Goal: Task Accomplishment & Management: Use online tool/utility

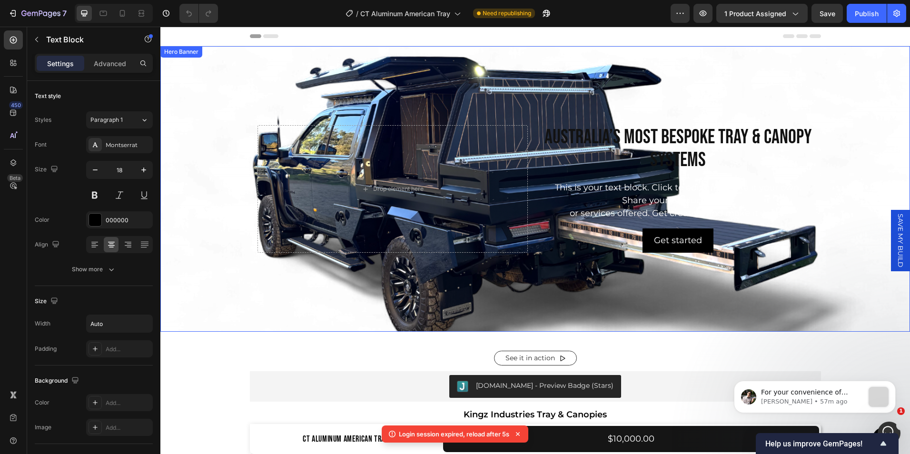
click at [236, 285] on div "Background Image" at bounding box center [535, 258] width 750 height 428
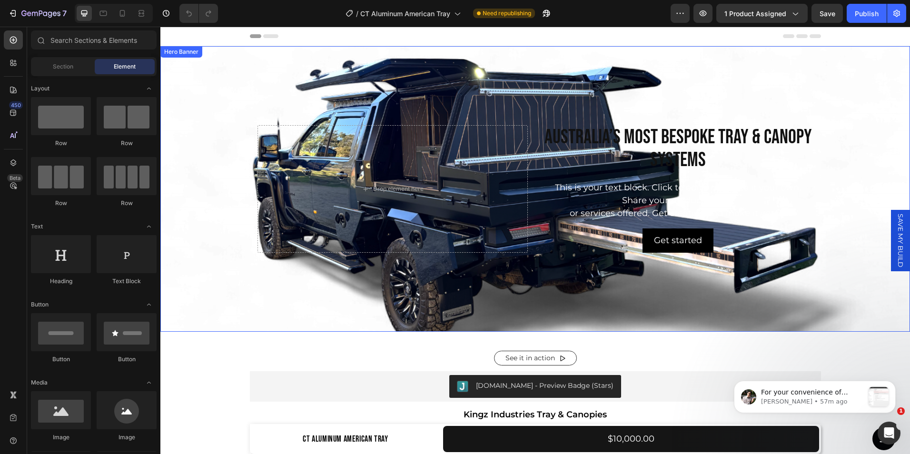
click at [243, 290] on div "Background Image" at bounding box center [535, 260] width 750 height 428
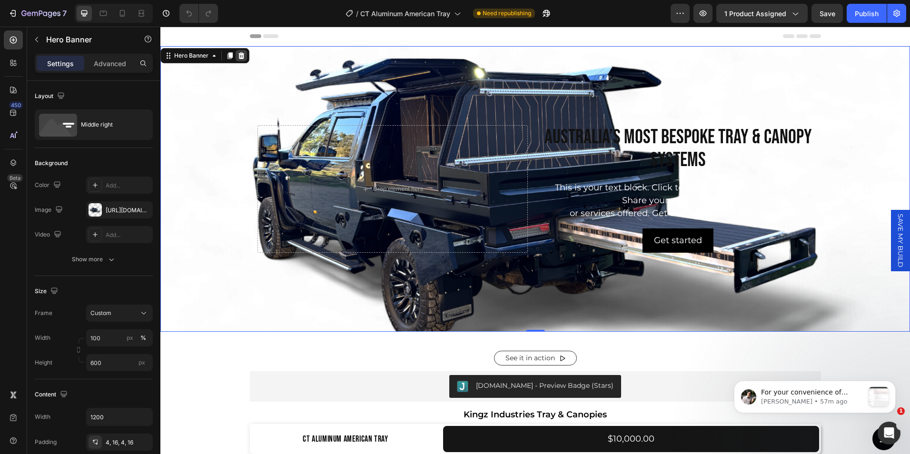
click at [242, 54] on icon at bounding box center [241, 55] width 6 height 7
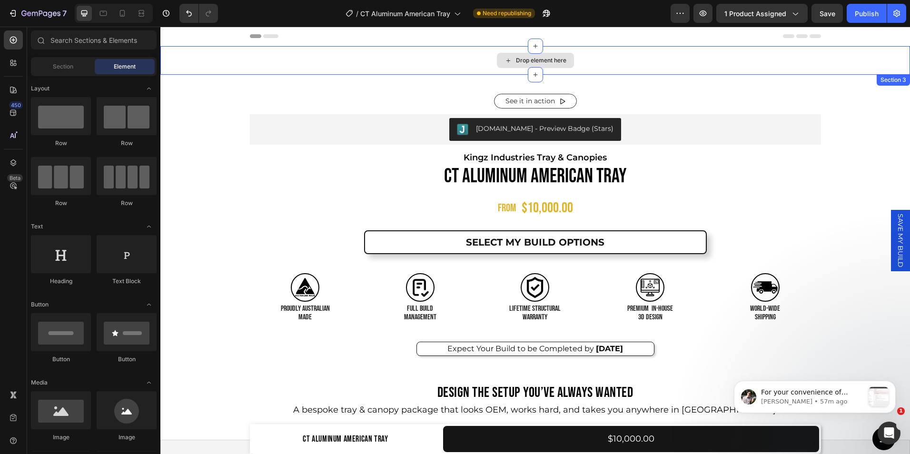
click at [345, 51] on div "Drop element here" at bounding box center [535, 60] width 750 height 29
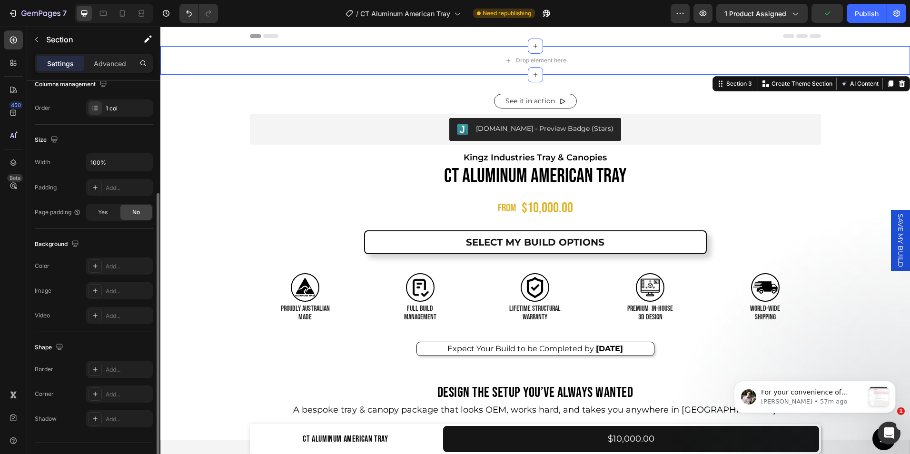
scroll to position [162, 0]
click at [99, 289] on div at bounding box center [95, 289] width 13 height 13
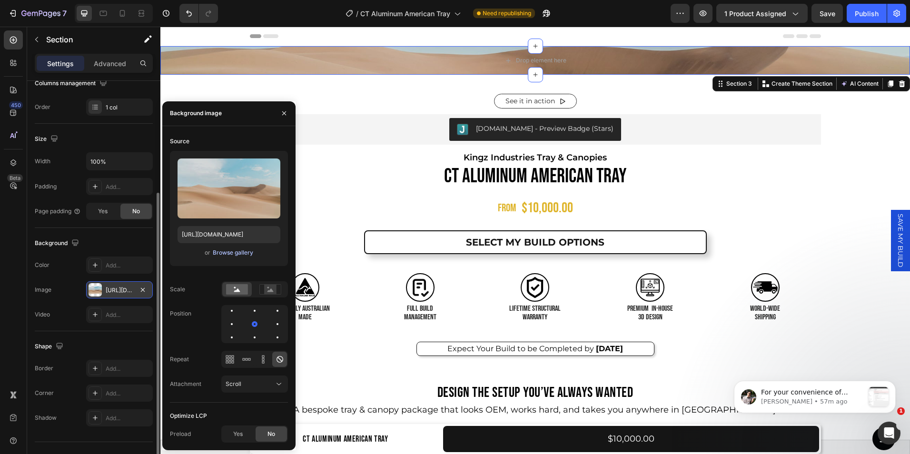
click at [227, 249] on div "Browse gallery" at bounding box center [233, 252] width 40 height 9
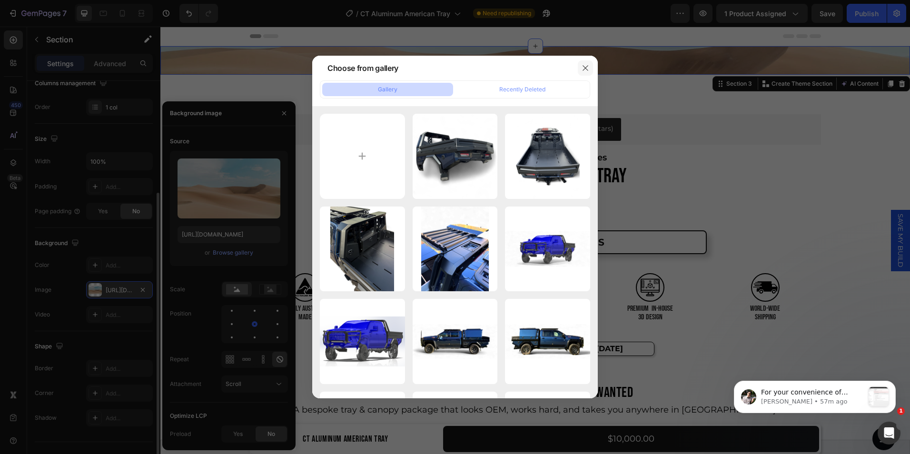
click at [581, 73] on button "button" at bounding box center [585, 67] width 15 height 15
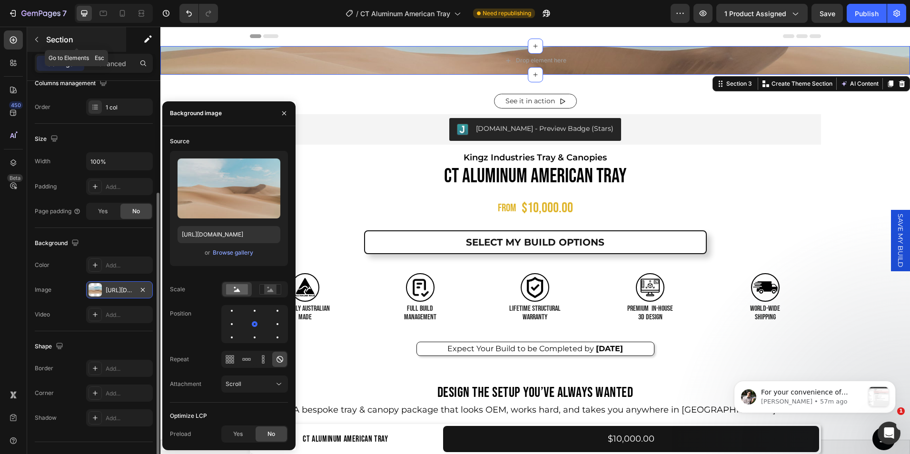
click at [37, 37] on icon "button" at bounding box center [37, 40] width 8 height 8
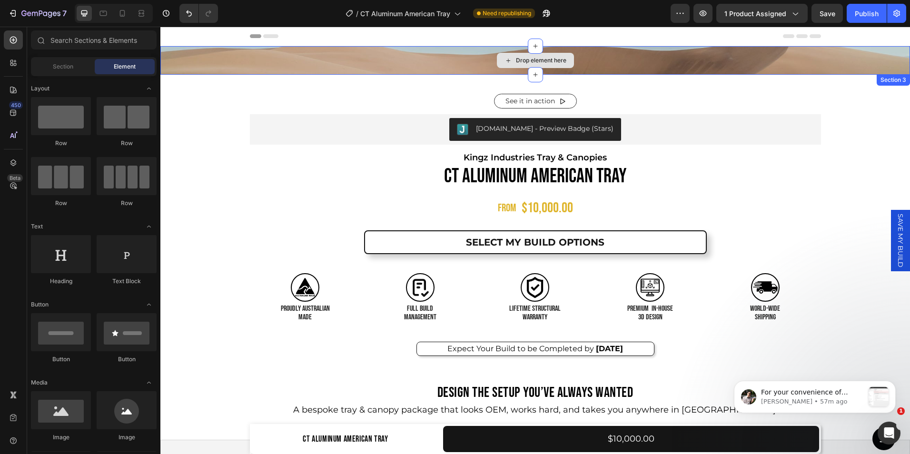
click at [376, 60] on div "Drop element here" at bounding box center [535, 60] width 750 height 29
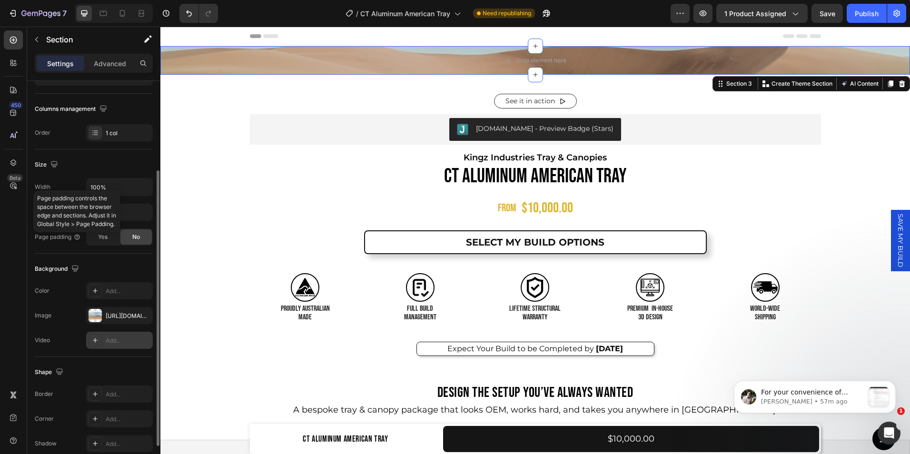
scroll to position [137, 0]
click at [142, 312] on icon "button" at bounding box center [143, 315] width 8 height 8
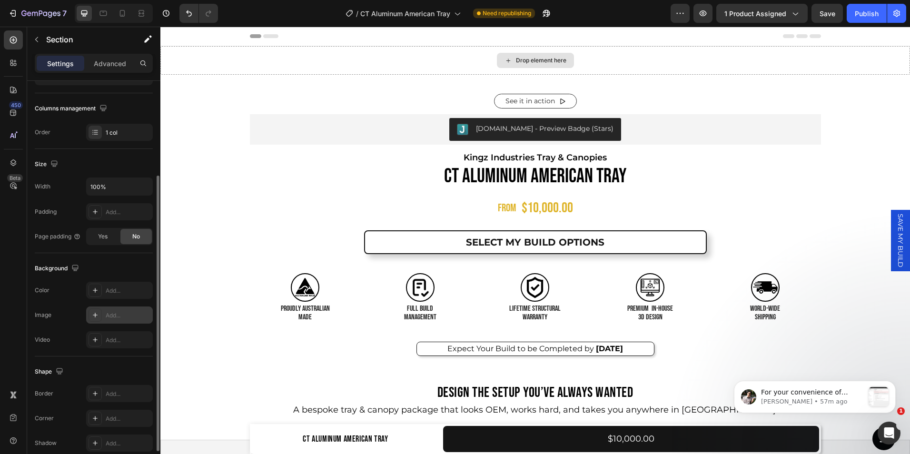
click at [516, 61] on div "Drop element here" at bounding box center [541, 61] width 50 height 8
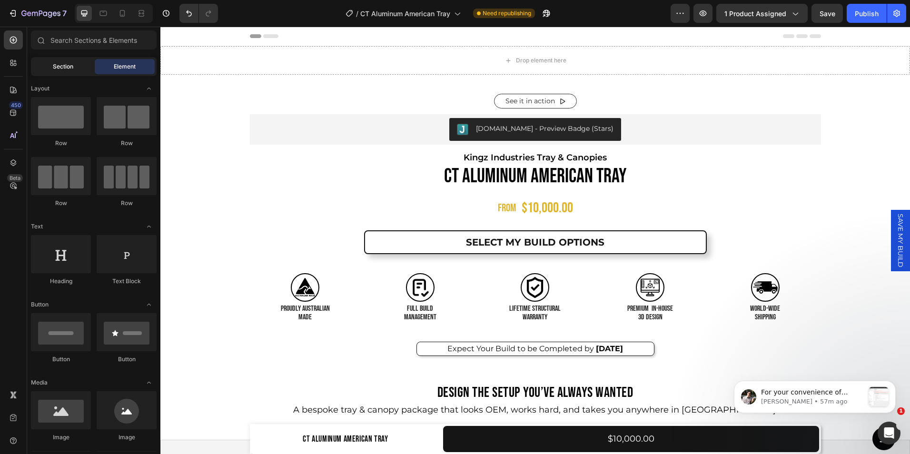
click at [63, 68] on span "Section" at bounding box center [63, 66] width 20 height 9
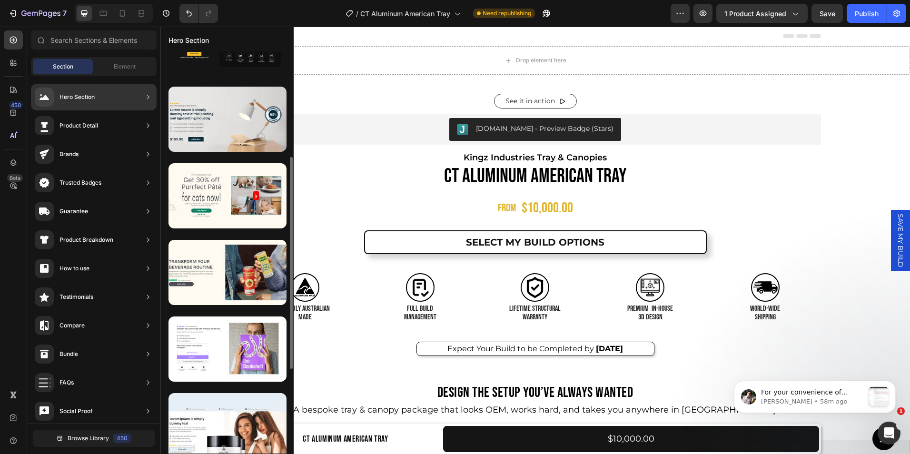
scroll to position [198, 0]
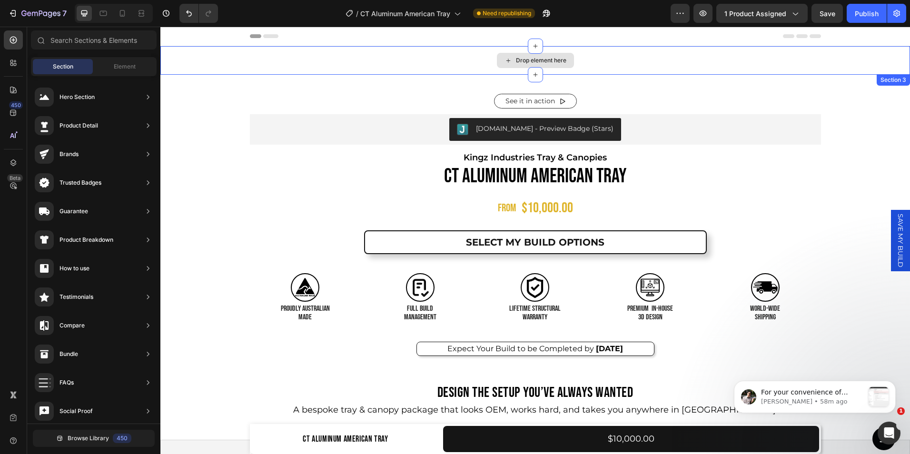
click at [516, 61] on div "Drop element here" at bounding box center [541, 61] width 50 height 8
click at [429, 57] on div "Drop element here" at bounding box center [535, 60] width 750 height 29
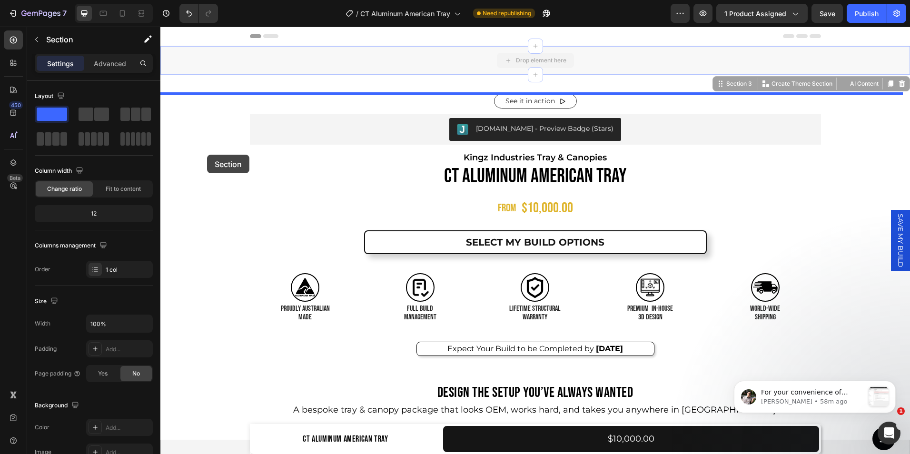
drag, startPoint x: 429, startPoint y: 57, endPoint x: 204, endPoint y: 158, distance: 246.9
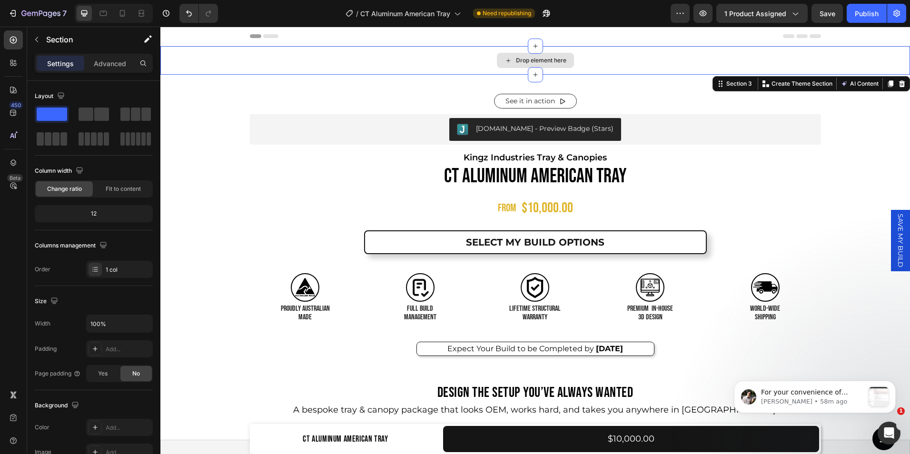
click at [441, 52] on div "Drop element here" at bounding box center [535, 60] width 750 height 29
click at [899, 84] on icon at bounding box center [902, 83] width 6 height 7
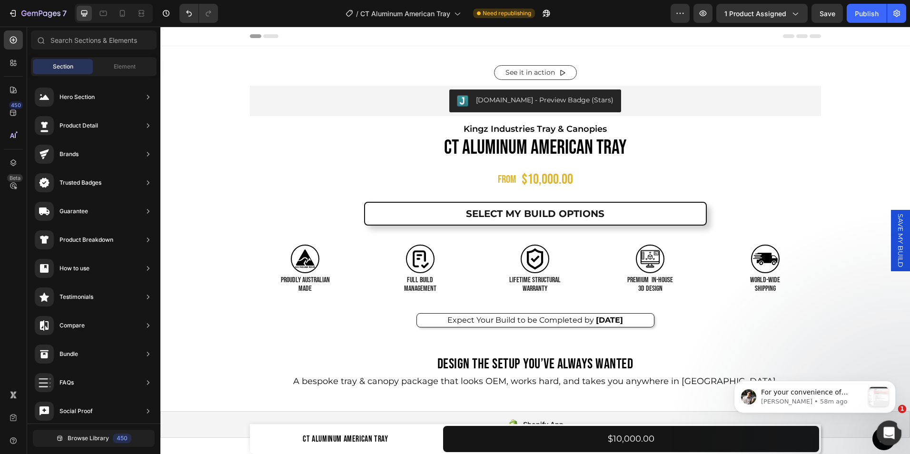
click at [882, 435] on icon "Open Intercom Messenger" at bounding box center [888, 432] width 16 height 16
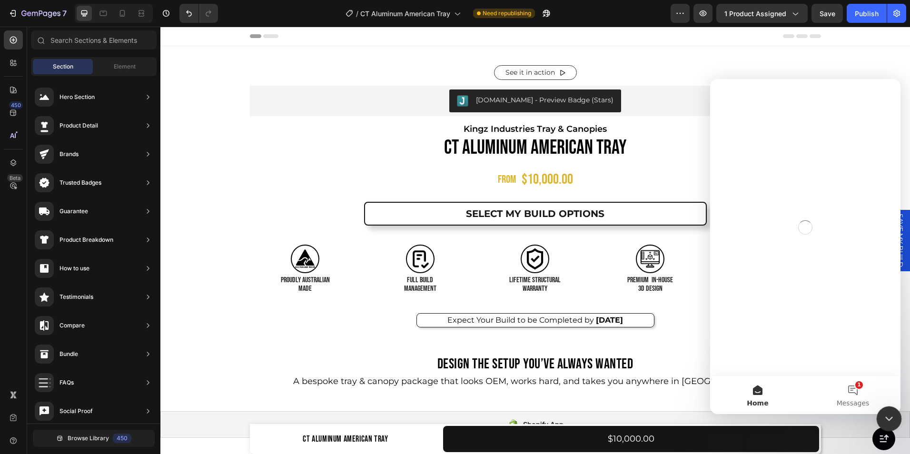
scroll to position [0, 0]
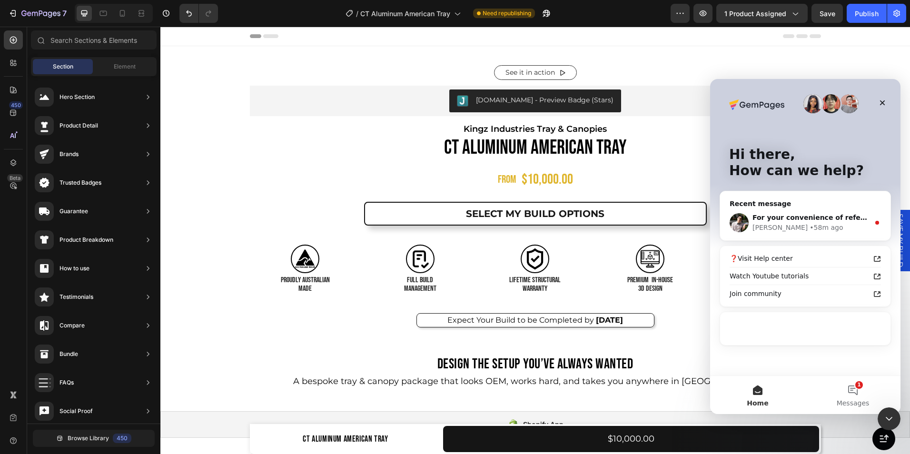
click at [791, 202] on div "Recent message" at bounding box center [805, 204] width 151 height 10
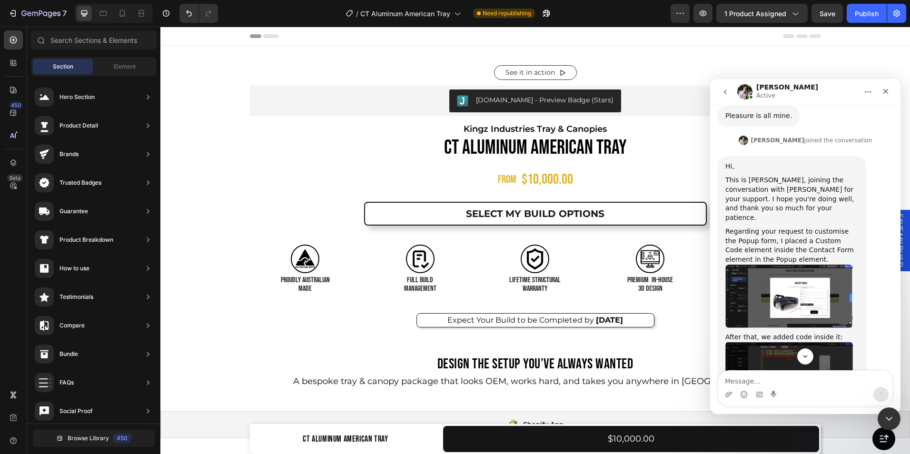
scroll to position [1133, 0]
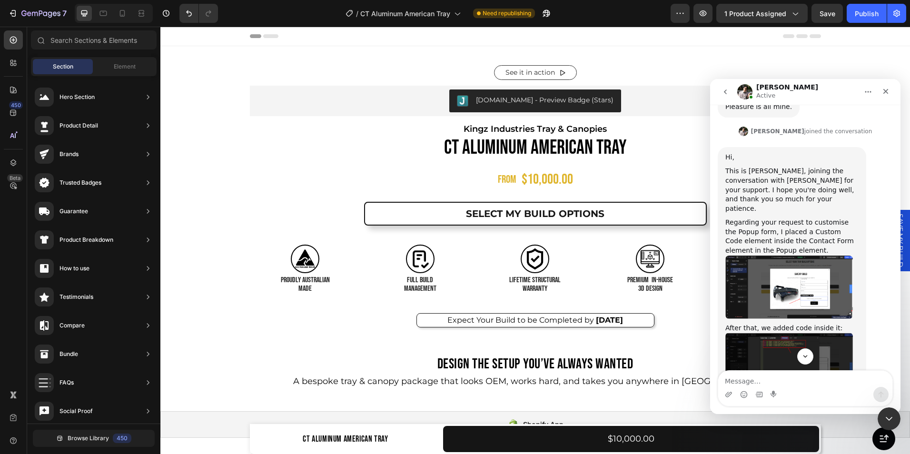
click at [772, 256] on img "Adrian says…" at bounding box center [789, 287] width 128 height 63
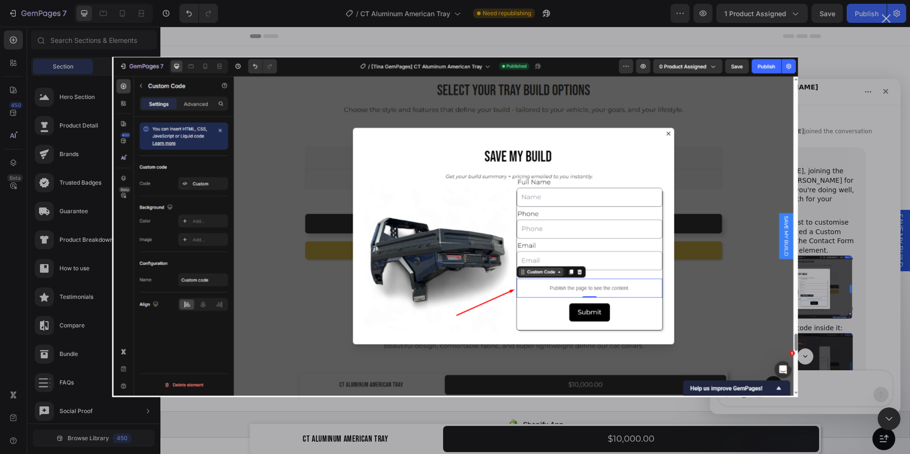
click at [885, 15] on div "Close" at bounding box center [886, 18] width 9 height 9
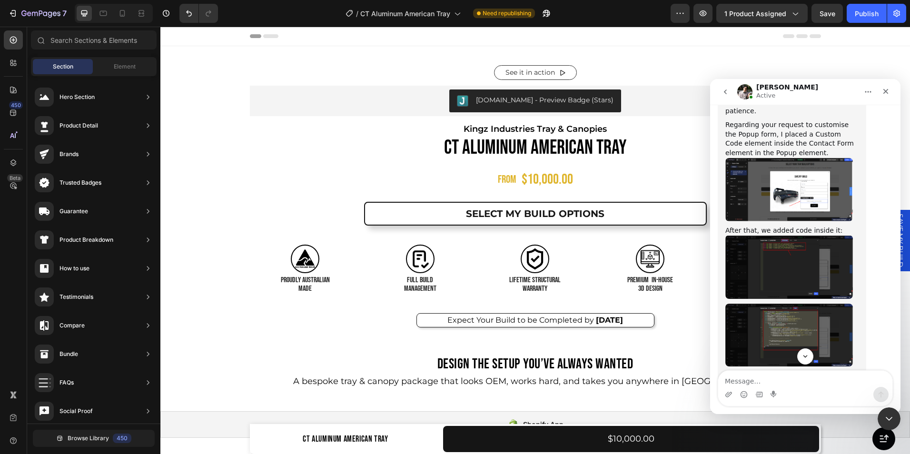
scroll to position [1231, 0]
click at [793, 235] on img "Adrian says…" at bounding box center [789, 267] width 128 height 64
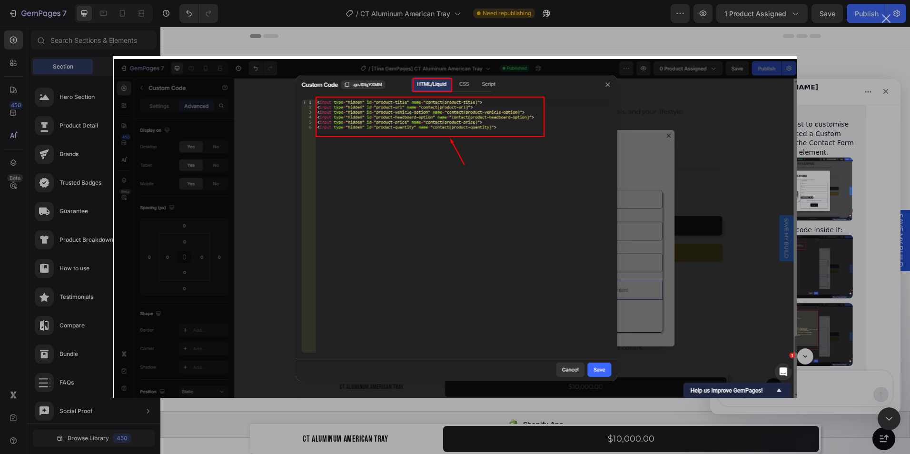
click at [609, 89] on img "Close" at bounding box center [455, 227] width 684 height 342
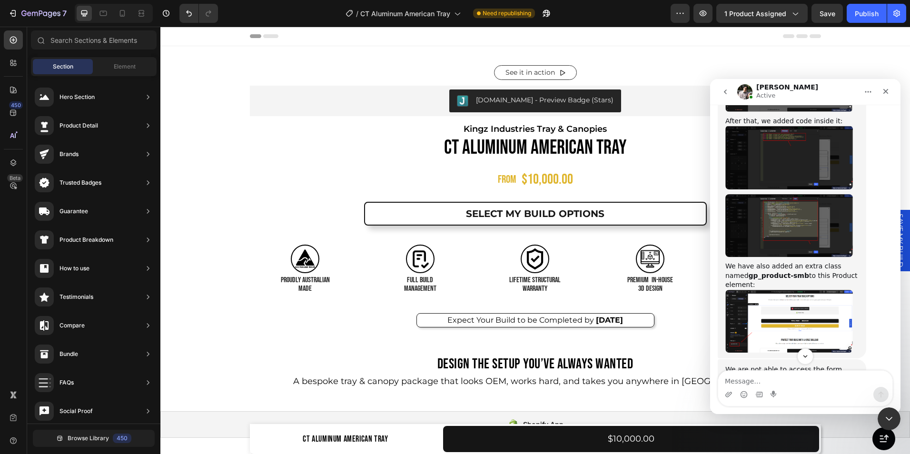
scroll to position [1340, 0]
click at [781, 290] on img "Adrian says…" at bounding box center [789, 321] width 128 height 63
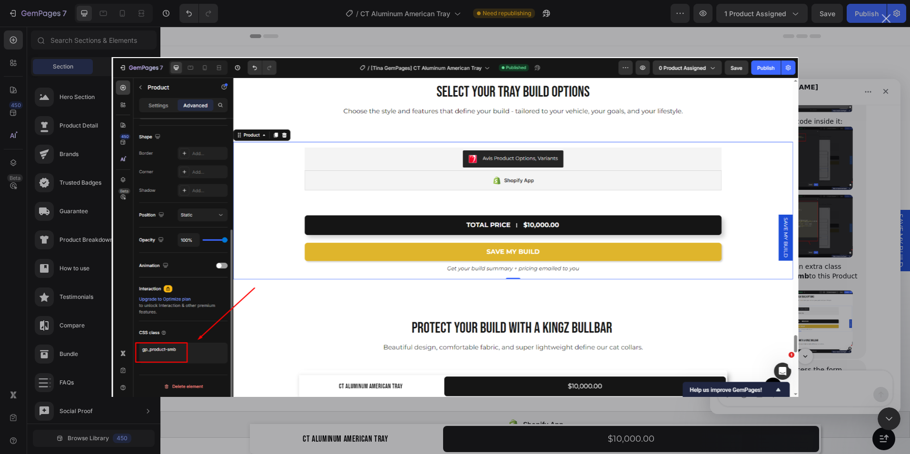
scroll to position [0, 0]
click at [884, 15] on div "Close" at bounding box center [886, 18] width 9 height 9
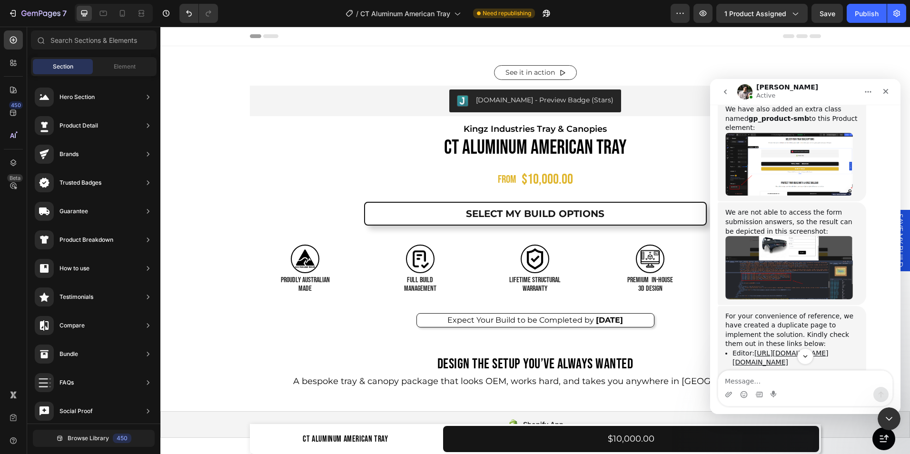
scroll to position [1497, 0]
click at [777, 236] on img "Adrian says…" at bounding box center [789, 267] width 128 height 63
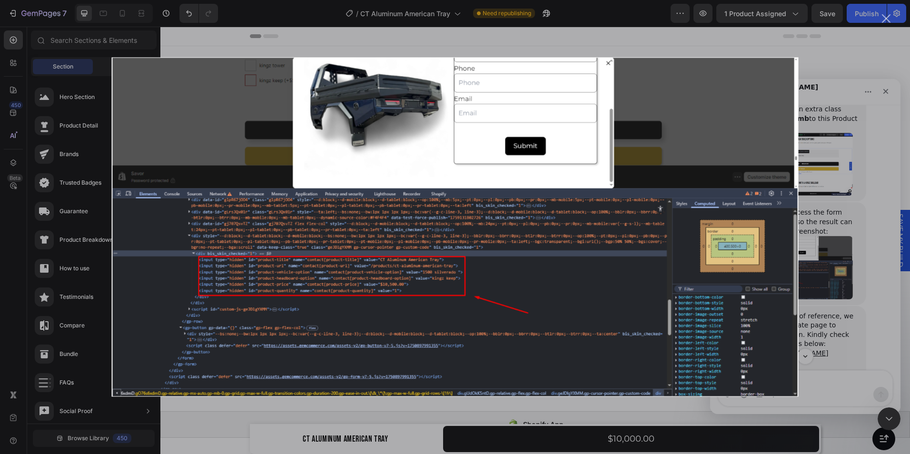
click at [885, 17] on div "Close" at bounding box center [886, 18] width 9 height 9
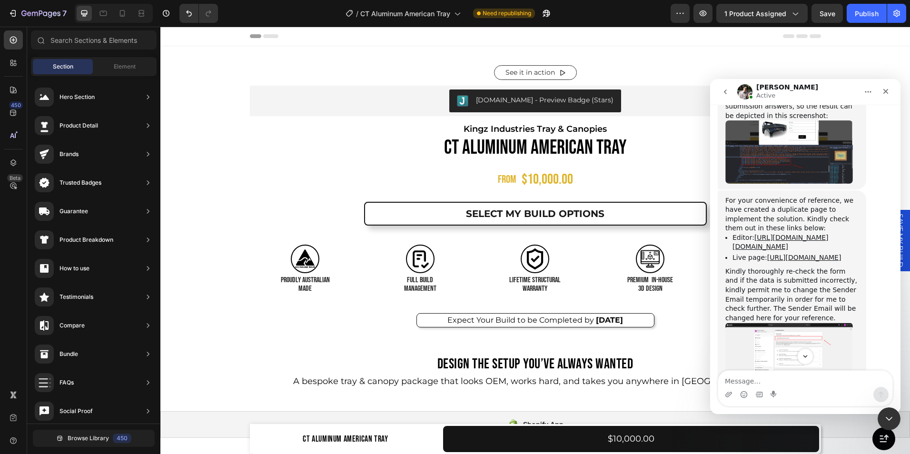
scroll to position [1648, 0]
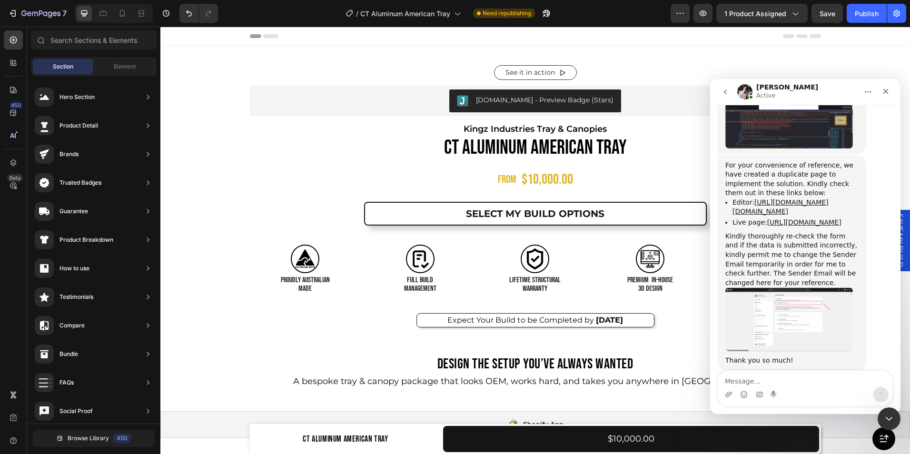
click at [795, 298] on img "Adrian says…" at bounding box center [789, 319] width 128 height 64
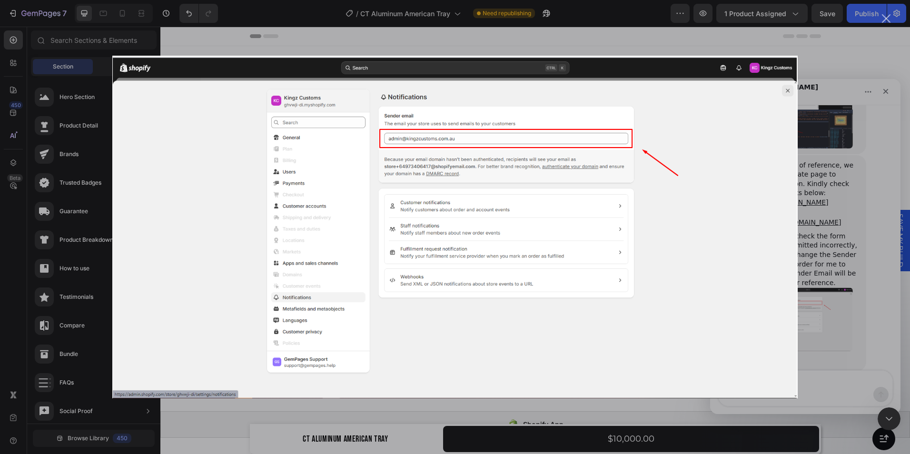
click at [887, 17] on div "Close" at bounding box center [886, 18] width 9 height 9
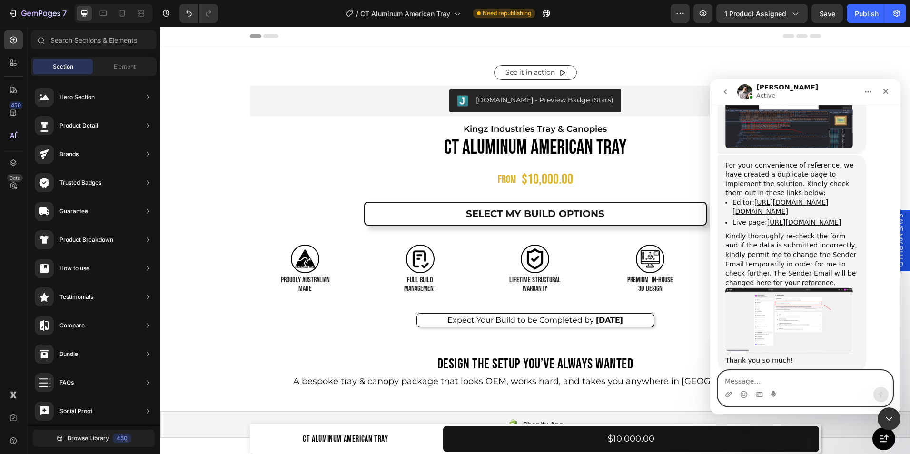
click at [753, 381] on textarea "Message…" at bounding box center [805, 379] width 174 height 16
type textarea "okay thank you i will review"
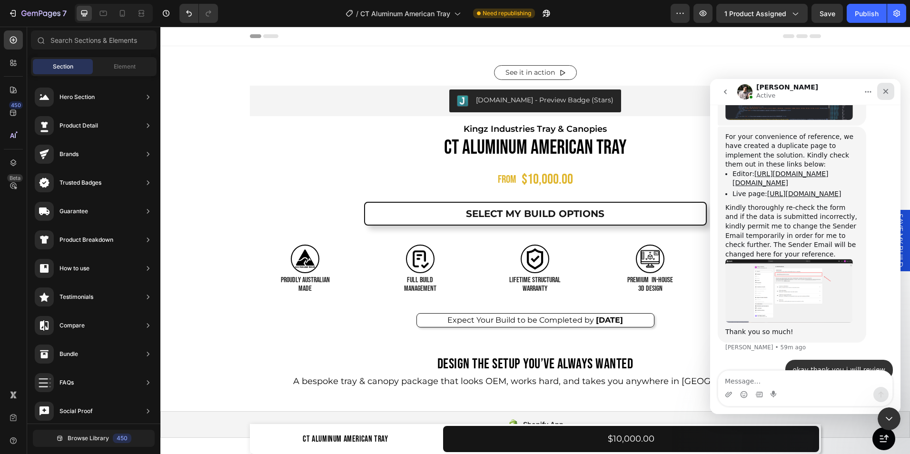
click at [884, 89] on icon "Close" at bounding box center [886, 92] width 8 height 8
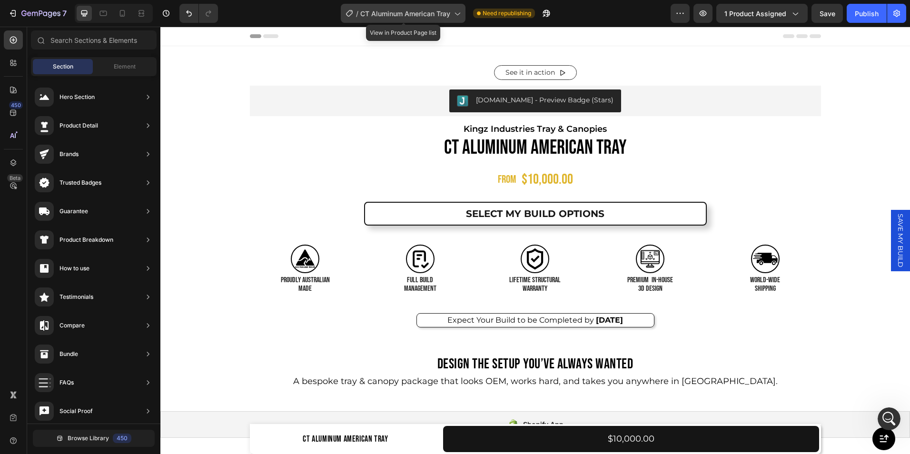
click at [452, 13] on div "/ CT Aluminum American Tray" at bounding box center [403, 13] width 125 height 19
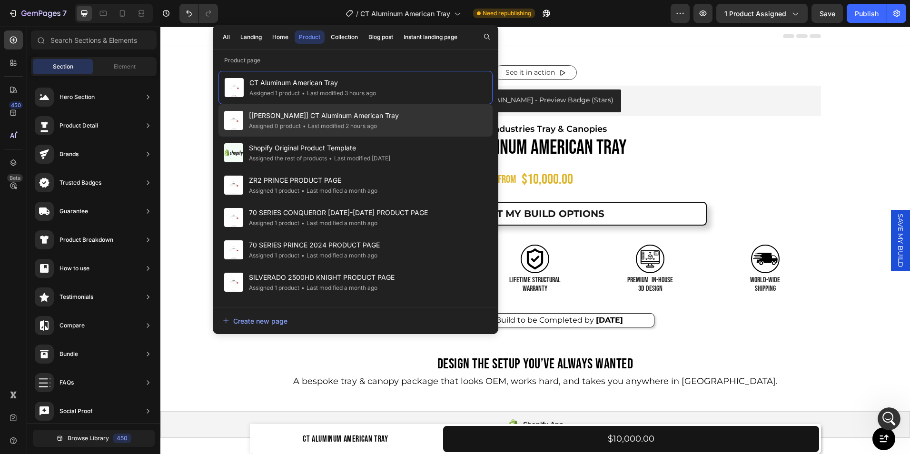
click at [358, 124] on div "• Last modified 2 hours ago" at bounding box center [339, 126] width 76 height 10
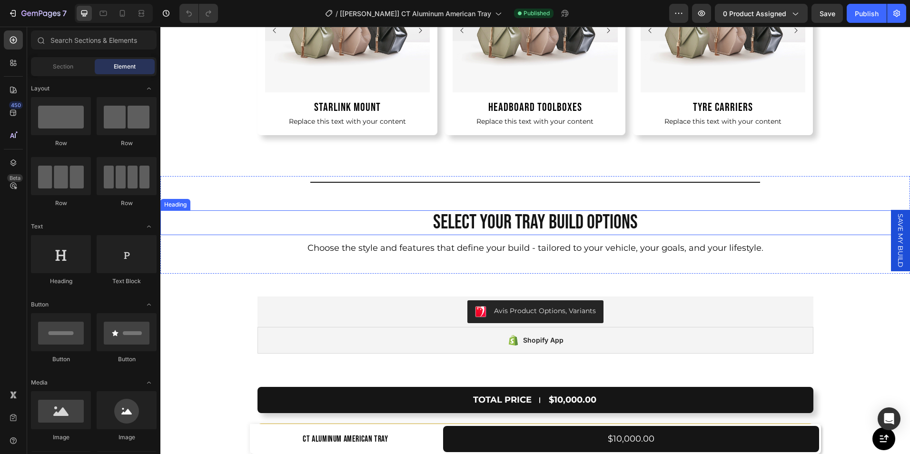
scroll to position [6062, 0]
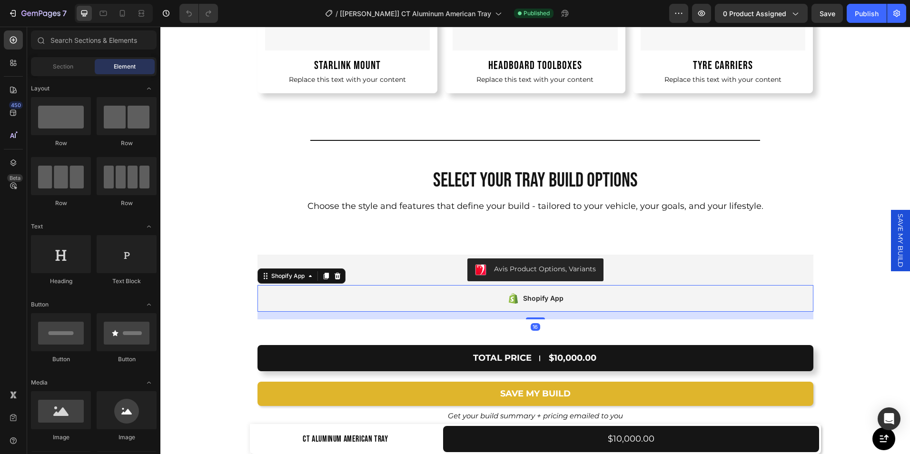
click at [414, 307] on div "Shopify App" at bounding box center [535, 298] width 556 height 27
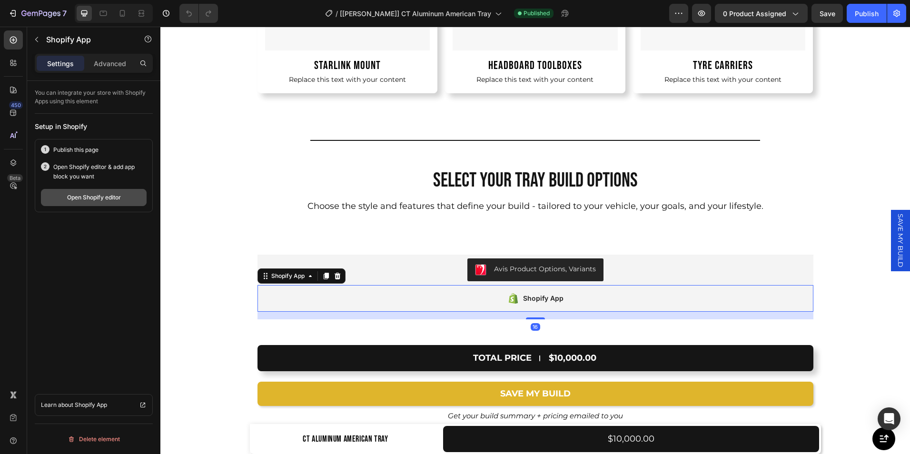
click at [97, 203] on button "Open Shopify editor" at bounding box center [94, 197] width 106 height 17
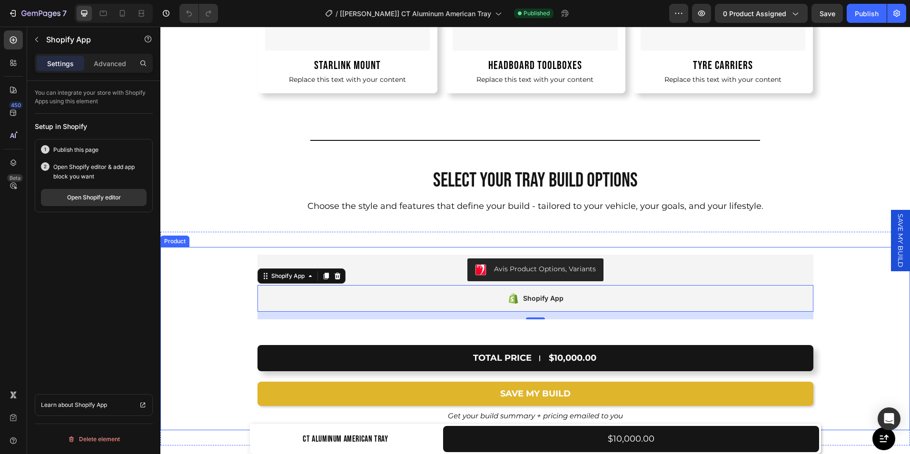
click at [841, 256] on div "Avis Product Options, Variants Avis Product Options, Variants Shopify App Shopi…" at bounding box center [535, 290] width 750 height 86
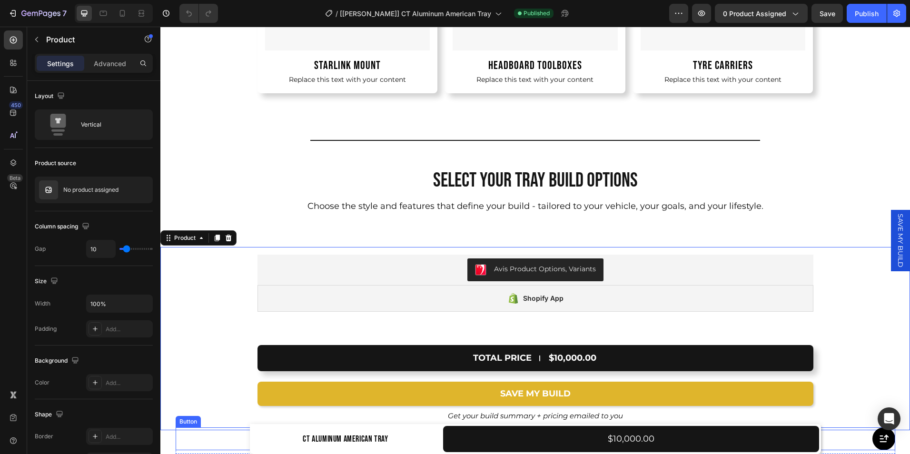
click at [191, 438] on div "Button" at bounding box center [536, 438] width 720 height 23
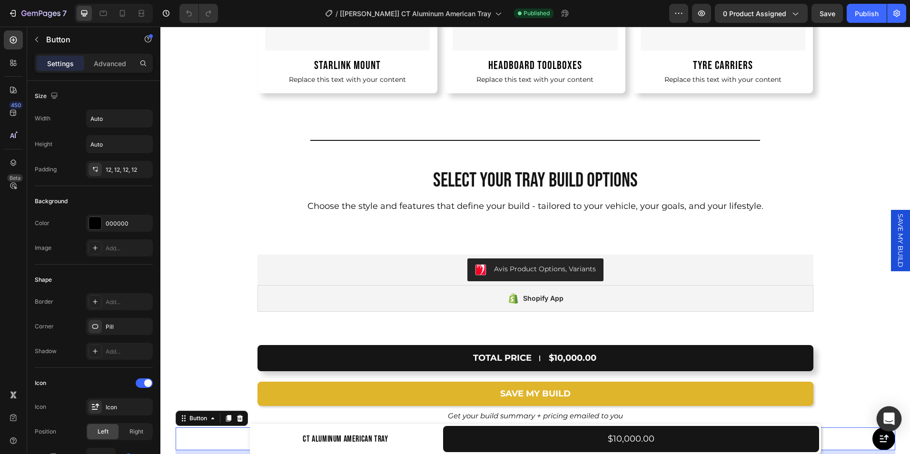
click at [891, 418] on icon "Open Intercom Messenger" at bounding box center [888, 419] width 11 height 12
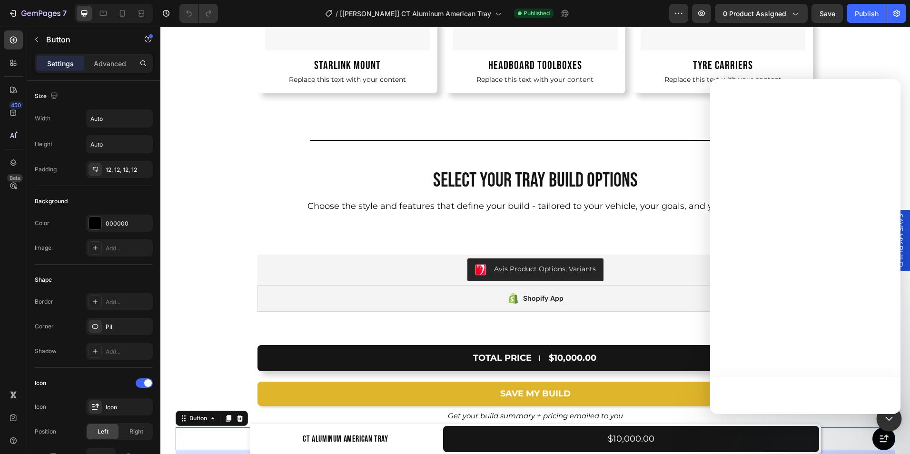
scroll to position [0, 0]
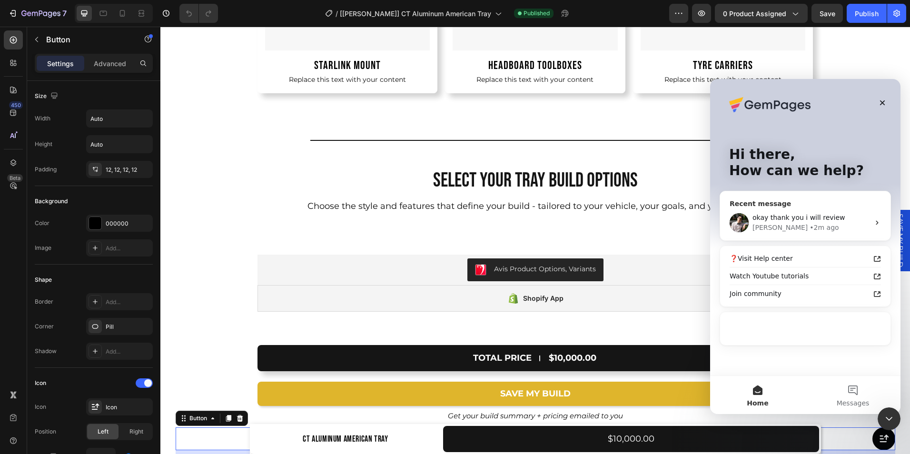
click at [775, 216] on span "okay thank you i will review" at bounding box center [798, 218] width 93 height 8
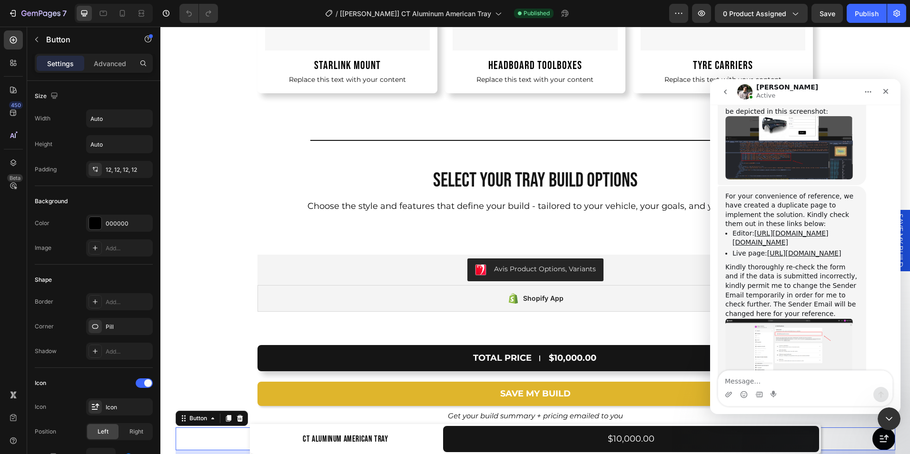
scroll to position [1677, 0]
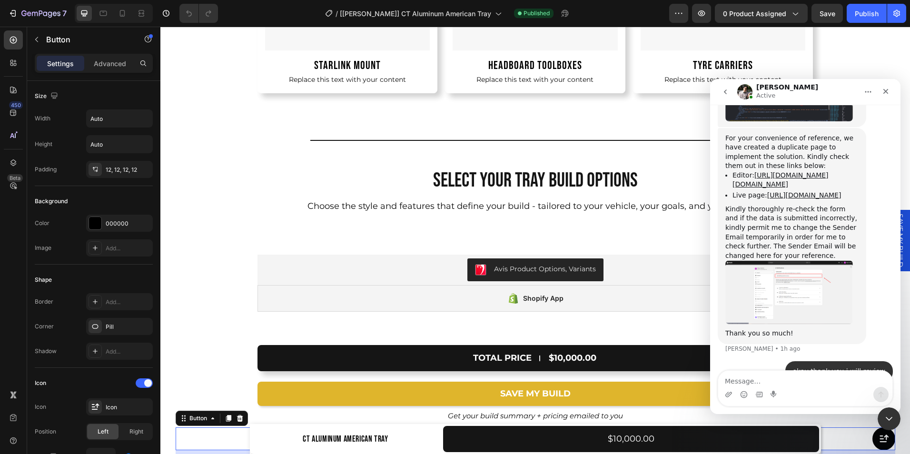
click at [753, 376] on textarea "Message…" at bounding box center [805, 379] width 174 height 16
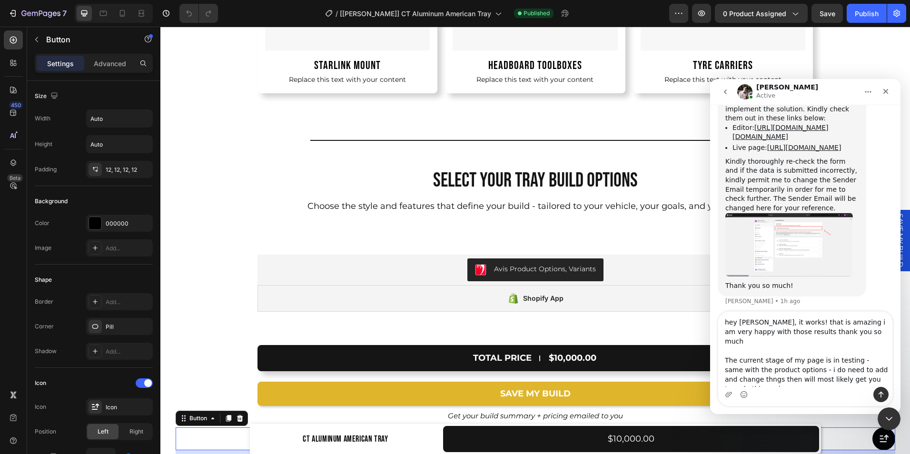
scroll to position [1734, 0]
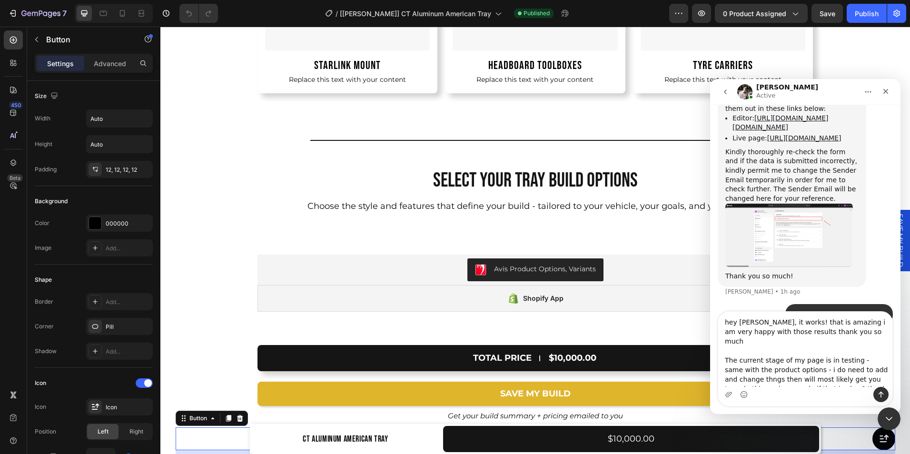
type textarea "hey adrian, it works! that is amazing i am very happy with those results thank …"
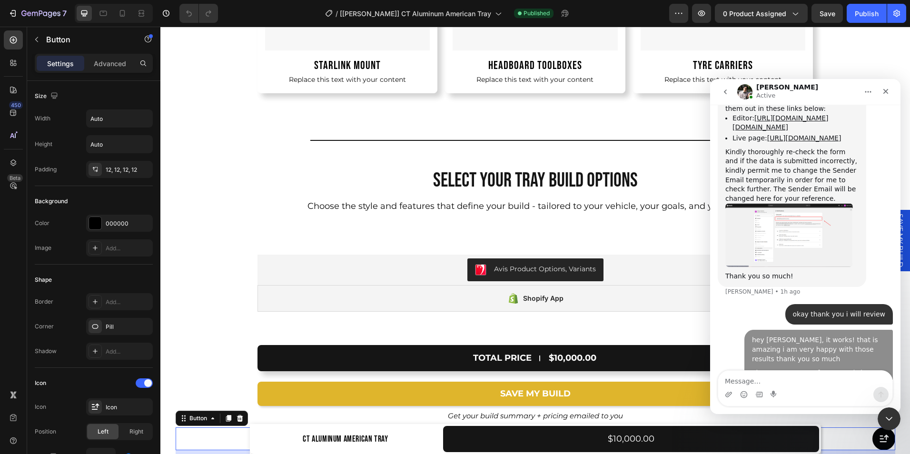
scroll to position [1769, 0]
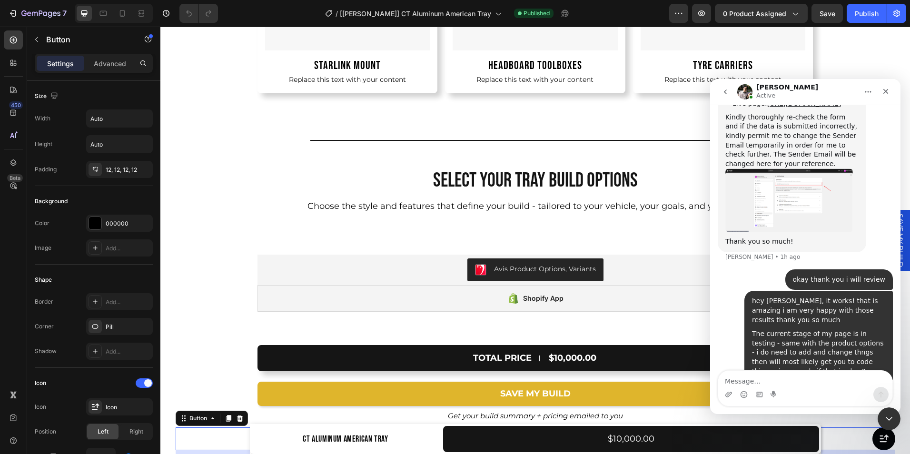
click at [744, 377] on textarea "Message…" at bounding box center [805, 379] width 174 height 16
type textarea "d"
click at [883, 88] on icon "Close" at bounding box center [886, 92] width 8 height 8
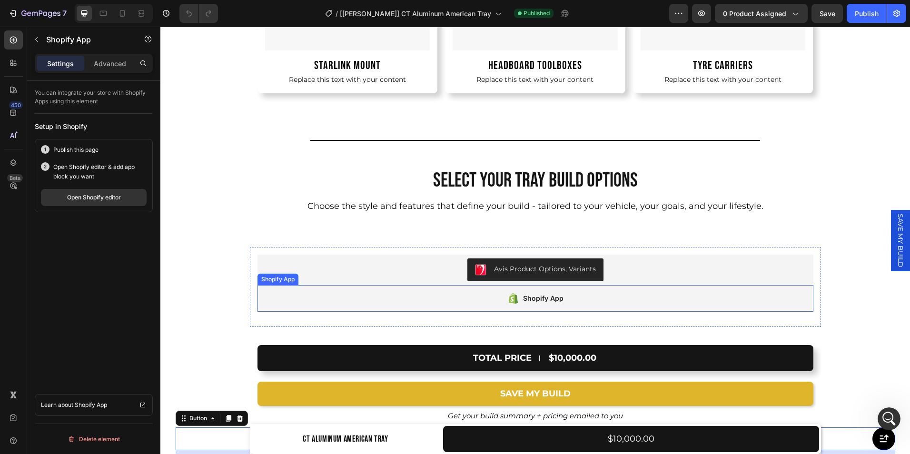
click at [466, 302] on div "Shopify App" at bounding box center [535, 298] width 556 height 27
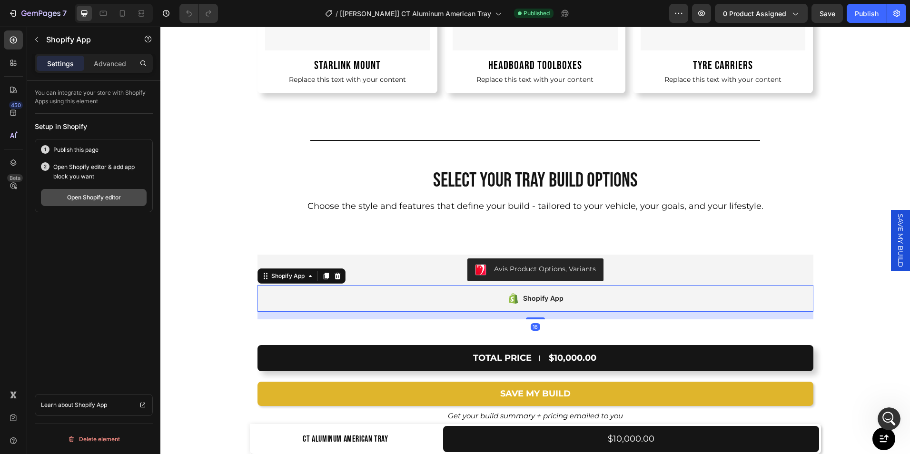
click at [106, 201] on div "Open Shopify editor" at bounding box center [94, 197] width 54 height 9
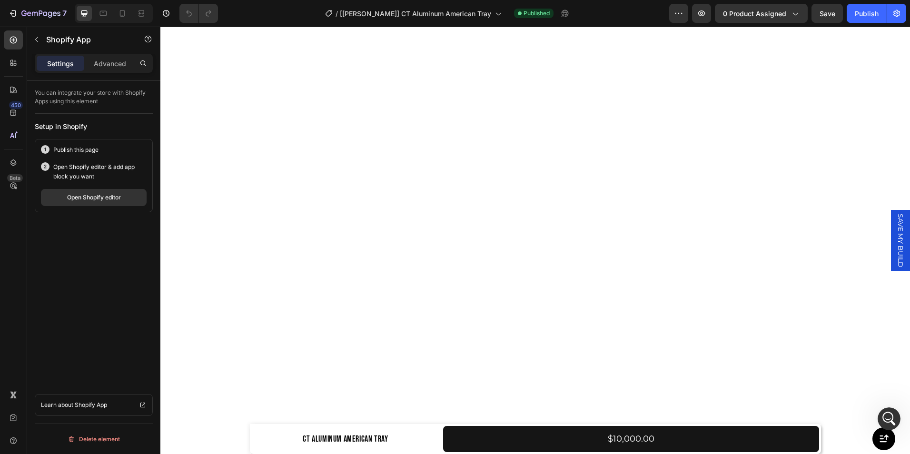
scroll to position [0, 0]
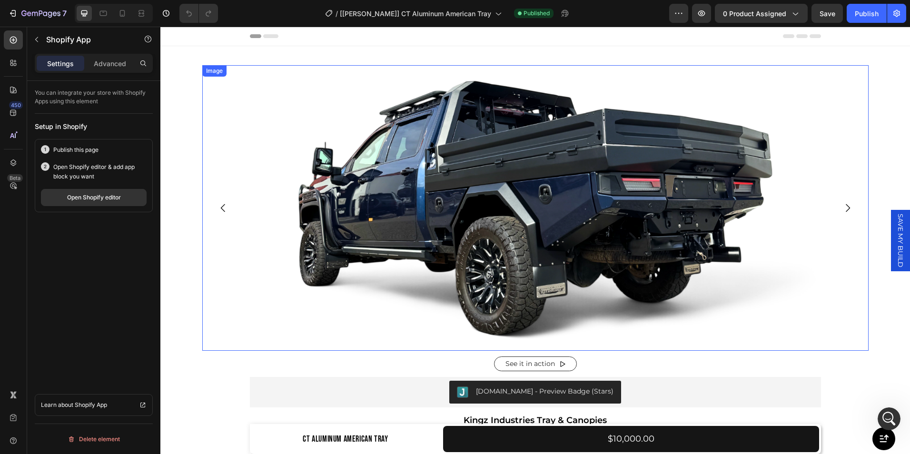
click at [479, 181] on img at bounding box center [535, 208] width 666 height 286
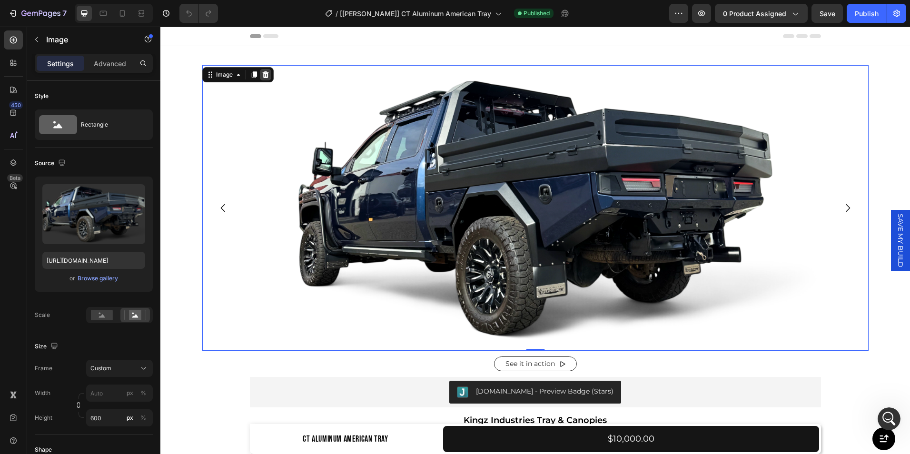
click at [262, 76] on icon at bounding box center [266, 75] width 8 height 8
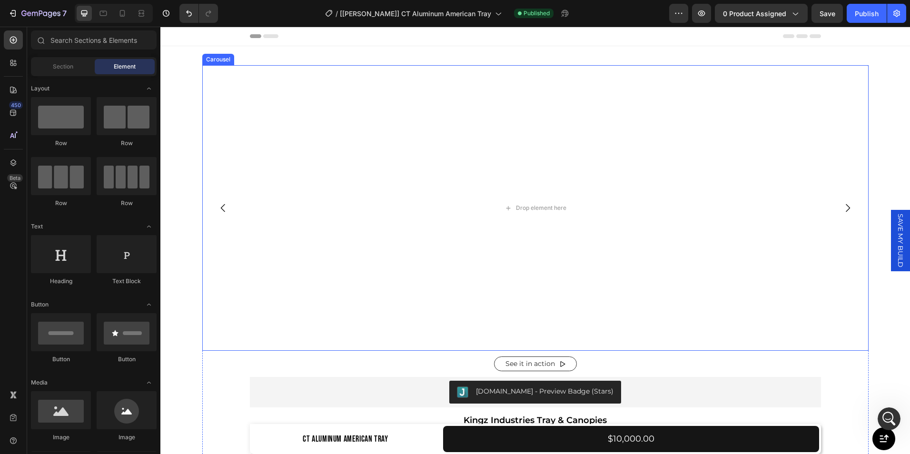
click at [220, 204] on icon "Carousel Back Arrow" at bounding box center [223, 207] width 11 height 11
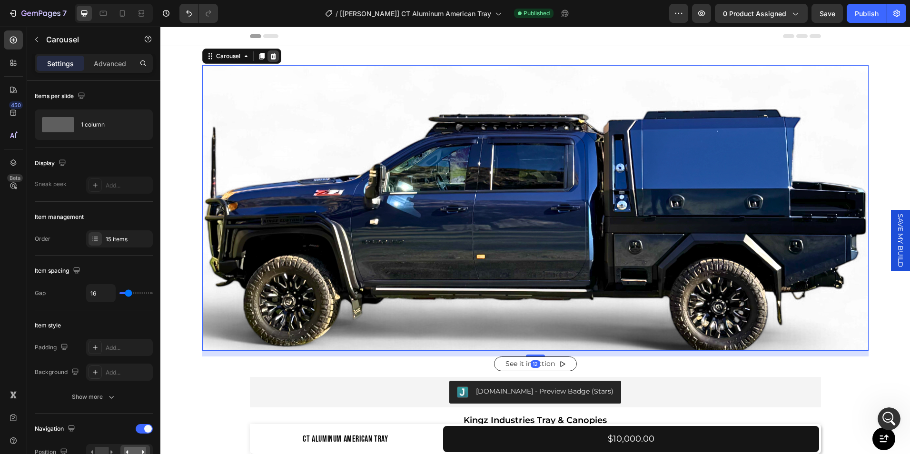
click at [270, 56] on icon at bounding box center [273, 56] width 6 height 7
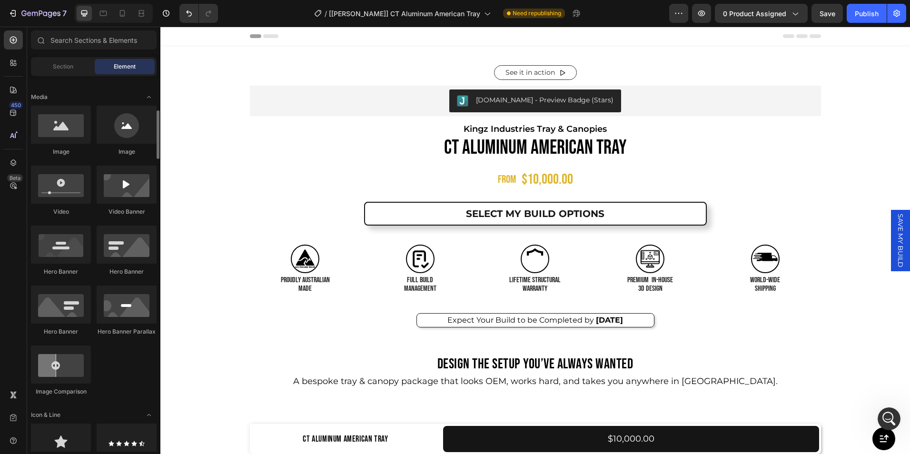
scroll to position [286, 0]
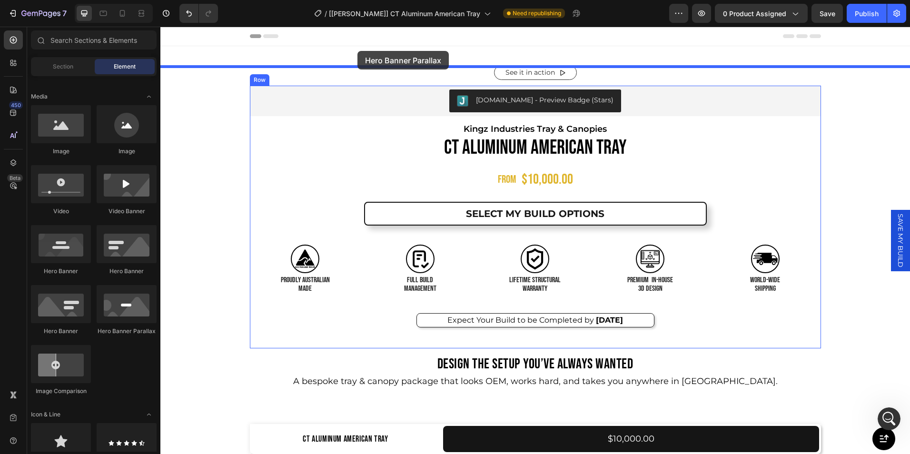
drag, startPoint x: 287, startPoint y: 334, endPoint x: 357, endPoint y: 51, distance: 291.2
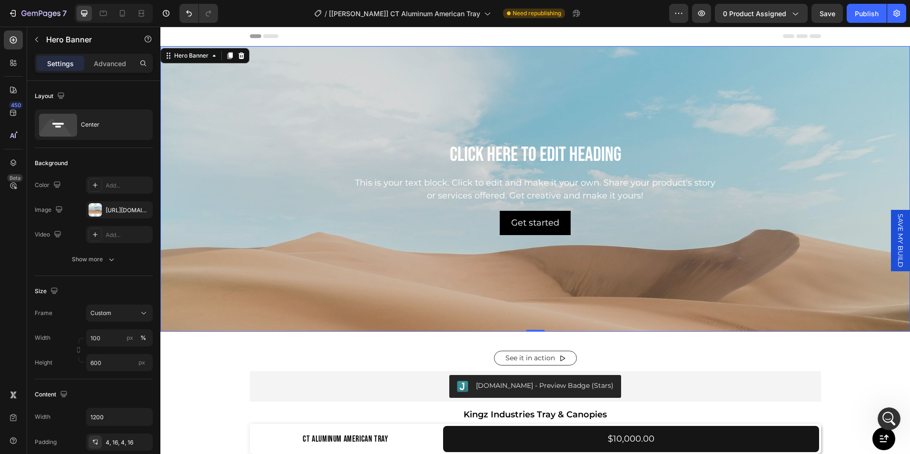
click at [310, 245] on div "Background Image" at bounding box center [535, 260] width 750 height 428
click at [142, 209] on icon "button" at bounding box center [143, 210] width 4 height 4
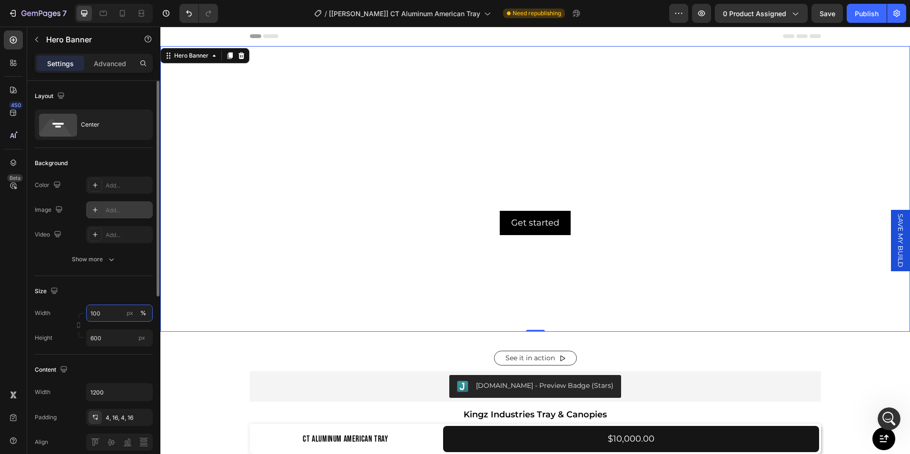
click at [118, 314] on input "100" at bounding box center [119, 313] width 67 height 17
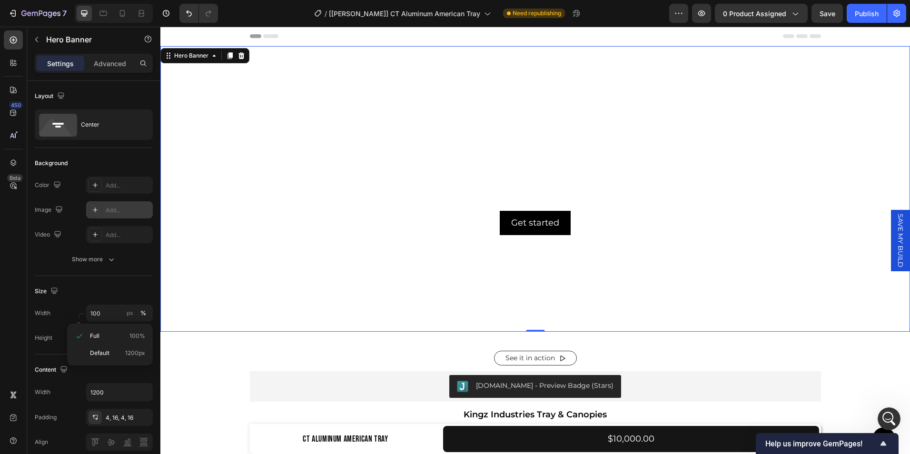
click at [63, 271] on div "Background The changes might be hidden by the video. Color Add... Image Add... …" at bounding box center [94, 212] width 118 height 128
click at [94, 213] on icon at bounding box center [95, 210] width 8 height 8
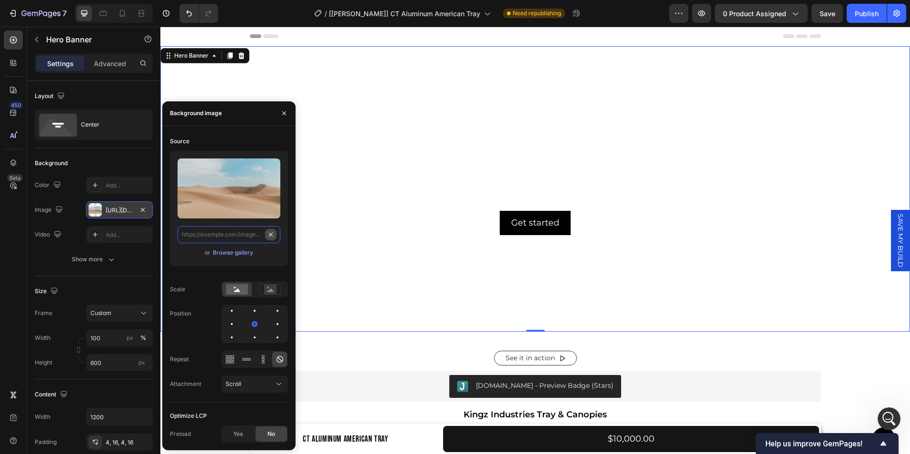
scroll to position [0, 0]
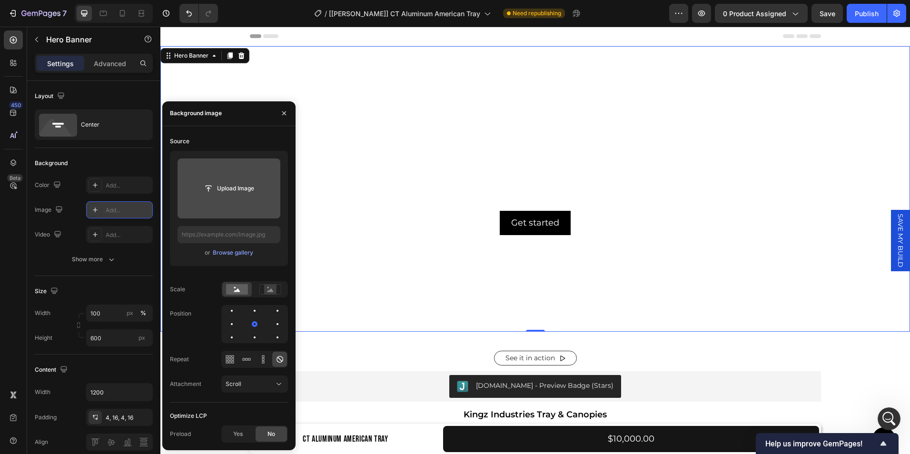
click at [221, 192] on input "file" at bounding box center [229, 188] width 66 height 16
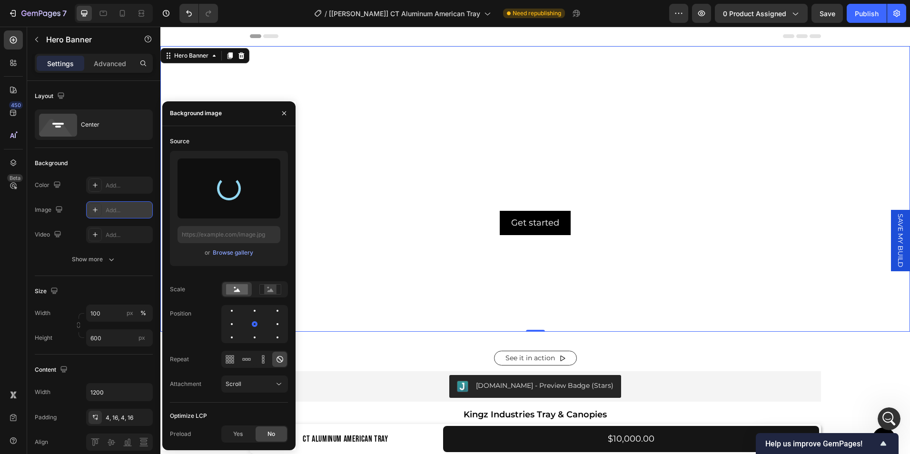
type input "https://cdn.shopify.com/s/files/1/0649/7340/6417/files/gempages_558375859824624…"
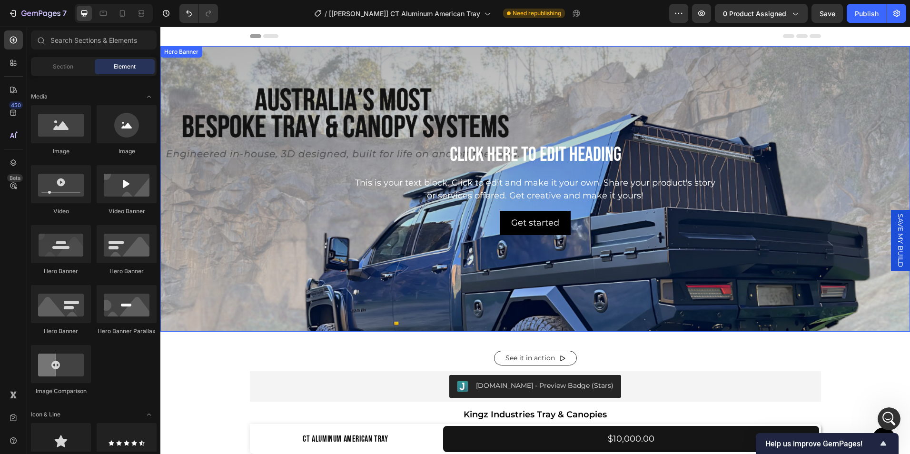
click at [403, 275] on div "Background Image" at bounding box center [535, 260] width 750 height 428
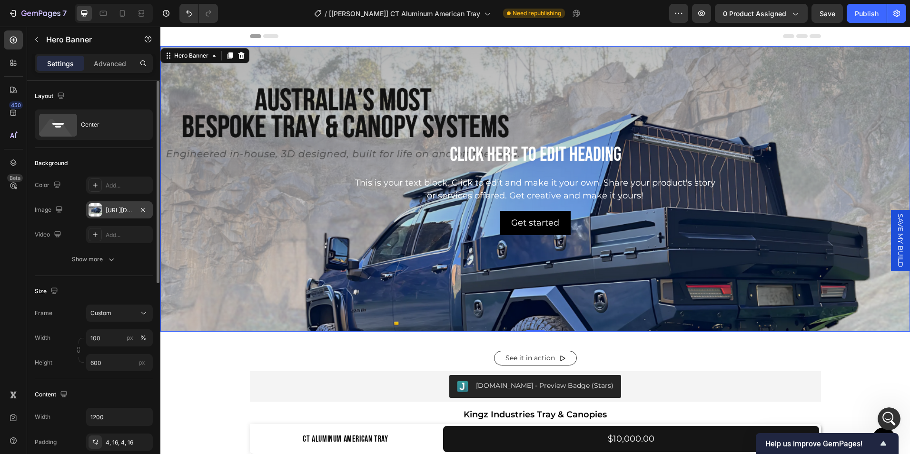
click at [121, 213] on div "https://cdn.shopify.com/s/files/1/0649/7340/6417/files/gempages_558375859824624…" at bounding box center [120, 210] width 28 height 9
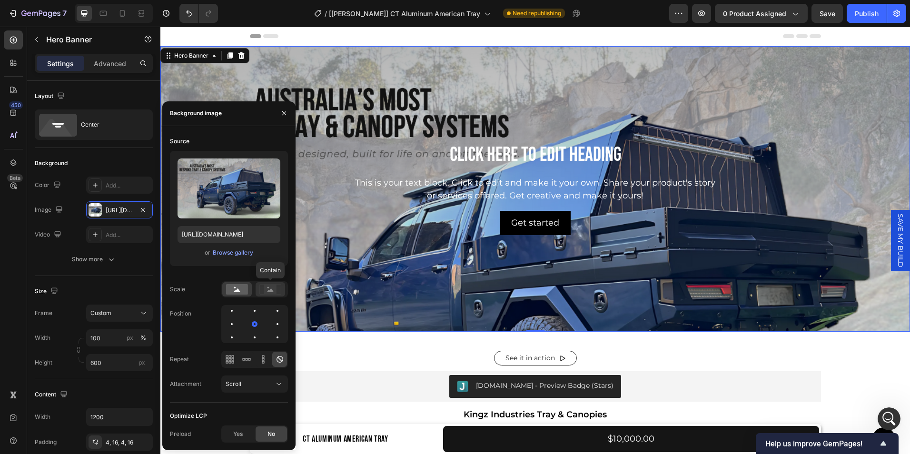
click at [265, 288] on rect at bounding box center [270, 290] width 12 height 10
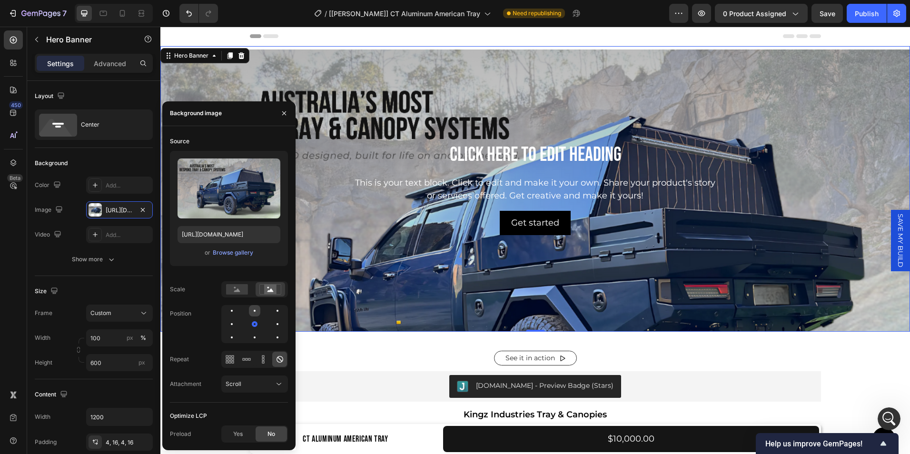
click at [254, 307] on div at bounding box center [254, 310] width 11 height 11
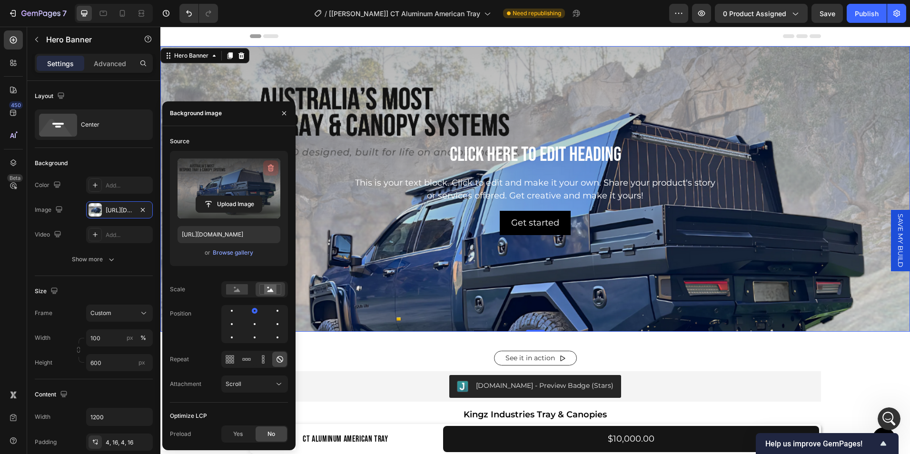
click at [265, 168] on button "button" at bounding box center [270, 167] width 15 height 15
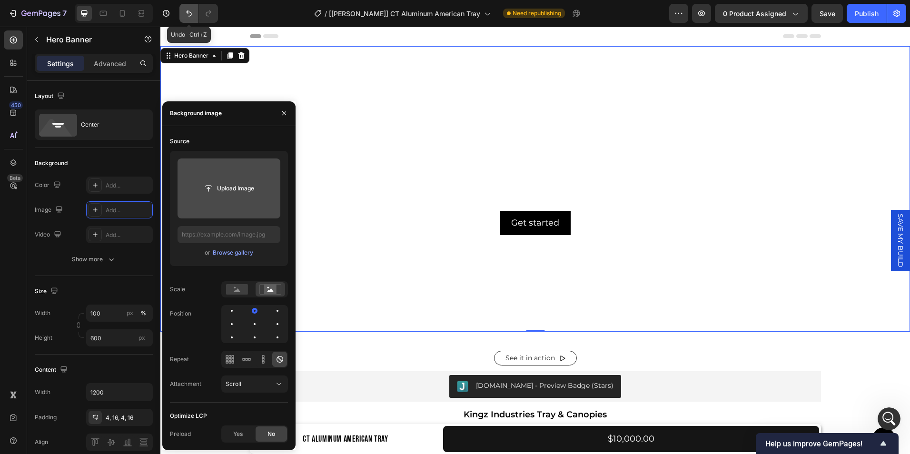
click at [187, 14] on icon "Undo/Redo" at bounding box center [189, 14] width 10 height 10
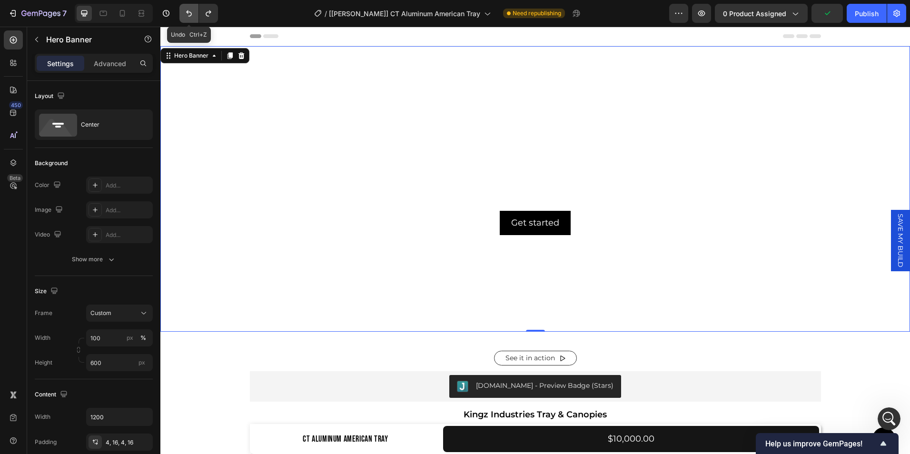
click at [187, 14] on icon "Undo/Redo" at bounding box center [189, 14] width 10 height 10
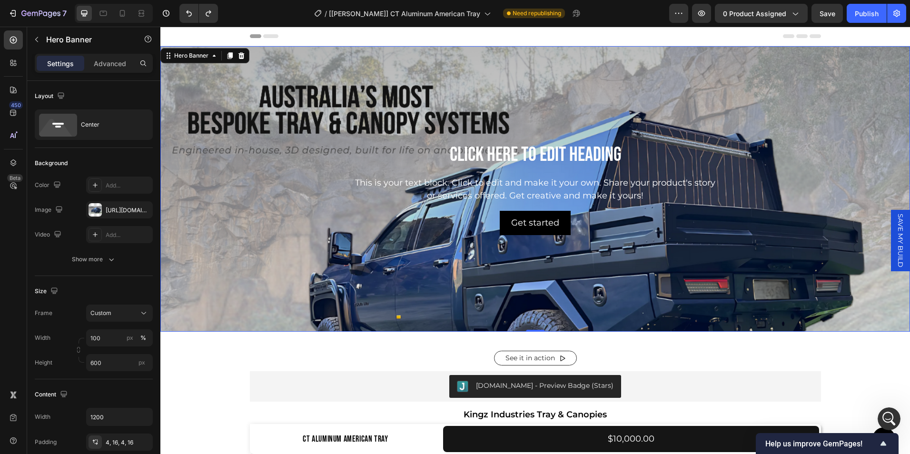
click at [182, 232] on div "Background Image" at bounding box center [535, 258] width 750 height 428
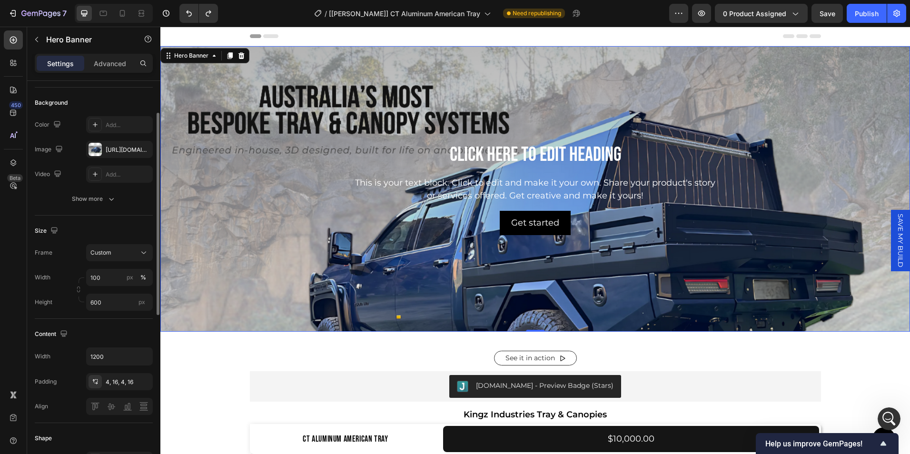
scroll to position [61, 0]
click at [206, 231] on div "Background Image" at bounding box center [535, 258] width 750 height 428
click at [142, 148] on icon "button" at bounding box center [143, 148] width 4 height 4
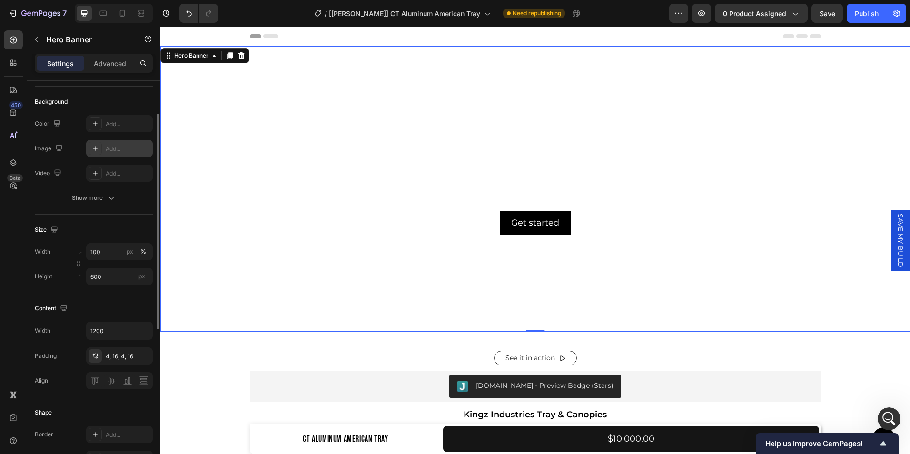
click at [90, 148] on div at bounding box center [95, 148] width 13 height 13
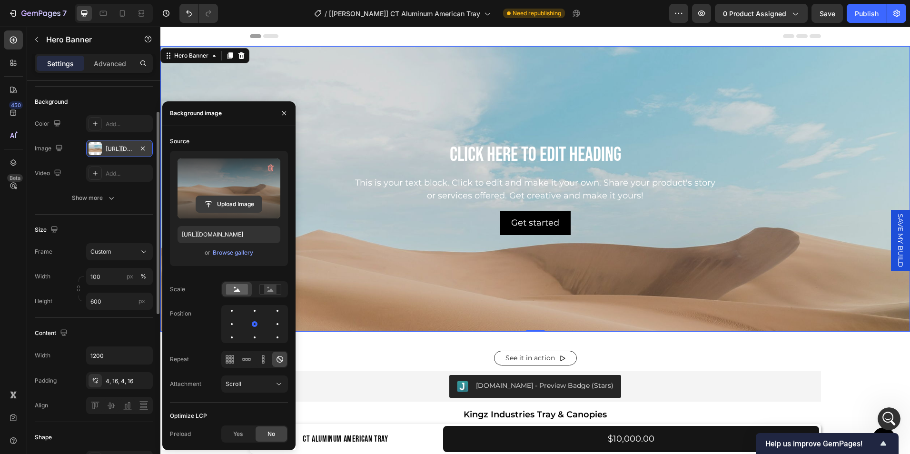
click at [229, 203] on input "file" at bounding box center [229, 204] width 66 height 16
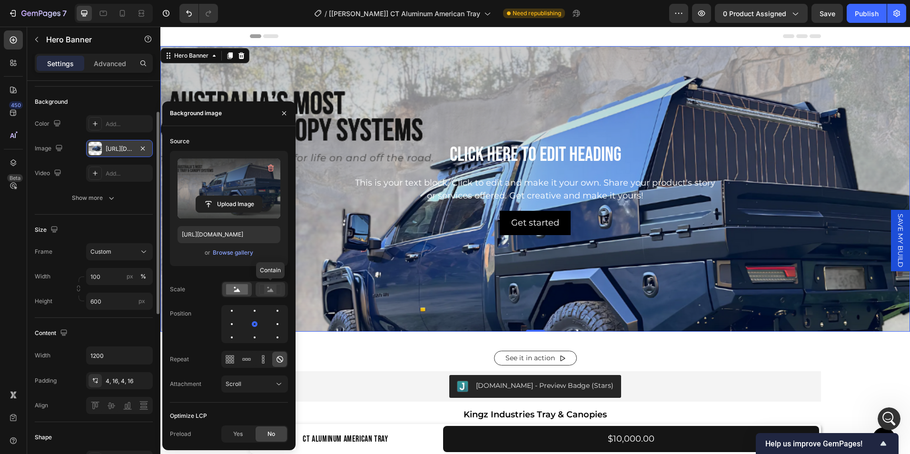
click at [267, 289] on rect at bounding box center [270, 290] width 12 height 10
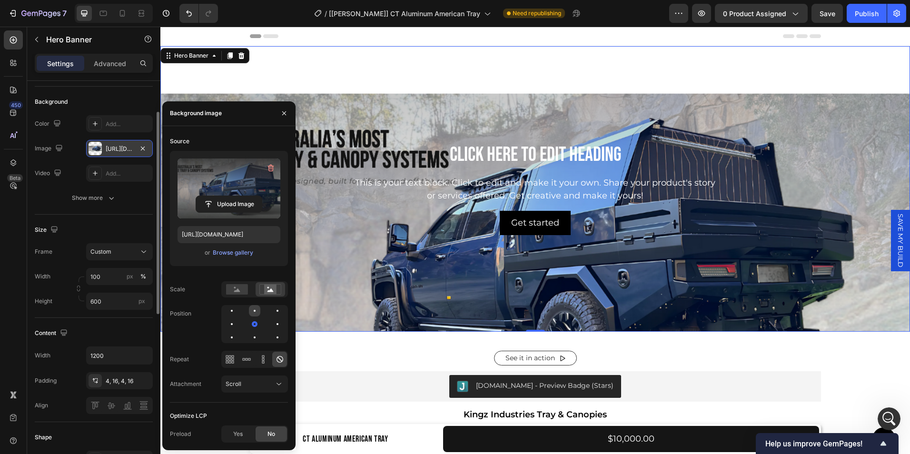
click at [255, 309] on div at bounding box center [254, 310] width 11 height 11
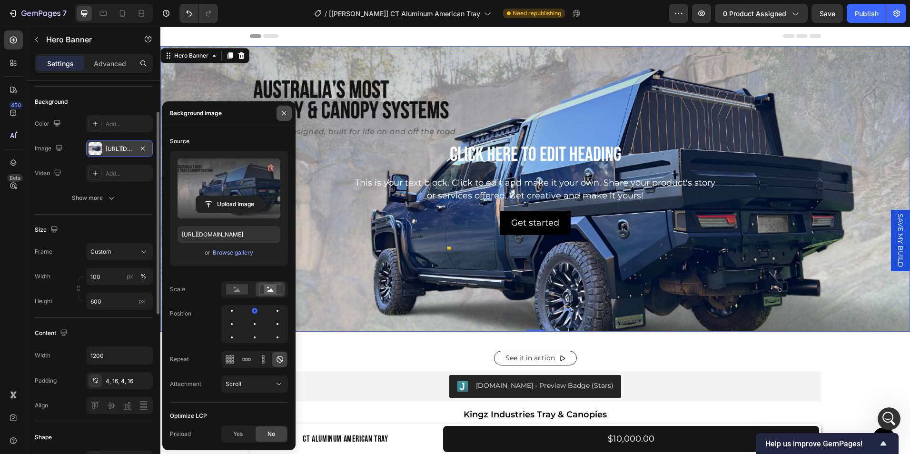
click at [280, 116] on icon "button" at bounding box center [284, 113] width 8 height 8
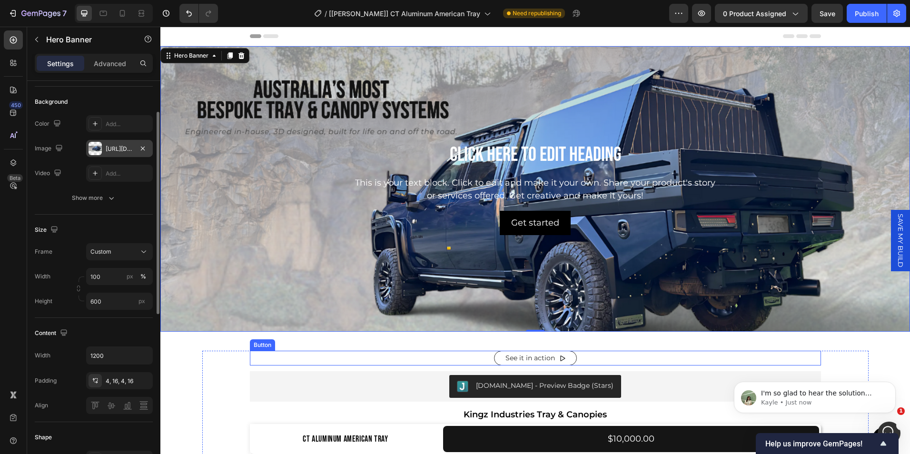
scroll to position [1915, 0]
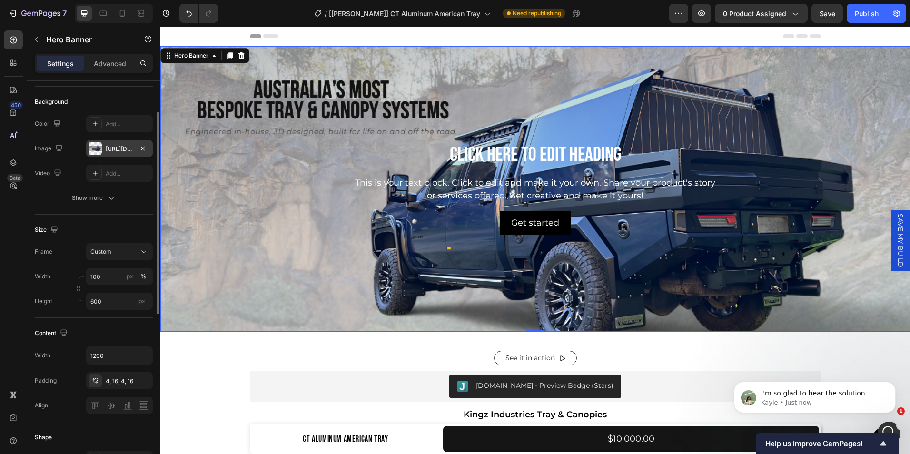
click at [203, 226] on div "Background Image" at bounding box center [535, 258] width 750 height 428
click at [144, 147] on icon "button" at bounding box center [143, 148] width 4 height 4
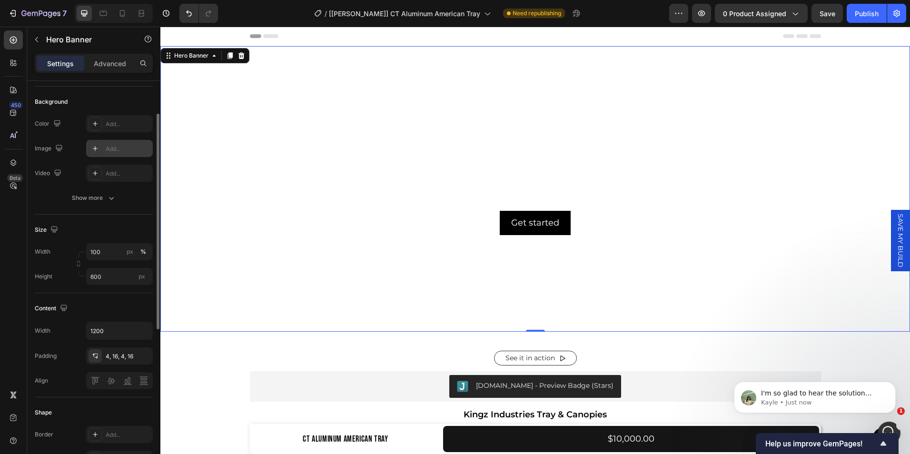
click at [99, 153] on div at bounding box center [95, 148] width 13 height 13
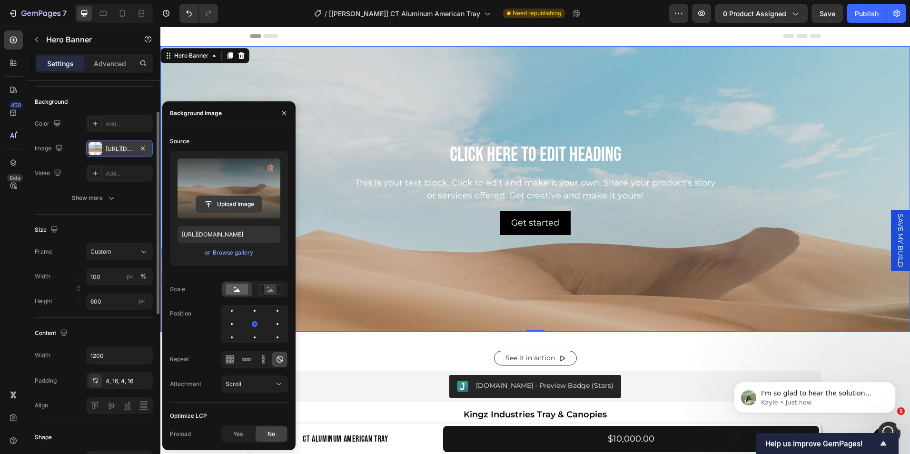
click at [220, 205] on input "file" at bounding box center [229, 204] width 66 height 16
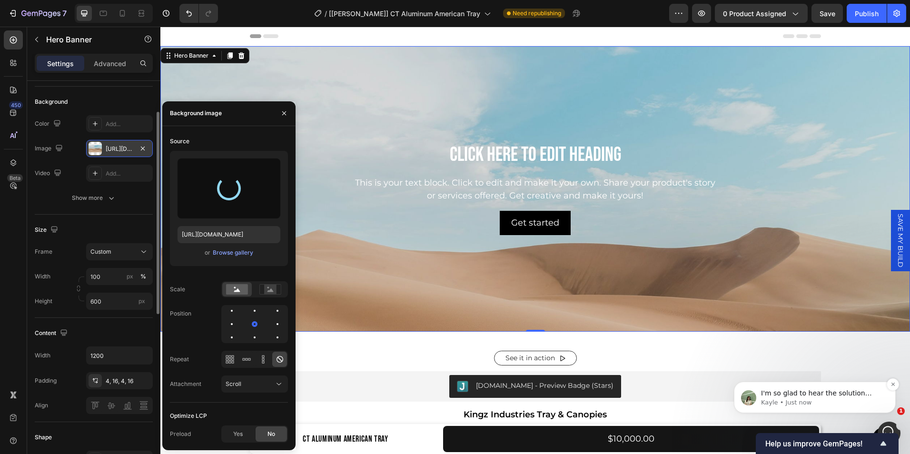
click at [833, 390] on span "I'm so glad to hear the solution works well for you 💕 Sure, feel free to make t…" at bounding box center [821, 416] width 120 height 55
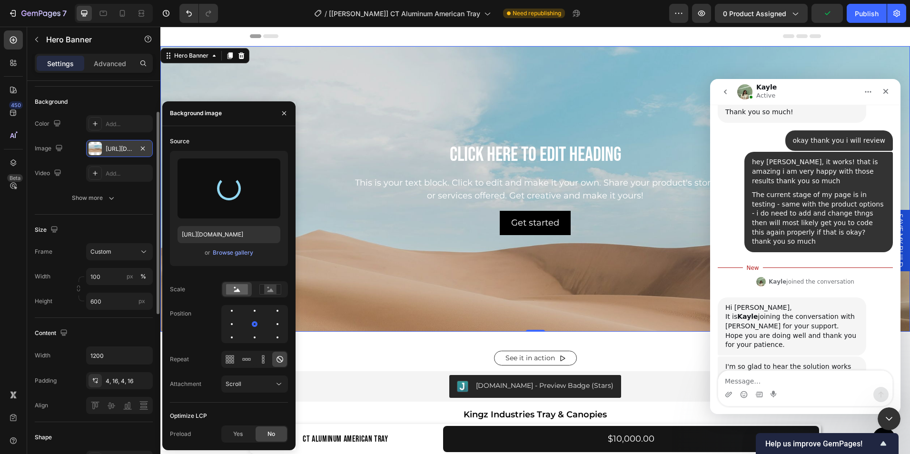
scroll to position [1931, 0]
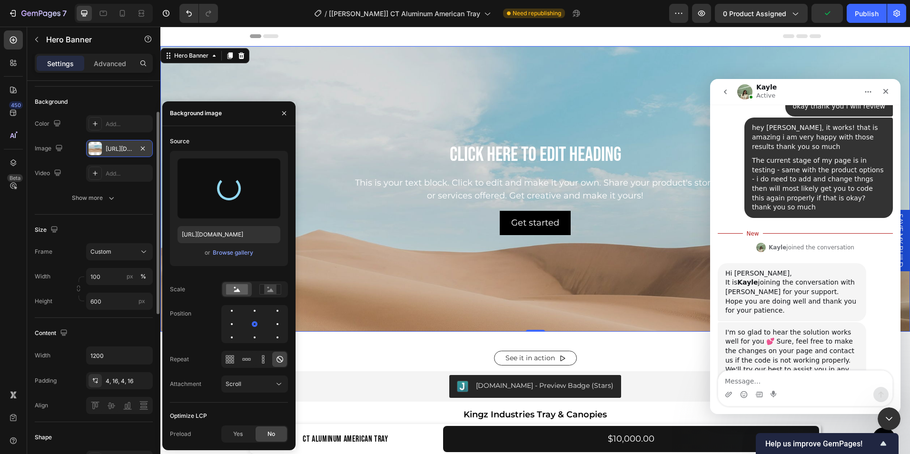
type input "https://cdn.shopify.com/s/files/1/0649/7340/6417/files/gempages_558375859824624…"
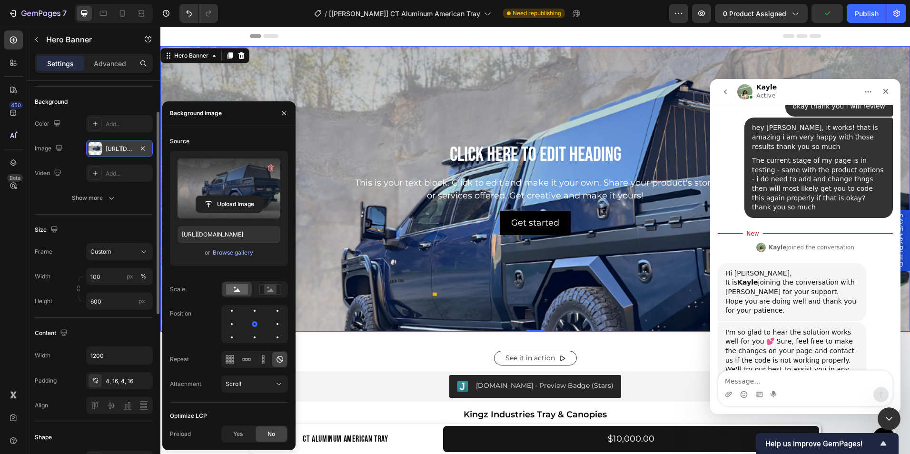
click at [764, 376] on textarea "Message…" at bounding box center [805, 379] width 174 height 16
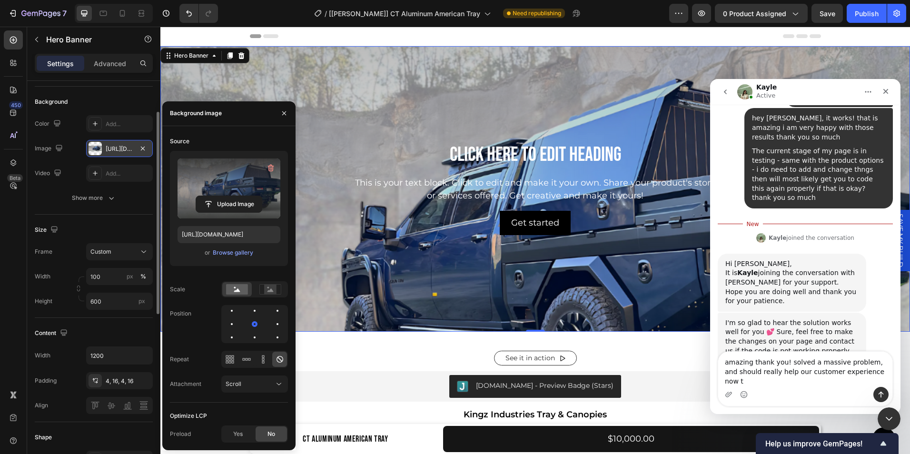
type textarea "amazing thank you! solved a massive problem, and should really help our custome…"
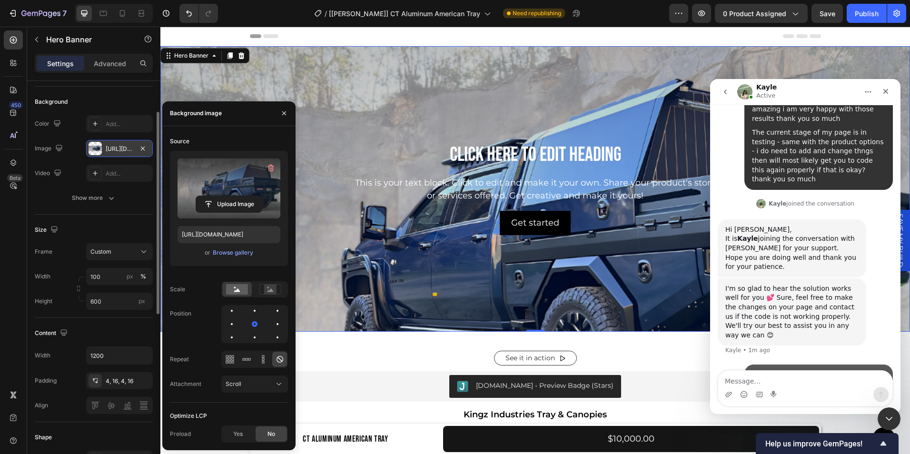
scroll to position [1962, 0]
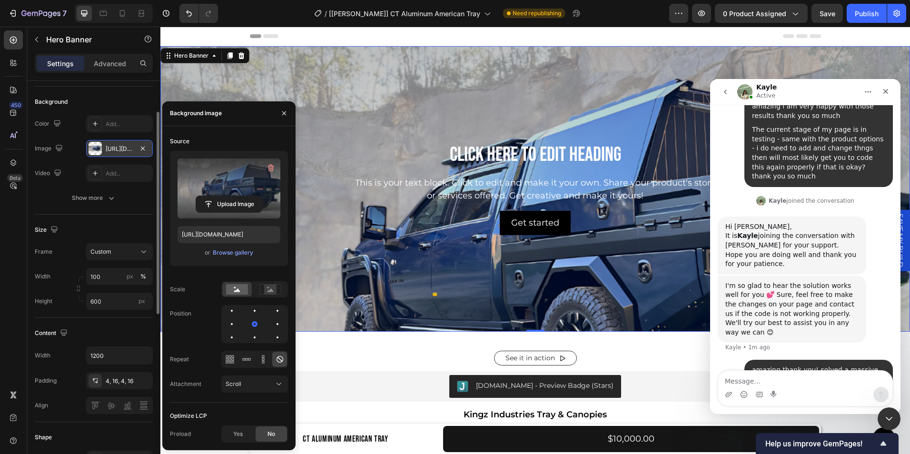
click at [727, 95] on icon "go back" at bounding box center [726, 92] width 8 height 8
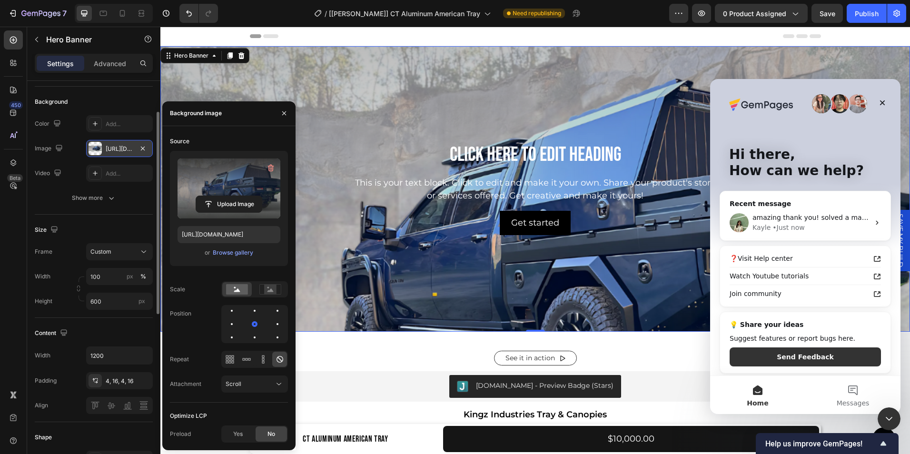
scroll to position [0, 0]
click at [640, 30] on div "Header" at bounding box center [535, 36] width 571 height 19
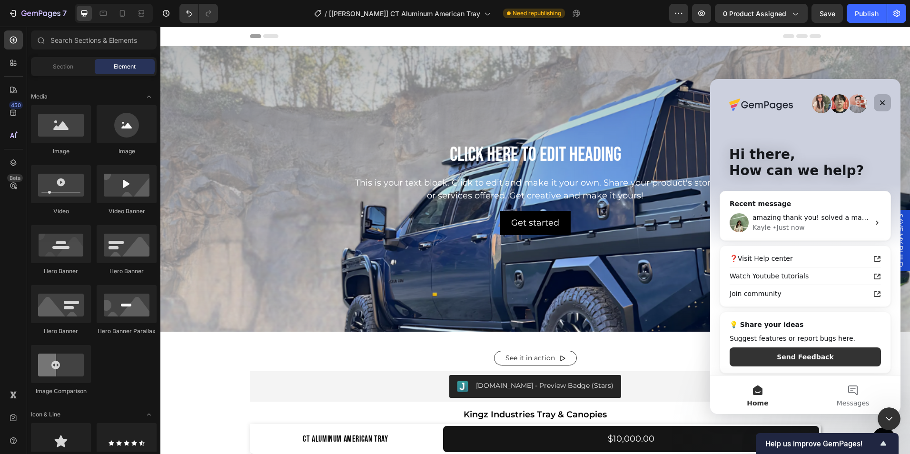
click at [891, 102] on div "Close" at bounding box center [882, 102] width 17 height 17
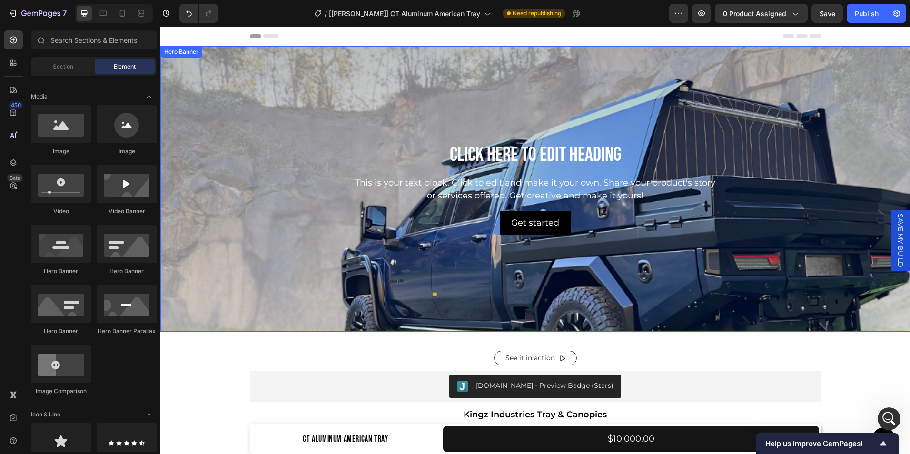
click at [238, 132] on div "Background Image" at bounding box center [535, 258] width 750 height 428
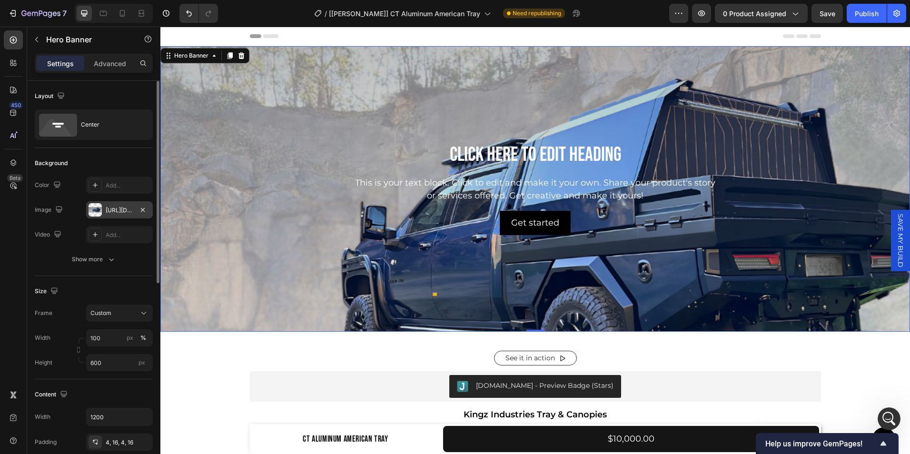
click at [110, 214] on div "https://cdn.shopify.com/s/files/1/0649/7340/6417/files/gempages_558375859824624…" at bounding box center [120, 210] width 28 height 9
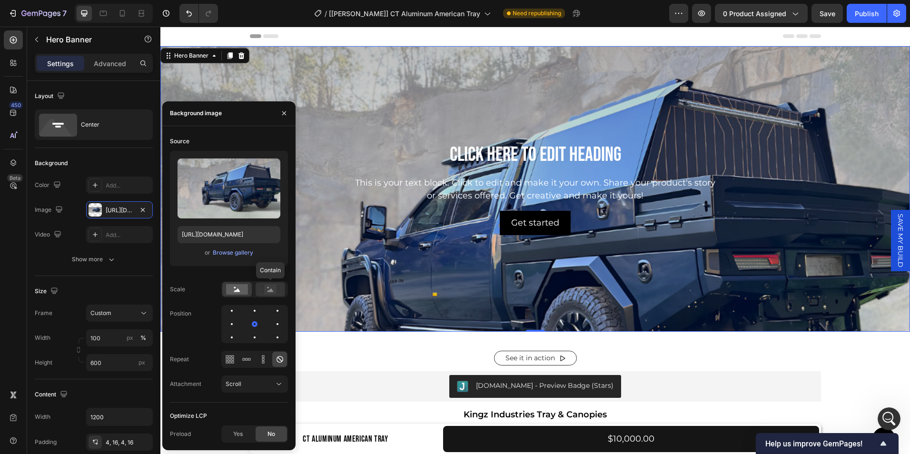
click at [271, 292] on rect at bounding box center [270, 290] width 12 height 10
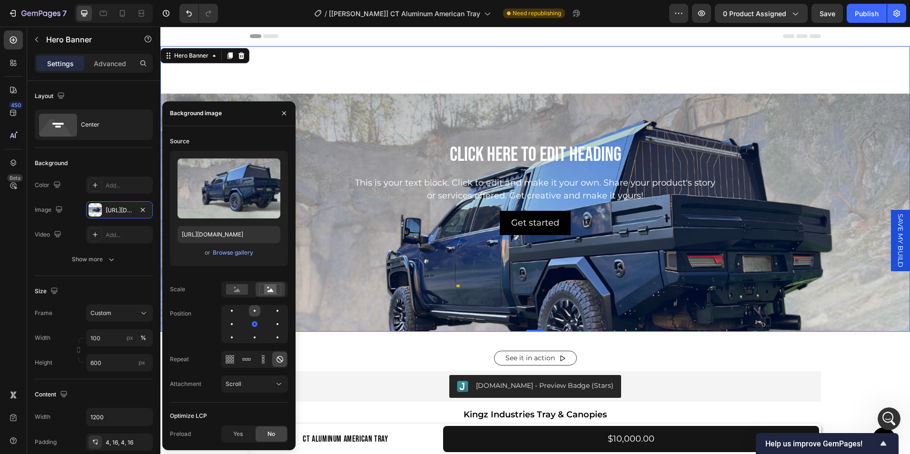
click at [256, 312] on div at bounding box center [254, 310] width 11 height 11
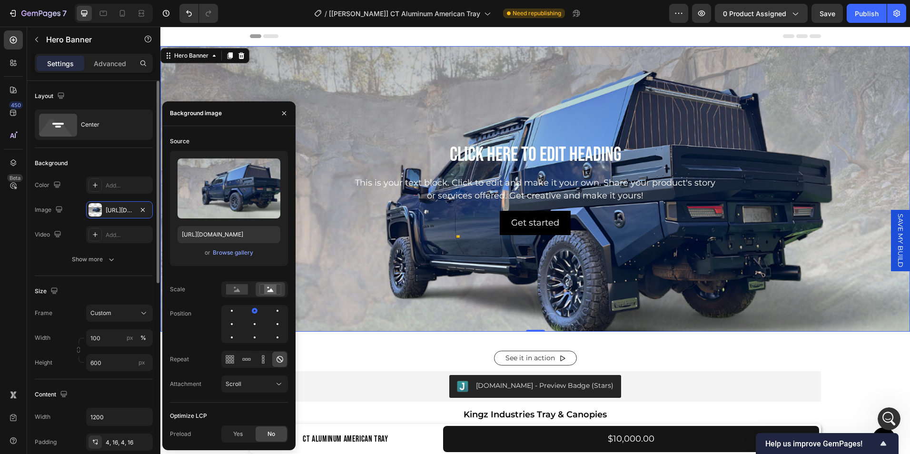
click at [115, 163] on div "Background" at bounding box center [94, 163] width 118 height 15
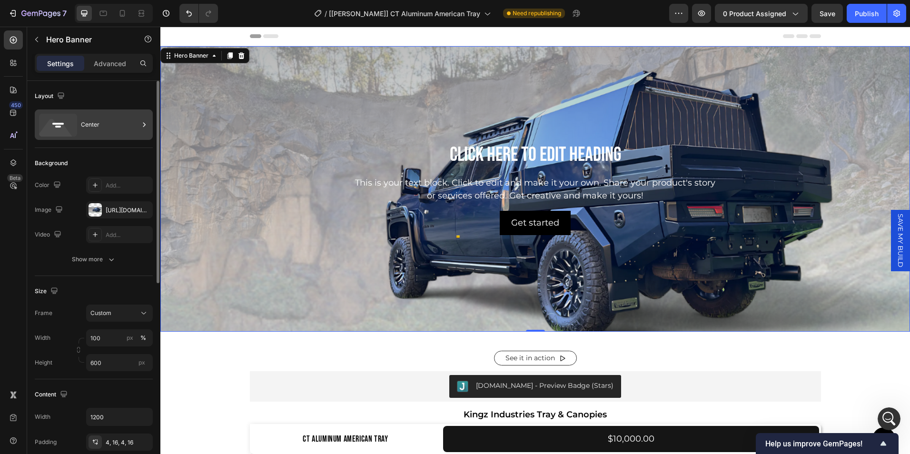
click at [110, 125] on div "Center" at bounding box center [110, 125] width 58 height 22
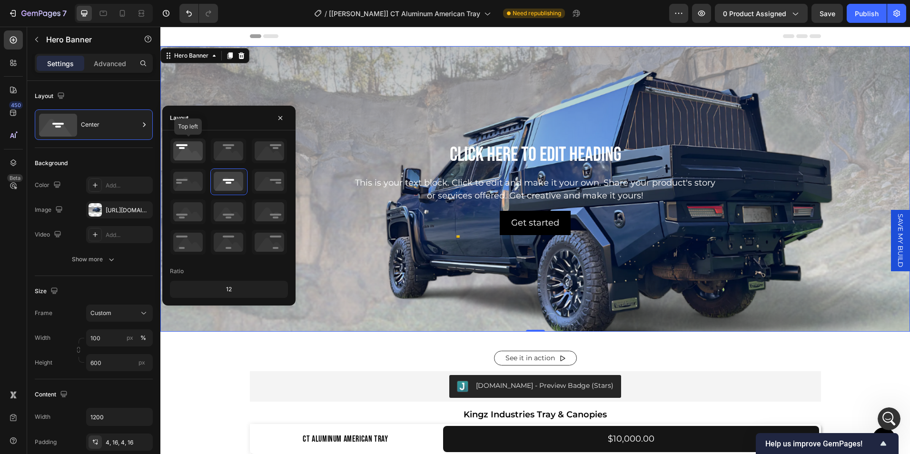
click at [183, 158] on icon at bounding box center [187, 151] width 35 height 25
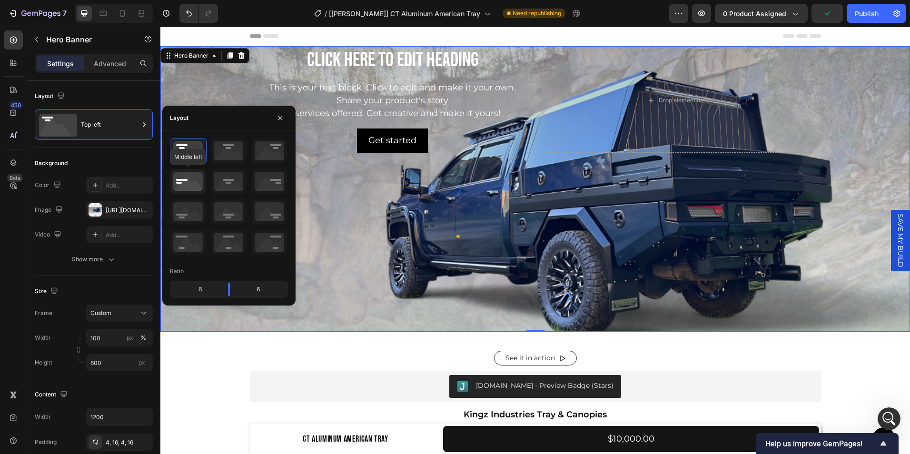
click at [190, 178] on icon at bounding box center [187, 181] width 35 height 25
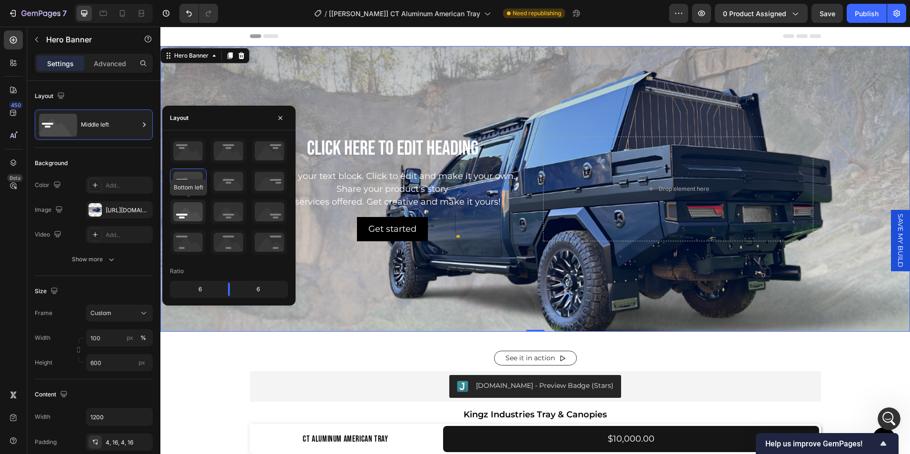
click at [188, 211] on icon at bounding box center [187, 211] width 35 height 25
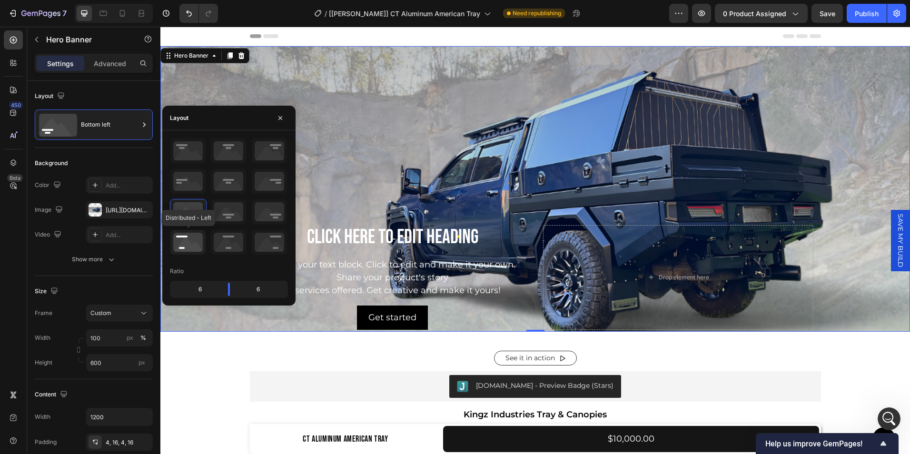
click at [189, 238] on icon at bounding box center [187, 242] width 35 height 25
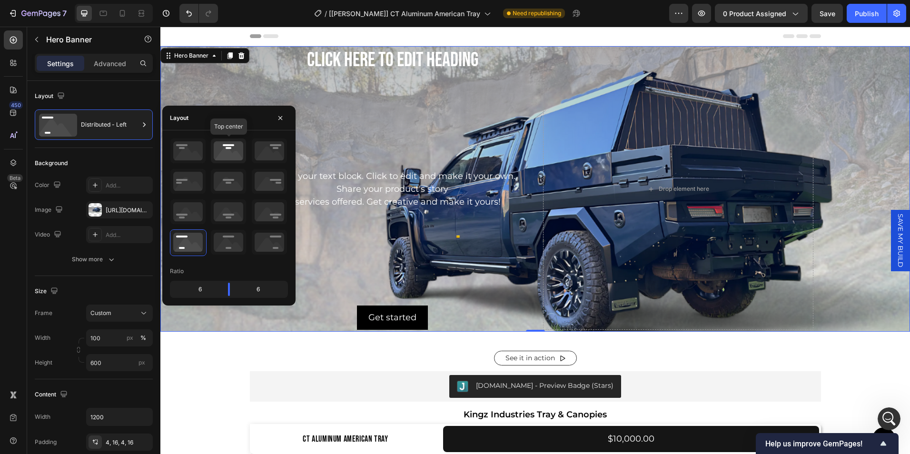
click at [242, 152] on icon at bounding box center [228, 151] width 35 height 25
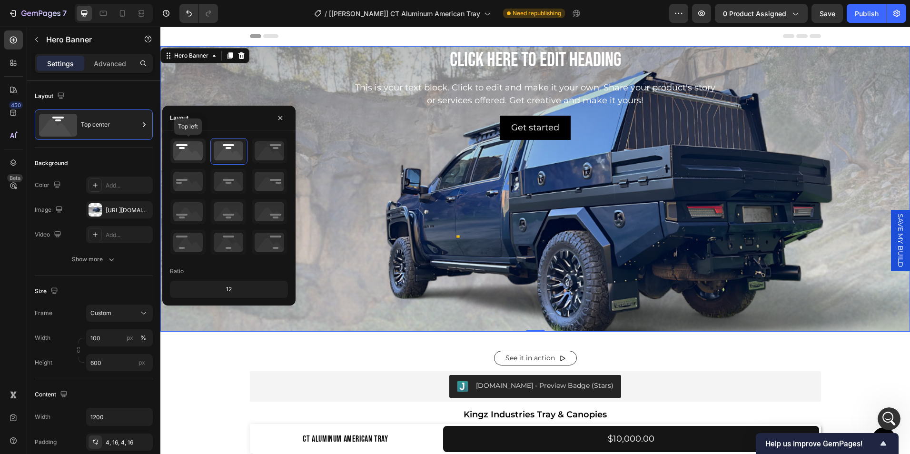
click at [194, 152] on icon at bounding box center [187, 151] width 35 height 25
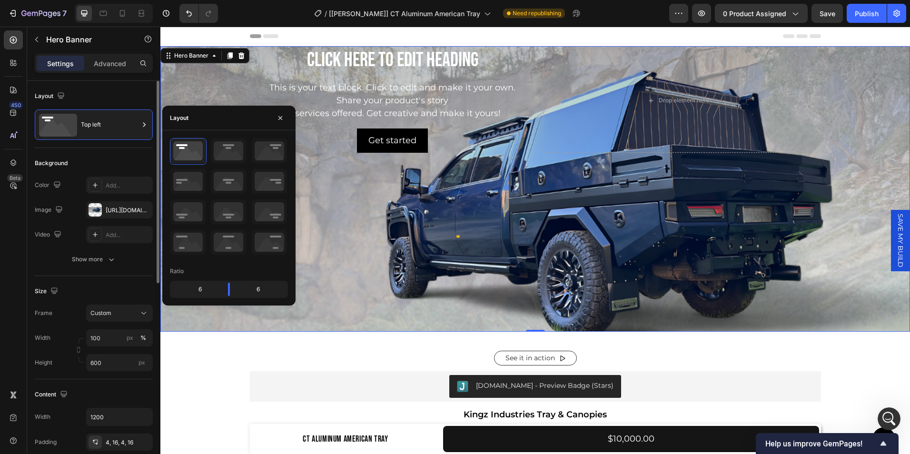
click at [110, 154] on div "Background The changes might be hidden by the video. Color Add... Image https:/…" at bounding box center [94, 212] width 118 height 128
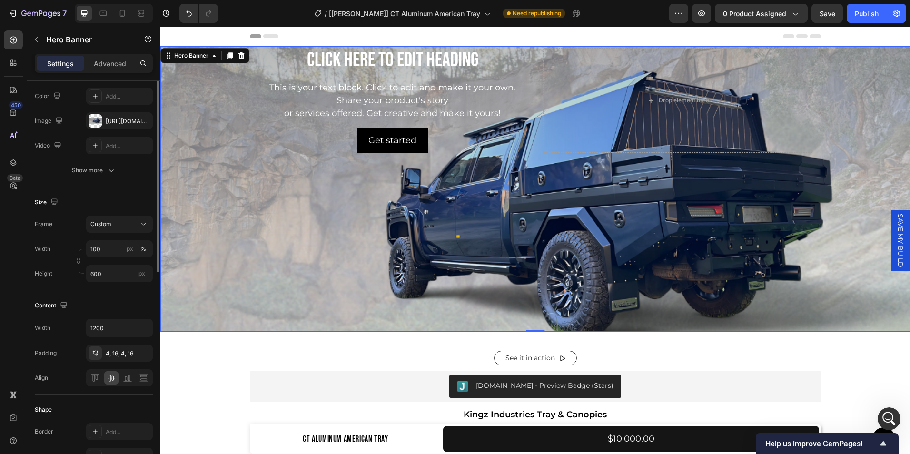
scroll to position [97, 0]
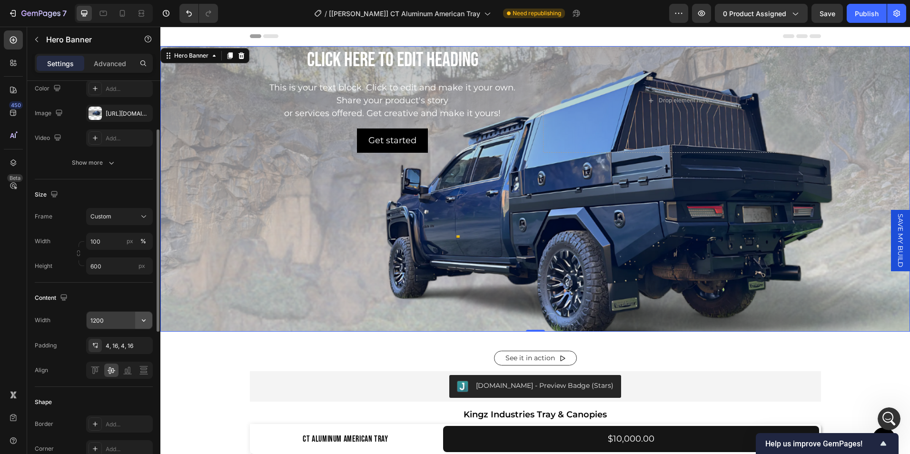
click at [137, 319] on button "button" at bounding box center [143, 320] width 17 height 17
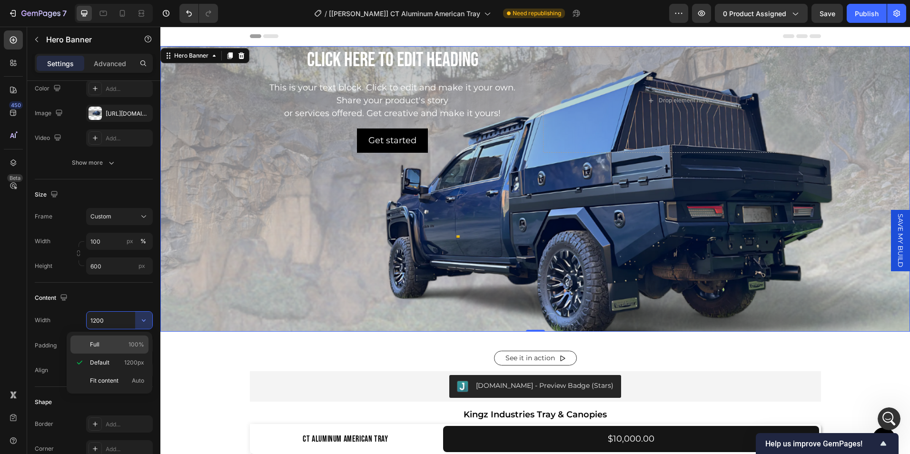
click at [111, 344] on p "Full 100%" at bounding box center [117, 344] width 54 height 9
type input "100%"
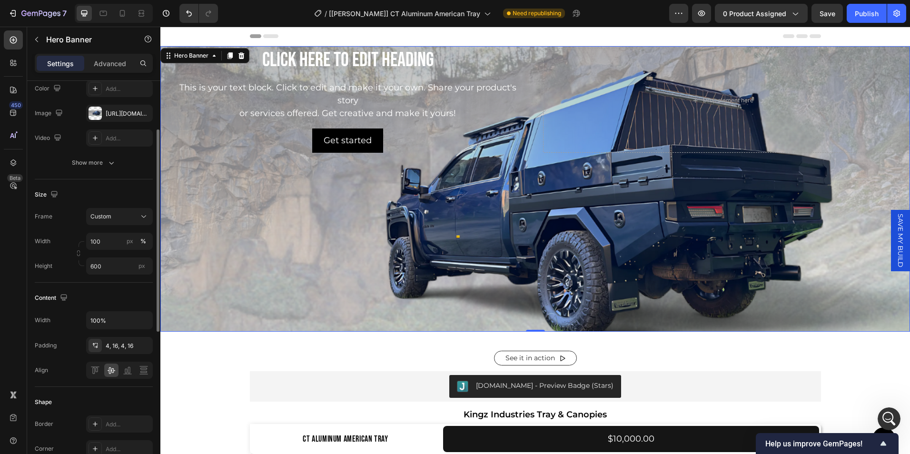
scroll to position [89, 0]
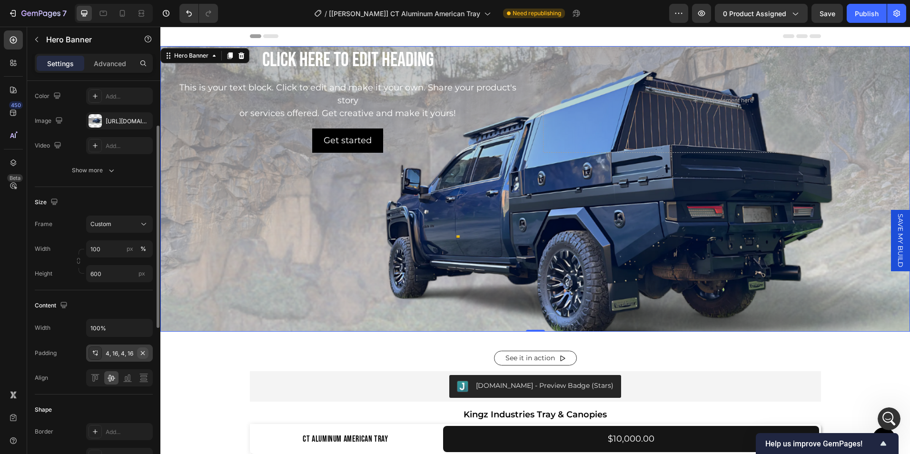
click at [142, 353] on icon "button" at bounding box center [143, 353] width 8 height 8
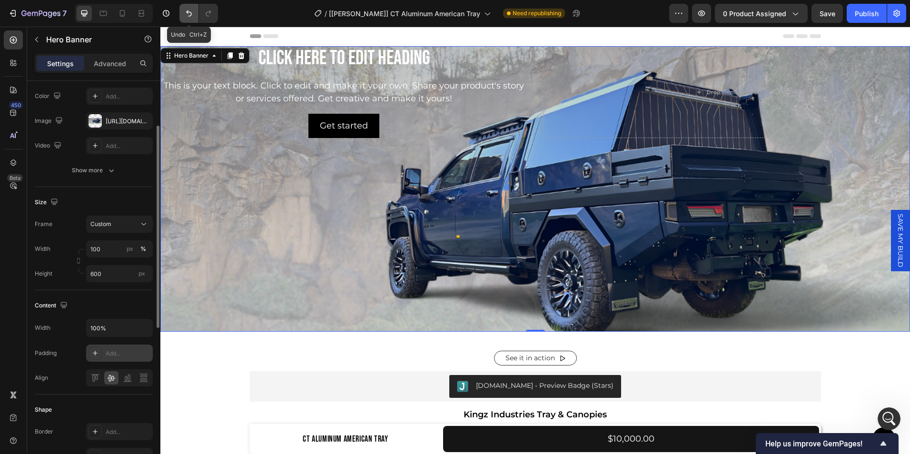
click at [186, 11] on icon "Undo/Redo" at bounding box center [189, 14] width 10 height 10
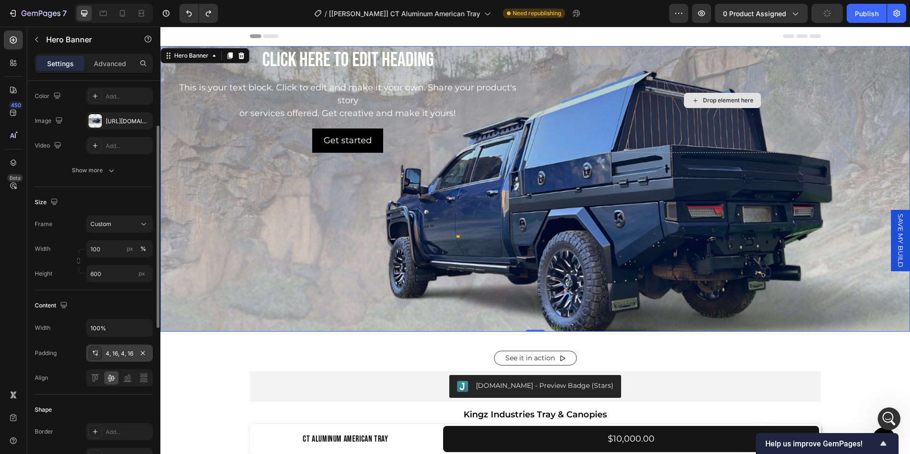
click at [709, 136] on div "Drop element here" at bounding box center [723, 100] width 360 height 105
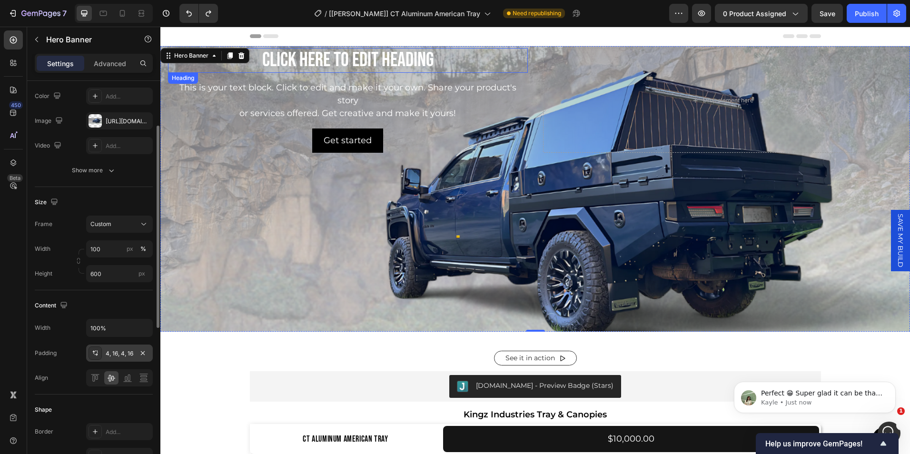
scroll to position [0, 0]
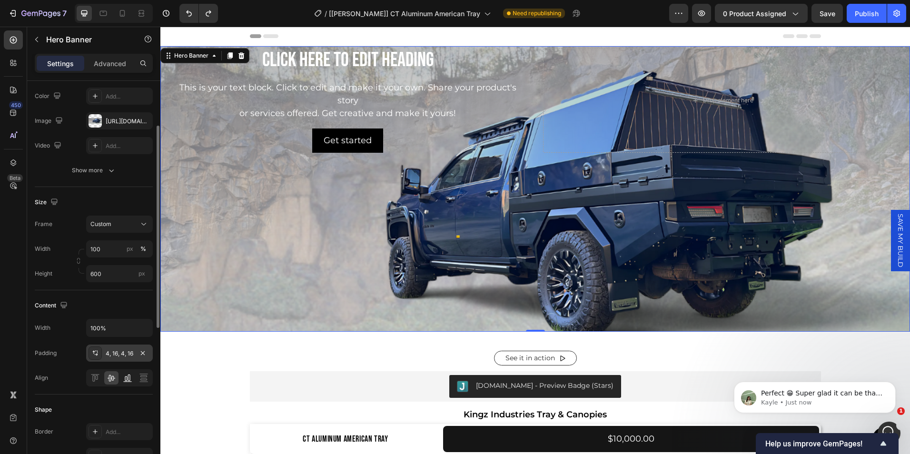
click at [125, 382] on icon at bounding box center [127, 381] width 9 height 0
click at [109, 379] on icon at bounding box center [112, 378] width 10 height 10
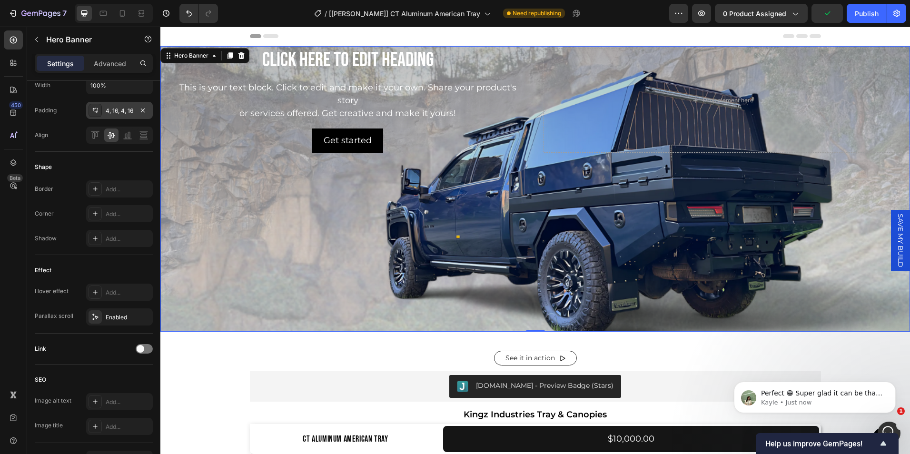
click at [249, 313] on div "Background Image" at bounding box center [535, 258] width 750 height 428
click at [242, 59] on div at bounding box center [241, 55] width 11 height 11
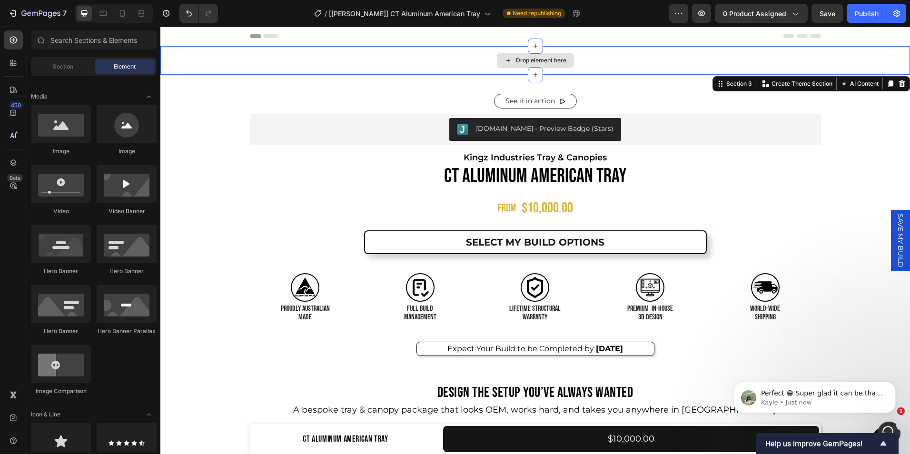
click at [475, 49] on div "Drop element here" at bounding box center [535, 60] width 750 height 29
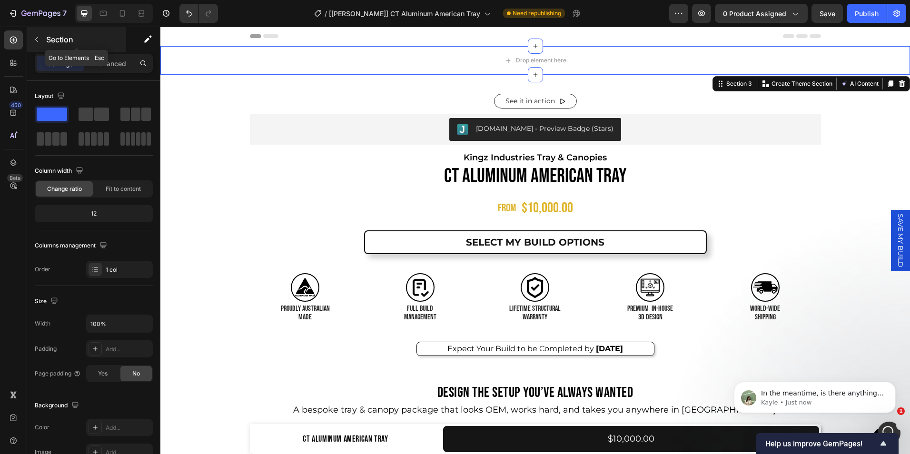
click at [31, 36] on button "button" at bounding box center [36, 39] width 15 height 15
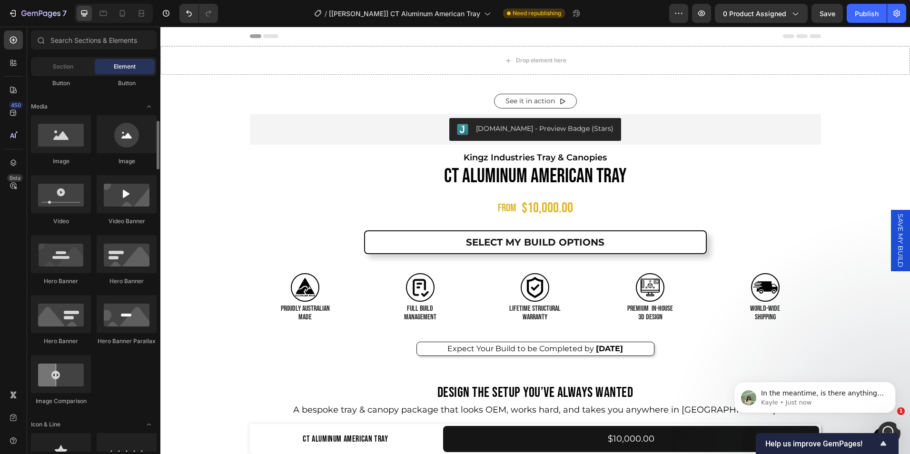
scroll to position [275, 0]
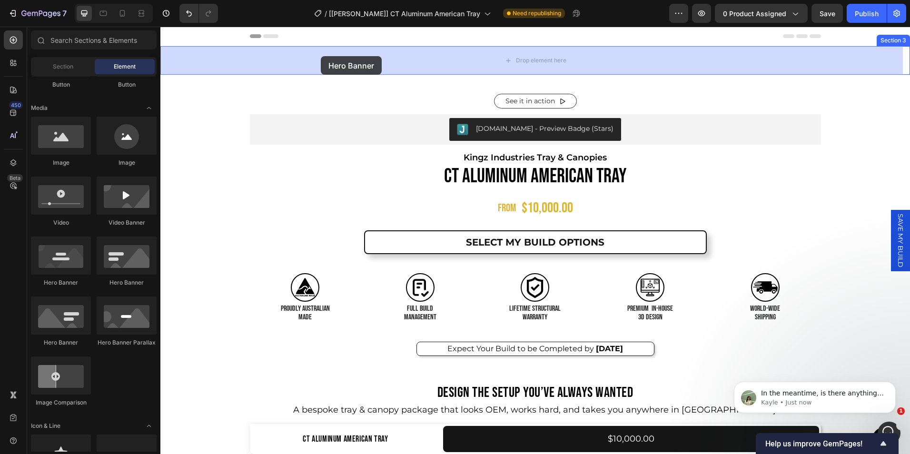
drag, startPoint x: 286, startPoint y: 283, endPoint x: 321, endPoint y: 57, distance: 228.8
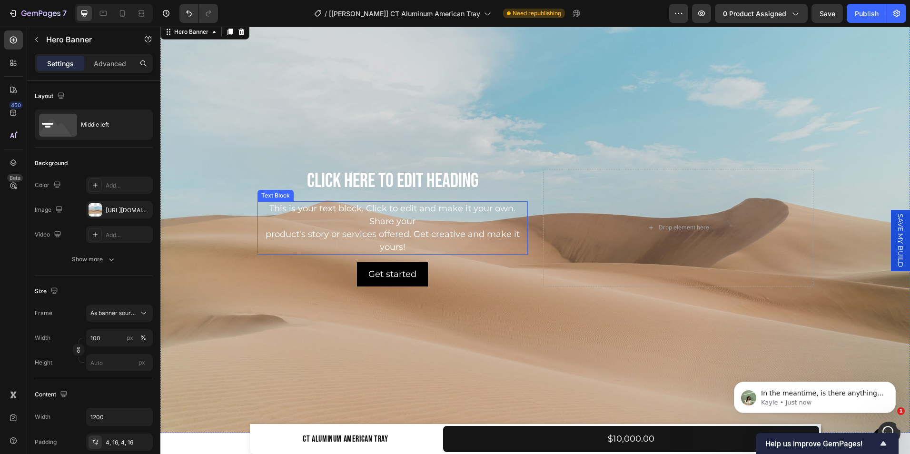
scroll to position [0, 0]
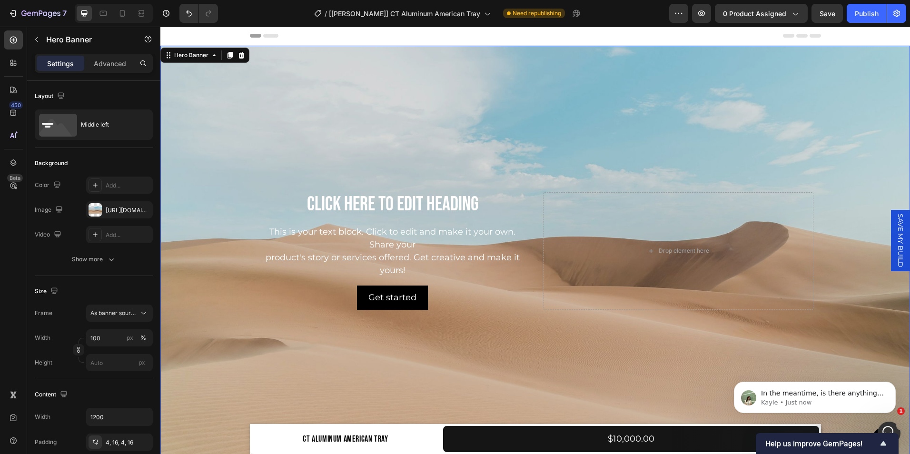
click at [219, 142] on div "Background Image" at bounding box center [535, 251] width 750 height 411
click at [124, 213] on div "https://cdn.shopify.com/s/files/1/2005/9307/files/background_settings.jpg" at bounding box center [120, 210] width 28 height 9
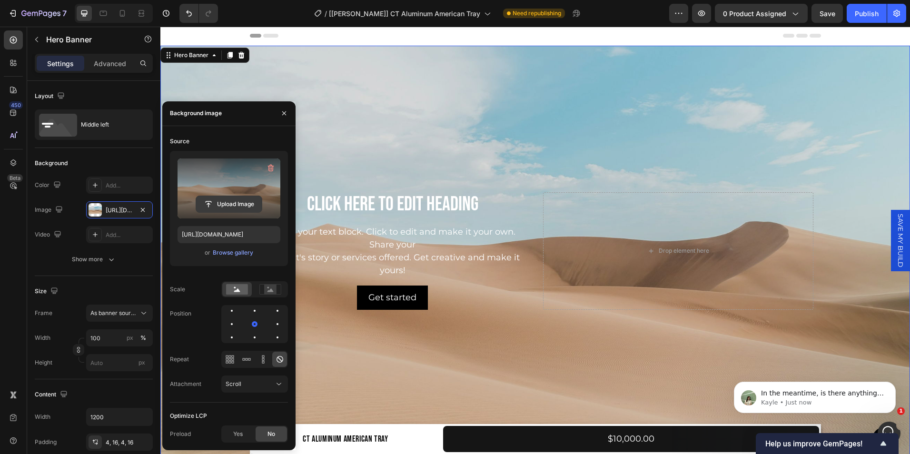
click at [234, 199] on input "file" at bounding box center [229, 204] width 66 height 16
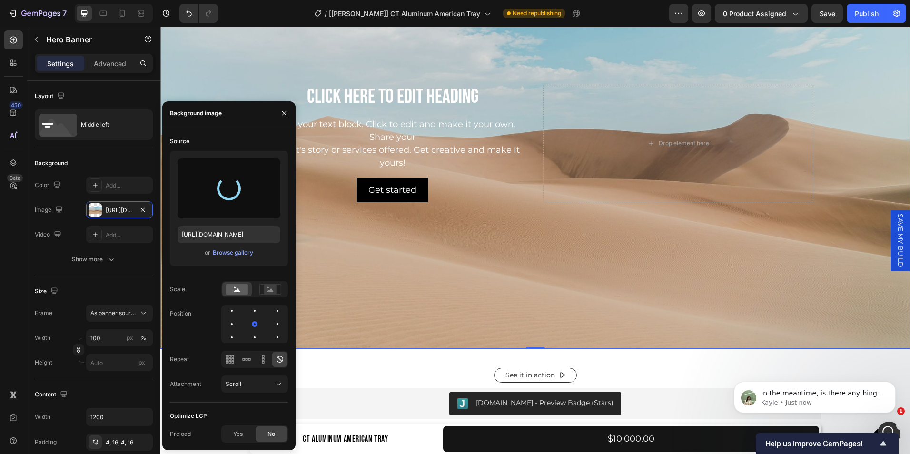
scroll to position [53, 0]
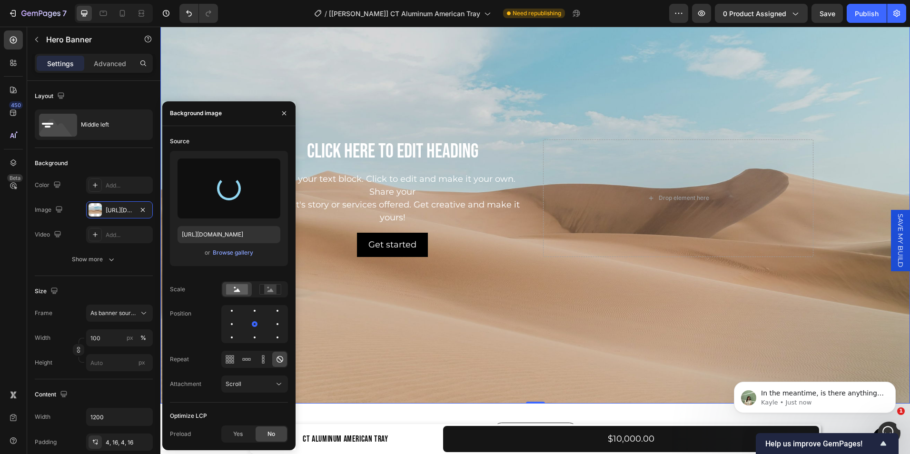
type input "https://cdn.shopify.com/s/files/1/0649/7340/6417/files/gempages_558375859824624…"
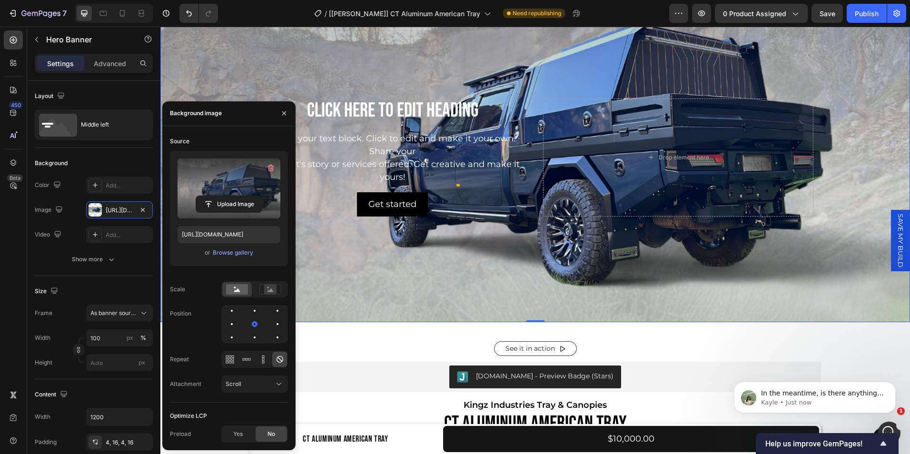
scroll to position [0, 0]
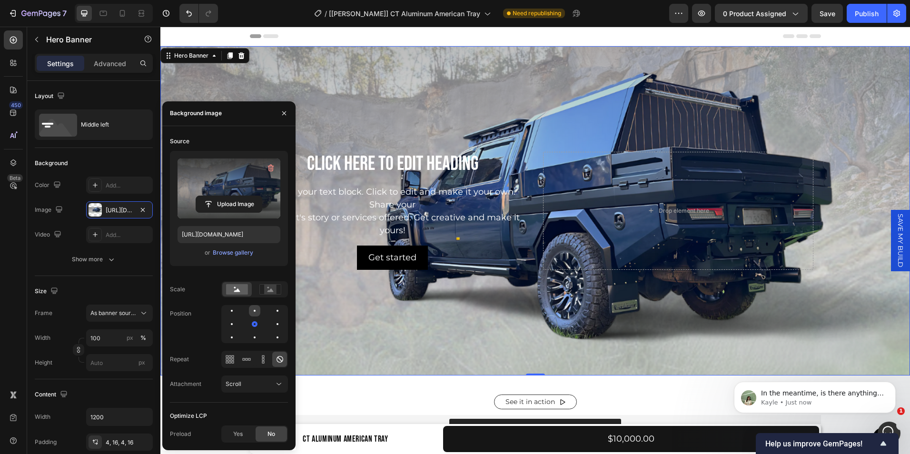
click at [254, 309] on div at bounding box center [254, 310] width 11 height 11
click at [254, 327] on div at bounding box center [254, 323] width 11 height 11
click at [196, 279] on div "Source Upload Image https://cdn.shopify.com/s/files/1/0649/7340/6417/files/gemp…" at bounding box center [229, 268] width 118 height 269
click at [269, 288] on rect at bounding box center [270, 290] width 12 height 10
click at [243, 292] on rect at bounding box center [237, 289] width 22 height 10
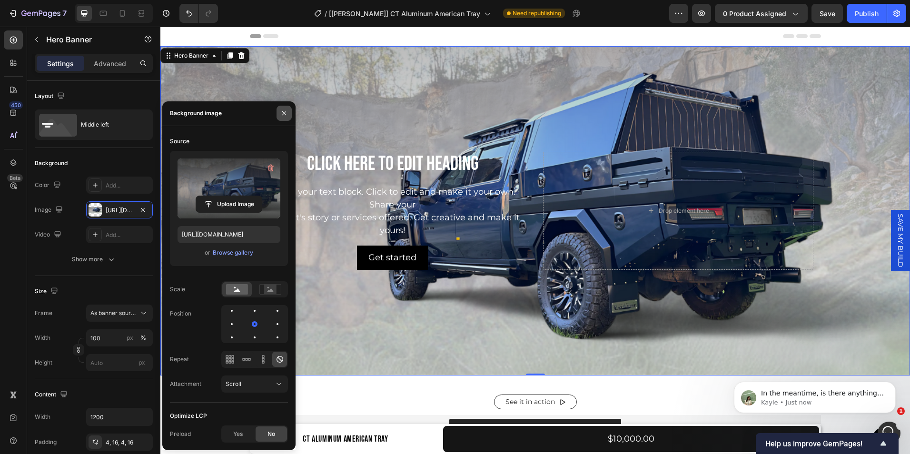
click at [282, 113] on icon "button" at bounding box center [284, 113] width 8 height 8
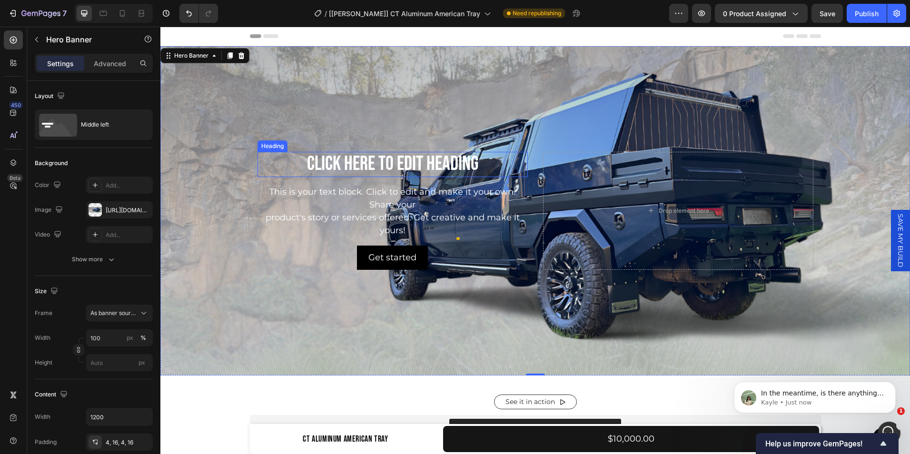
click at [472, 168] on h2 "Click here to edit heading" at bounding box center [392, 164] width 270 height 25
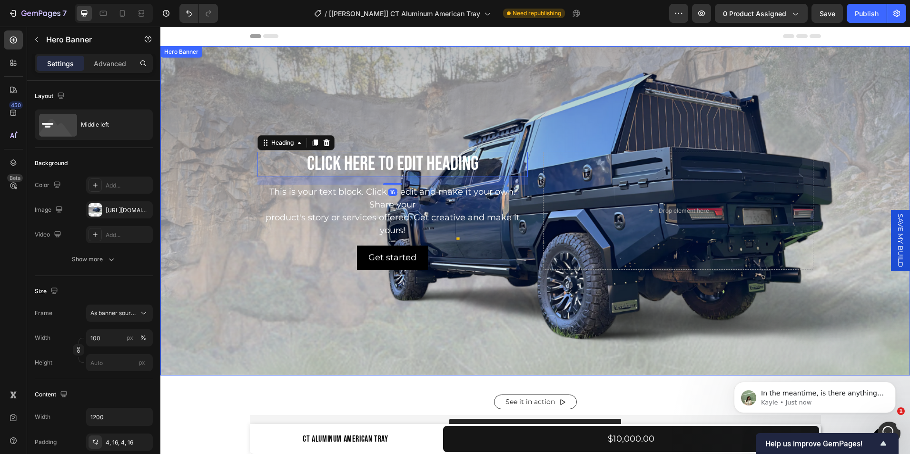
click at [250, 198] on div "Click here to edit heading Heading 16 This is your text block. Click to edit an…" at bounding box center [535, 210] width 571 height 121
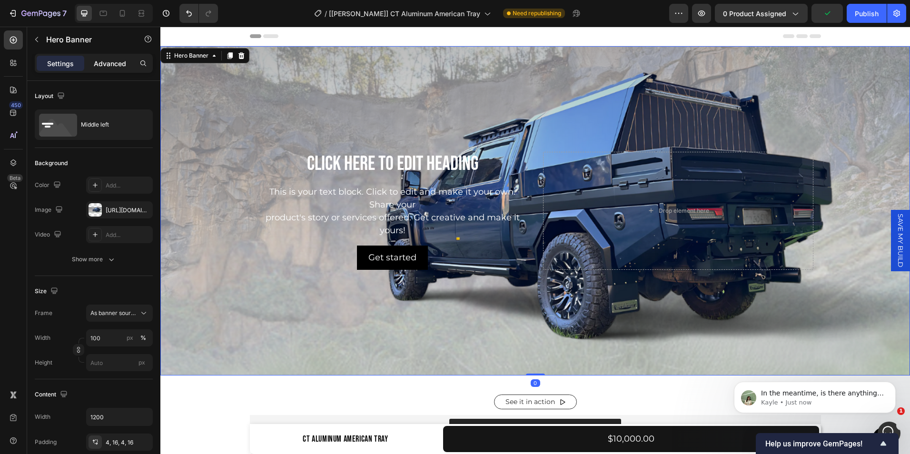
click at [107, 62] on p "Advanced" at bounding box center [110, 64] width 32 height 10
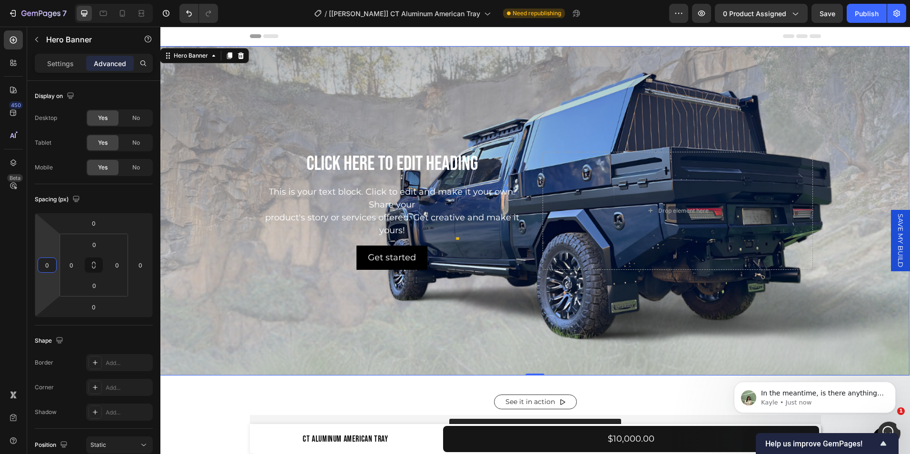
type input "2"
click at [35, 0] on html "7 Version history / [Tina GemPages] CT Aluminum American Tray Need republishing…" at bounding box center [455, 0] width 910 height 0
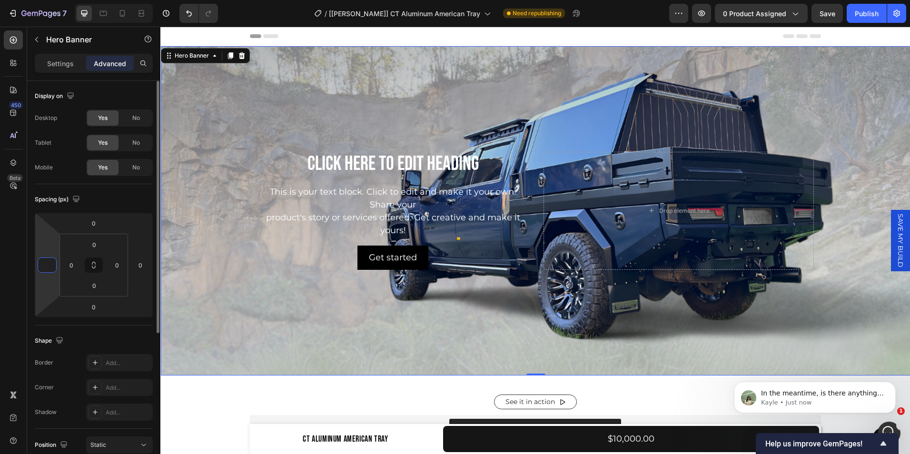
type input "0"
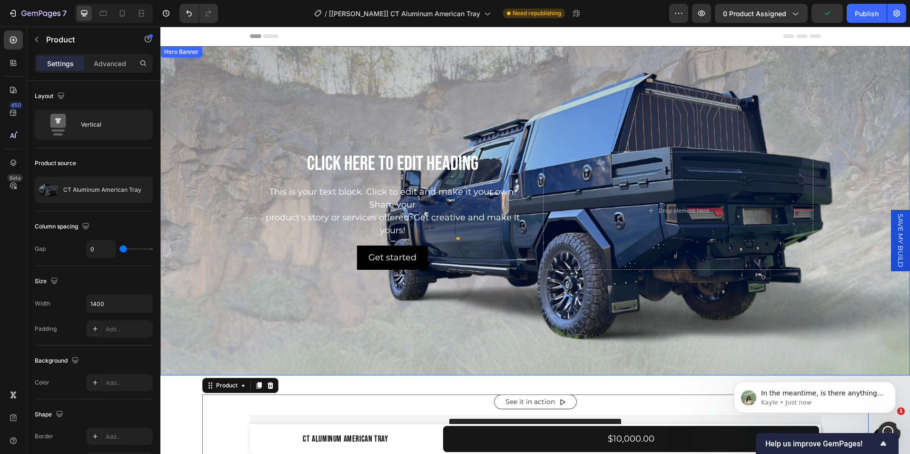
click at [251, 106] on div "Background Image" at bounding box center [535, 210] width 750 height 329
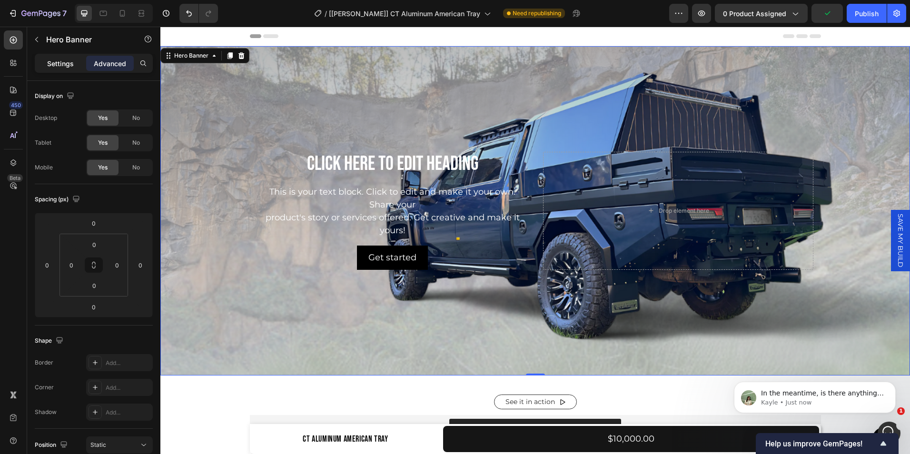
click at [54, 67] on p "Settings" at bounding box center [60, 64] width 27 height 10
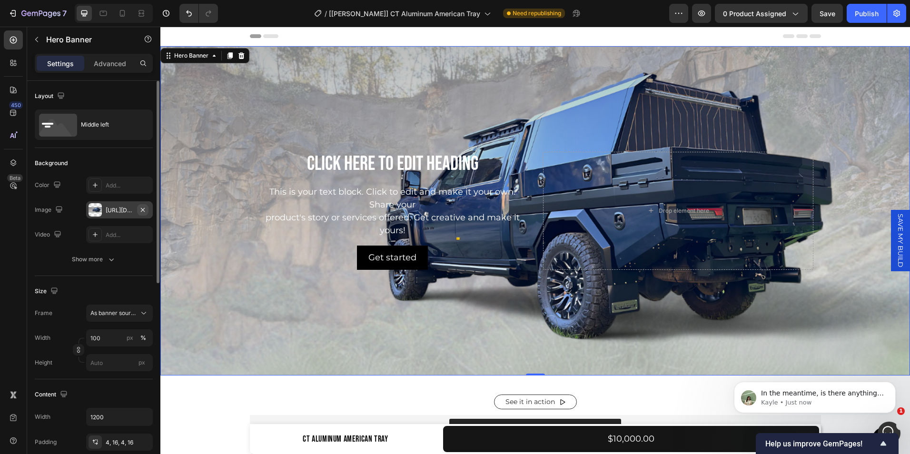
click at [141, 212] on icon "button" at bounding box center [143, 210] width 8 height 8
type input "Auto"
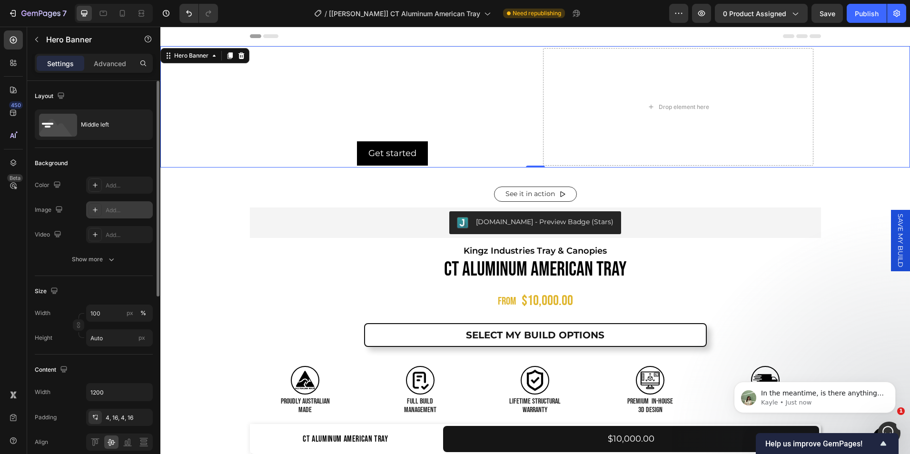
click at [109, 210] on div "Add..." at bounding box center [128, 210] width 45 height 9
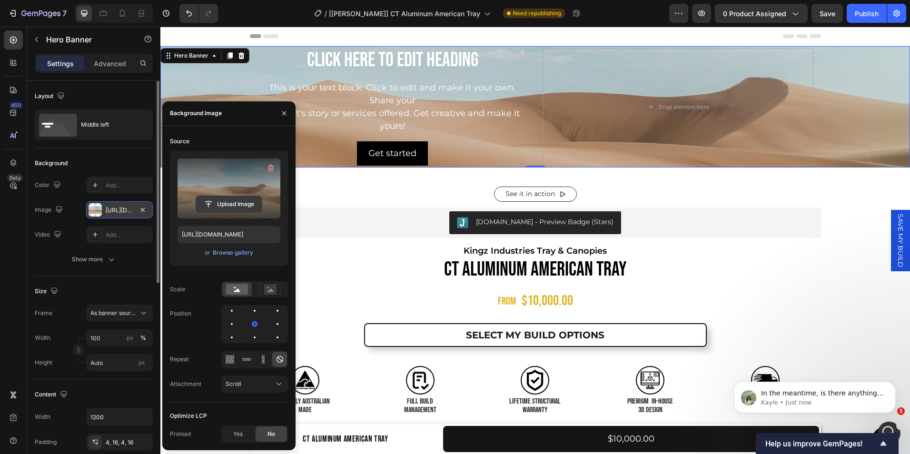
click at [231, 198] on input "file" at bounding box center [229, 204] width 66 height 16
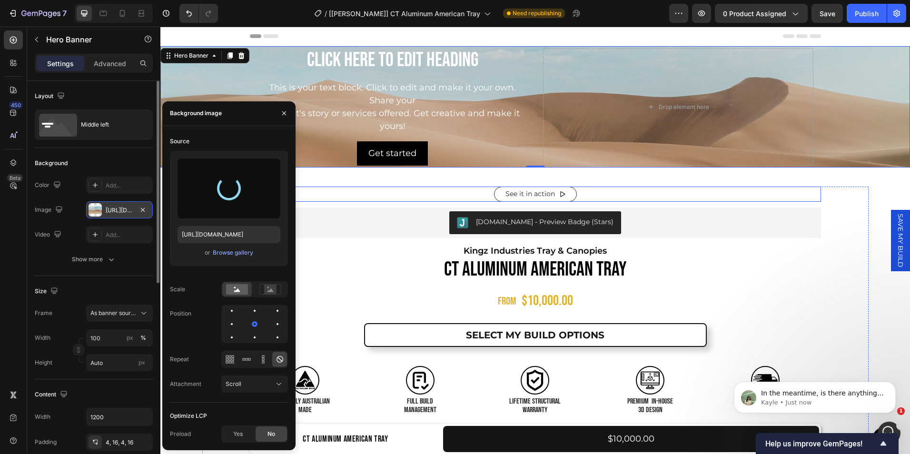
type input "https://cdn.shopify.com/s/files/1/0649/7340/6417/files/gempages_558375859824624…"
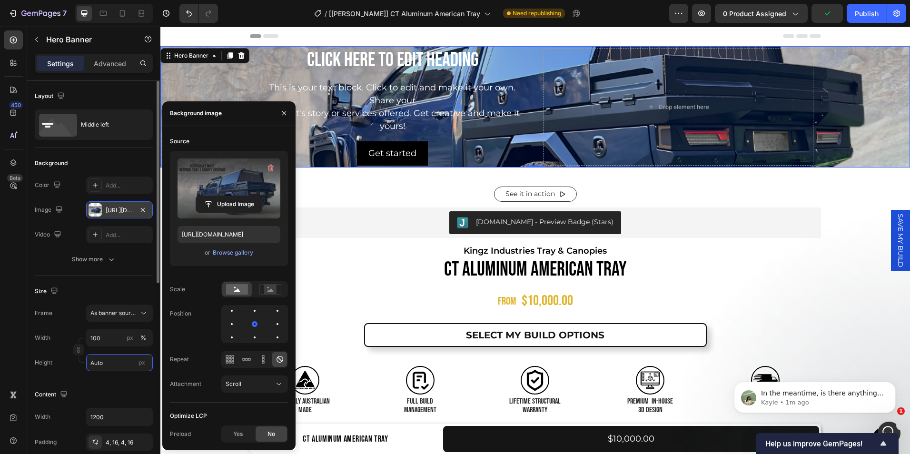
click at [119, 366] on input "Auto" at bounding box center [119, 362] width 67 height 17
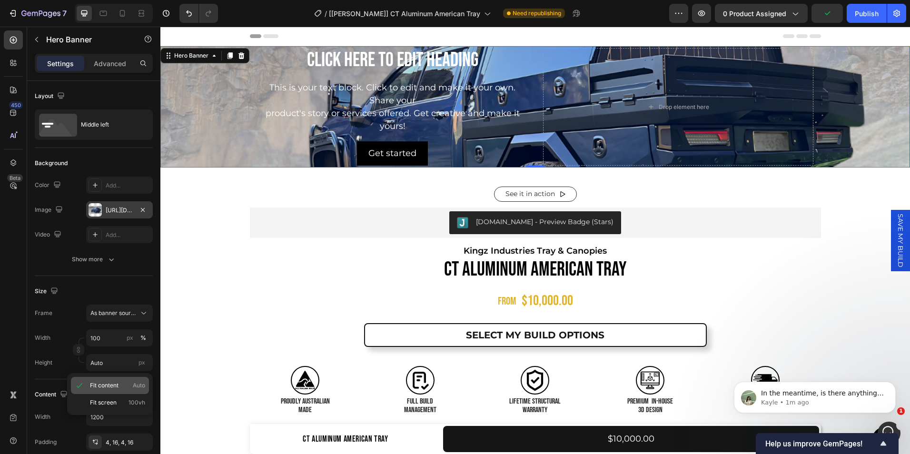
click at [115, 385] on span "Fit content" at bounding box center [104, 385] width 29 height 9
click at [131, 212] on div "https://cdn.shopify.com/s/files/1/0649/7340/6417/files/gempages_558375859824624…" at bounding box center [120, 210] width 28 height 9
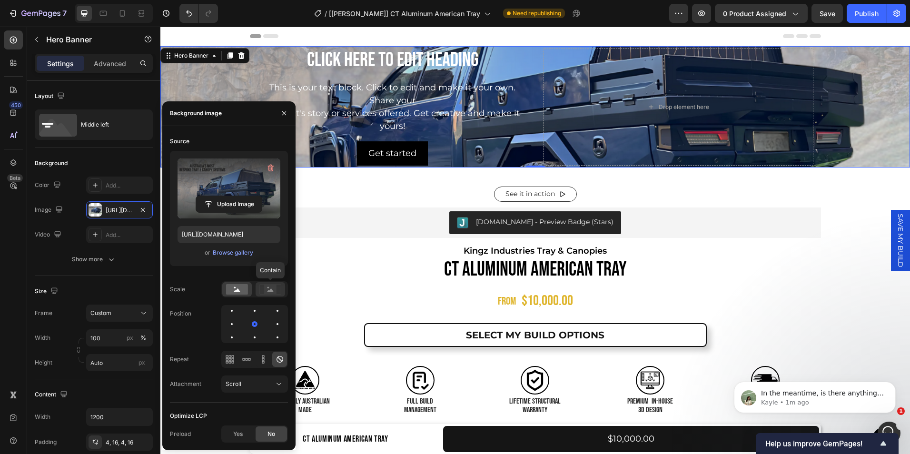
click at [266, 287] on rect at bounding box center [270, 290] width 12 height 10
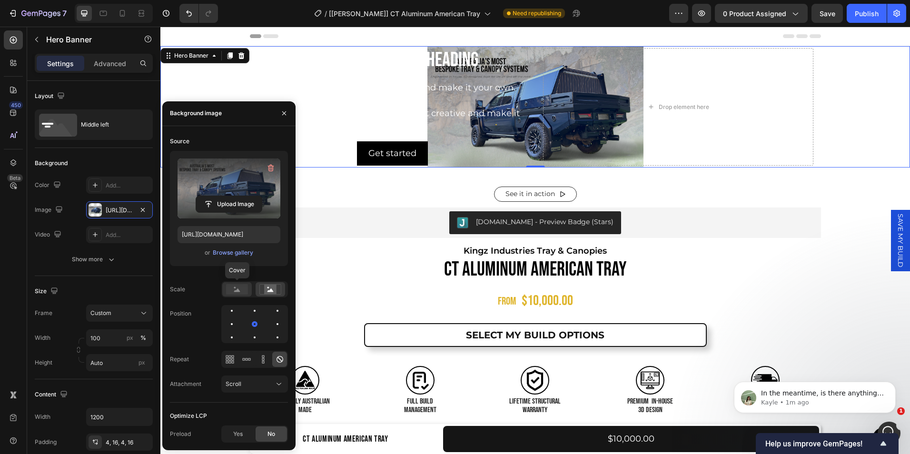
click at [233, 289] on rect at bounding box center [237, 289] width 22 height 10
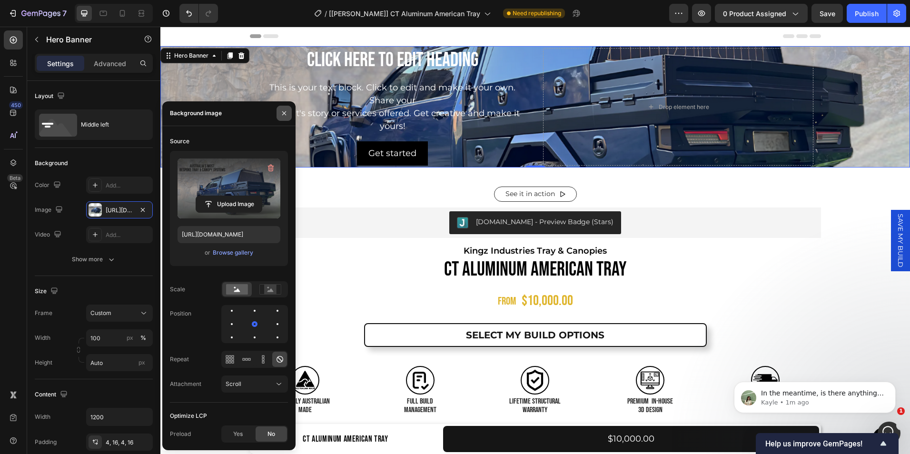
click at [282, 120] on button "button" at bounding box center [284, 113] width 15 height 15
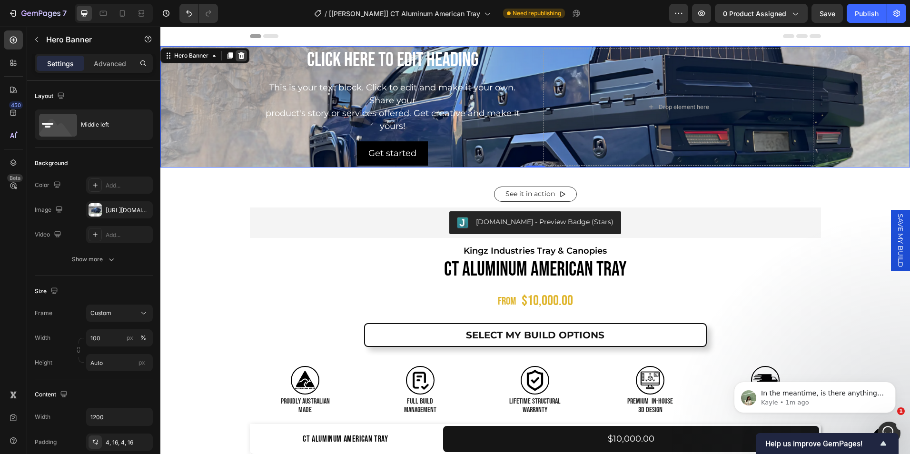
click at [242, 58] on icon at bounding box center [241, 55] width 6 height 7
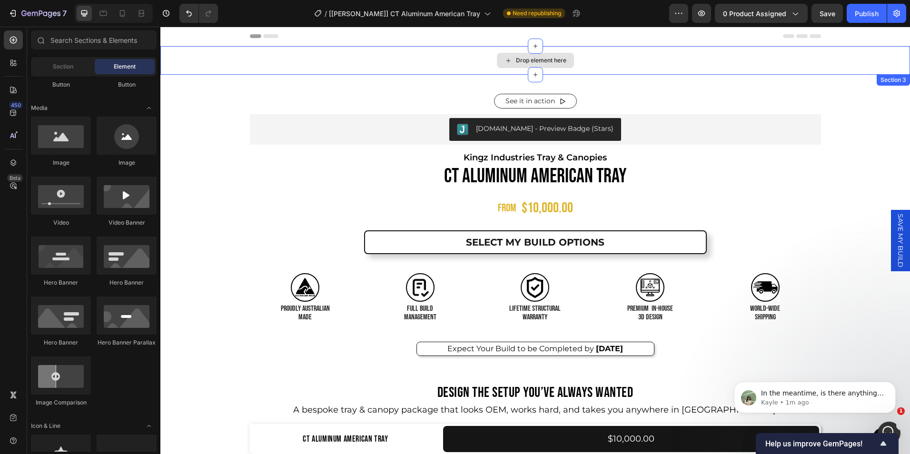
click at [524, 59] on div "Drop element here" at bounding box center [541, 61] width 50 height 8
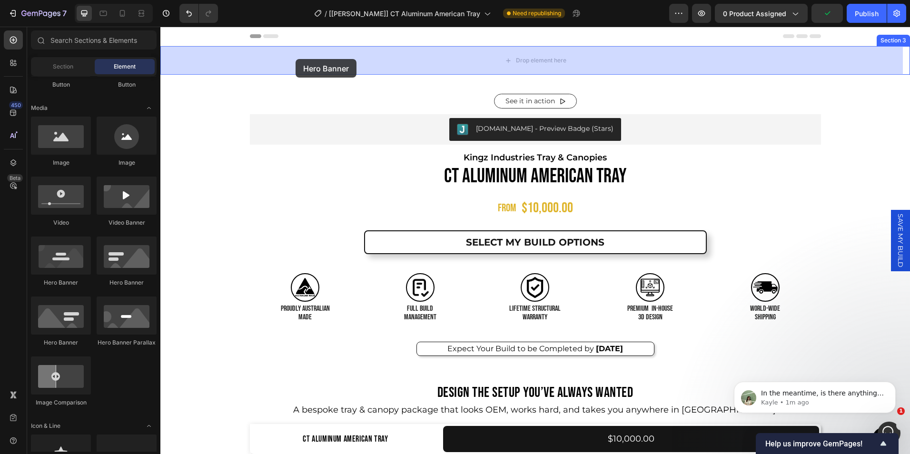
drag, startPoint x: 284, startPoint y: 284, endPoint x: 295, endPoint y: 59, distance: 224.9
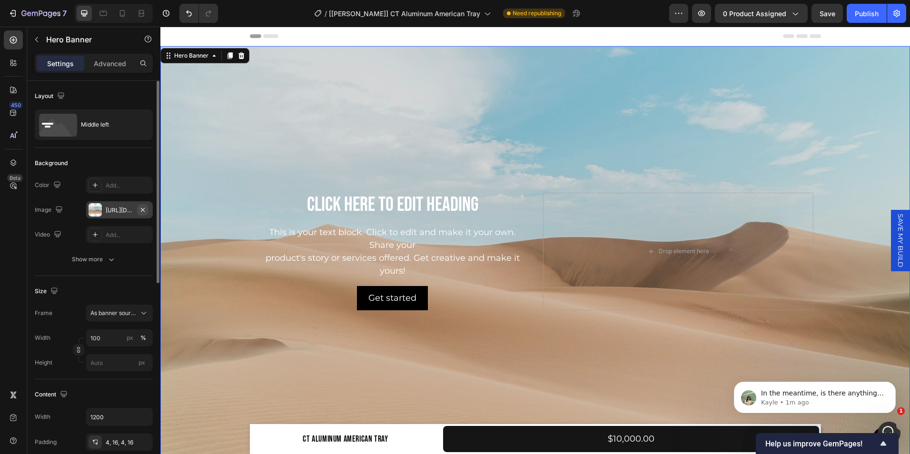
click at [145, 210] on icon "button" at bounding box center [143, 210] width 8 height 8
type input "Auto"
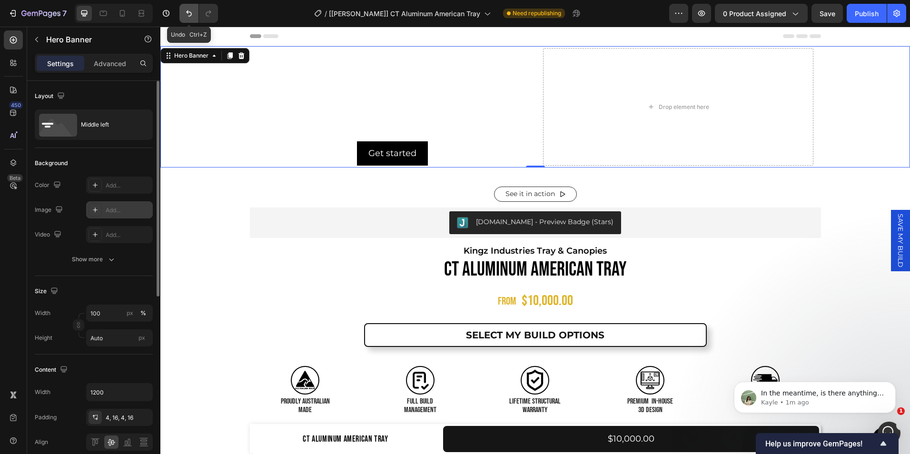
click at [189, 10] on icon "Undo/Redo" at bounding box center [189, 14] width 10 height 10
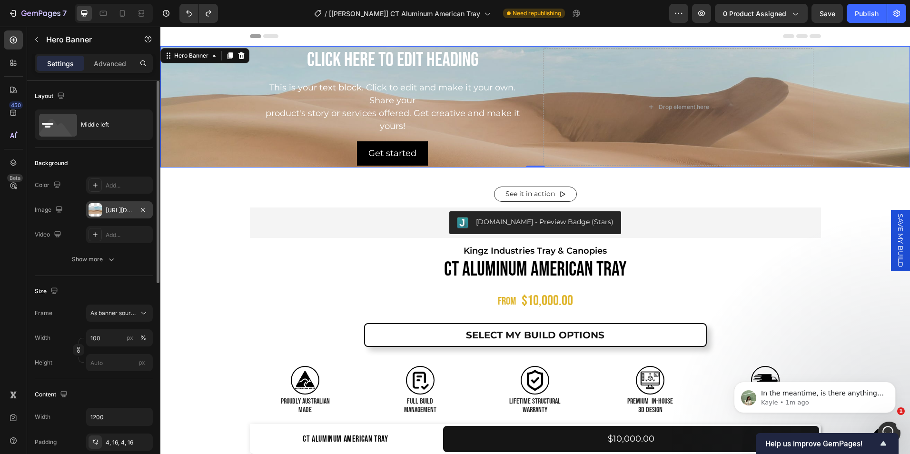
click at [118, 208] on div "https://cdn.shopify.com/s/files/1/2005/9307/files/background_settings.jpg" at bounding box center [120, 210] width 28 height 9
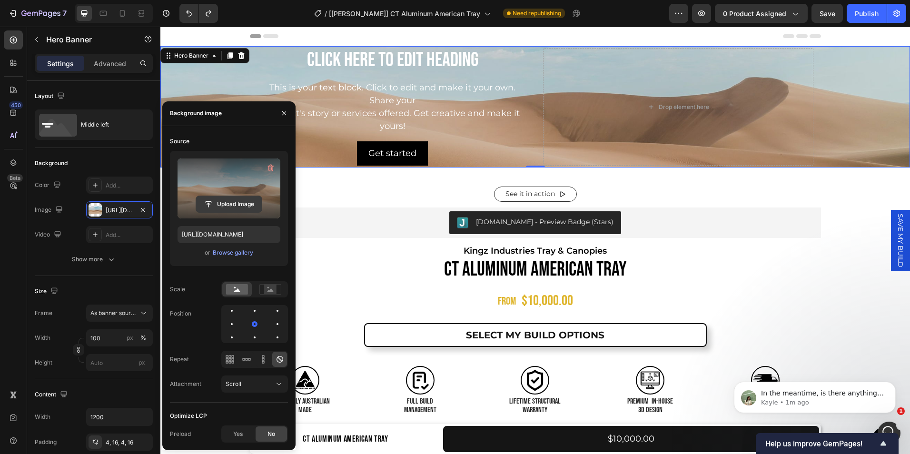
click at [231, 204] on input "file" at bounding box center [229, 204] width 66 height 16
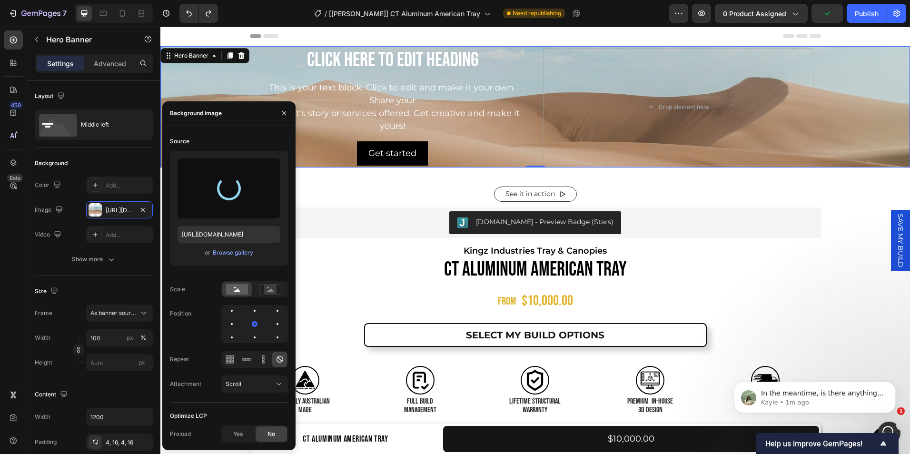
type input "https://cdn.shopify.com/s/files/1/0649/7340/6417/files/gempages_558375859824624…"
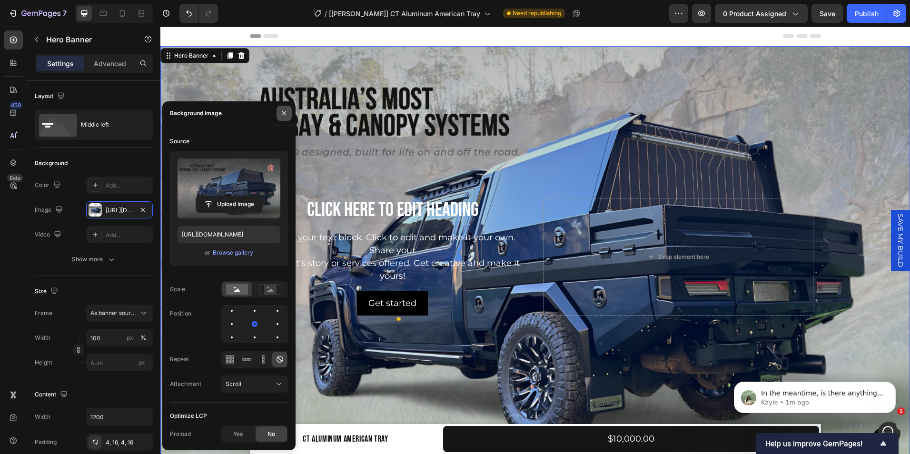
click at [284, 113] on icon "button" at bounding box center [284, 113] width 4 height 4
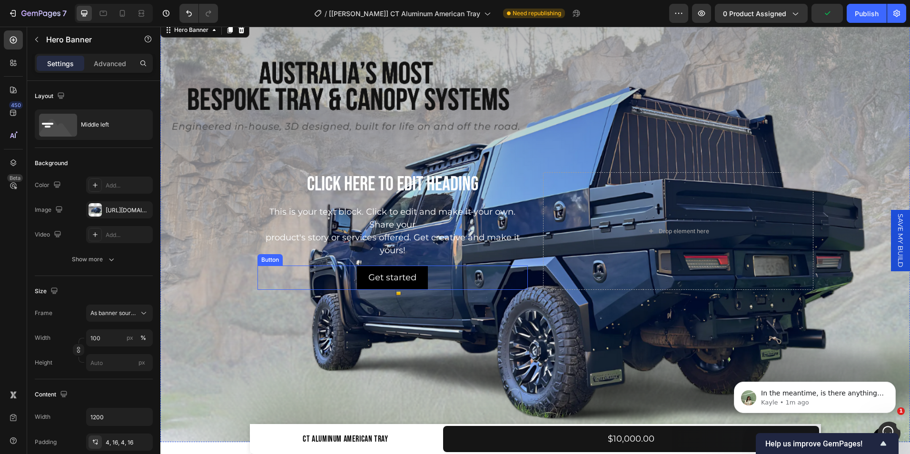
scroll to position [25, 0]
click at [143, 208] on icon "button" at bounding box center [143, 210] width 8 height 8
type input "Auto"
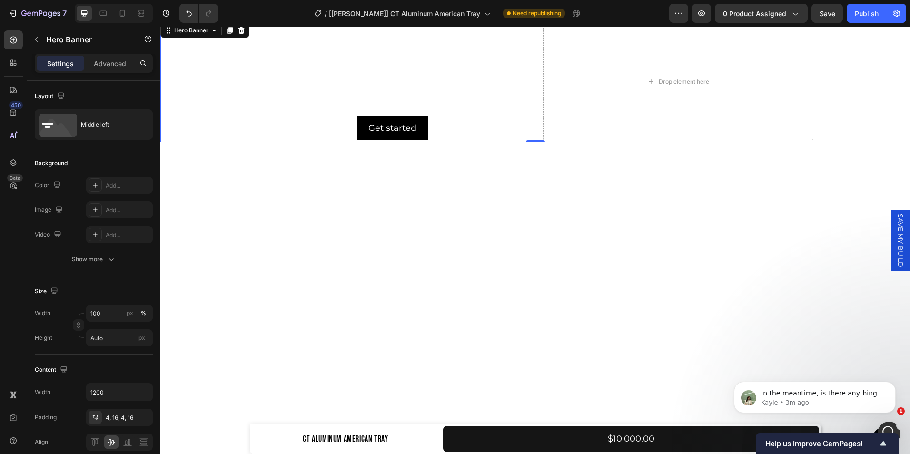
scroll to position [0, 0]
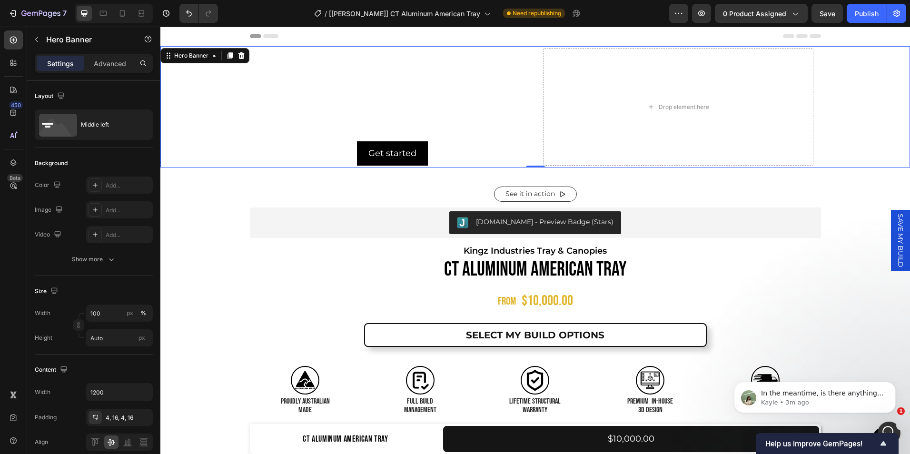
click at [194, 115] on div "Background Image" at bounding box center [535, 106] width 750 height 121
click at [103, 208] on div "Add..." at bounding box center [119, 209] width 67 height 17
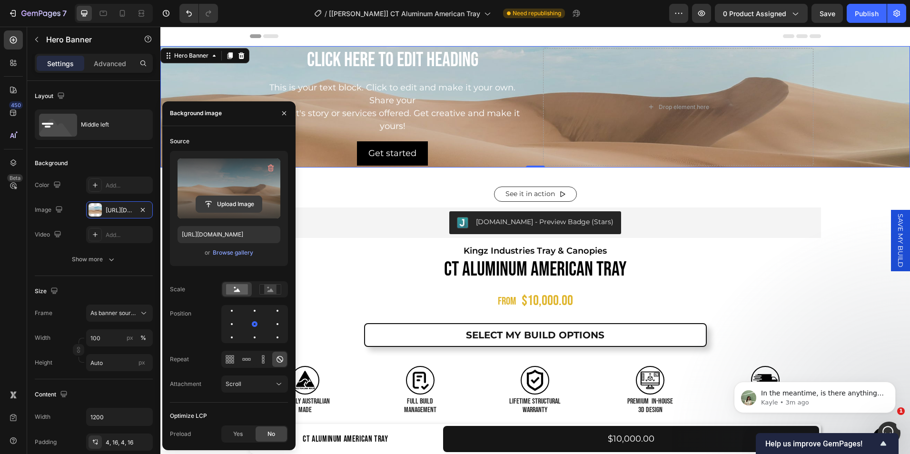
click at [222, 208] on input "file" at bounding box center [229, 204] width 66 height 16
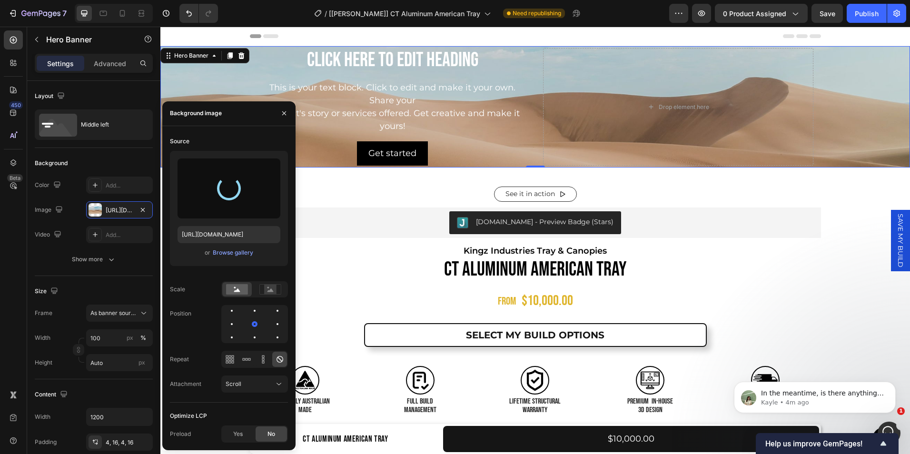
type input "https://cdn.shopify.com/s/files/1/0649/7340/6417/files/gempages_558375859824624…"
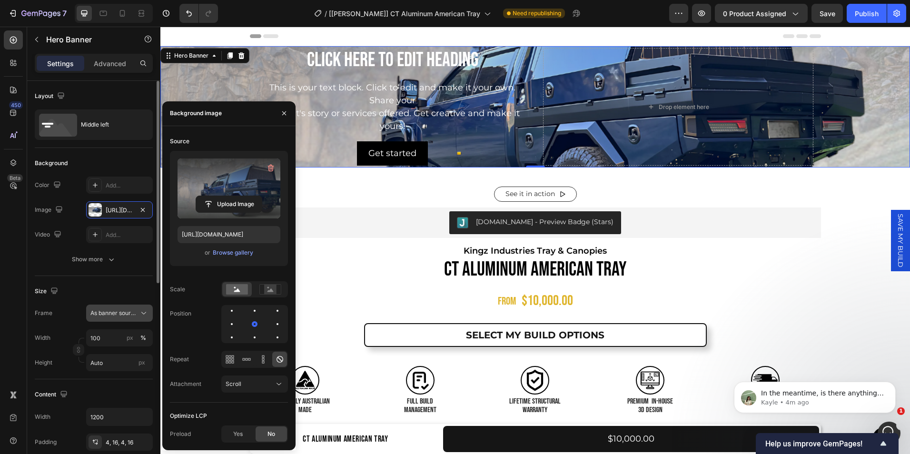
click at [135, 310] on span "As banner source" at bounding box center [113, 313] width 47 height 9
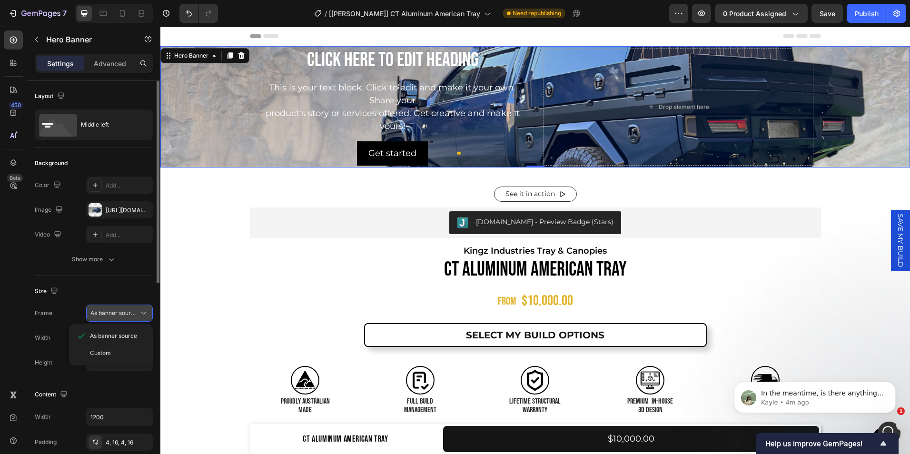
click at [135, 310] on span "As banner source" at bounding box center [113, 313] width 47 height 9
click at [113, 341] on input "100" at bounding box center [119, 337] width 67 height 17
click at [71, 337] on div "Width 100 px %" at bounding box center [94, 337] width 118 height 17
click at [98, 361] on input "Auto" at bounding box center [119, 362] width 67 height 17
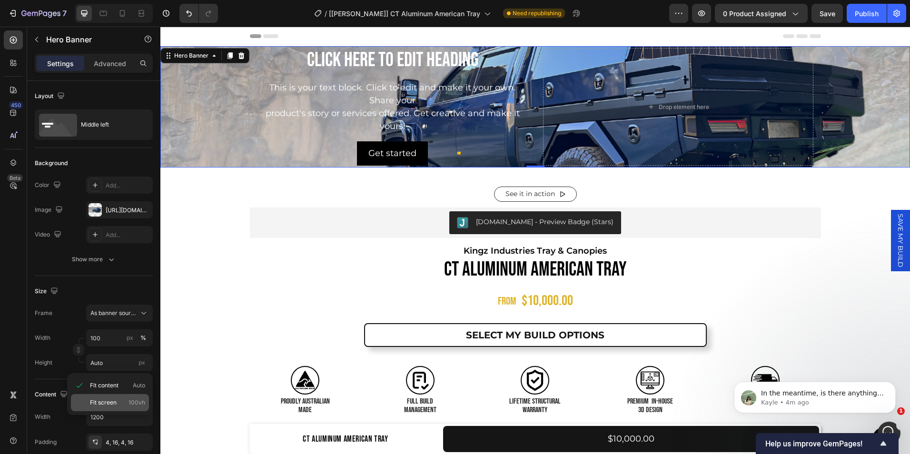
click at [107, 398] on span "Fit screen" at bounding box center [103, 402] width 27 height 9
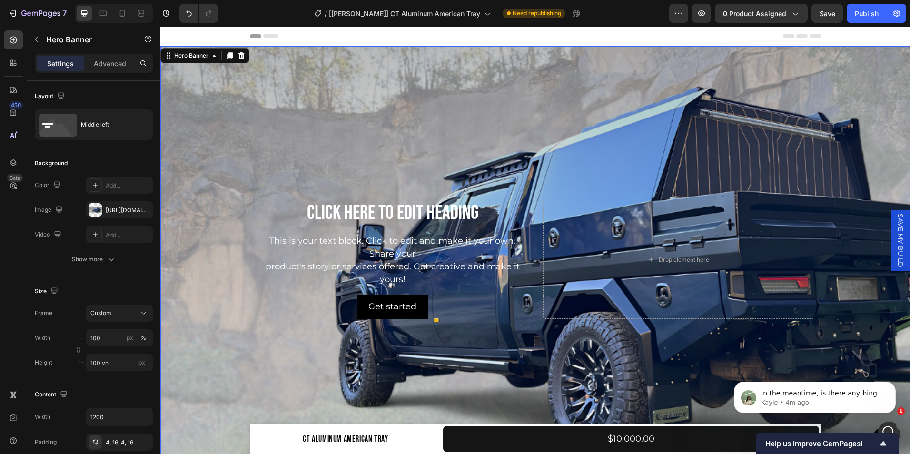
scroll to position [89, 0]
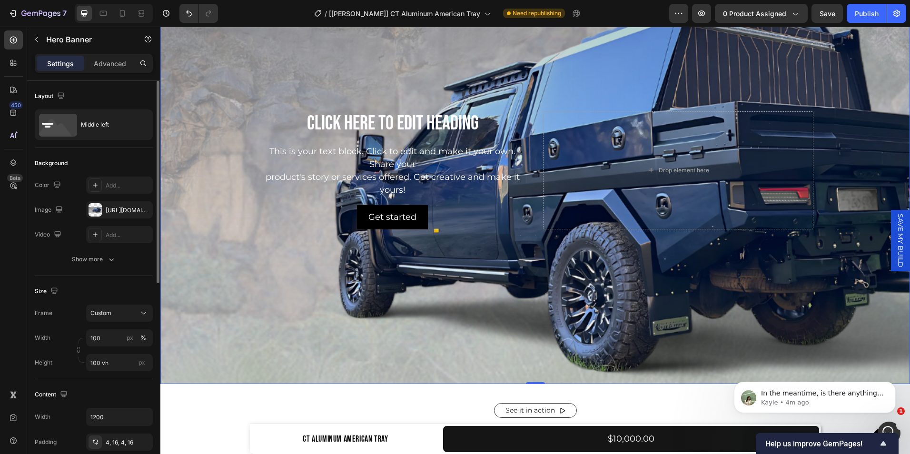
click at [123, 220] on div "The changes might be hidden by the video. Color Add... Image https://cdn.shopif…" at bounding box center [94, 210] width 118 height 67
click at [121, 215] on div "https://cdn.shopify.com/s/files/1/0649/7340/6417/files/gempages_558375859824624…" at bounding box center [119, 209] width 67 height 17
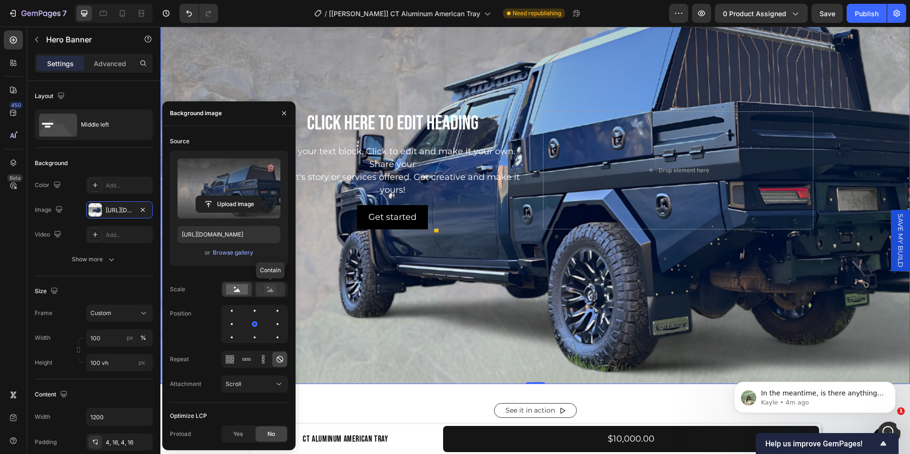
click at [268, 289] on rect at bounding box center [270, 290] width 12 height 10
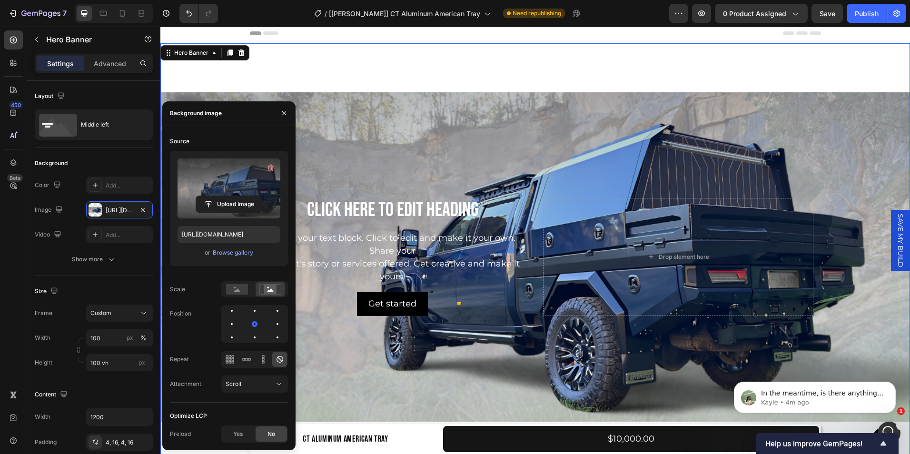
scroll to position [0, 0]
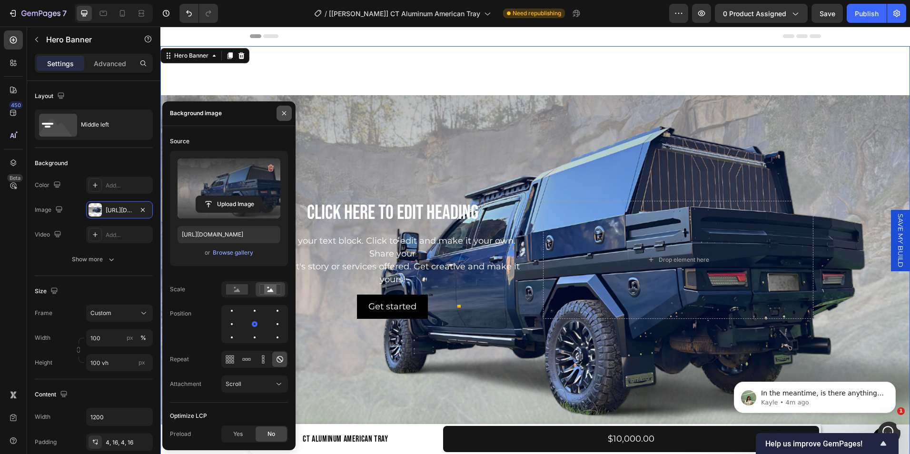
click at [280, 114] on icon "button" at bounding box center [284, 113] width 8 height 8
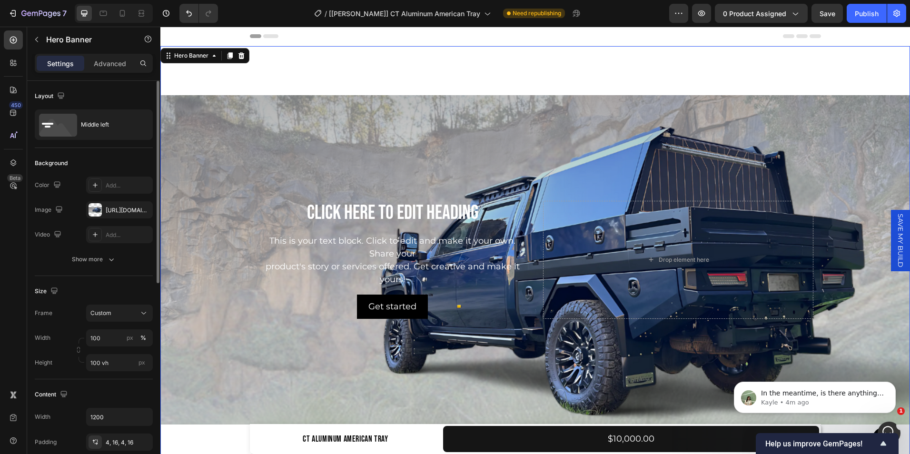
click at [104, 351] on div "Width 100 px % Height 100 vh px" at bounding box center [94, 350] width 118 height 42
click at [112, 368] on input "100 vh" at bounding box center [119, 362] width 67 height 17
click at [111, 391] on div "Fit content Auto" at bounding box center [110, 385] width 78 height 17
type input "Auto"
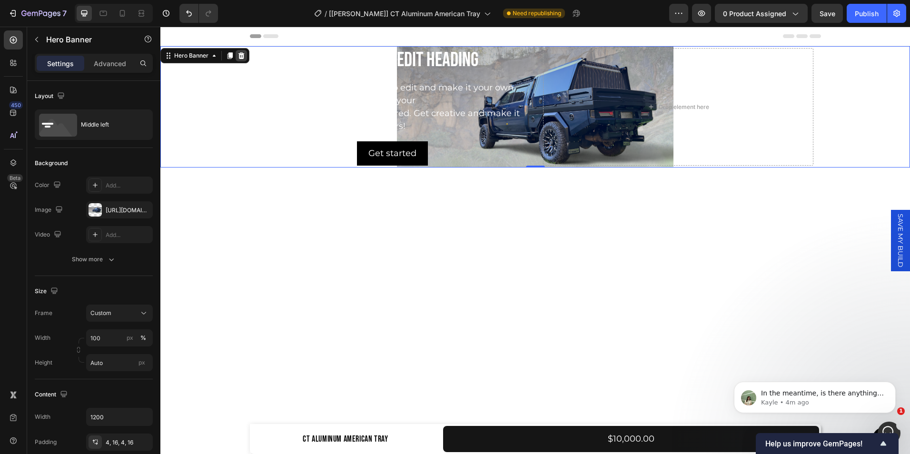
click at [241, 56] on icon at bounding box center [241, 55] width 6 height 7
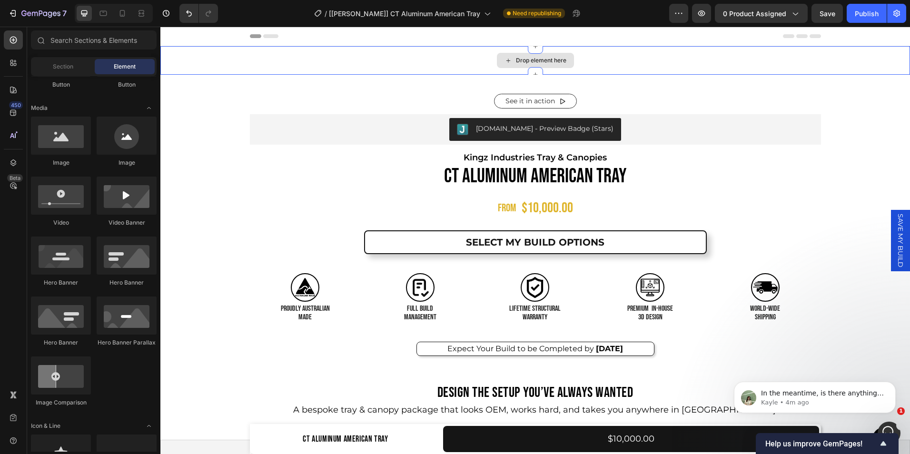
click at [474, 64] on div "Drop element here" at bounding box center [535, 60] width 750 height 29
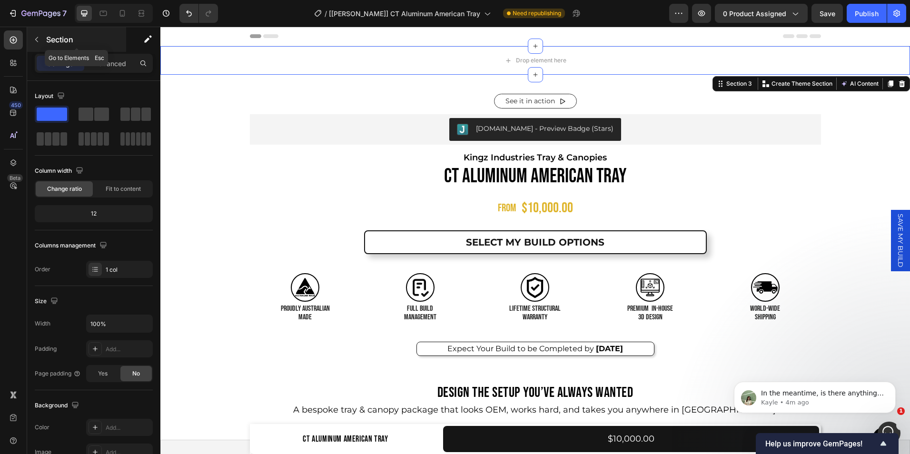
click at [37, 42] on icon "button" at bounding box center [37, 40] width 8 height 8
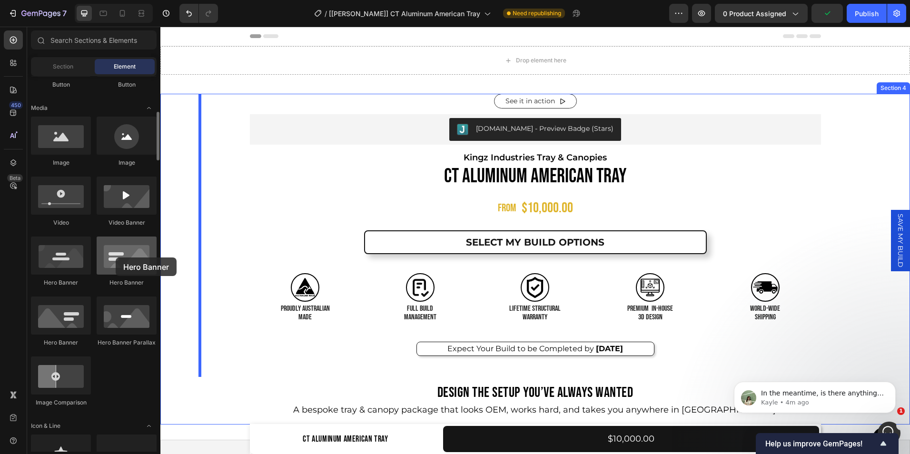
drag, startPoint x: 119, startPoint y: 277, endPoint x: 115, endPoint y: 257, distance: 20.4
click at [115, 257] on div "Hero Banner" at bounding box center [127, 262] width 60 height 50
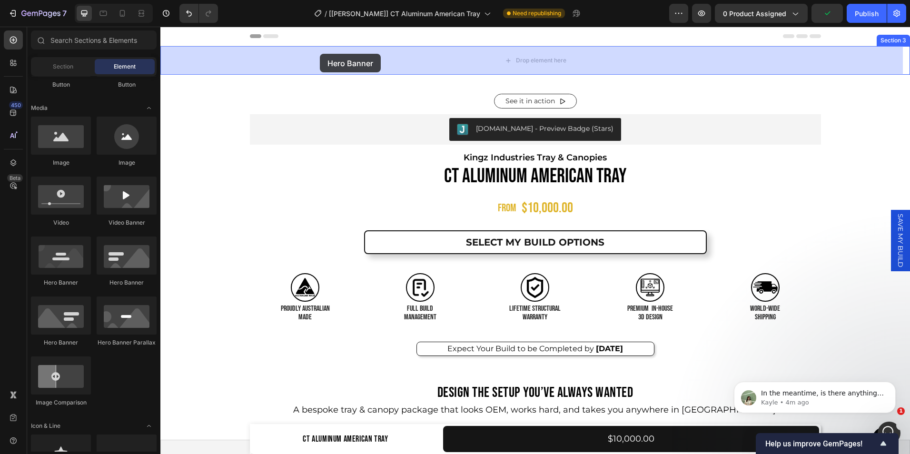
drag, startPoint x: 279, startPoint y: 278, endPoint x: 320, endPoint y: 54, distance: 228.4
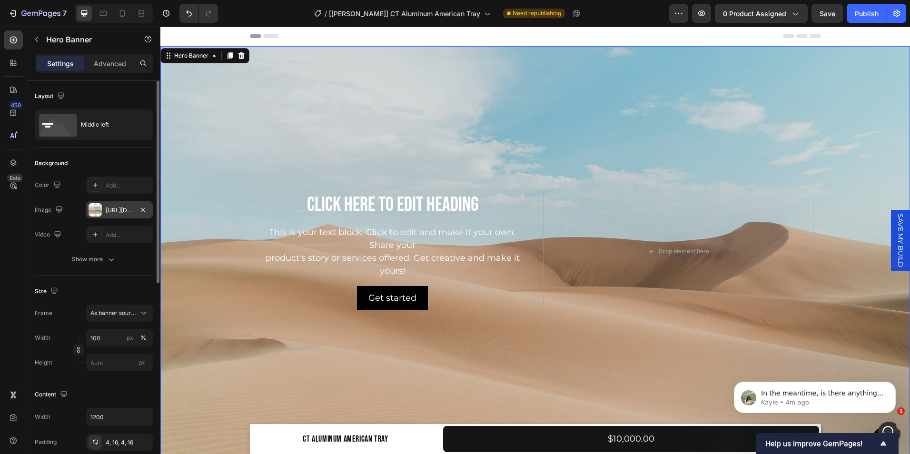
click at [125, 203] on div "https://cdn.shopify.com/s/files/1/2005/9307/files/background_settings.jpg" at bounding box center [119, 209] width 67 height 17
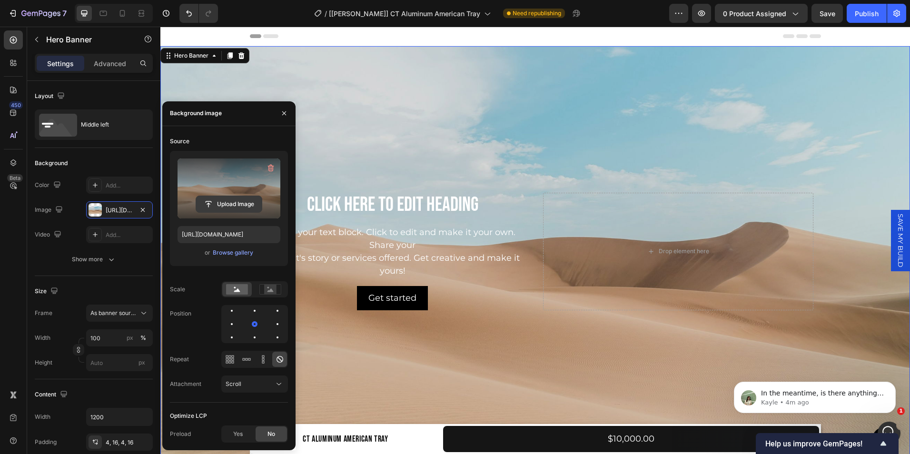
click at [224, 210] on input "file" at bounding box center [229, 204] width 66 height 16
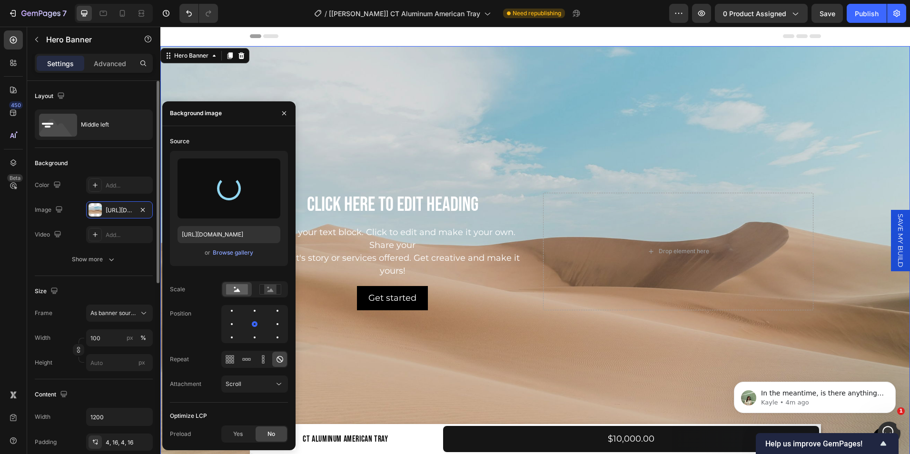
type input "https://cdn.shopify.com/s/files/1/0649/7340/6417/files/gempages_558375859824624…"
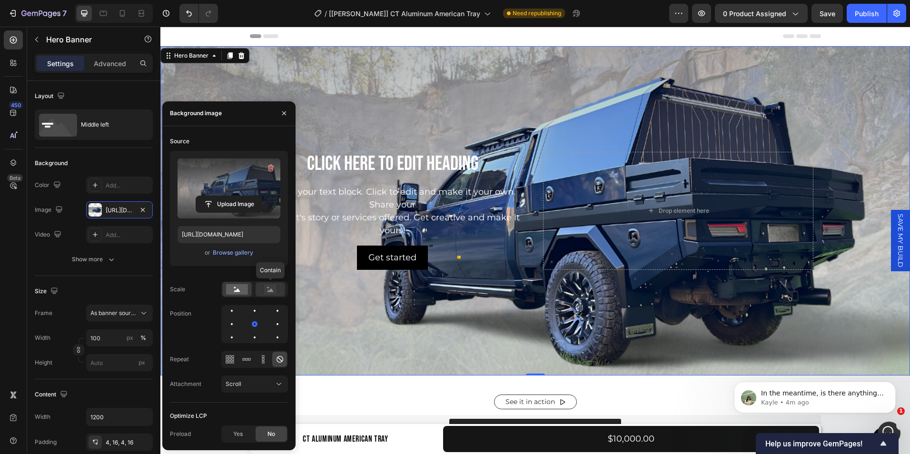
click at [270, 293] on rect at bounding box center [270, 290] width 12 height 10
click at [240, 291] on rect at bounding box center [237, 289] width 22 height 10
click at [267, 290] on rect at bounding box center [270, 290] width 12 height 10
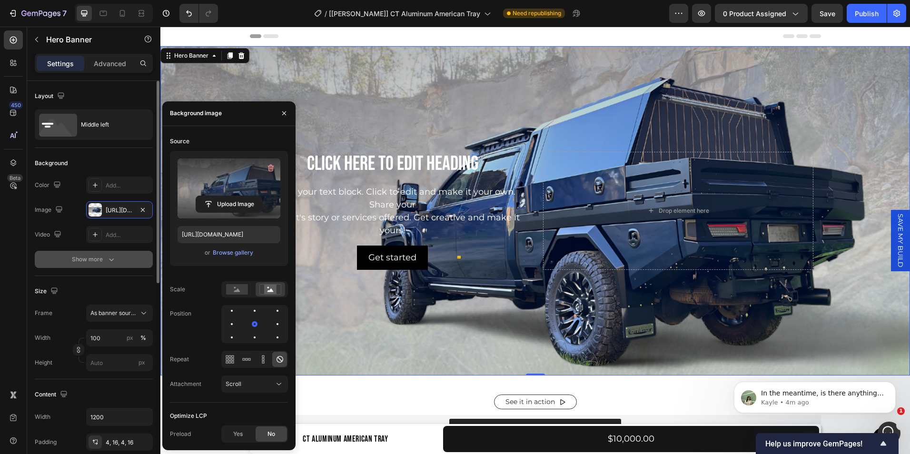
click at [137, 266] on button "Show more" at bounding box center [94, 259] width 118 height 17
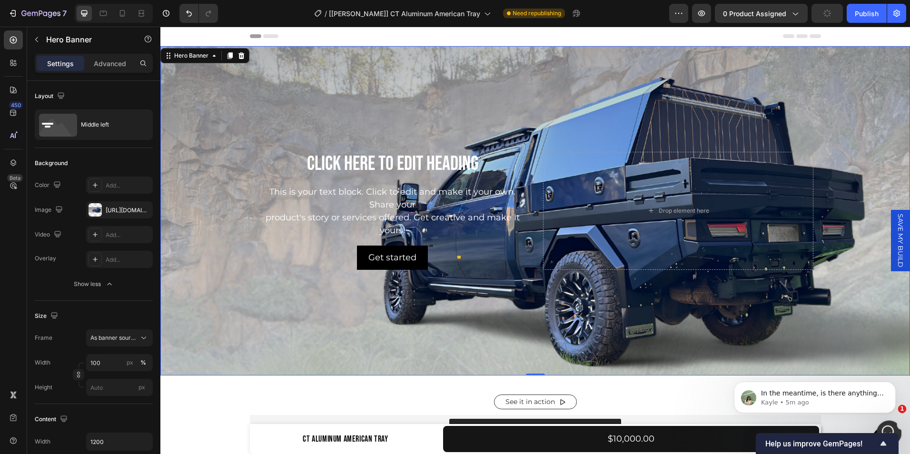
drag, startPoint x: 1776, startPoint y: 847, endPoint x: 894, endPoint y: 425, distance: 978.0
click at [895, 424] on div "Open Intercom Messenger" at bounding box center [887, 431] width 31 height 31
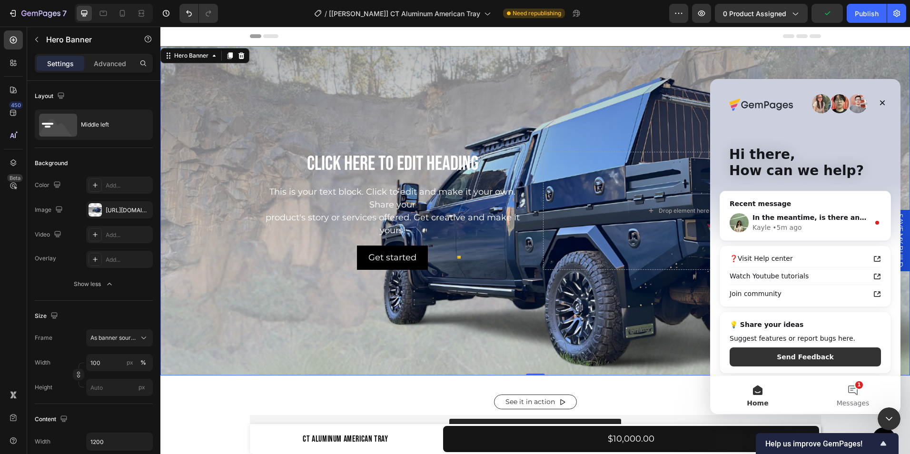
click at [798, 195] on div "Recent message In the meantime, is there anything else we can do for you today?…" at bounding box center [805, 216] width 171 height 50
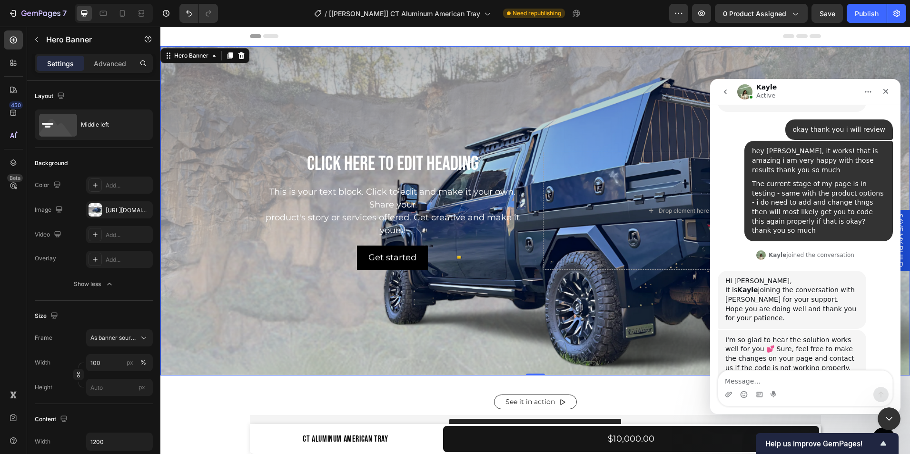
scroll to position [2047, 0]
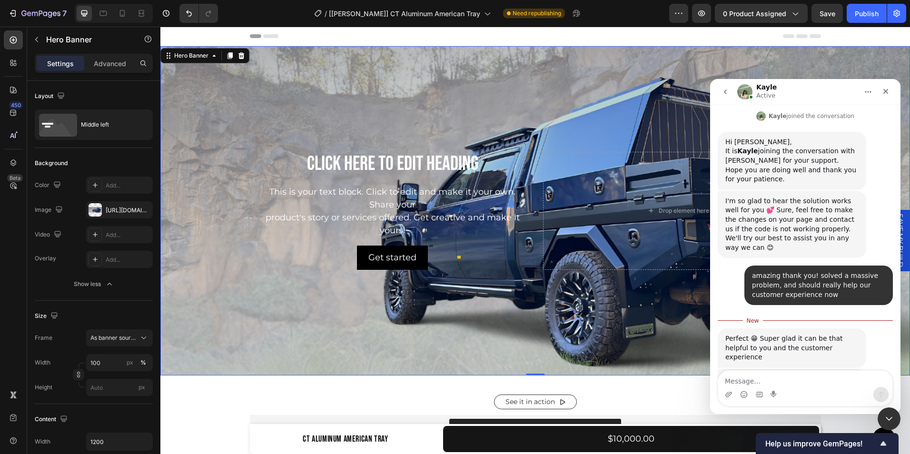
click at [769, 377] on textarea "Message…" at bounding box center [805, 379] width 174 height 16
type textarea "n"
type textarea "no thats all for now thank you!"
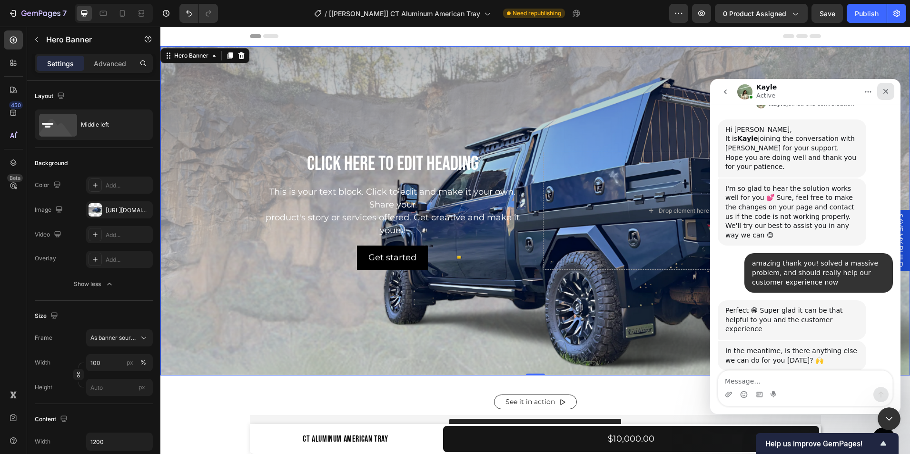
click at [886, 96] on div "Close" at bounding box center [885, 91] width 17 height 17
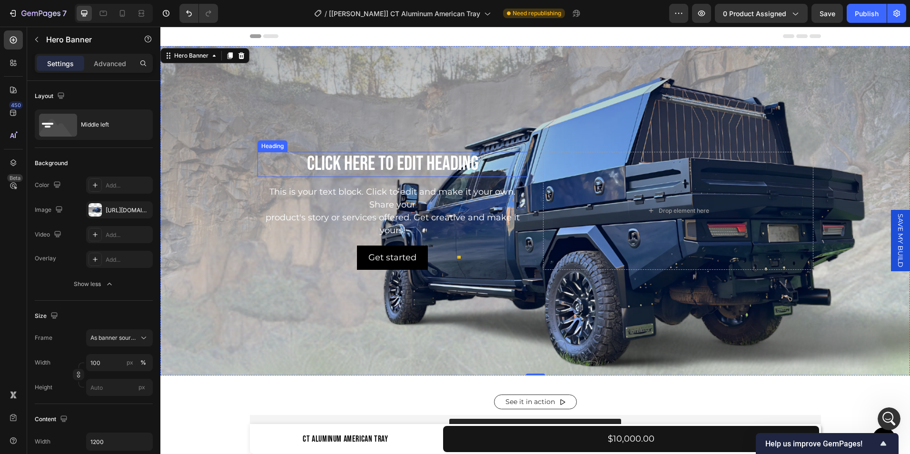
click at [414, 158] on h2 "Click here to edit heading" at bounding box center [392, 164] width 270 height 25
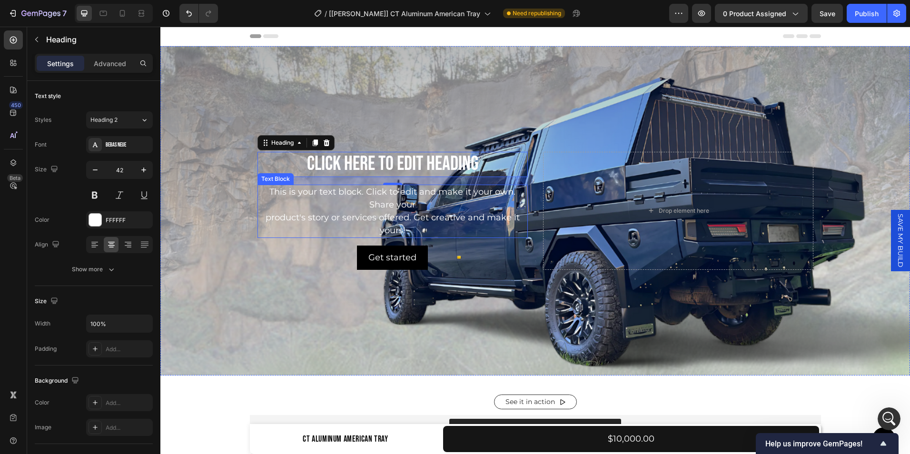
scroll to position [2096, 0]
click at [371, 167] on h2 "Click here to edit heading" at bounding box center [392, 164] width 270 height 25
click at [477, 158] on p "Click here to edit heading" at bounding box center [392, 164] width 268 height 23
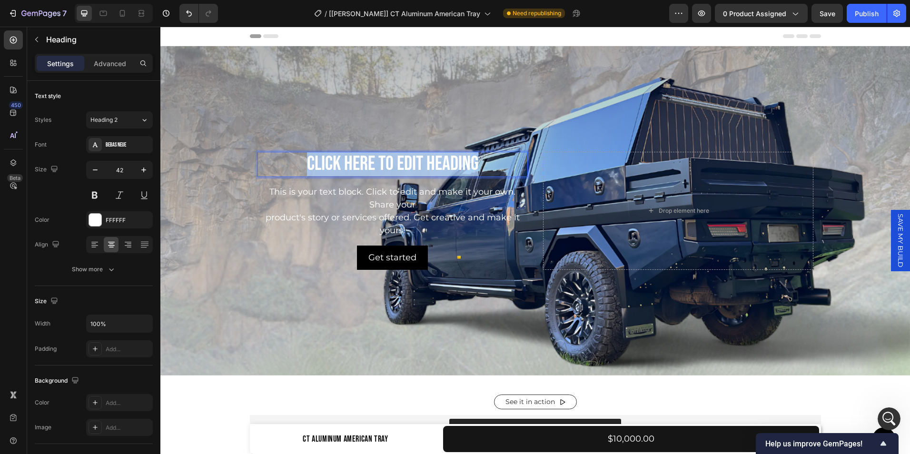
drag, startPoint x: 477, startPoint y: 158, endPoint x: 306, endPoint y: 162, distance: 171.4
click at [306, 162] on p "Click here to edit heading" at bounding box center [392, 164] width 268 height 23
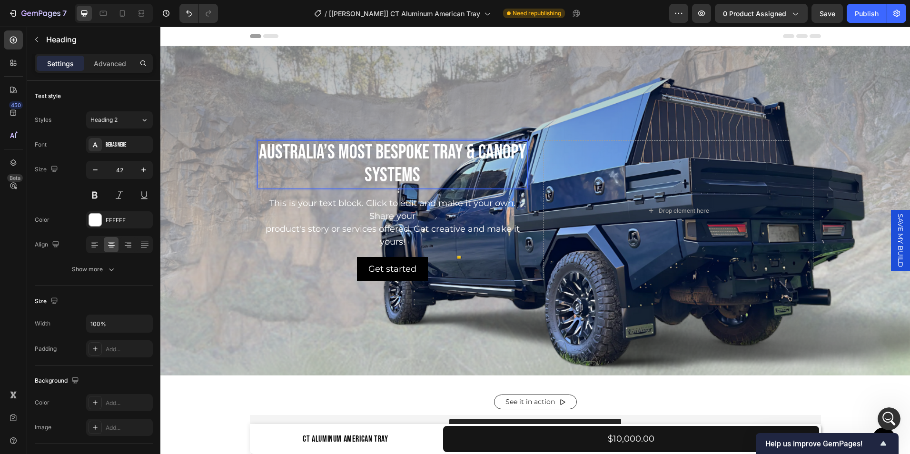
click at [371, 150] on p "Australia’s Most Bespoke Tray & Canopy Systems" at bounding box center [392, 164] width 268 height 46
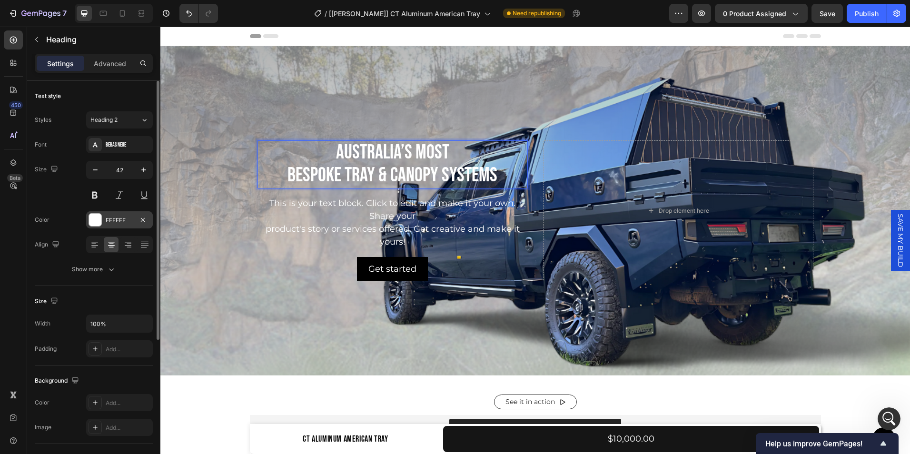
click at [114, 219] on div "FFFFFF" at bounding box center [120, 220] width 28 height 9
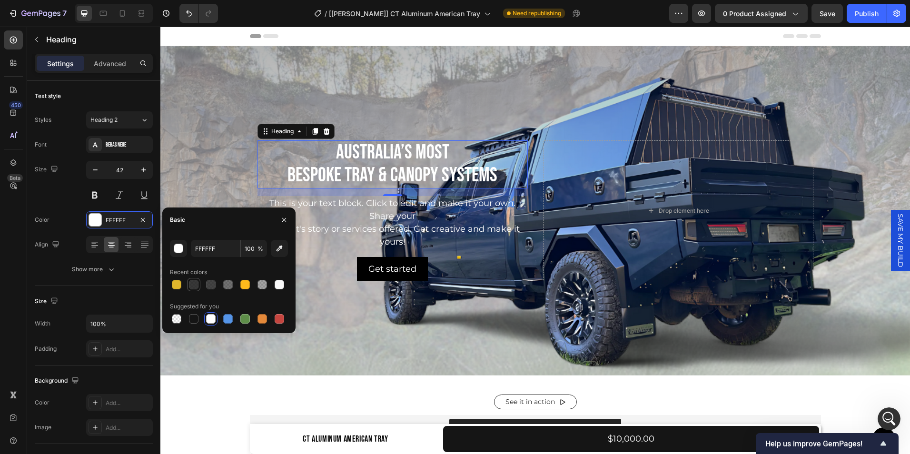
click at [195, 286] on div at bounding box center [194, 285] width 10 height 10
type input "151515"
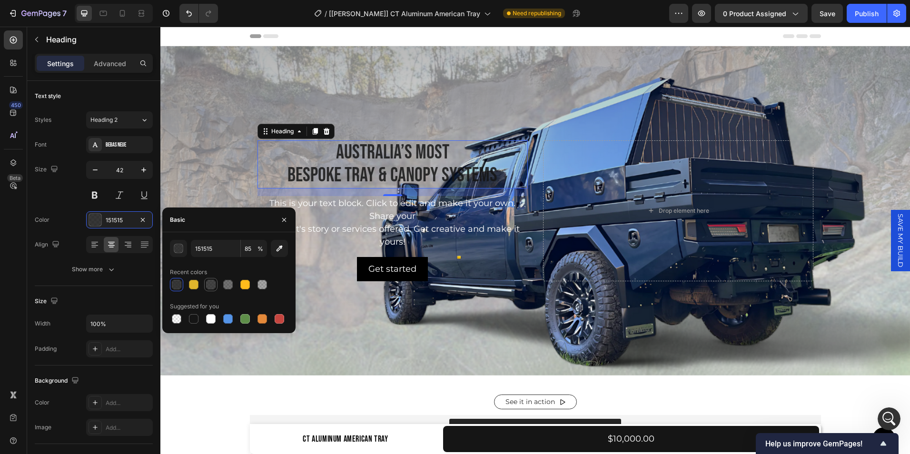
click at [211, 284] on div at bounding box center [211, 285] width 10 height 10
click at [190, 320] on div at bounding box center [194, 319] width 10 height 10
type input "100"
click at [70, 196] on div "Size 42" at bounding box center [94, 182] width 118 height 43
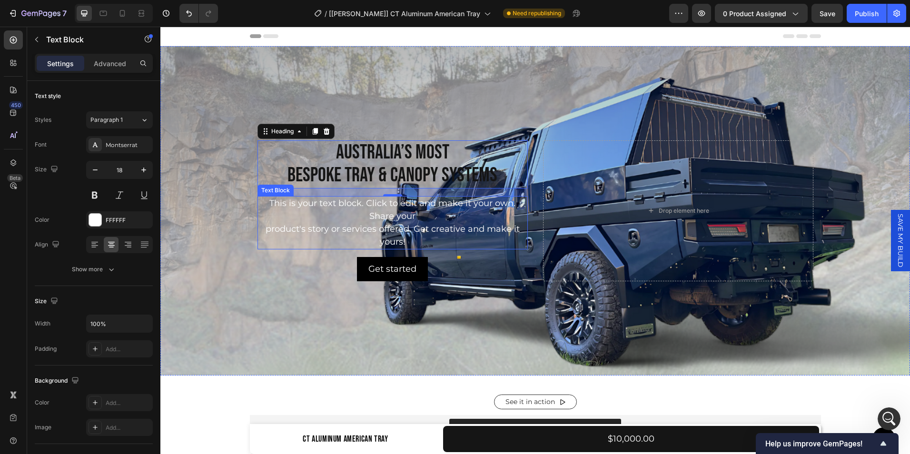
click at [391, 208] on div "This is your text block. Click to edit and make it your own. Share your product…" at bounding box center [392, 222] width 270 height 53
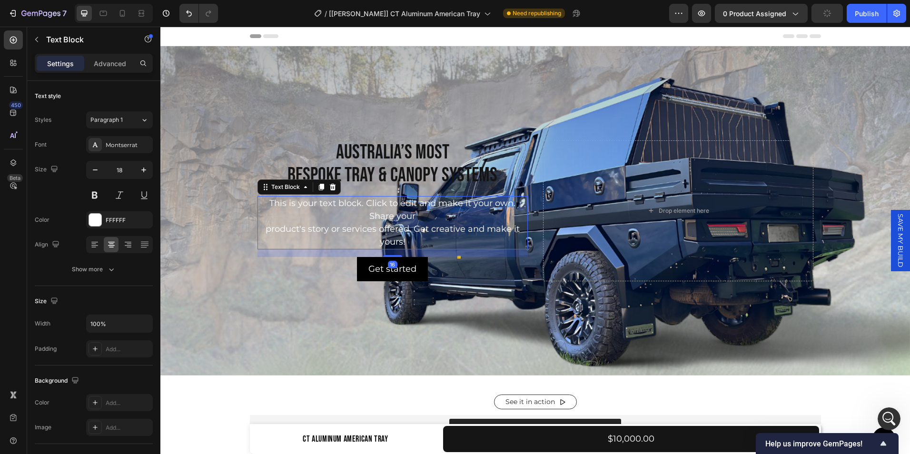
click at [422, 232] on div "This is your text block. Click to edit and make it your own. Share your product…" at bounding box center [392, 222] width 270 height 53
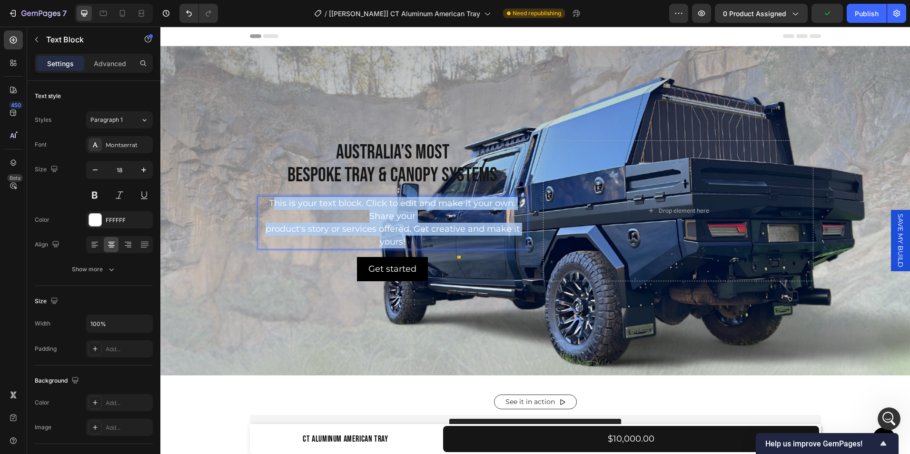
drag, startPoint x: 410, startPoint y: 238, endPoint x: 274, endPoint y: 206, distance: 140.2
click at [274, 206] on p "This is your text block. Click to edit and make it your own. Share your product…" at bounding box center [392, 222] width 268 height 51
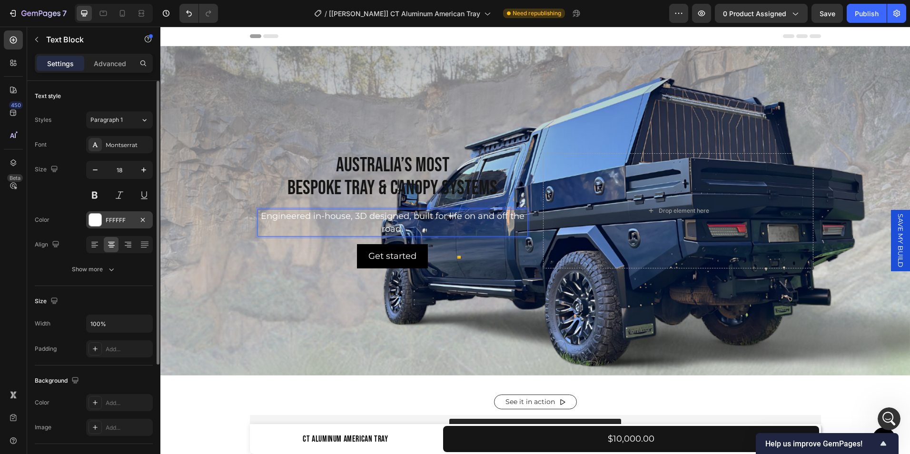
click at [129, 220] on div "FFFFFF" at bounding box center [120, 220] width 28 height 9
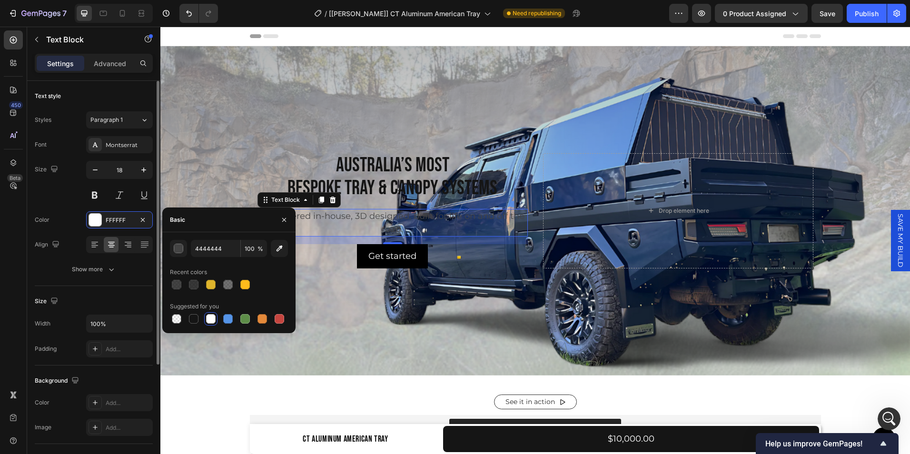
click at [69, 200] on div "Size 18" at bounding box center [94, 182] width 118 height 43
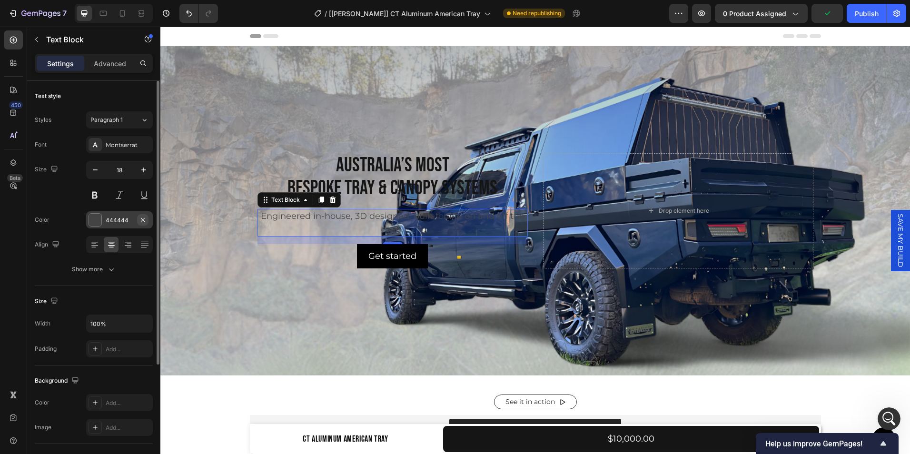
click at [144, 221] on icon "button" at bounding box center [143, 220] width 4 height 4
click at [99, 219] on icon at bounding box center [95, 220] width 8 height 8
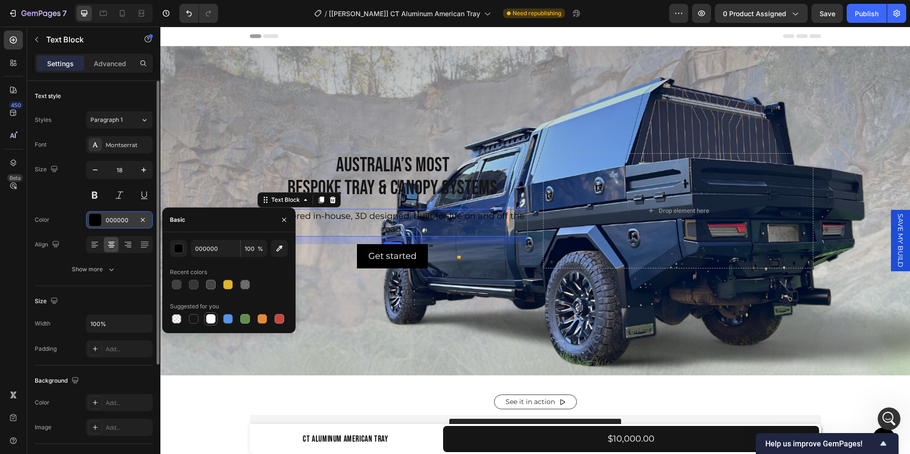
click at [210, 316] on div at bounding box center [211, 319] width 10 height 10
click at [208, 287] on div at bounding box center [211, 285] width 10 height 10
type input "444444"
click at [66, 208] on div "Font Montserrat Size 18 Color 444444 Align Show more" at bounding box center [94, 207] width 118 height 142
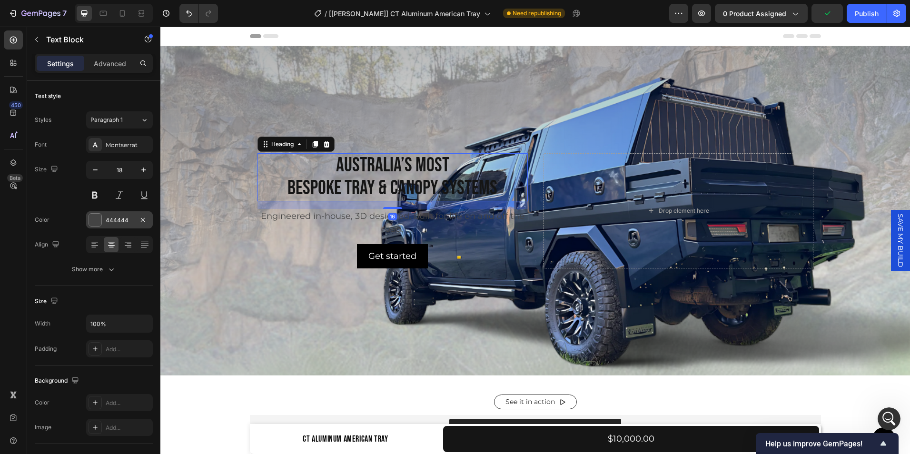
click at [368, 175] on p "Australia’s Most Bespoke Tray & Canopy Systems" at bounding box center [392, 177] width 268 height 46
click at [123, 63] on p "Advanced" at bounding box center [110, 64] width 32 height 10
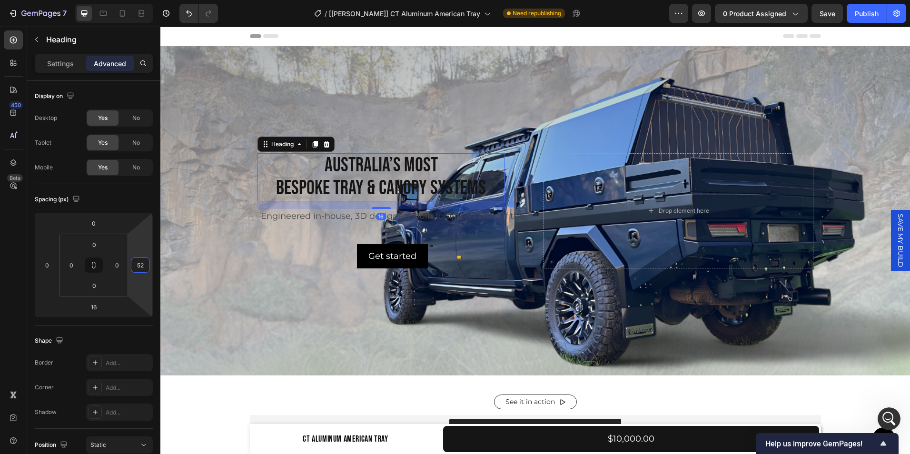
scroll to position [2059, 0]
type input "120"
drag, startPoint x: 152, startPoint y: 265, endPoint x: 155, endPoint y: 236, distance: 28.8
click at [155, 0] on html "7 Version history / [Tina GemPages] CT Aluminum American Tray Need republishing…" at bounding box center [455, 0] width 910 height 0
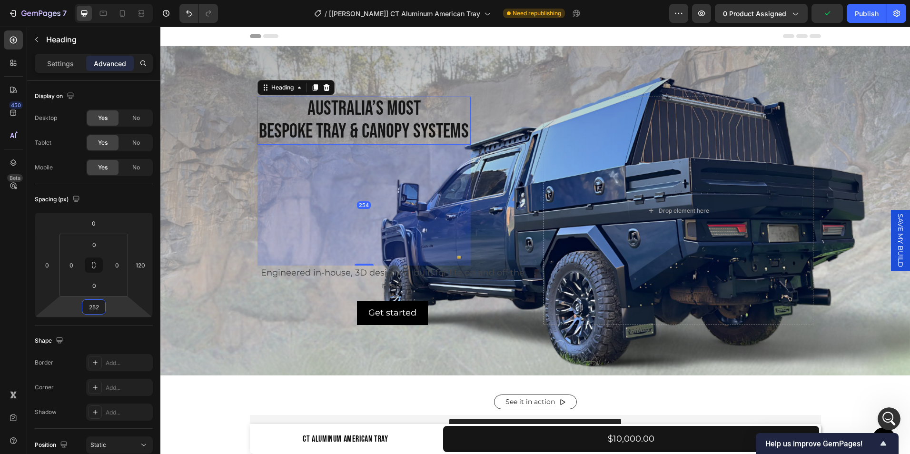
type input "250"
drag, startPoint x: 97, startPoint y: 316, endPoint x: 108, endPoint y: 260, distance: 56.8
click at [108, 0] on html "7 Version history / [[PERSON_NAME]] CT Aluminum American Tray Need republishing…" at bounding box center [455, 0] width 910 height 0
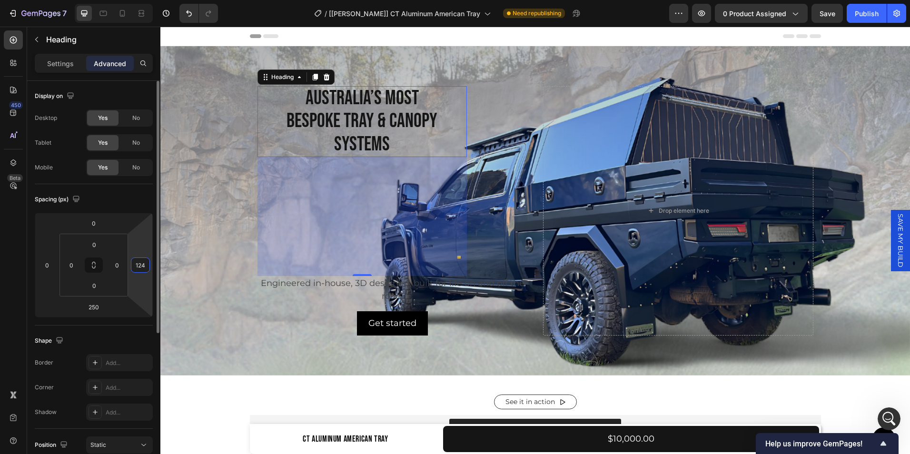
type input "122"
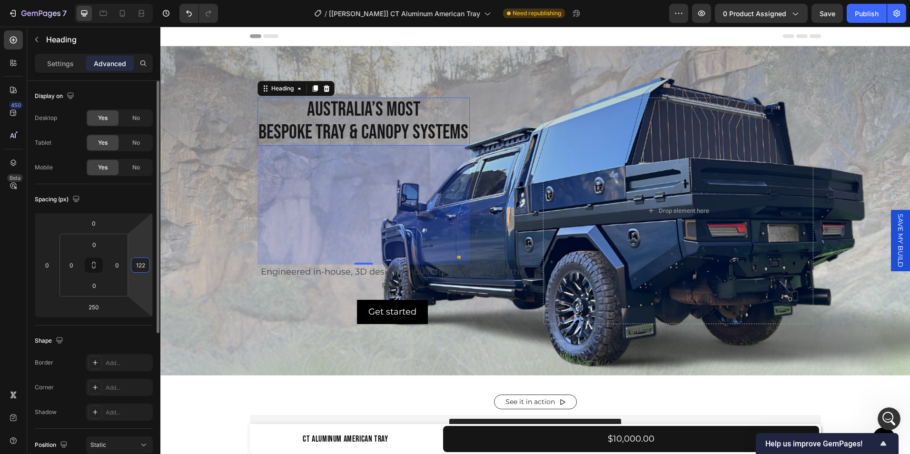
click at [152, 0] on html "7 Version history / [Tina GemPages] CT Aluminum American Tray Need republishing…" at bounding box center [455, 0] width 910 height 0
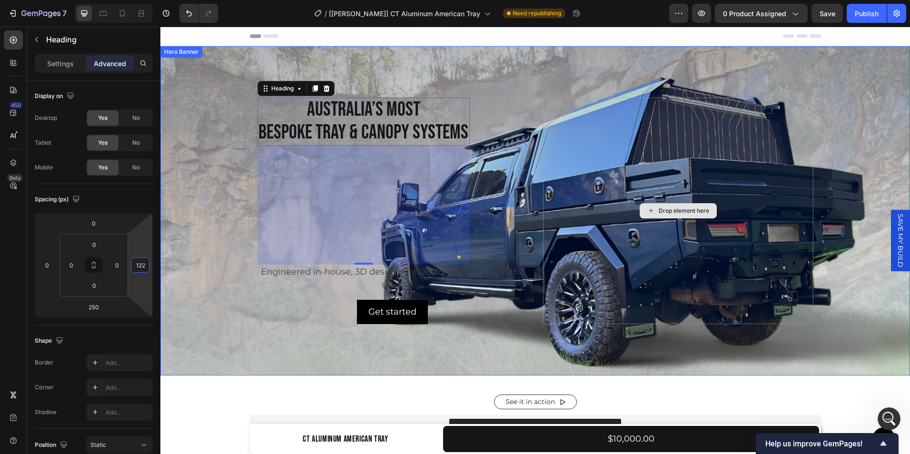
click at [579, 212] on div "Drop element here" at bounding box center [678, 211] width 270 height 227
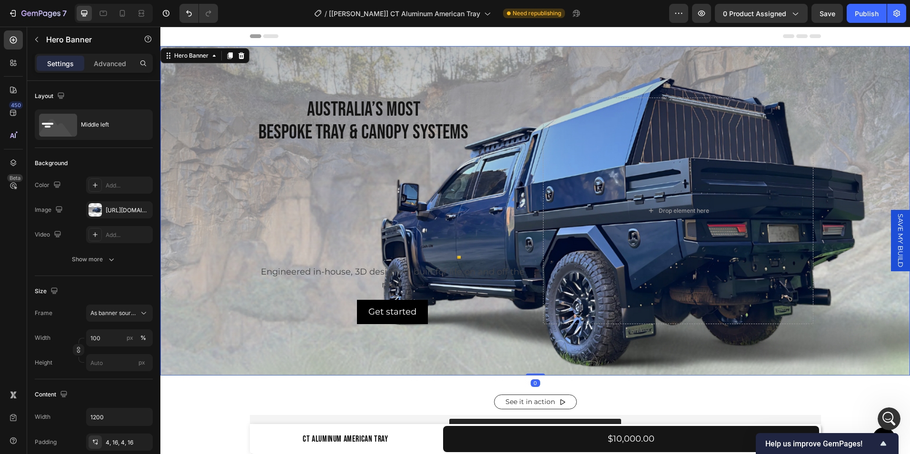
click at [517, 224] on div "Australia’s Most Bespoke Tray & Canopy Systems Heading Engineered in-house, 3D …" at bounding box center [392, 211] width 270 height 227
click at [422, 131] on p "Australia’s Most Bespoke Tray & Canopy Systems" at bounding box center [363, 122] width 210 height 46
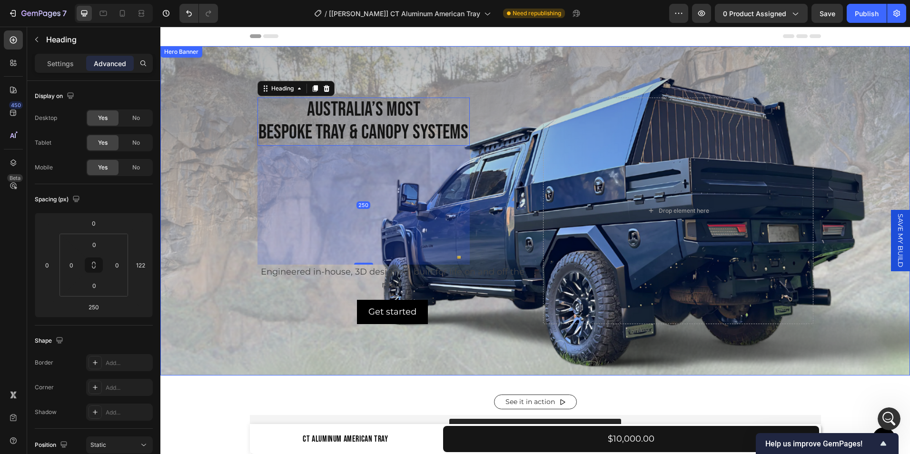
scroll to position [2096, 0]
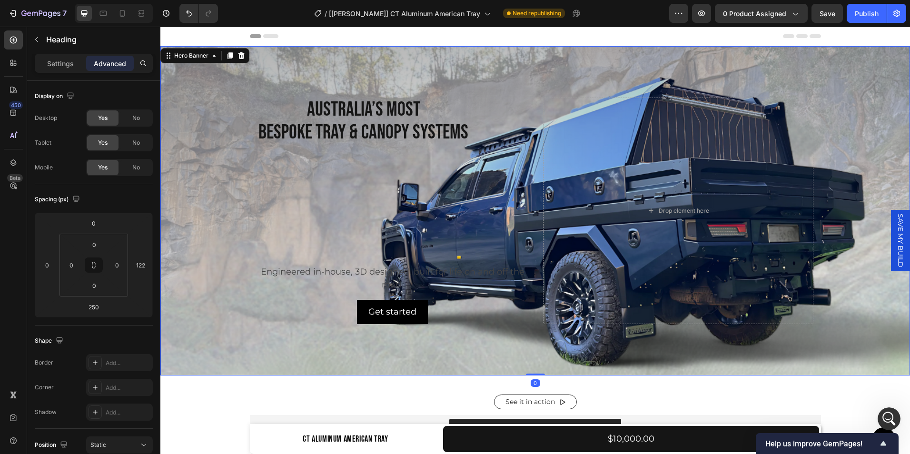
click at [250, 207] on div "Australia’s Most Bespoke Tray & Canopy Systems Heading Engineered in-house, 3D …" at bounding box center [535, 211] width 571 height 230
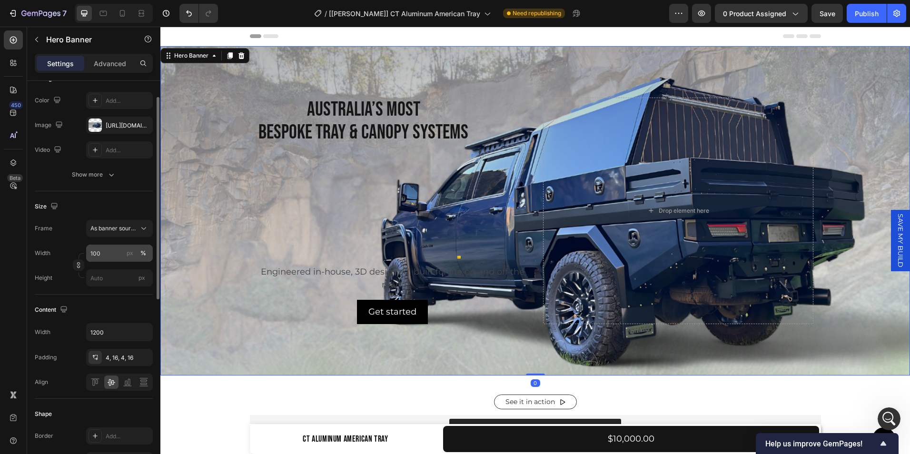
scroll to position [86, 0]
click at [144, 330] on icon "button" at bounding box center [144, 332] width 10 height 10
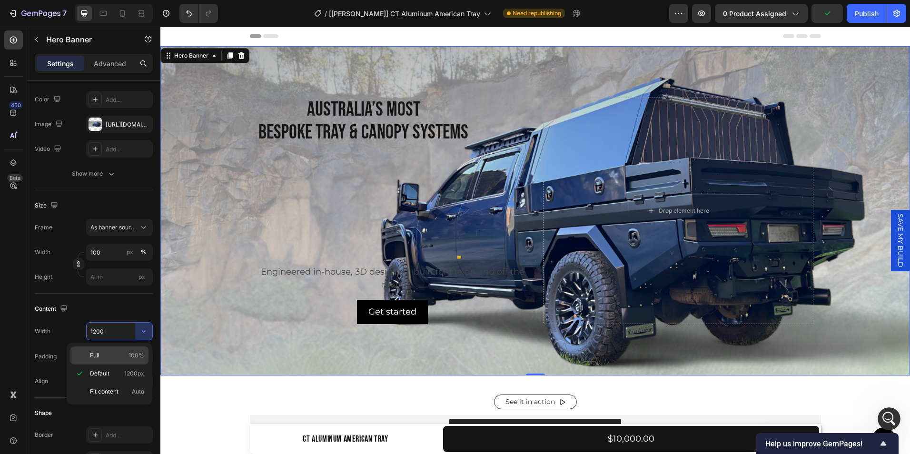
click at [109, 355] on p "Full 100%" at bounding box center [117, 355] width 54 height 9
type input "100%"
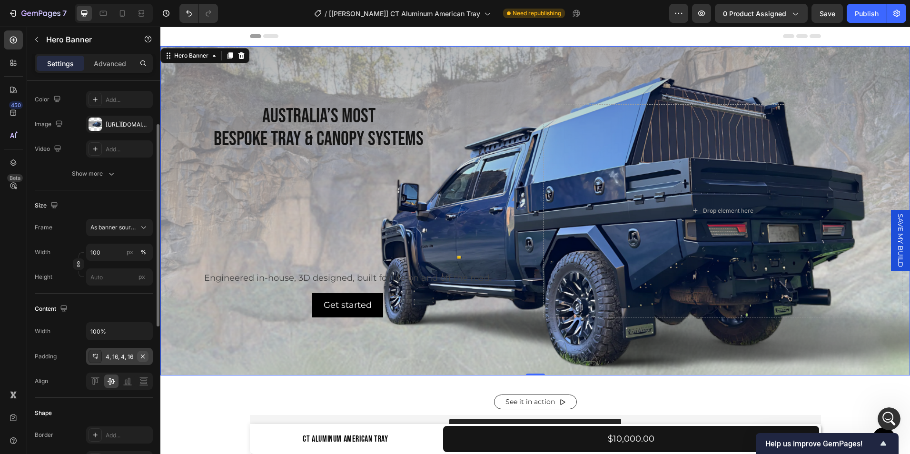
click at [144, 356] on icon "button" at bounding box center [143, 357] width 8 height 8
click at [122, 202] on div "Size" at bounding box center [94, 205] width 118 height 15
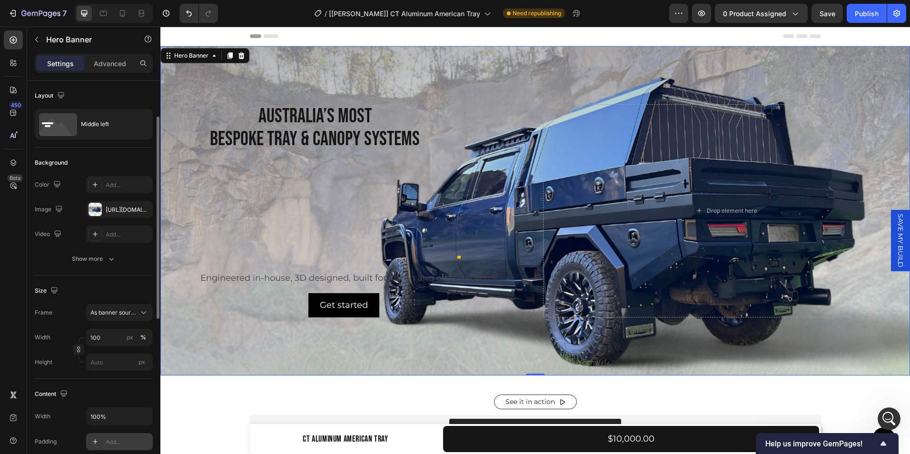
scroll to position [0, 0]
click at [297, 132] on p "Australia’s Most Bespoke Tray & Canopy Systems" at bounding box center [314, 128] width 307 height 46
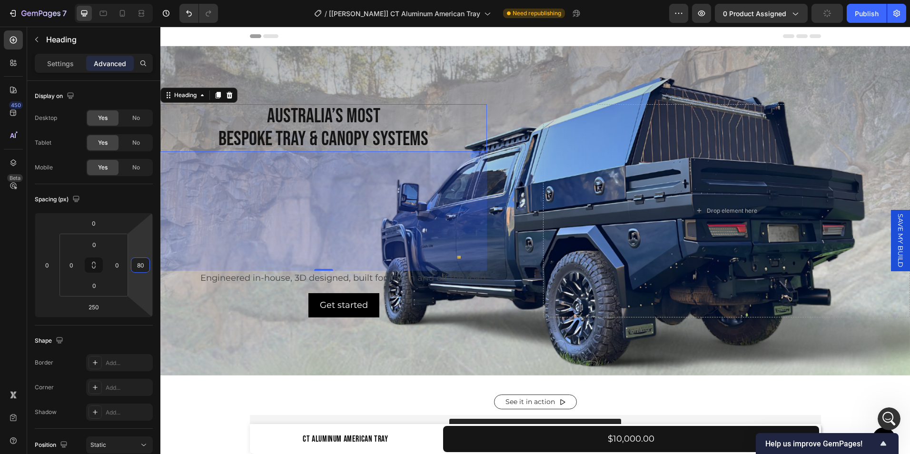
type input "78"
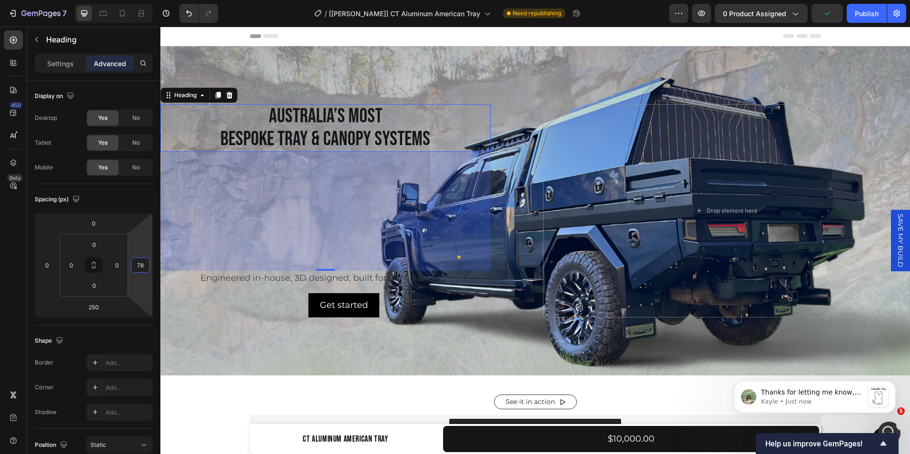
drag, startPoint x: 151, startPoint y: 262, endPoint x: 152, endPoint y: 273, distance: 10.5
click at [152, 0] on html "7 Version history / [[PERSON_NAME]] CT Aluminum American Tray Need republishing…" at bounding box center [455, 0] width 910 height 0
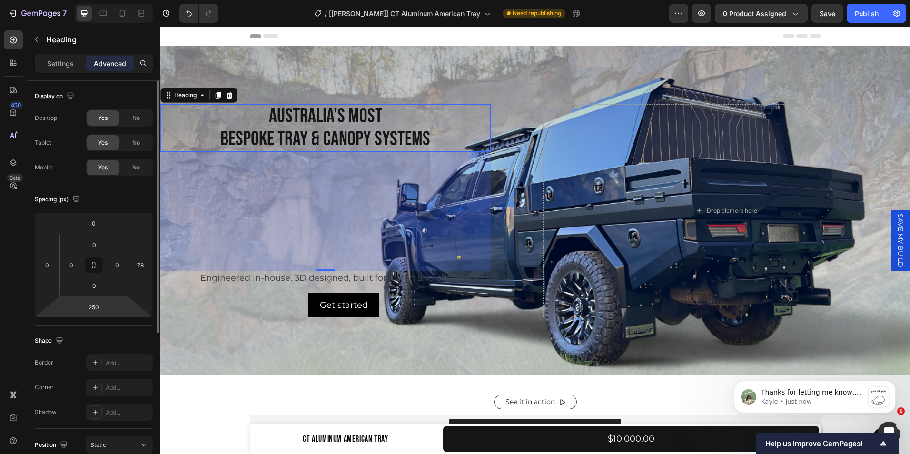
click at [90, 0] on html "7 Version history / [Tina GemPages] CT Aluminum American Tray Need republishing…" at bounding box center [455, 0] width 910 height 0
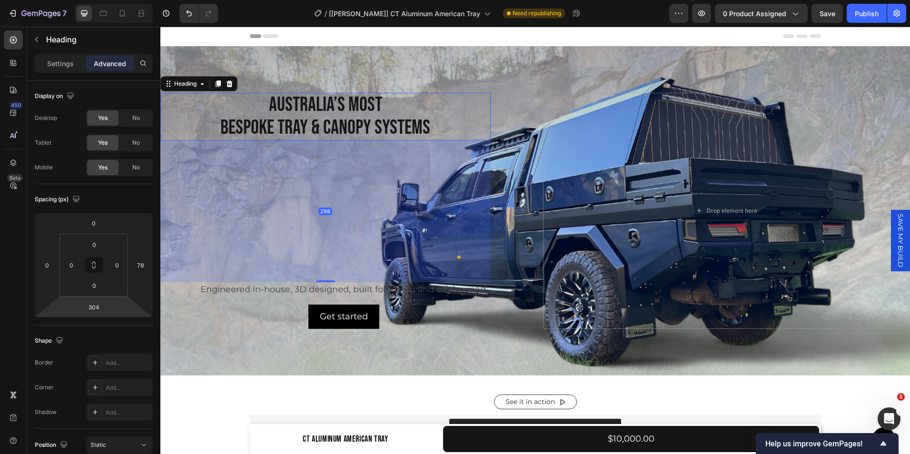
type input "306"
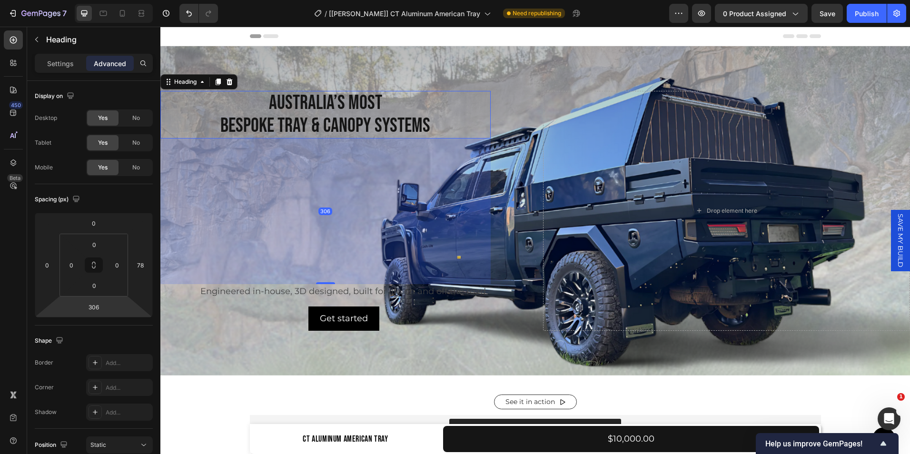
scroll to position [2429, 0]
drag, startPoint x: 97, startPoint y: 315, endPoint x: 95, endPoint y: 302, distance: 13.4
click at [95, 0] on html "7 Version history / [Tina GemPages] CT Aluminum American Tray Need republishing…" at bounding box center [455, 0] width 910 height 0
click at [92, 190] on div "Spacing (px) 0 0 306 78 0 0 0 0" at bounding box center [94, 254] width 118 height 141
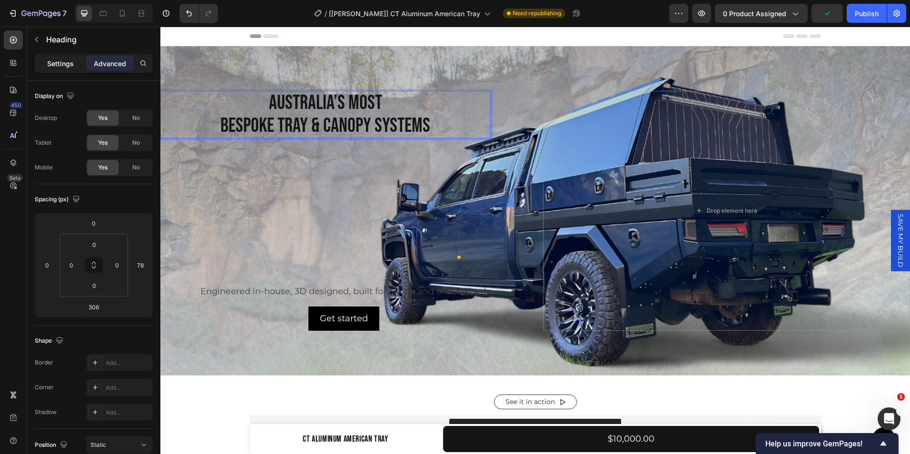
click at [60, 67] on p "Settings" at bounding box center [60, 64] width 27 height 10
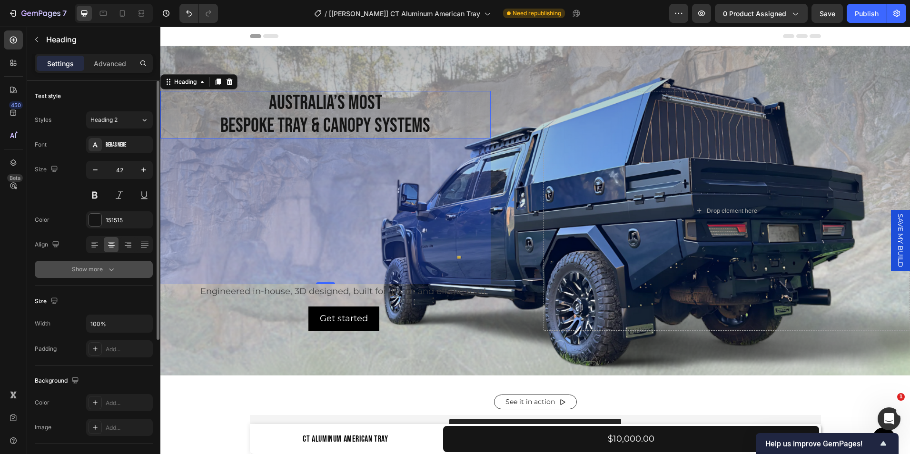
click at [108, 269] on icon "button" at bounding box center [112, 270] width 10 height 10
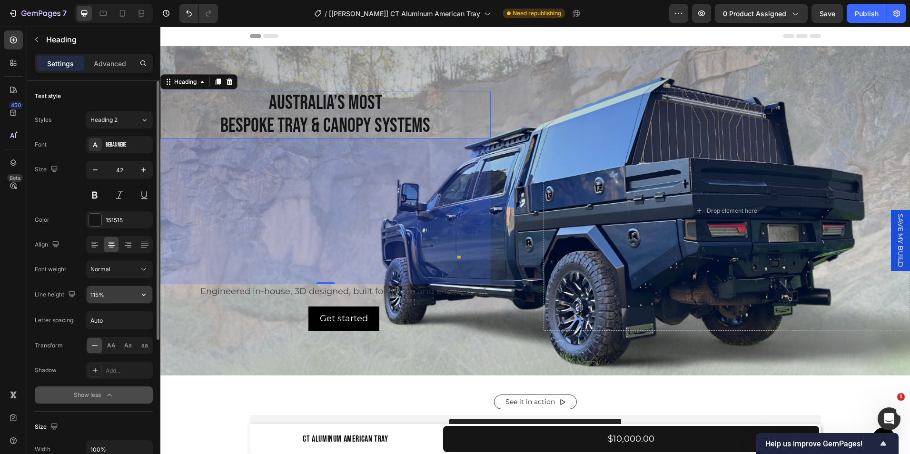
scroll to position [2499, 0]
click at [143, 275] on button "Normal" at bounding box center [119, 269] width 67 height 17
click at [93, 199] on button at bounding box center [94, 195] width 17 height 17
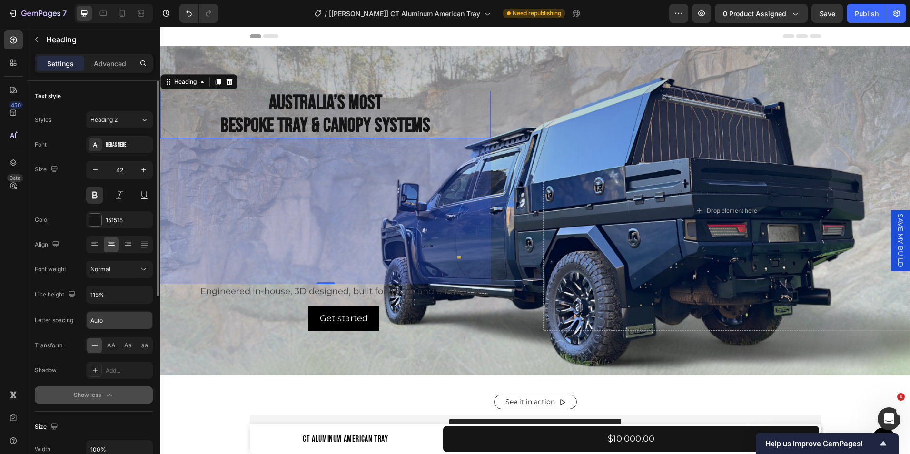
click at [124, 320] on input "Auto" at bounding box center [120, 320] width 66 height 17
click at [125, 321] on input "Auto" at bounding box center [120, 320] width 66 height 17
type input "A"
type input "1"
type input "2"
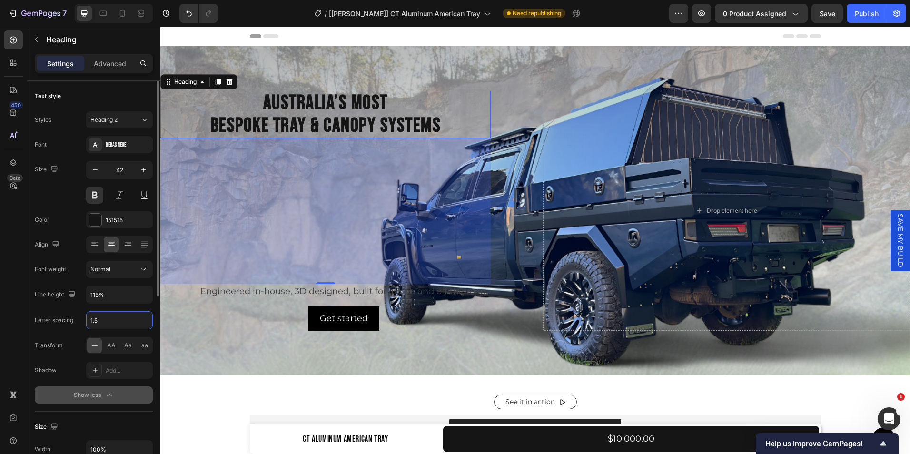
type input "1.5"
click at [72, 210] on div "Font Bebas Neue Size 42 Color 151515 Align Font weight Normal Line height 115% …" at bounding box center [94, 269] width 118 height 267
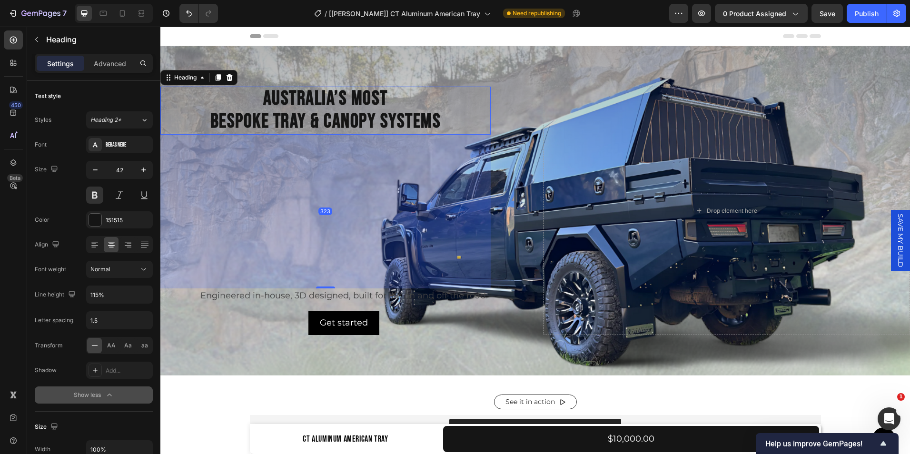
drag, startPoint x: 327, startPoint y: 280, endPoint x: 335, endPoint y: 288, distance: 11.8
click at [335, 288] on div "Australia’s Most Bespoke Tray & Canopy Systems Heading 323 Engineered in-house,…" at bounding box center [343, 211] width 367 height 248
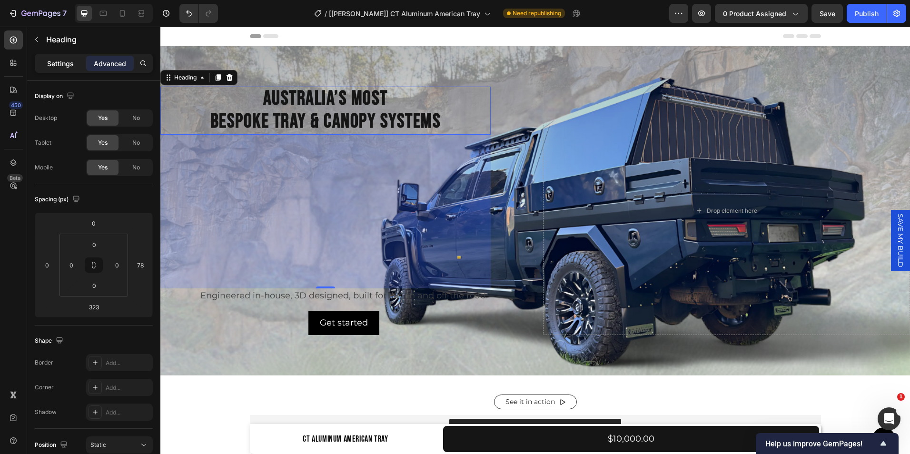
click at [62, 66] on p "Settings" at bounding box center [60, 64] width 27 height 10
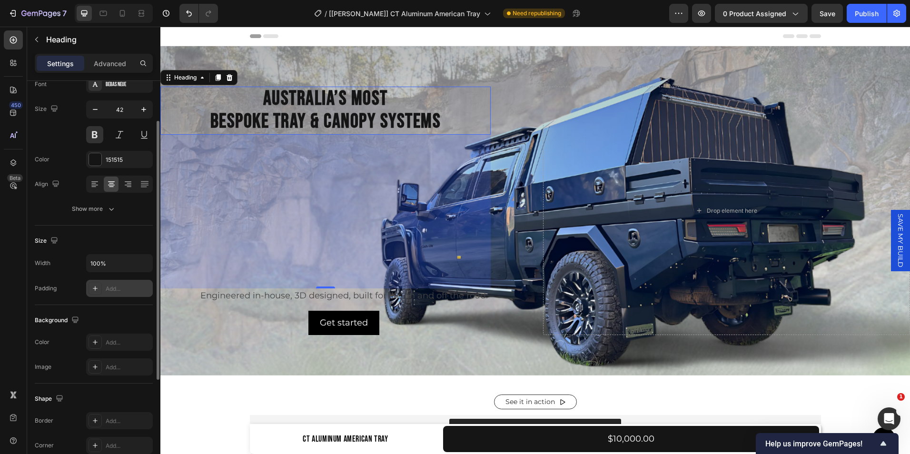
scroll to position [61, 0]
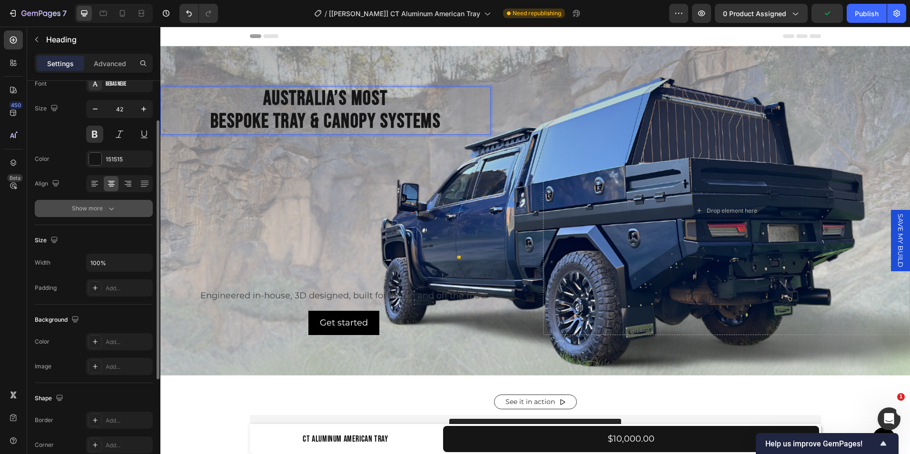
click at [99, 209] on div "Show more" at bounding box center [94, 209] width 44 height 10
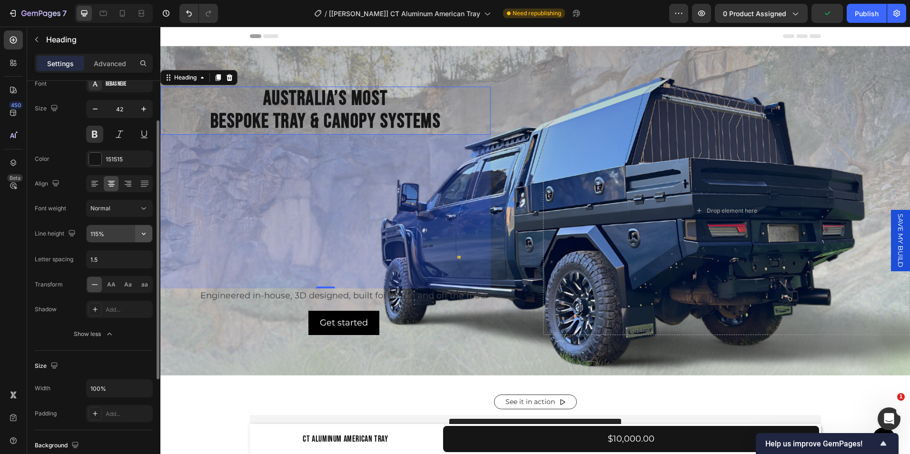
click at [142, 231] on icon "button" at bounding box center [144, 234] width 10 height 10
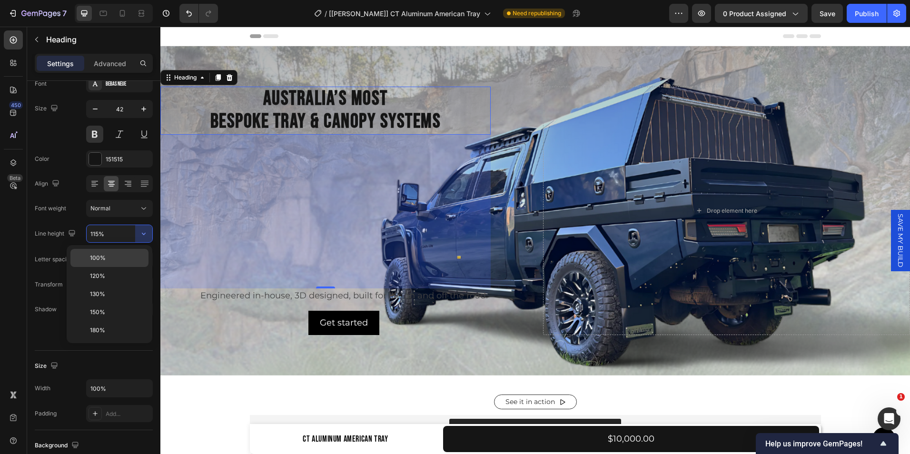
click at [101, 263] on div "100%" at bounding box center [109, 258] width 78 height 18
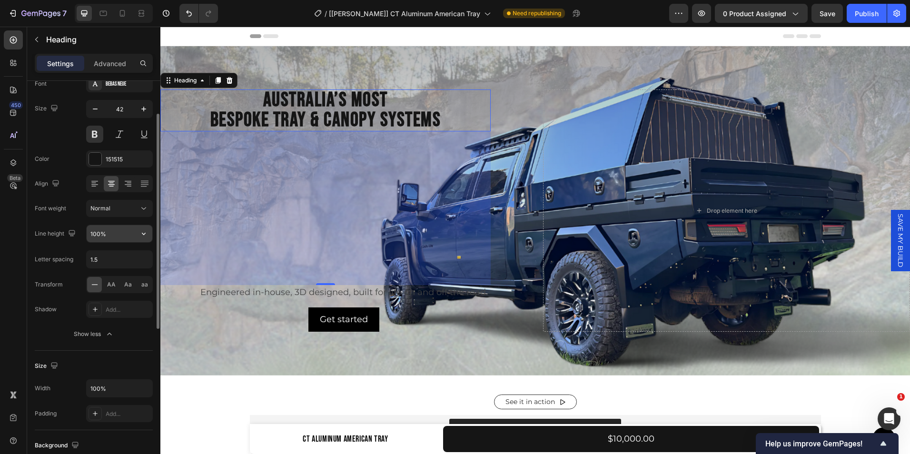
click at [99, 236] on input "100%" at bounding box center [120, 233] width 66 height 17
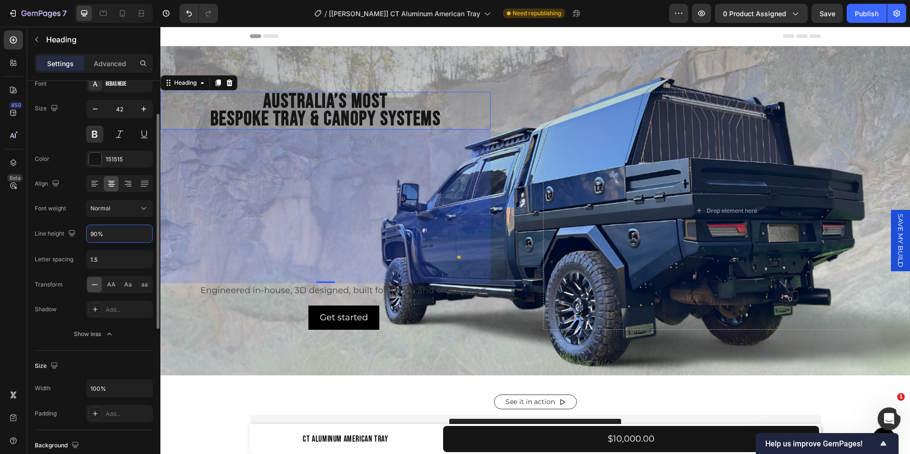
type input "90%"
click at [62, 194] on div "Font Bebas Neue Size 42 Color 151515 Align Font weight Normal Line height 90% L…" at bounding box center [94, 208] width 118 height 267
click at [147, 205] on icon at bounding box center [144, 209] width 10 height 10
click at [123, 226] on div "Normal" at bounding box center [110, 232] width 78 height 18
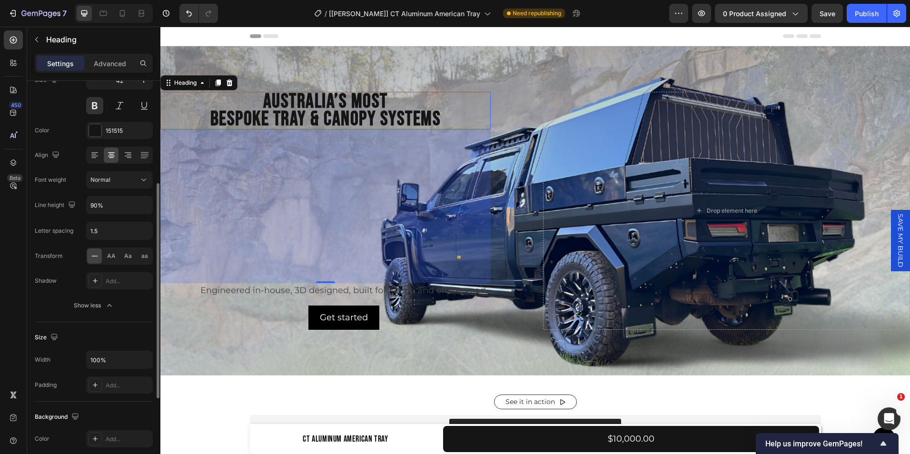
scroll to position [80, 0]
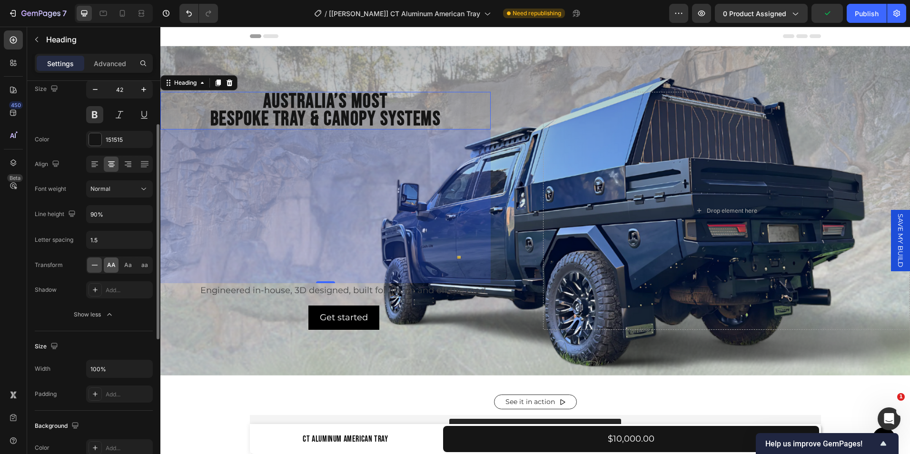
click at [111, 267] on span "AA" at bounding box center [111, 265] width 9 height 9
click at [310, 289] on p "Engineered in-house, 3D designed, built for life on and off the road." at bounding box center [344, 290] width 366 height 13
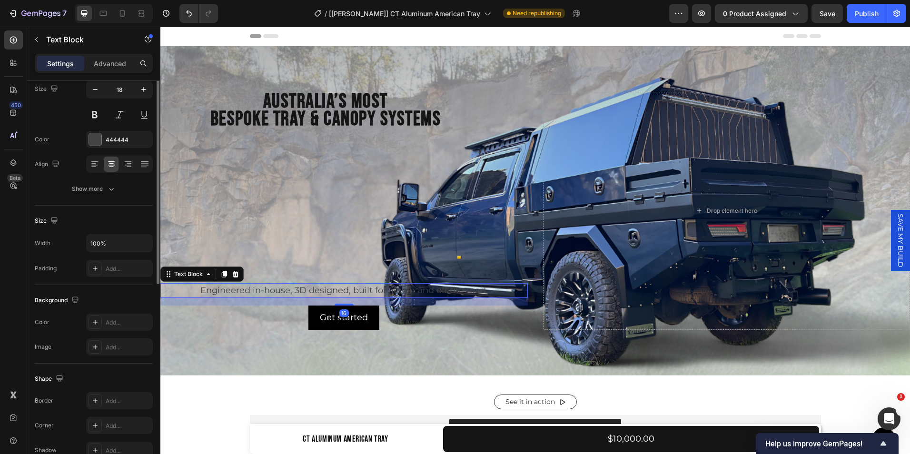
scroll to position [0, 0]
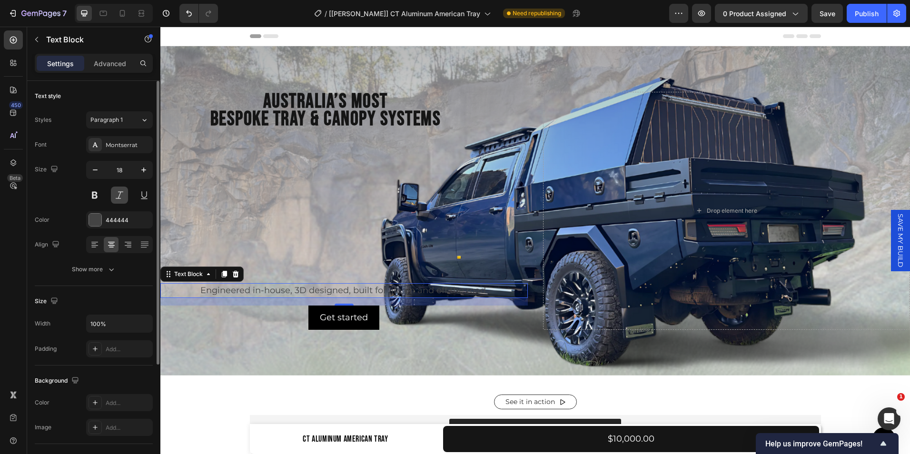
click at [120, 195] on button at bounding box center [119, 195] width 17 height 17
click at [109, 267] on icon "button" at bounding box center [112, 270] width 10 height 10
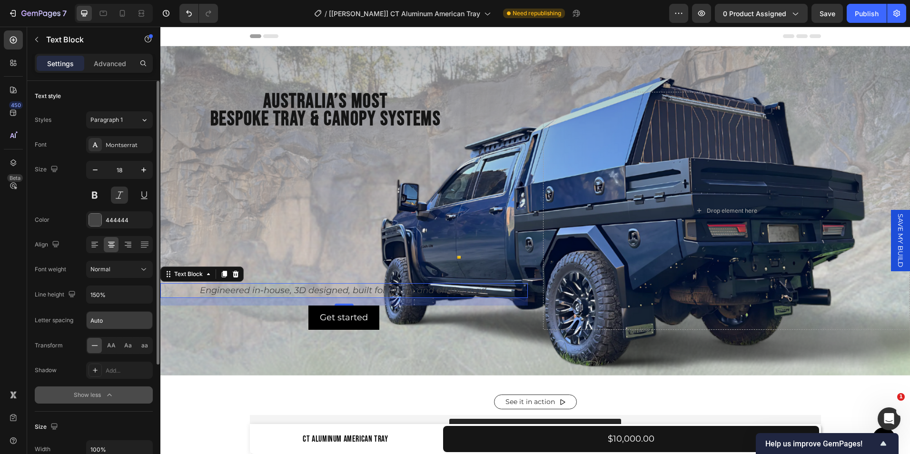
click at [113, 320] on input "Auto" at bounding box center [120, 320] width 66 height 17
type input "1.5"
click at [107, 299] on input "150%" at bounding box center [120, 294] width 66 height 17
click at [142, 293] on icon "button" at bounding box center [144, 295] width 10 height 10
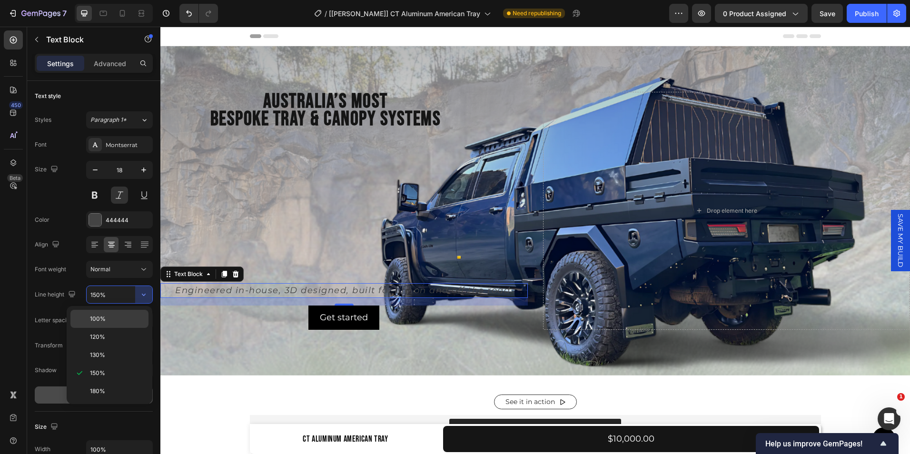
click at [104, 317] on span "100%" at bounding box center [98, 319] width 16 height 9
type input "100%"
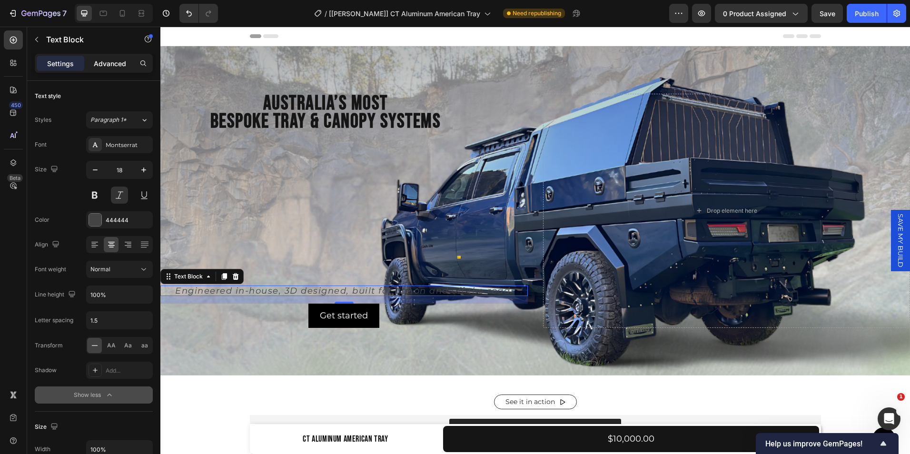
click at [117, 65] on p "Advanced" at bounding box center [110, 64] width 32 height 10
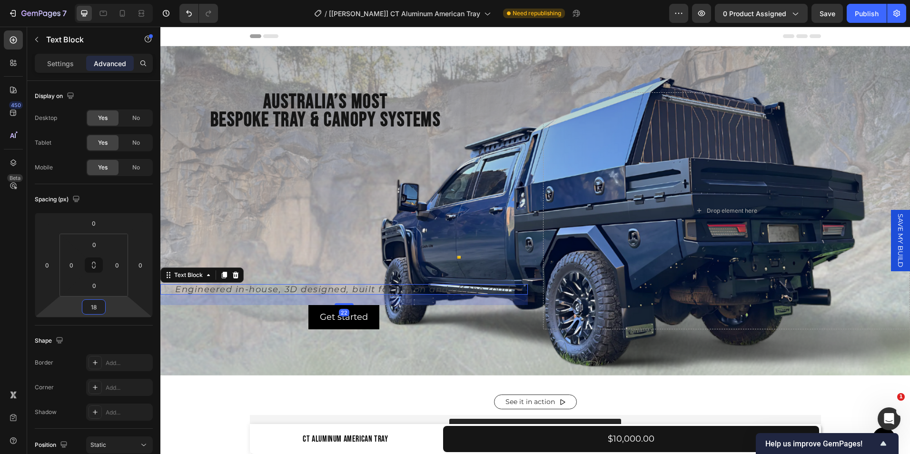
type input "16"
drag, startPoint x: 95, startPoint y: 316, endPoint x: 109, endPoint y: 316, distance: 13.8
click at [109, 0] on html "7 Version history / [Tina GemPages] CT Aluminum American Tray Need republishing…" at bounding box center [455, 0] width 910 height 0
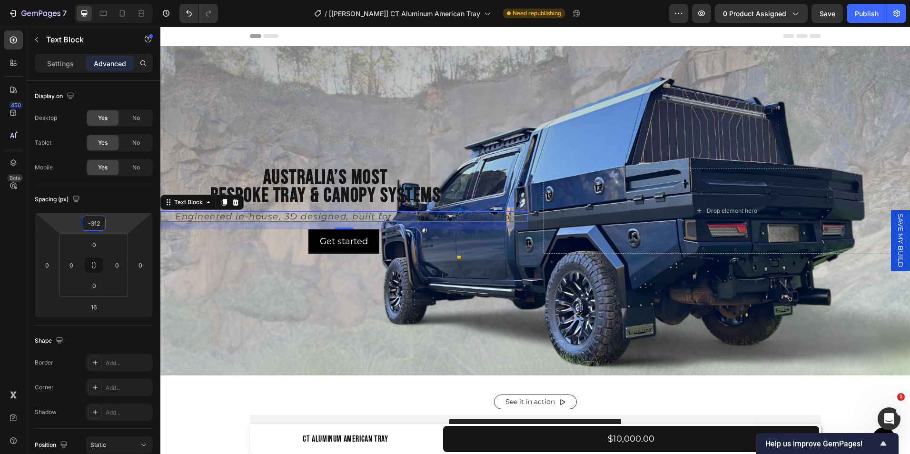
type input "-310"
drag, startPoint x: 97, startPoint y: 214, endPoint x: 110, endPoint y: 287, distance: 75.1
click at [110, 0] on html "7 Version history / [Tina GemPages] CT Aluminum American Tray Need republishing…" at bounding box center [455, 0] width 910 height 0
click at [325, 306] on div "Background Image" at bounding box center [535, 210] width 750 height 329
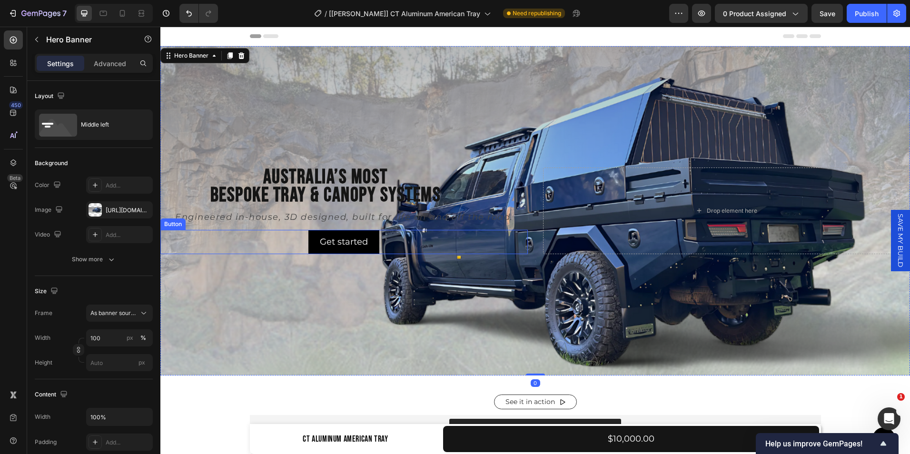
click at [393, 245] on div "Get started Button" at bounding box center [343, 242] width 367 height 24
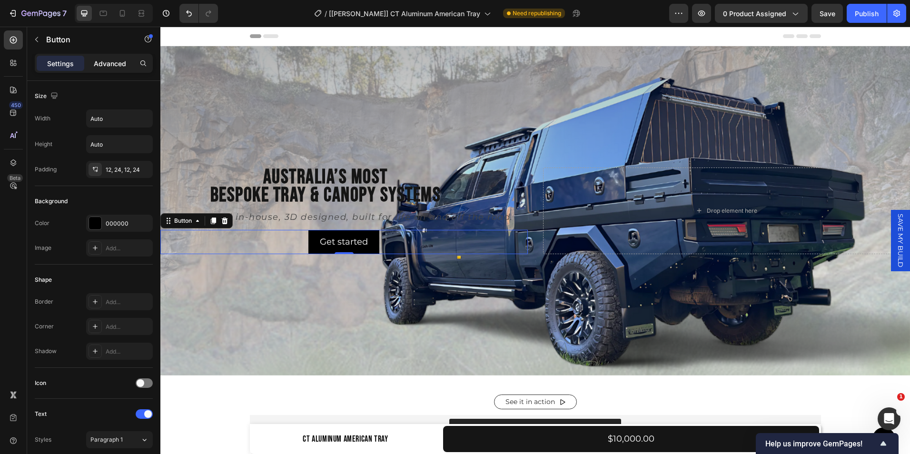
click at [102, 69] on div "Advanced" at bounding box center [110, 63] width 48 height 15
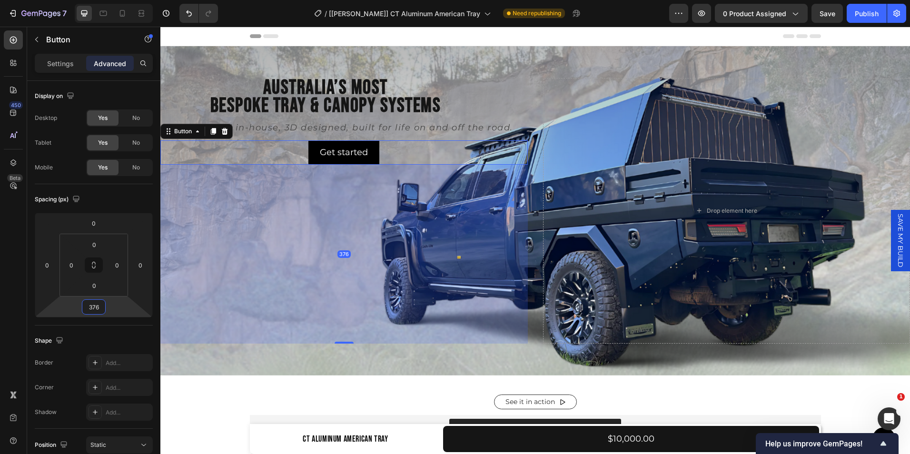
type input "374"
drag, startPoint x: 94, startPoint y: 337, endPoint x: 109, endPoint y: 227, distance: 110.9
click at [109, 0] on html "7 Version history / [Tina GemPages] CT Aluminum American Tray Need republishing…" at bounding box center [455, 0] width 910 height 0
click at [134, 185] on div "Spacing (px) 0 0 374 0 0 0 0 0" at bounding box center [94, 254] width 118 height 141
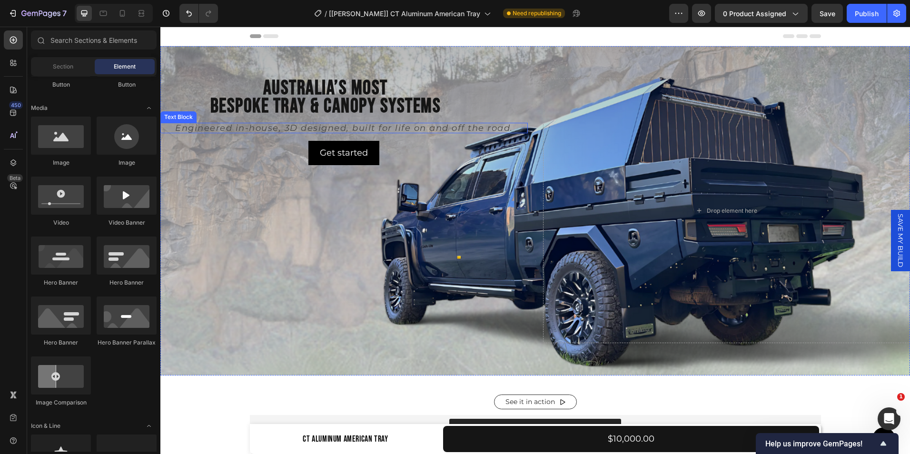
click at [350, 124] on p "Engineered in-house, 3D designed, built for life on and off the road." at bounding box center [344, 128] width 366 height 9
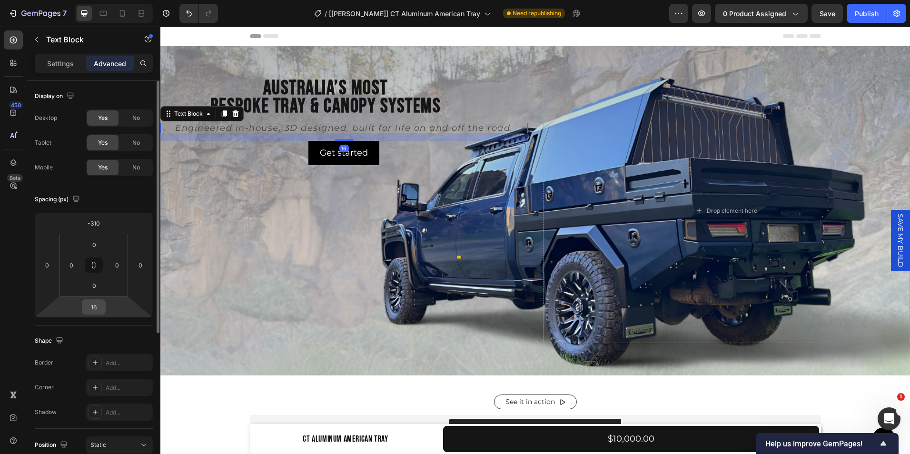
click at [95, 313] on input "16" at bounding box center [93, 307] width 19 height 14
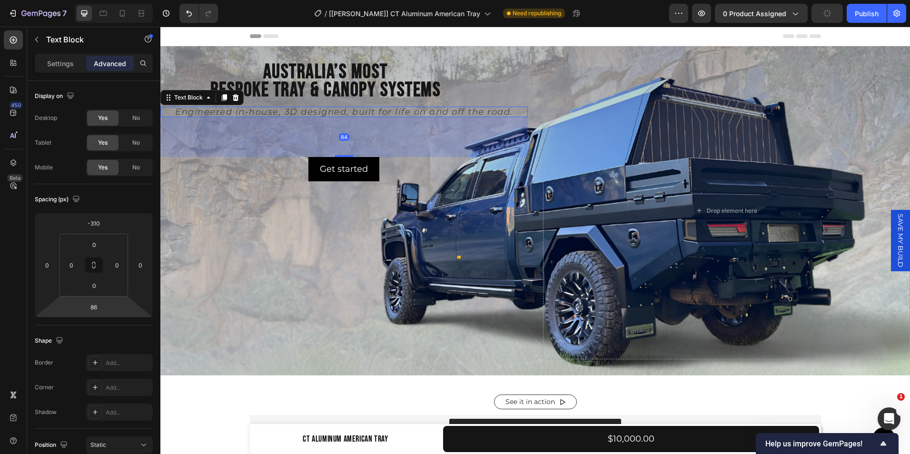
type input "88"
drag, startPoint x: 81, startPoint y: 316, endPoint x: 84, endPoint y: 299, distance: 17.3
click at [84, 0] on html "7 Version history / [[PERSON_NAME]] CT Aluminum American Tray Need republishing…" at bounding box center [455, 0] width 910 height 0
click at [281, 165] on div "Get started Button" at bounding box center [343, 170] width 367 height 24
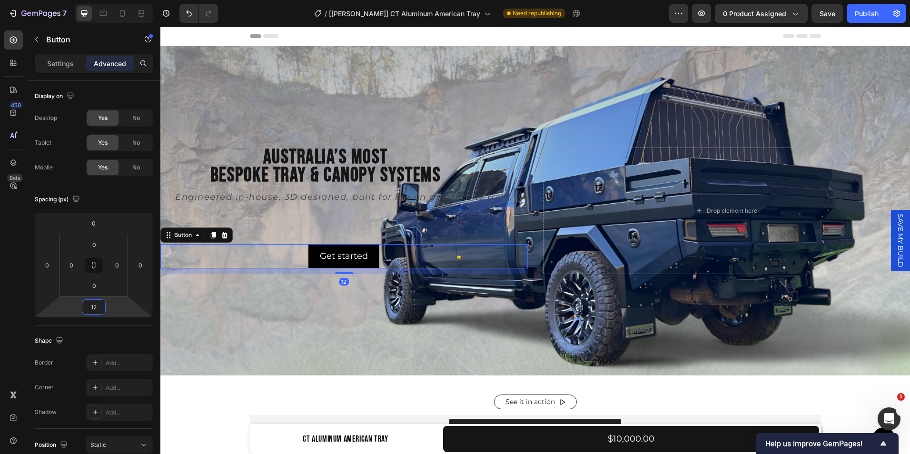
type input "10"
drag, startPoint x: 95, startPoint y: 316, endPoint x: 87, endPoint y: 402, distance: 86.1
click at [87, 0] on html "7 Version history / [Tina GemPages] CT Aluminum American Tray Need republishing…" at bounding box center [455, 0] width 910 height 0
click at [292, 194] on p "Engineered in-house, 3D designed, built for life on and off the road." at bounding box center [344, 197] width 366 height 9
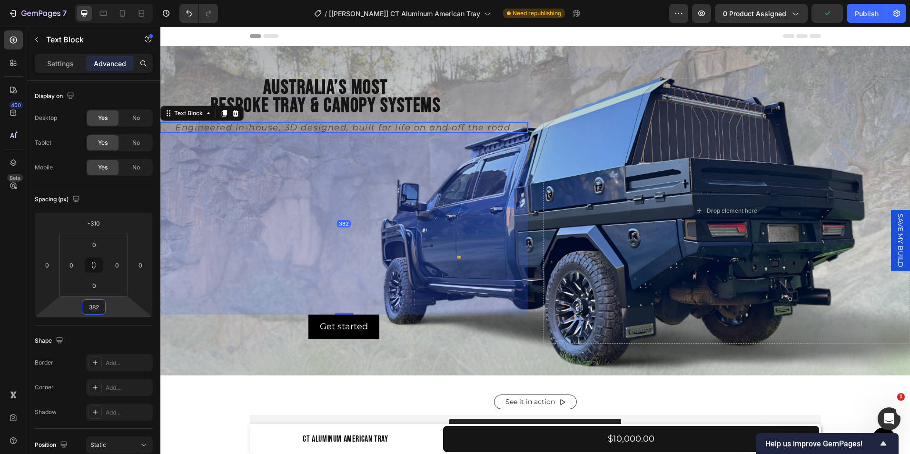
type input "384"
drag, startPoint x: 92, startPoint y: 316, endPoint x: 106, endPoint y: 245, distance: 71.9
click at [106, 0] on html "7 Version history / [Tina GemPages] CT Aluminum American Tray Need republishing…" at bounding box center [455, 0] width 910 height 0
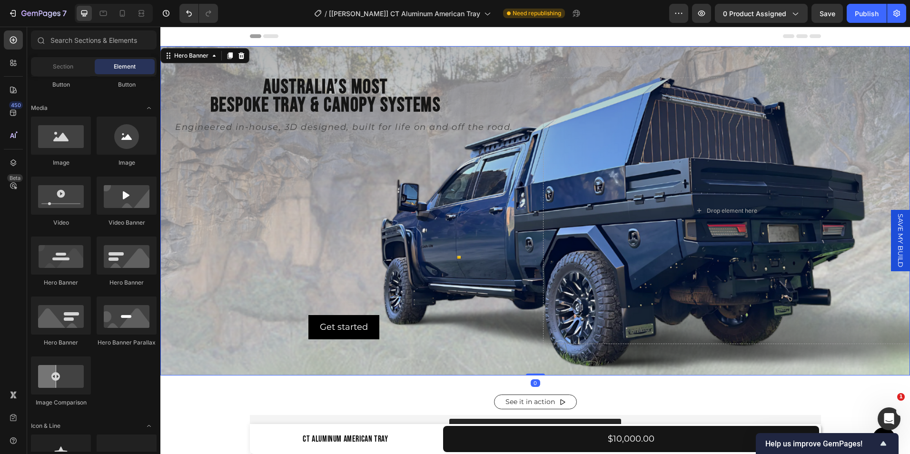
click at [237, 198] on div "Australia’s Most Bespoke Tray & Canopy Systems Heading Engineered in-house, 3D …" at bounding box center [343, 211] width 367 height 267
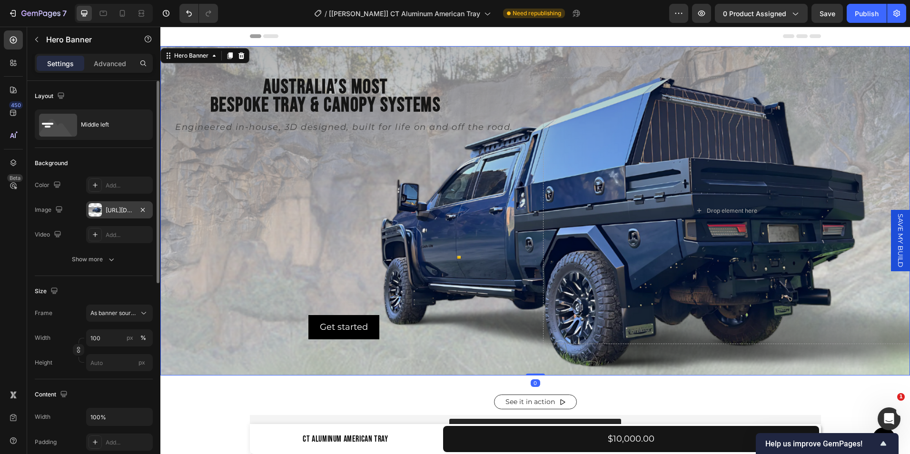
click at [126, 206] on div "https://cdn.shopify.com/s/files/1/0649/7340/6417/files/gempages_558375859824624…" at bounding box center [120, 210] width 28 height 9
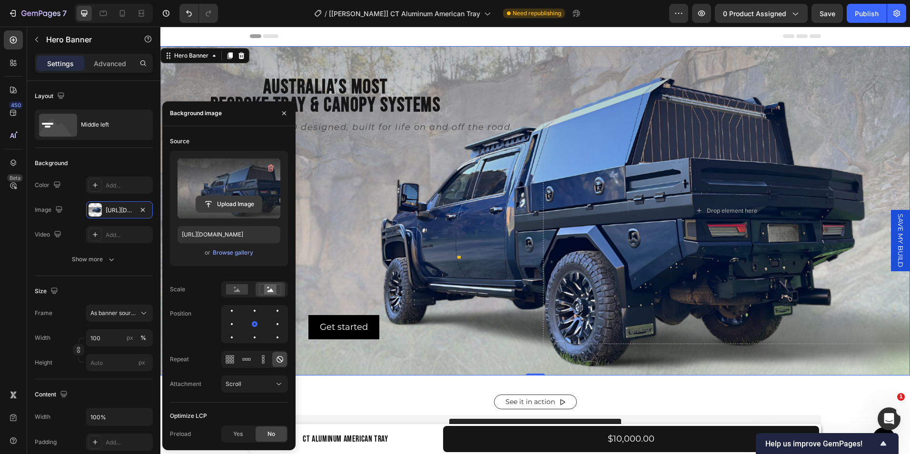
click at [229, 208] on input "file" at bounding box center [229, 204] width 66 height 16
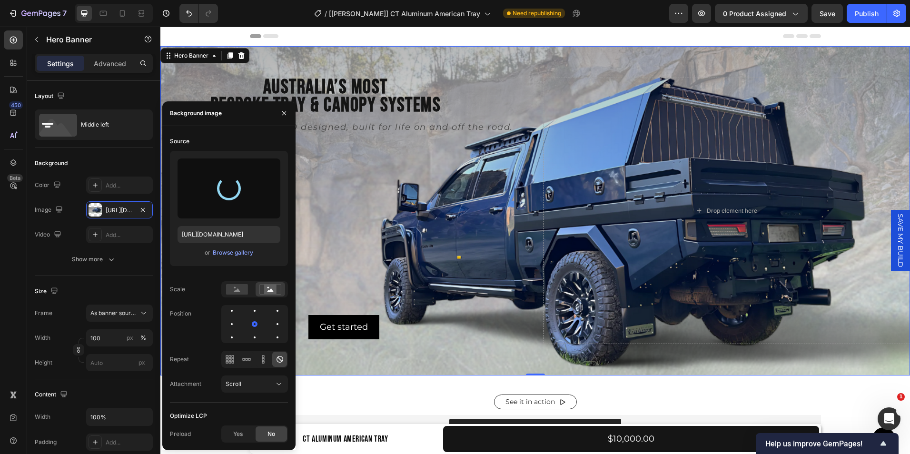
type input "[URL][DOMAIN_NAME]"
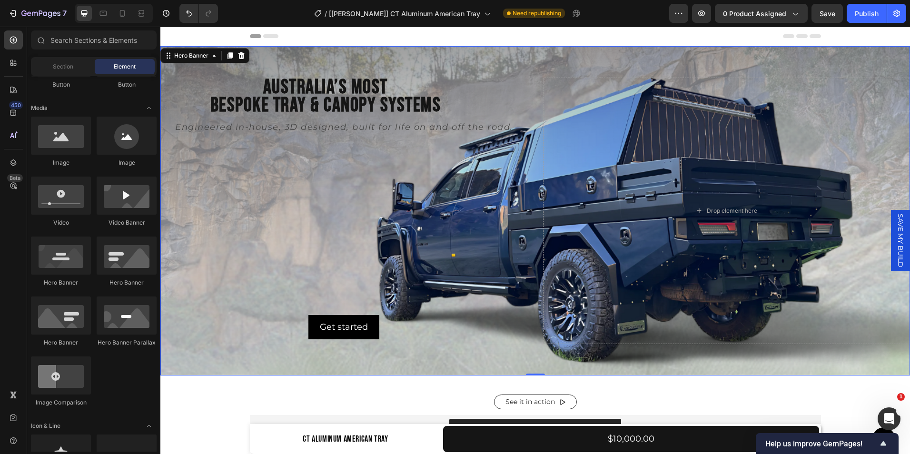
click at [222, 36] on div "Header" at bounding box center [535, 37] width 750 height 20
click at [343, 94] on p "Australia’s Most Bespoke Tray & Canopy Systems" at bounding box center [325, 97] width 328 height 36
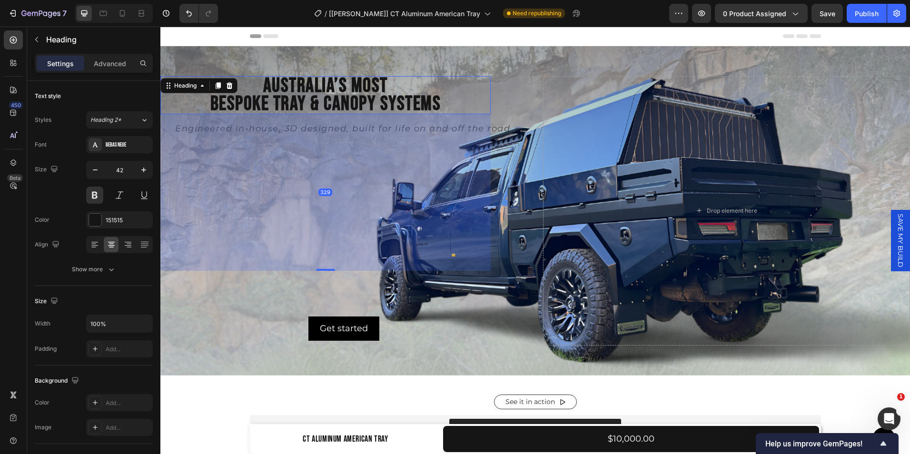
drag, startPoint x: 327, startPoint y: 267, endPoint x: 353, endPoint y: 269, distance: 26.3
click at [353, 269] on div "Australia’s Most Bespoke Tray & Canopy Systems Heading 329 Engineered in-house,…" at bounding box center [343, 210] width 367 height 269
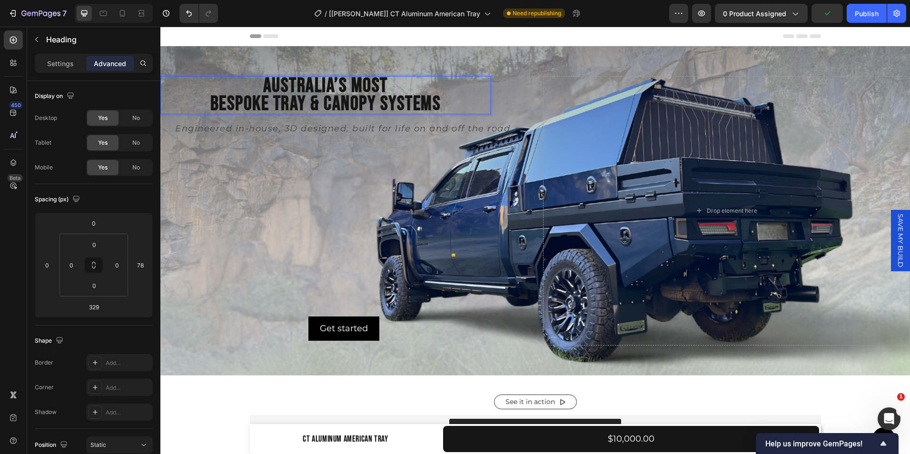
click at [416, 101] on p "Australia’s Most Bespoke Tray & Canopy Systems" at bounding box center [325, 95] width 328 height 36
click at [243, 103] on p "Australia’s Most Bespoke Tray & Canopy Systems" at bounding box center [325, 95] width 328 height 36
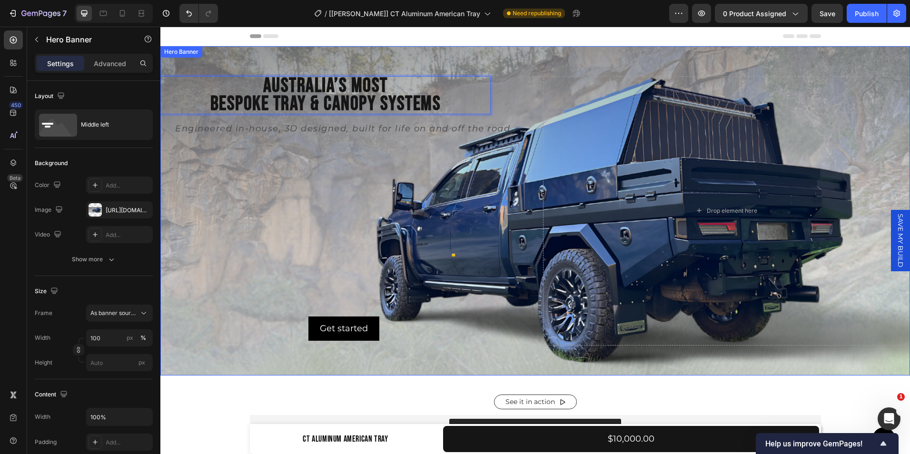
click at [327, 238] on div "Australia’s Most Bespoke Tray & Canopy Systems Heading 329 Engineered in-house,…" at bounding box center [343, 210] width 367 height 269
click at [316, 77] on p "Australia’s Most Bespoke Tray & Canopy Systems" at bounding box center [325, 95] width 328 height 36
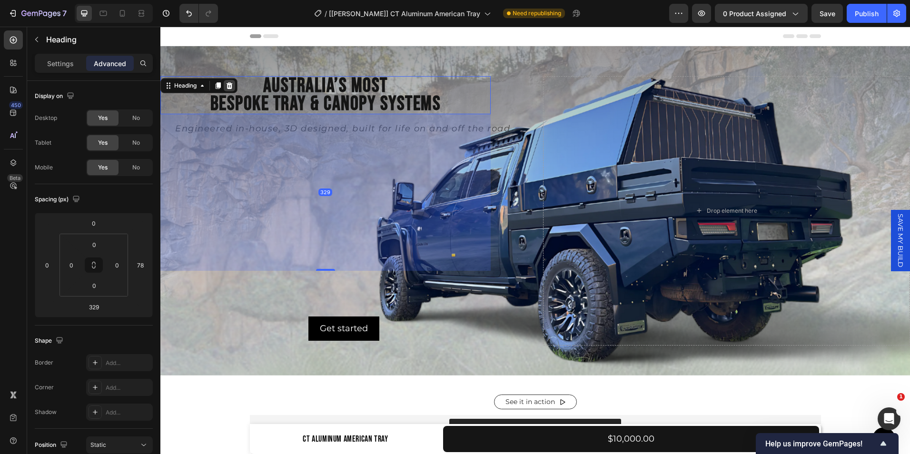
click at [227, 82] on icon at bounding box center [230, 86] width 8 height 8
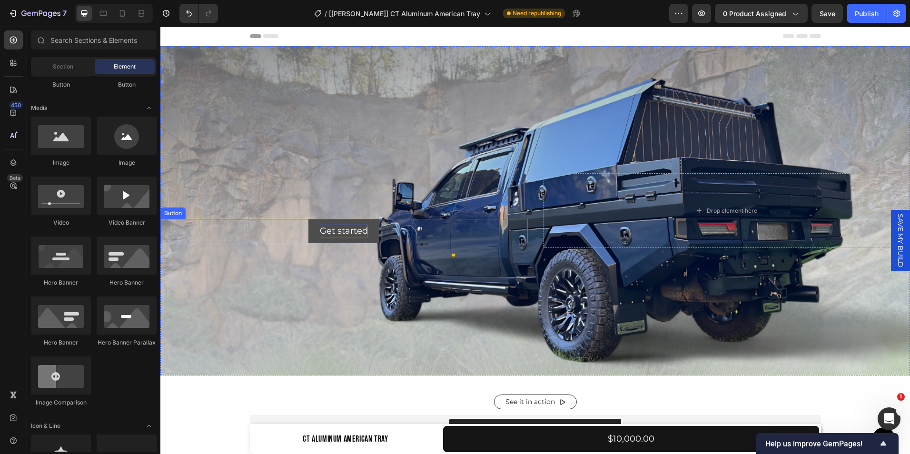
click at [340, 228] on div "Get started" at bounding box center [344, 231] width 48 height 13
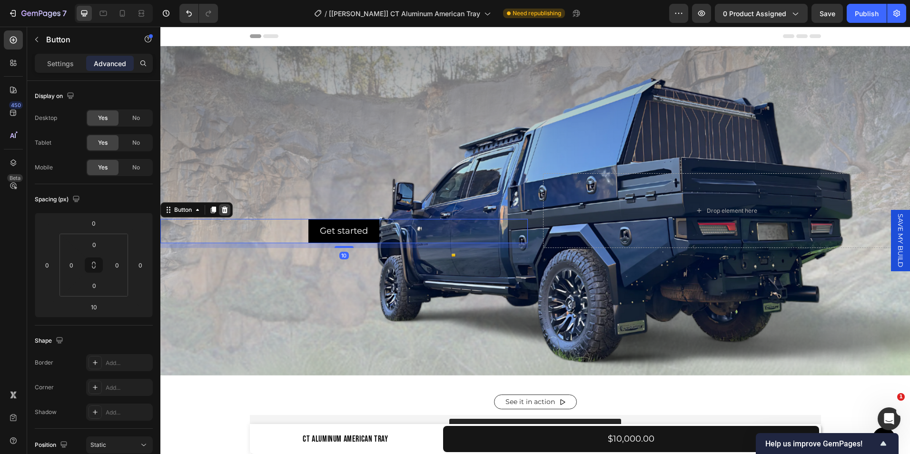
click at [227, 210] on icon at bounding box center [225, 210] width 6 height 7
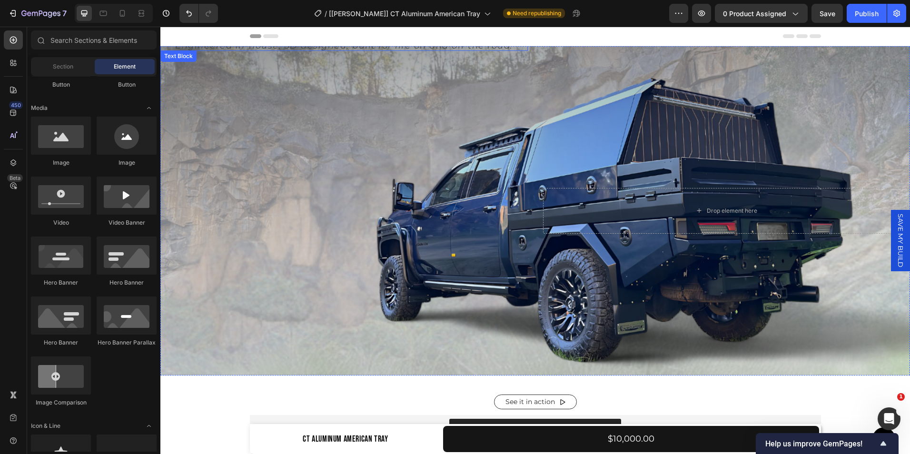
click at [333, 47] on p "Engineered in-house, 3D designed, built for life on and off the road." at bounding box center [344, 45] width 366 height 9
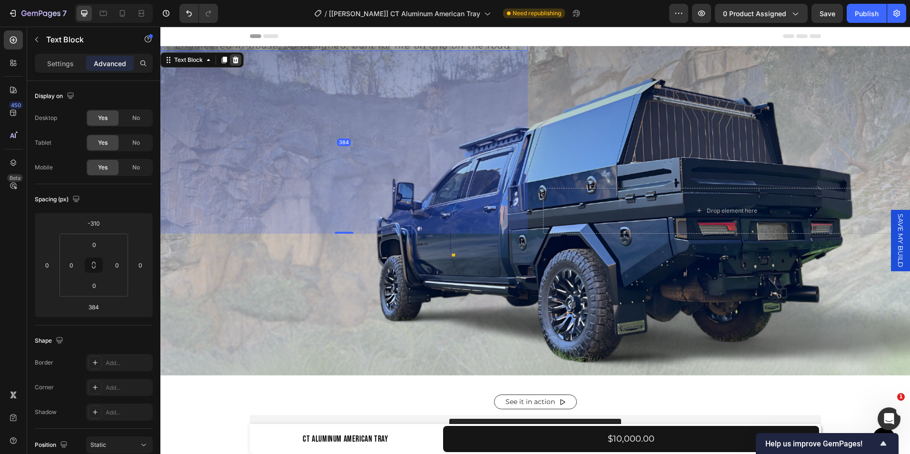
click at [235, 57] on icon at bounding box center [236, 60] width 6 height 7
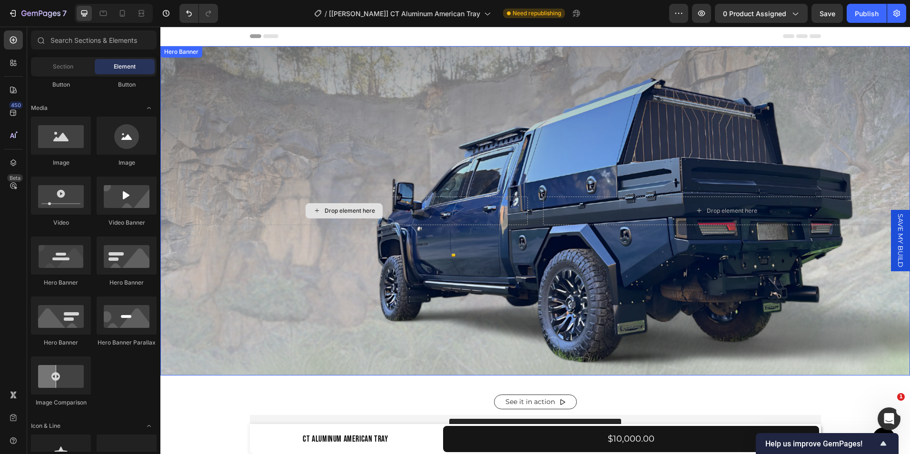
click at [345, 211] on div "Drop element here" at bounding box center [350, 211] width 50 height 8
click at [63, 68] on span "Section" at bounding box center [63, 66] width 20 height 9
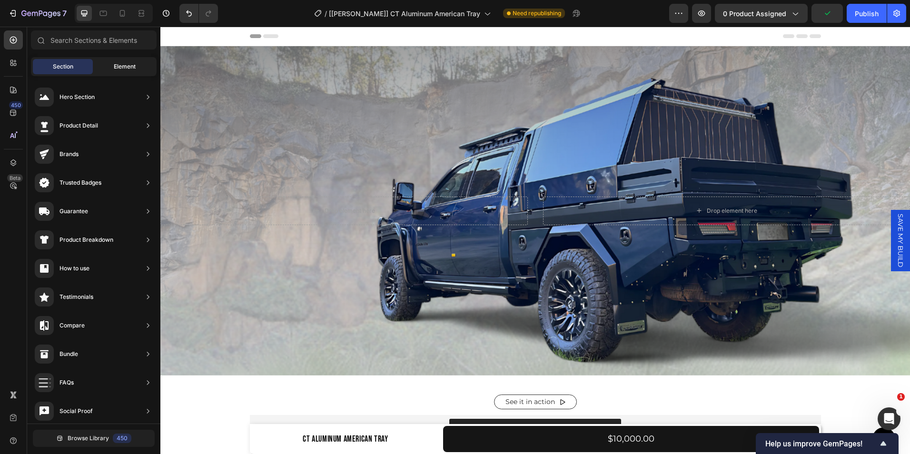
click at [116, 59] on div "Element" at bounding box center [125, 66] width 60 height 15
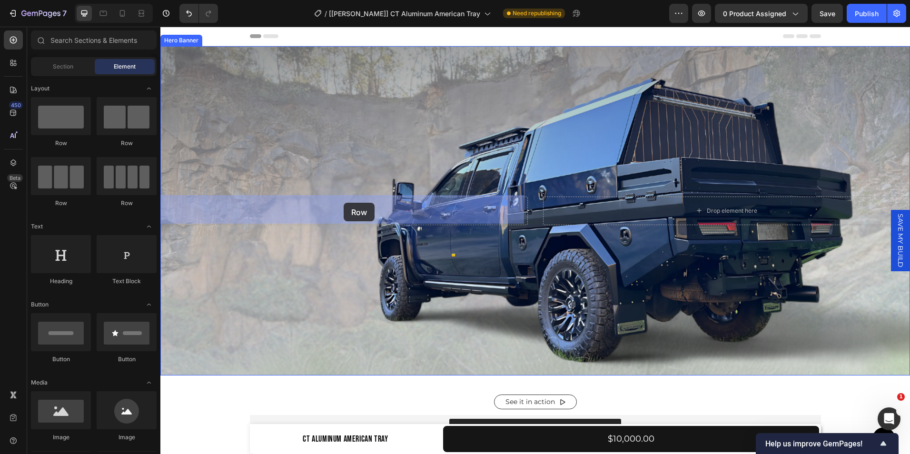
drag, startPoint x: 235, startPoint y: 166, endPoint x: 344, endPoint y: 206, distance: 115.5
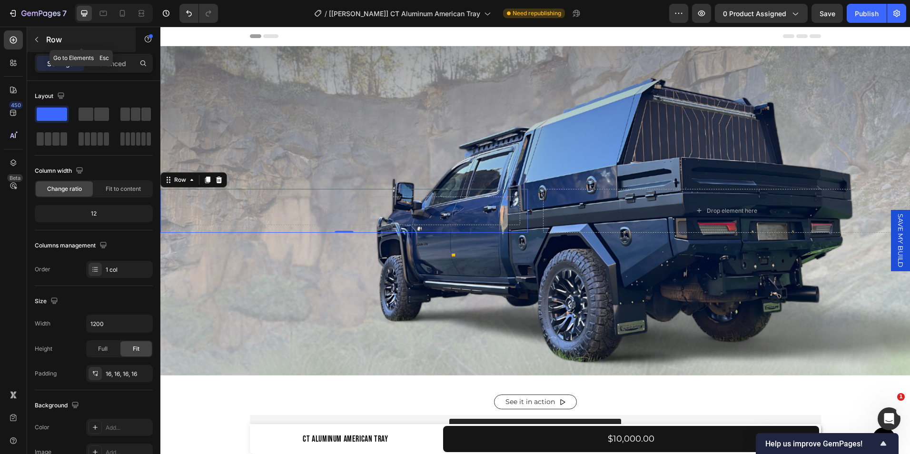
click at [35, 40] on icon "button" at bounding box center [37, 40] width 8 height 8
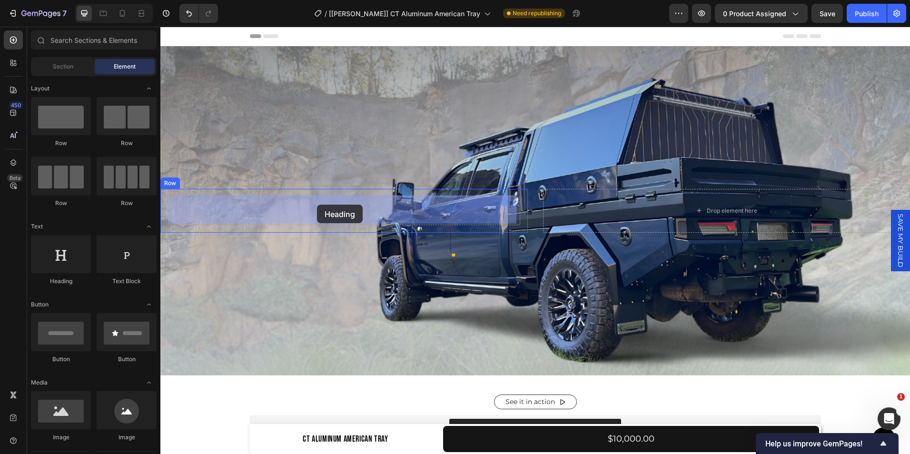
drag, startPoint x: 218, startPoint y: 284, endPoint x: 317, endPoint y: 204, distance: 127.0
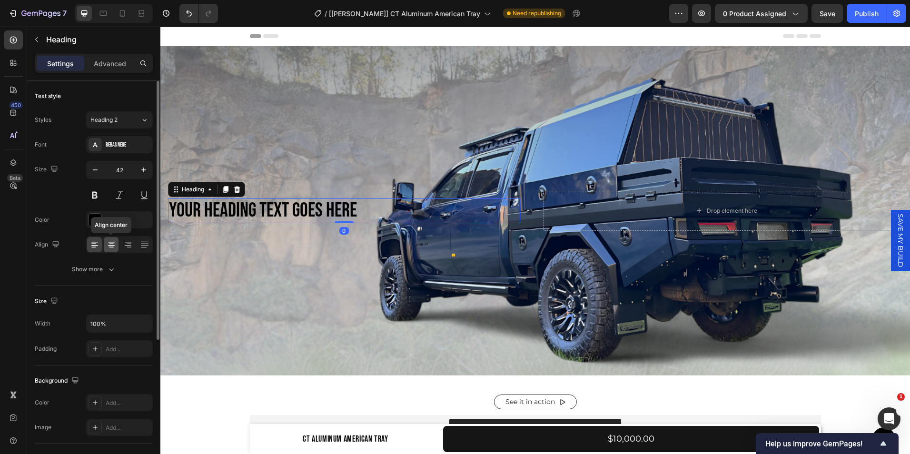
click at [113, 245] on icon at bounding box center [111, 245] width 7 height 1
click at [99, 243] on div at bounding box center [94, 244] width 15 height 15
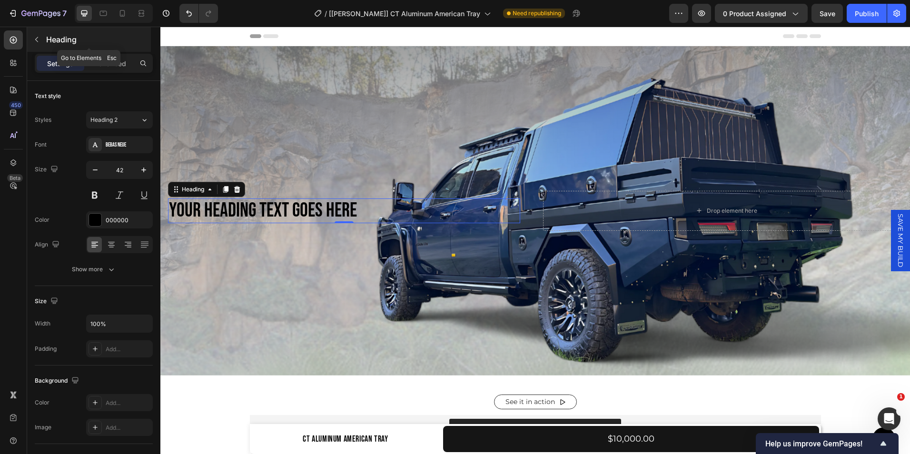
click at [38, 34] on button "button" at bounding box center [36, 39] width 15 height 15
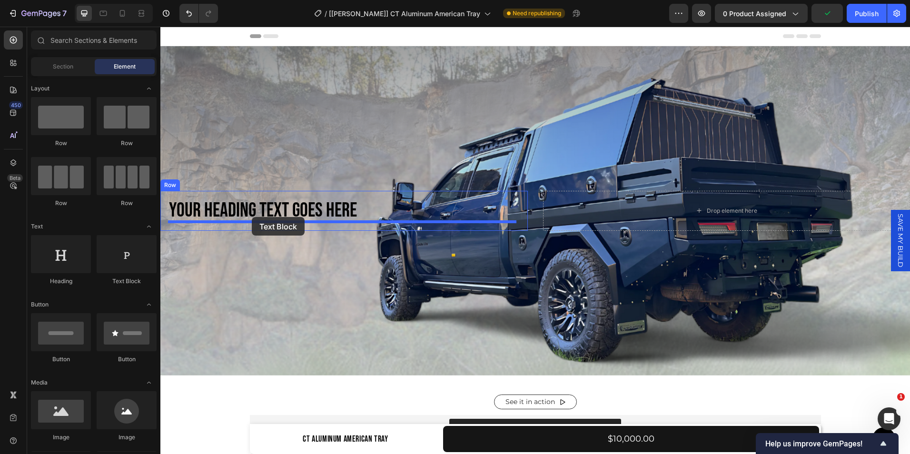
drag, startPoint x: 282, startPoint y: 288, endPoint x: 252, endPoint y: 217, distance: 77.4
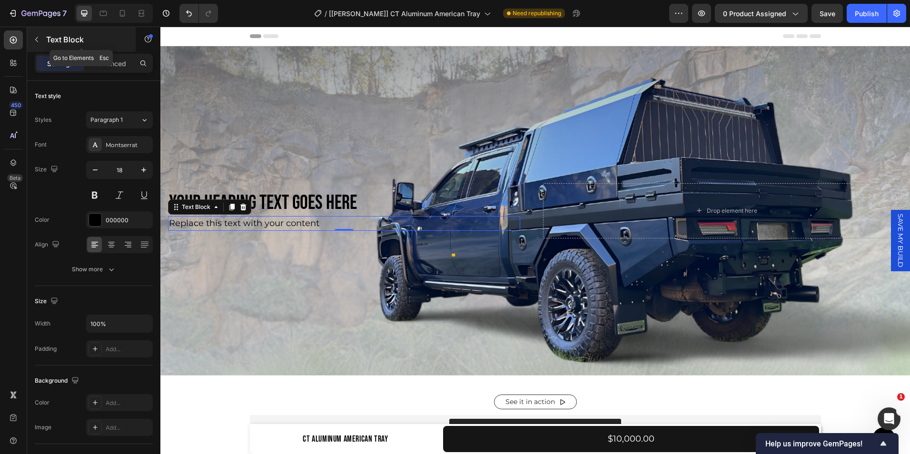
click at [35, 35] on button "button" at bounding box center [36, 39] width 15 height 15
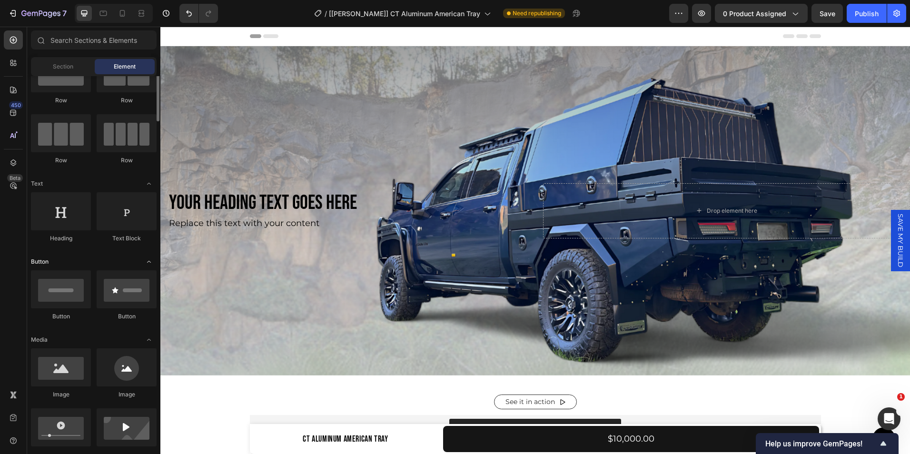
scroll to position [43, 0]
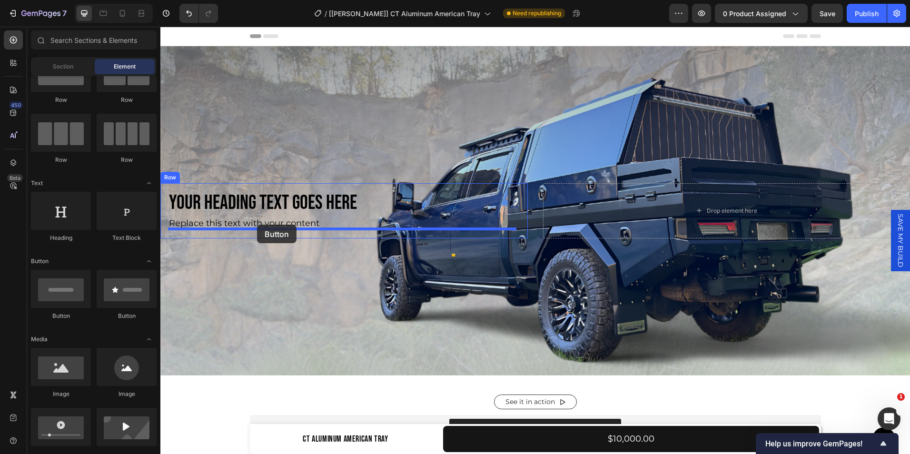
drag, startPoint x: 221, startPoint y: 308, endPoint x: 257, endPoint y: 225, distance: 91.1
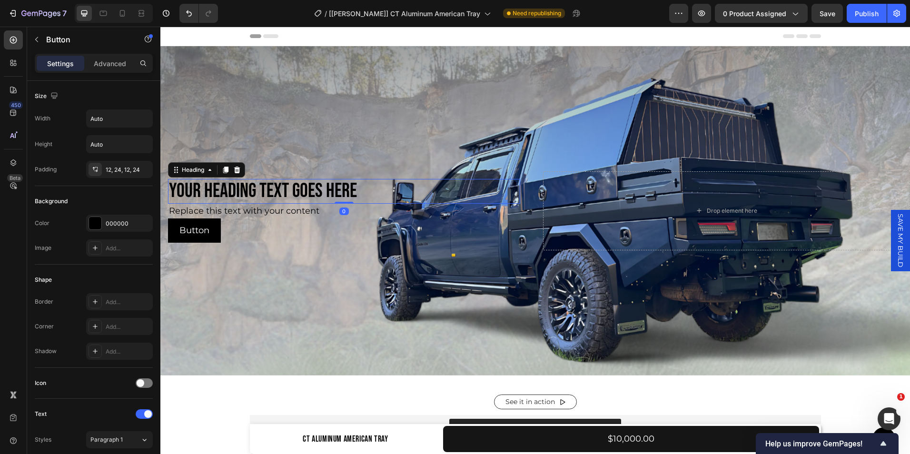
click at [290, 188] on h2 "Your heading text goes here" at bounding box center [344, 191] width 352 height 25
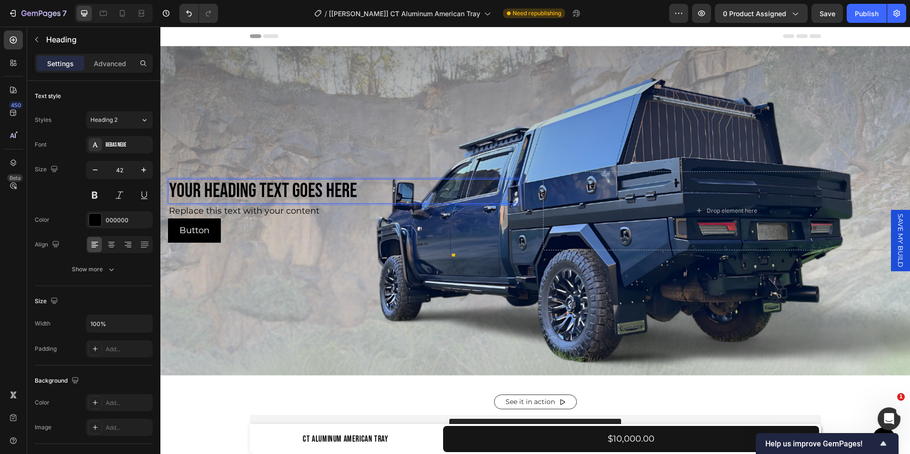
click at [351, 185] on h2 "Your heading text goes here" at bounding box center [344, 191] width 352 height 25
click at [356, 185] on p "Your heading text goes here" at bounding box center [344, 191] width 350 height 23
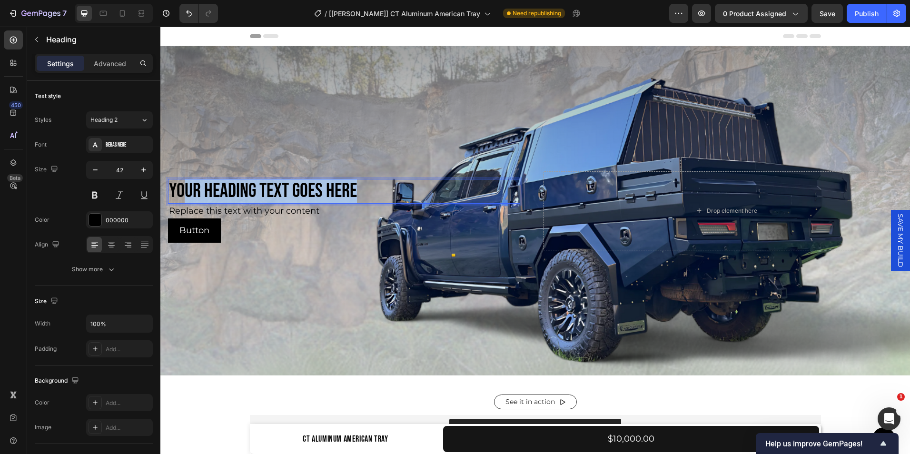
drag, startPoint x: 356, startPoint y: 185, endPoint x: 186, endPoint y: 185, distance: 170.4
click at [186, 185] on p "Your heading text goes here" at bounding box center [344, 191] width 350 height 23
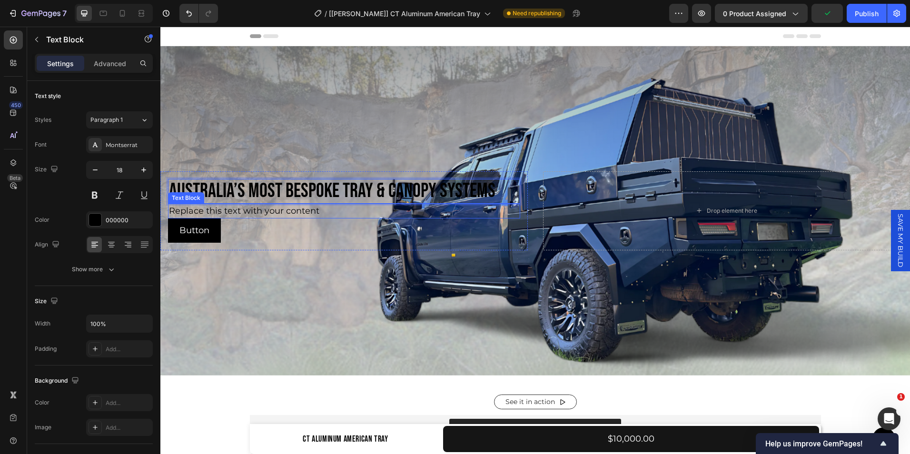
click at [297, 215] on div "Replace this text with your content" at bounding box center [344, 211] width 352 height 15
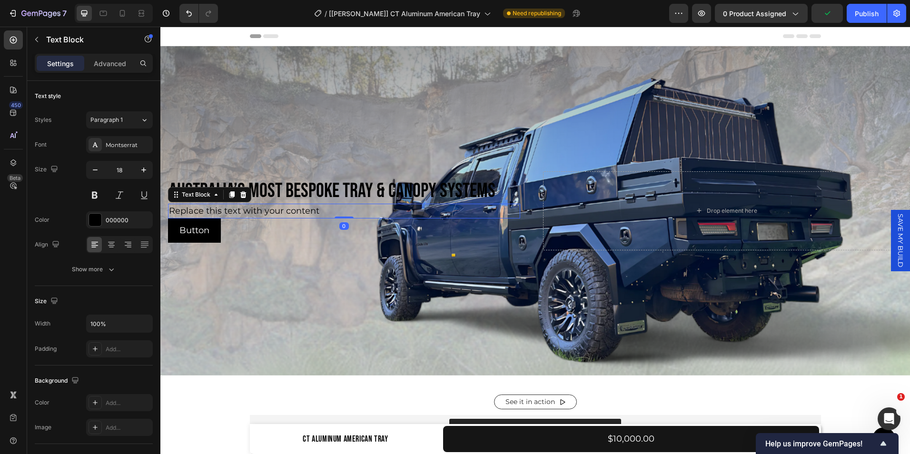
click at [303, 208] on div "Replace this text with your content" at bounding box center [344, 211] width 352 height 15
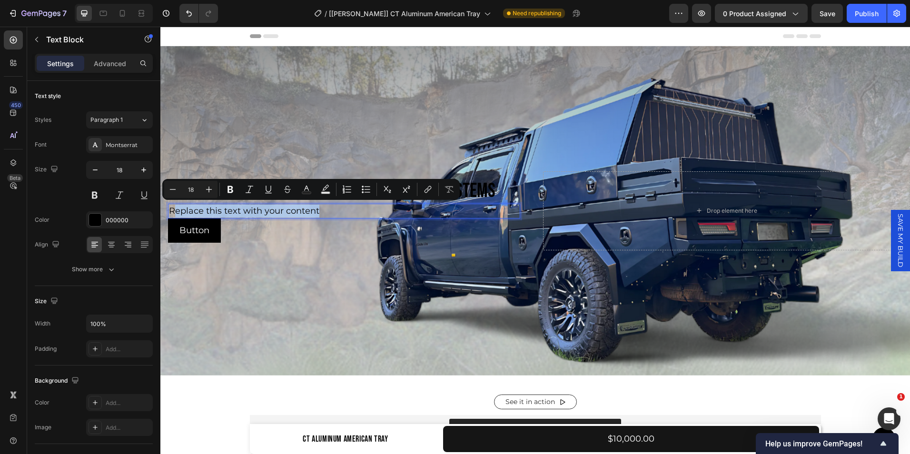
drag, startPoint x: 331, startPoint y: 208, endPoint x: 172, endPoint y: 208, distance: 159.0
click at [172, 208] on p "Replace this text with your content" at bounding box center [344, 211] width 350 height 13
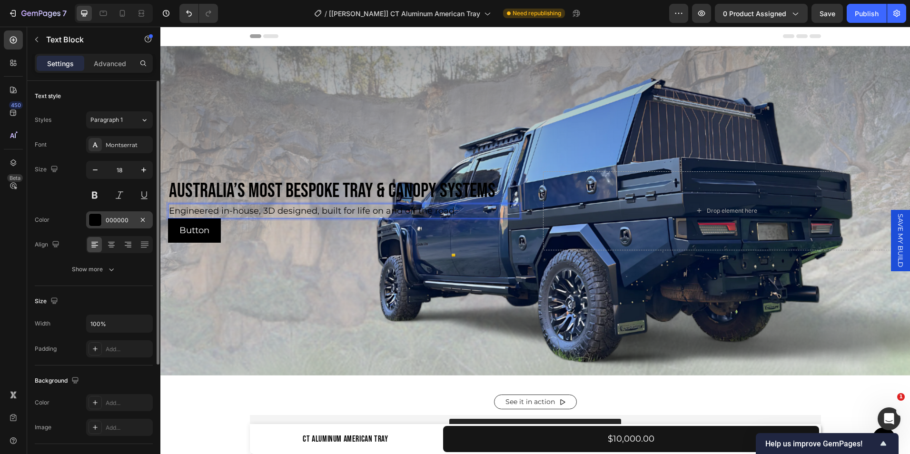
click at [115, 224] on div "000000" at bounding box center [120, 220] width 28 height 9
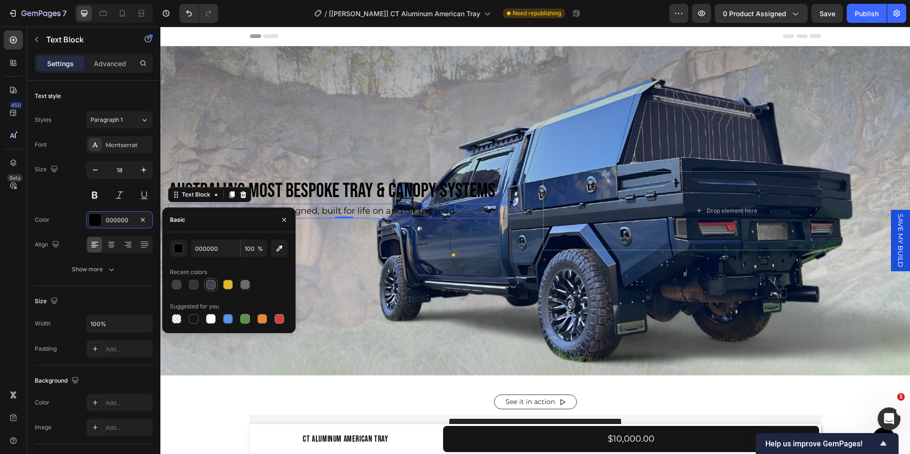
click at [213, 281] on div at bounding box center [211, 285] width 10 height 10
type input "444444"
click at [336, 187] on p "Australia’s Most Bespoke Tray & Canopy Systems" at bounding box center [344, 191] width 350 height 23
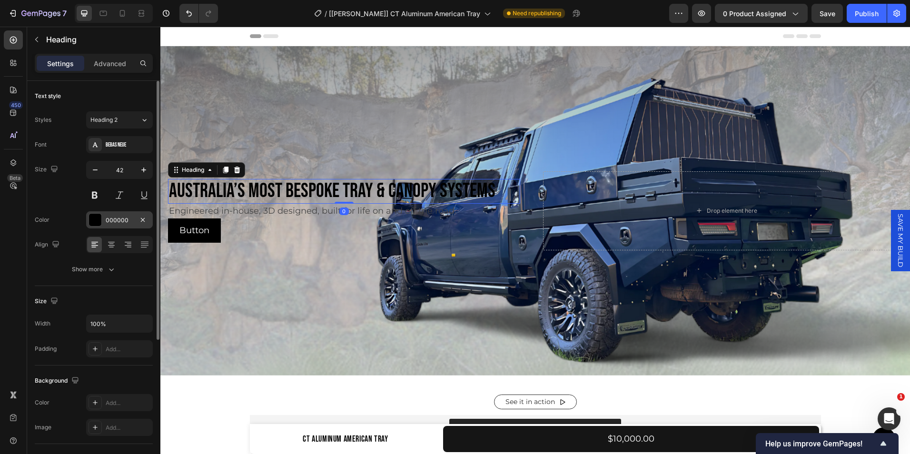
click at [121, 216] on div "000000" at bounding box center [120, 220] width 28 height 9
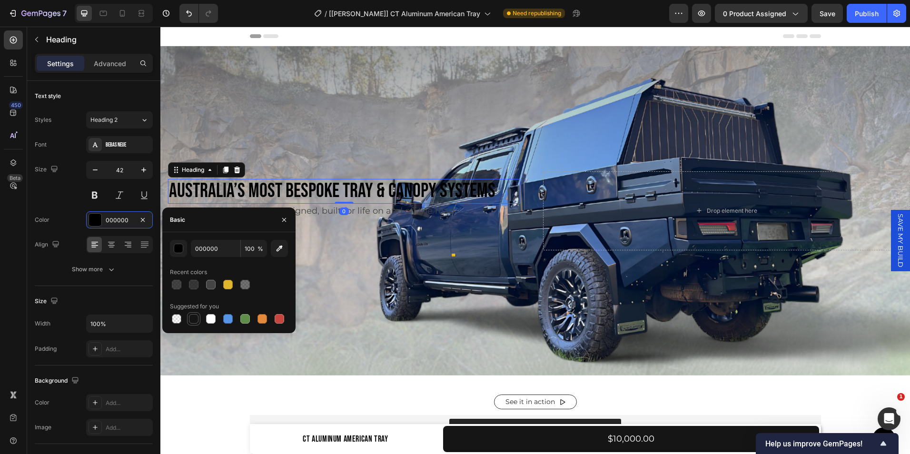
click at [194, 316] on div at bounding box center [194, 319] width 10 height 10
type input "151515"
click at [61, 199] on div "Size 42" at bounding box center [94, 182] width 118 height 43
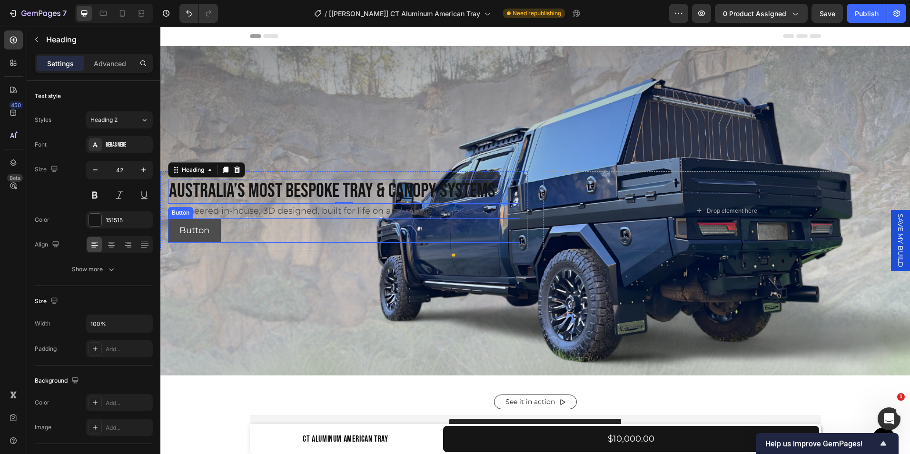
click at [217, 232] on button "Button" at bounding box center [194, 230] width 53 height 24
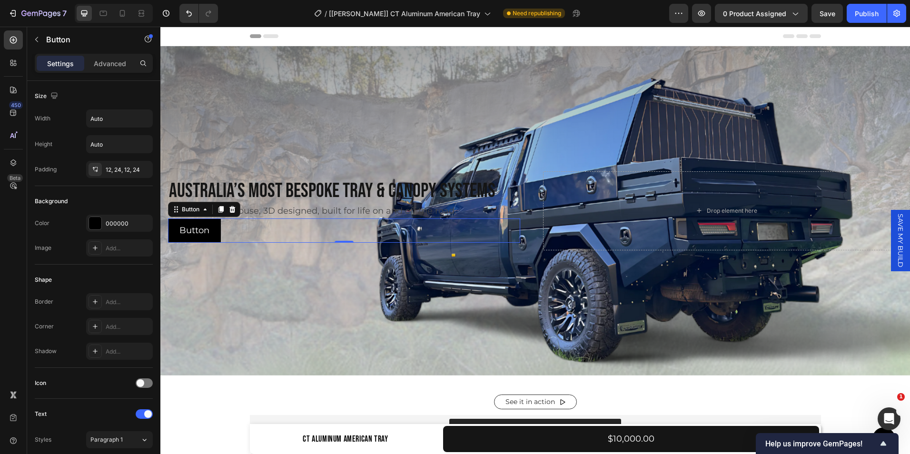
scroll to position [1, 0]
click at [202, 229] on p "Button" at bounding box center [194, 230] width 30 height 13
click at [207, 231] on p "Button" at bounding box center [194, 230] width 30 height 13
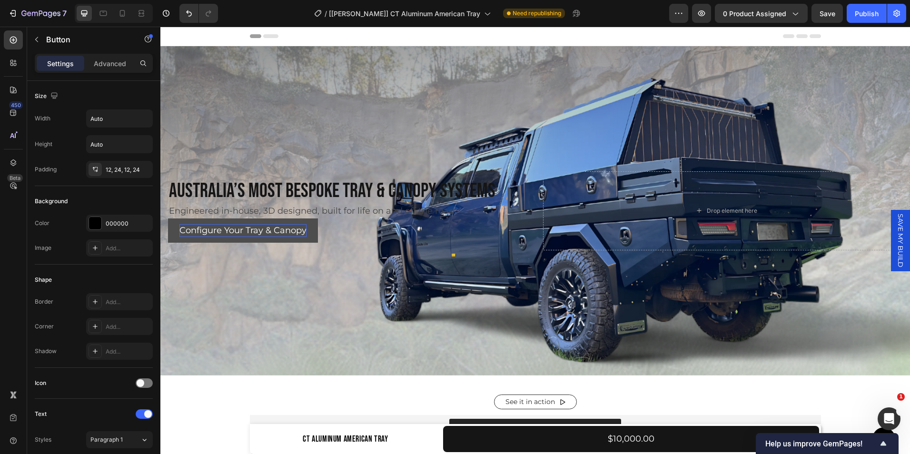
click at [174, 235] on button "Configure Your Tray & Canopy" at bounding box center [243, 230] width 150 height 24
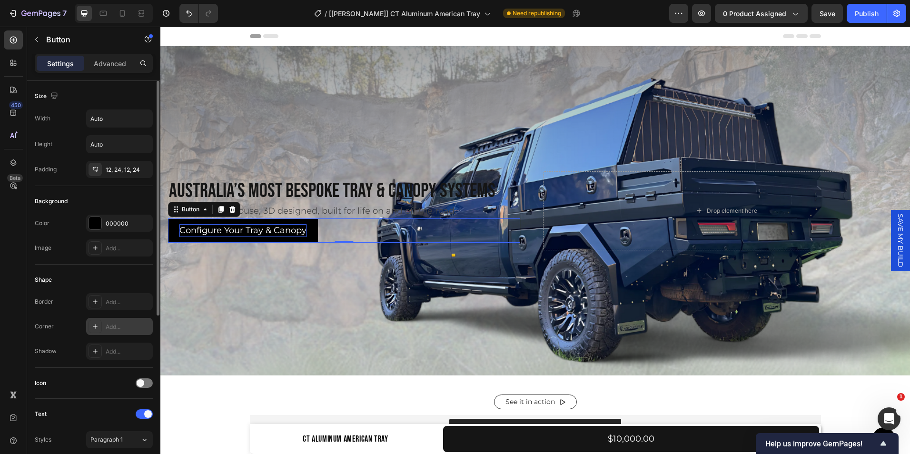
click at [101, 331] on div at bounding box center [95, 326] width 13 height 13
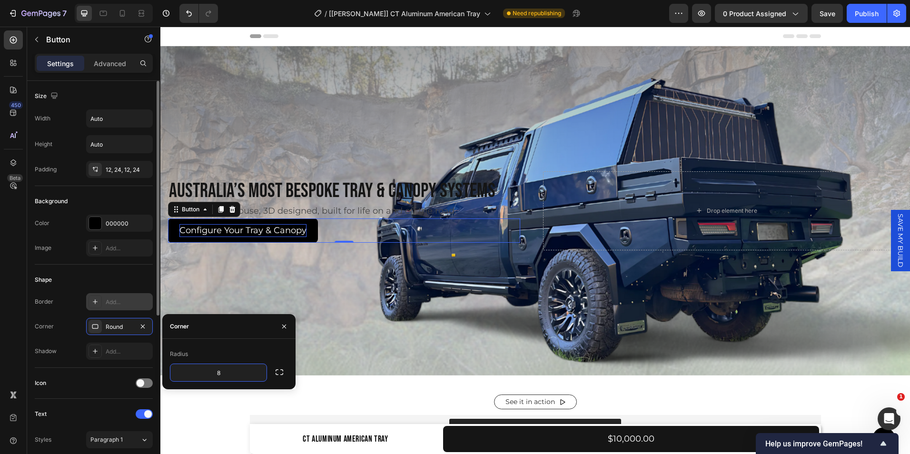
click at [104, 297] on div "Add..." at bounding box center [119, 301] width 67 height 17
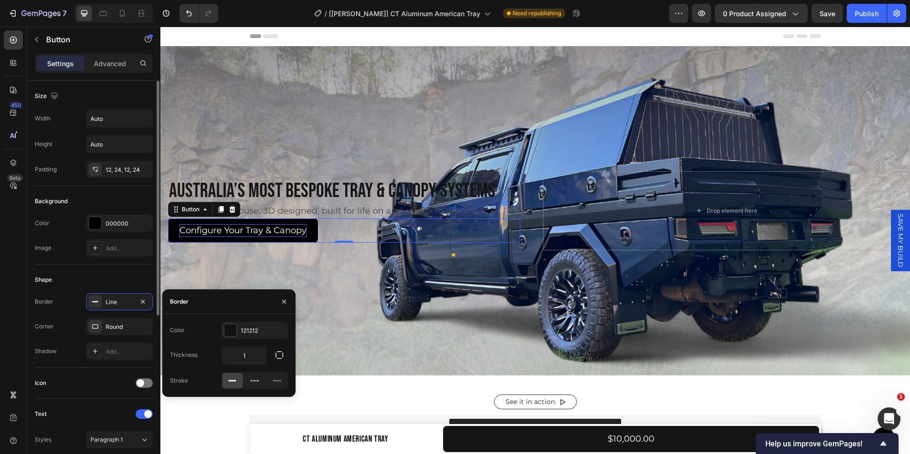
click at [118, 272] on div "Shape Border Line Corner Round Shadow Add..." at bounding box center [94, 316] width 118 height 103
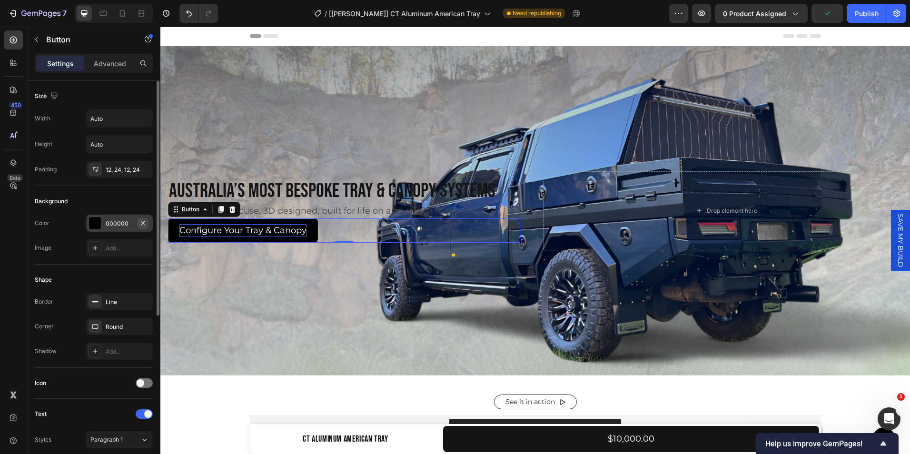
click at [143, 221] on icon "button" at bounding box center [143, 223] width 8 height 8
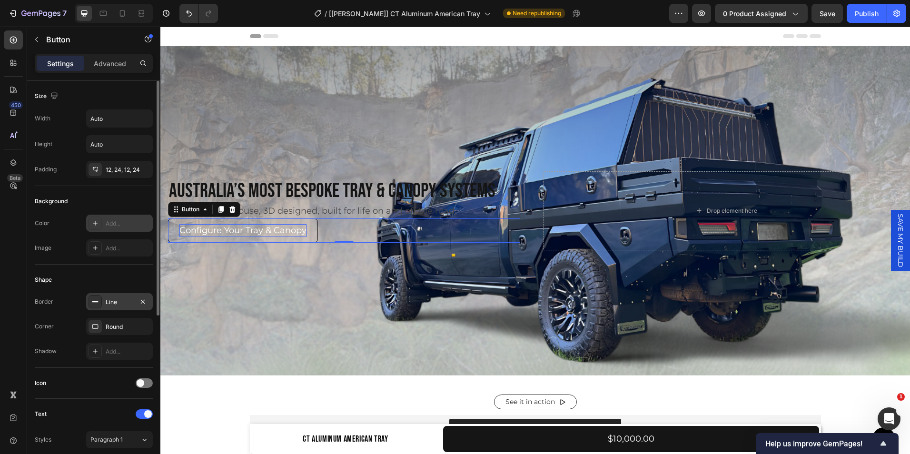
click at [114, 303] on div "Line" at bounding box center [120, 302] width 28 height 9
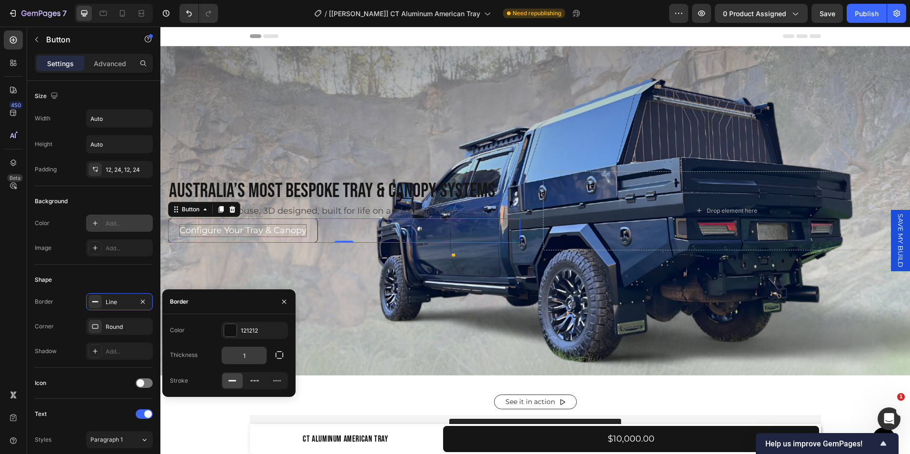
click at [246, 352] on input "1" at bounding box center [244, 355] width 45 height 17
type input "2"
click at [129, 275] on div "Shape" at bounding box center [94, 279] width 118 height 15
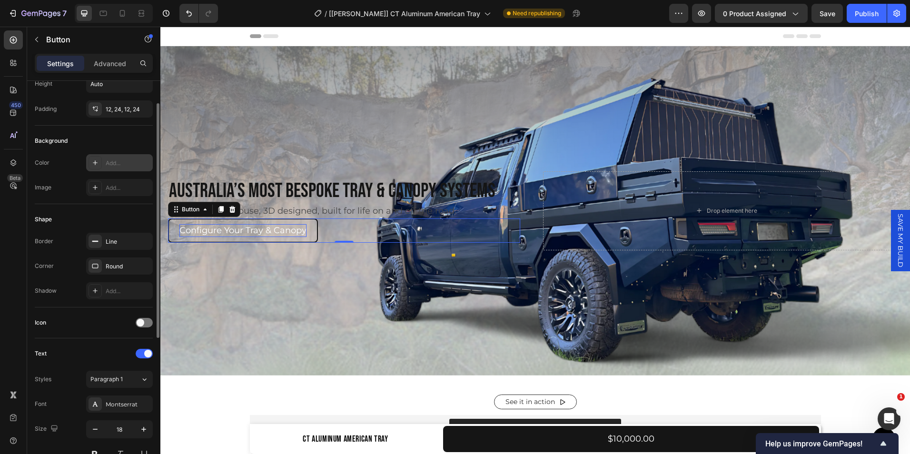
scroll to position [62, 0]
click at [140, 355] on div at bounding box center [144, 352] width 17 height 10
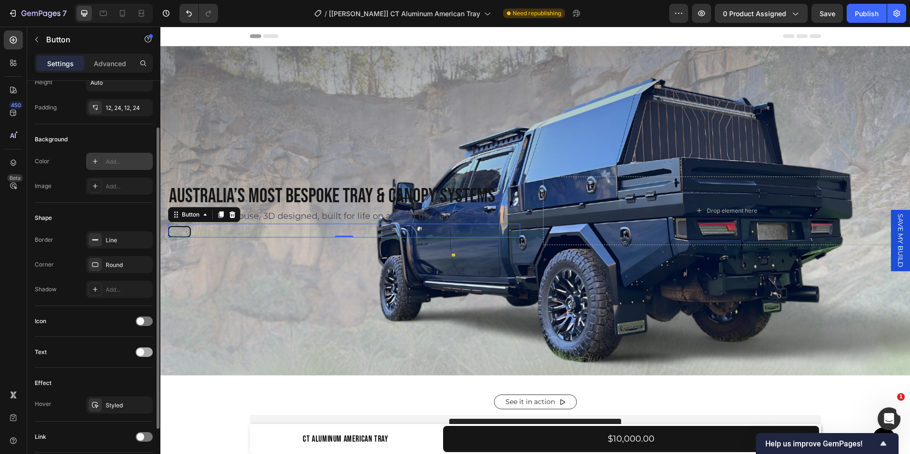
click at [146, 351] on div at bounding box center [144, 352] width 17 height 10
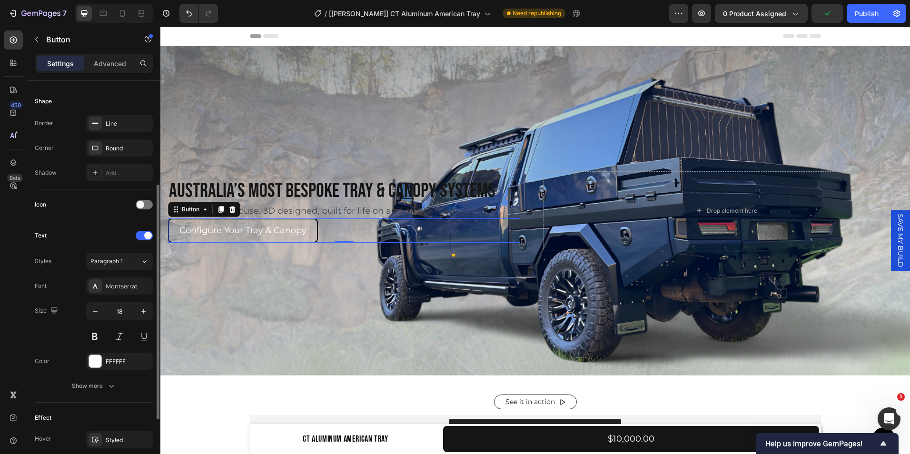
scroll to position [179, 0]
click at [97, 335] on button at bounding box center [94, 335] width 17 height 17
click at [131, 362] on div "FFFFFF" at bounding box center [120, 361] width 28 height 9
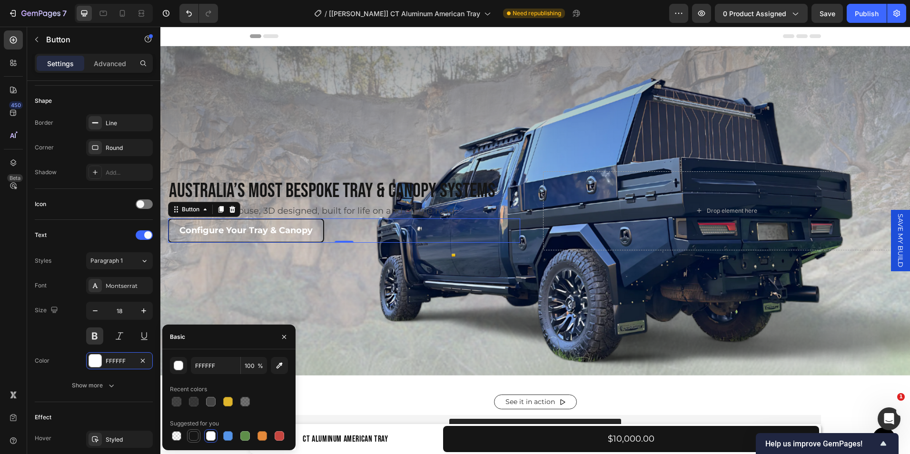
click at [197, 438] on div at bounding box center [194, 436] width 10 height 10
type input "151515"
click at [58, 329] on div "Size 18" at bounding box center [94, 323] width 118 height 43
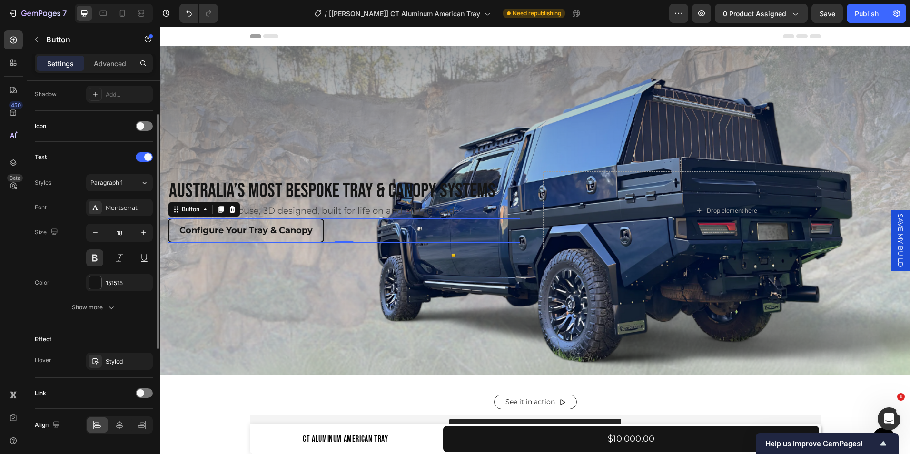
scroll to position [258, 0]
click at [141, 360] on icon "button" at bounding box center [143, 360] width 8 height 8
click at [141, 395] on span at bounding box center [141, 392] width 8 height 8
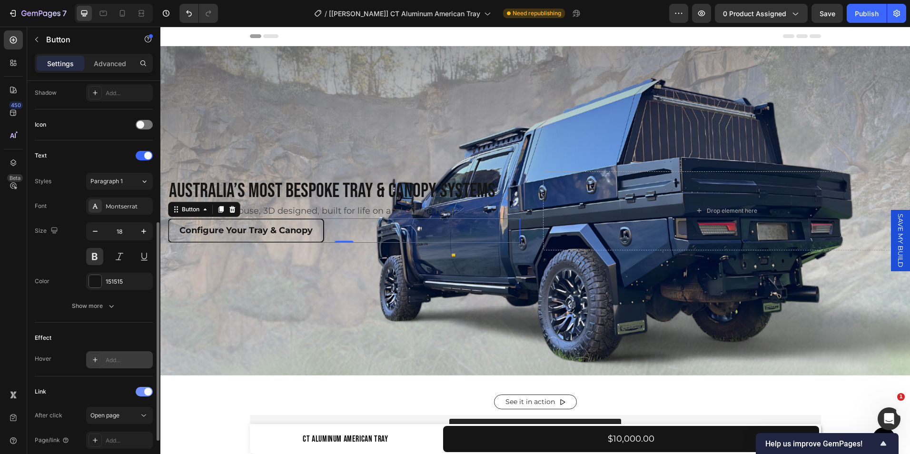
click at [144, 392] on span at bounding box center [148, 392] width 8 height 8
click at [92, 361] on icon at bounding box center [95, 360] width 8 height 8
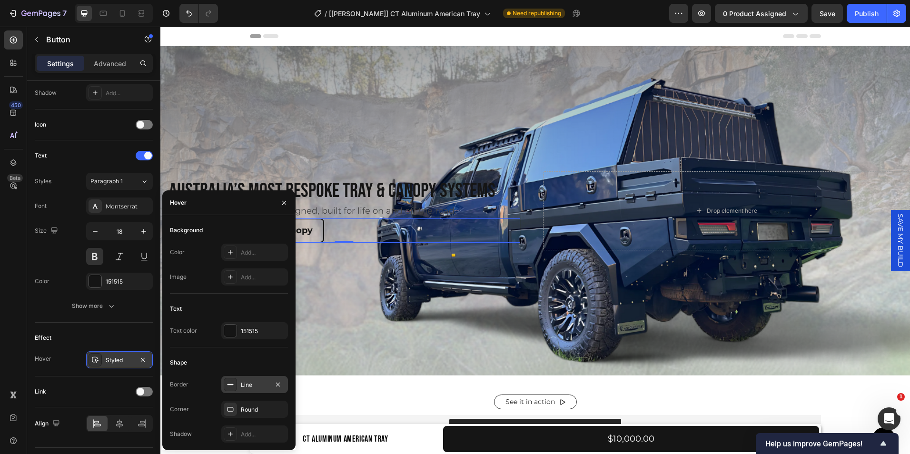
click at [229, 387] on icon at bounding box center [231, 385] width 8 height 8
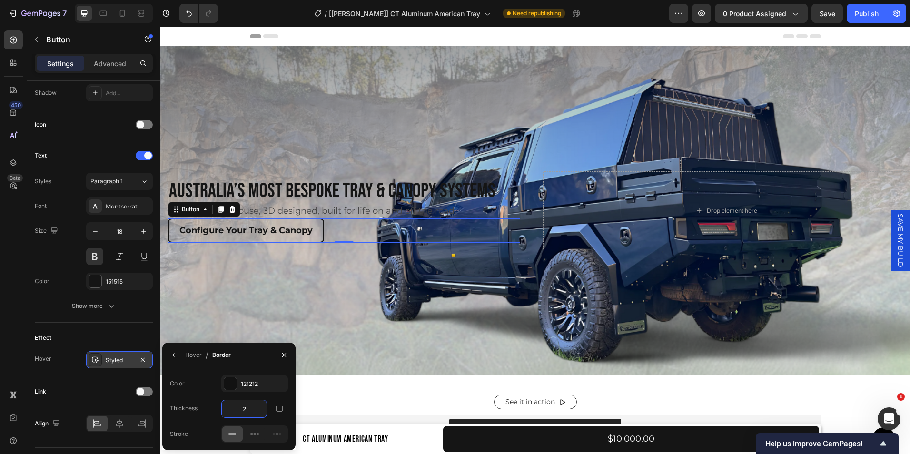
click at [247, 402] on input "2" at bounding box center [244, 408] width 45 height 17
type input "3"
type input "4"
click at [171, 354] on icon "button" at bounding box center [174, 355] width 8 height 8
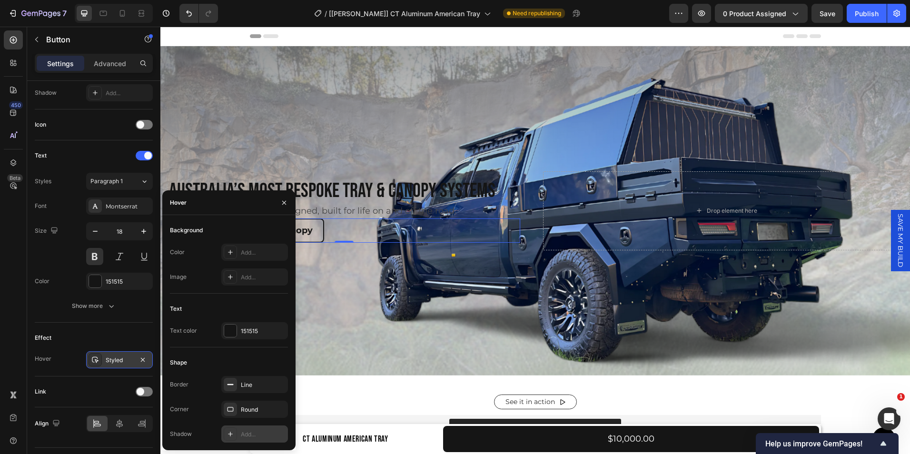
click at [226, 434] on div at bounding box center [230, 433] width 13 height 13
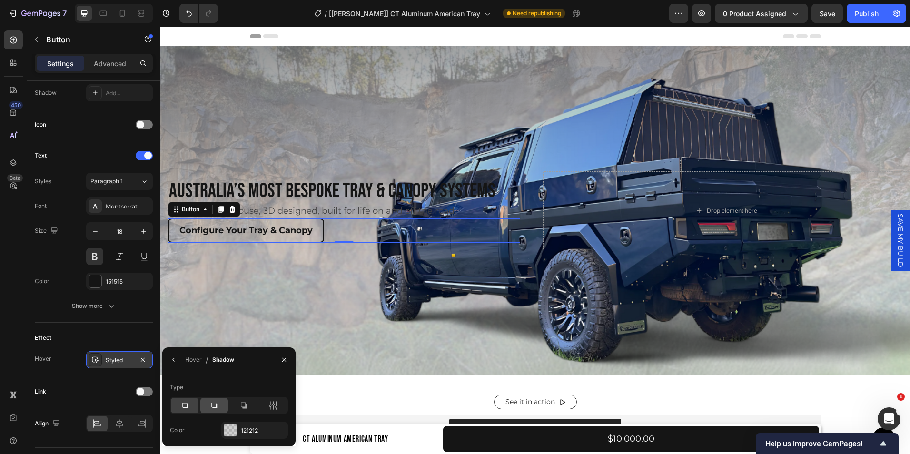
click at [212, 405] on icon at bounding box center [214, 406] width 6 height 6
click at [126, 339] on div "Effect" at bounding box center [94, 337] width 118 height 15
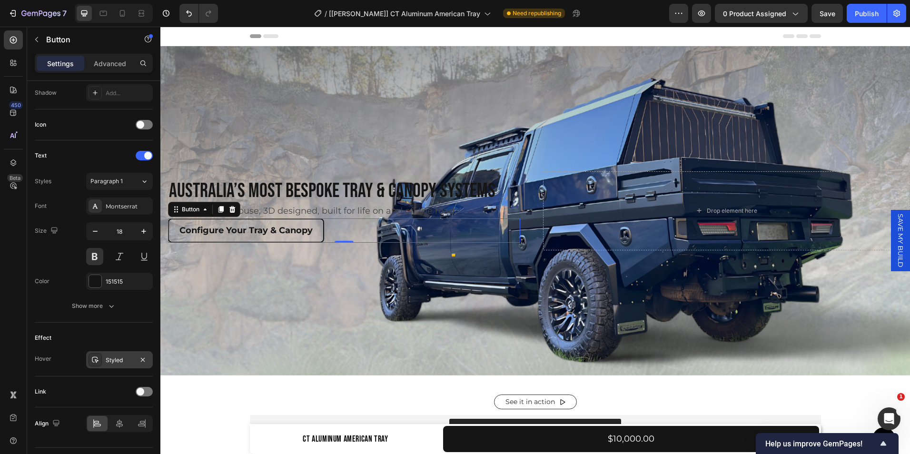
click at [120, 359] on div "Styled" at bounding box center [120, 360] width 28 height 9
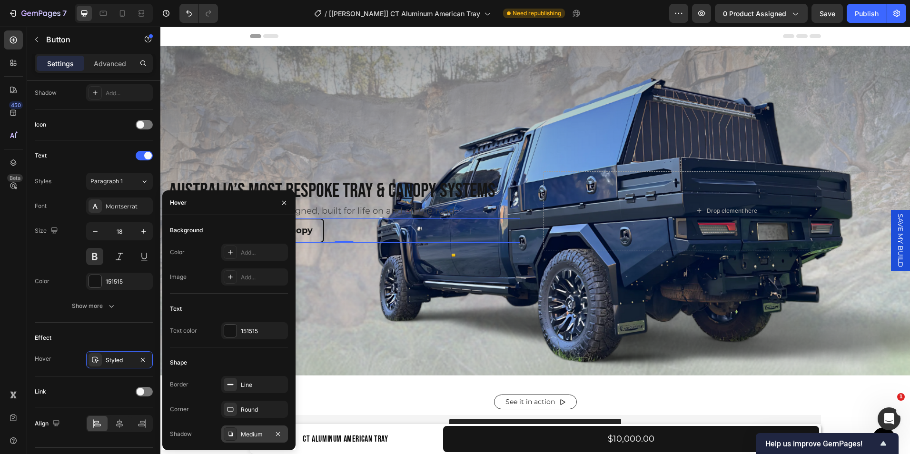
click at [242, 434] on div "Medium" at bounding box center [255, 434] width 28 height 9
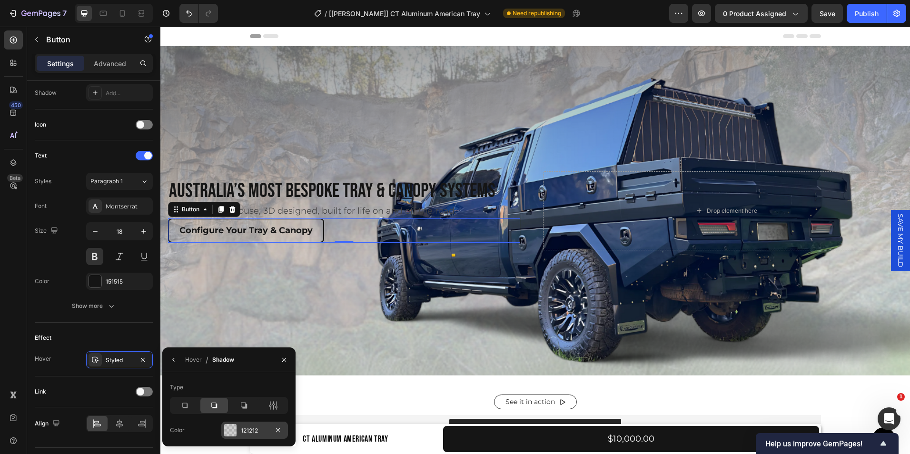
click at [253, 432] on div "121212" at bounding box center [255, 430] width 28 height 9
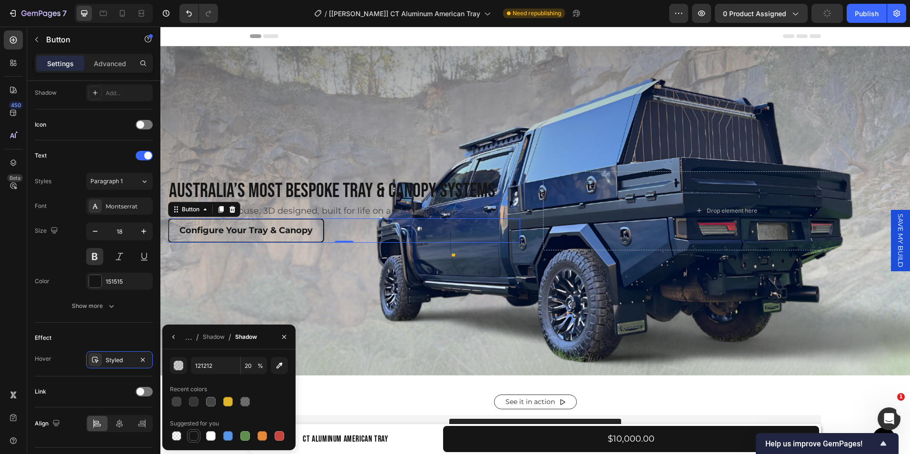
click at [193, 432] on div at bounding box center [194, 436] width 10 height 10
type input "151515"
type input "100"
click at [114, 341] on div "Effect" at bounding box center [94, 337] width 118 height 15
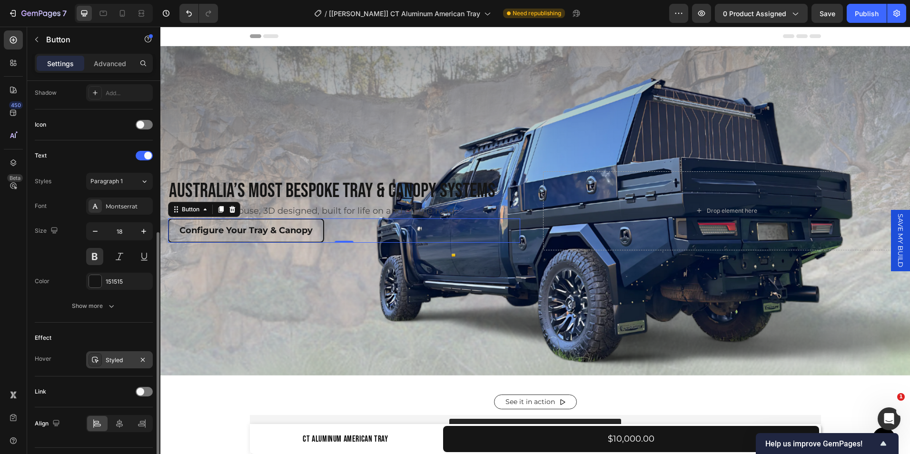
click at [126, 354] on div "Styled" at bounding box center [119, 359] width 67 height 17
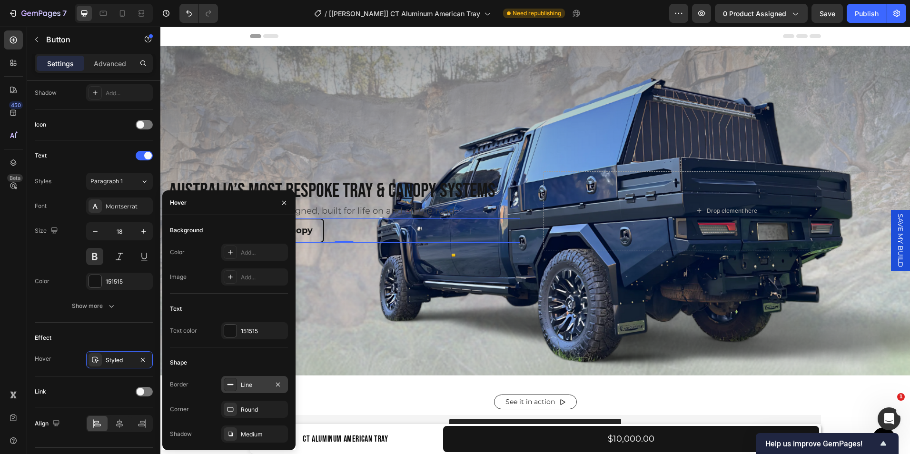
click at [252, 393] on div "Line" at bounding box center [254, 384] width 67 height 17
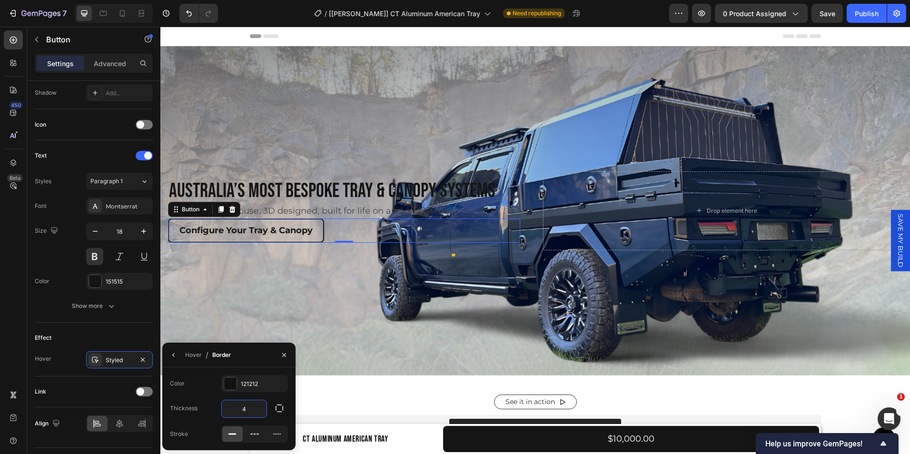
click at [249, 410] on input "4" at bounding box center [244, 408] width 45 height 17
type input "3"
click at [178, 356] on button "button" at bounding box center [173, 354] width 15 height 15
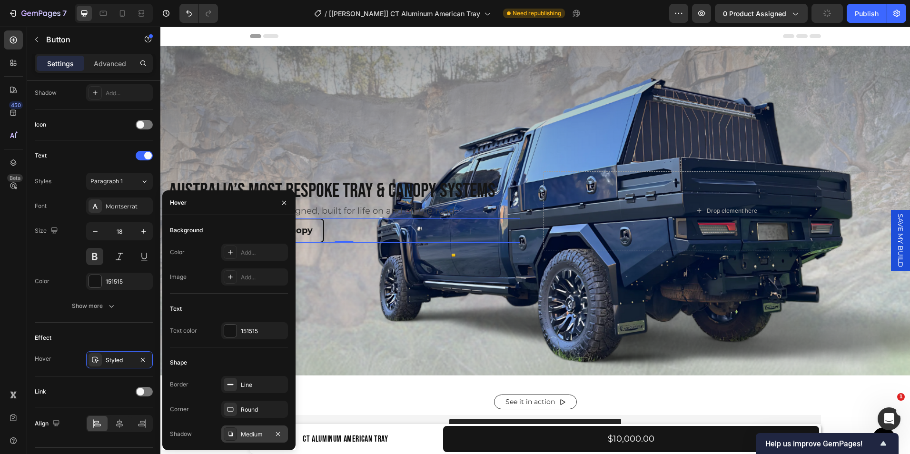
click at [250, 426] on div "Medium" at bounding box center [254, 434] width 67 height 17
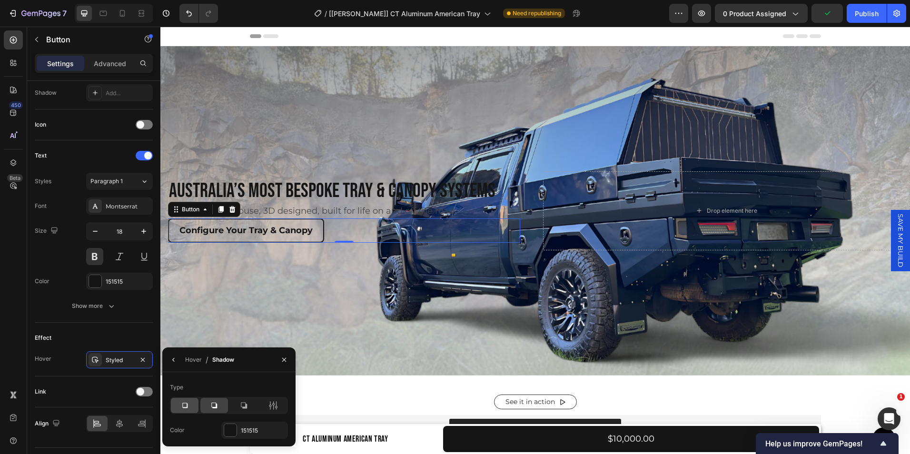
click at [178, 402] on div at bounding box center [185, 405] width 28 height 15
click at [112, 313] on button "Show more" at bounding box center [94, 305] width 118 height 17
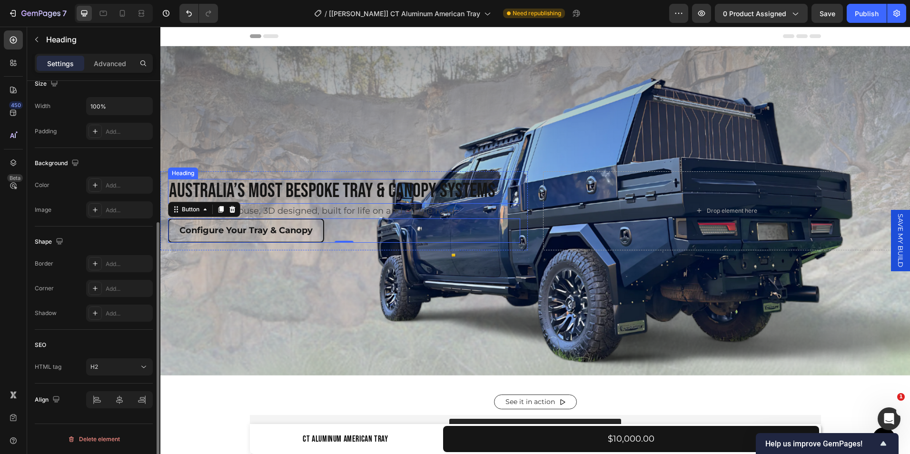
click at [312, 185] on p "Australia’s Most Bespoke Tray & Canopy Systems" at bounding box center [344, 191] width 350 height 23
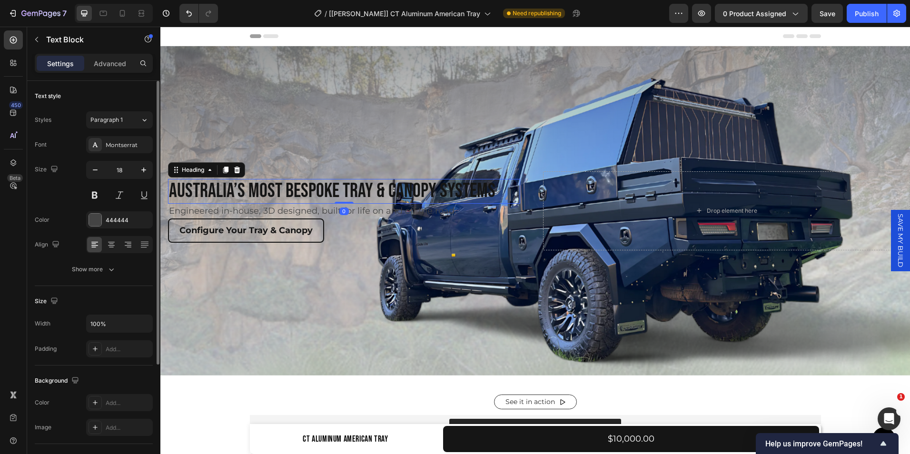
click at [337, 194] on p "Australia’s Most Bespoke Tray & Canopy Systems" at bounding box center [344, 191] width 350 height 23
click at [340, 204] on div "Engineered in-house, 3D designed, built for life on and off the road." at bounding box center [344, 211] width 352 height 15
click at [337, 190] on p "Australia’s Most Bespoke Tray & Canopy Systems" at bounding box center [344, 191] width 350 height 23
drag, startPoint x: 341, startPoint y: 201, endPoint x: 379, endPoint y: 203, distance: 38.1
click at [379, 203] on div "2" at bounding box center [344, 203] width 352 height 0
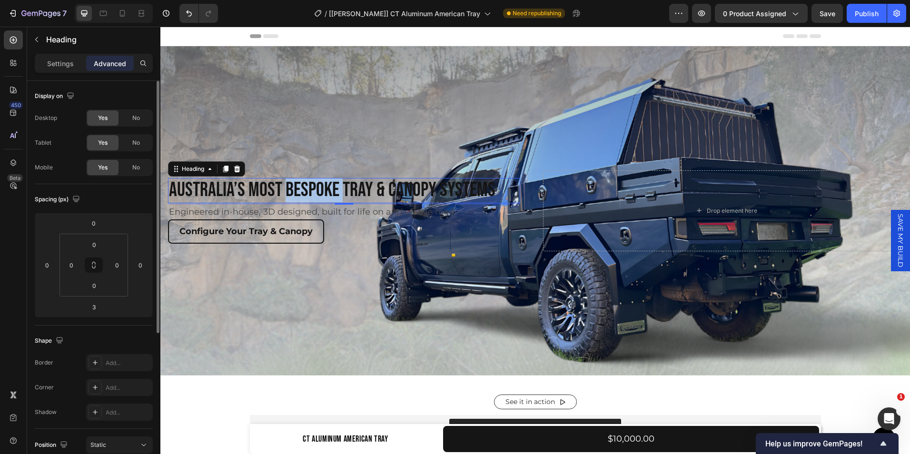
click at [286, 190] on p "Australia’s Most Bespoke Tray & Canopy Systems" at bounding box center [344, 190] width 350 height 23
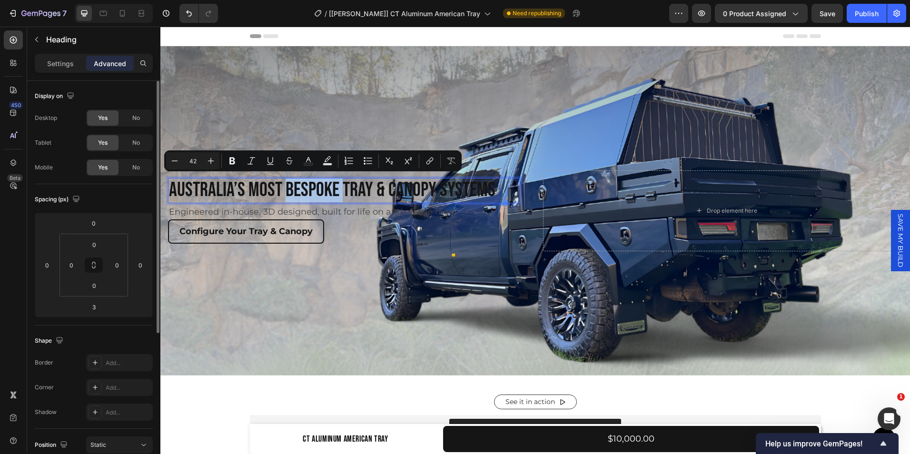
click at [284, 187] on p "Australia’s Most Bespoke Tray & Canopy Systems" at bounding box center [344, 190] width 350 height 23
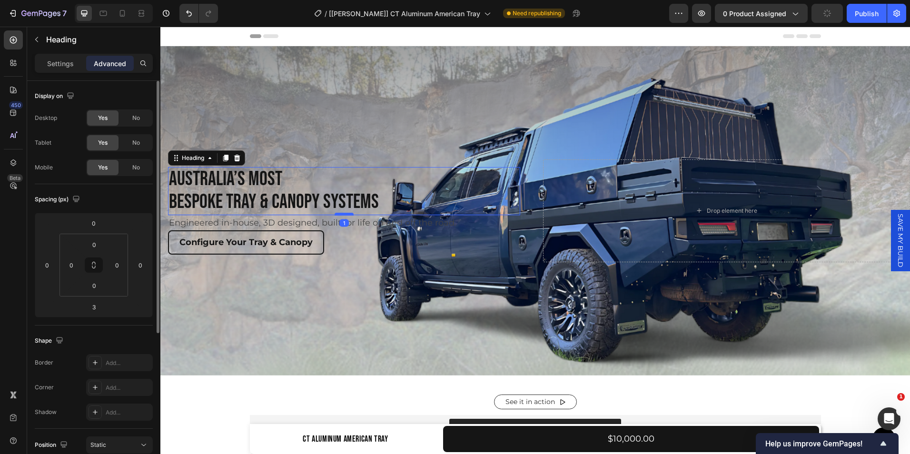
click at [337, 213] on div at bounding box center [344, 214] width 19 height 3
type input "1"
click at [291, 188] on p "Australia’s Most Bespoke Tray & Canopy Systems" at bounding box center [344, 191] width 350 height 46
click at [54, 60] on p "Settings" at bounding box center [60, 64] width 27 height 10
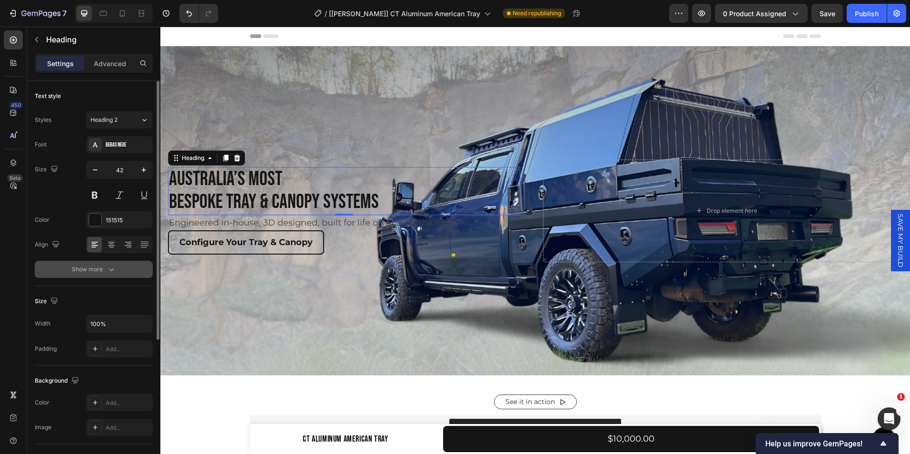
click at [107, 267] on icon "button" at bounding box center [112, 270] width 10 height 10
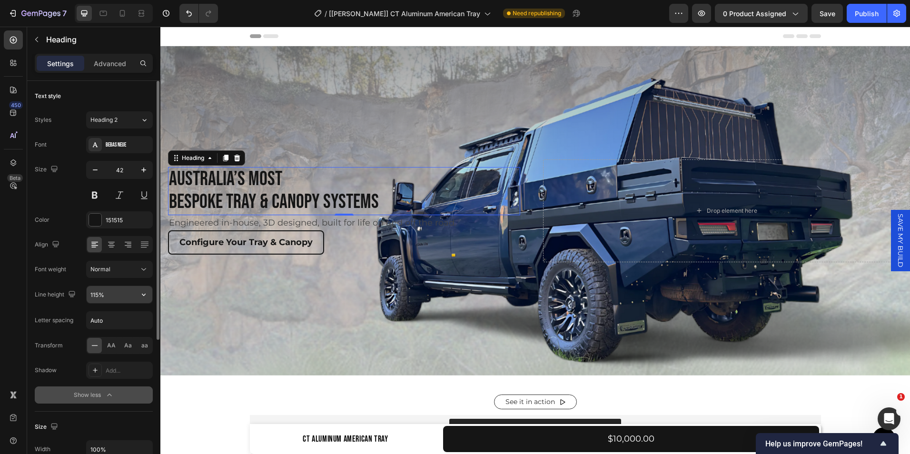
click at [117, 300] on input "115%" at bounding box center [120, 294] width 66 height 17
click at [144, 295] on icon "button" at bounding box center [144, 295] width 10 height 10
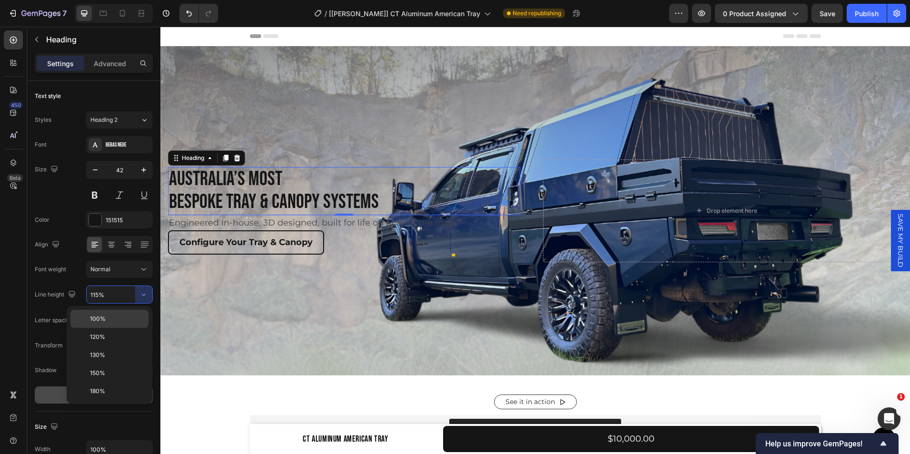
click at [106, 319] on p "100%" at bounding box center [117, 319] width 54 height 9
type input "100%"
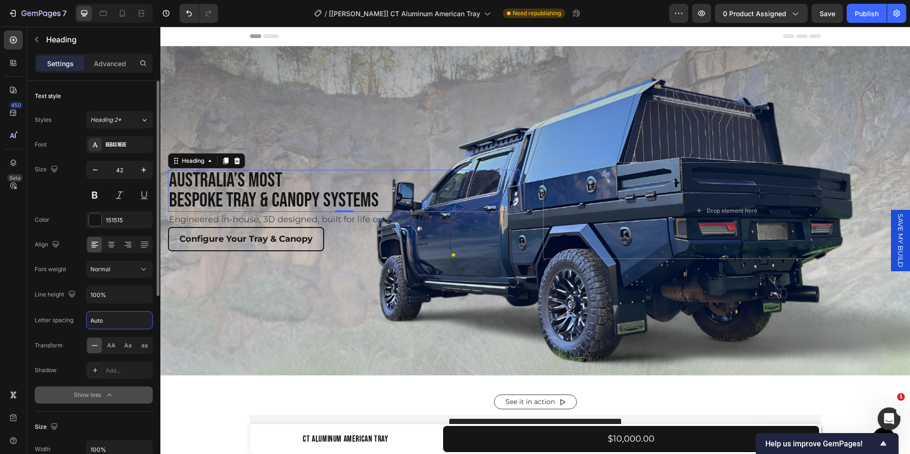
click at [112, 323] on input "Auto" at bounding box center [120, 320] width 66 height 17
type input "1"
click at [98, 197] on button at bounding box center [94, 195] width 17 height 17
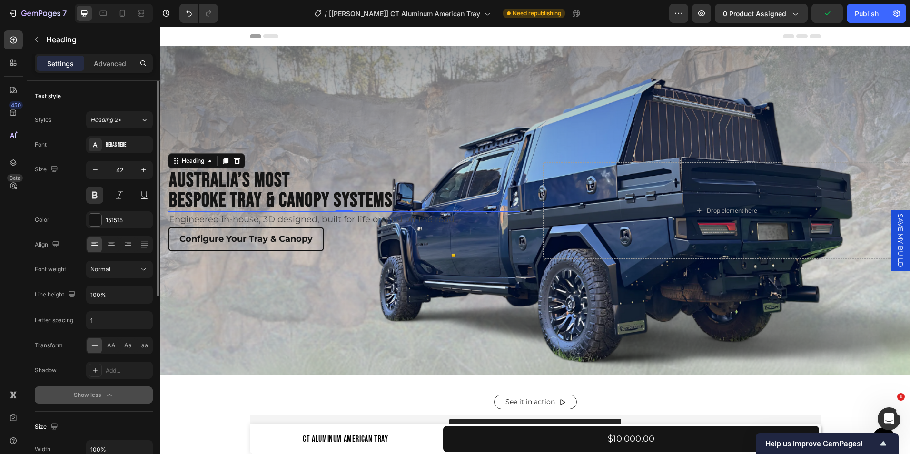
click at [71, 200] on div "Size 42" at bounding box center [94, 182] width 118 height 43
click at [287, 220] on p "Engineered in-house, 3D designed, built for life on and off the road." at bounding box center [344, 219] width 350 height 13
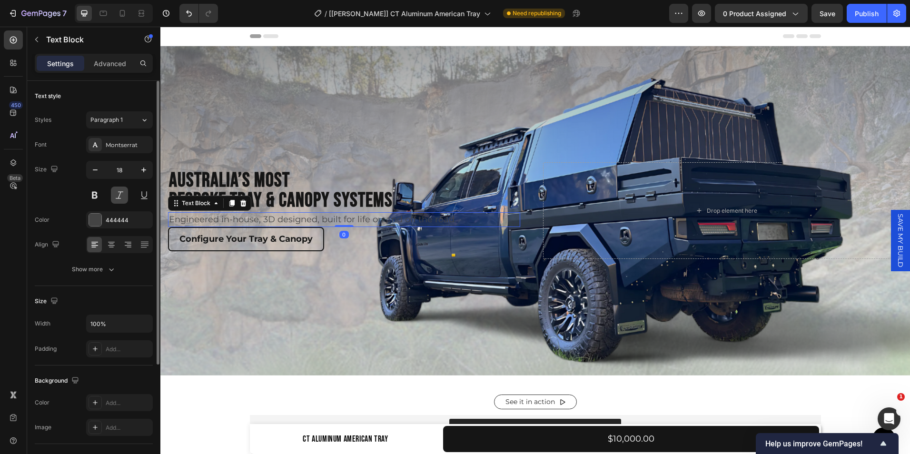
click at [112, 196] on button at bounding box center [119, 195] width 17 height 17
click at [109, 270] on icon "button" at bounding box center [112, 270] width 10 height 10
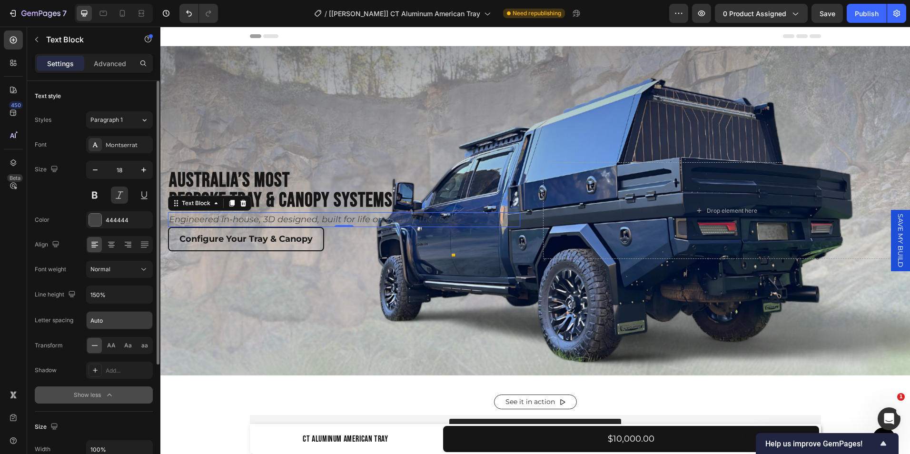
click at [119, 320] on input "Auto" at bounding box center [120, 320] width 66 height 17
type input "1.5"
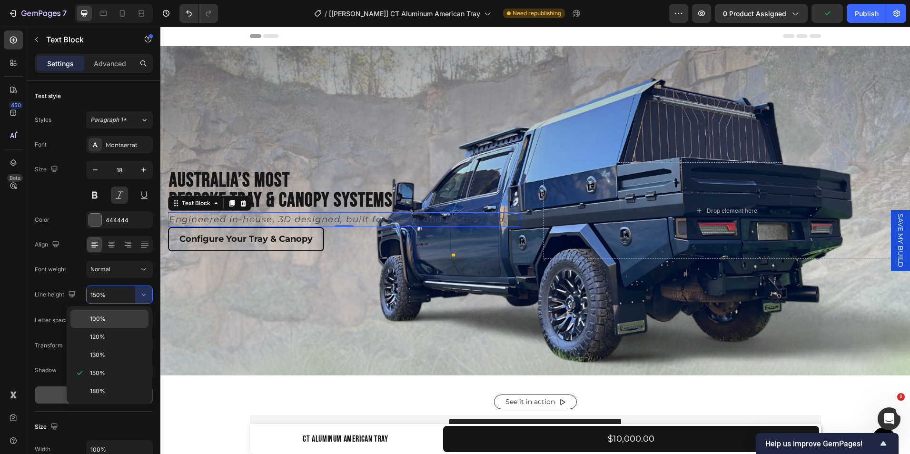
click at [100, 312] on div "100%" at bounding box center [109, 319] width 78 height 18
type input "100%"
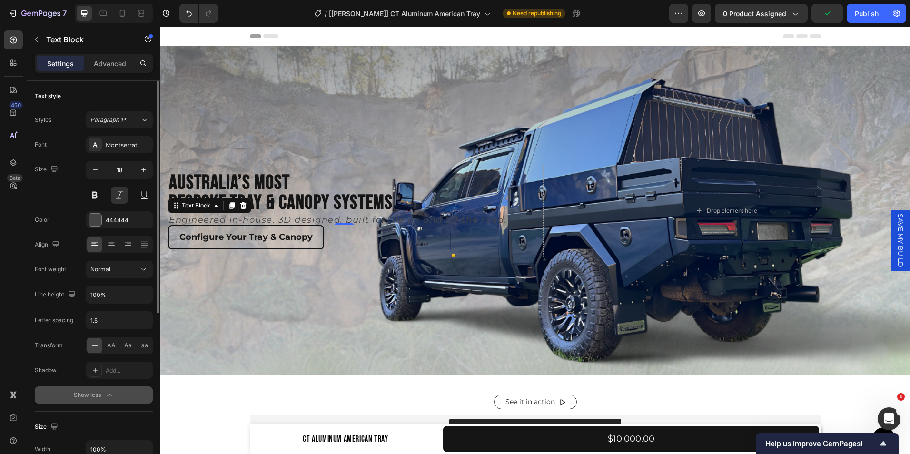
click at [75, 261] on div "Font weight Normal" at bounding box center [94, 269] width 118 height 17
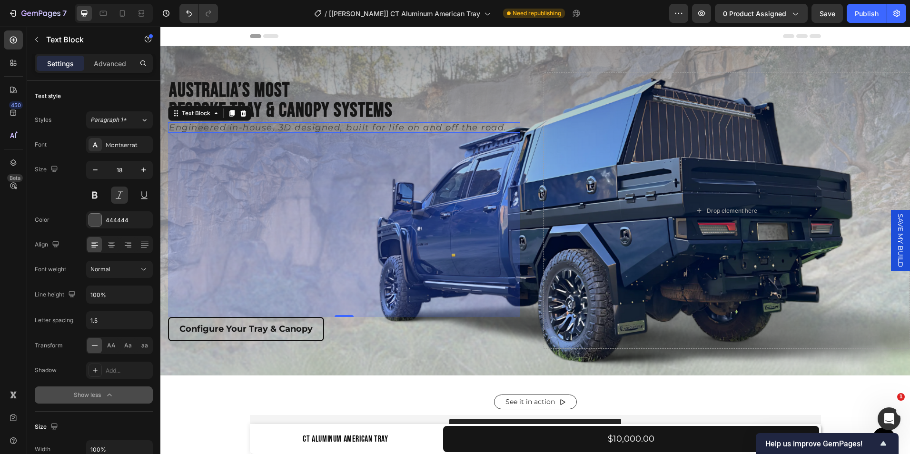
drag, startPoint x: 348, startPoint y: 222, endPoint x: 377, endPoint y: 406, distance: 186.5
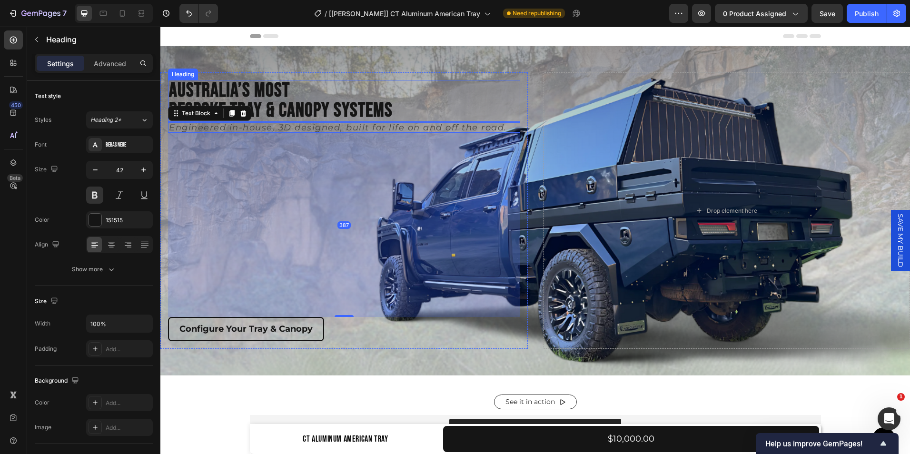
click at [312, 103] on p "Australia’s Most Bespoke Tray & Canopy Systems" at bounding box center [344, 101] width 350 height 40
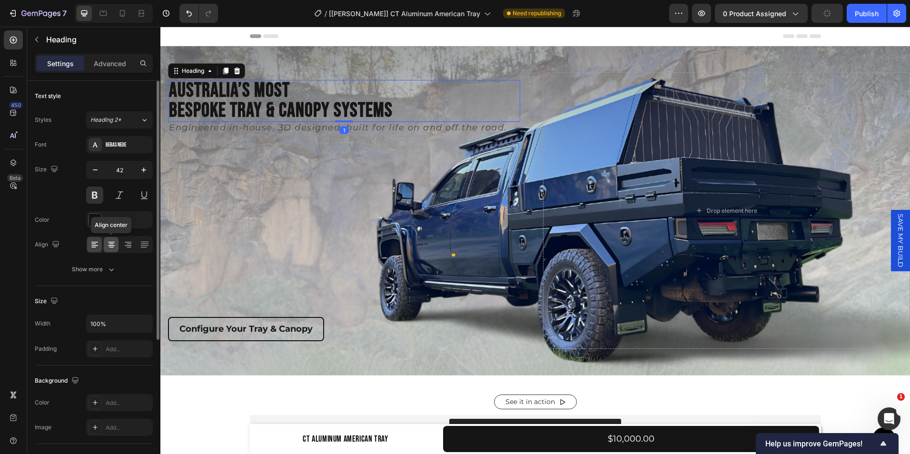
click at [114, 245] on icon at bounding box center [112, 245] width 10 height 10
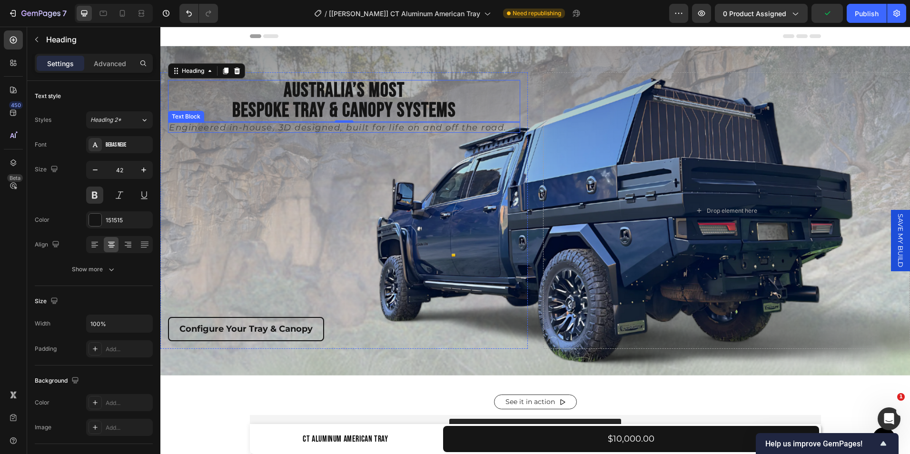
click at [240, 126] on p "Engineered in-house, 3D designed, built for life on and off the road." at bounding box center [344, 127] width 350 height 9
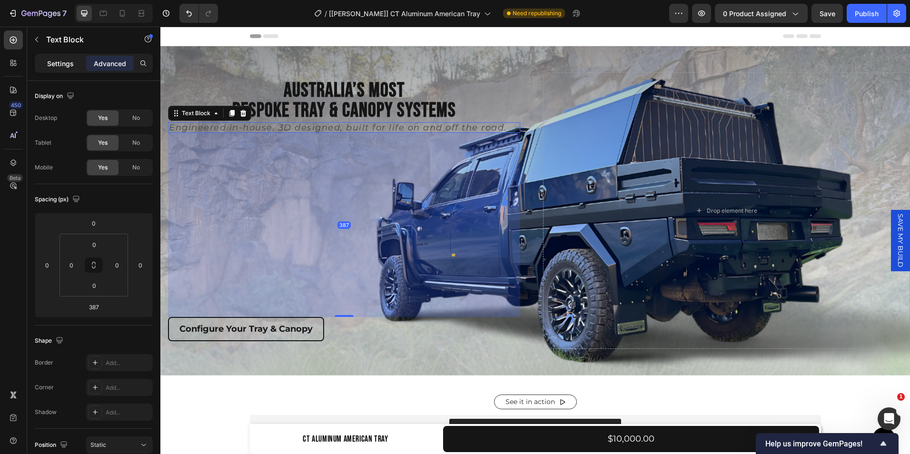
click at [67, 59] on p "Settings" at bounding box center [60, 64] width 27 height 10
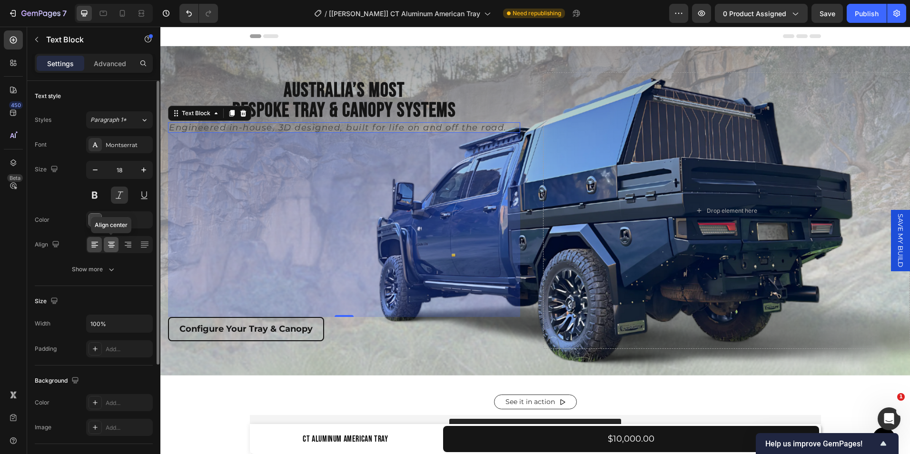
click at [112, 243] on icon at bounding box center [112, 245] width 10 height 10
click at [65, 190] on div "Size 18" at bounding box center [94, 182] width 118 height 43
click at [337, 110] on p "Australia’s Most Bespoke Tray & Canopy Systems" at bounding box center [344, 101] width 350 height 40
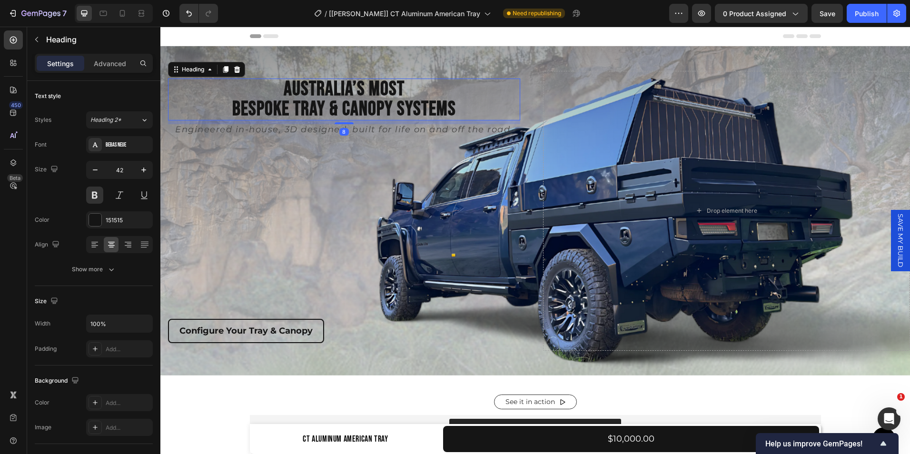
click at [346, 123] on div "Australia’s Most Bespoke Tray & Canopy Systems Heading 8 Engineered in-house, 3…" at bounding box center [344, 211] width 352 height 265
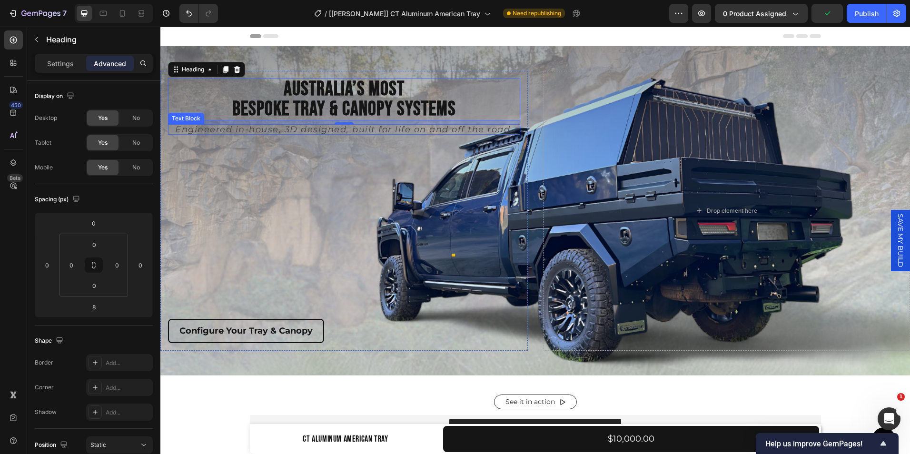
click at [381, 129] on p "Engineered in-house, 3D designed, built for life on and off the road." at bounding box center [344, 129] width 350 height 9
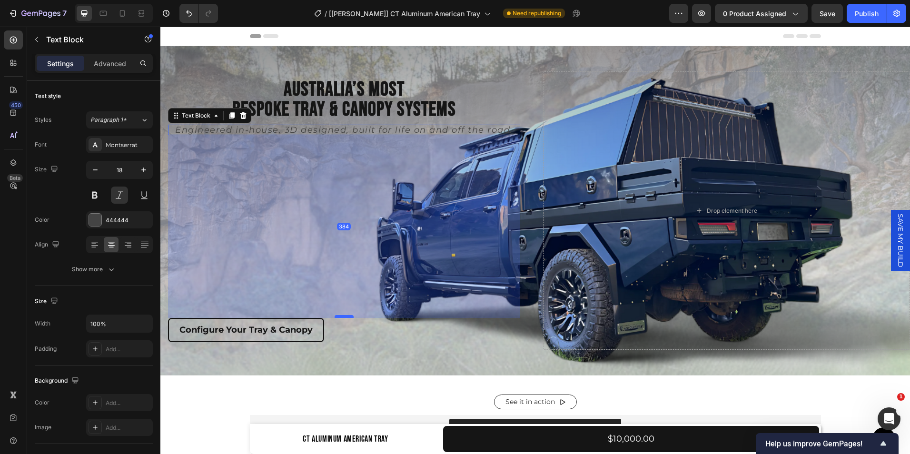
click at [343, 315] on div at bounding box center [344, 316] width 19 height 3
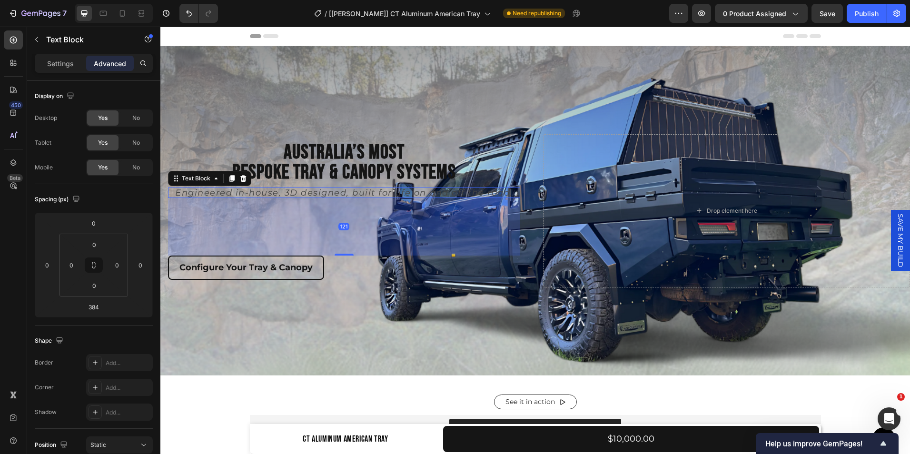
drag, startPoint x: 337, startPoint y: 316, endPoint x: 350, endPoint y: 191, distance: 125.8
click at [350, 191] on div "Engineered in-house, 3D designed, built for life on and off the road. Text Bloc…" at bounding box center [344, 193] width 352 height 10
type input "121"
click at [327, 268] on div "Configure Your Tray & Canopy Button" at bounding box center [344, 268] width 352 height 24
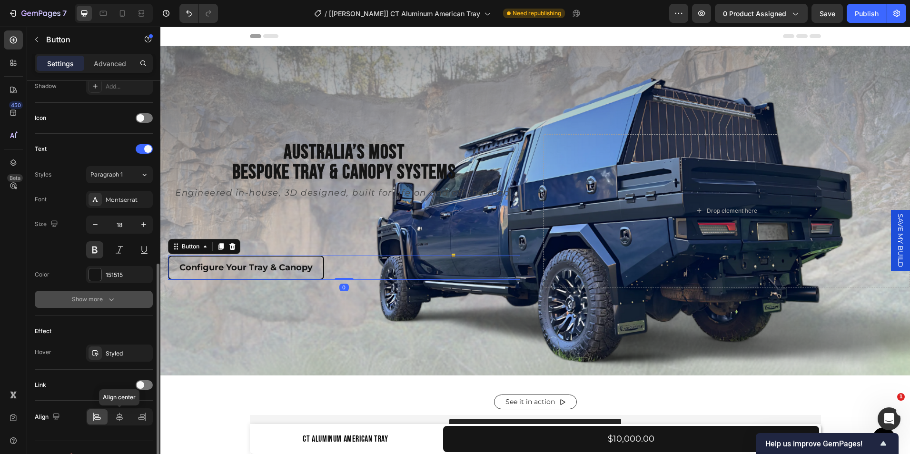
scroll to position [282, 0]
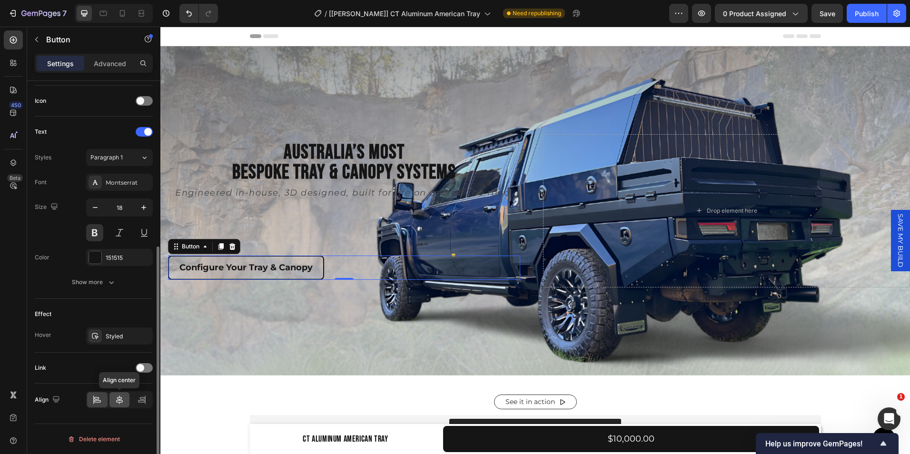
click at [119, 399] on icon at bounding box center [120, 400] width 10 height 10
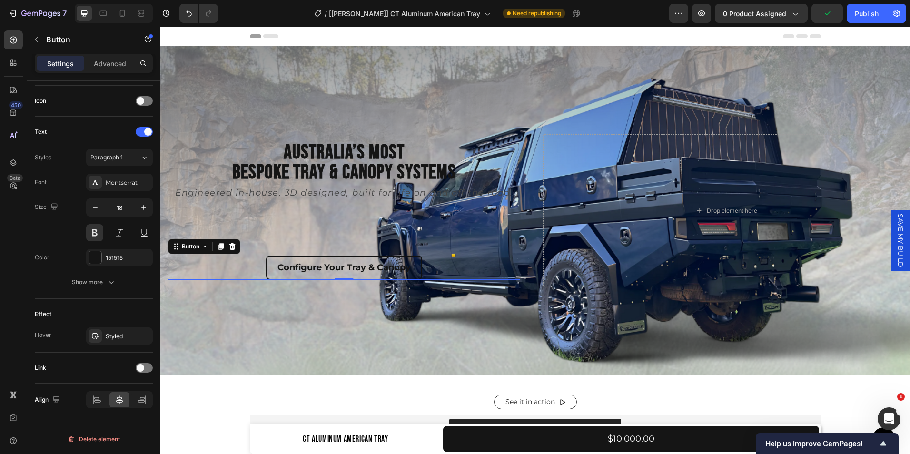
click at [106, 365] on div "Link" at bounding box center [94, 367] width 118 height 15
click at [223, 318] on div "Background Image" at bounding box center [535, 210] width 750 height 329
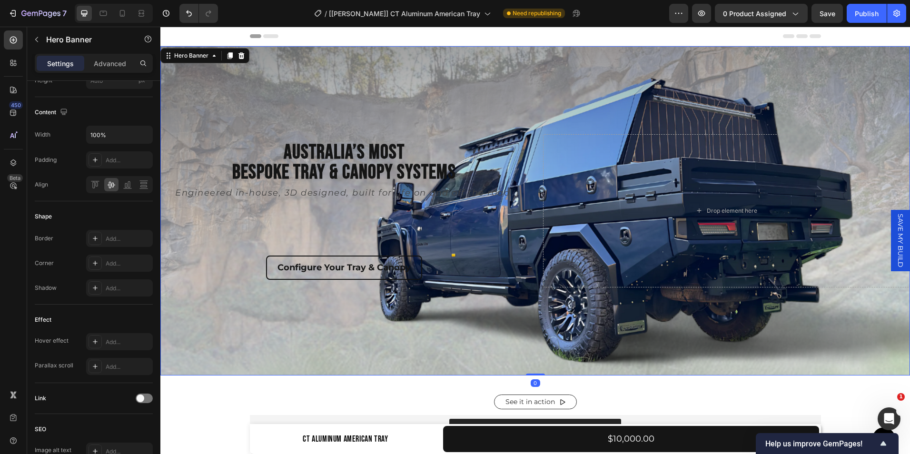
scroll to position [0, 0]
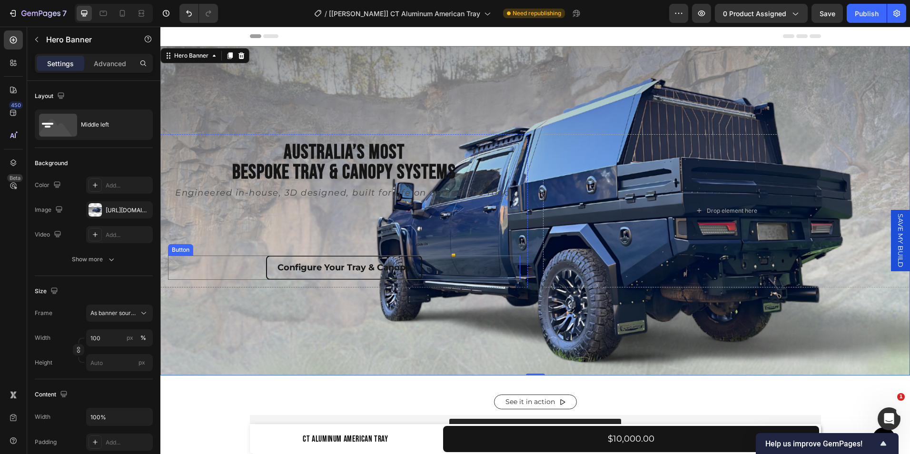
click at [430, 267] on div "Configure Your Tray & Canopy Button" at bounding box center [344, 268] width 352 height 24
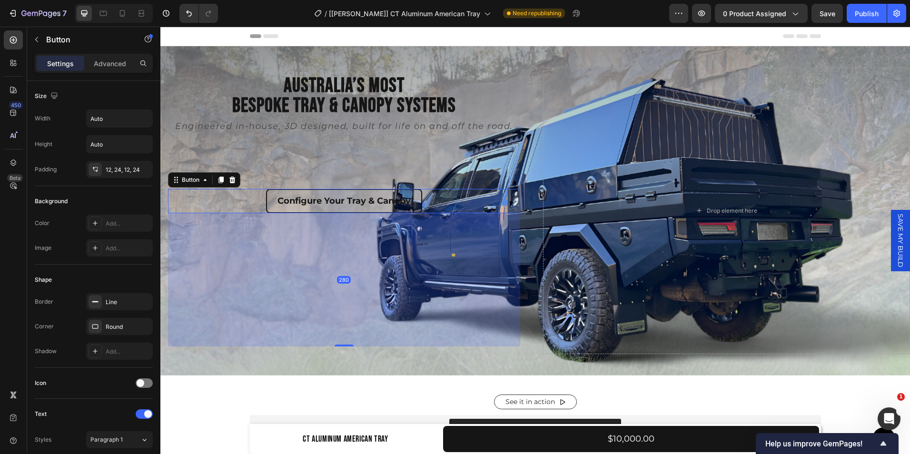
drag, startPoint x: 346, startPoint y: 277, endPoint x: 374, endPoint y: 411, distance: 136.1
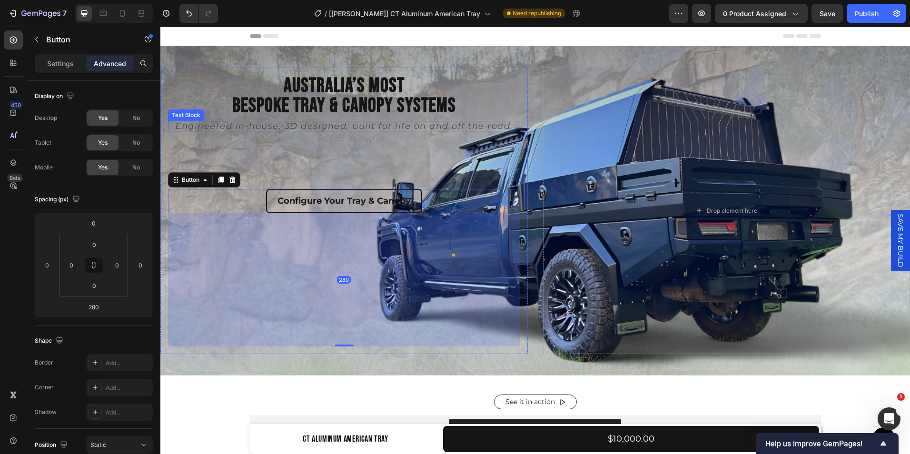
click at [357, 125] on p "Engineered in-house, 3D designed, built for life on and off the road." at bounding box center [344, 126] width 350 height 9
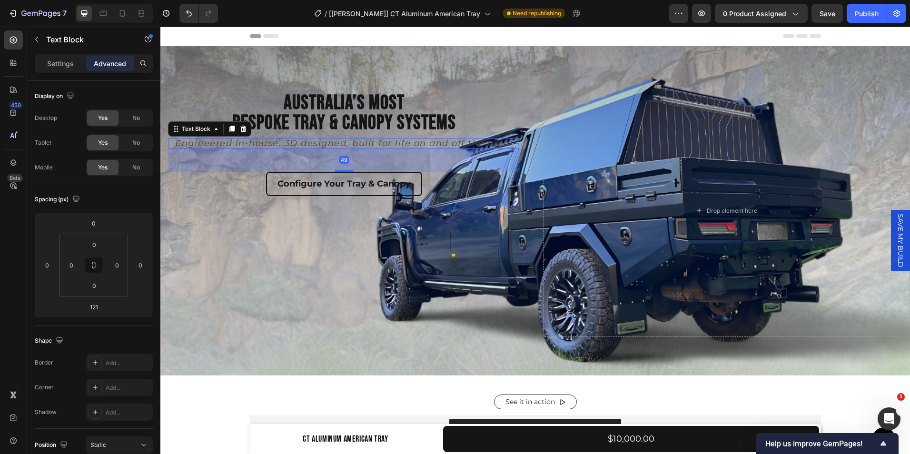
drag, startPoint x: 346, startPoint y: 186, endPoint x: 350, endPoint y: 152, distance: 34.5
click at [350, 148] on div "49" at bounding box center [344, 148] width 352 height 0
type input "49"
click at [431, 188] on div "Configure Your Tray & Canopy Button" at bounding box center [344, 184] width 352 height 24
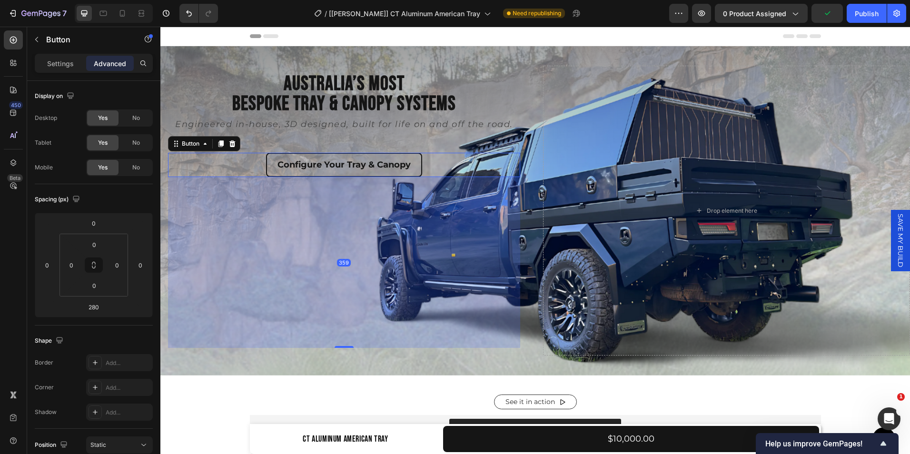
drag, startPoint x: 346, startPoint y: 327, endPoint x: 349, endPoint y: 365, distance: 37.7
click at [349, 365] on div "Australia’s Most Bespoke Tray & Canopy Systems Heading Engineered in-house, 3D …" at bounding box center [535, 210] width 750 height 329
type input "359"
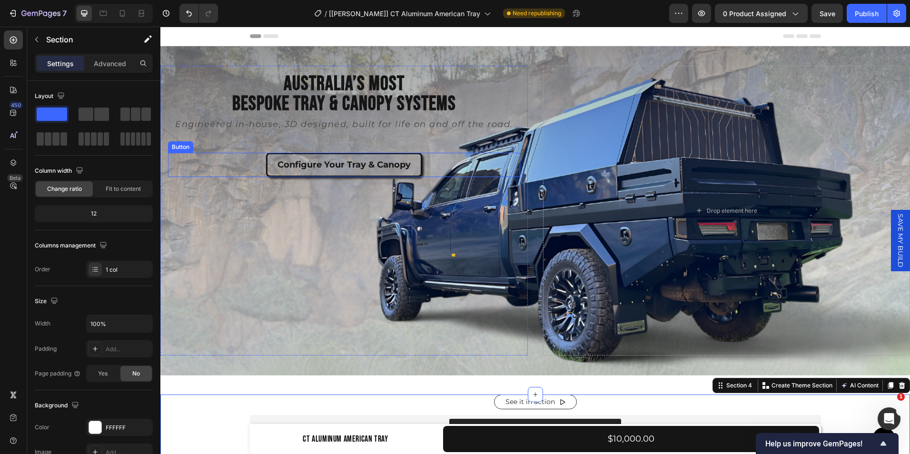
click at [339, 171] on button "Configure Your Tray & Canopy" at bounding box center [344, 165] width 156 height 24
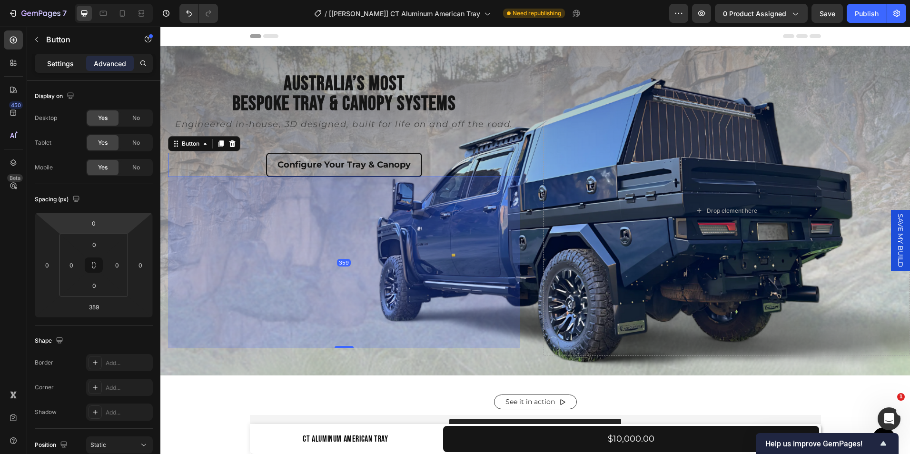
click at [63, 65] on p "Settings" at bounding box center [60, 64] width 27 height 10
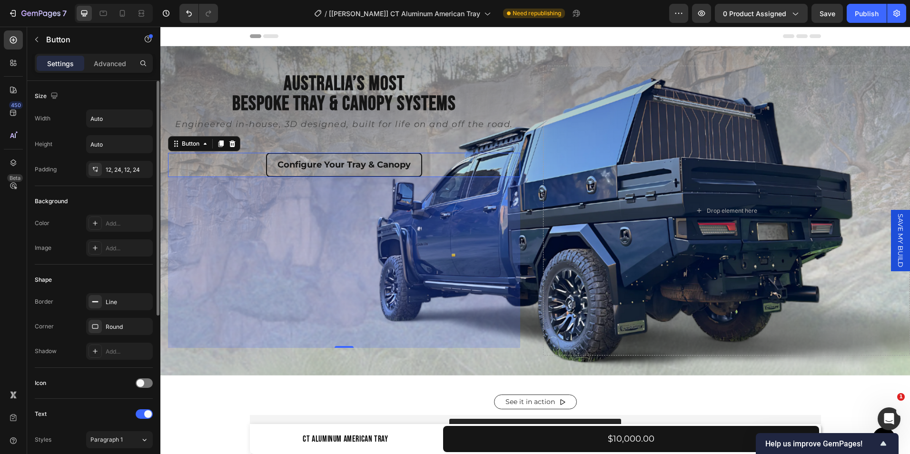
scroll to position [36, 0]
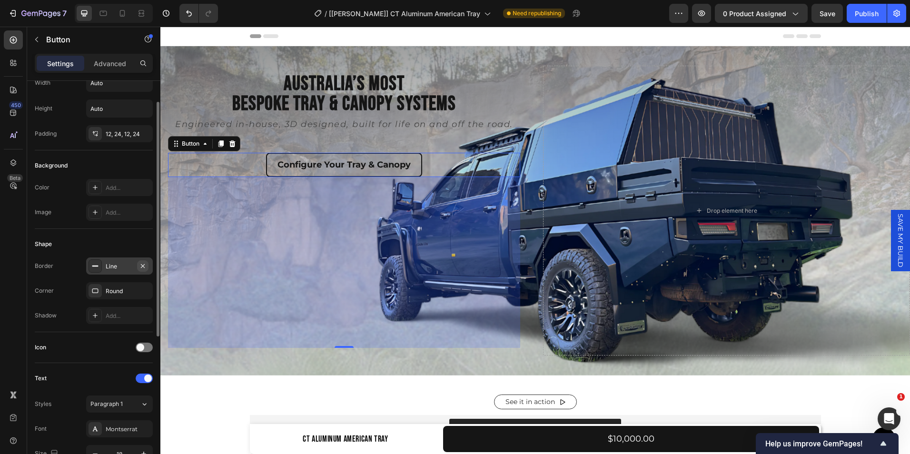
click at [145, 267] on icon "button" at bounding box center [143, 266] width 8 height 8
click at [99, 188] on icon at bounding box center [95, 188] width 8 height 8
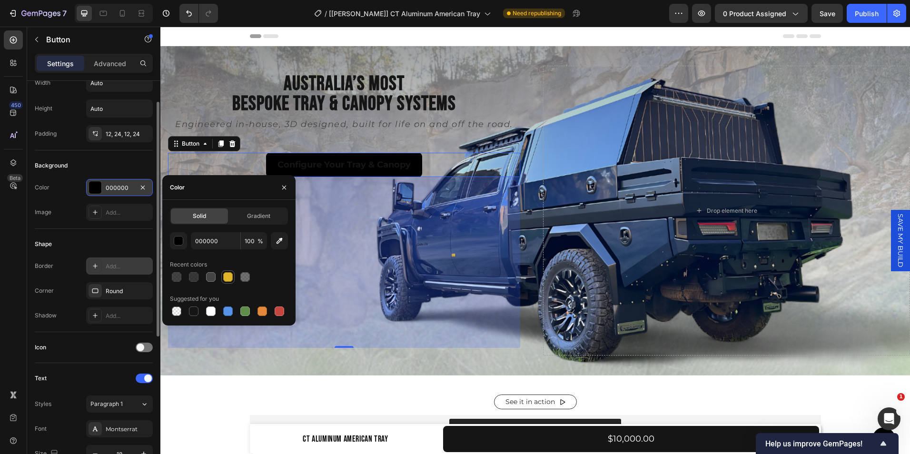
click at [226, 279] on div at bounding box center [228, 277] width 10 height 10
type input "DFB52C"
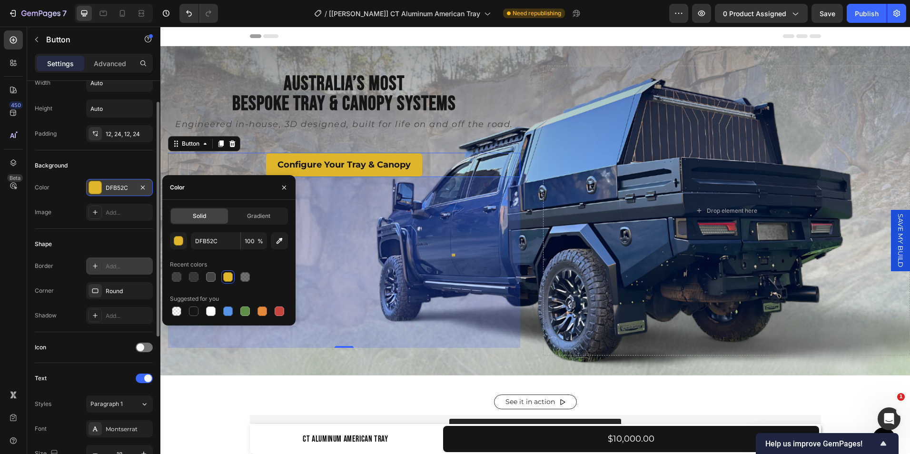
click at [83, 233] on div "Shape Border Add... Corner Round Shadow Add..." at bounding box center [94, 280] width 118 height 103
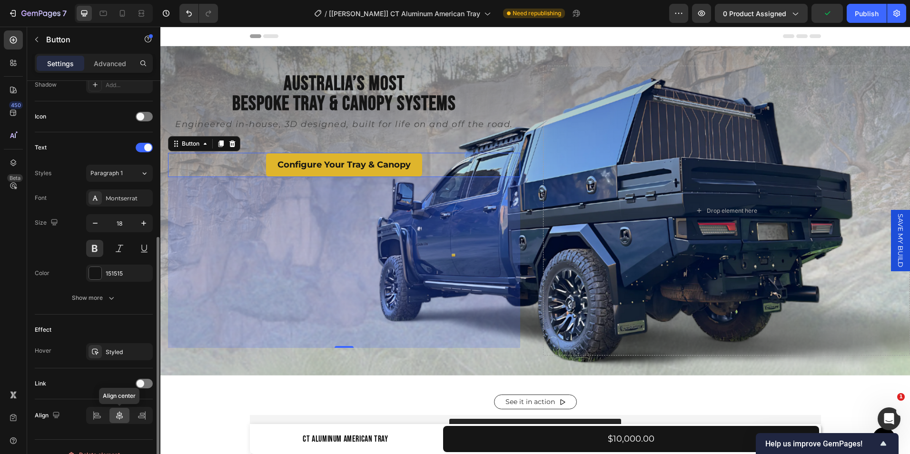
scroll to position [267, 0]
click at [117, 356] on div "Styled" at bounding box center [120, 351] width 28 height 9
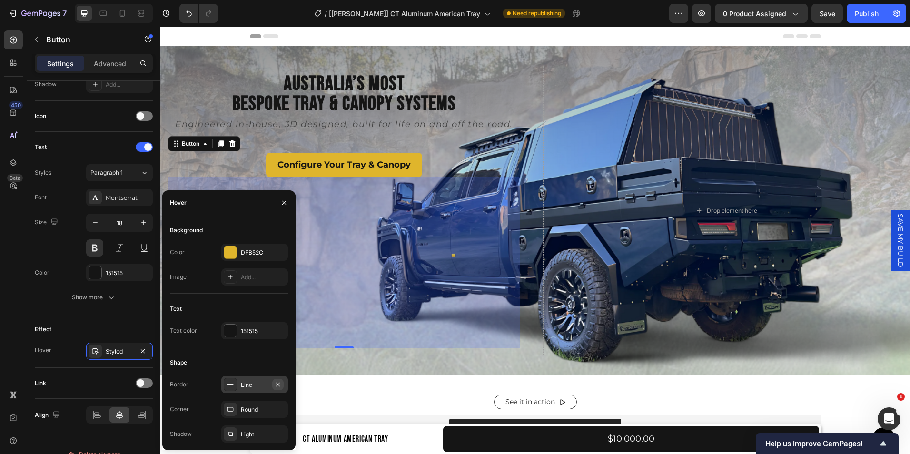
click at [275, 386] on icon "button" at bounding box center [278, 385] width 8 height 8
click at [277, 435] on icon "button" at bounding box center [278, 434] width 4 height 4
click at [257, 253] on div "DFB52C" at bounding box center [255, 252] width 28 height 9
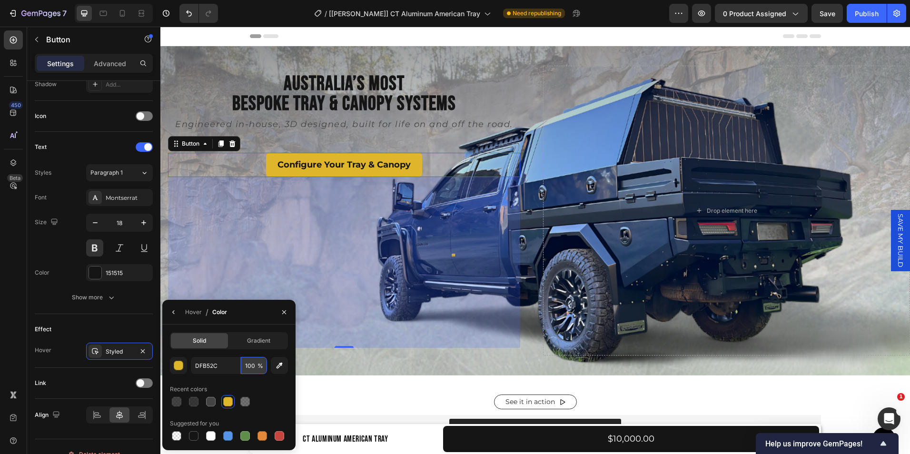
click at [257, 367] on input "100" at bounding box center [254, 365] width 26 height 17
type input "7"
type input "60"
click at [104, 333] on div "Effect" at bounding box center [94, 329] width 118 height 15
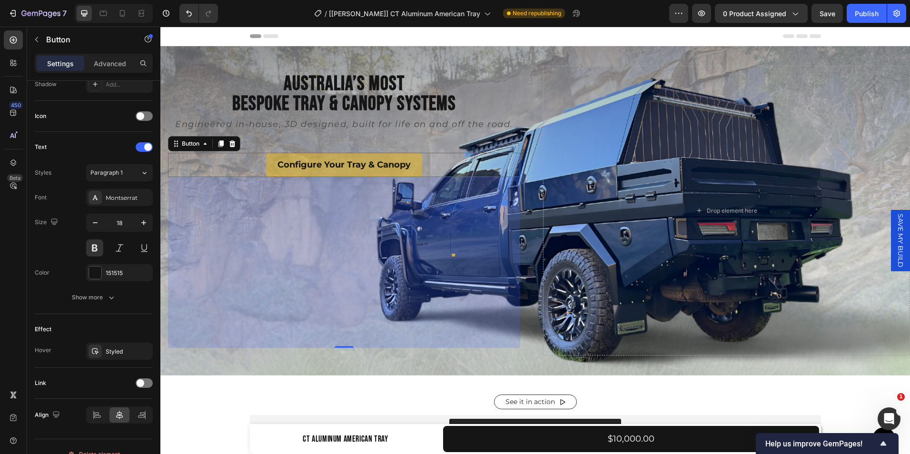
click at [275, 173] on button "Configure Your Tray & Canopy" at bounding box center [344, 165] width 156 height 24
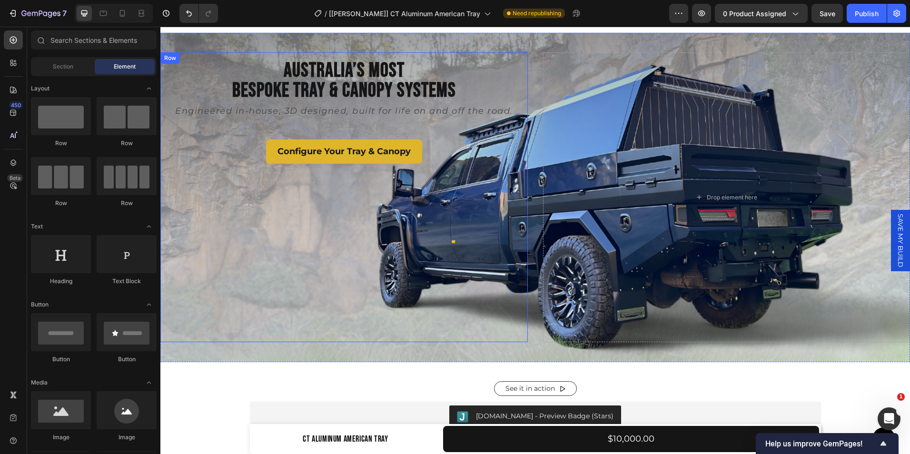
scroll to position [0, 0]
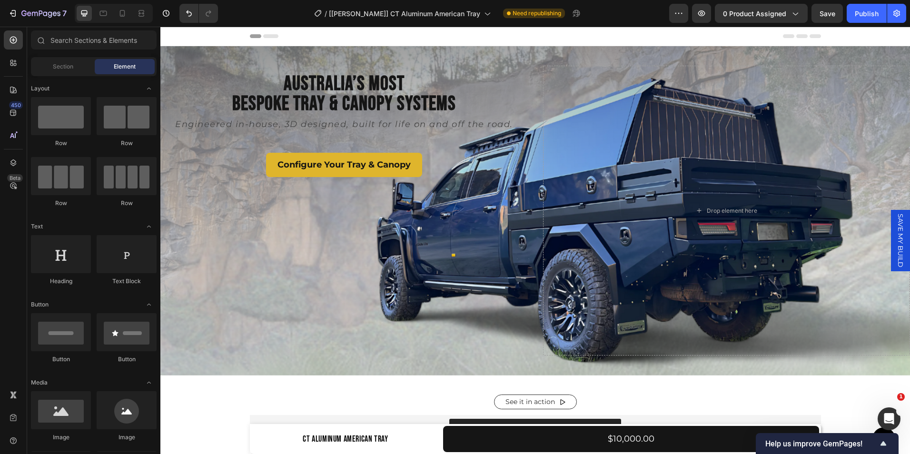
click at [273, 168] on button "Configure Your Tray & Canopy" at bounding box center [344, 165] width 156 height 24
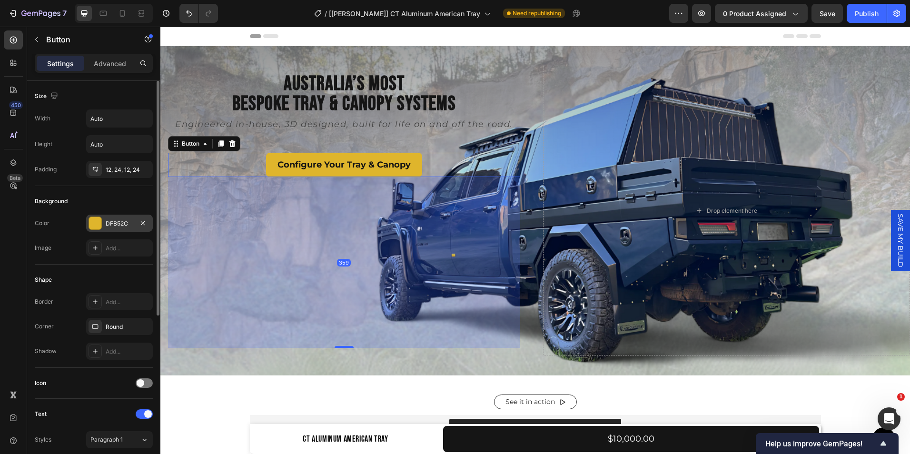
click at [119, 219] on div "DFB52C" at bounding box center [120, 223] width 28 height 9
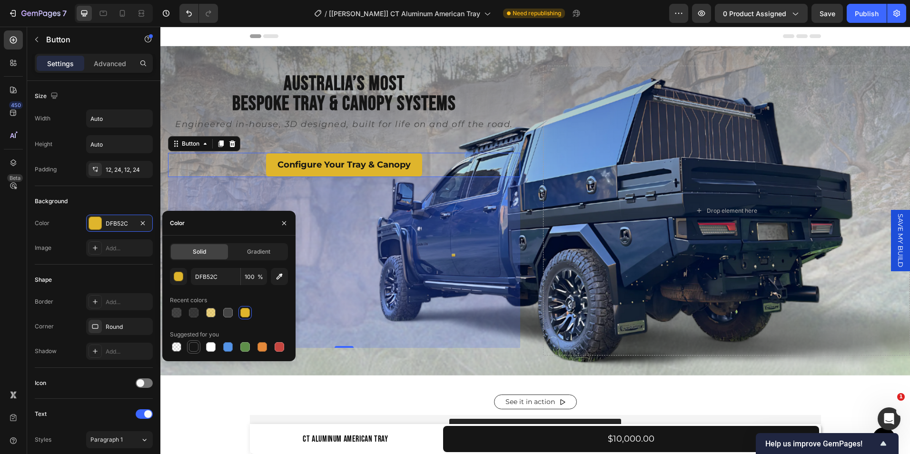
click at [192, 343] on div at bounding box center [194, 347] width 10 height 10
type input "151515"
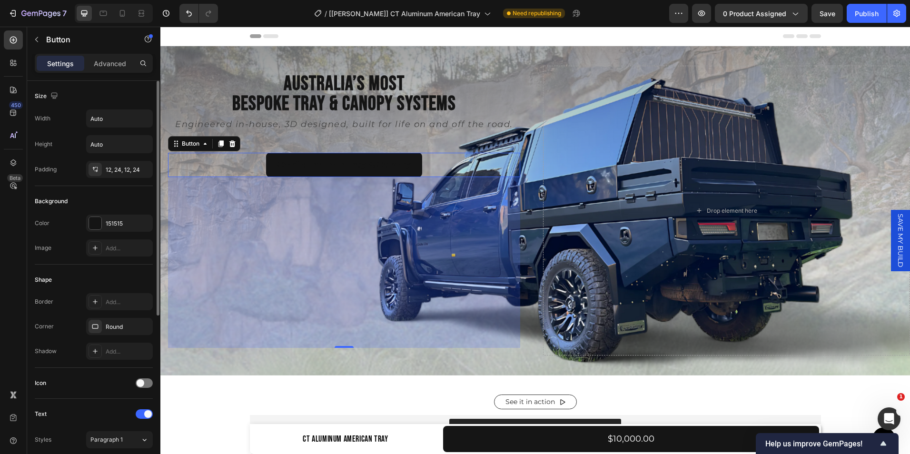
click at [108, 280] on div "Shape" at bounding box center [94, 279] width 118 height 15
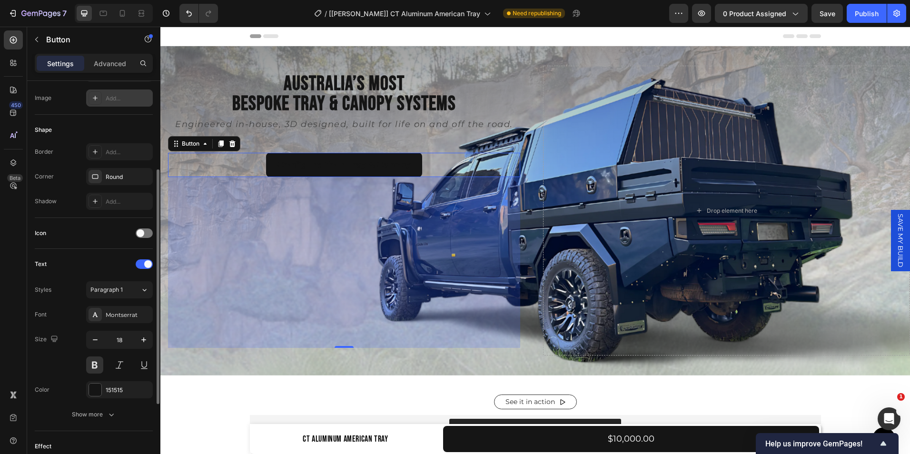
scroll to position [150, 0]
click at [93, 390] on div at bounding box center [95, 389] width 12 height 12
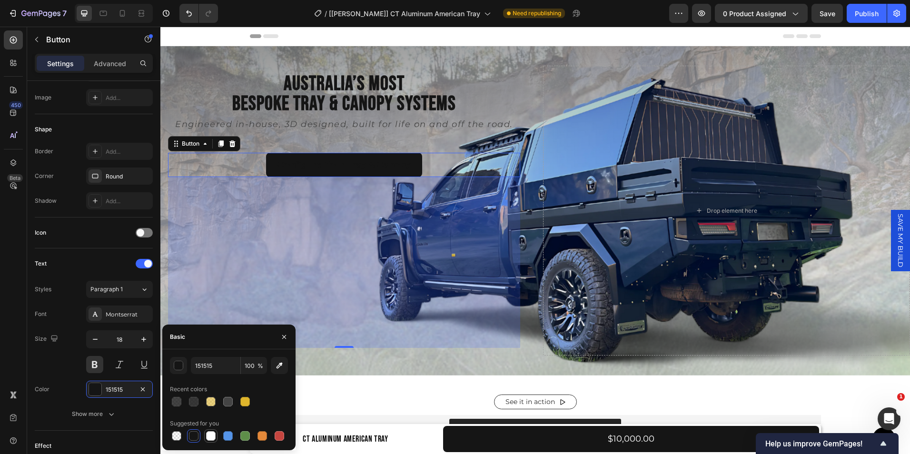
click at [207, 436] on div at bounding box center [211, 436] width 10 height 10
type input "FFFFFF"
click at [83, 255] on div "Text Styles Paragraph 1 Font Montserrat Size 18 Color FFFFFF Show more" at bounding box center [94, 339] width 118 height 182
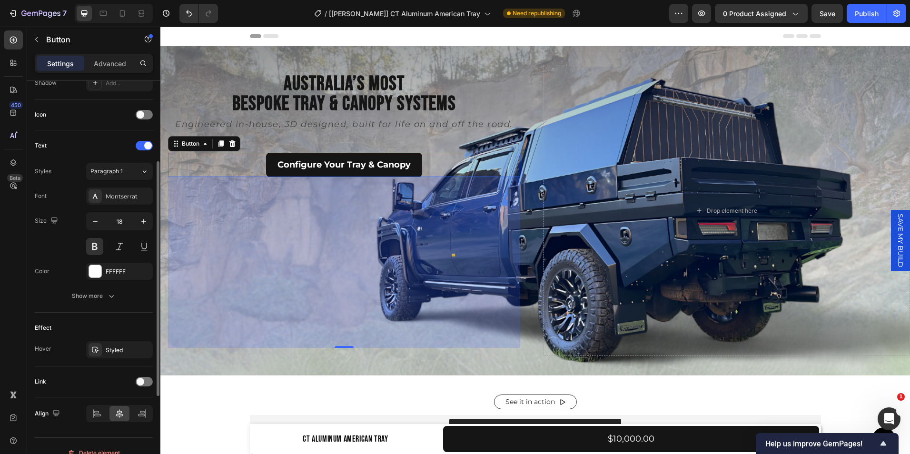
scroll to position [269, 0]
click at [115, 346] on div "Styled" at bounding box center [120, 350] width 28 height 9
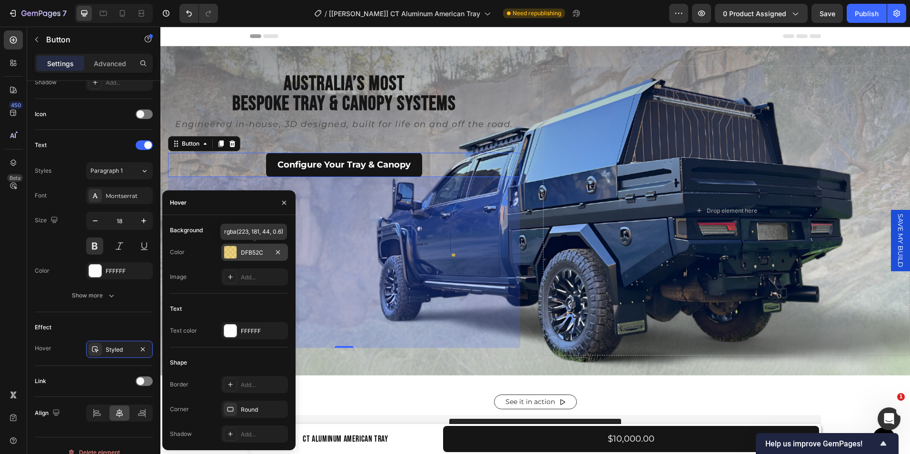
click at [260, 250] on div "DFB52C" at bounding box center [255, 252] width 28 height 9
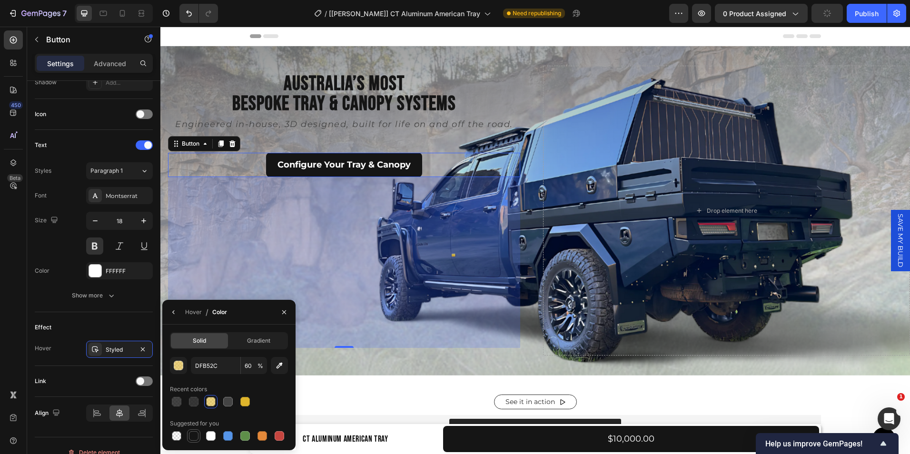
click at [193, 434] on div at bounding box center [194, 436] width 10 height 10
type input "151515"
type input "100"
click at [253, 367] on input "100" at bounding box center [254, 365] width 26 height 17
type input "60"
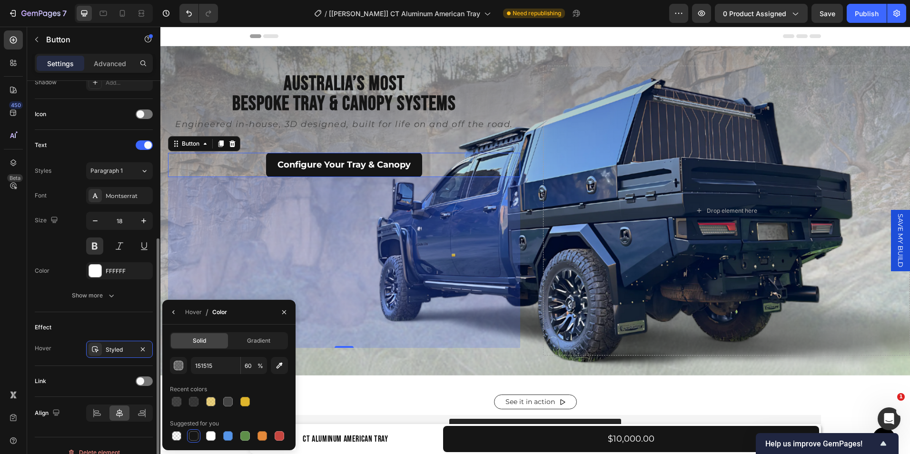
click at [101, 304] on div "Text Styles Paragraph 1 Font Montserrat Size 18 Color FFFFFF Show more" at bounding box center [94, 221] width 118 height 182
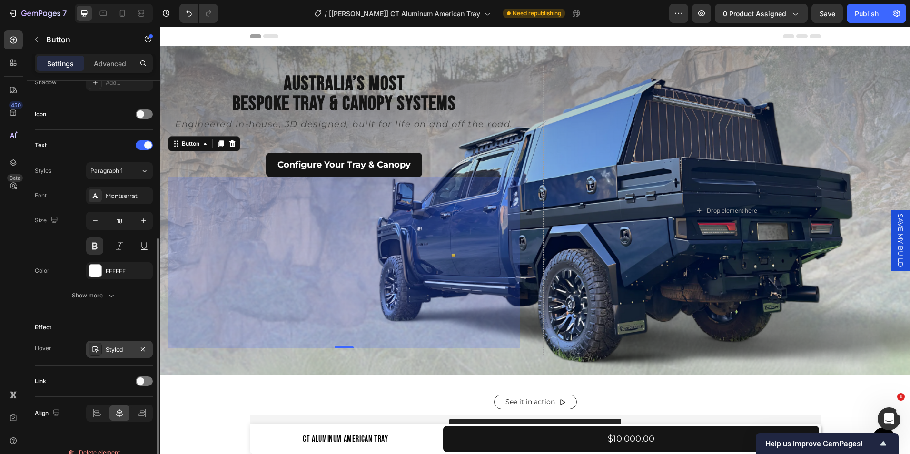
click at [121, 353] on div "Styled" at bounding box center [120, 350] width 28 height 9
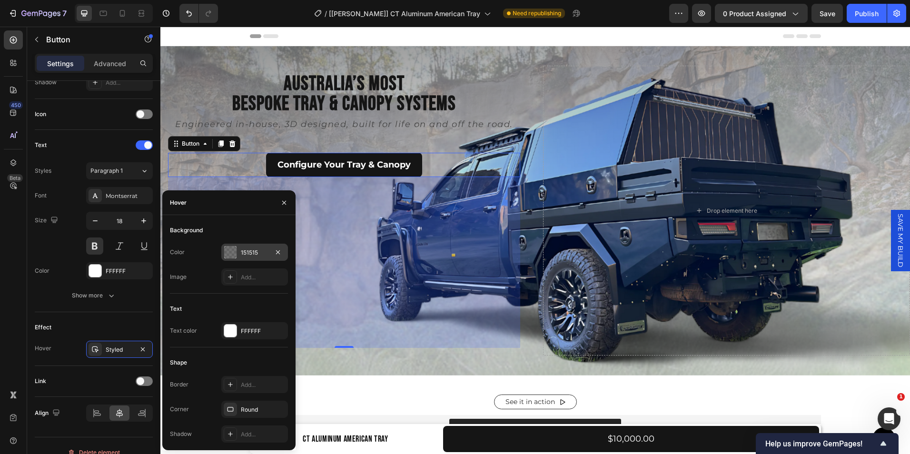
click at [251, 248] on div "151515" at bounding box center [255, 252] width 28 height 9
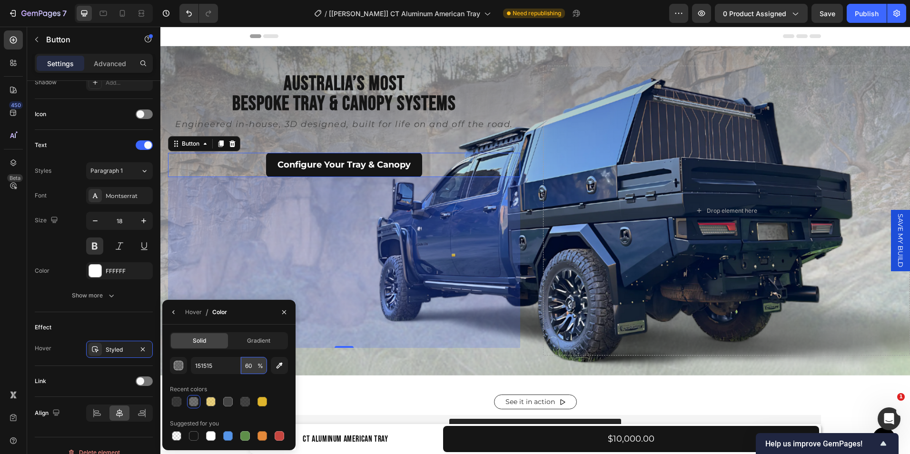
click at [253, 364] on input "60" at bounding box center [254, 365] width 26 height 17
type input "80"
click at [146, 327] on div "Effect" at bounding box center [94, 327] width 118 height 15
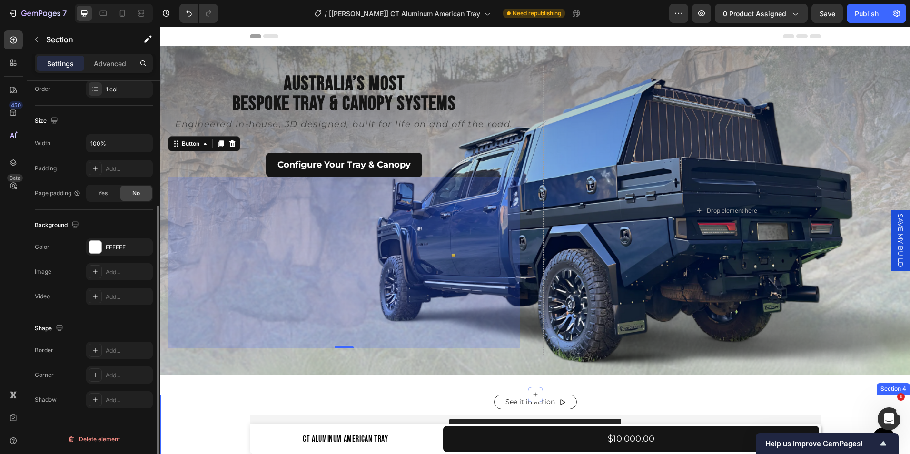
scroll to position [0, 0]
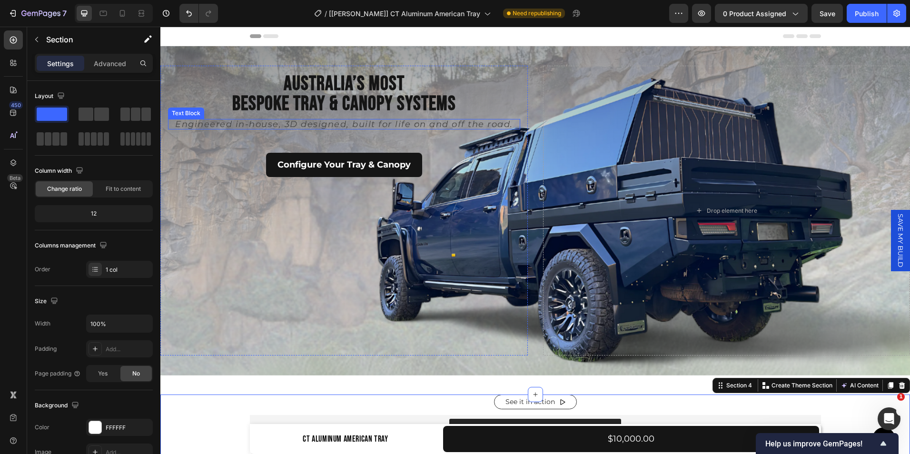
click at [333, 128] on p "Engineered in-house, 3D designed, built for life on and off the road." at bounding box center [344, 124] width 350 height 9
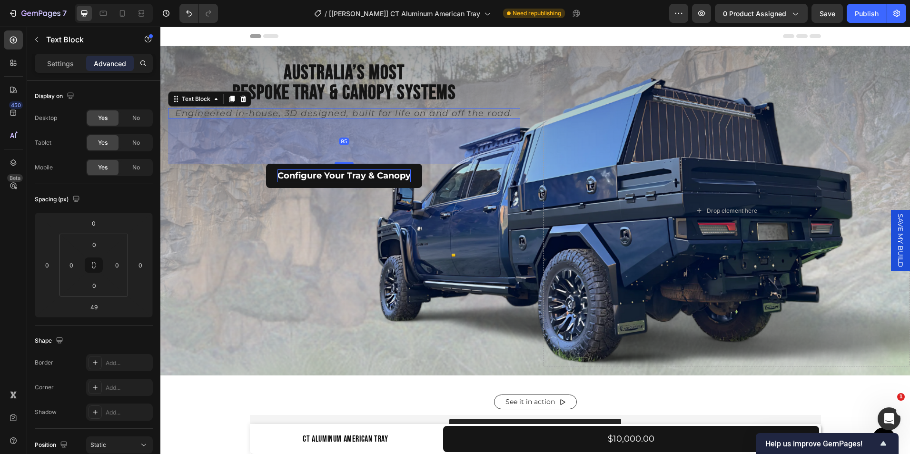
drag, startPoint x: 344, startPoint y: 149, endPoint x: 345, endPoint y: 171, distance: 21.9
click at [345, 171] on div "Australia’s Most Bespoke Tray & Canopy Systems Heading Engineered in-house, 3D …" at bounding box center [344, 210] width 352 height 297
type input "95"
click at [428, 180] on div "Configure Your Tray & Canopy Button" at bounding box center [344, 176] width 352 height 24
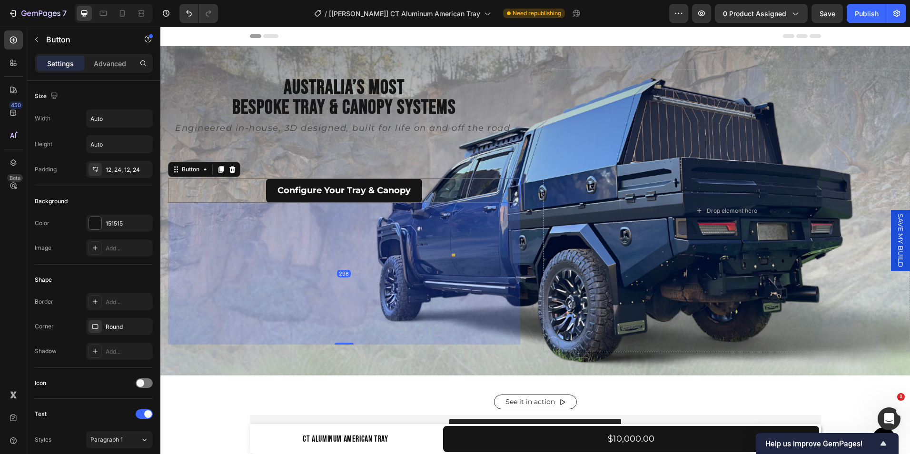
drag, startPoint x: 346, startPoint y: 356, endPoint x: 347, endPoint y: 327, distance: 29.0
click at [347, 203] on div "298" at bounding box center [344, 203] width 352 height 0
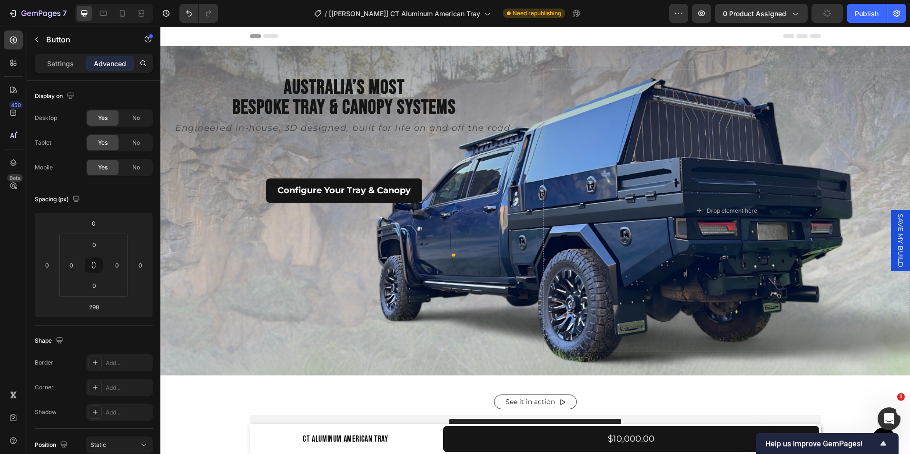
click at [603, 30] on div "Header" at bounding box center [535, 36] width 571 height 19
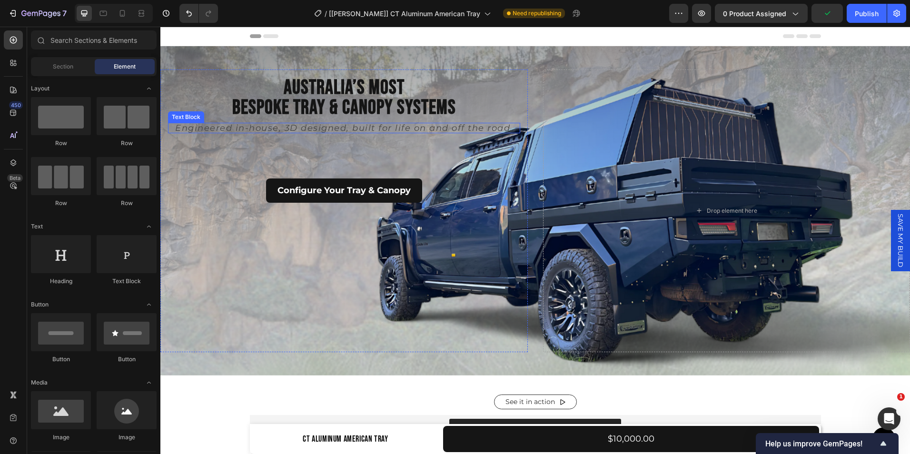
click at [352, 129] on p "Engineered in-house, 3D designed, built for life on and off the road." at bounding box center [344, 128] width 350 height 9
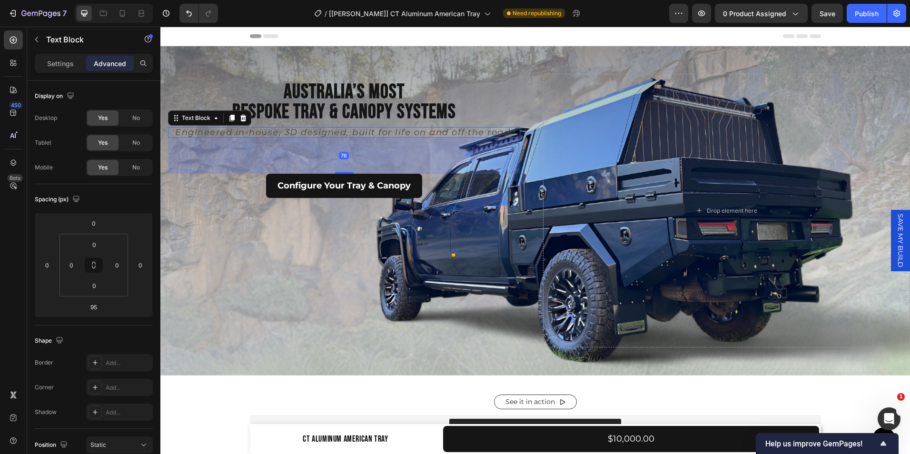
drag, startPoint x: 347, startPoint y: 175, endPoint x: 348, endPoint y: 166, distance: 9.1
click at [348, 138] on div "76" at bounding box center [344, 138] width 352 height 0
type input "76"
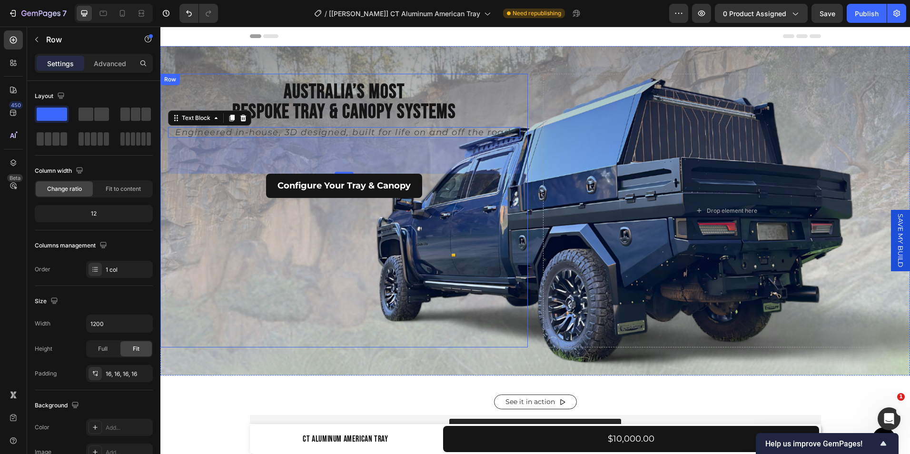
click at [359, 275] on div "Configure Your Tray & Canopy Button" at bounding box center [344, 257] width 352 height 166
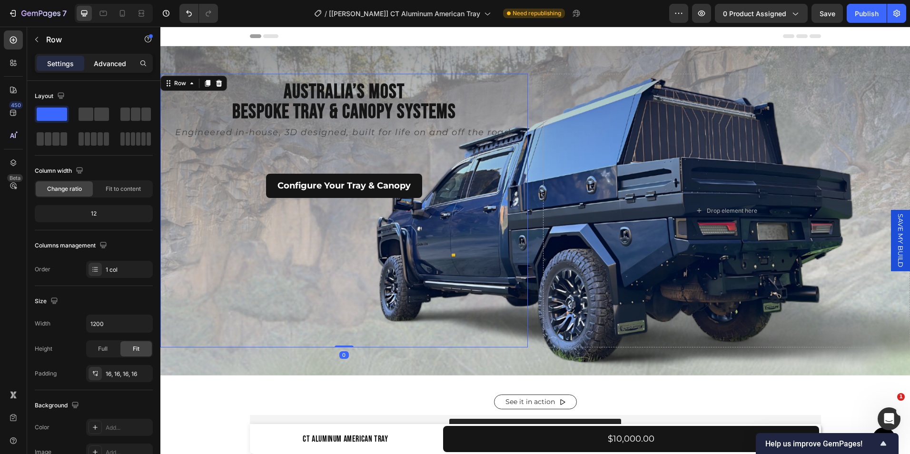
click at [102, 66] on p "Advanced" at bounding box center [110, 64] width 32 height 10
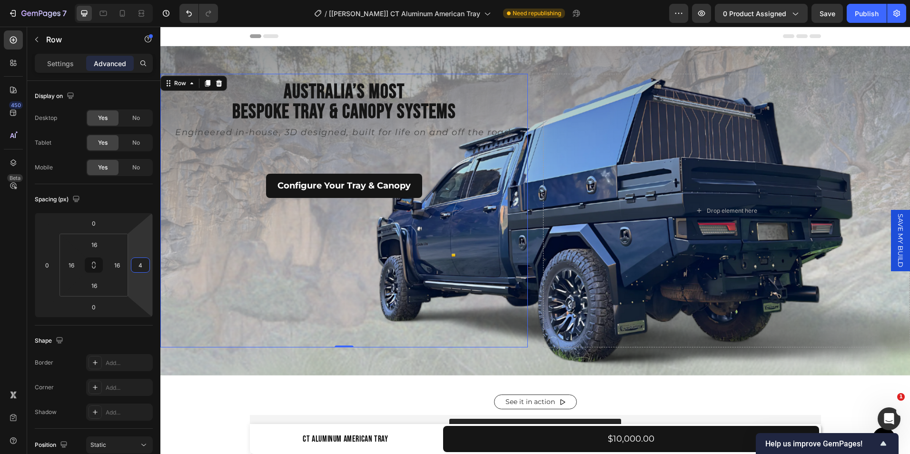
scroll to position [2524, 0]
drag, startPoint x: 129, startPoint y: 265, endPoint x: 135, endPoint y: 263, distance: 6.5
click at [132, 0] on html "7 Version history / [Tina GemPages] CT Aluminum American Tray Need republishing…" at bounding box center [455, 0] width 910 height 0
type input "1"
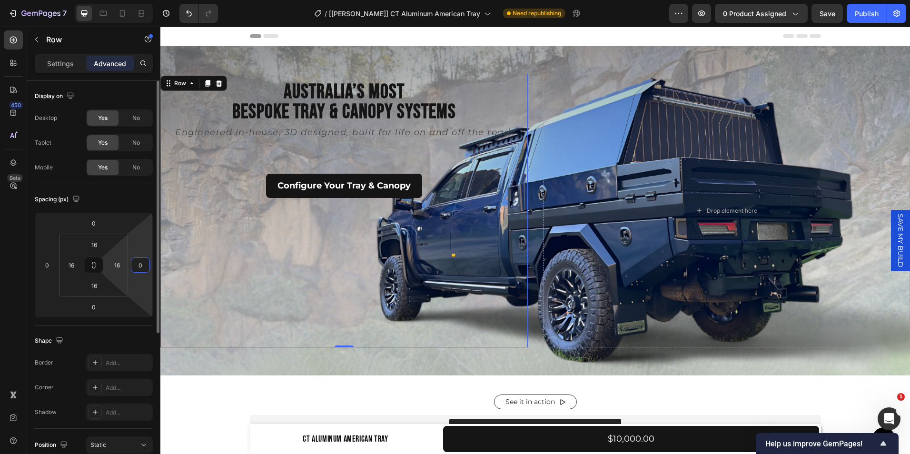
type input "0"
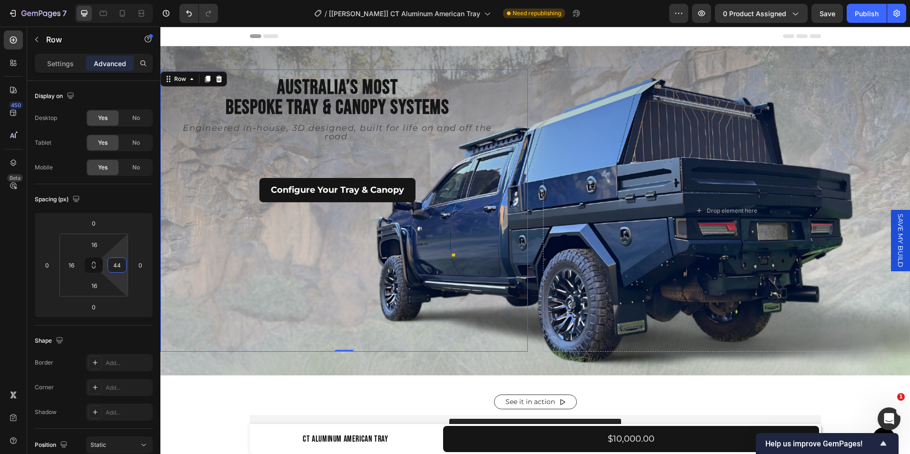
type input "42"
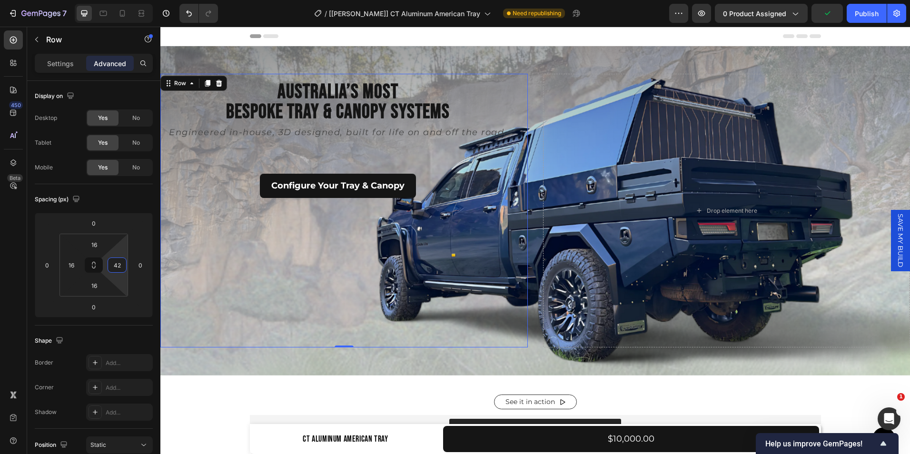
drag, startPoint x: 127, startPoint y: 266, endPoint x: 127, endPoint y: 260, distance: 6.2
click at [127, 0] on html "7 Version history / [[PERSON_NAME]] CT Aluminum American Tray Need republishing…" at bounding box center [455, 0] width 910 height 0
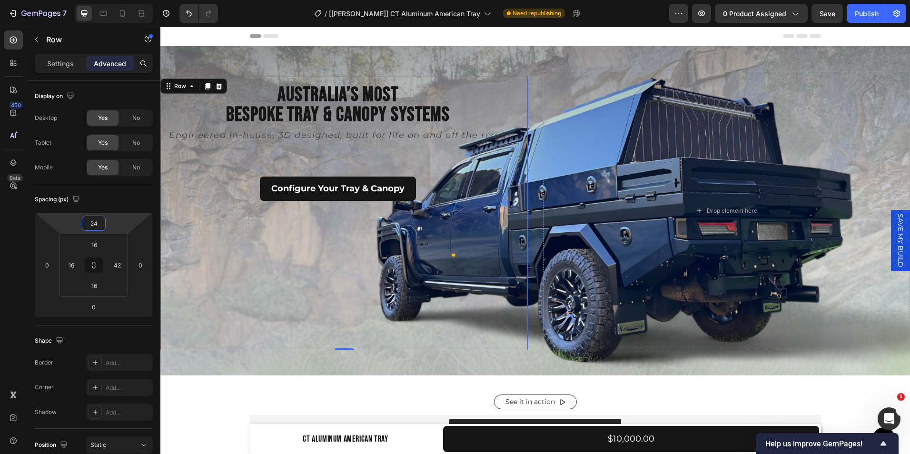
type input "26"
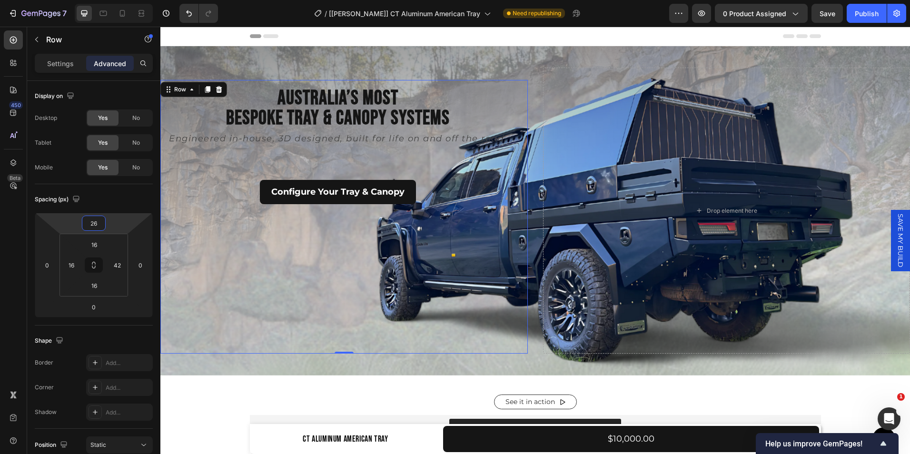
drag, startPoint x: 95, startPoint y: 214, endPoint x: 96, endPoint y: 208, distance: 6.2
click at [96, 0] on html "7 Version history / [Tina GemPages] CT Aluminum American Tray Need republishing…" at bounding box center [455, 0] width 910 height 0
click at [310, 142] on p "Engineered in-house, 3D designed, built for life on and off the road." at bounding box center [338, 138] width 338 height 9
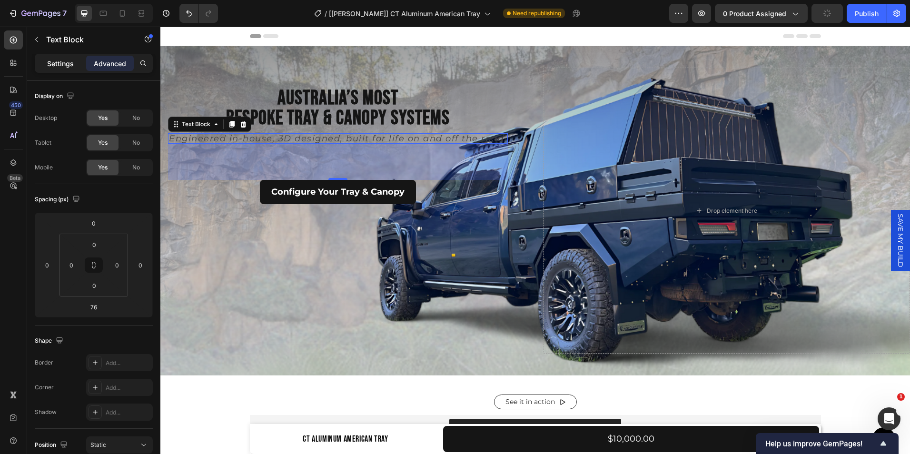
click at [64, 65] on p "Settings" at bounding box center [60, 64] width 27 height 10
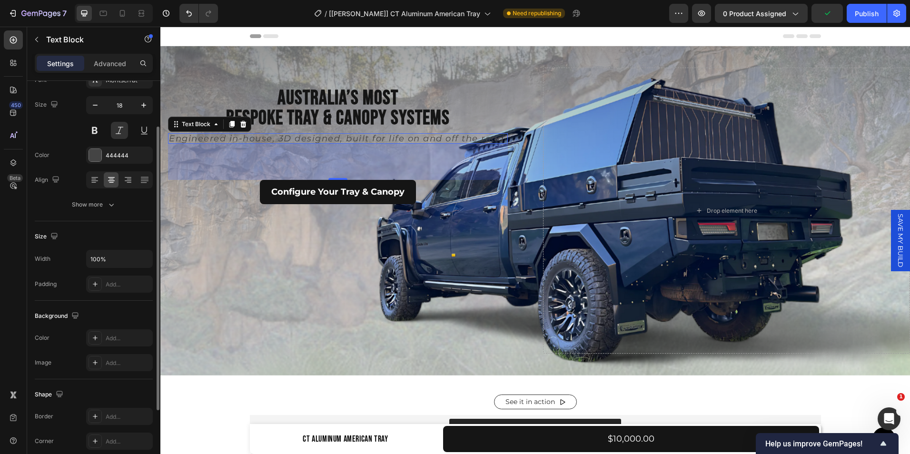
scroll to position [65, 0]
click at [442, 241] on div "Configure Your Tray & Canopy Button" at bounding box center [338, 263] width 340 height 166
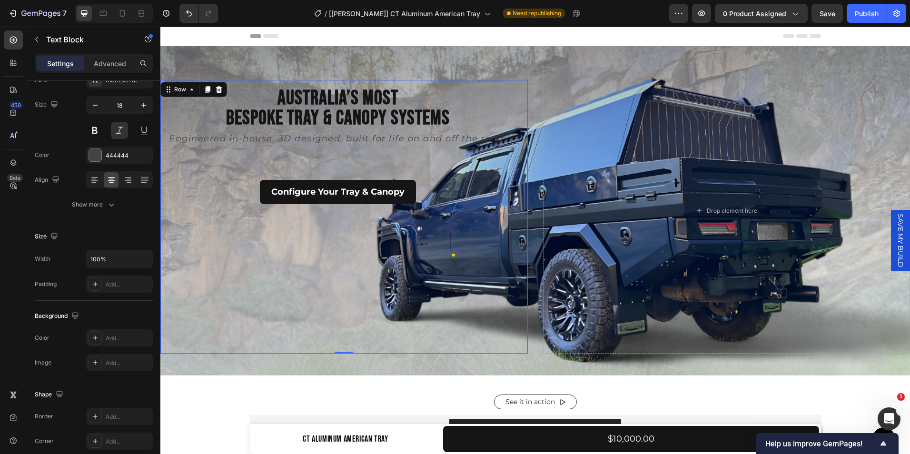
scroll to position [0, 0]
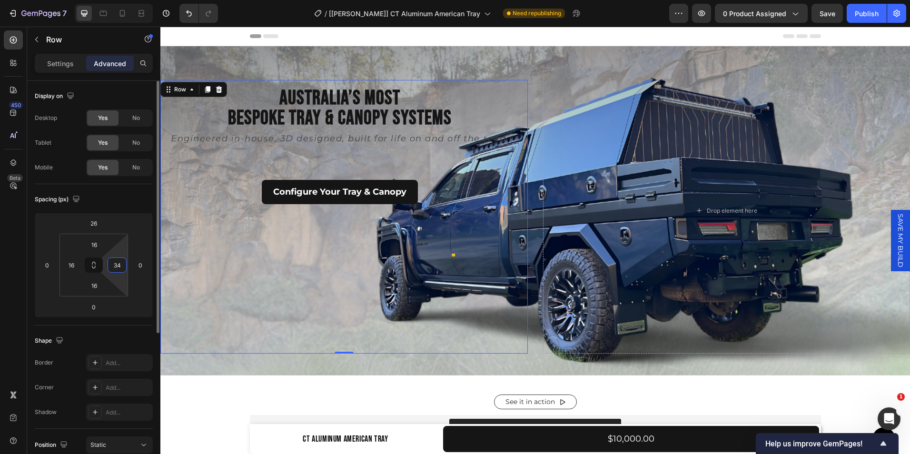
click at [128, 0] on html "7 Version history / [Tina GemPages] CT Aluminum American Tray Need republishing…" at bounding box center [455, 0] width 910 height 0
type input "32"
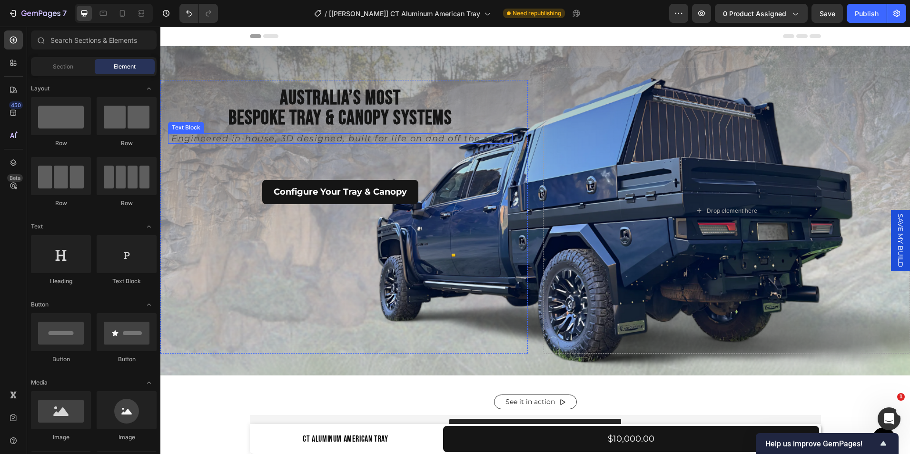
click at [356, 137] on p "Engineered in-house, 3D designed, built for life on and off the road." at bounding box center [340, 138] width 343 height 9
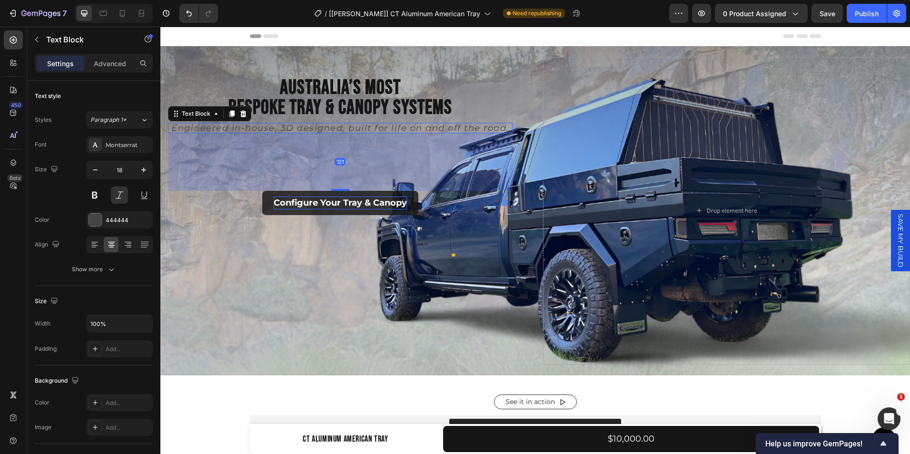
drag, startPoint x: 341, startPoint y: 177, endPoint x: 346, endPoint y: 198, distance: 22.0
click at [346, 198] on div "Australia’s Most Bespoke Tray & Canopy Systems Heading Engineered in-house, 3D …" at bounding box center [340, 217] width 345 height 280
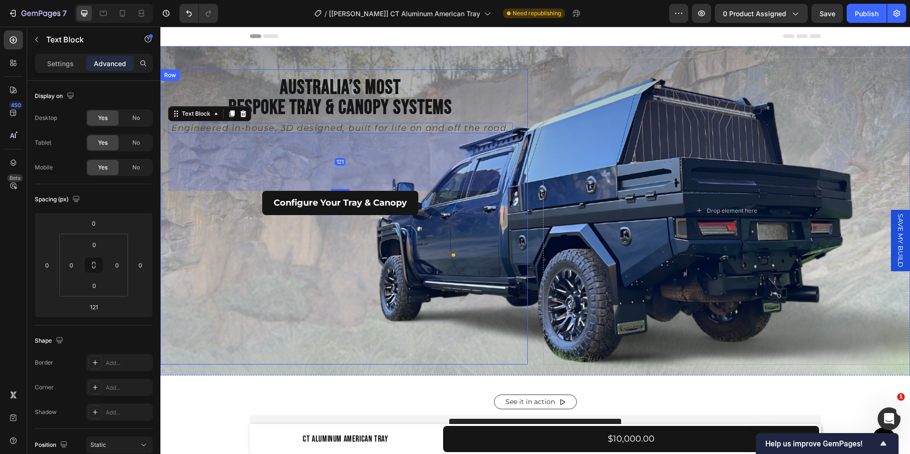
click at [288, 272] on div "Configure Your Tray & Canopy Button" at bounding box center [340, 274] width 345 height 166
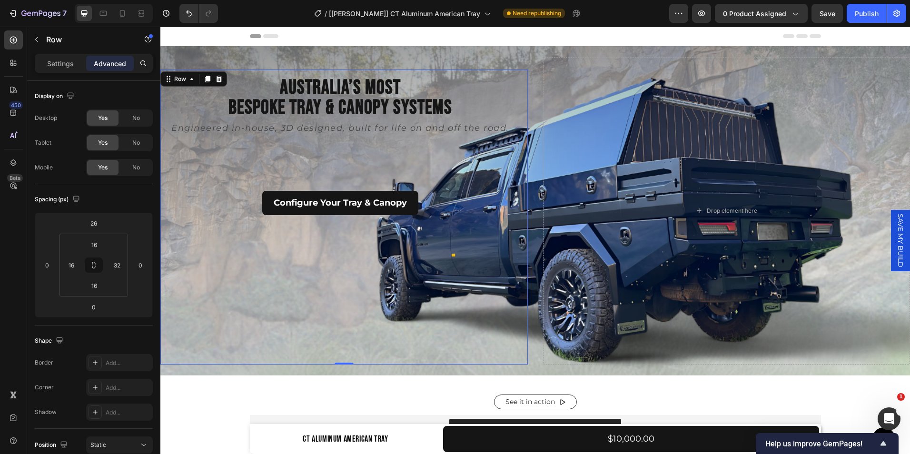
click at [339, 132] on div "Australia’s Most Bespoke Tray & Canopy Systems Heading Engineered in-house, 3D …" at bounding box center [340, 217] width 345 height 280
click at [339, 129] on p "Engineered in-house, 3D designed, built for life on and off the road." at bounding box center [340, 128] width 343 height 9
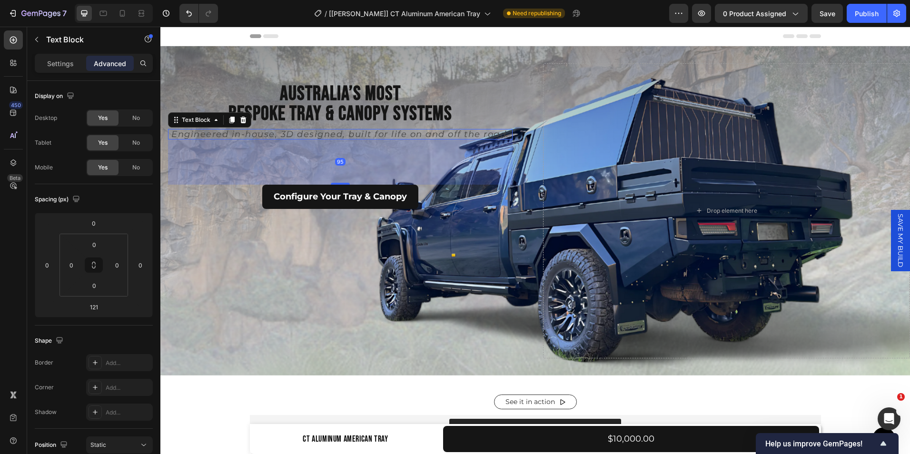
drag, startPoint x: 341, startPoint y: 188, endPoint x: 341, endPoint y: 176, distance: 12.4
click at [341, 139] on div "95" at bounding box center [340, 139] width 345 height 0
type input "95"
click at [338, 296] on div "Configure Your Tray & Canopy Button" at bounding box center [340, 268] width 345 height 166
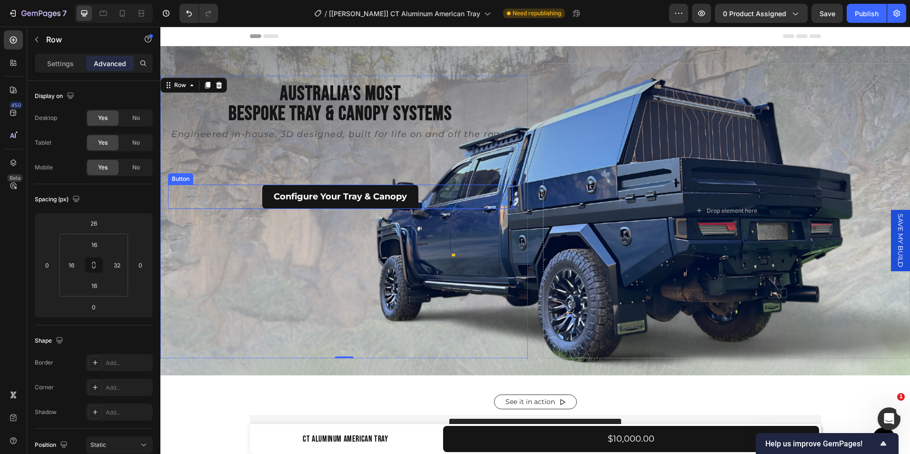
click at [444, 206] on div "Configure Your Tray & Canopy Button" at bounding box center [340, 197] width 345 height 24
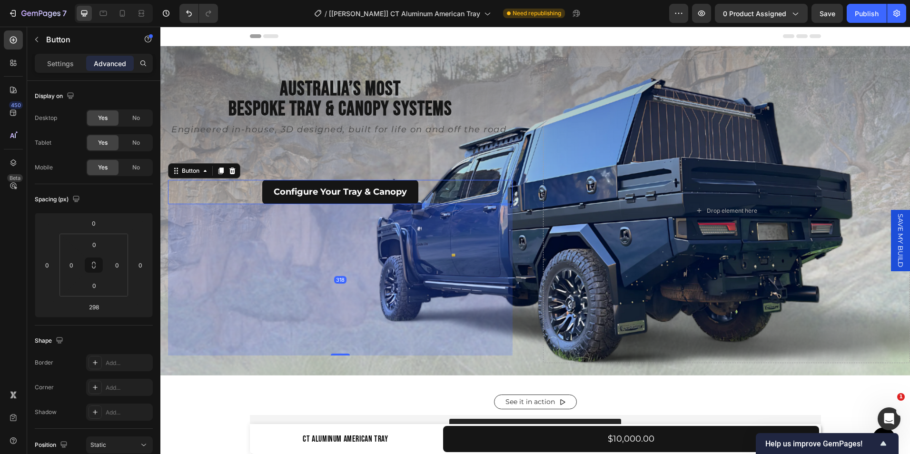
drag, startPoint x: 337, startPoint y: 347, endPoint x: 341, endPoint y: 357, distance: 10.4
click at [341, 357] on div "Australia’s Most Bespoke Tray & Canopy Systems Heading Engineered in-house, 3D …" at bounding box center [343, 217] width 367 height 292
type input "318"
click at [525, 306] on div "Australia’s Most Bespoke Tray & Canopy Systems Heading Engineered in-house, 3D …" at bounding box center [535, 211] width 750 height 305
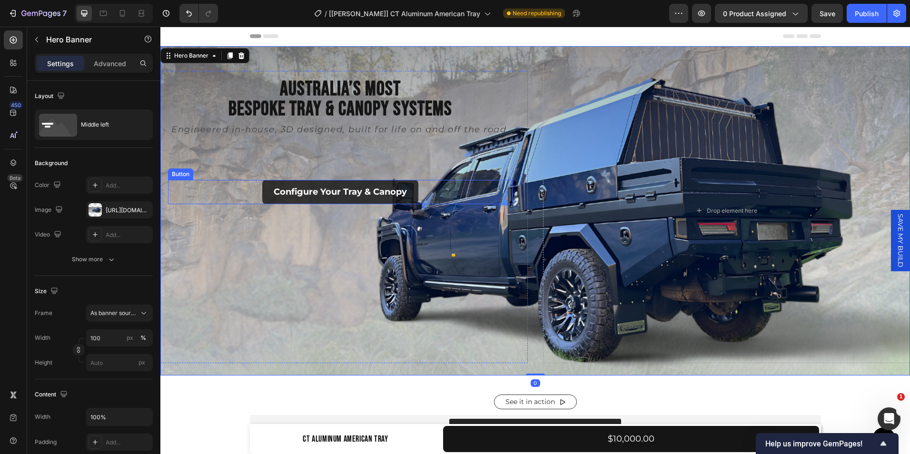
click at [376, 199] on button "Configure Your Tray & Canopy" at bounding box center [340, 192] width 156 height 24
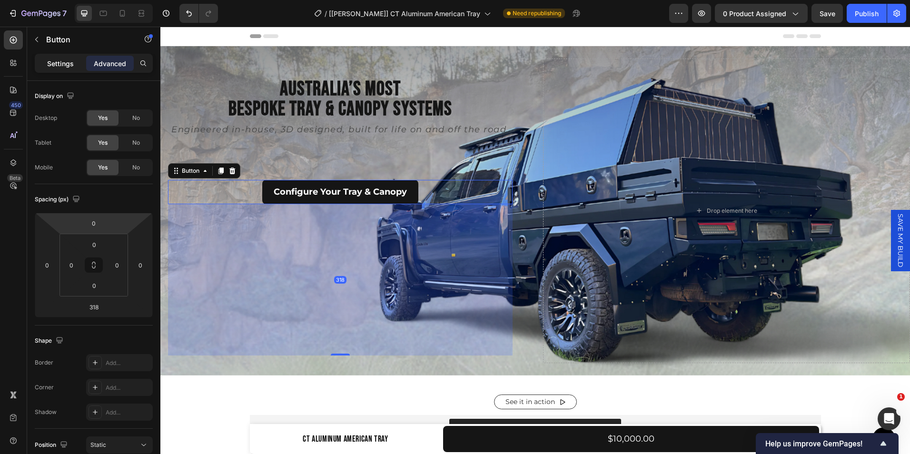
click at [71, 65] on p "Settings" at bounding box center [60, 64] width 27 height 10
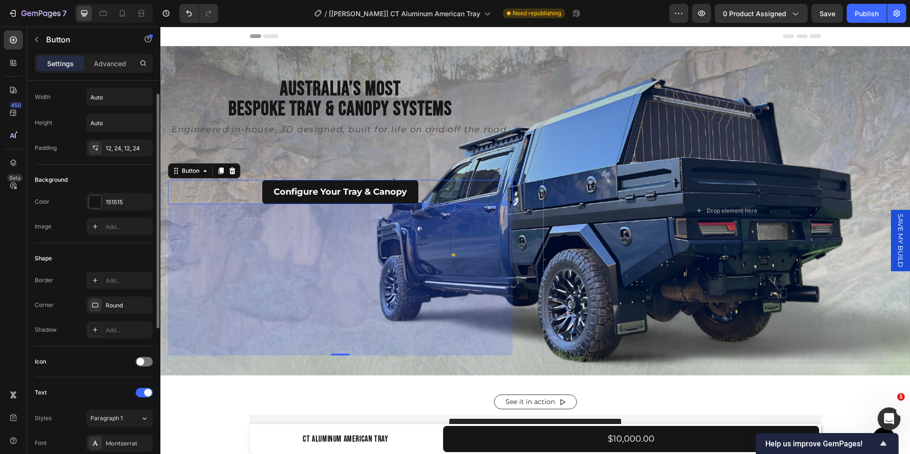
scroll to position [22, 0]
click at [122, 147] on div "12, 24, 12, 24" at bounding box center [120, 148] width 28 height 9
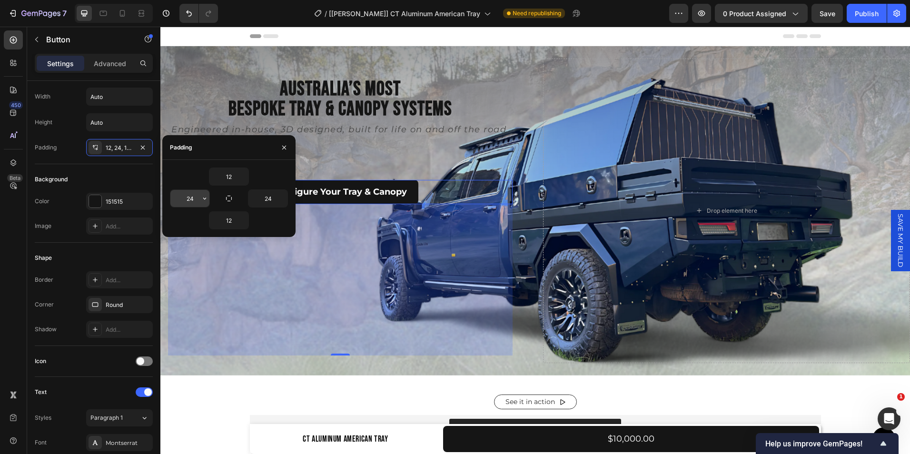
click at [196, 198] on input "24" at bounding box center [189, 198] width 39 height 17
type input "12"
click at [233, 177] on input "12" at bounding box center [228, 176] width 39 height 17
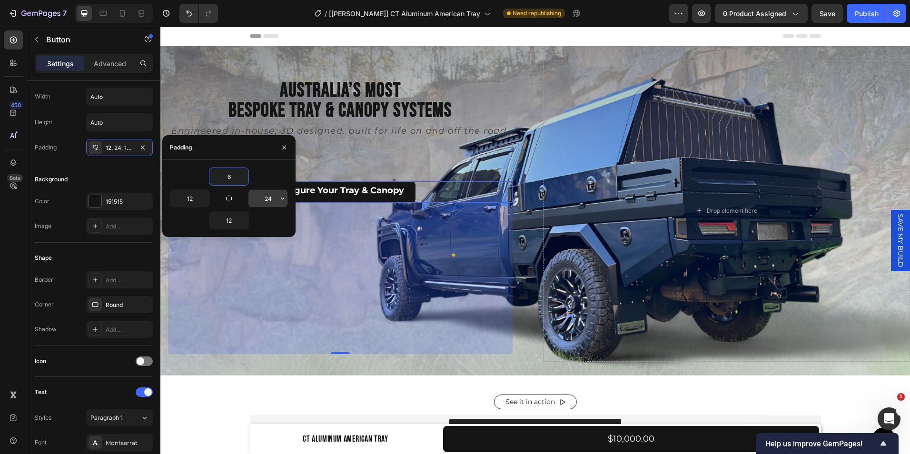
type input "6"
click at [275, 198] on input "24" at bounding box center [267, 198] width 39 height 17
type input "12"
click at [234, 223] on input "12" at bounding box center [228, 220] width 39 height 17
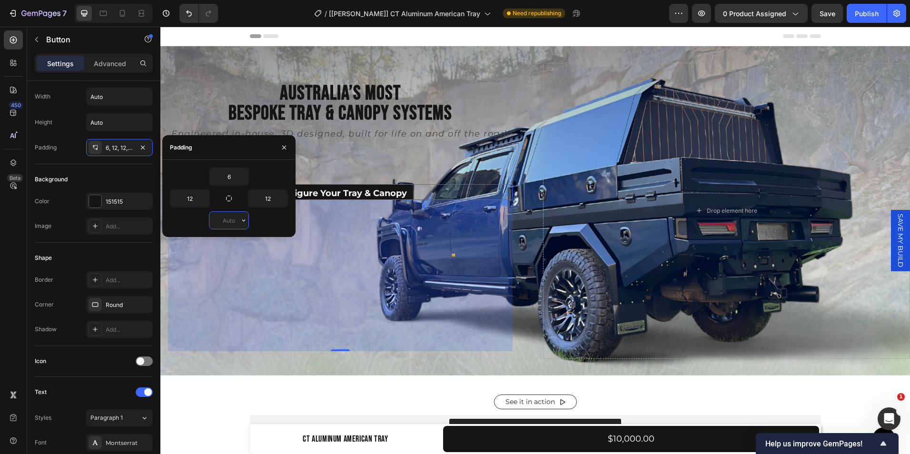
type input "6"
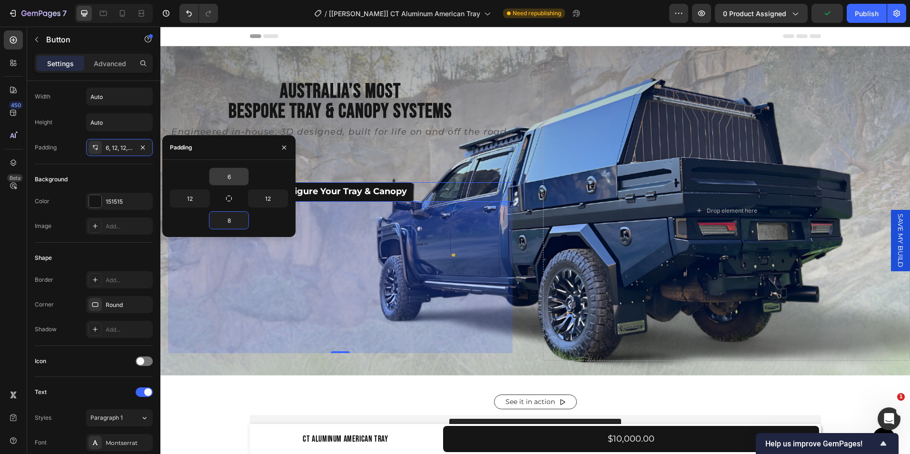
type input "8"
click at [233, 181] on input "6" at bounding box center [228, 176] width 39 height 17
type input "8"
click at [197, 201] on input "12" at bounding box center [189, 198] width 39 height 17
type input "18"
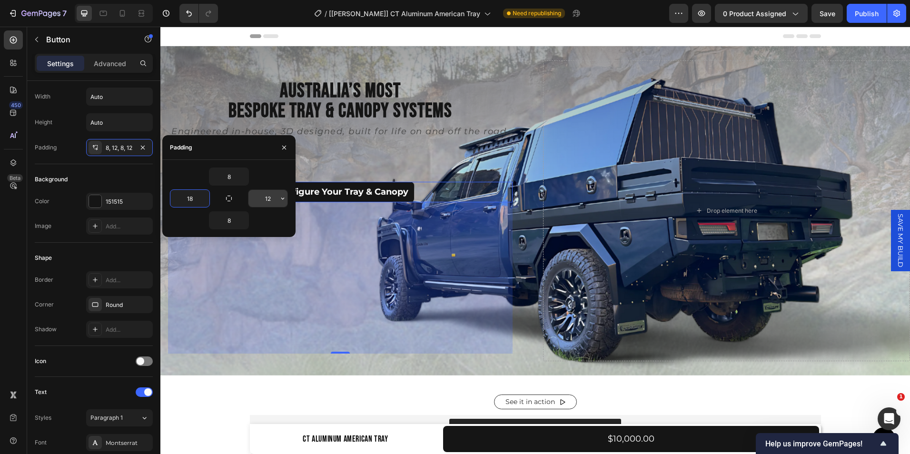
click at [273, 197] on input "12" at bounding box center [267, 198] width 39 height 17
type input "18"
click at [126, 257] on div "Shape" at bounding box center [94, 257] width 118 height 15
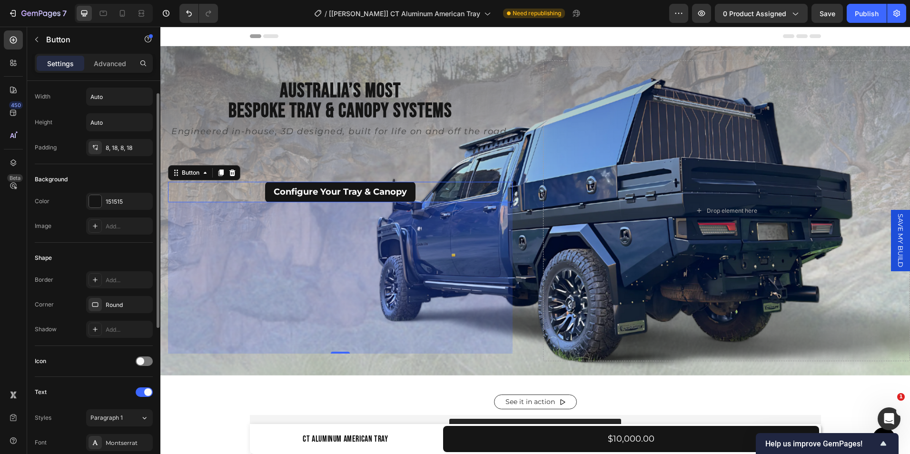
click at [126, 257] on div "Shape" at bounding box center [94, 257] width 118 height 15
click at [353, 129] on p "Engineered in-house, 3D designed, built for life on and off the road." at bounding box center [340, 131] width 343 height 9
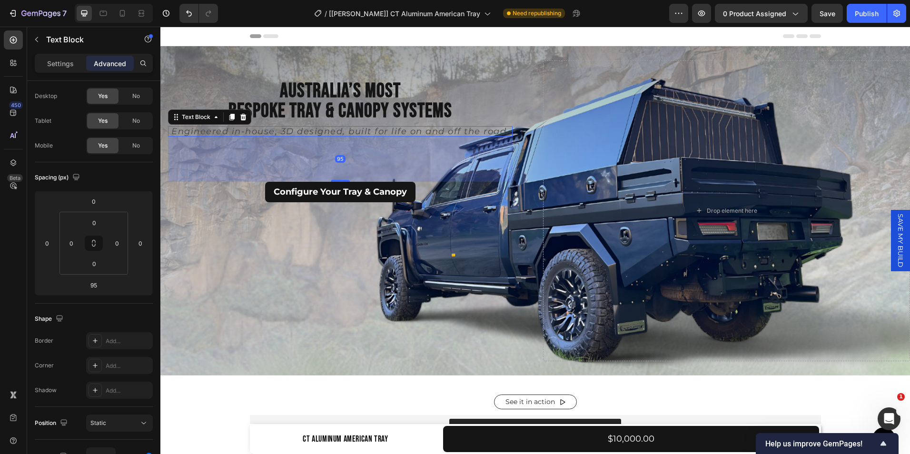
scroll to position [0, 0]
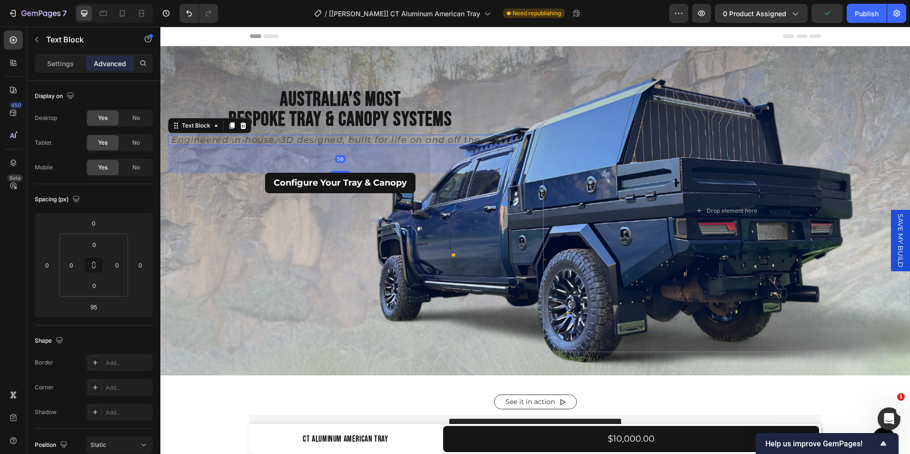
drag, startPoint x: 341, startPoint y: 177, endPoint x: 344, endPoint y: 161, distance: 16.4
click at [344, 145] on div "58" at bounding box center [340, 145] width 345 height 0
type input "58"
click at [344, 161] on div "58" at bounding box center [340, 159] width 345 height 28
click at [426, 181] on div "Configure Your Tray & Canopy Button" at bounding box center [340, 183] width 345 height 20
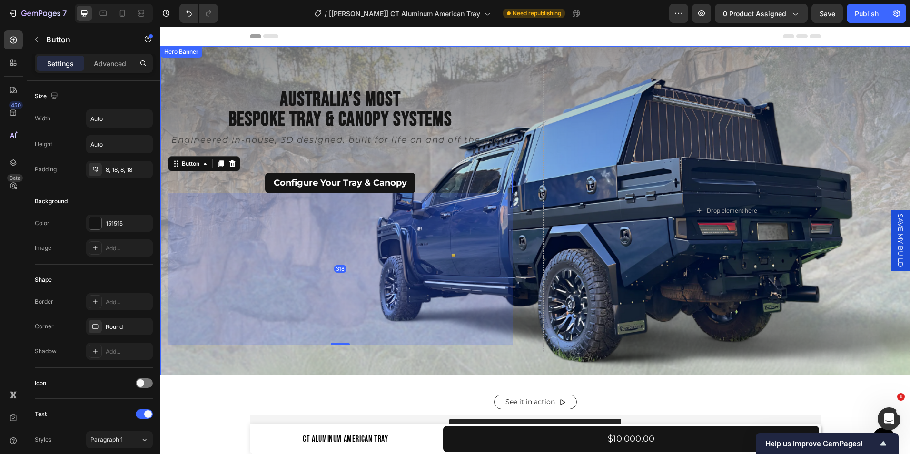
drag, startPoint x: 337, startPoint y: 339, endPoint x: 337, endPoint y: 361, distance: 21.9
click at [337, 361] on div "Australia’s Most Bespoke Tray & Canopy Systems Heading Engineered in-house, 3D …" at bounding box center [535, 210] width 750 height 329
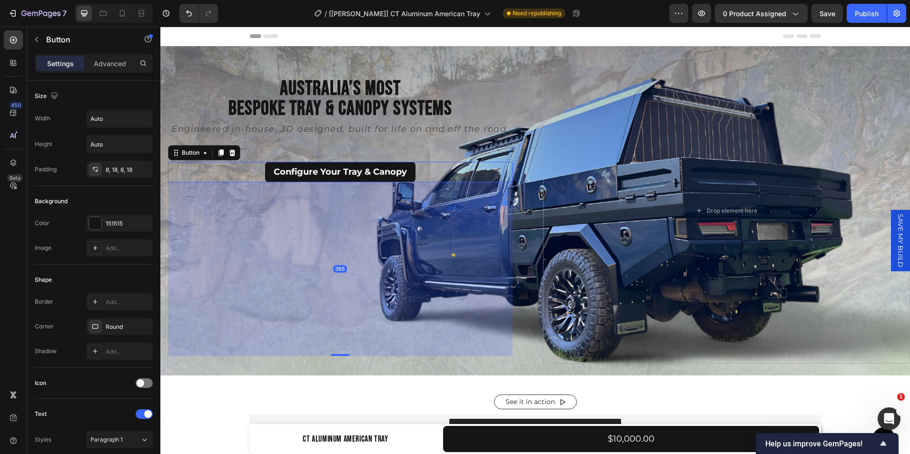
drag, startPoint x: 336, startPoint y: 341, endPoint x: 340, endPoint y: 364, distance: 22.9
click at [340, 364] on div "Australia’s Most Bespoke Tray & Canopy Systems Heading Engineered in-house, 3D …" at bounding box center [535, 210] width 750 height 329
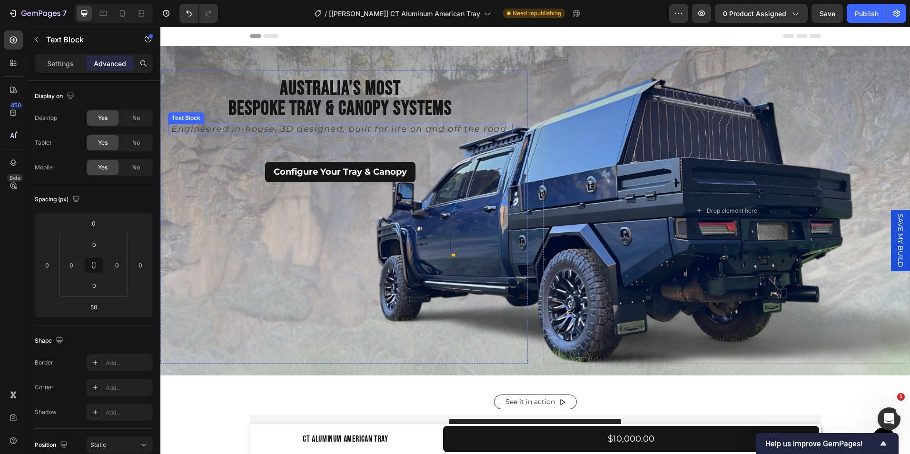
click at [354, 130] on p "Engineered in-house, 3D designed, built for life on and off the road." at bounding box center [340, 129] width 343 height 9
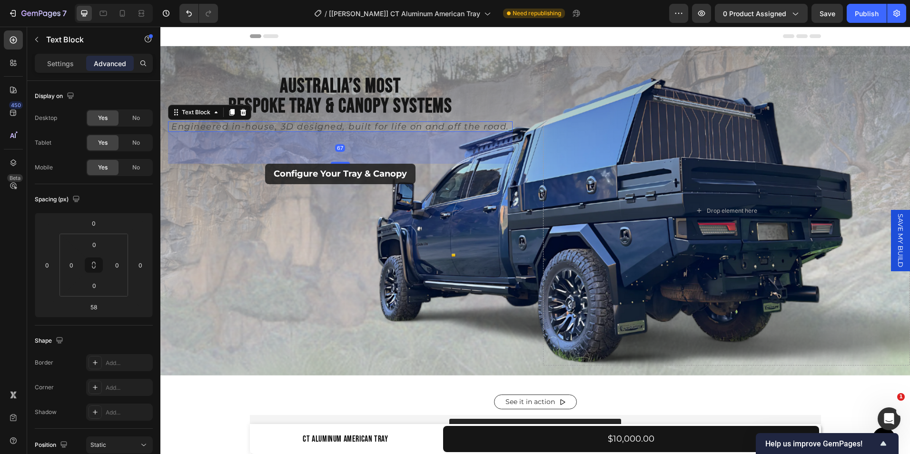
click at [346, 163] on div "Australia’s Most Bespoke Tray & Canopy Systems Heading Engineered in-house, 3D …" at bounding box center [340, 217] width 345 height 282
type input "67"
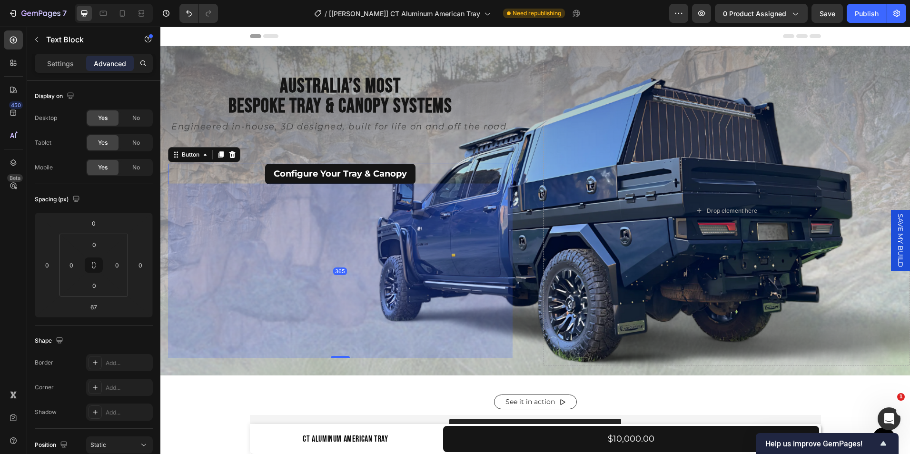
click at [421, 179] on div "Configure Your Tray & Canopy Button 365" at bounding box center [340, 174] width 345 height 20
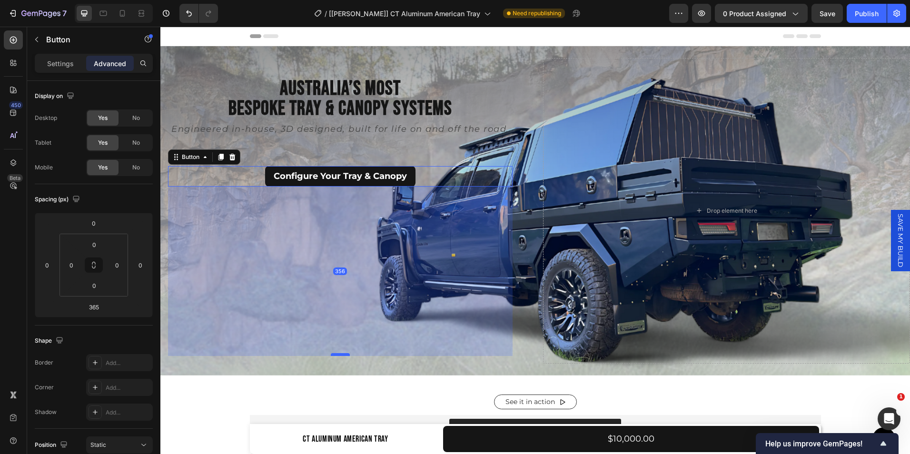
click at [337, 353] on div at bounding box center [340, 354] width 19 height 3
type input "356"
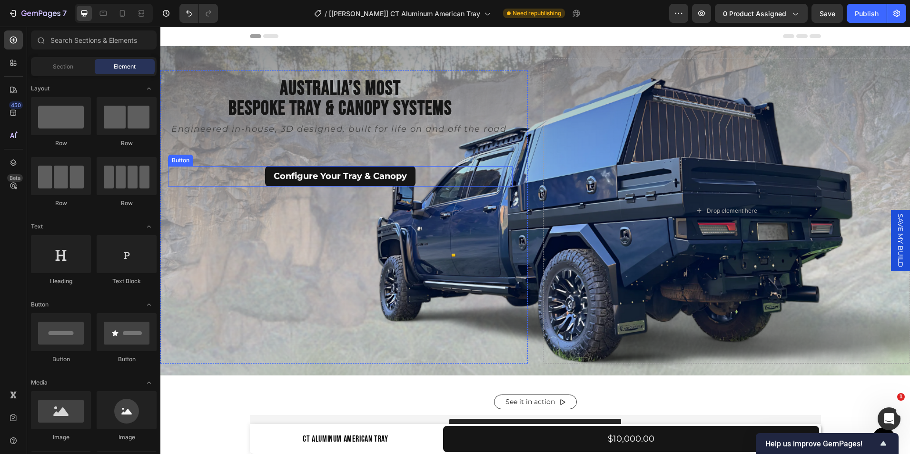
click at [418, 176] on div "Configure Your Tray & Canopy Button" at bounding box center [340, 176] width 345 height 20
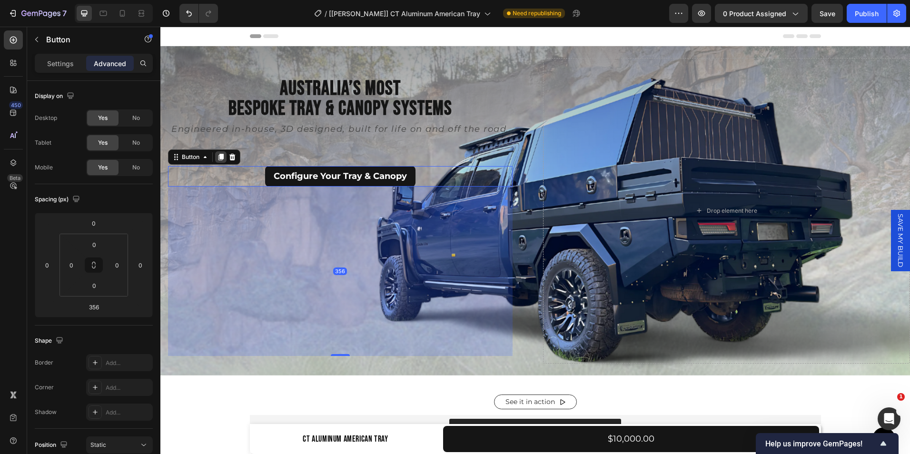
click at [222, 158] on icon at bounding box center [220, 157] width 5 height 7
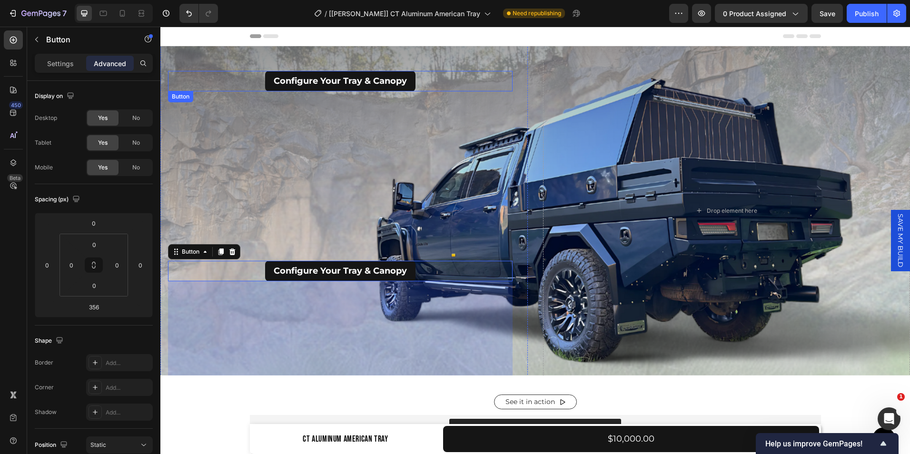
click at [416, 79] on div "Configure Your Tray & Canopy Button" at bounding box center [340, 81] width 345 height 20
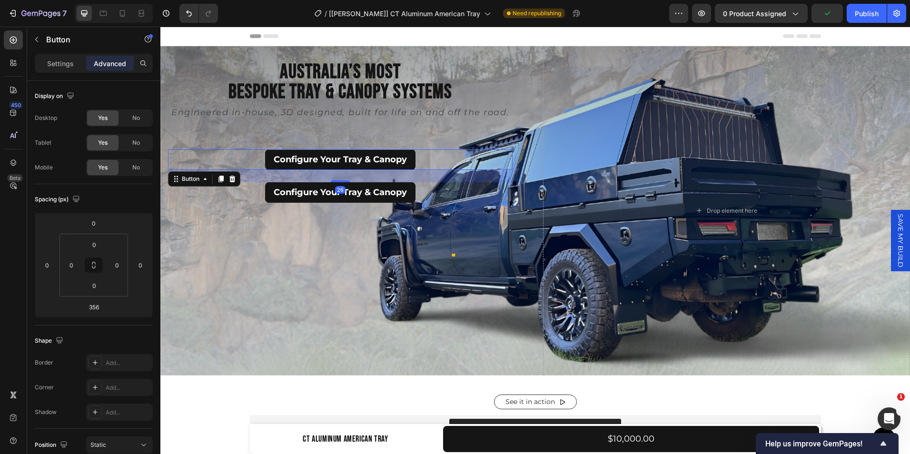
drag, startPoint x: 341, startPoint y: 257, endPoint x: 359, endPoint y: 100, distance: 158.1
click at [359, 100] on div "Australia’s Most Bespoke Tray & Canopy Systems Heading Engineered in-house, 3D …" at bounding box center [340, 216] width 345 height 311
type input "26"
click at [436, 193] on div "Configure Your Tray & Canopy Button" at bounding box center [340, 192] width 345 height 20
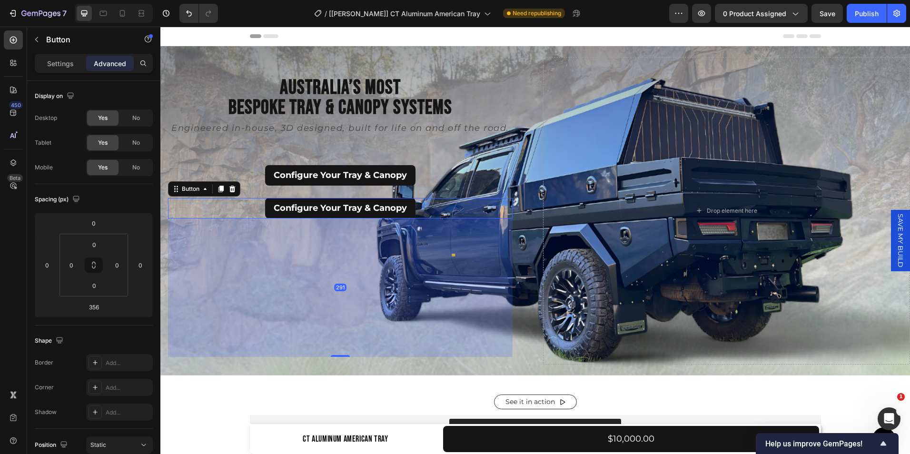
drag, startPoint x: 337, startPoint y: 369, endPoint x: 336, endPoint y: 338, distance: 31.0
click at [336, 218] on div "291" at bounding box center [340, 218] width 345 height 0
type input "291"
click at [523, 333] on div "Australia’s Most Bespoke Tray & Canopy Systems Heading Engineered in-house, 3D …" at bounding box center [343, 216] width 367 height 295
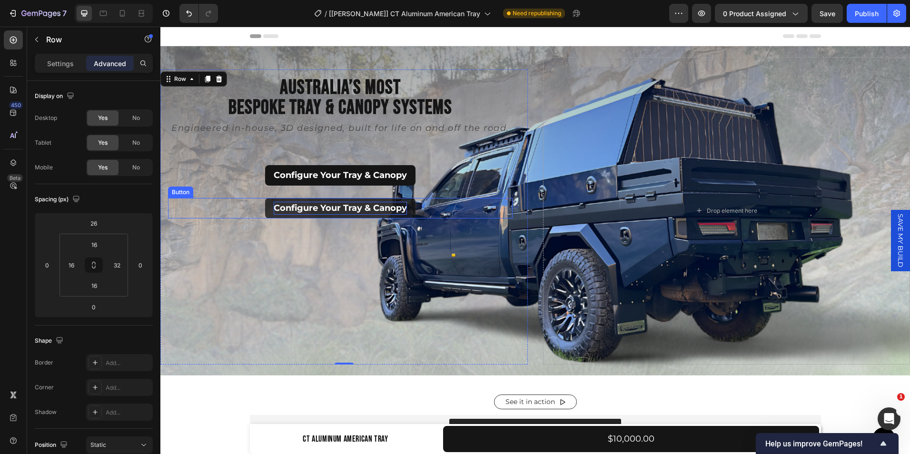
click at [354, 204] on p "Configure Your Tray & Canopy" at bounding box center [340, 208] width 133 height 13
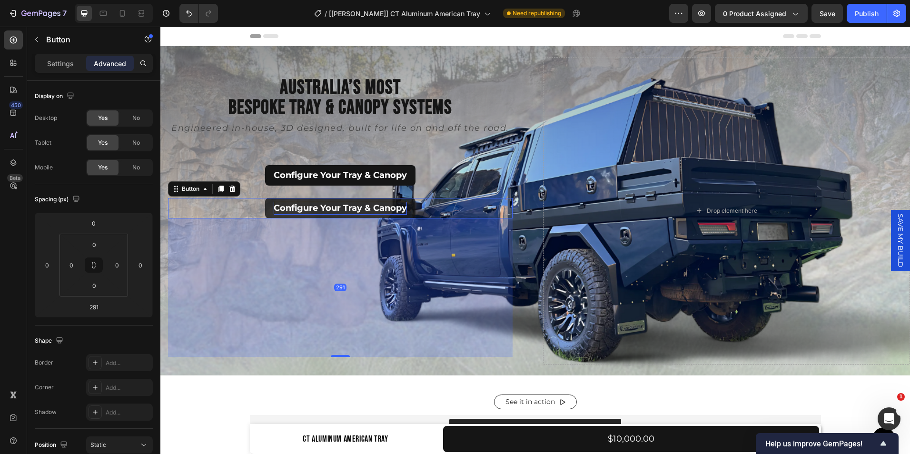
click at [404, 206] on p "Configure Your Tray & Canopy" at bounding box center [340, 208] width 133 height 13
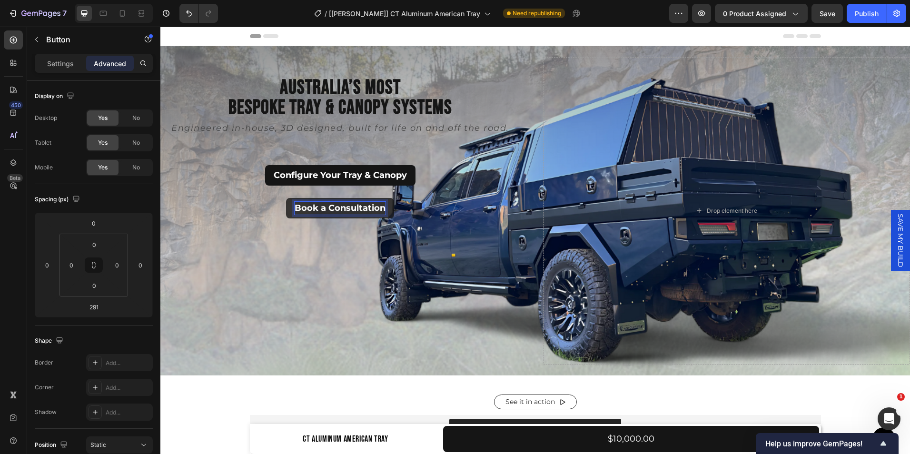
click at [326, 206] on p "Book a Consultation" at bounding box center [340, 208] width 91 height 13
click at [275, 198] on button "Book a Free Consultation" at bounding box center [340, 208] width 130 height 20
click at [395, 208] on p "Book a Free Consultation" at bounding box center [340, 208] width 113 height 13
click at [275, 198] on button "Book a Free Consultation" at bounding box center [340, 208] width 130 height 20
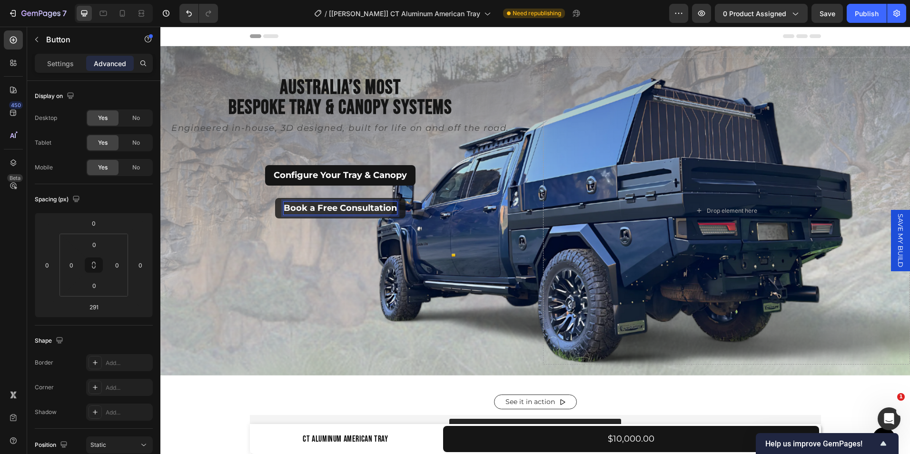
click at [275, 198] on button "Book a Free Consultation" at bounding box center [340, 208] width 130 height 20
click at [284, 206] on p "Book a Free Consultation" at bounding box center [340, 208] width 113 height 13
click at [275, 198] on button "Book a Free Consultation" at bounding box center [340, 208] width 130 height 20
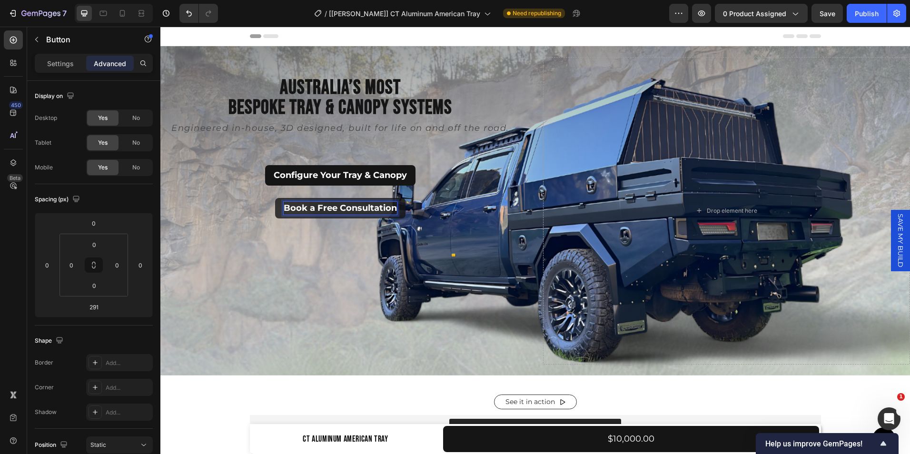
click at [275, 198] on button "Book a Free Consultation" at bounding box center [340, 208] width 130 height 20
click at [397, 208] on p "Book a Free Consultation" at bounding box center [340, 208] width 113 height 13
click at [275, 198] on button "Book a Free Consultation" at bounding box center [340, 208] width 130 height 20
click at [352, 243] on div "Book a Free Consultation Button 291" at bounding box center [340, 277] width 345 height 159
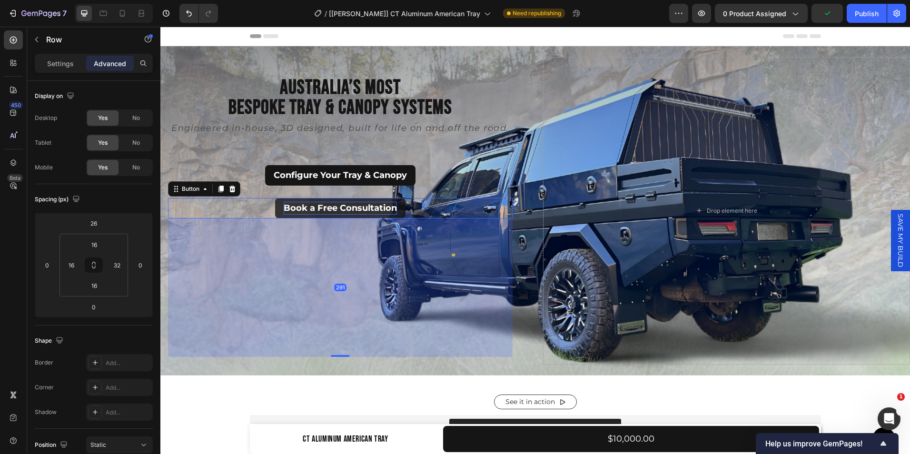
click at [378, 213] on button "Book a Free Consultation" at bounding box center [340, 208] width 130 height 20
click at [275, 206] on button "Book a Free Consultation" at bounding box center [340, 208] width 130 height 20
click at [65, 62] on p "Settings" at bounding box center [60, 64] width 27 height 10
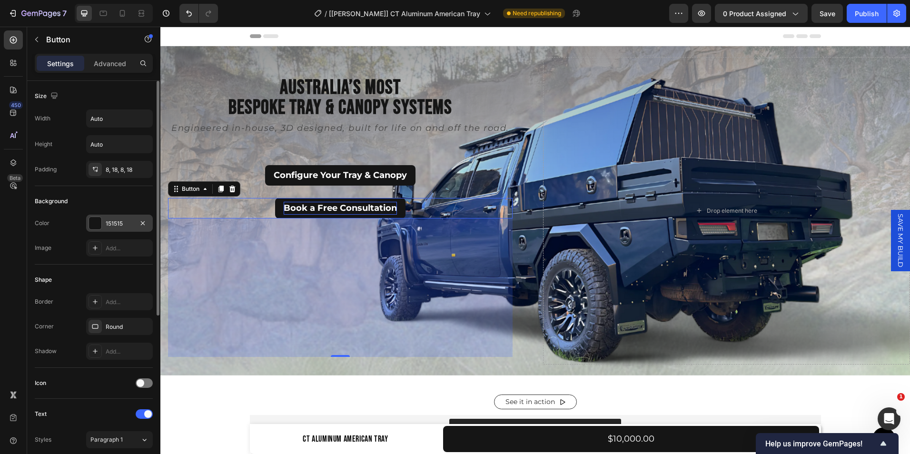
click at [113, 222] on div "151515" at bounding box center [120, 223] width 28 height 9
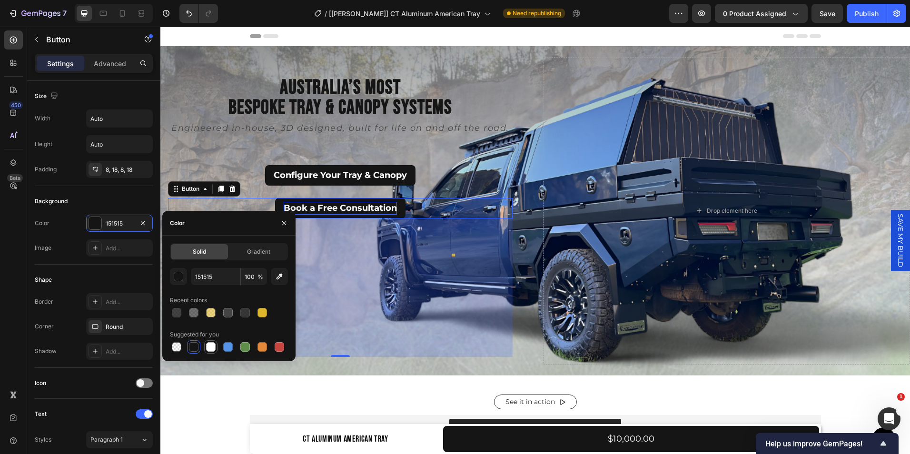
click at [212, 353] on div at bounding box center [210, 346] width 13 height 13
type input "FFFFFF"
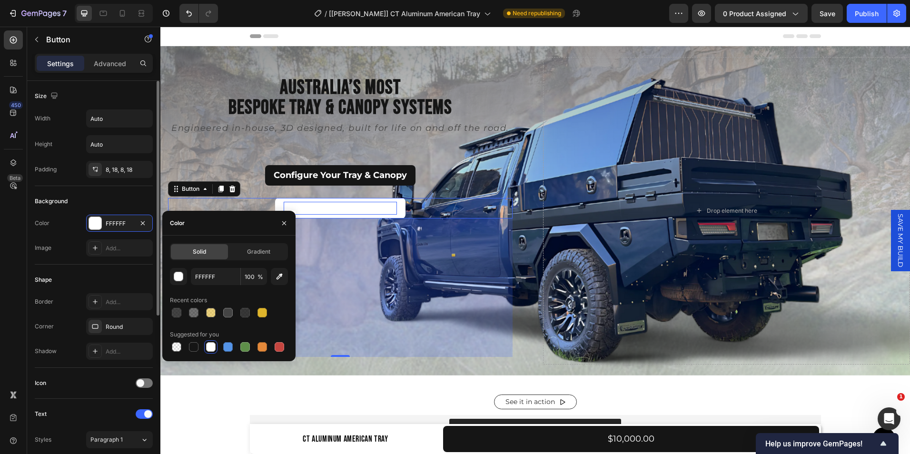
click at [99, 201] on div "Background" at bounding box center [94, 201] width 118 height 15
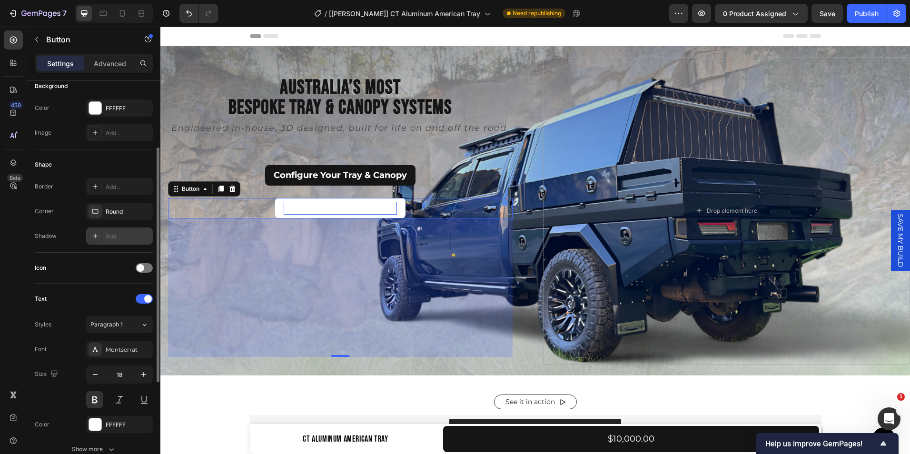
scroll to position [115, 0]
click at [97, 422] on div at bounding box center [95, 424] width 12 height 12
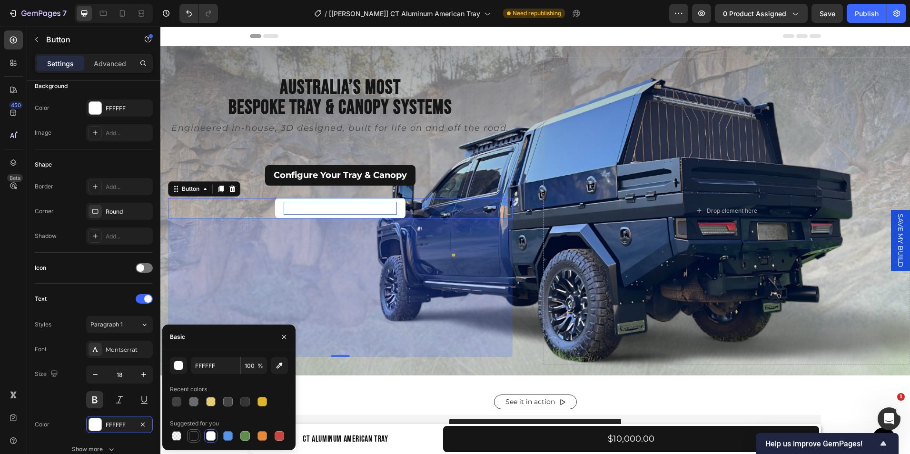
click at [196, 433] on div at bounding box center [194, 436] width 10 height 10
type input "151515"
click at [89, 289] on div "Text Styles Paragraph 1 Font Montserrat Size 18 Color 151515 Show more" at bounding box center [94, 375] width 118 height 182
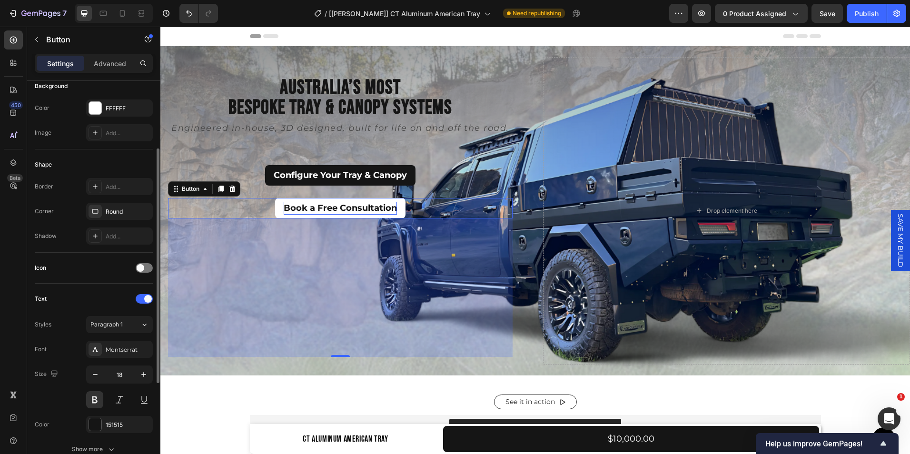
click at [89, 289] on div "Text Styles Paragraph 1 Font Montserrat Size 18 Color 151515 Show more" at bounding box center [94, 375] width 118 height 182
click at [106, 261] on div "Icon" at bounding box center [94, 267] width 118 height 15
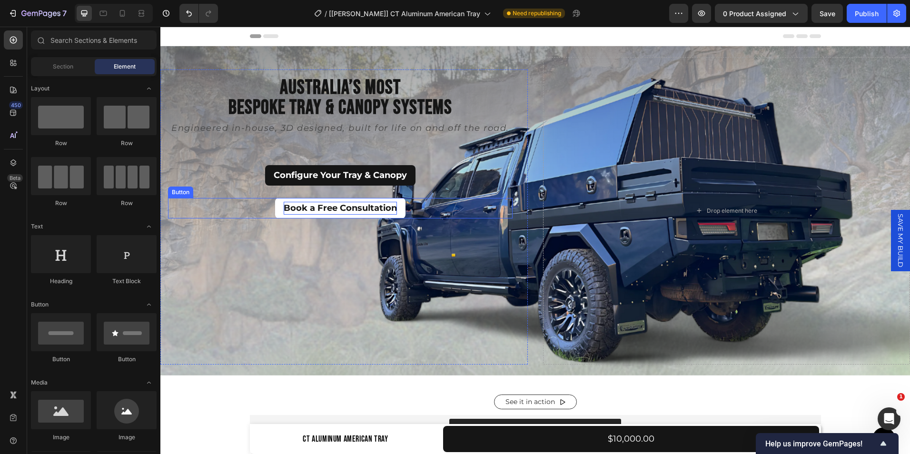
click at [397, 210] on p "Book a Free Consultation" at bounding box center [340, 208] width 113 height 13
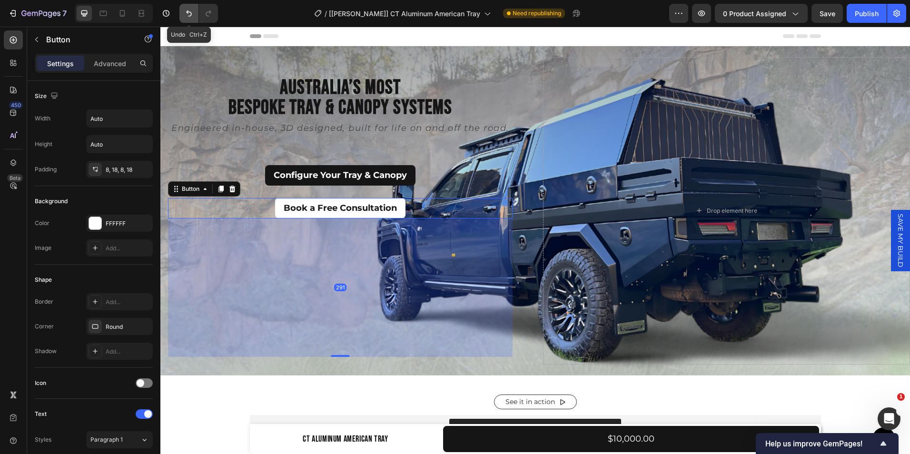
click at [183, 12] on button "Undo/Redo" at bounding box center [188, 13] width 19 height 19
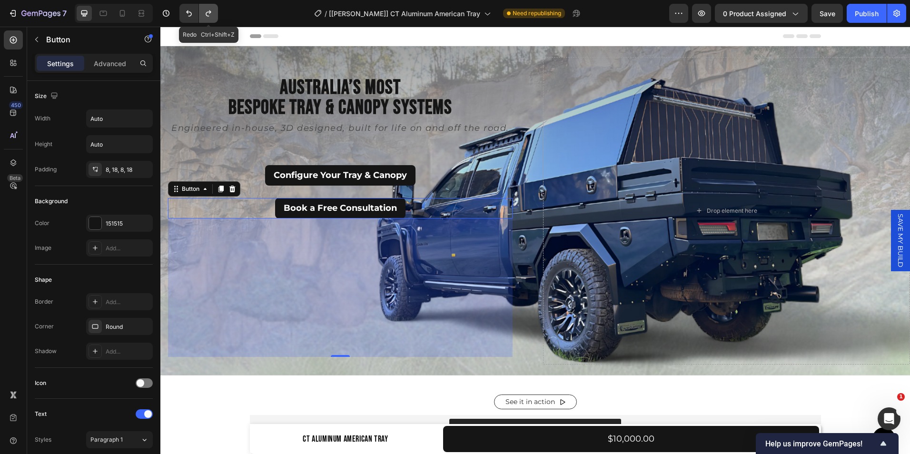
click at [209, 12] on icon "Undo/Redo" at bounding box center [208, 13] width 5 height 6
click at [210, 14] on icon "Undo/Redo" at bounding box center [209, 14] width 10 height 10
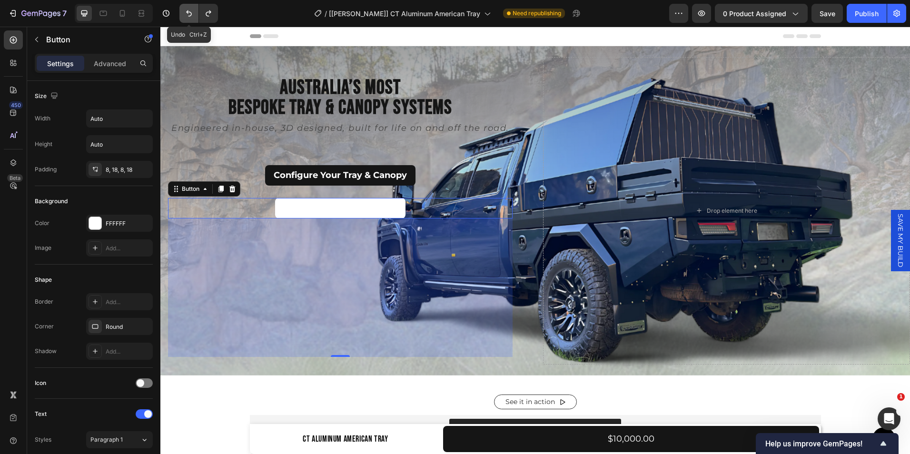
click at [189, 10] on icon "Undo/Redo" at bounding box center [189, 14] width 10 height 10
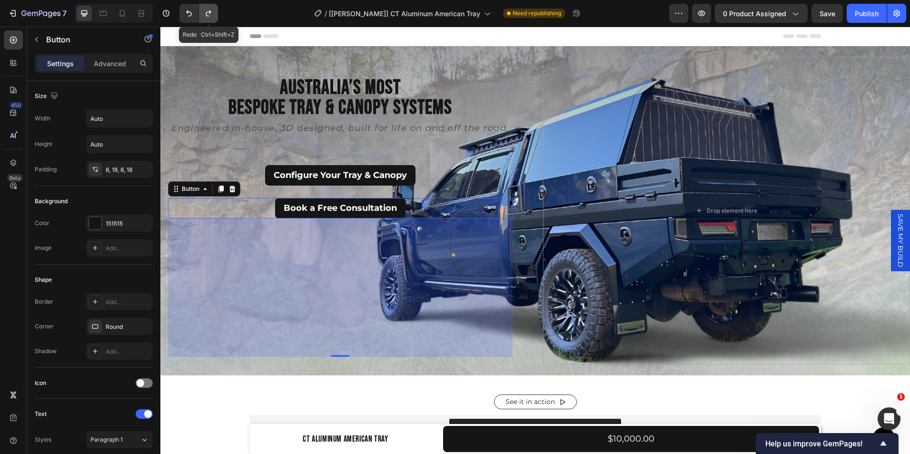
click at [211, 18] on button "Undo/Redo" at bounding box center [208, 13] width 19 height 19
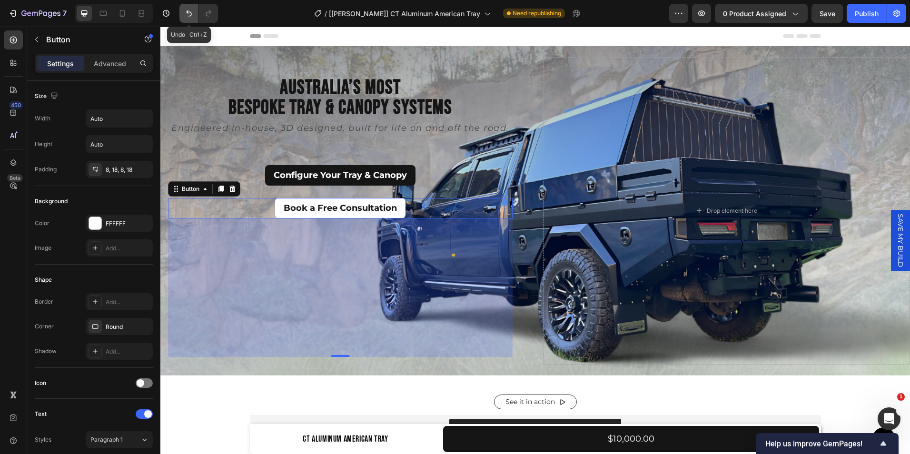
click at [186, 14] on icon "Undo/Redo" at bounding box center [189, 14] width 10 height 10
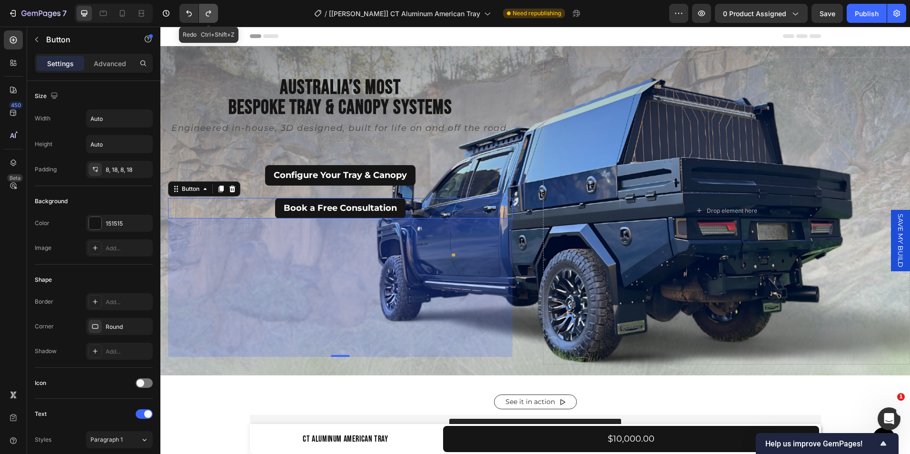
click at [202, 16] on button "Undo/Redo" at bounding box center [208, 13] width 19 height 19
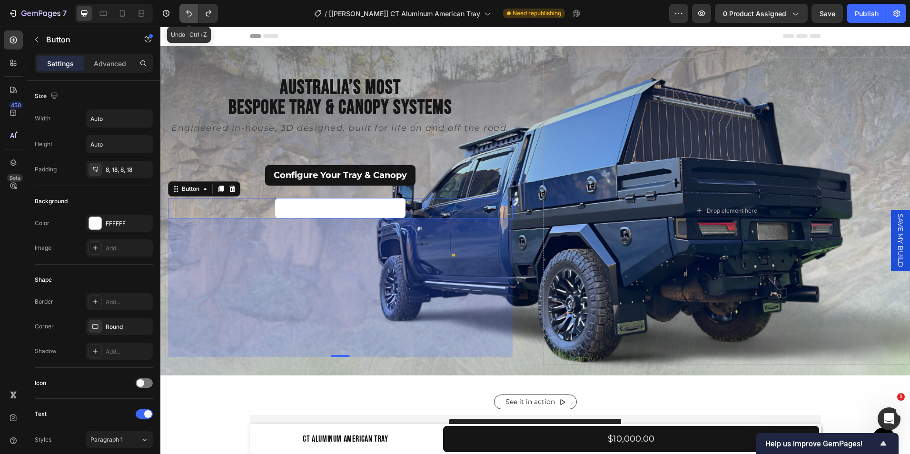
click at [192, 15] on icon "Undo/Redo" at bounding box center [189, 14] width 10 height 10
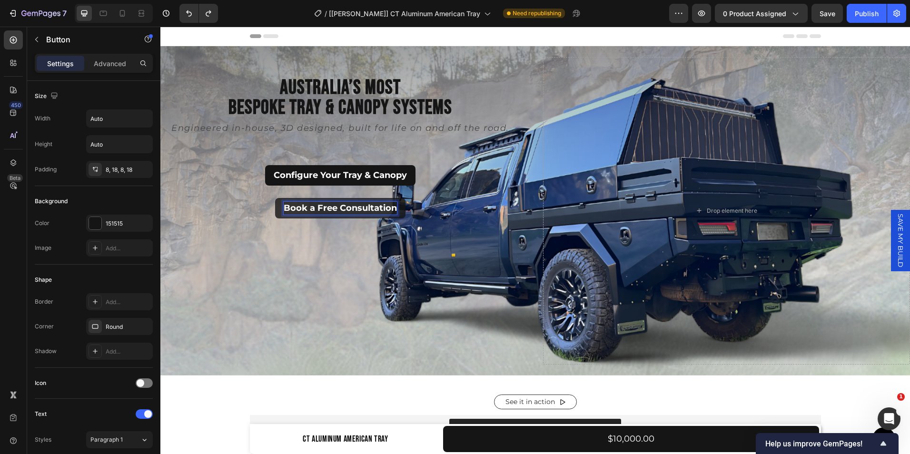
click at [394, 208] on p "Book a Free Consultation" at bounding box center [340, 208] width 113 height 13
click at [275, 198] on button "Book a Free Consultation" at bounding box center [340, 208] width 130 height 20
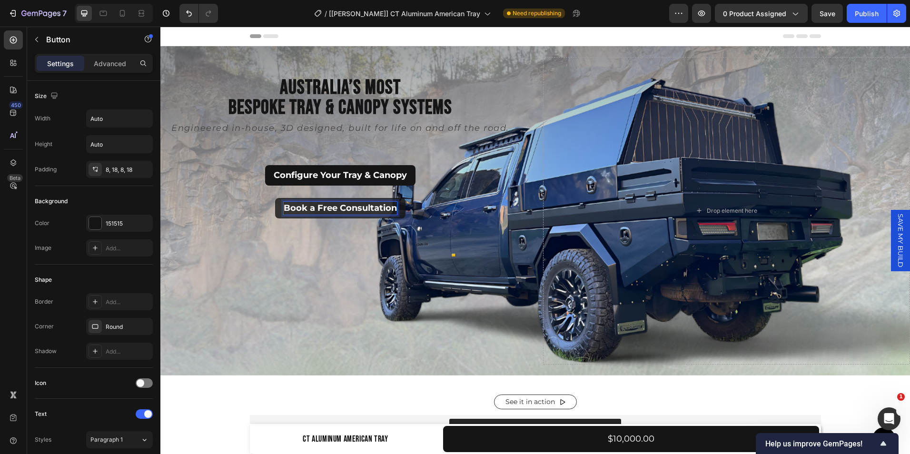
click at [275, 198] on button "Book a Free Consultation" at bounding box center [340, 208] width 130 height 20
click at [284, 205] on p "Book a Free Consultation" at bounding box center [340, 208] width 113 height 13
click at [275, 198] on button "Book a Free Consultation" at bounding box center [340, 208] width 130 height 20
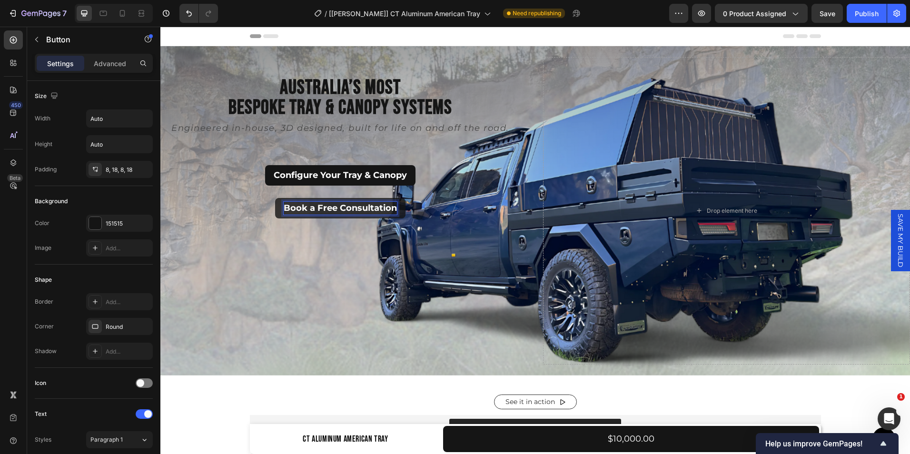
click at [275, 198] on button "Book a Free Consultation" at bounding box center [340, 208] width 130 height 20
click at [397, 206] on p "Book a Free Consultation" at bounding box center [340, 208] width 113 height 13
click at [275, 198] on button "Book a Free Consultation" at bounding box center [340, 208] width 130 height 20
click at [284, 207] on p "Book a Free Consultation" at bounding box center [340, 208] width 113 height 13
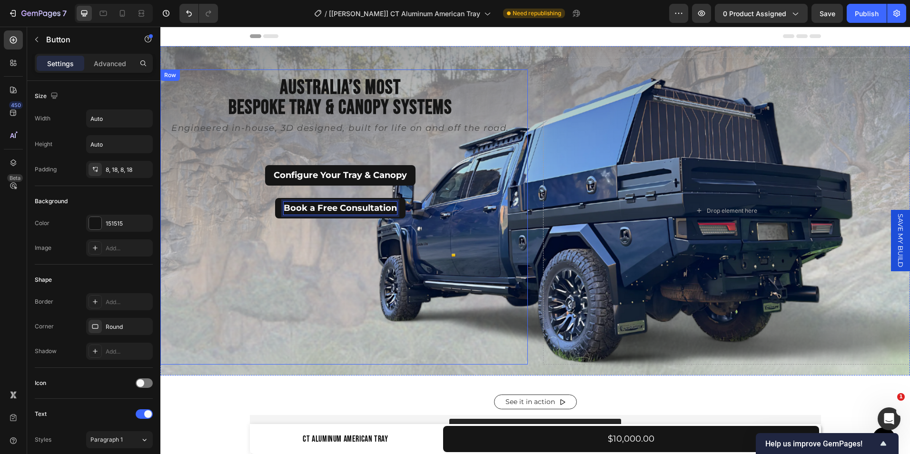
click at [275, 198] on button "Book a Free Consultation" at bounding box center [340, 208] width 130 height 20
click at [284, 294] on div "Book a Free Consultation Button 291" at bounding box center [340, 277] width 345 height 159
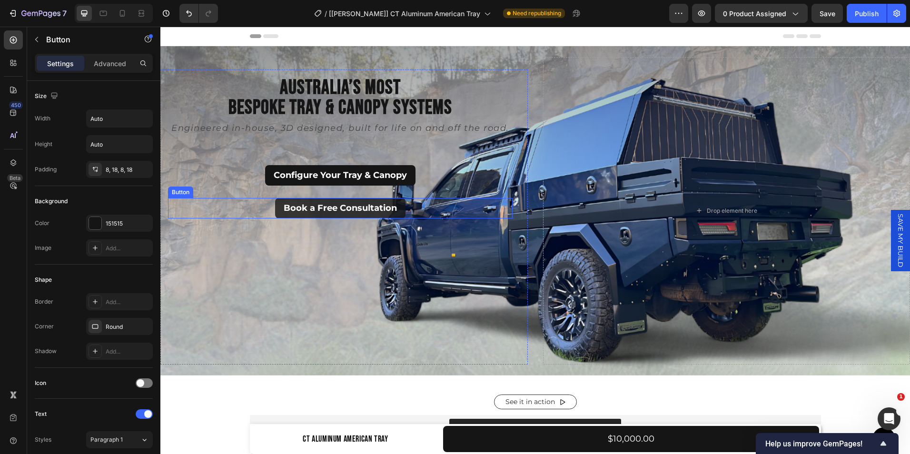
click at [275, 205] on button "Book a Free Consultation" at bounding box center [340, 208] width 130 height 20
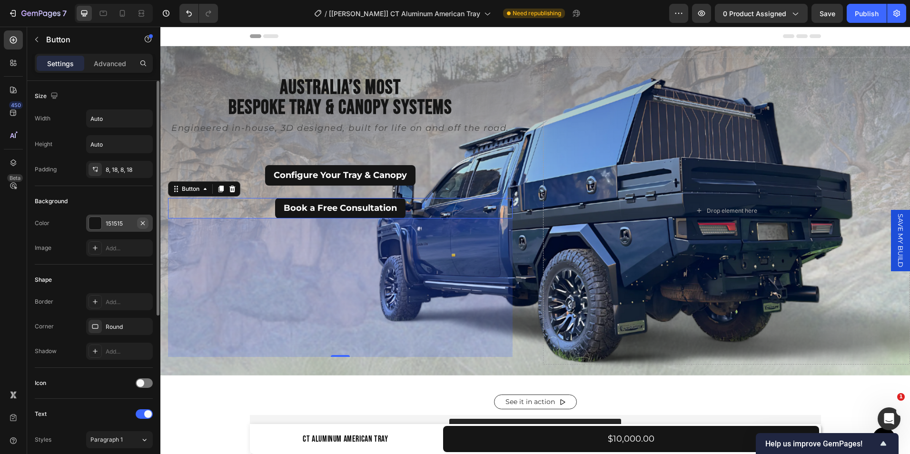
click at [142, 223] on icon "button" at bounding box center [143, 223] width 4 height 4
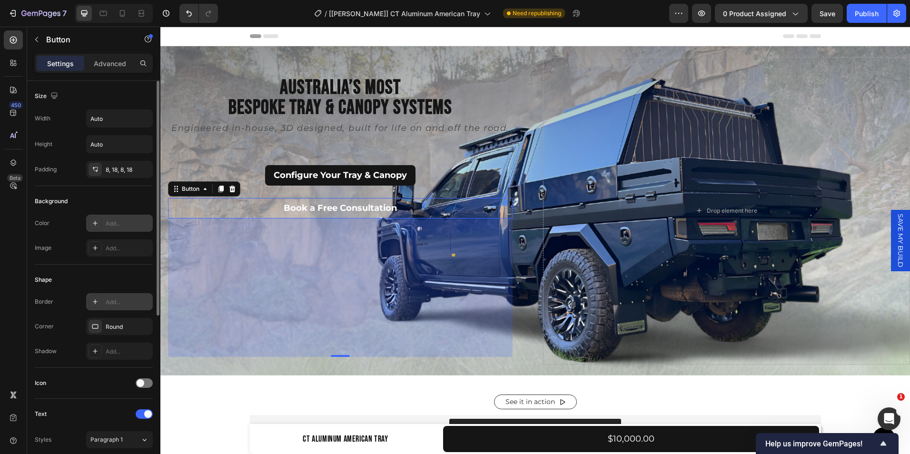
click at [94, 297] on div at bounding box center [95, 301] width 13 height 13
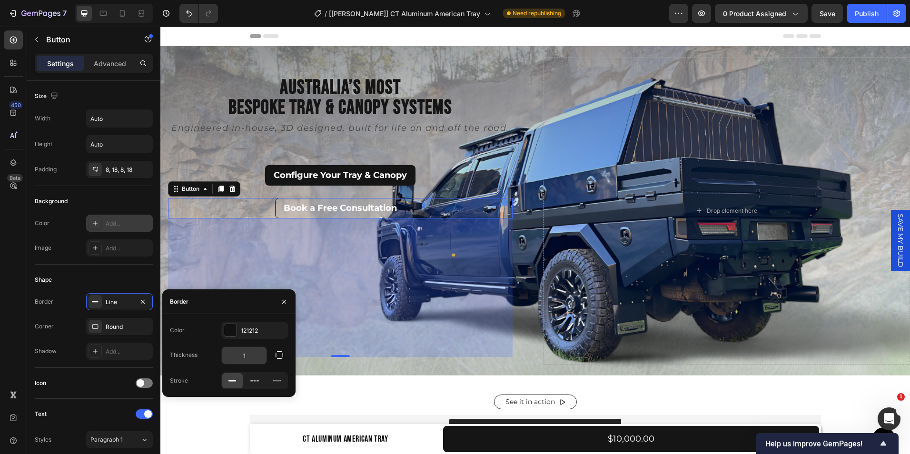
click at [255, 350] on input "1" at bounding box center [244, 355] width 45 height 17
type input "2"
type input "3"
click at [257, 326] on div "121212" at bounding box center [254, 330] width 67 height 17
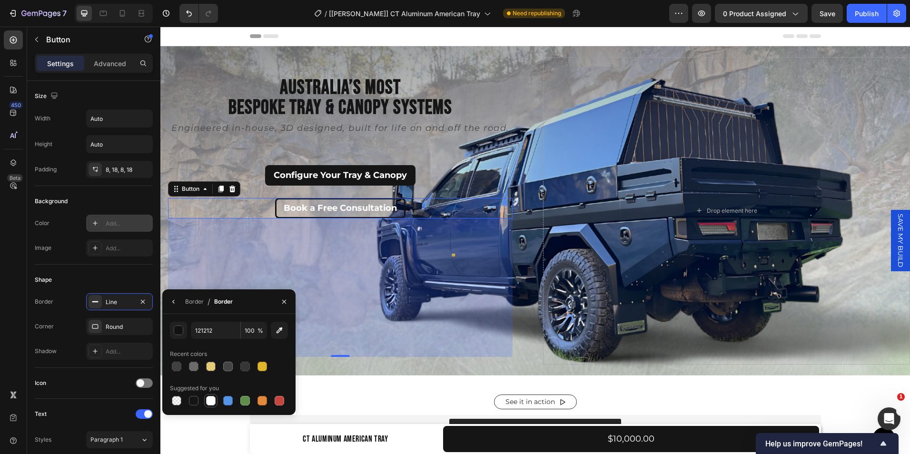
click at [209, 400] on div at bounding box center [211, 401] width 10 height 10
type input "FFFFFF"
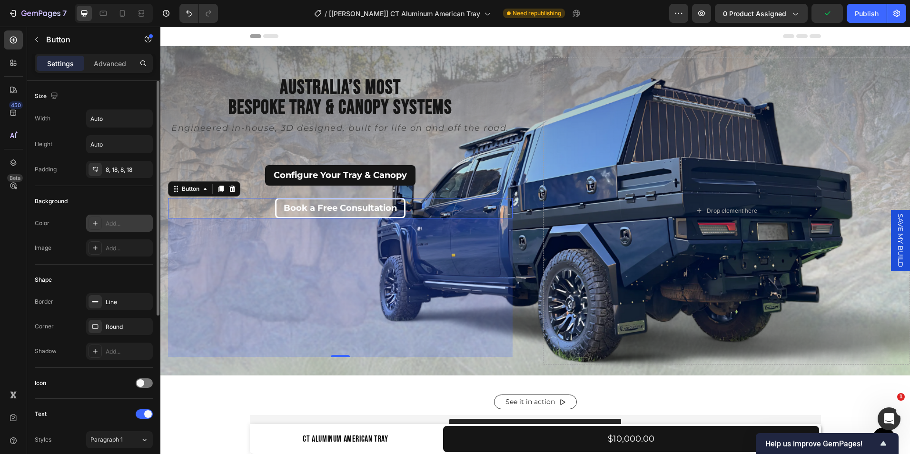
click at [129, 278] on div "Shape" at bounding box center [94, 279] width 118 height 15
click at [115, 302] on div "Line" at bounding box center [120, 302] width 28 height 9
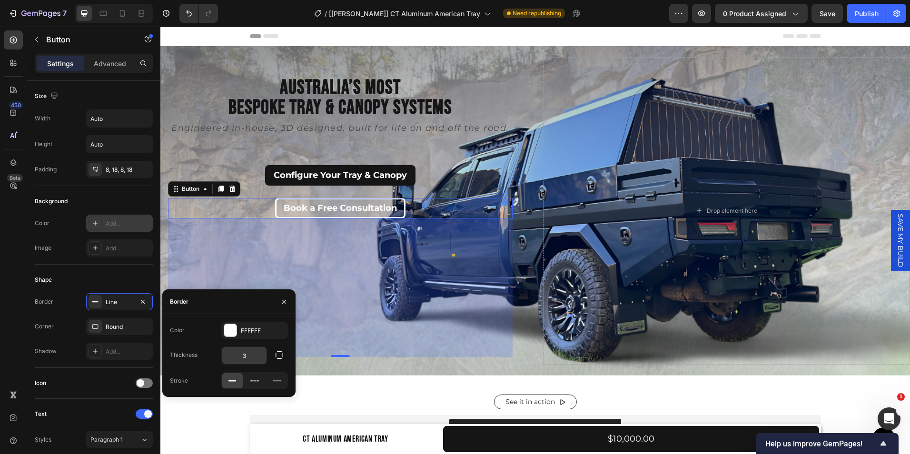
click at [251, 352] on input "3" at bounding box center [244, 355] width 45 height 17
type input "4"
click at [114, 270] on div "Shape Border Line Corner Round Shadow Add..." at bounding box center [94, 316] width 118 height 103
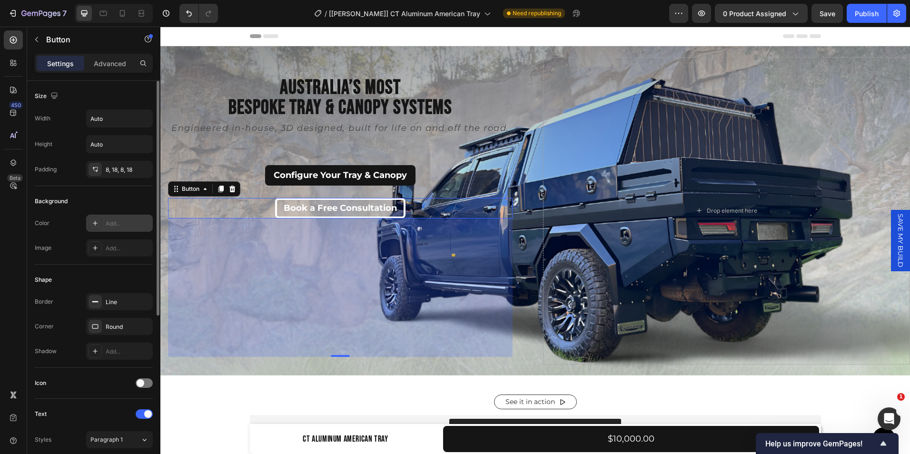
click at [114, 270] on div "Shape Border Line Corner Round Shadow Add..." at bounding box center [94, 316] width 118 height 103
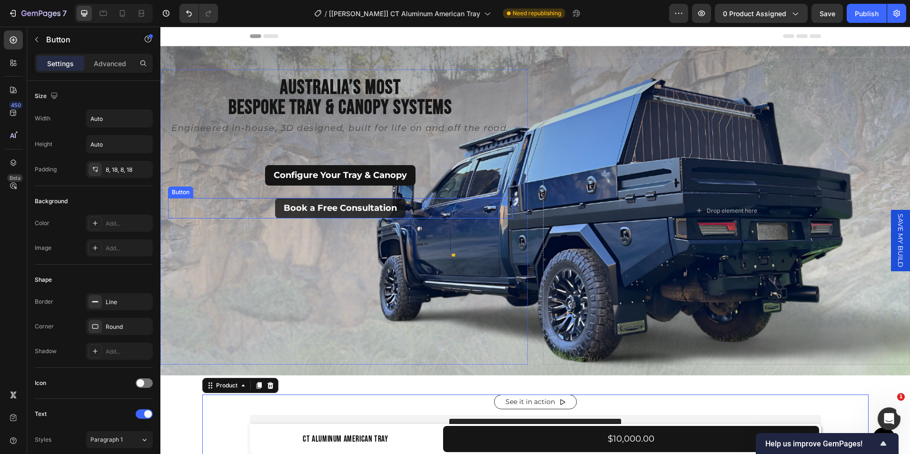
click at [275, 206] on button "Book a Free Consultation" at bounding box center [340, 208] width 130 height 20
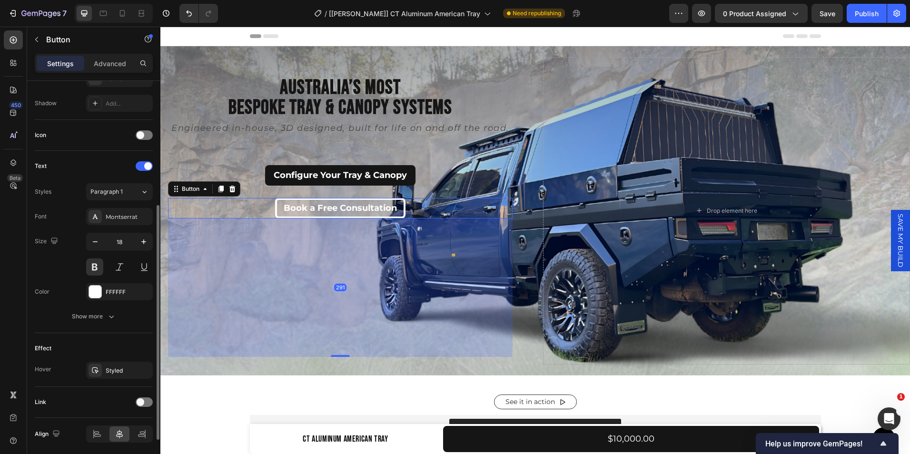
scroll to position [282, 0]
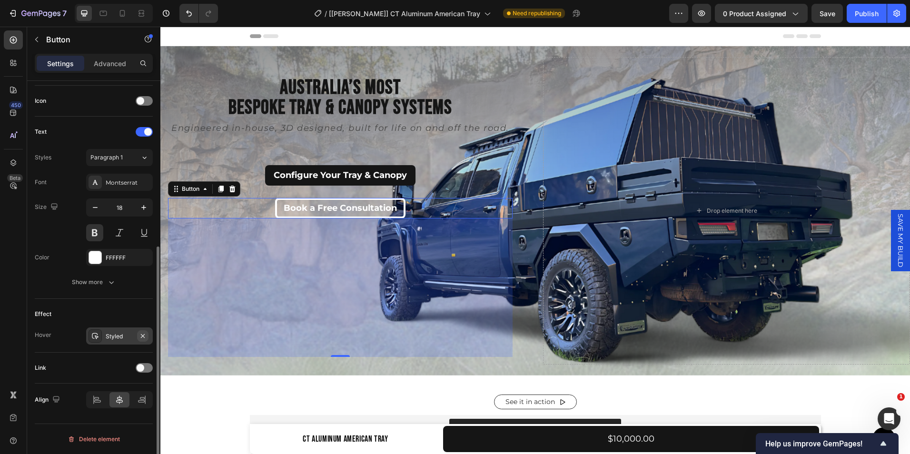
click at [141, 336] on icon "button" at bounding box center [143, 336] width 8 height 8
click at [119, 257] on div "FFFFFF" at bounding box center [120, 258] width 28 height 9
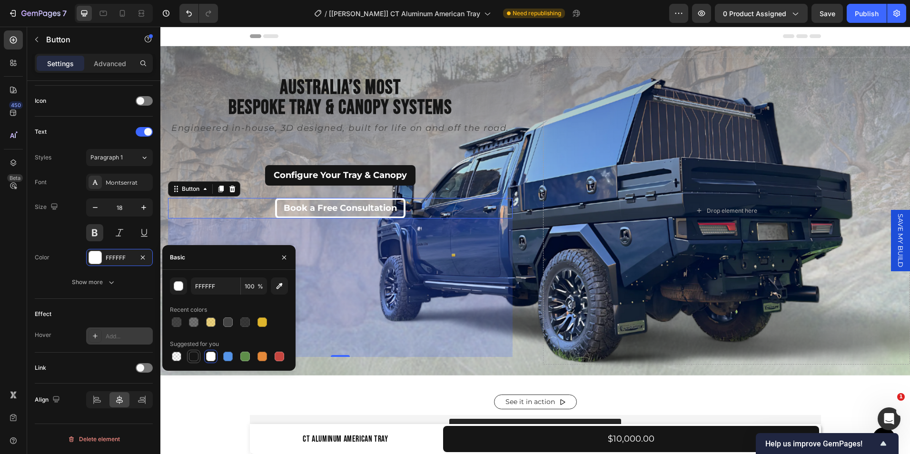
click at [194, 352] on div at bounding box center [194, 357] width 10 height 10
type input "151515"
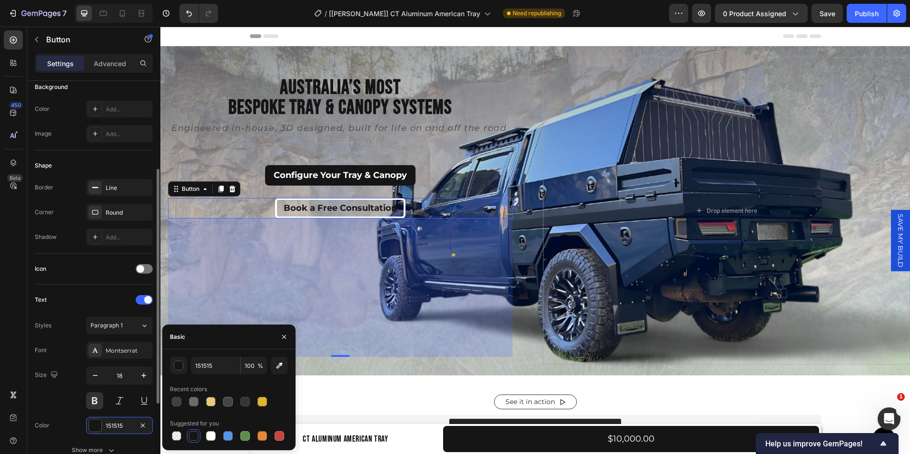
scroll to position [114, 0]
click at [116, 185] on div "Line" at bounding box center [120, 188] width 28 height 9
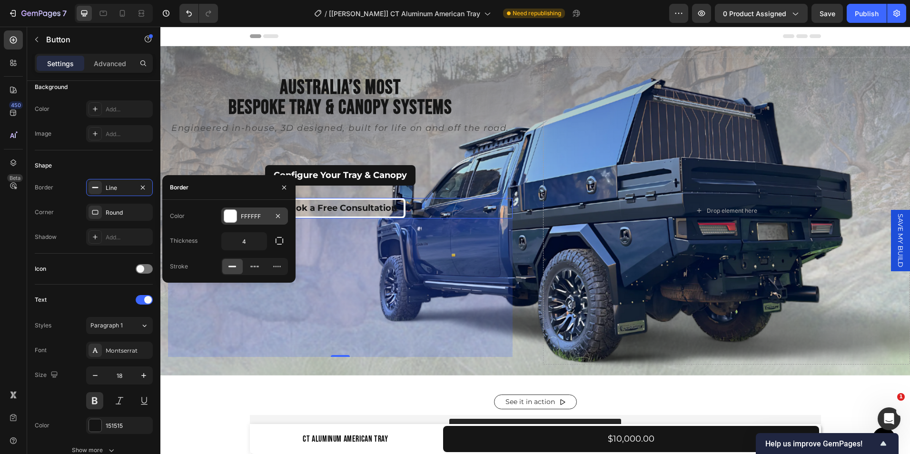
click at [238, 222] on div "FFFFFF" at bounding box center [254, 216] width 67 height 17
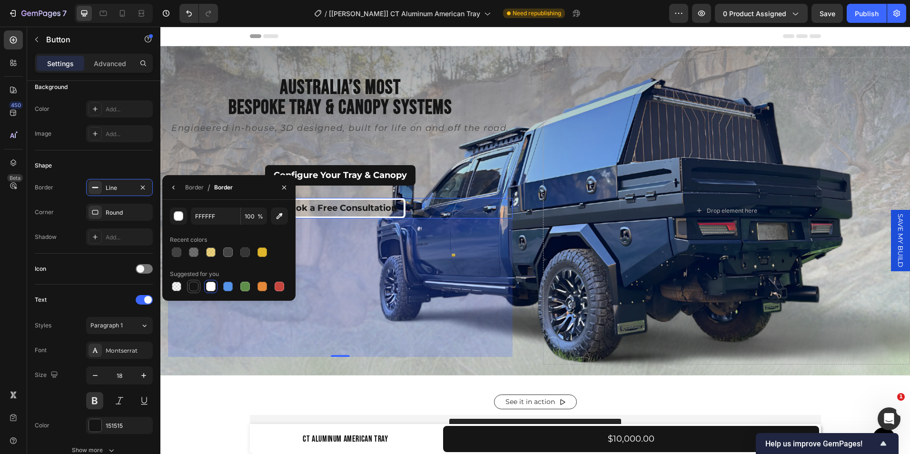
click at [194, 288] on div at bounding box center [194, 287] width 10 height 10
type input "151515"
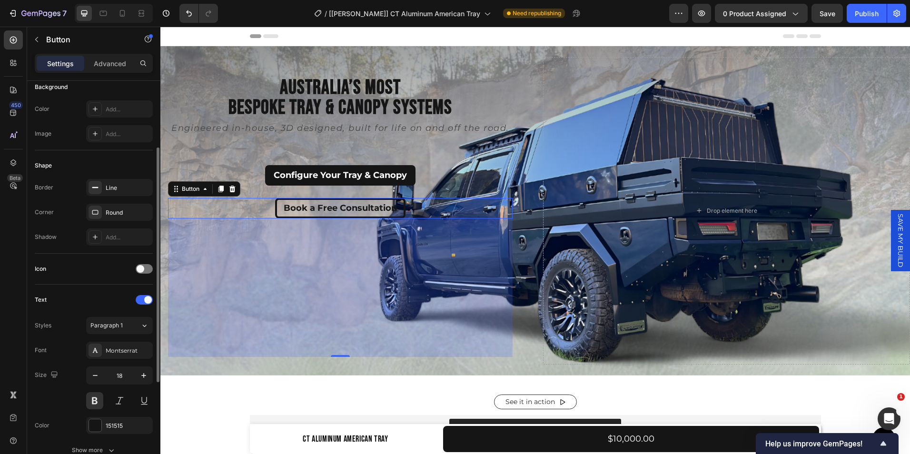
click at [90, 272] on div "Icon" at bounding box center [94, 268] width 118 height 15
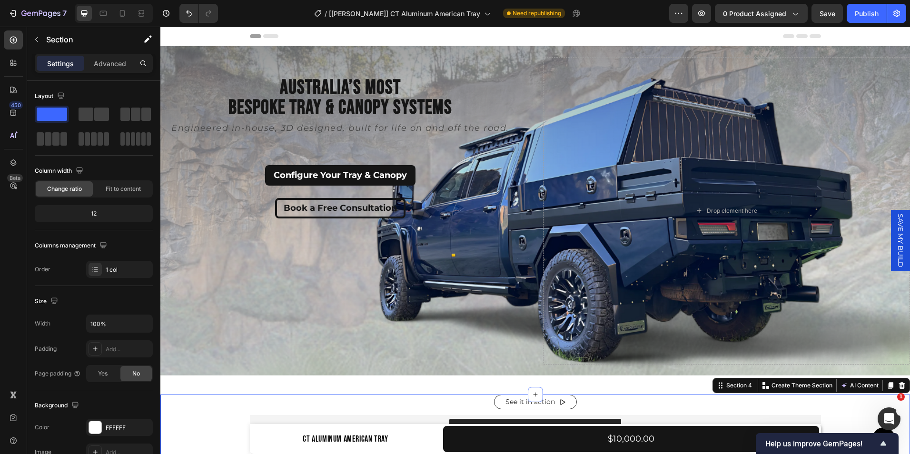
click at [411, 175] on button "Configure Your Tray & Canopy" at bounding box center [340, 175] width 150 height 20
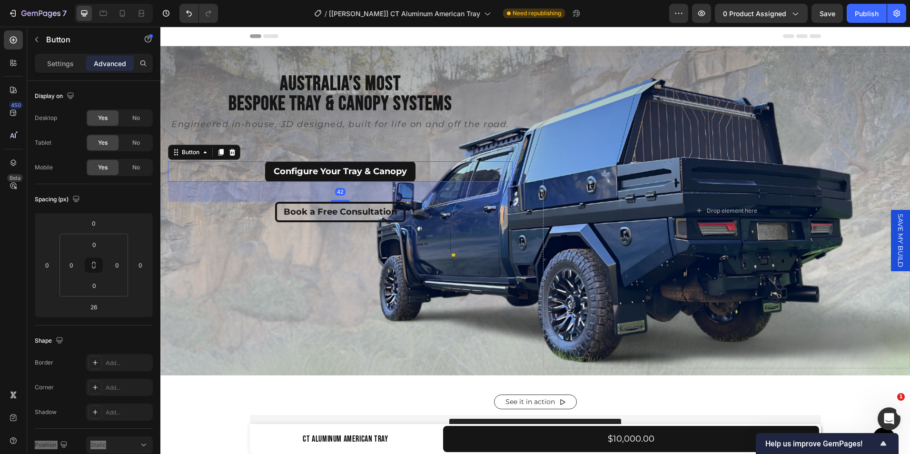
drag, startPoint x: 346, startPoint y: 196, endPoint x: 347, endPoint y: 203, distance: 7.7
click at [347, 203] on div "Australia’s Most Bespoke Tray & Canopy Systems Heading Engineered in-house, 3D …" at bounding box center [340, 216] width 345 height 287
type input "42"
click at [429, 215] on div "Book a Free Consultation Button" at bounding box center [340, 212] width 345 height 20
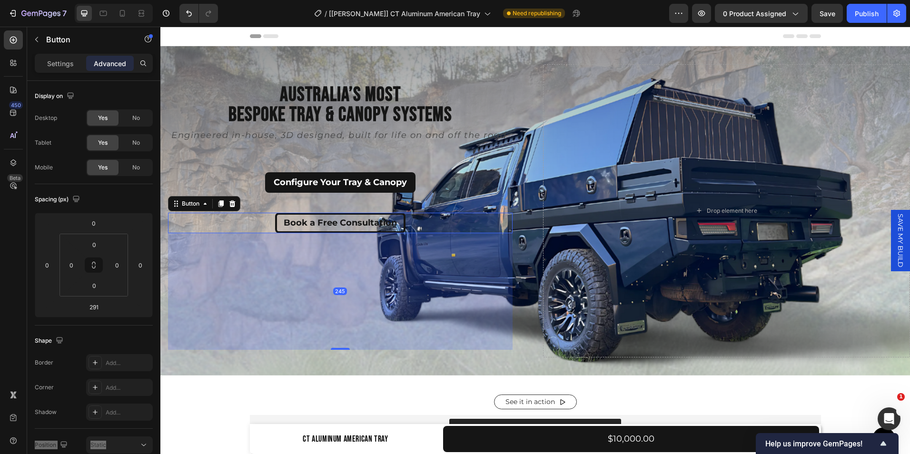
drag, startPoint x: 342, startPoint y: 358, endPoint x: 343, endPoint y: 337, distance: 21.9
click at [343, 233] on div "245" at bounding box center [340, 233] width 345 height 0
type input "245"
click at [453, 134] on p "Engineered in-house, 3D designed, built for life on and off the road." at bounding box center [340, 135] width 343 height 9
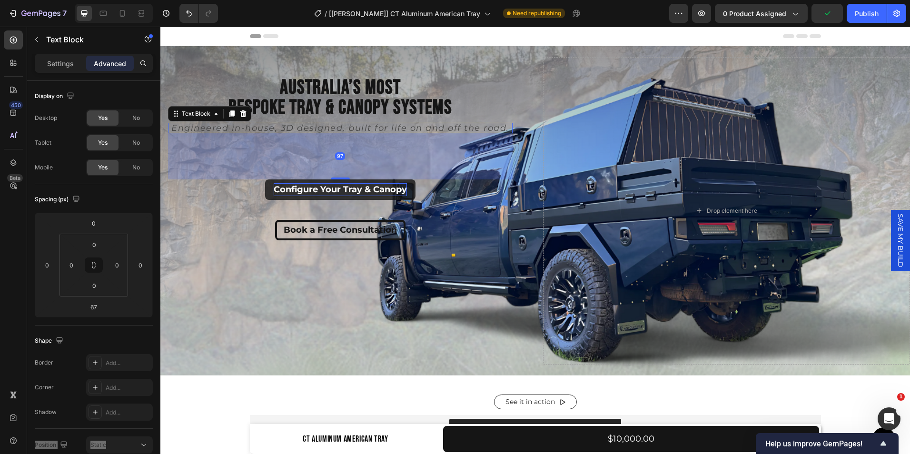
drag, startPoint x: 345, startPoint y: 169, endPoint x: 348, endPoint y: 183, distance: 14.7
click at [348, 183] on div "Australia’s Most Bespoke Tray & Canopy Systems Heading Engineered in-house, 3D …" at bounding box center [340, 217] width 345 height 280
type input "97"
click at [337, 273] on div "Book a Free Consultation Button" at bounding box center [340, 288] width 345 height 137
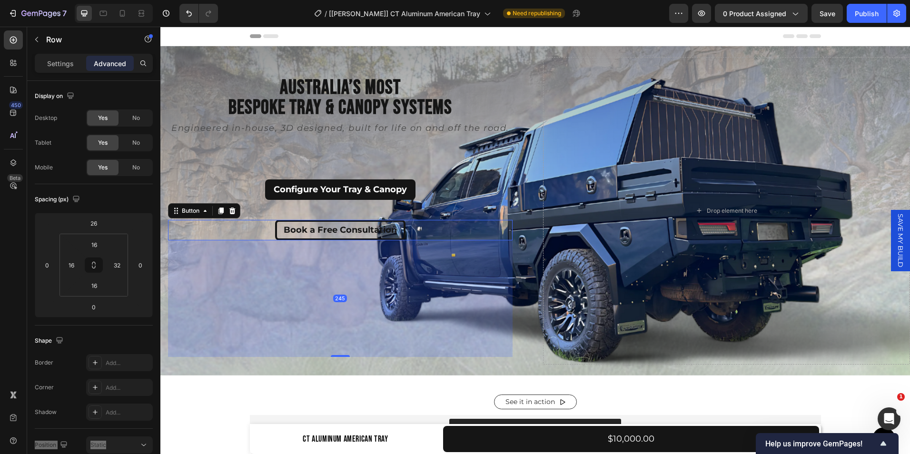
click at [424, 233] on div "Book a Free Consultation Button 245" at bounding box center [340, 230] width 345 height 20
click at [341, 352] on div "245" at bounding box center [340, 298] width 345 height 117
click at [341, 357] on div "Australia’s Most Bespoke Tray & Canopy Systems Heading Engineered in-house, 3D …" at bounding box center [343, 217] width 367 height 298
type input "251"
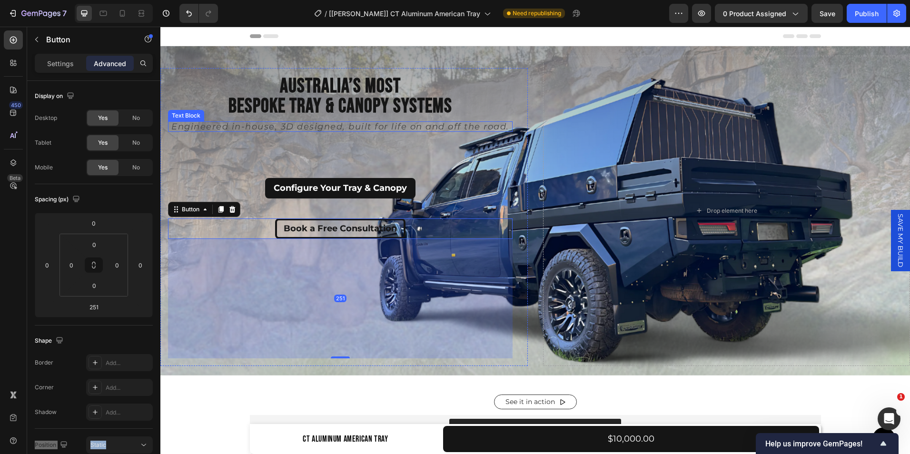
click at [416, 125] on p "Engineered in-house, 3D designed, built for life on and off the road." at bounding box center [340, 126] width 343 height 9
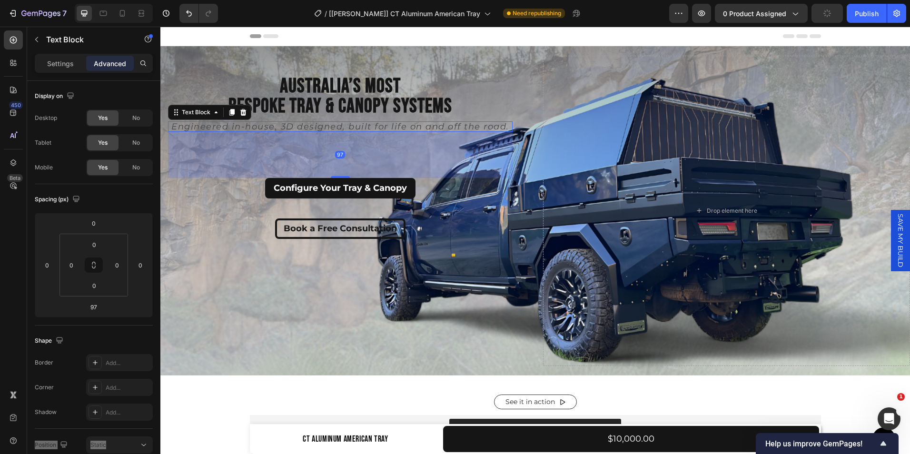
click at [345, 173] on div "97" at bounding box center [340, 155] width 345 height 46
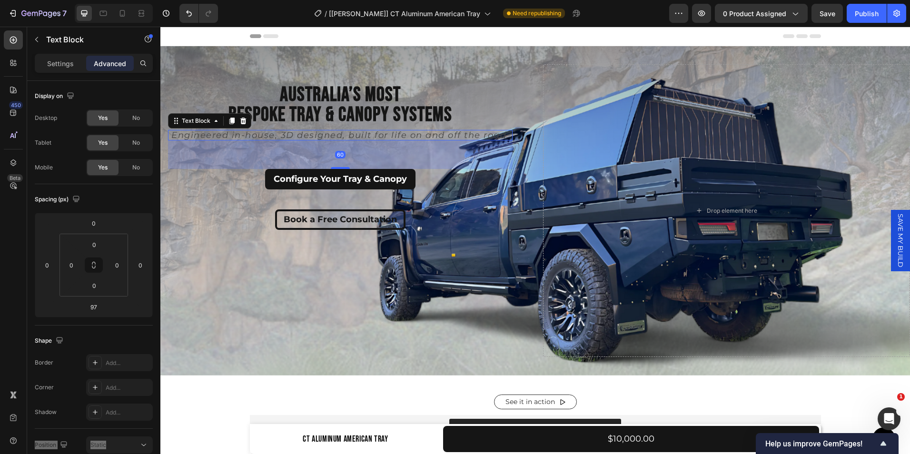
drag, startPoint x: 344, startPoint y: 176, endPoint x: 348, endPoint y: 158, distance: 18.0
click at [348, 140] on div "60" at bounding box center [340, 140] width 345 height 0
type input "60"
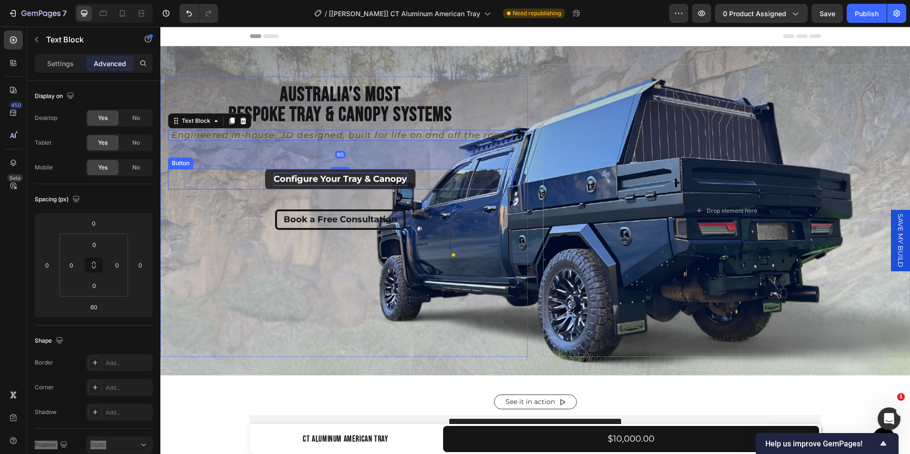
click at [349, 184] on p "Configure Your Tray & Canopy" at bounding box center [340, 179] width 133 height 13
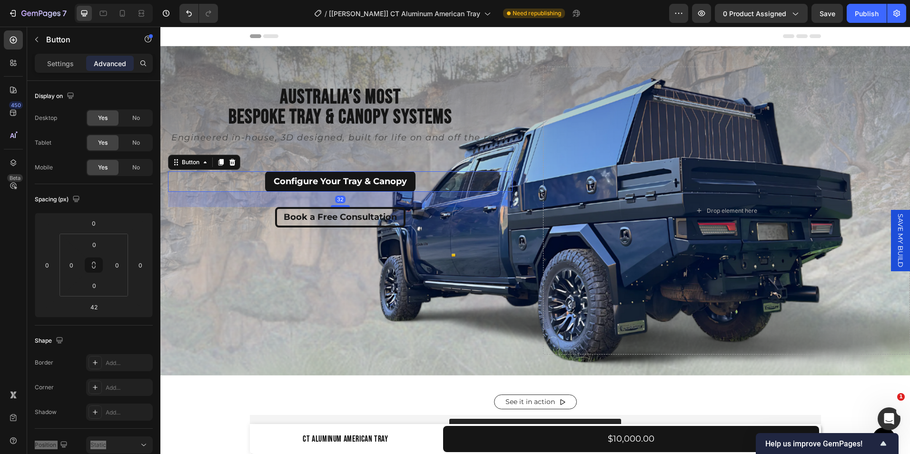
click at [346, 192] on div "32" at bounding box center [340, 192] width 345 height 0
type input "32"
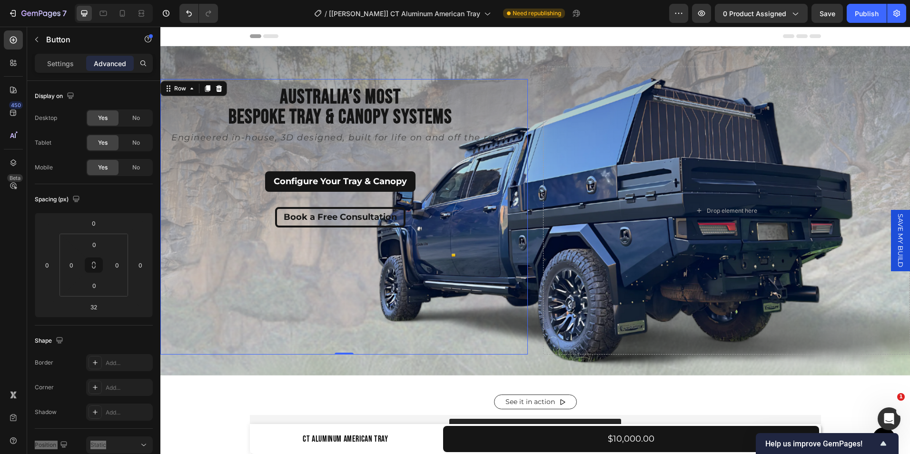
click at [327, 280] on div "Book a Free Consultation Button" at bounding box center [340, 277] width 345 height 140
click at [189, 9] on icon "Undo/Redo" at bounding box center [189, 14] width 10 height 10
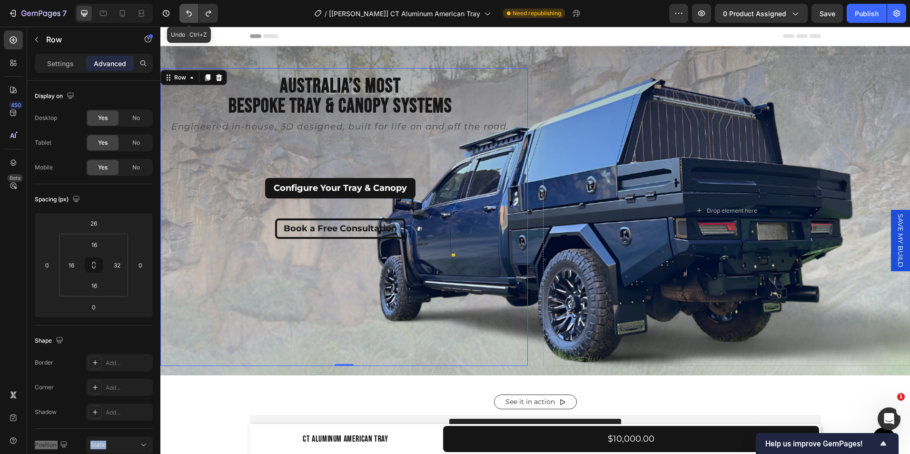
click at [189, 9] on icon "Undo/Redo" at bounding box center [189, 14] width 10 height 10
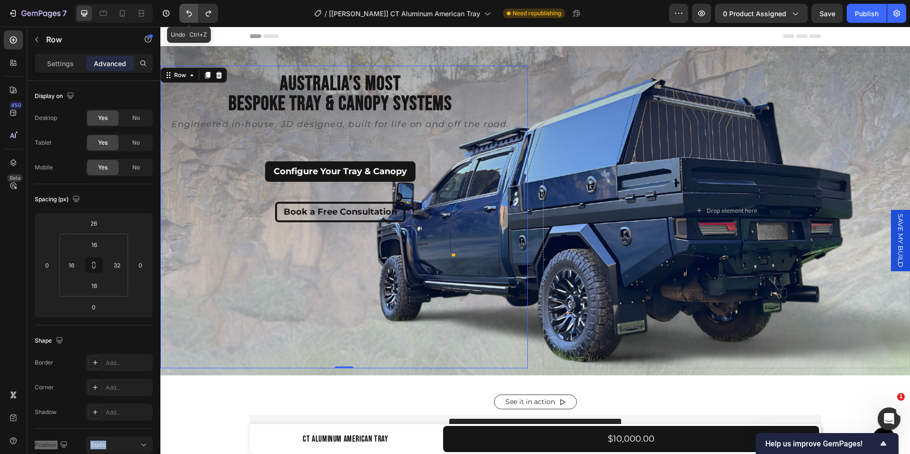
click at [189, 9] on icon "Undo/Redo" at bounding box center [189, 14] width 10 height 10
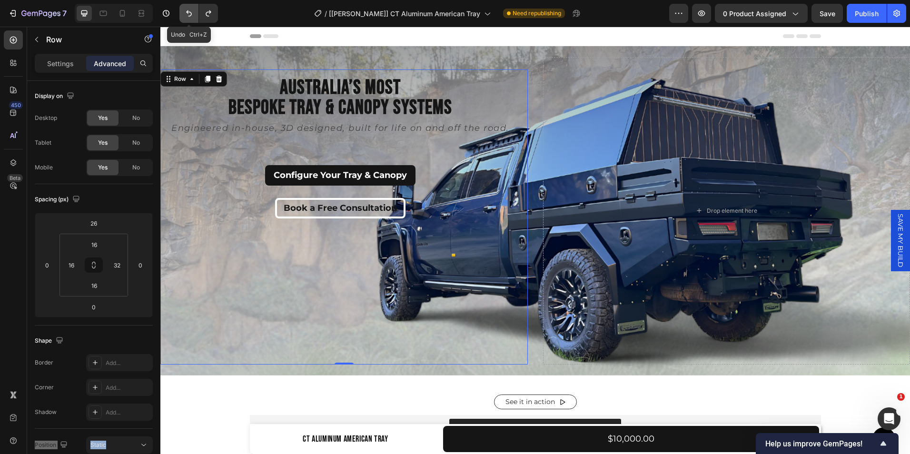
click at [189, 9] on icon "Undo/Redo" at bounding box center [189, 14] width 10 height 10
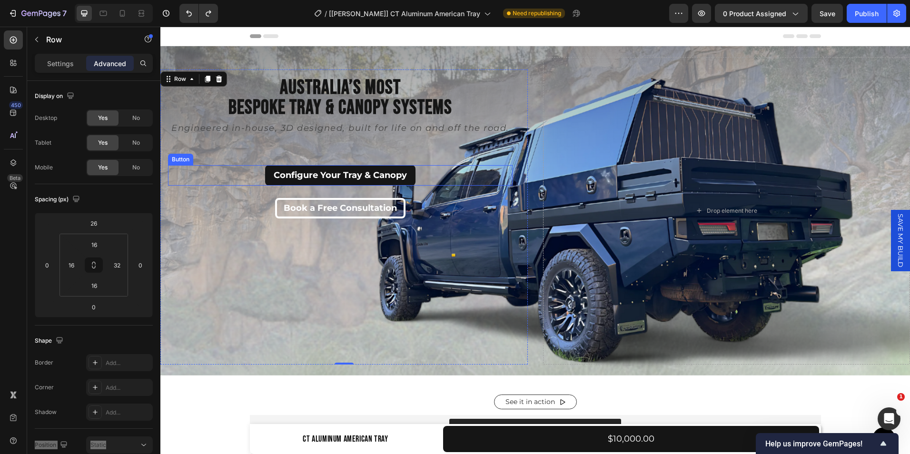
click at [416, 175] on div "Configure Your Tray & Canopy Button" at bounding box center [340, 175] width 345 height 20
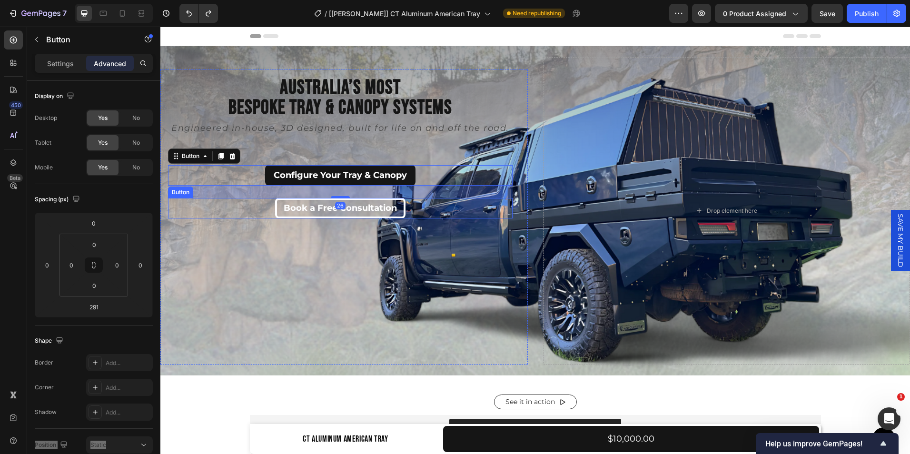
click at [343, 198] on button "Book a Free Consultation" at bounding box center [340, 208] width 130 height 20
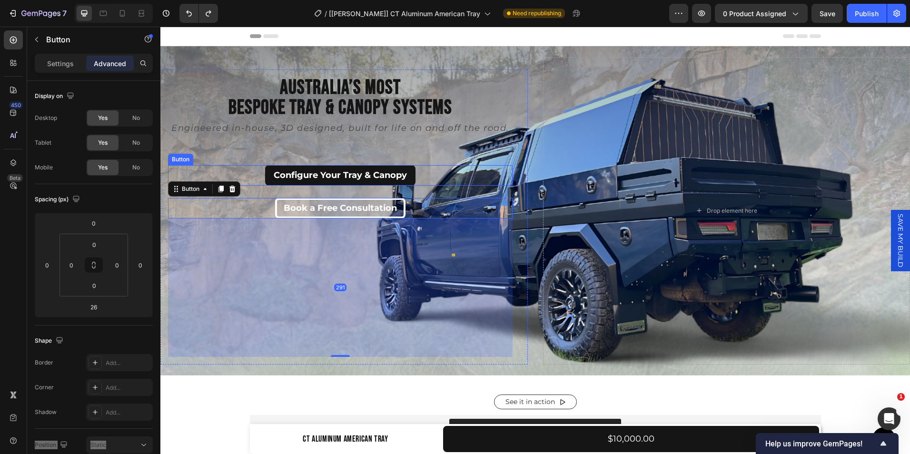
click at [423, 179] on div "Configure Your Tray & Canopy Button" at bounding box center [340, 175] width 345 height 20
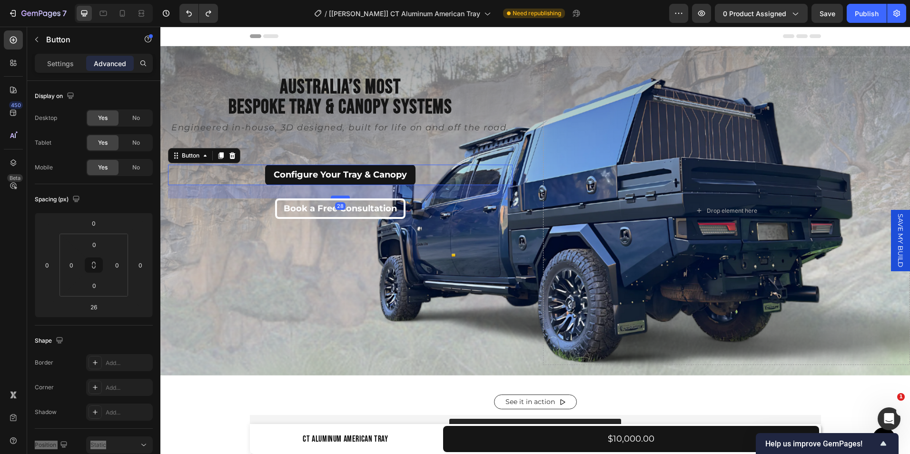
click at [340, 196] on div at bounding box center [340, 197] width 19 height 3
click at [340, 197] on div at bounding box center [340, 198] width 19 height 3
type input "32"
click at [406, 124] on p "Engineered in-house, 3D designed, built for life on and off the road." at bounding box center [340, 126] width 343 height 9
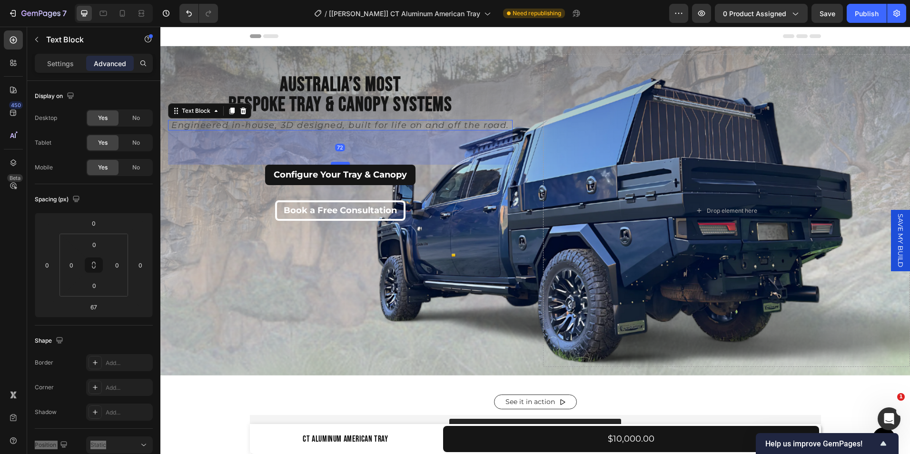
click at [343, 163] on div at bounding box center [340, 163] width 19 height 3
type input "72"
click at [426, 213] on div "Book a Free Consultation Button" at bounding box center [340, 210] width 345 height 20
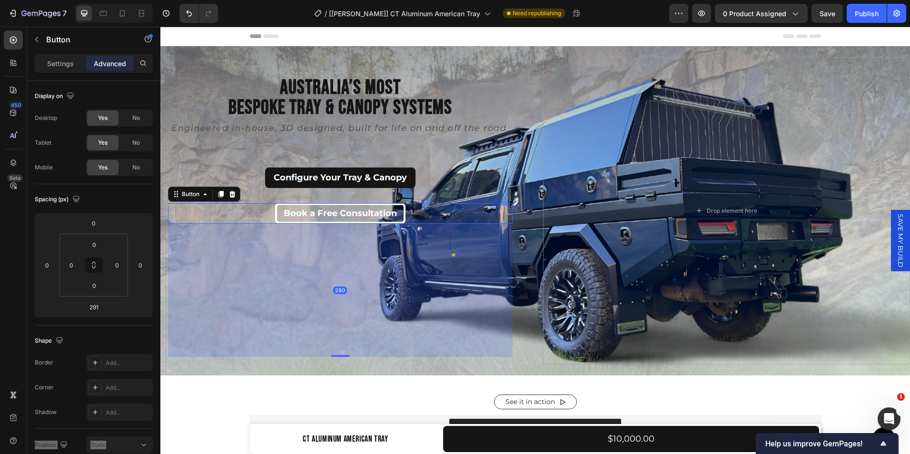
drag, startPoint x: 341, startPoint y: 356, endPoint x: 342, endPoint y: 351, distance: 5.3
click at [342, 224] on div "280" at bounding box center [340, 224] width 345 height 0
type input "280"
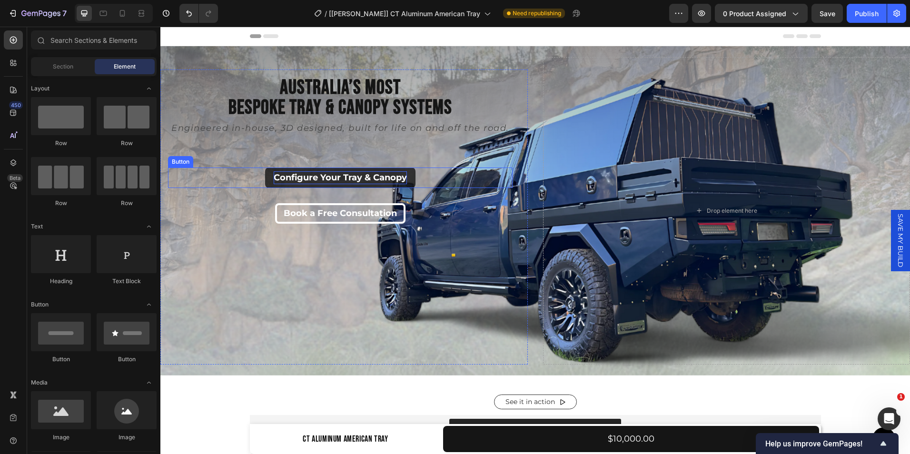
click at [342, 173] on p "Configure Your Tray & Canopy" at bounding box center [340, 177] width 133 height 13
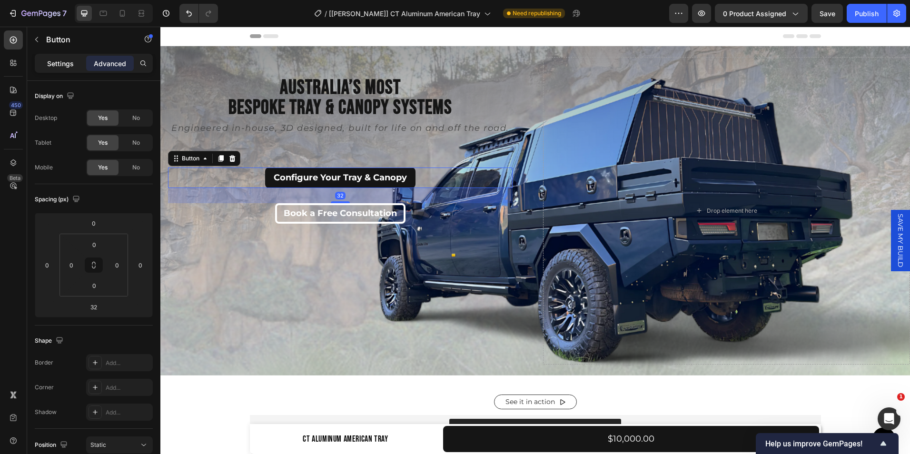
click at [56, 65] on p "Settings" at bounding box center [60, 64] width 27 height 10
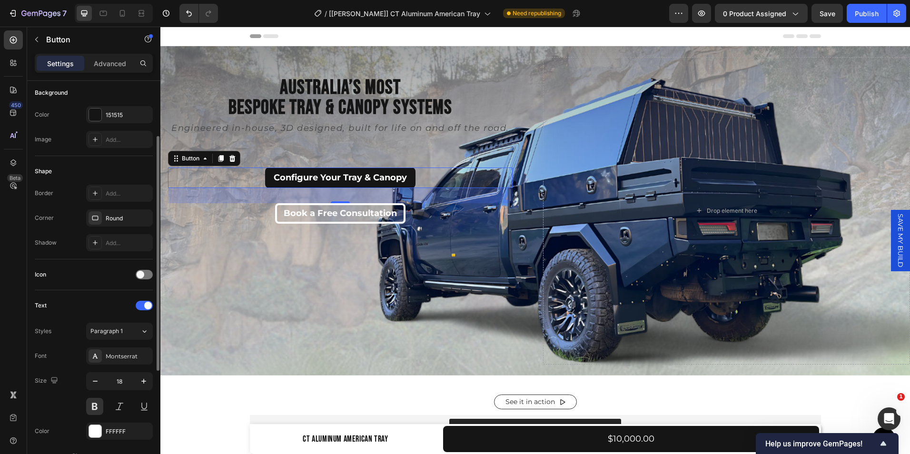
scroll to position [109, 0]
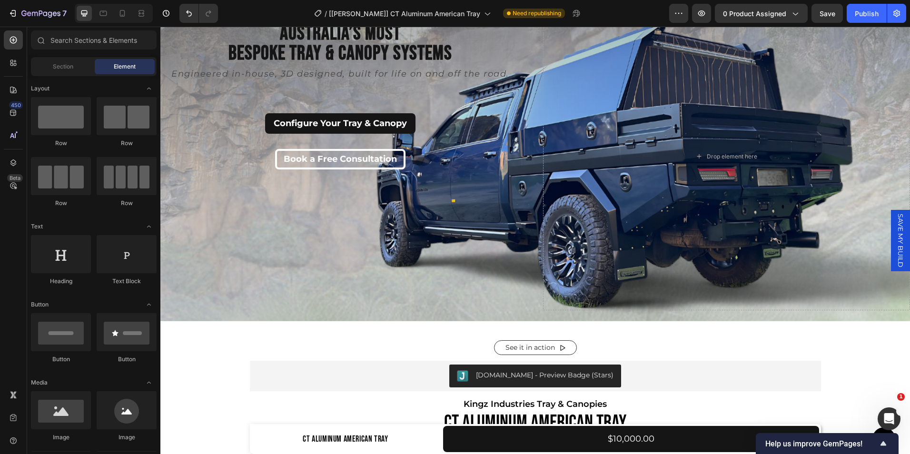
scroll to position [55, 0]
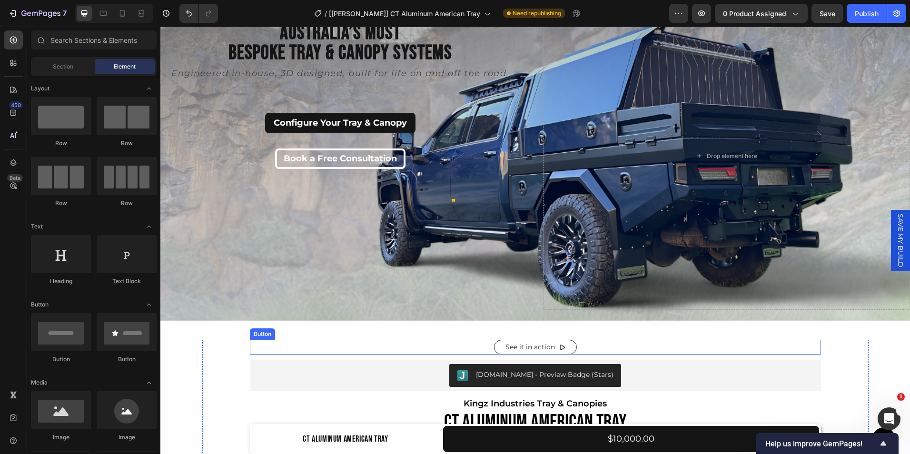
click at [579, 345] on div "See it in action Button" at bounding box center [535, 347] width 571 height 15
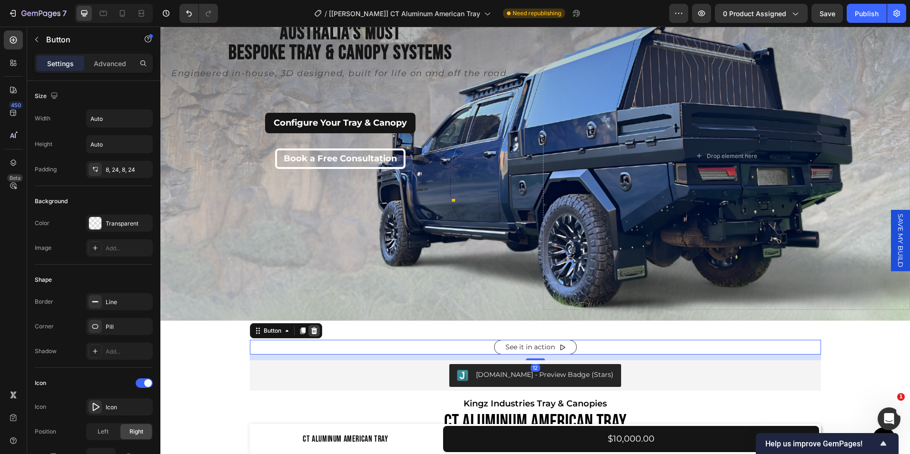
click at [311, 328] on icon at bounding box center [314, 330] width 6 height 7
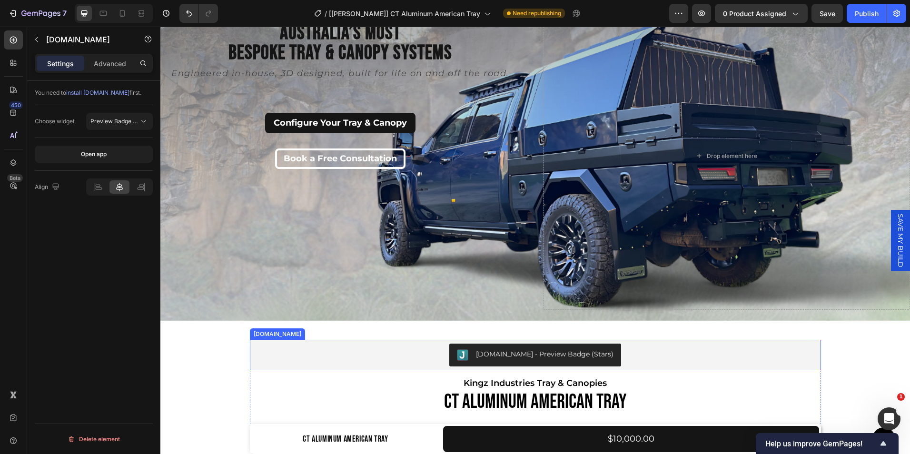
click at [389, 344] on div "Judge.me - Preview Badge (Stars)" at bounding box center [536, 355] width 564 height 23
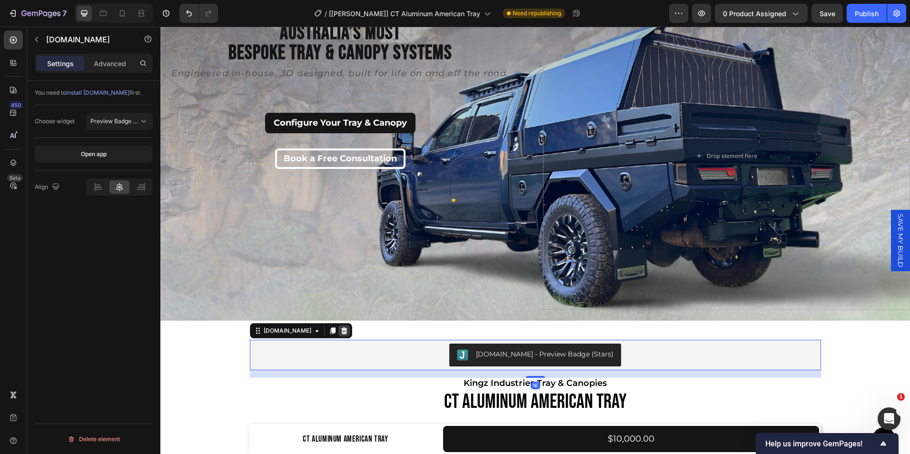
click at [341, 327] on icon at bounding box center [344, 330] width 6 height 7
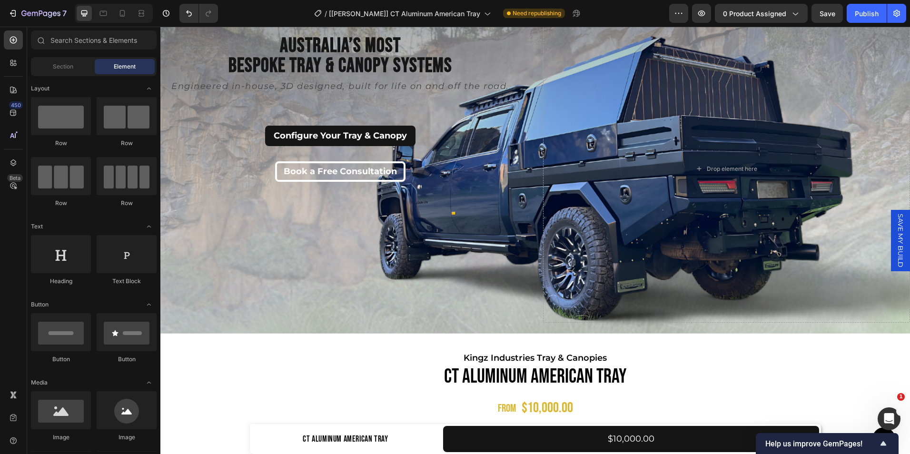
scroll to position [163, 0]
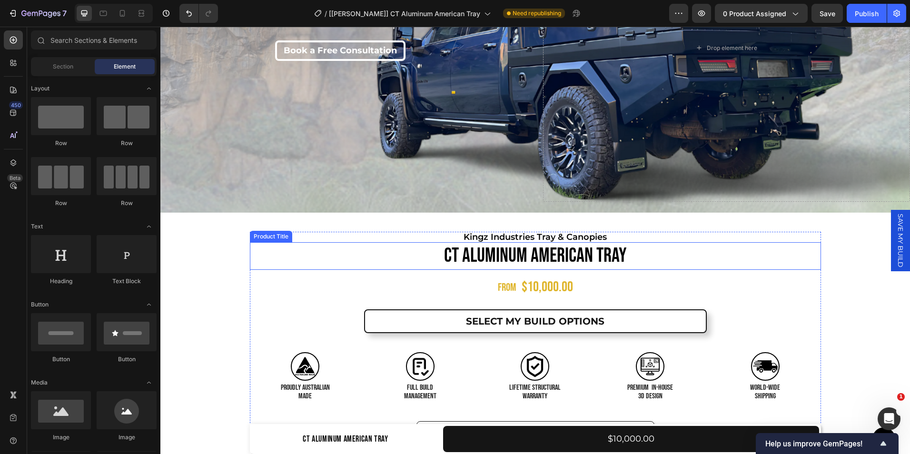
click at [526, 253] on h1 "CT Aluminum American Tray" at bounding box center [535, 256] width 571 height 28
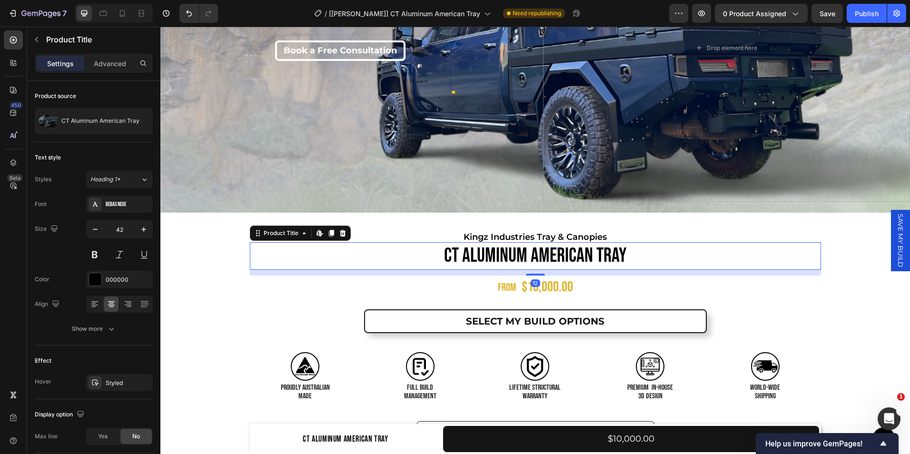
click at [526, 253] on h1 "CT Aluminum American Tray" at bounding box center [535, 256] width 571 height 28
click at [524, 249] on h1 "CT Aluminum American Tray" at bounding box center [535, 256] width 571 height 28
click at [498, 251] on h1 "CT Aluminum American Tray" at bounding box center [535, 256] width 571 height 28
click at [316, 230] on icon at bounding box center [320, 233] width 8 height 8
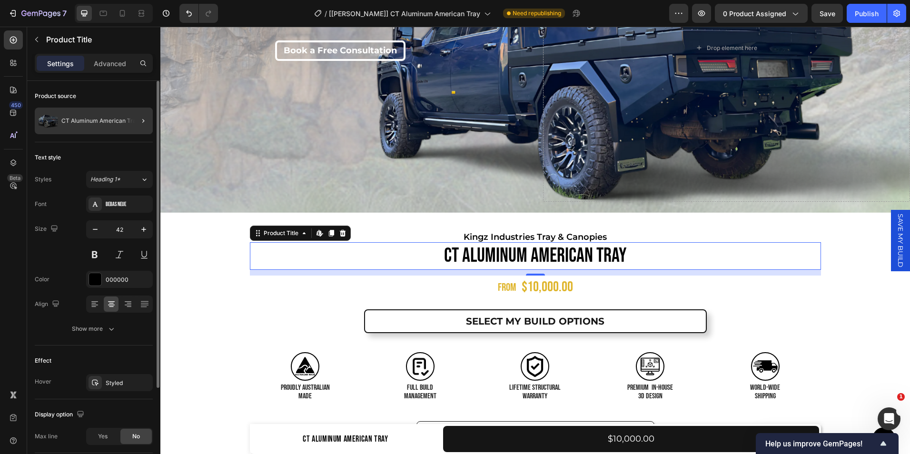
click at [133, 121] on div at bounding box center [139, 121] width 27 height 27
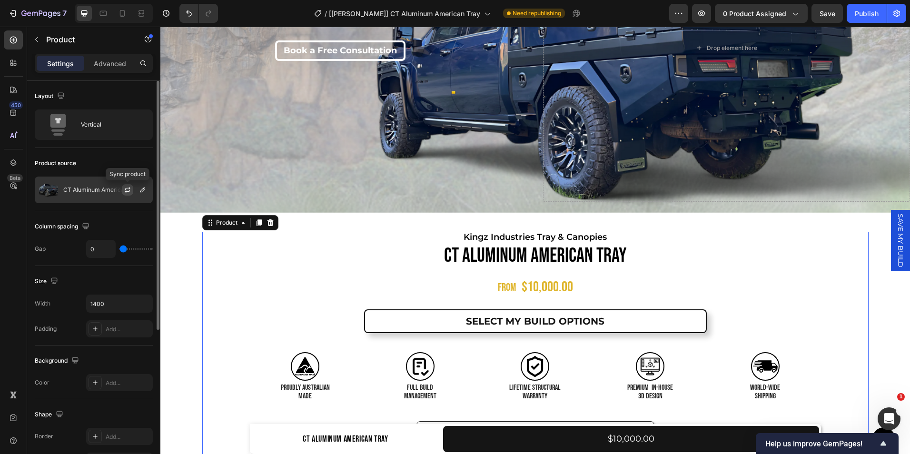
click at [129, 191] on icon "button" at bounding box center [127, 191] width 5 height 3
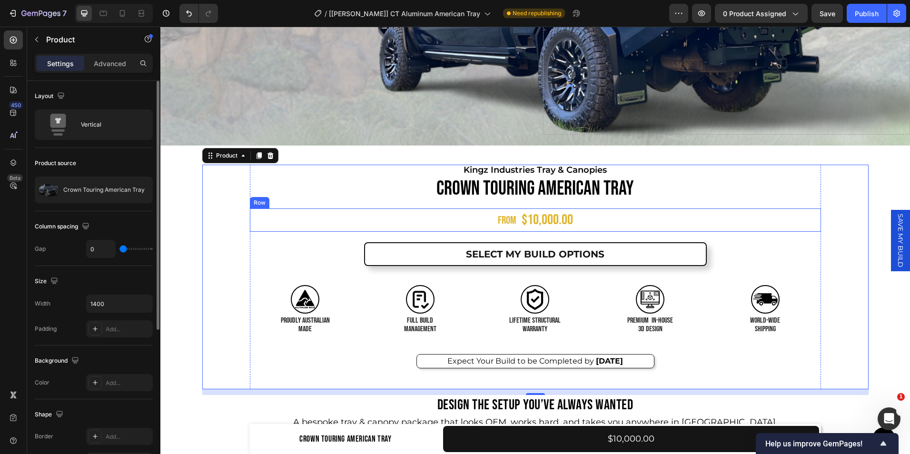
scroll to position [167, 0]
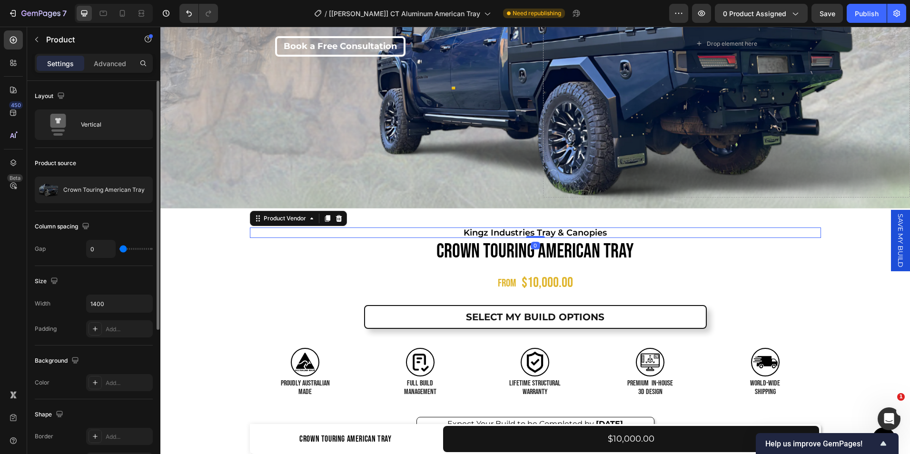
click at [490, 229] on h2 "Kingz Industries Tray & Canopies" at bounding box center [535, 233] width 571 height 10
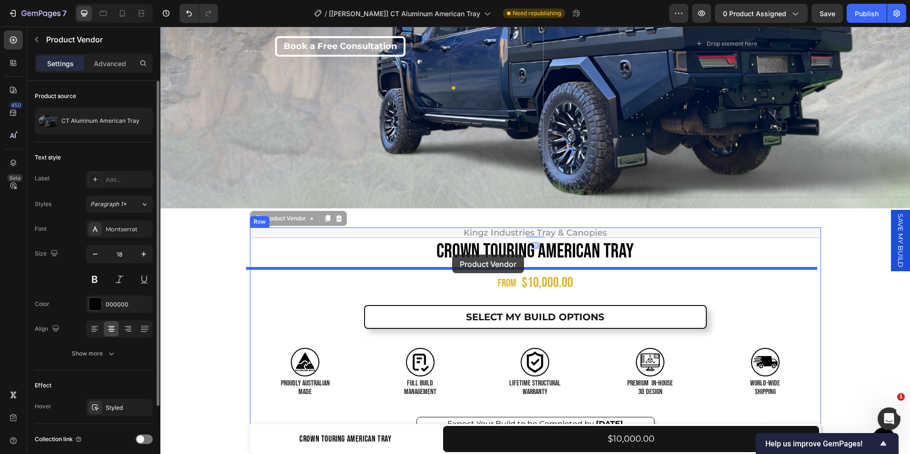
drag, startPoint x: 255, startPoint y: 214, endPoint x: 452, endPoint y: 255, distance: 201.7
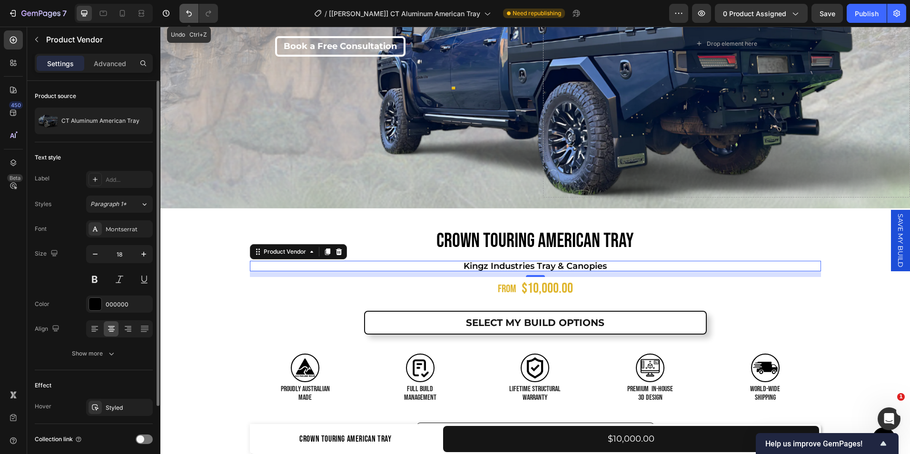
click at [187, 10] on icon "Undo/Redo" at bounding box center [189, 14] width 10 height 10
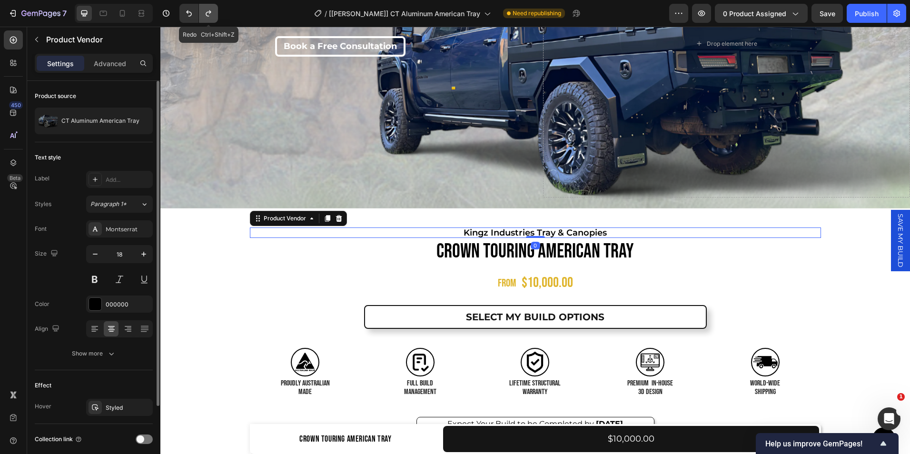
click at [208, 16] on icon "Undo/Redo" at bounding box center [208, 13] width 5 height 6
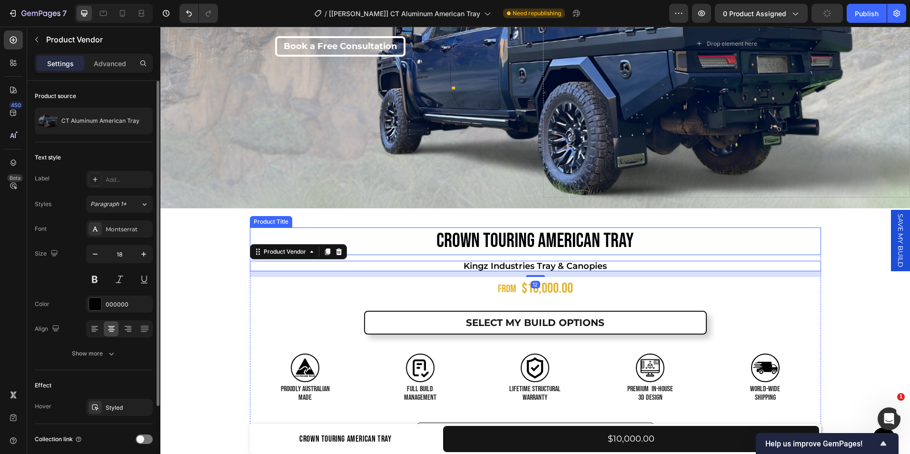
click at [524, 244] on h1 "Crown Touring American Tray" at bounding box center [535, 242] width 571 height 28
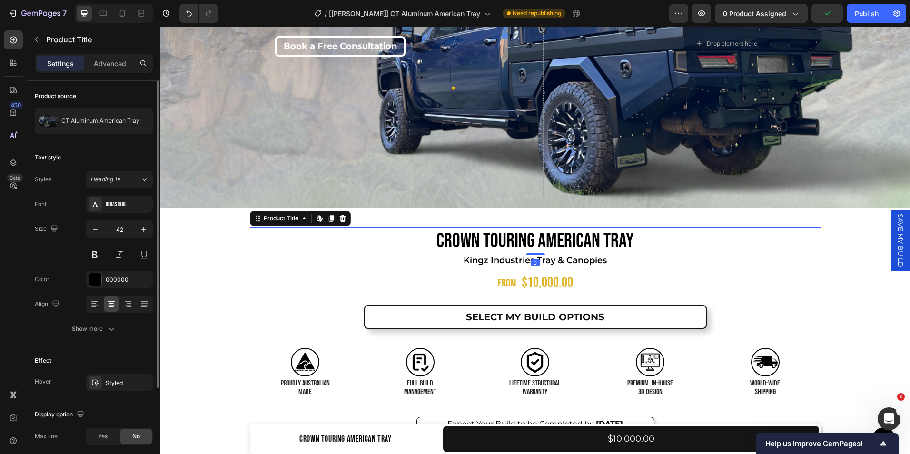
click at [534, 247] on div "Crown Touring American Tray Product Title Edit content in Shopify 0" at bounding box center [535, 242] width 571 height 28
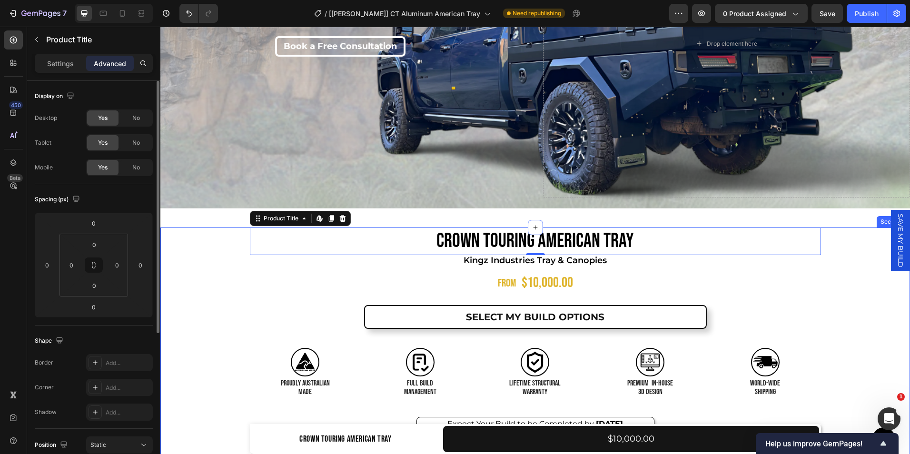
click at [184, 268] on div "Product Images Crown Touring American Tray Product Title Edit content in Shopif…" at bounding box center [535, 364] width 750 height 272
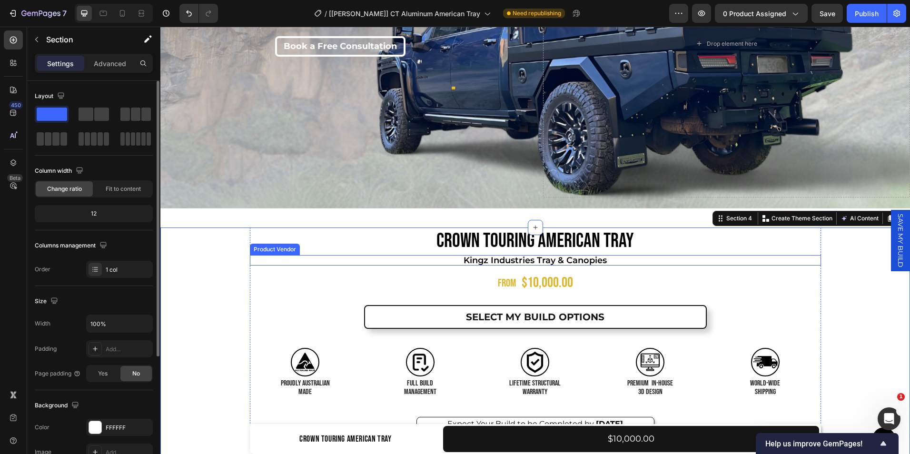
click at [569, 258] on h2 "Kingz Industries Tray & Canopies" at bounding box center [535, 260] width 571 height 10
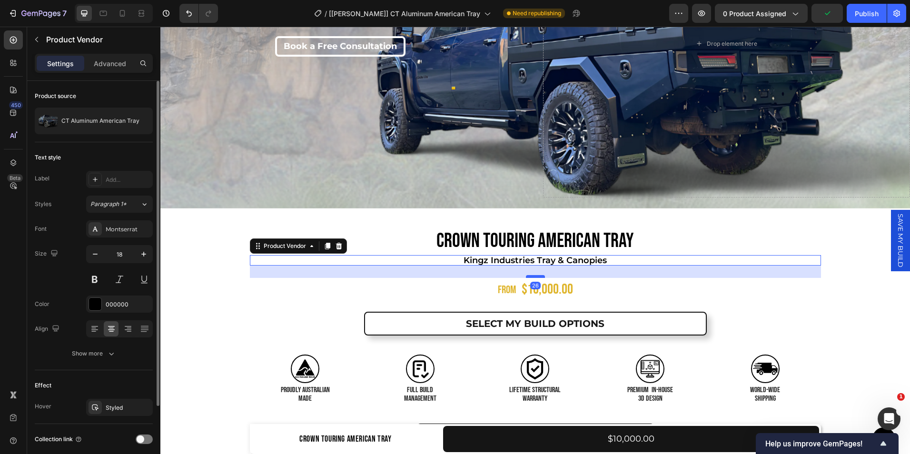
drag, startPoint x: 525, startPoint y: 267, endPoint x: 525, endPoint y: 274, distance: 6.7
click at [526, 275] on div at bounding box center [535, 276] width 19 height 3
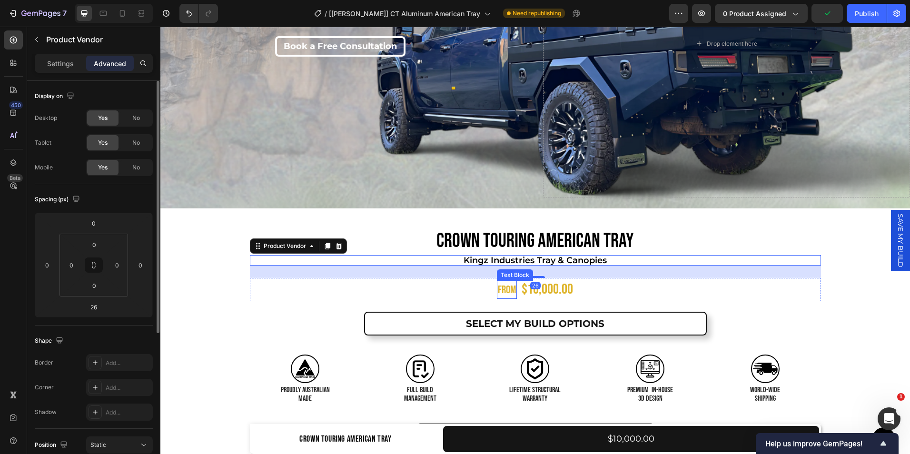
click at [497, 287] on div "FROM" at bounding box center [507, 290] width 20 height 19
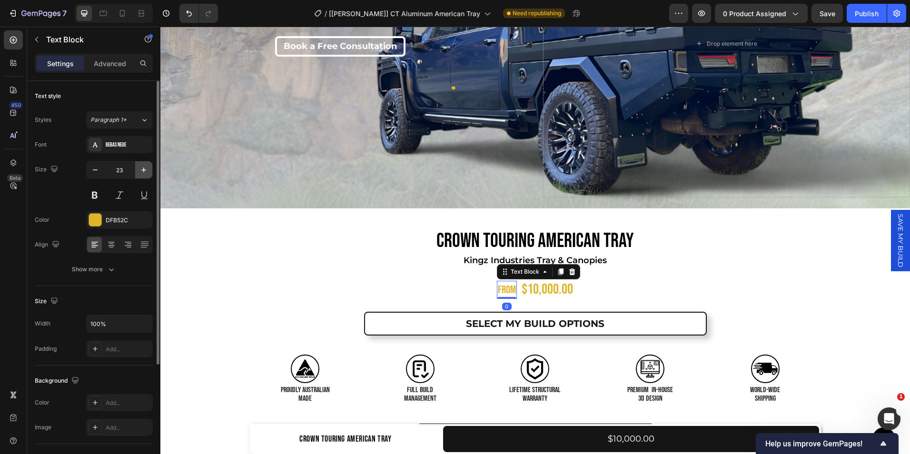
click at [139, 172] on icon "button" at bounding box center [144, 170] width 10 height 10
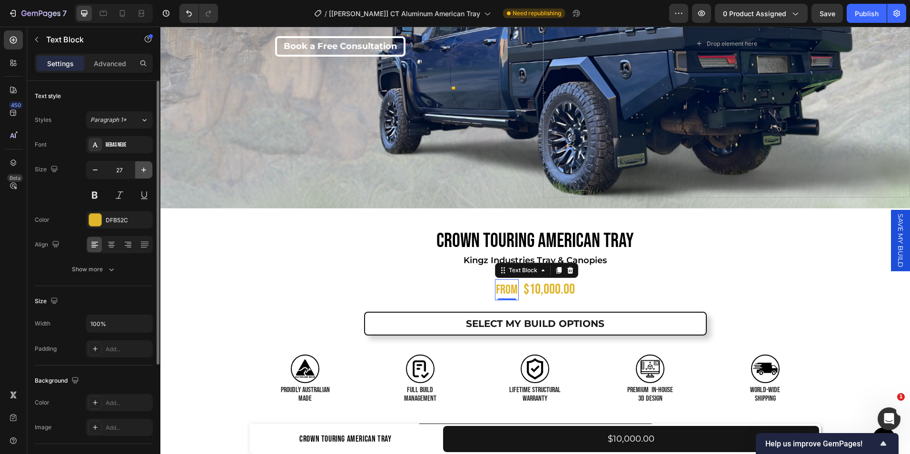
click at [139, 172] on icon "button" at bounding box center [144, 170] width 10 height 10
type input "28"
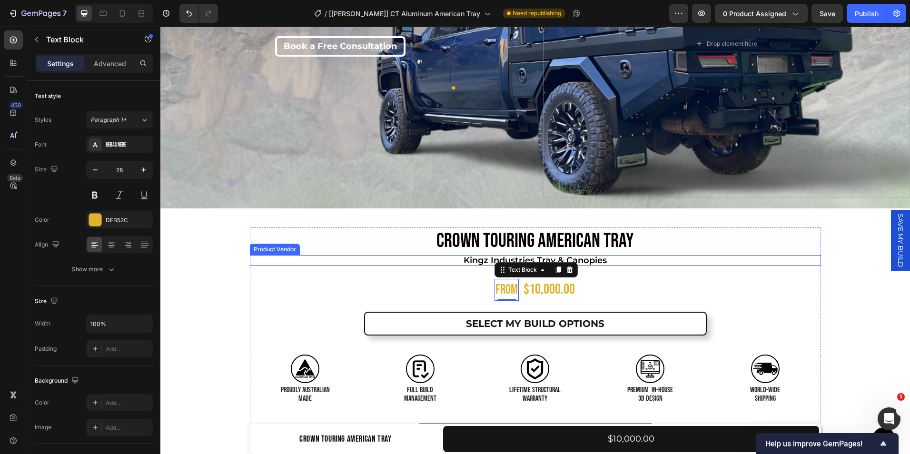
click at [462, 259] on h2 "Kingz Industries Tray & Canopies" at bounding box center [535, 260] width 571 height 10
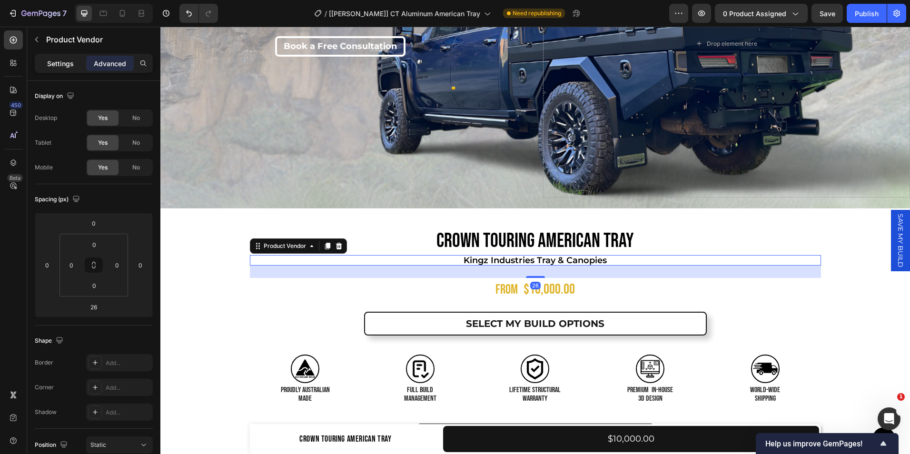
click at [60, 58] on div "Settings" at bounding box center [61, 63] width 48 height 15
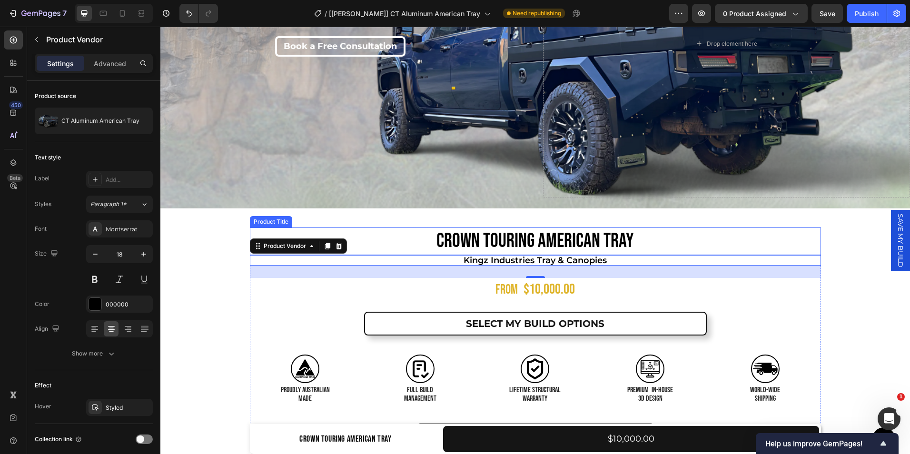
click at [479, 235] on h1 "Crown Touring American Tray" at bounding box center [535, 242] width 571 height 28
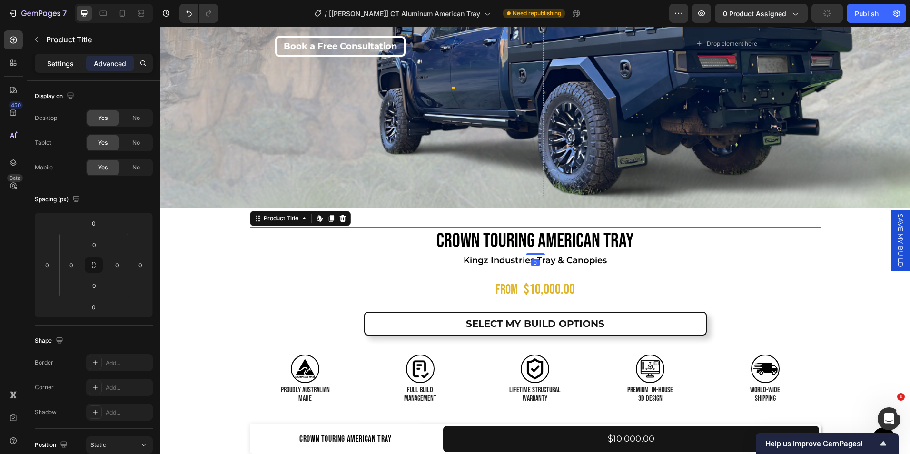
click at [49, 65] on p "Settings" at bounding box center [60, 64] width 27 height 10
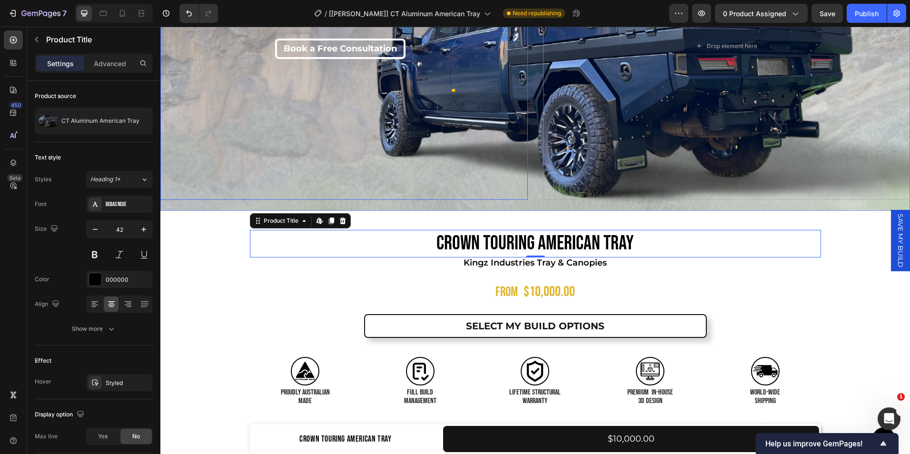
scroll to position [198, 0]
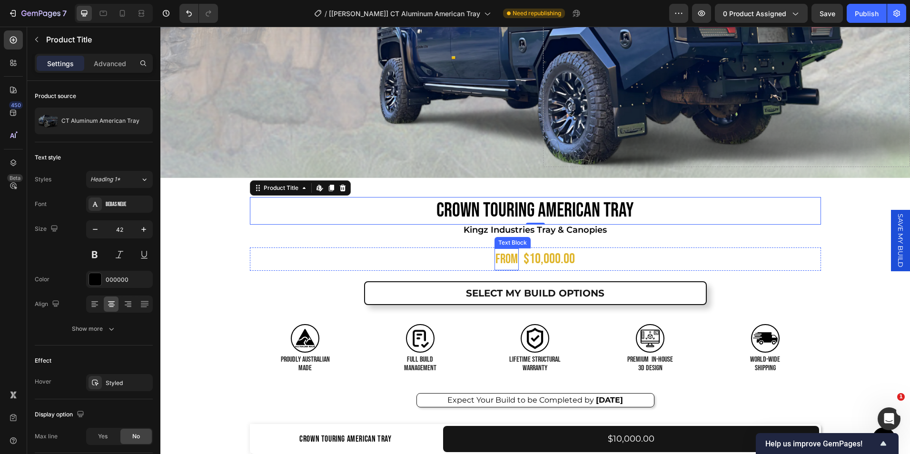
click at [505, 253] on p "FROM" at bounding box center [506, 259] width 22 height 20
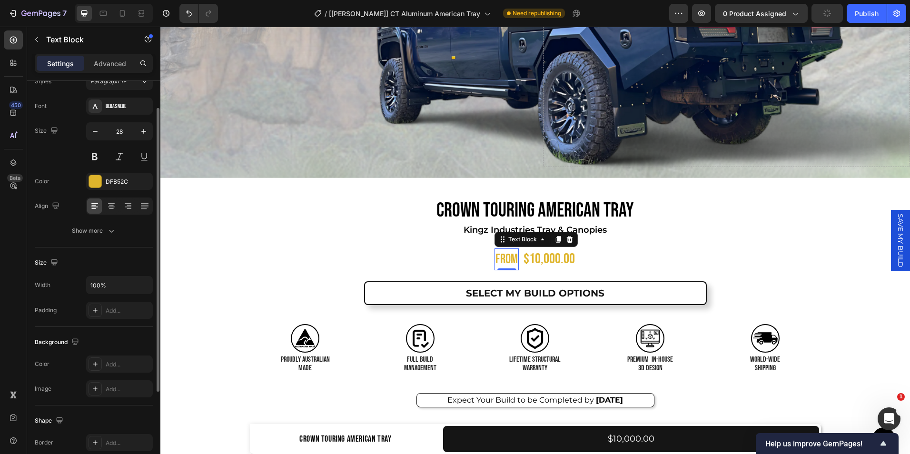
scroll to position [0, 0]
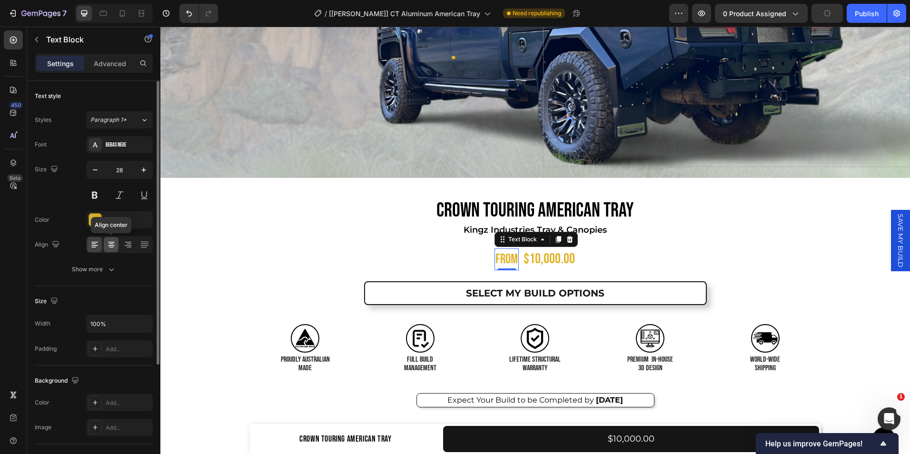
click at [113, 246] on icon at bounding box center [112, 245] width 10 height 10
click at [123, 250] on div at bounding box center [127, 244] width 15 height 15
click at [145, 247] on icon at bounding box center [143, 247] width 6 height 0
click at [106, 266] on div "Show more" at bounding box center [94, 270] width 44 height 10
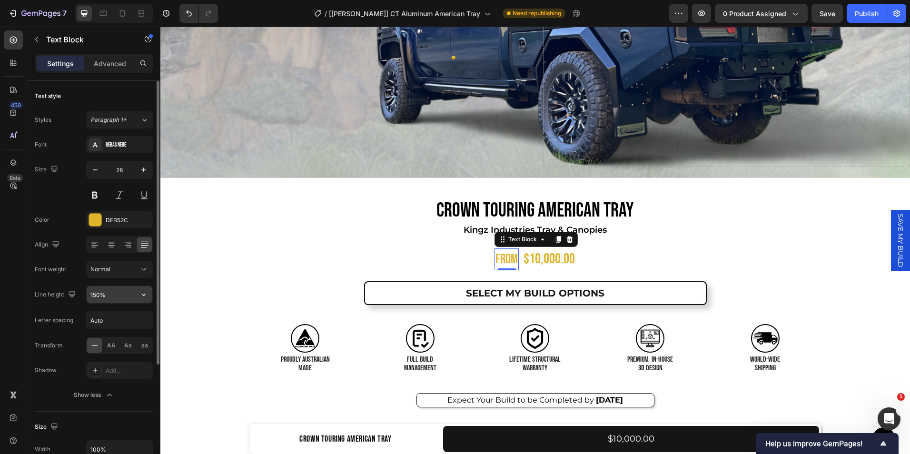
click at [125, 299] on input "150%" at bounding box center [120, 294] width 66 height 17
click at [143, 299] on icon "button" at bounding box center [144, 295] width 10 height 10
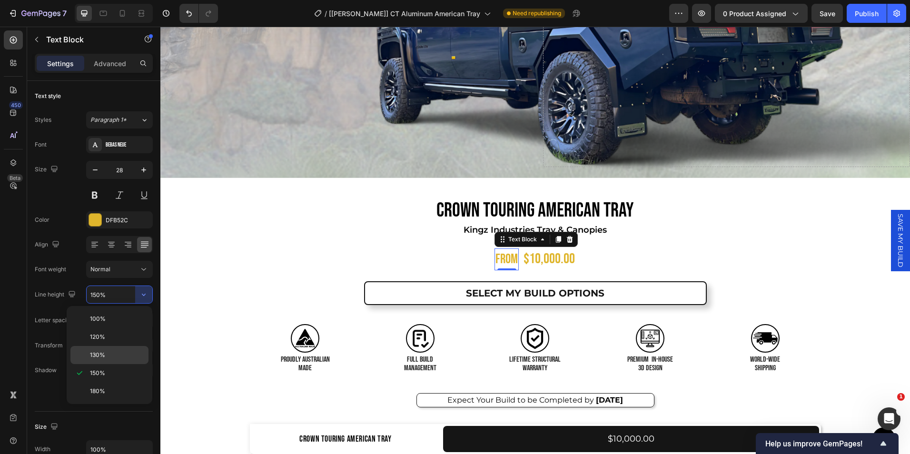
click at [107, 358] on p "130%" at bounding box center [117, 355] width 54 height 9
type input "130%"
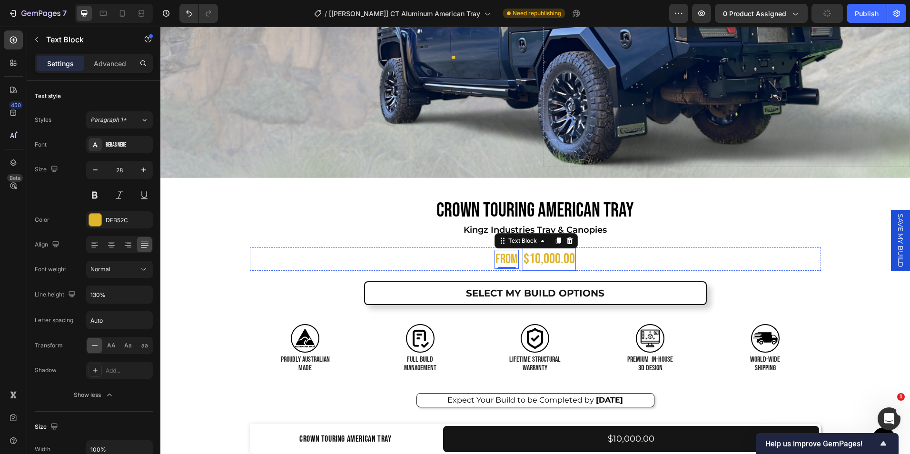
click at [542, 256] on div "$10,000.00" at bounding box center [549, 258] width 53 height 23
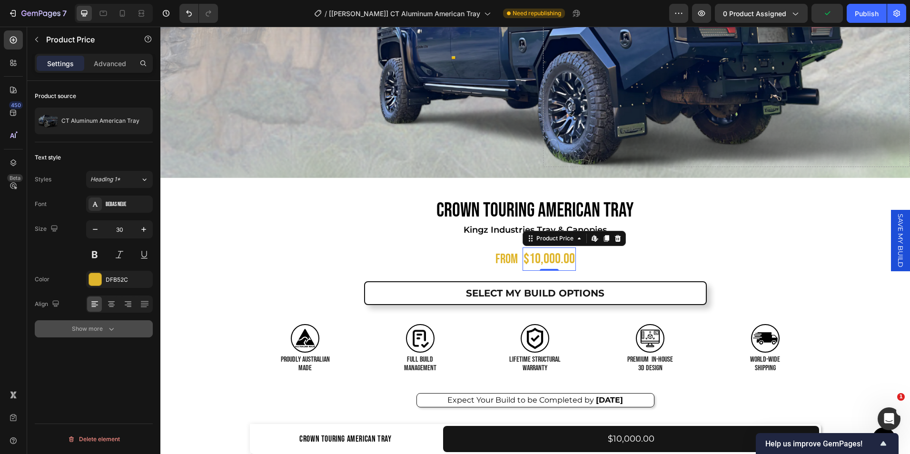
click at [105, 331] on div "Show more" at bounding box center [94, 329] width 44 height 10
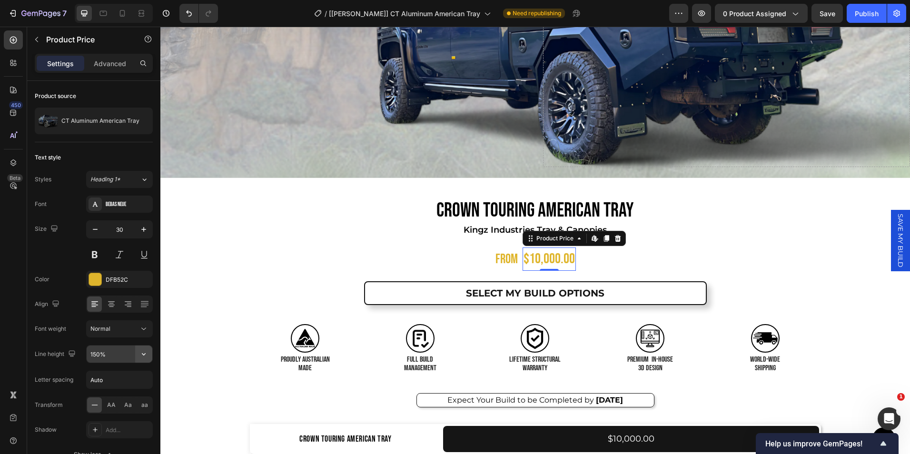
click at [138, 352] on button "button" at bounding box center [143, 354] width 17 height 17
click at [108, 289] on p "130%" at bounding box center [117, 291] width 54 height 9
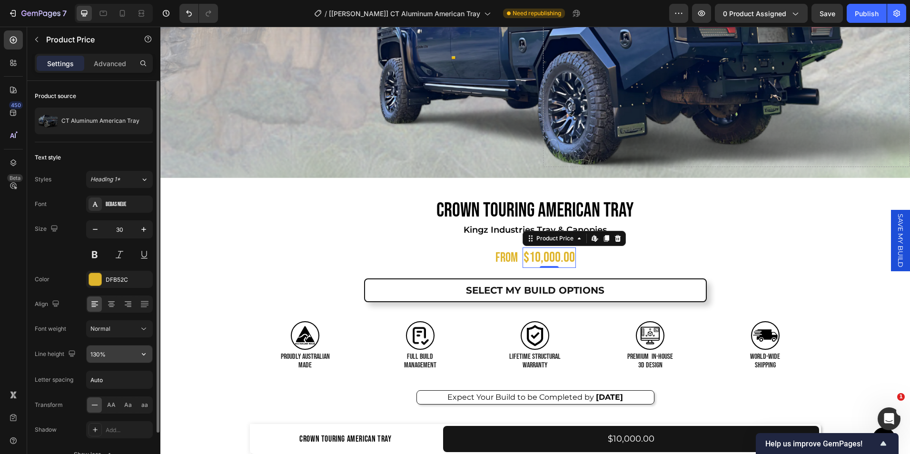
click at [133, 353] on input "130%" at bounding box center [120, 354] width 66 height 17
click at [139, 353] on button "button" at bounding box center [143, 354] width 17 height 17
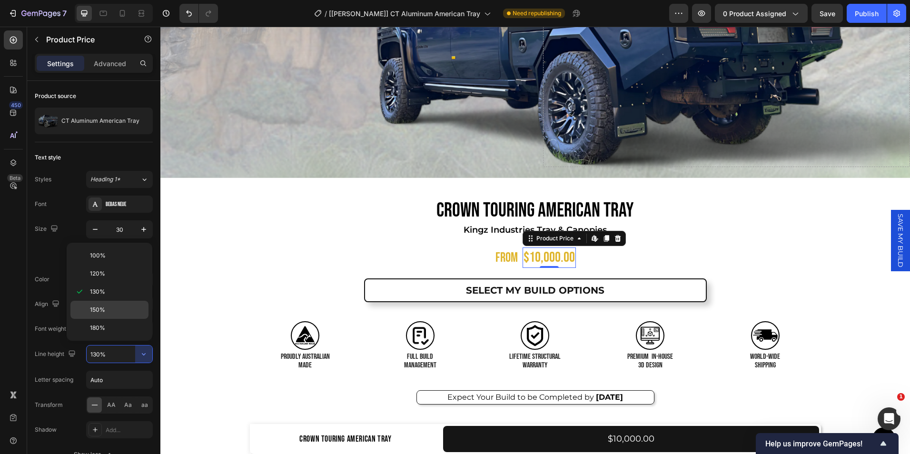
click at [102, 310] on span "150%" at bounding box center [97, 310] width 15 height 9
type input "150%"
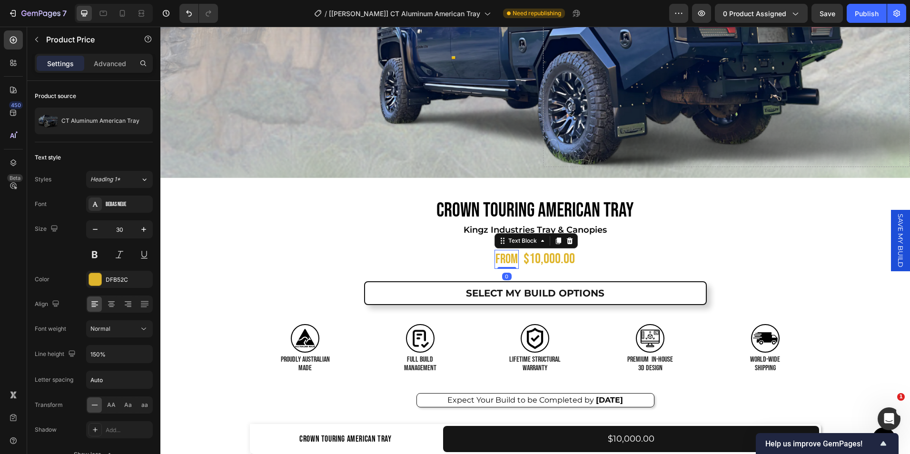
click at [495, 251] on div "FROM" at bounding box center [507, 259] width 24 height 19
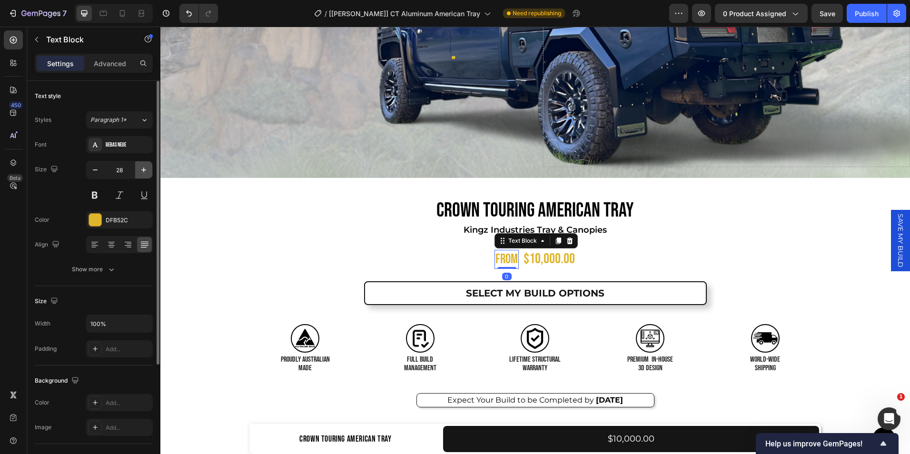
click at [142, 171] on icon "button" at bounding box center [144, 170] width 10 height 10
type input "30"
click at [113, 266] on icon "button" at bounding box center [112, 270] width 10 height 10
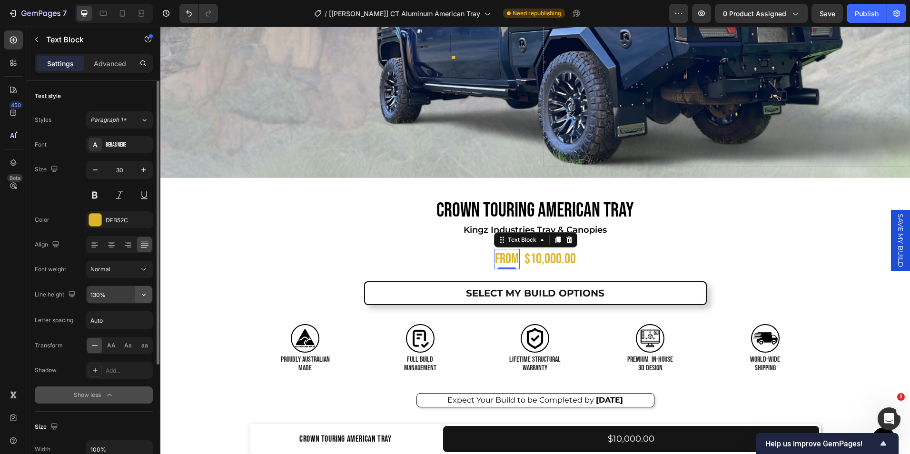
click at [141, 295] on icon "button" at bounding box center [144, 295] width 10 height 10
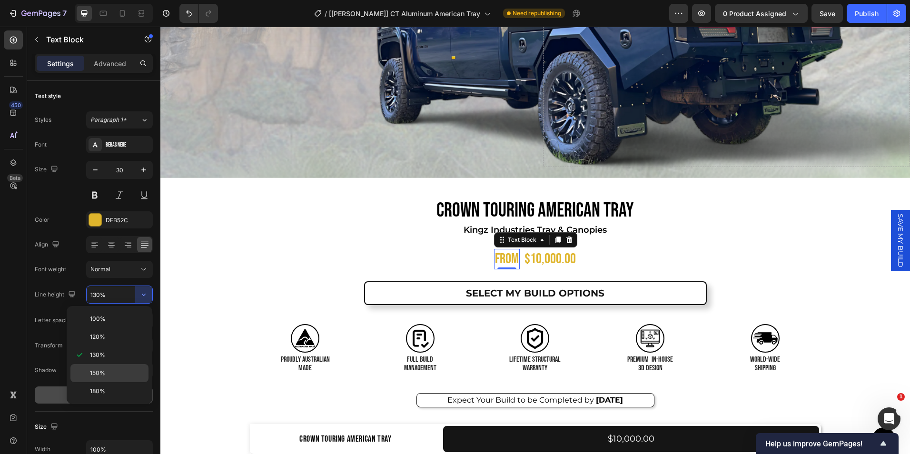
click at [103, 369] on span "150%" at bounding box center [97, 373] width 15 height 9
type input "150%"
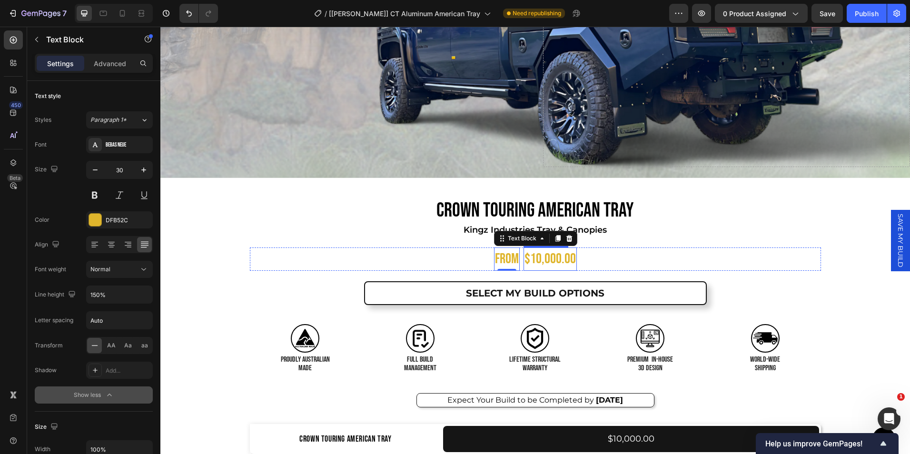
click at [538, 260] on div "$10,000.00" at bounding box center [550, 258] width 53 height 23
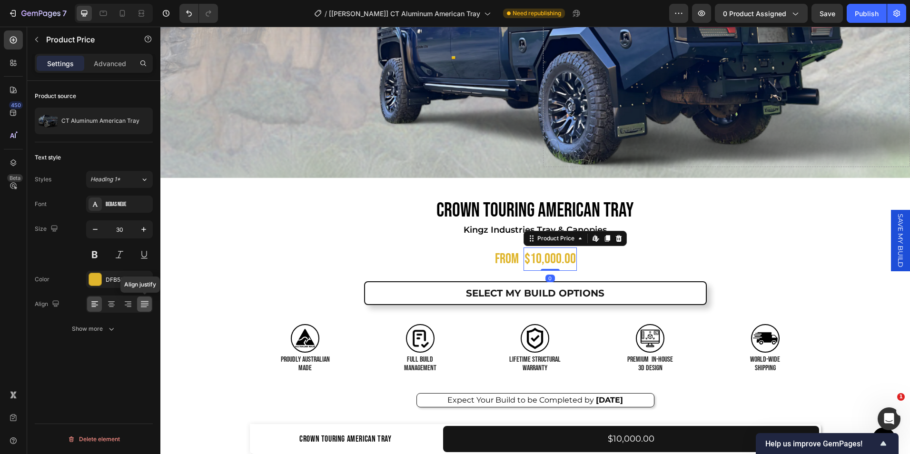
click at [143, 307] on icon at bounding box center [145, 304] width 10 height 10
click at [130, 350] on div "Product source CT Aluminum American Tray Text style Styles Heading 1* Font Beba…" at bounding box center [93, 281] width 133 height 400
click at [375, 260] on div "FROM Text Block $10,000.00 Product Price Edit content in Shopify 0 Product Pric…" at bounding box center [535, 258] width 571 height 23
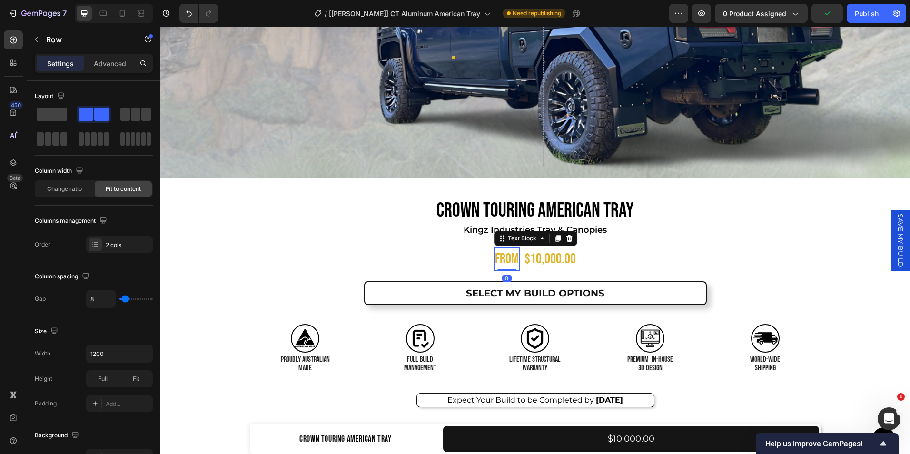
click at [506, 256] on p "FROM" at bounding box center [507, 258] width 24 height 21
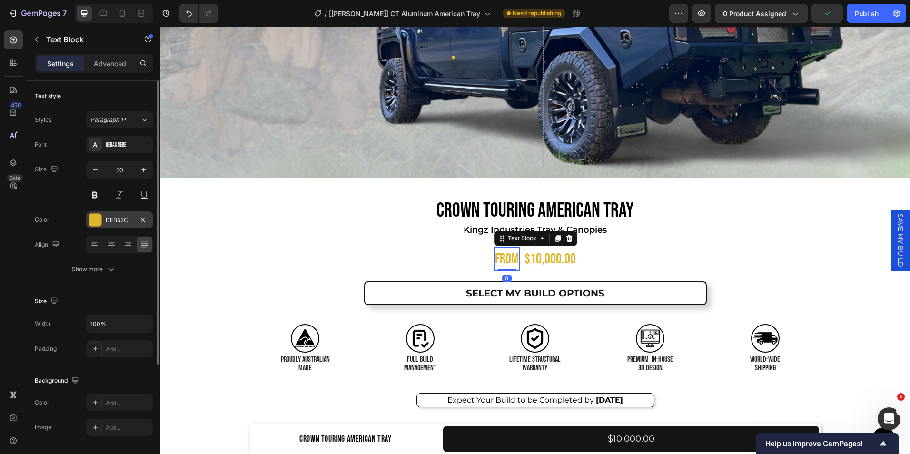
click at [124, 222] on div "DFB52C" at bounding box center [120, 220] width 28 height 9
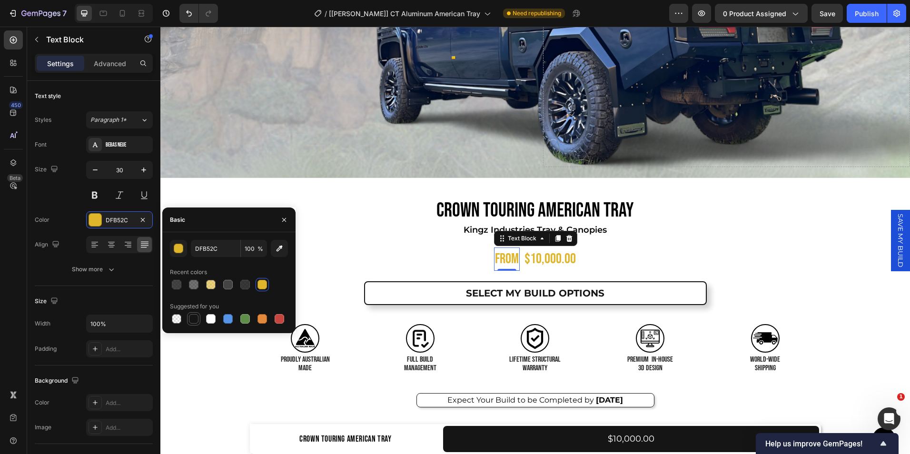
click at [193, 318] on div at bounding box center [194, 319] width 10 height 10
type input "151515"
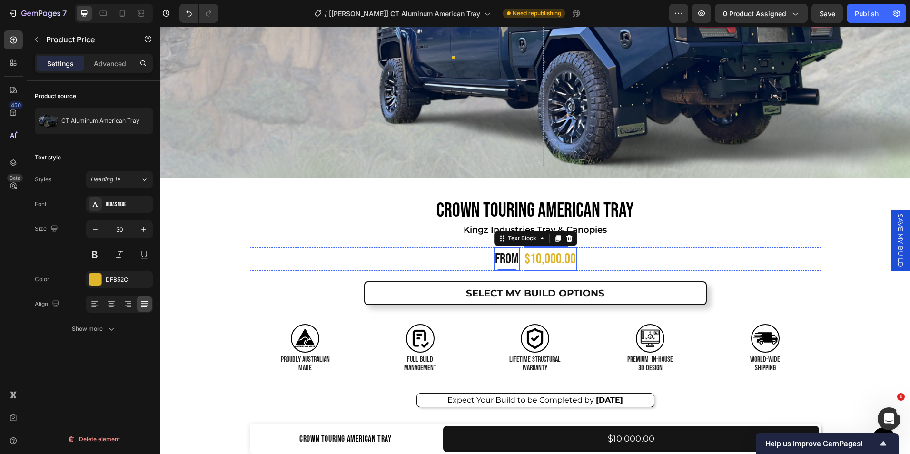
click at [554, 259] on div "$10,000.00" at bounding box center [550, 258] width 53 height 23
click at [105, 277] on div "DFB52C" at bounding box center [119, 279] width 67 height 17
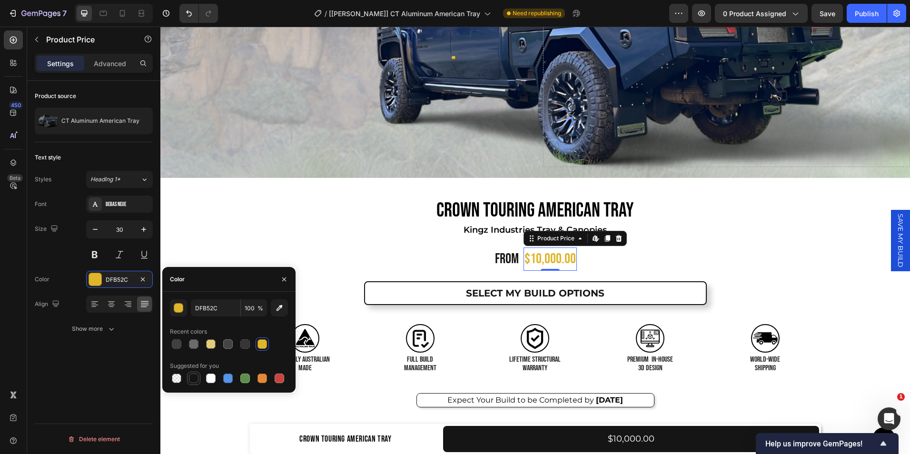
click at [196, 379] on div at bounding box center [194, 379] width 10 height 10
type input "151515"
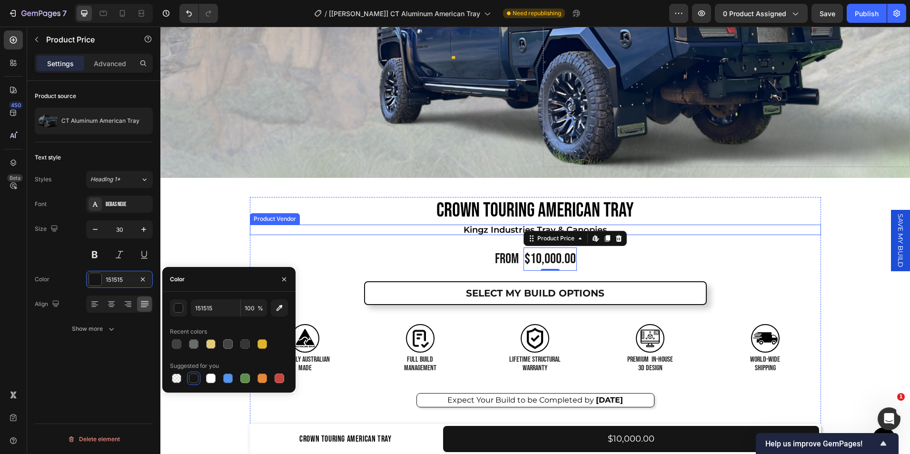
click at [472, 226] on h2 "Kingz Industries Tray & Canopies" at bounding box center [535, 230] width 571 height 10
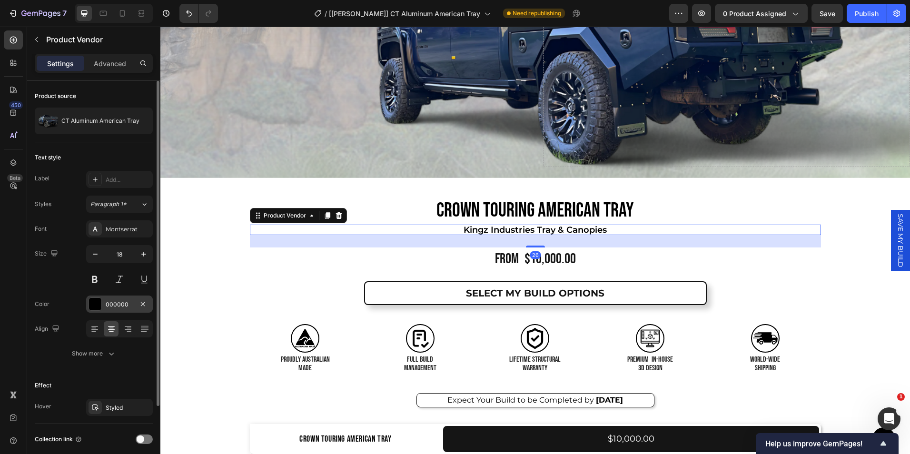
click at [97, 308] on div at bounding box center [95, 304] width 12 height 12
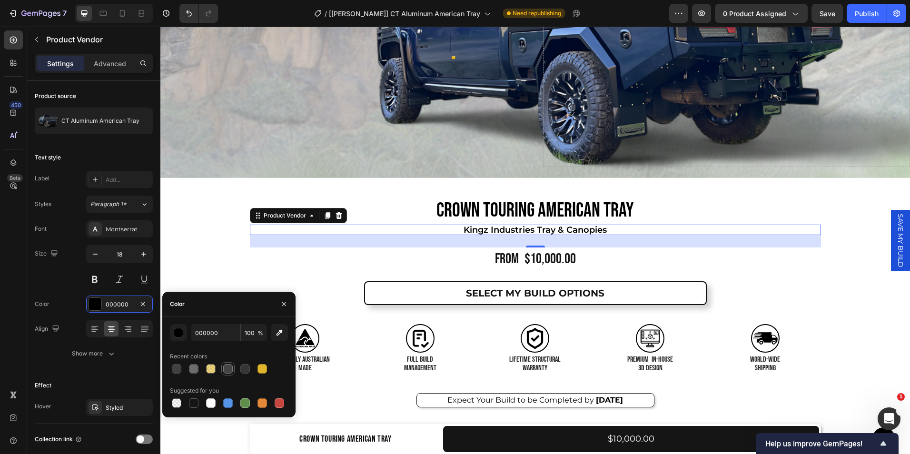
click at [228, 371] on div at bounding box center [228, 369] width 10 height 10
type input "444444"
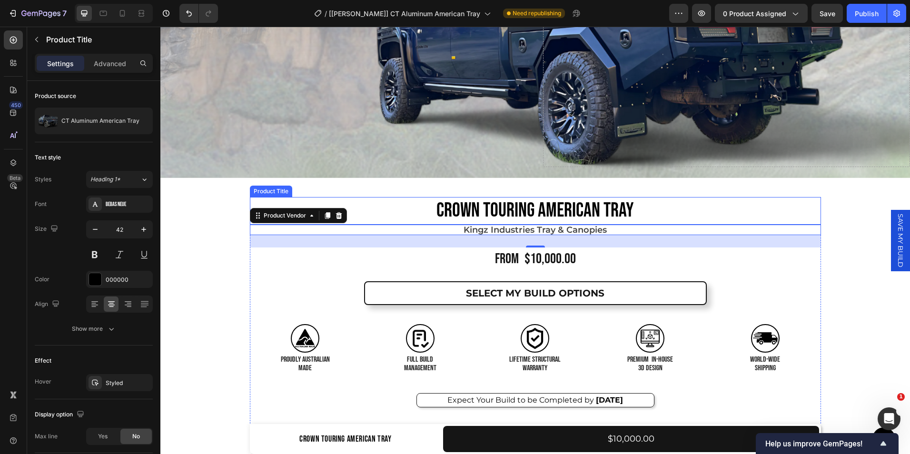
click at [498, 207] on h1 "Crown Touring American Tray" at bounding box center [535, 211] width 571 height 28
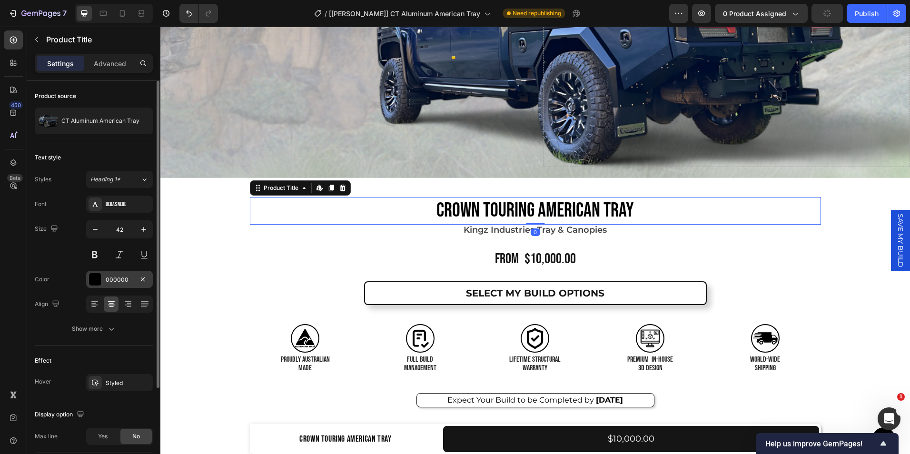
click at [123, 272] on div "000000" at bounding box center [119, 279] width 67 height 17
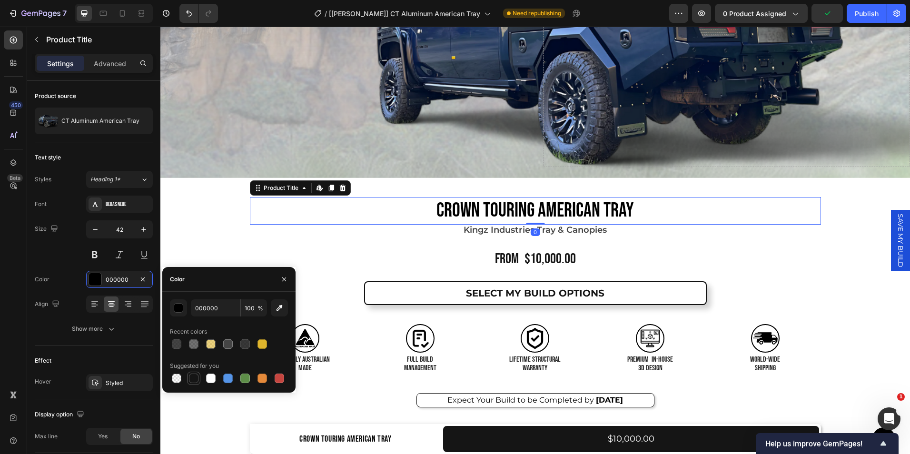
click at [197, 379] on div at bounding box center [194, 379] width 10 height 10
type input "151515"
click at [498, 256] on p "FROM" at bounding box center [507, 258] width 24 height 21
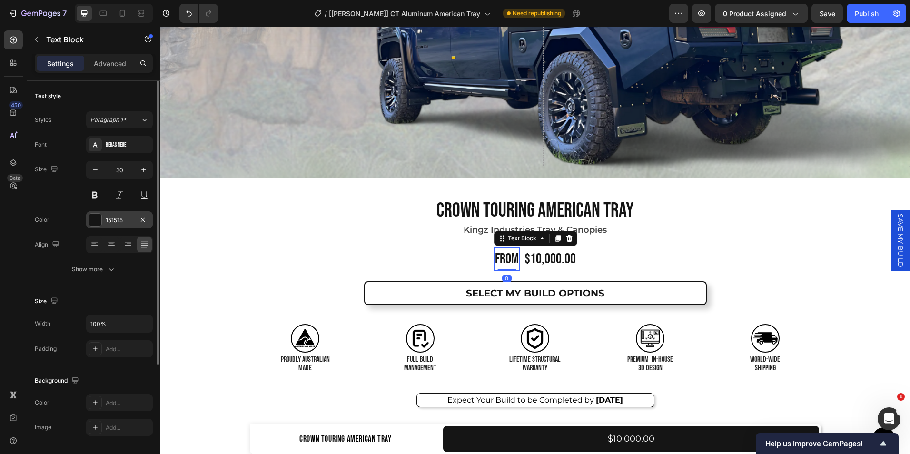
click at [102, 225] on div "151515" at bounding box center [119, 219] width 67 height 17
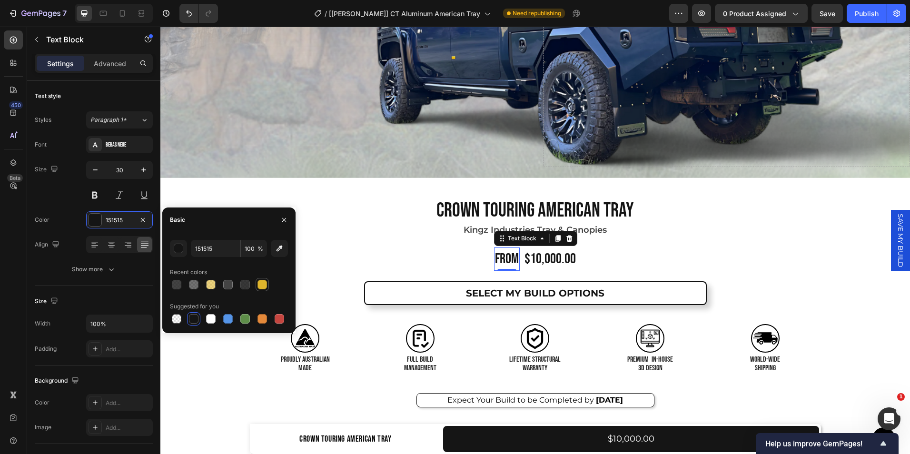
click at [260, 287] on div at bounding box center [262, 285] width 10 height 10
type input "DFB52C"
click at [543, 257] on div "$10,000.00" at bounding box center [550, 258] width 53 height 23
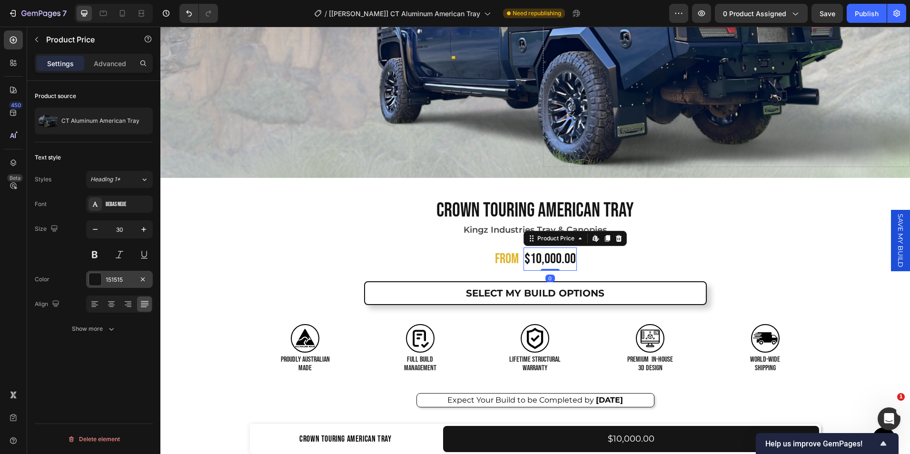
click at [120, 277] on div "151515" at bounding box center [120, 280] width 28 height 9
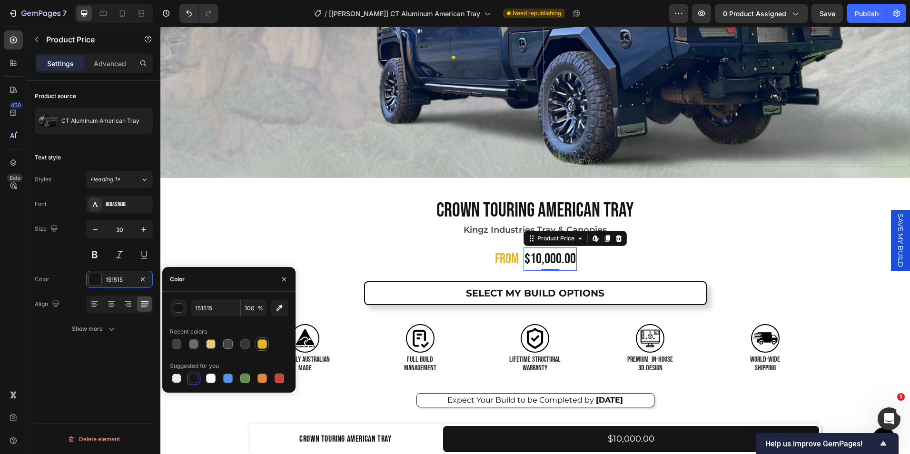
click at [263, 342] on div at bounding box center [262, 344] width 10 height 10
type input "DFB52C"
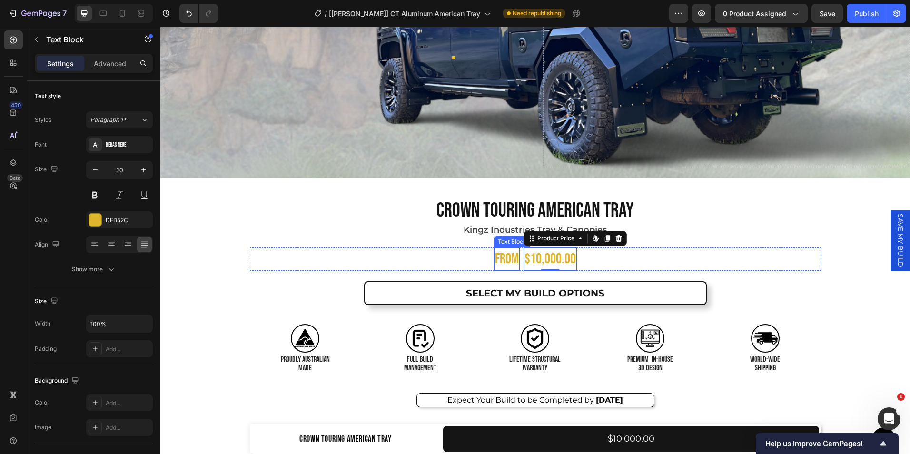
click at [502, 257] on p "FROM" at bounding box center [507, 258] width 24 height 21
click at [554, 239] on icon at bounding box center [558, 239] width 8 height 8
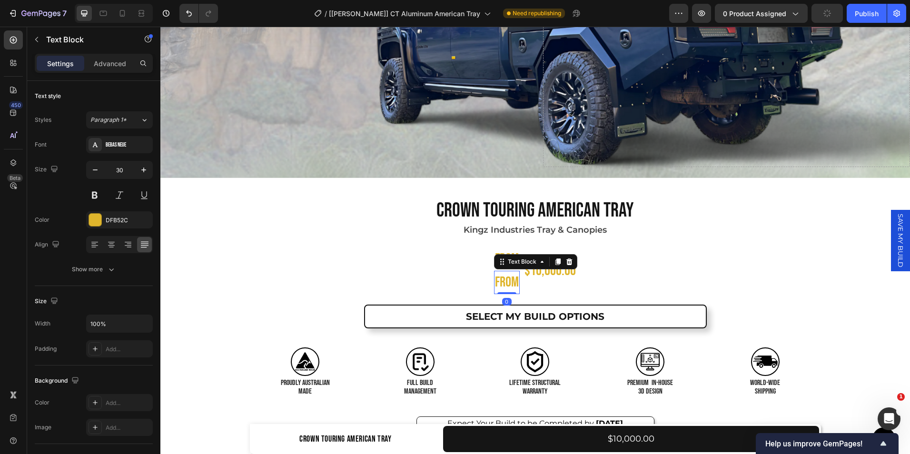
click at [503, 281] on p "FROM" at bounding box center [507, 282] width 24 height 21
click at [499, 277] on p "FROM" at bounding box center [507, 282] width 24 height 21
click at [467, 289] on div "FROM Text Block FROM Text Block 0 $10,000.00 Product Price Product Price Row" at bounding box center [535, 270] width 571 height 47
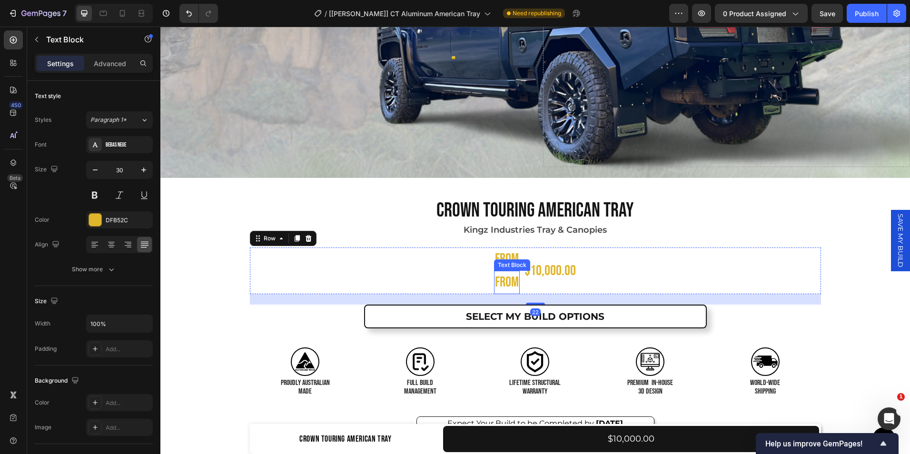
click at [499, 287] on p "FROM" at bounding box center [507, 282] width 24 height 21
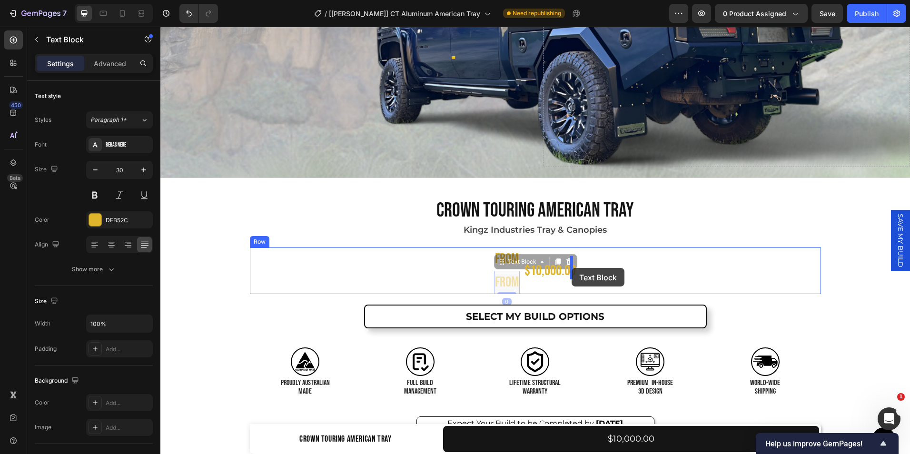
drag, startPoint x: 498, startPoint y: 257, endPoint x: 572, endPoint y: 268, distance: 74.6
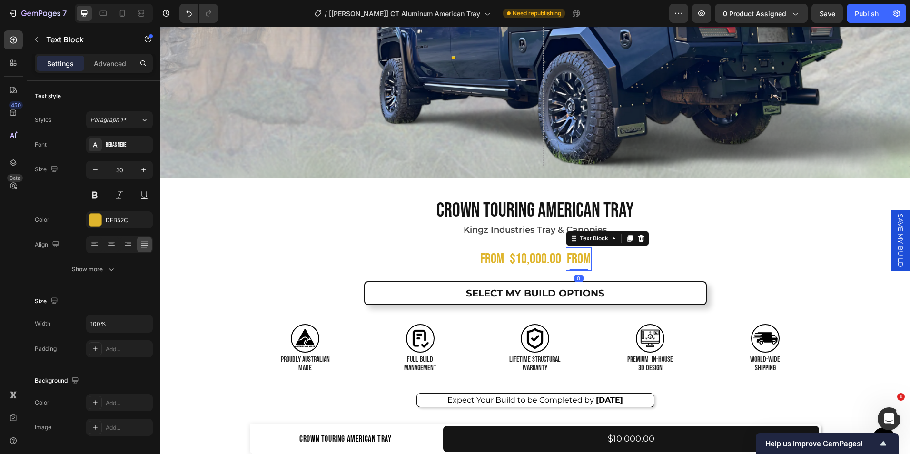
click at [583, 256] on p "FROM" at bounding box center [579, 258] width 24 height 21
click at [584, 257] on p "FROM" at bounding box center [579, 258] width 24 height 21
click at [577, 255] on p "(" at bounding box center [579, 258] width 4 height 21
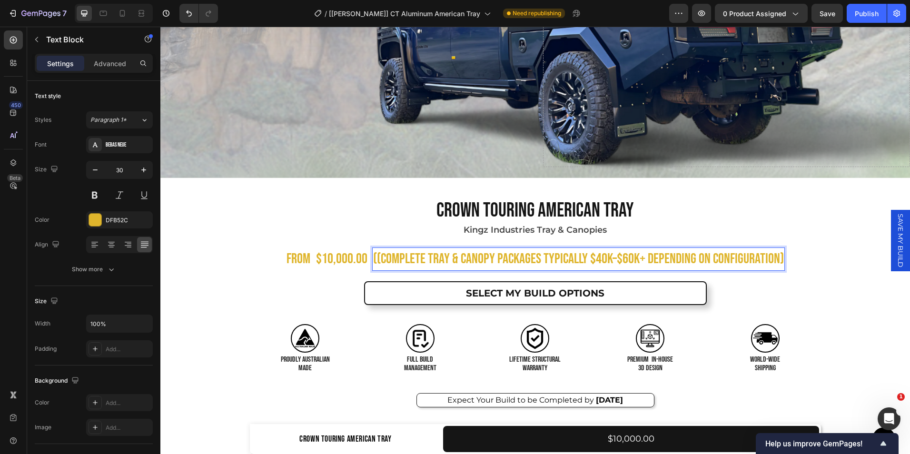
click at [379, 253] on p "((Complete tray & canopy packages typically $40K–$60K+ depending on configurati…" at bounding box center [578, 258] width 411 height 21
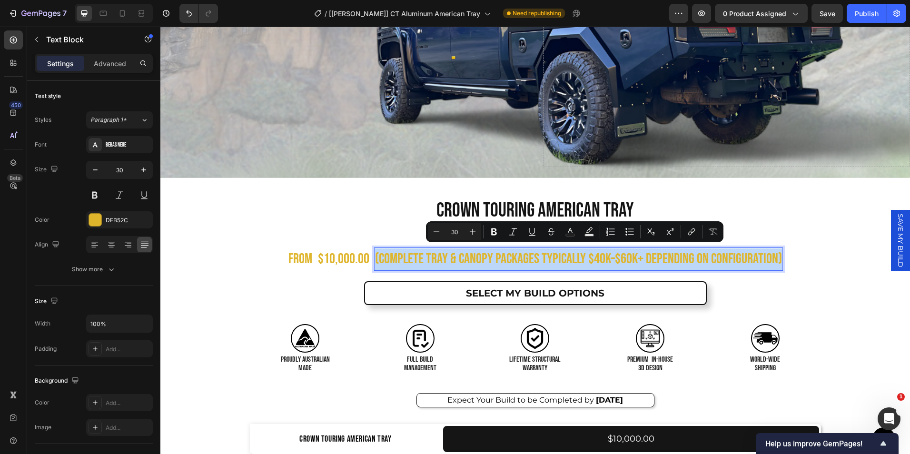
drag, startPoint x: 777, startPoint y: 259, endPoint x: 372, endPoint y: 257, distance: 404.6
click at [375, 257] on p "(Complete tray & canopy packages typically $40K–$60K+ depending on configuratio…" at bounding box center [578, 258] width 407 height 21
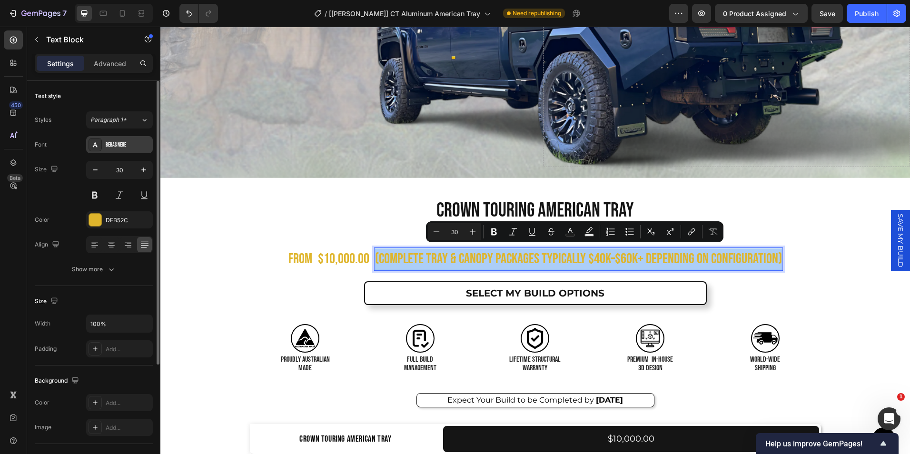
click at [126, 148] on div "Bebas Neue" at bounding box center [128, 145] width 45 height 9
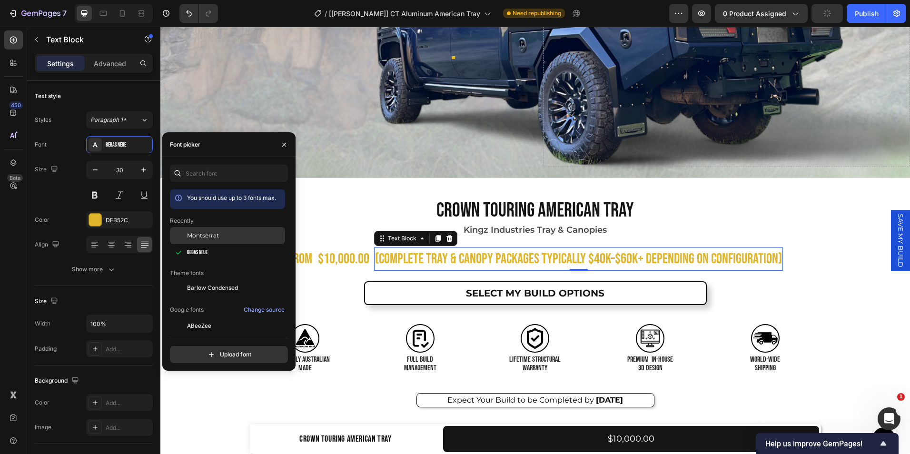
click at [197, 238] on span "Montserrat" at bounding box center [203, 235] width 32 height 9
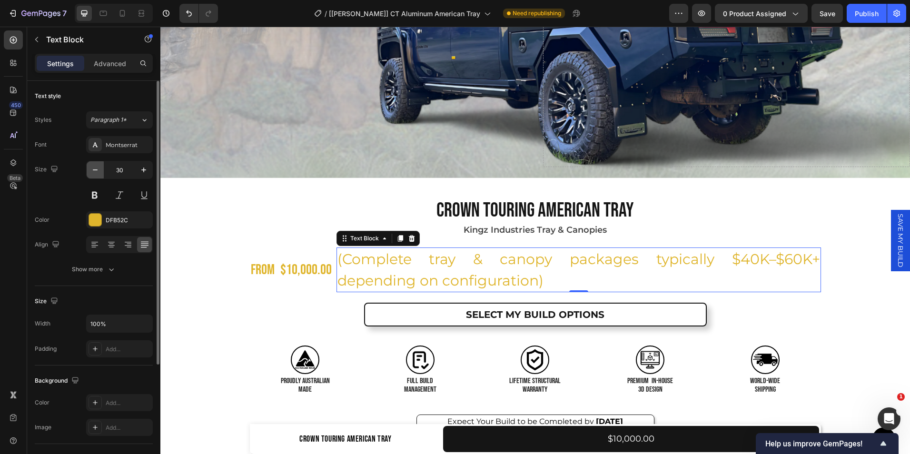
click at [96, 174] on icon "button" at bounding box center [95, 170] width 10 height 10
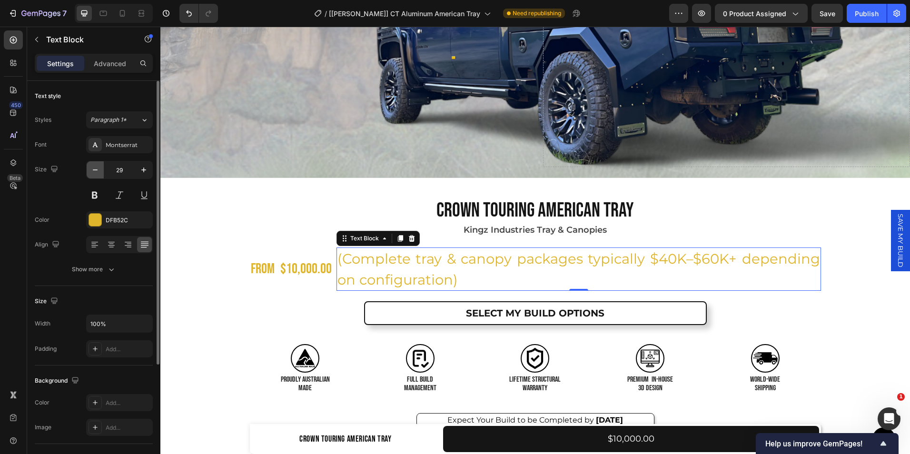
click at [96, 174] on icon "button" at bounding box center [95, 170] width 10 height 10
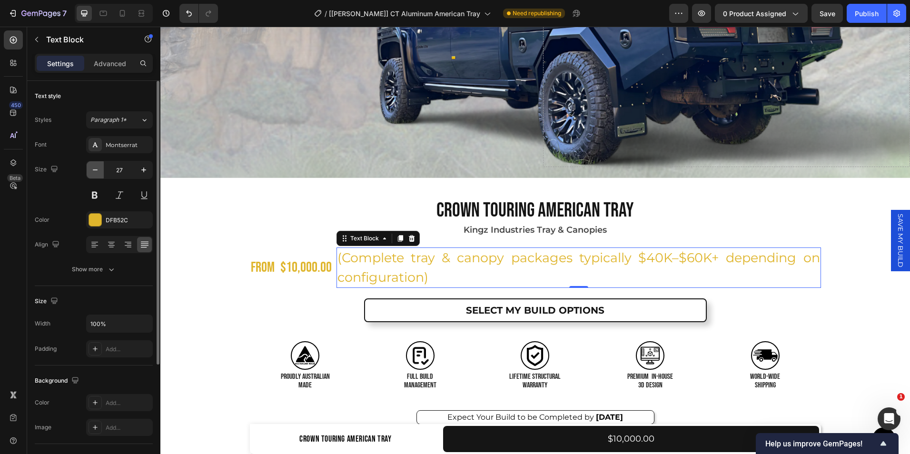
click at [96, 174] on icon "button" at bounding box center [95, 170] width 10 height 10
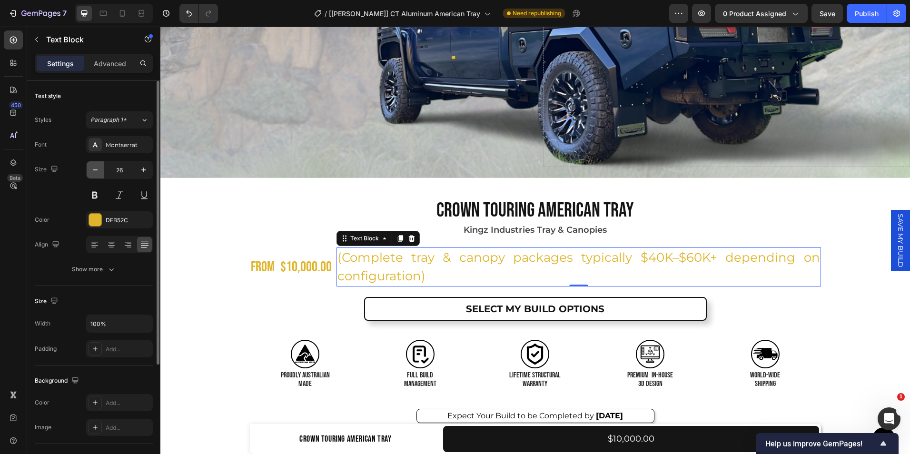
click at [96, 174] on icon "button" at bounding box center [95, 170] width 10 height 10
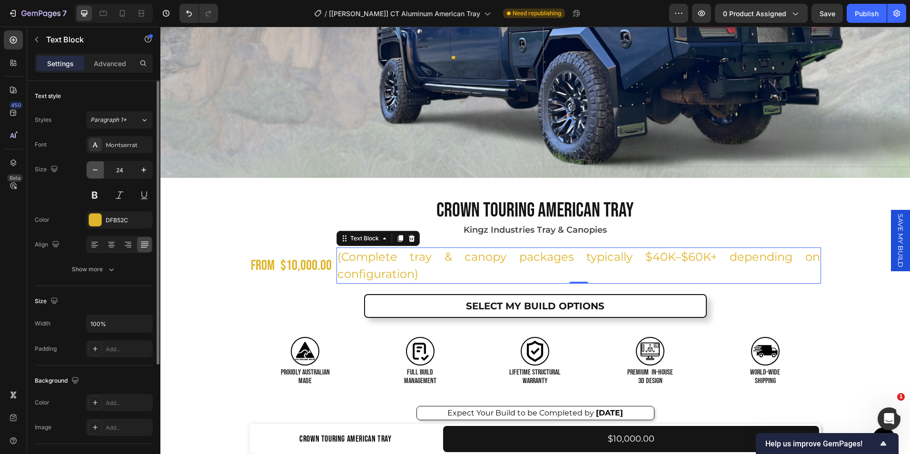
click at [96, 174] on icon "button" at bounding box center [95, 170] width 10 height 10
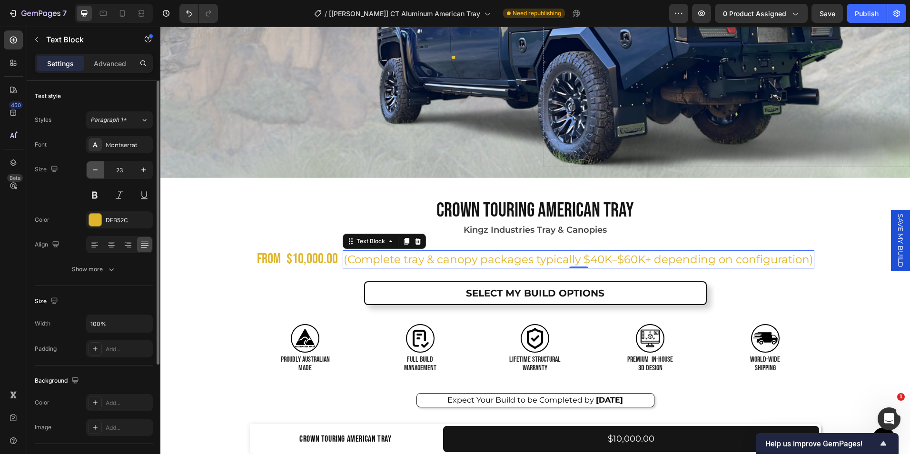
click at [96, 174] on icon "button" at bounding box center [95, 170] width 10 height 10
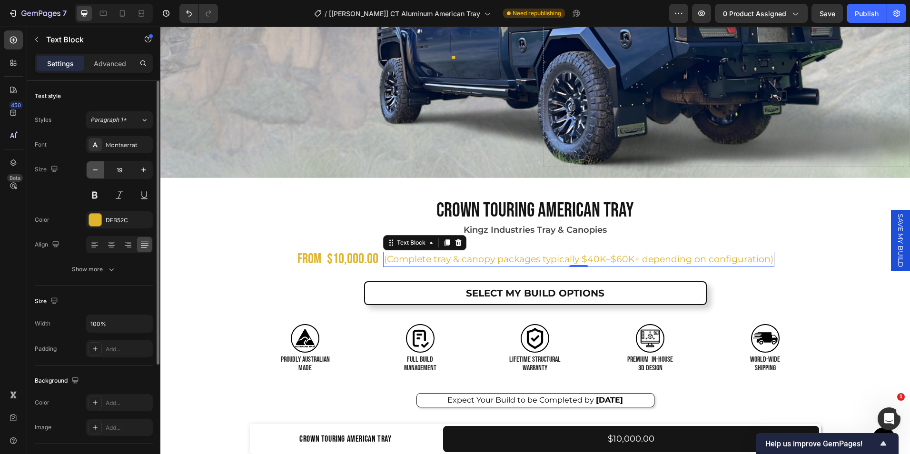
click at [96, 174] on icon "button" at bounding box center [95, 170] width 10 height 10
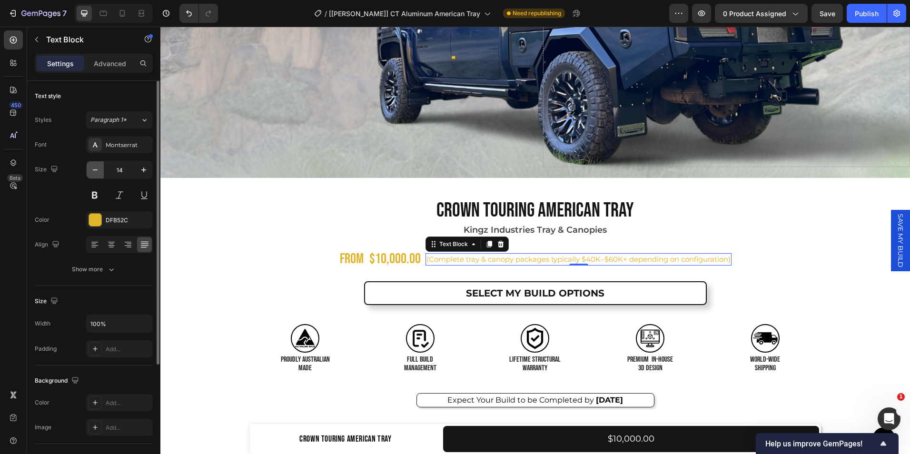
click at [96, 174] on icon "button" at bounding box center [95, 170] width 10 height 10
click at [139, 171] on icon "button" at bounding box center [144, 170] width 10 height 10
click at [119, 198] on button at bounding box center [119, 195] width 17 height 17
click at [100, 172] on button "button" at bounding box center [95, 169] width 17 height 17
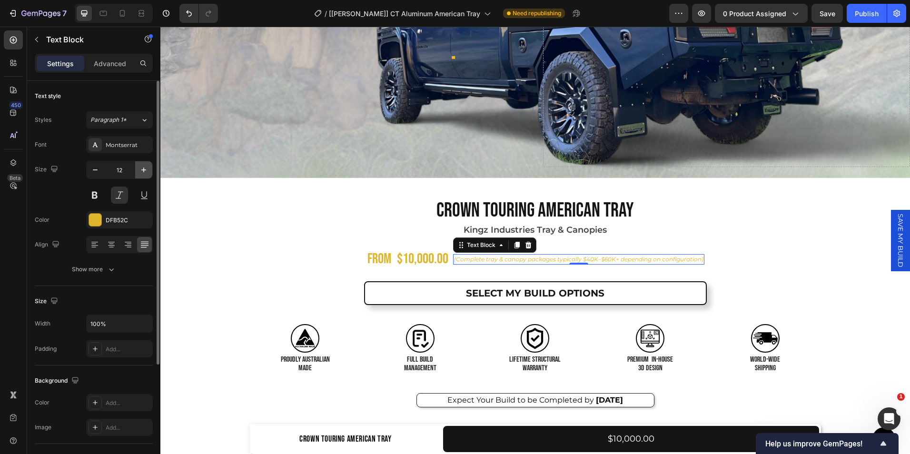
click at [139, 171] on icon "button" at bounding box center [144, 170] width 10 height 10
type input "14"
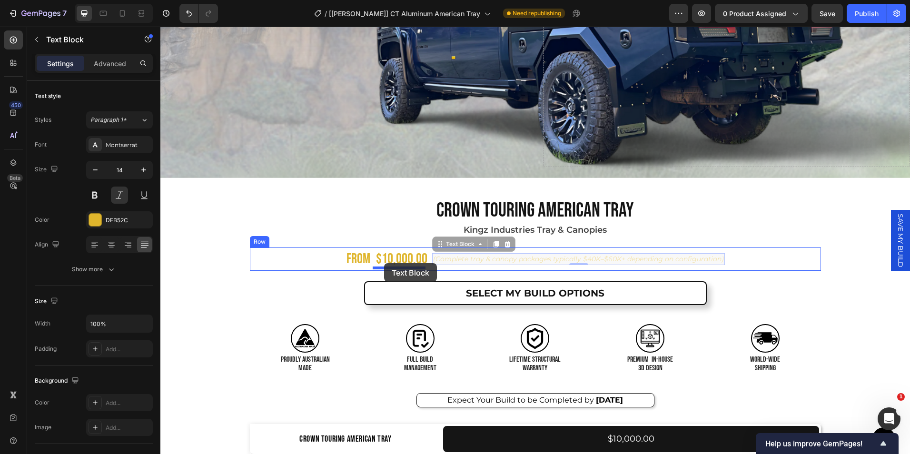
drag, startPoint x: 437, startPoint y: 241, endPoint x: 384, endPoint y: 263, distance: 57.2
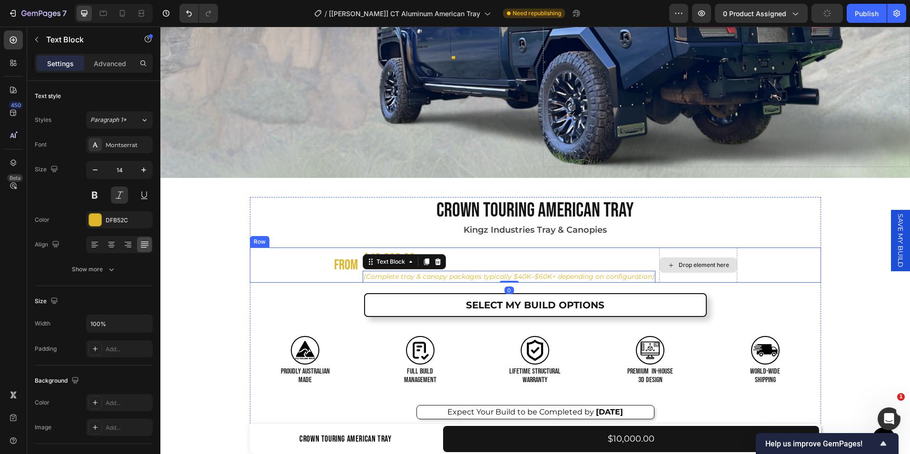
click at [684, 263] on div "Drop element here" at bounding box center [704, 265] width 50 height 8
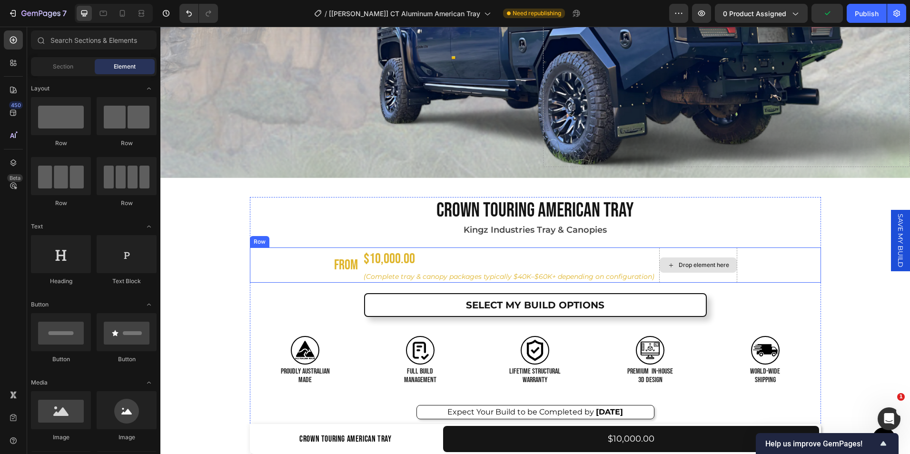
click at [676, 257] on div "Drop element here" at bounding box center [698, 264] width 77 height 15
click at [293, 263] on div "FROM Text Block $10,000.00 Product Price Product Price (Complete tray & canopy …" at bounding box center [535, 264] width 571 height 35
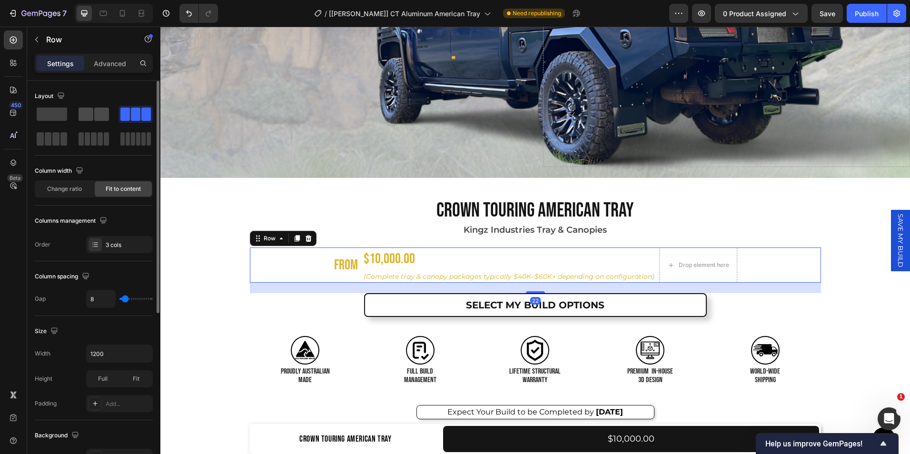
click at [89, 119] on span at bounding box center [86, 114] width 15 height 13
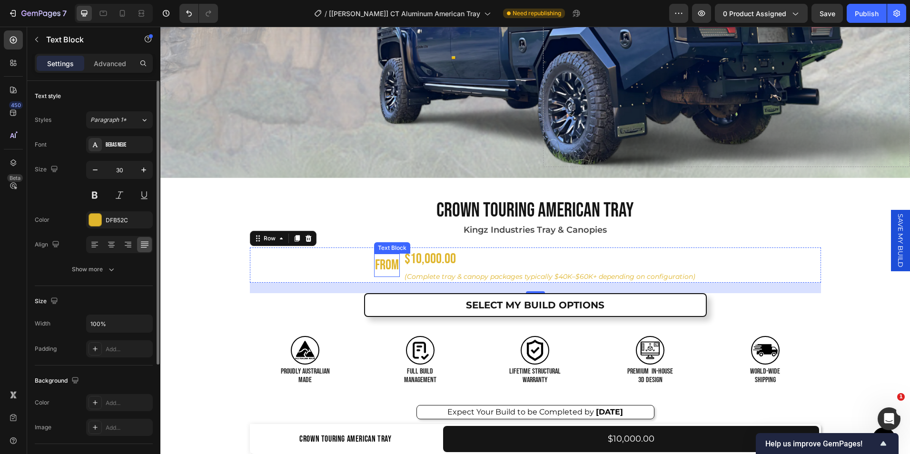
click at [384, 260] on p "FROM" at bounding box center [387, 265] width 24 height 21
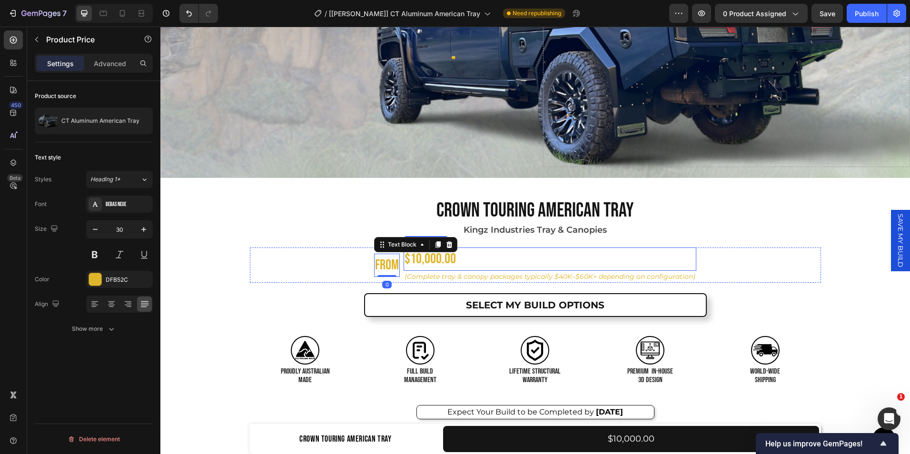
click at [418, 257] on div "$10,000.00" at bounding box center [550, 258] width 293 height 23
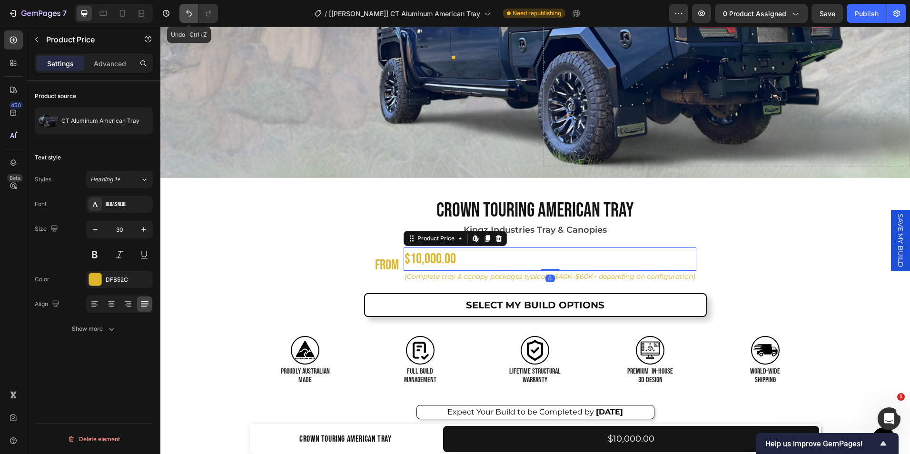
click at [195, 15] on button "Undo/Redo" at bounding box center [188, 13] width 19 height 19
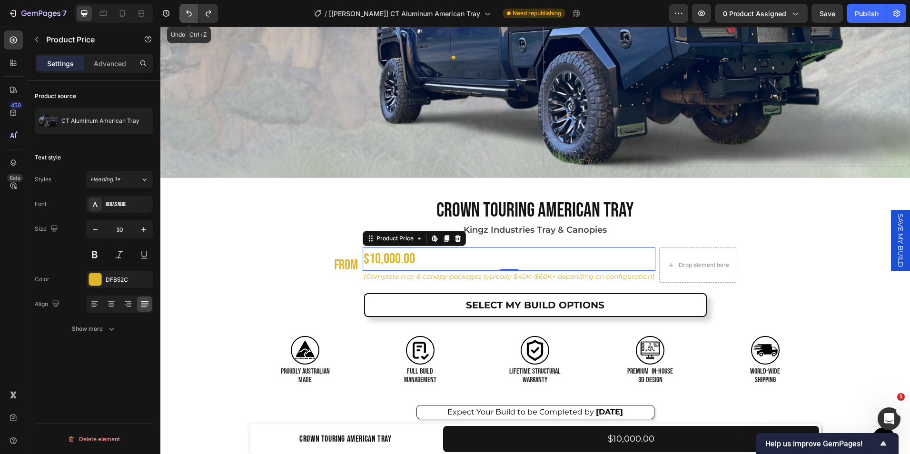
click at [195, 15] on button "Undo/Redo" at bounding box center [188, 13] width 19 height 19
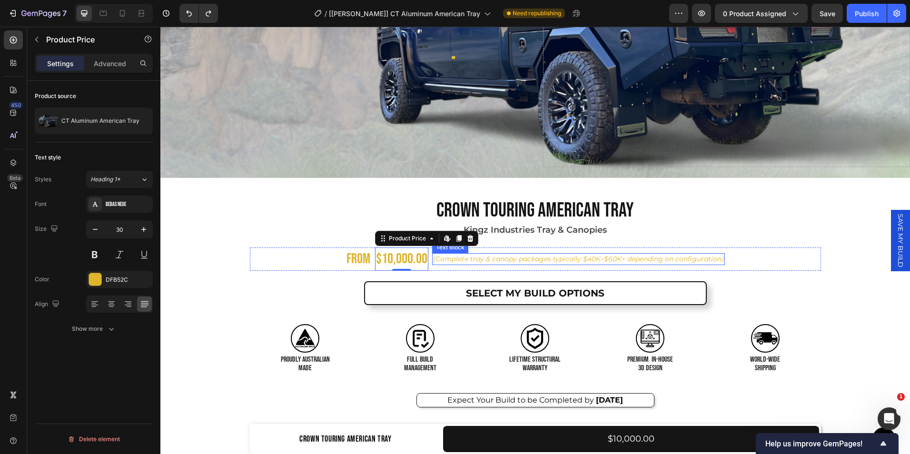
click at [534, 257] on p "(Complete tray & canopy packages typically $40K–$60K+ depending on configuratio…" at bounding box center [578, 259] width 291 height 10
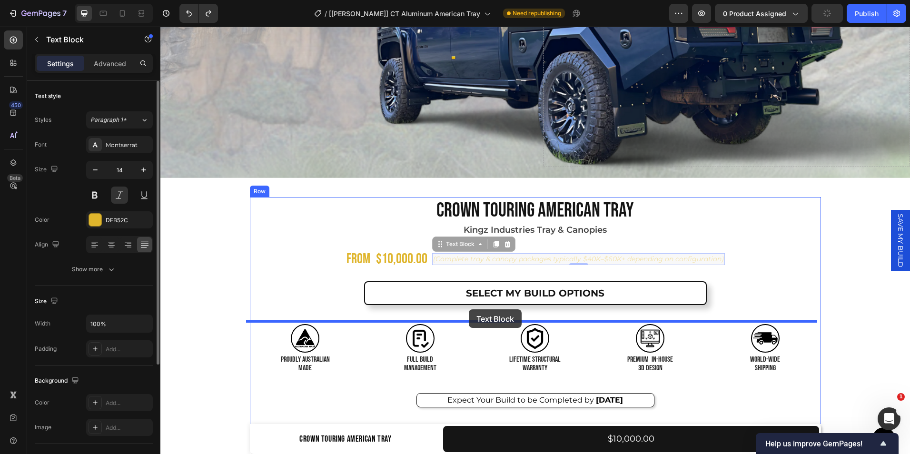
drag, startPoint x: 433, startPoint y: 240, endPoint x: 469, endPoint y: 309, distance: 77.7
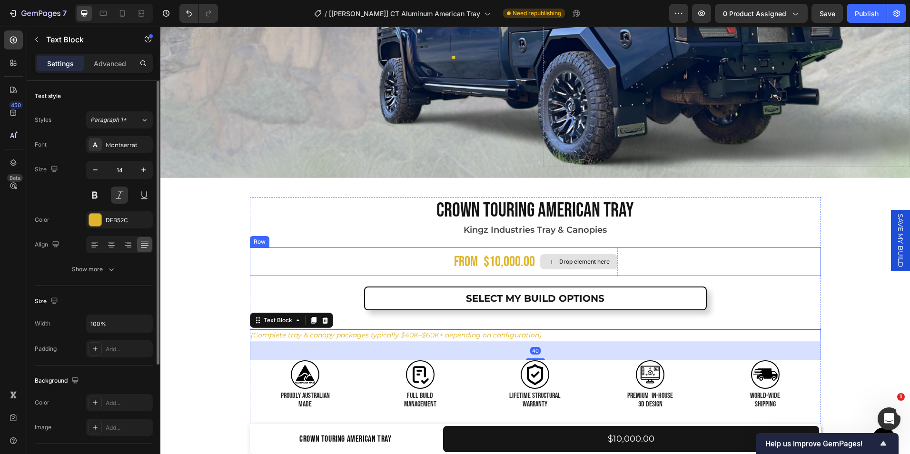
click at [570, 250] on div "Drop element here" at bounding box center [579, 261] width 78 height 29
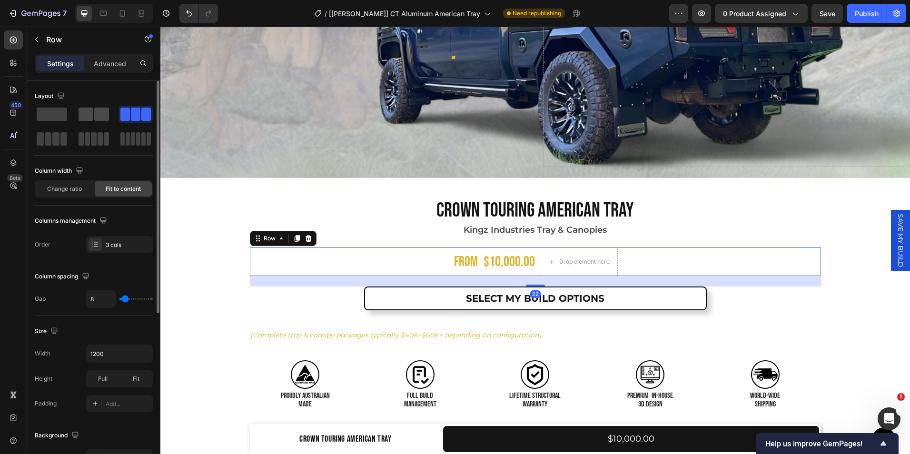
click at [99, 118] on span at bounding box center [101, 114] width 15 height 13
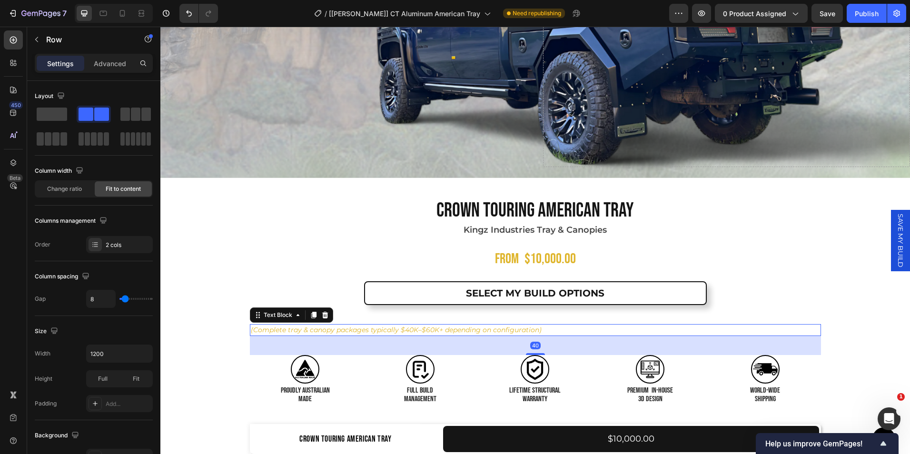
click at [406, 325] on p "(Complete tray & canopy packages typically $40K–$60K+ depending on configuratio…" at bounding box center [535, 330] width 569 height 10
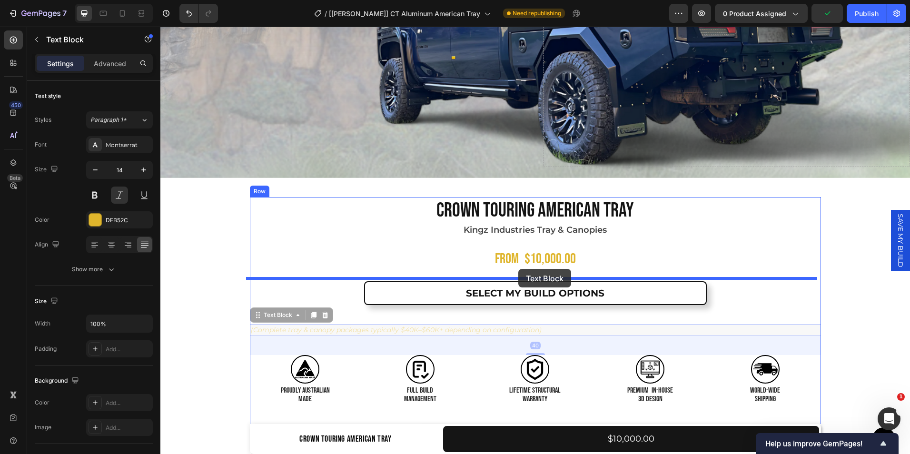
drag, startPoint x: 255, startPoint y: 314, endPoint x: 518, endPoint y: 269, distance: 267.1
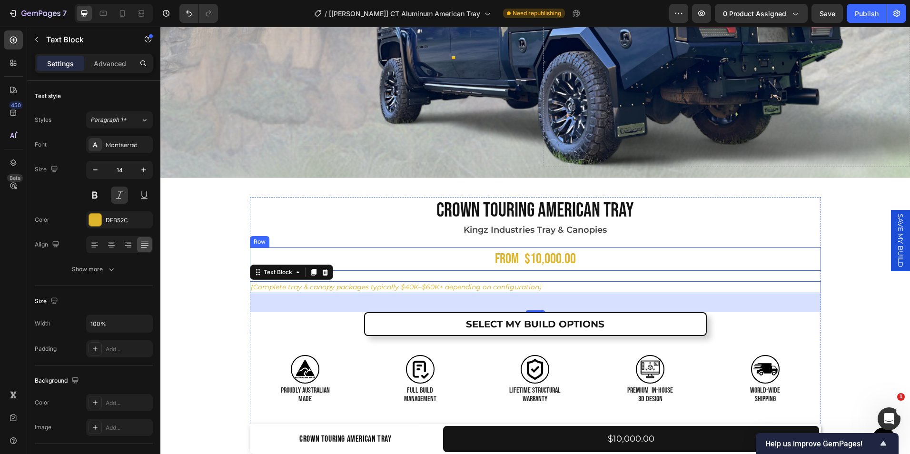
click at [581, 257] on div "FROM Text Block $10,000.00 Product Price Product Price Row" at bounding box center [535, 258] width 571 height 23
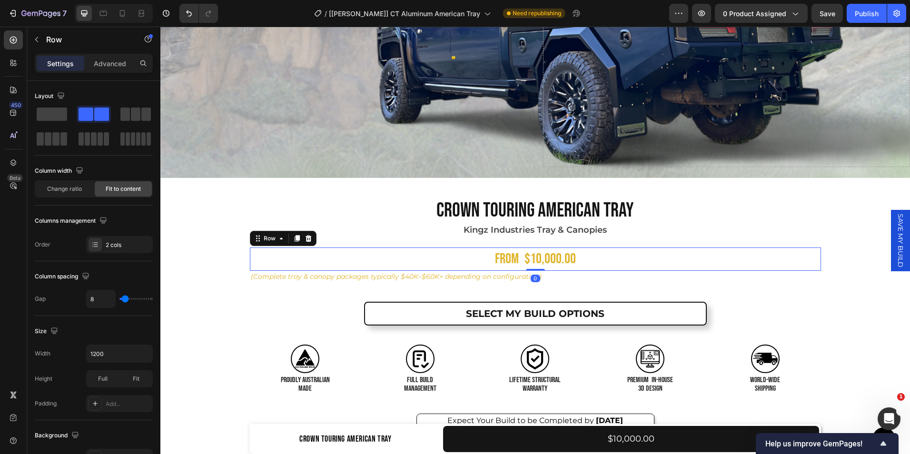
drag, startPoint x: 532, startPoint y: 277, endPoint x: 534, endPoint y: 263, distance: 14.5
click at [534, 263] on div "FROM Text Block $10,000.00 Product Price Product Price Row 0" at bounding box center [535, 258] width 571 height 23
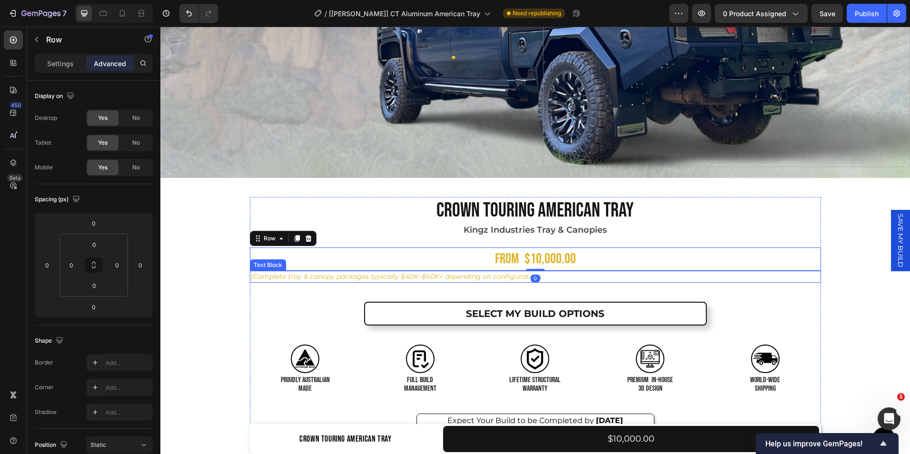
click at [294, 274] on p "(Complete tray & canopy packages typically $40K–$60K+ depending on configuratio…" at bounding box center [535, 277] width 569 height 10
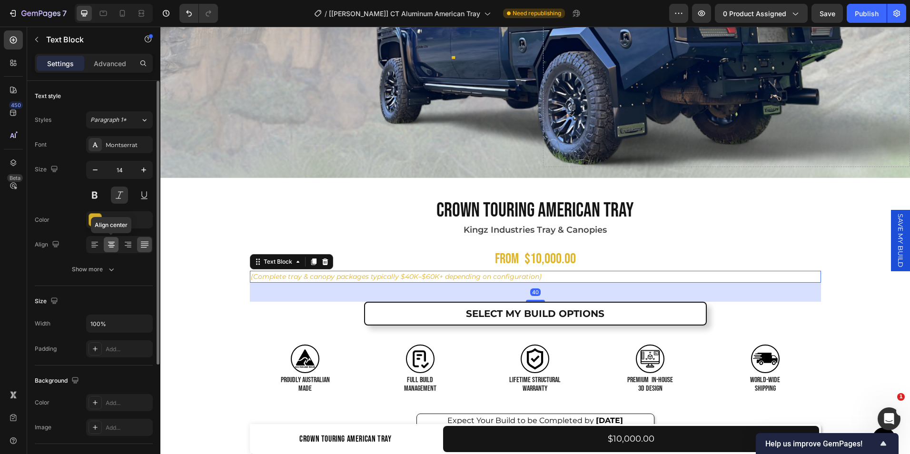
click at [114, 248] on icon at bounding box center [112, 245] width 10 height 10
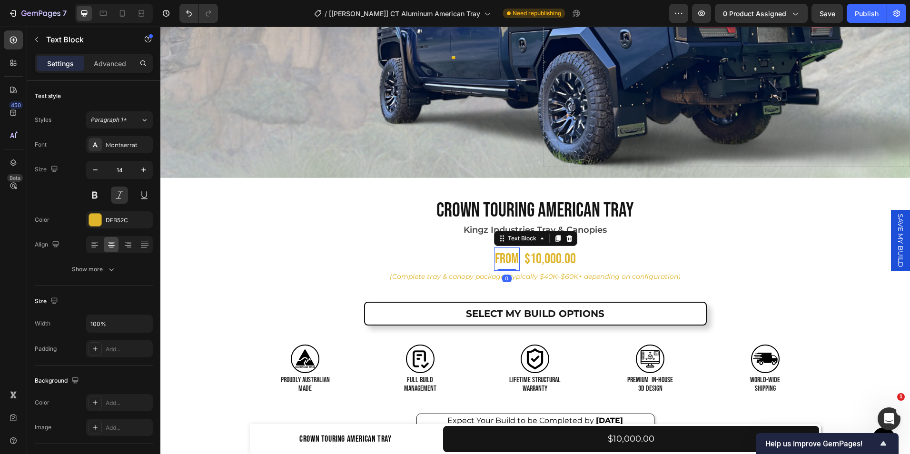
click at [500, 258] on p "FROM" at bounding box center [507, 258] width 24 height 21
click at [107, 240] on icon at bounding box center [112, 245] width 10 height 10
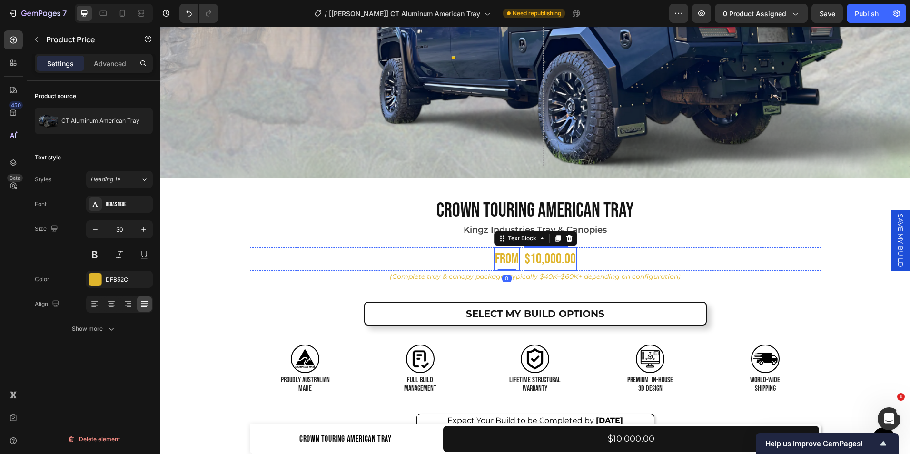
click at [531, 253] on div "$10,000.00" at bounding box center [550, 258] width 53 height 23
click at [105, 306] on div at bounding box center [111, 304] width 15 height 15
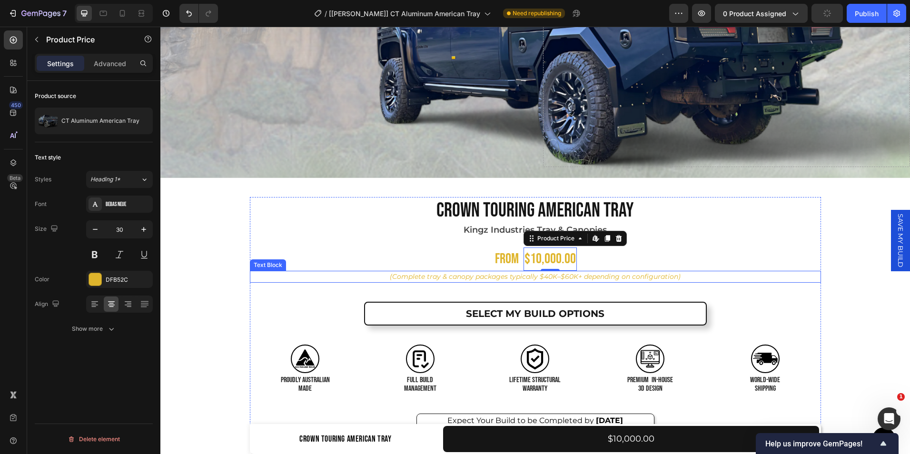
click at [240, 256] on div "Product Images Crown Touring American Tray Product Title Kingz Industries Tray …" at bounding box center [535, 323] width 666 height 252
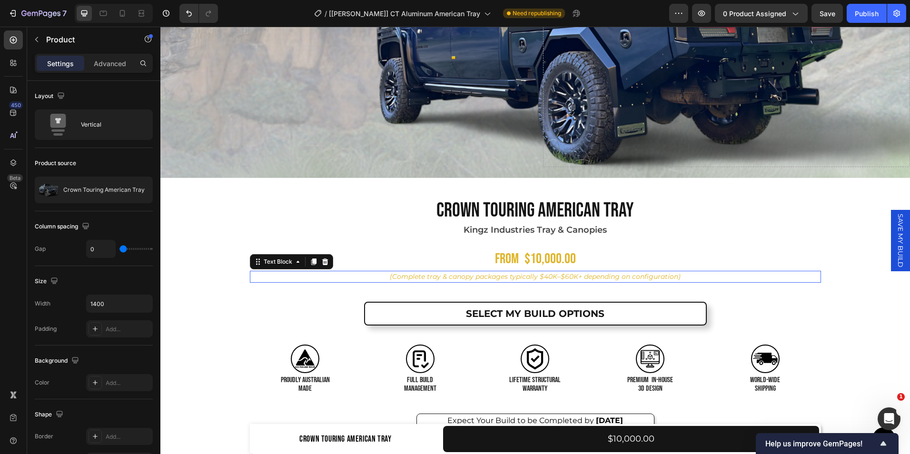
click at [547, 272] on p "(Complete tray & canopy packages typically $40K–$60K+ depending on configuratio…" at bounding box center [535, 277] width 569 height 10
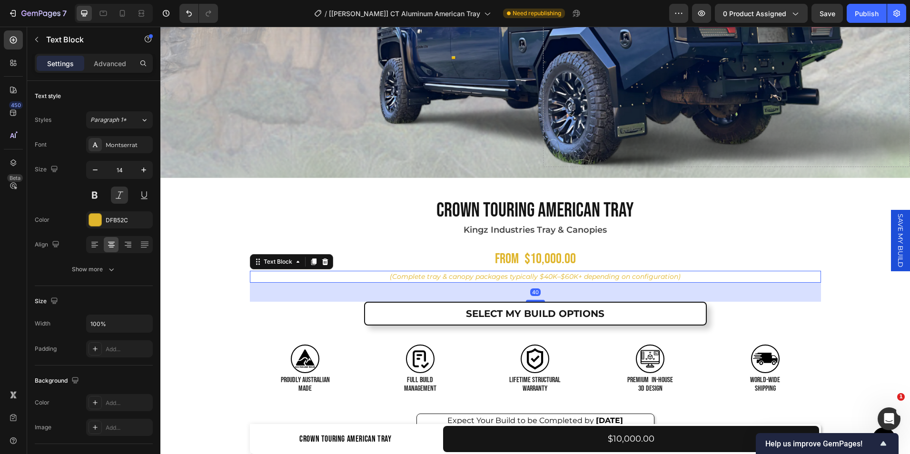
click at [544, 272] on p "(Complete tray & canopy packages typically $40K–$60K+ depending on configuratio…" at bounding box center [535, 277] width 569 height 10
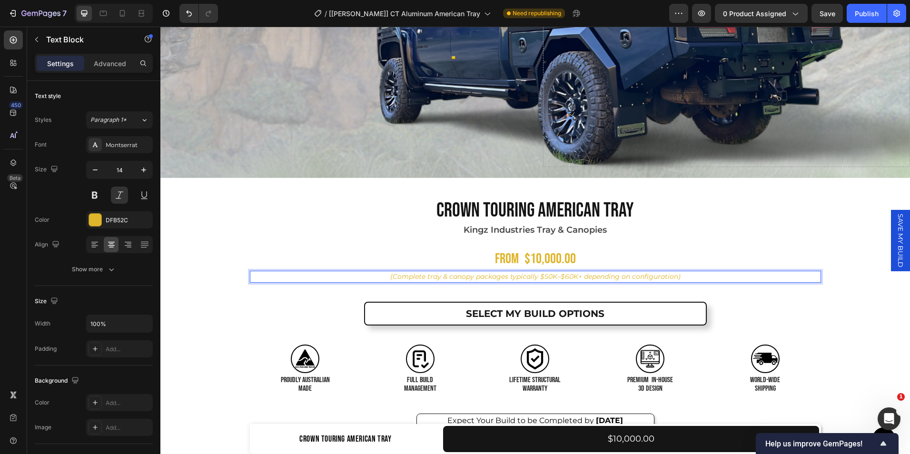
click at [564, 274] on p "(Complete tray & canopy packages typically $50K–$60K+ depending on configuratio…" at bounding box center [535, 277] width 569 height 10
click at [350, 311] on div "SELECT MY BUILD OPTIONS Button" at bounding box center [535, 314] width 571 height 24
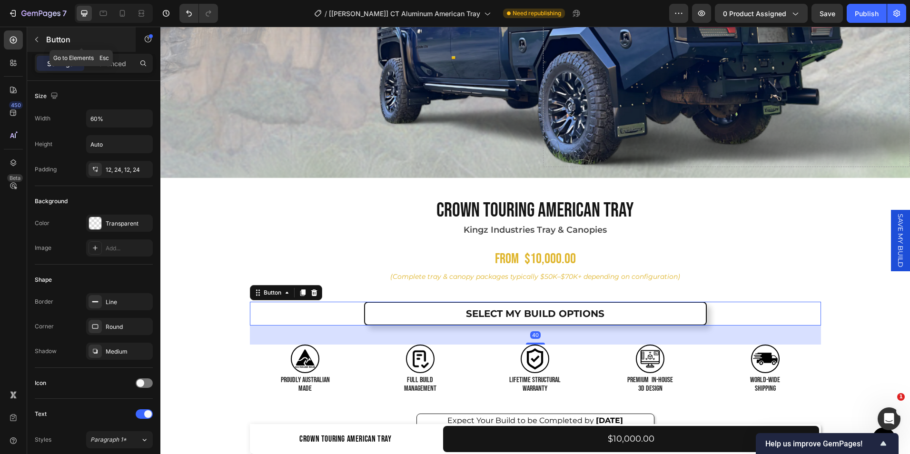
click at [37, 40] on icon "button" at bounding box center [37, 40] width 8 height 8
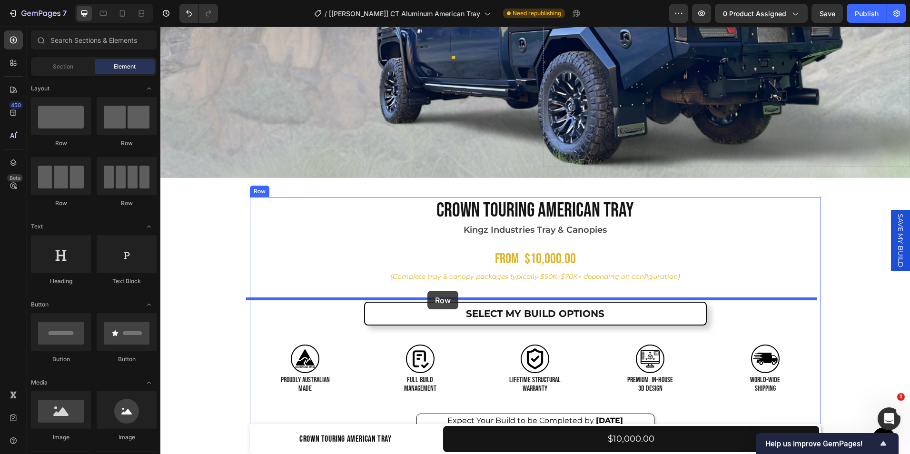
drag, startPoint x: 236, startPoint y: 160, endPoint x: 427, endPoint y: 291, distance: 231.6
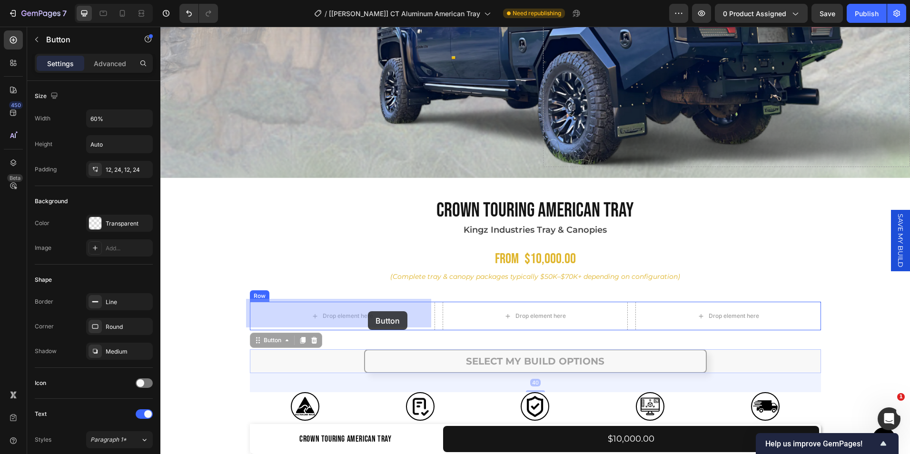
drag, startPoint x: 459, startPoint y: 356, endPoint x: 368, endPoint y: 312, distance: 101.3
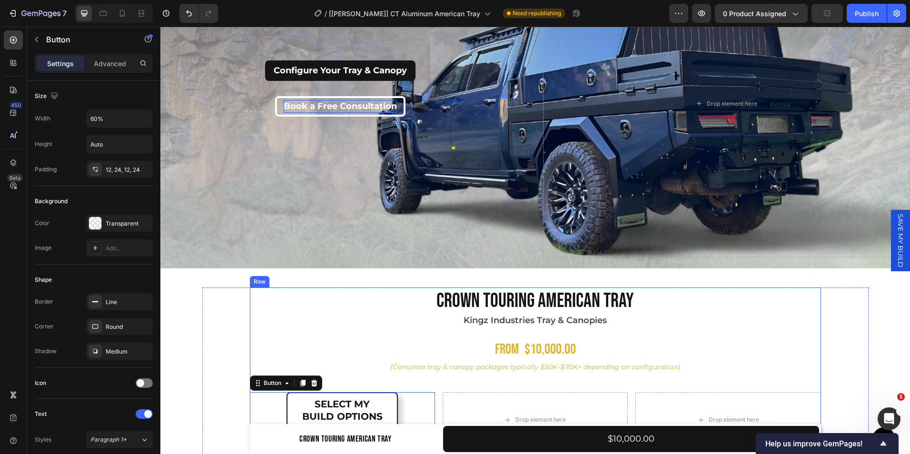
scroll to position [107, 0]
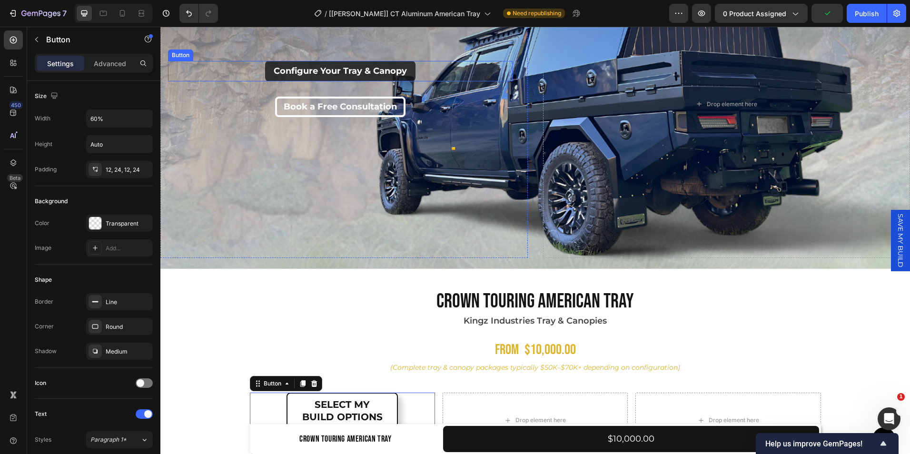
click at [318, 76] on button "Configure Your Tray & Canopy" at bounding box center [340, 71] width 150 height 20
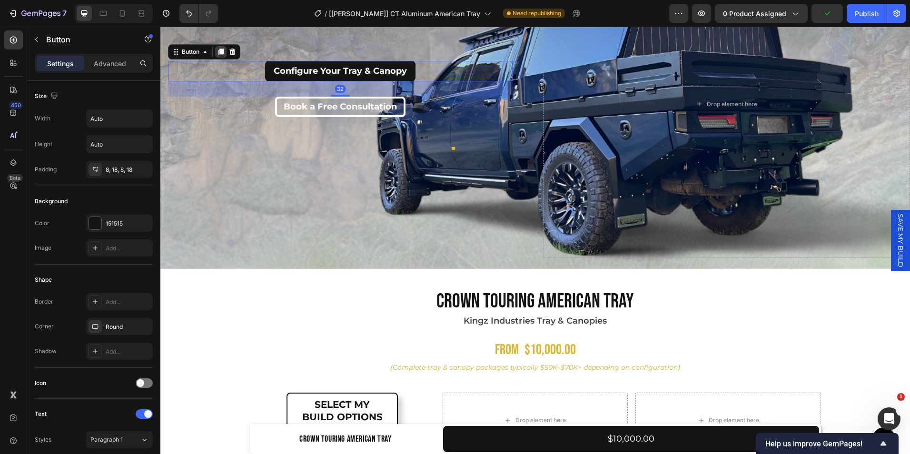
click at [221, 49] on icon at bounding box center [220, 52] width 5 height 7
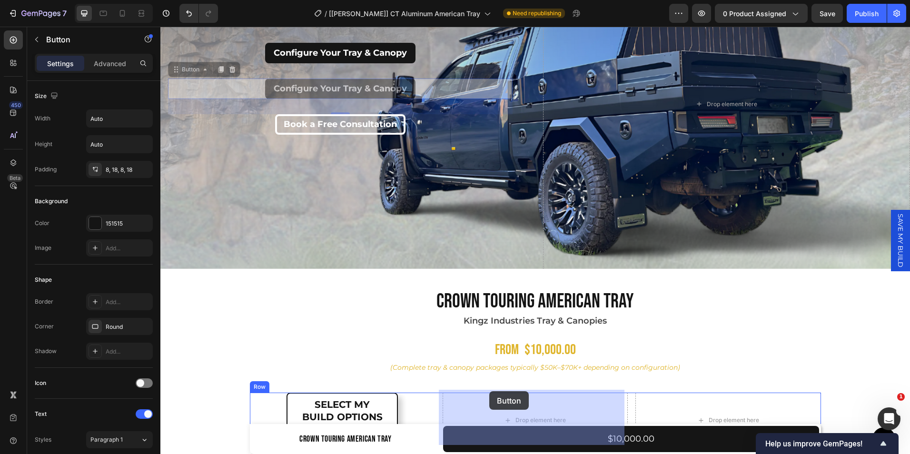
drag, startPoint x: 185, startPoint y: 71, endPoint x: 489, endPoint y: 391, distance: 442.0
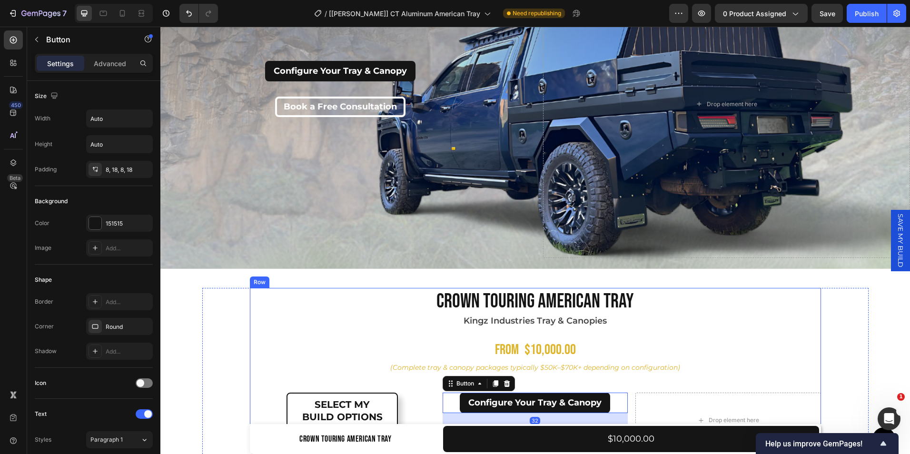
scroll to position [216, 0]
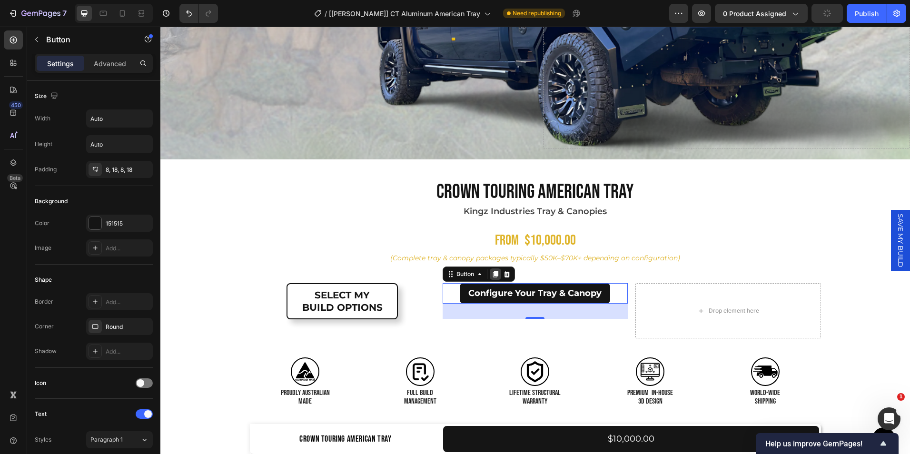
click at [492, 271] on icon at bounding box center [496, 274] width 8 height 8
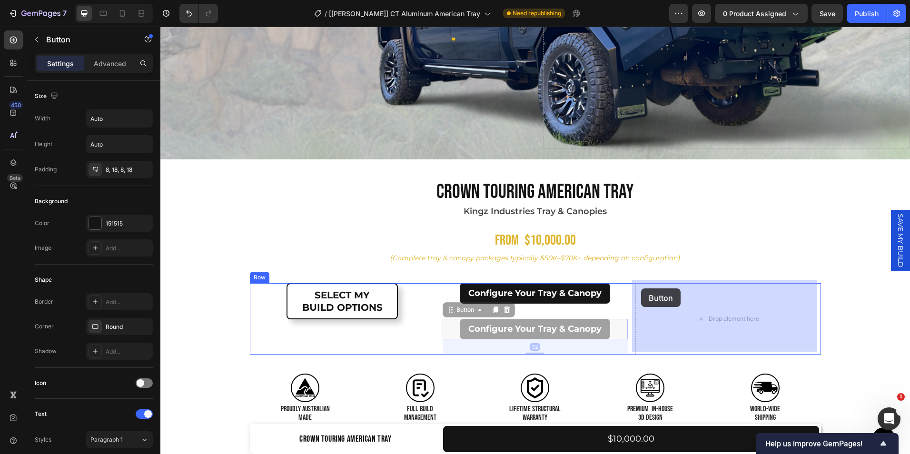
drag, startPoint x: 447, startPoint y: 311, endPoint x: 641, endPoint y: 288, distance: 195.0
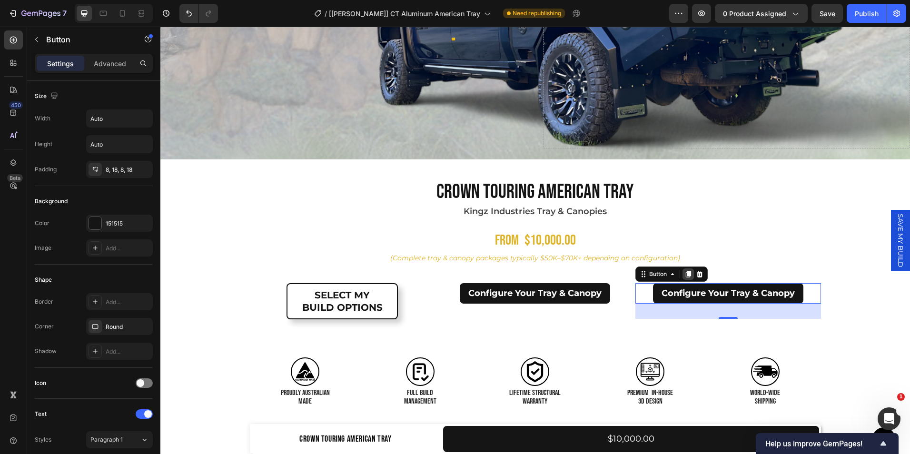
click at [687, 272] on icon at bounding box center [688, 274] width 5 height 7
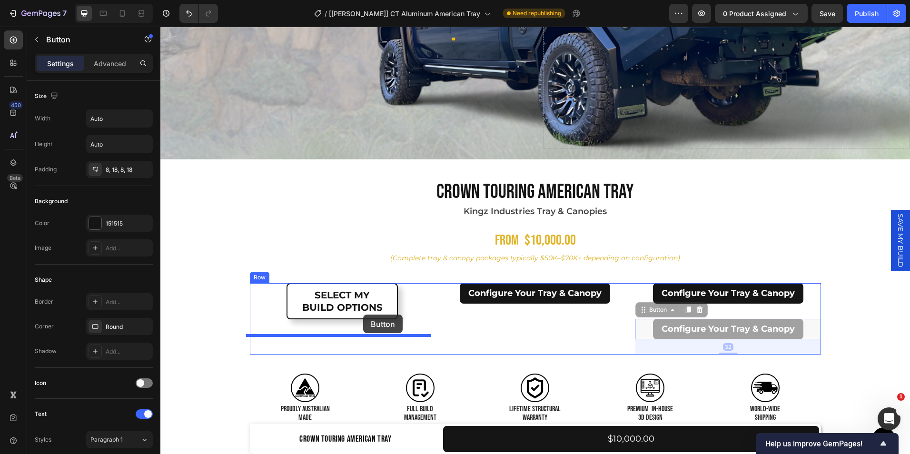
drag, startPoint x: 639, startPoint y: 309, endPoint x: 360, endPoint y: 314, distance: 278.9
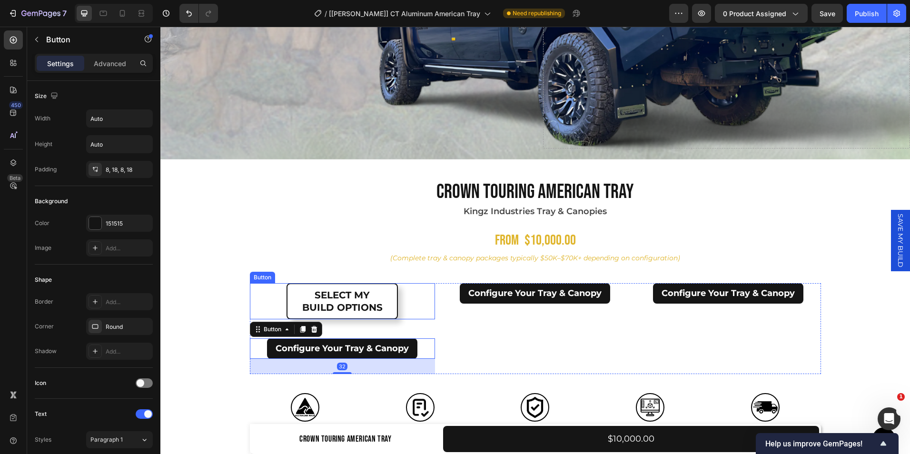
click at [406, 301] on div "SELECT MY BUILD OPTIONS Button" at bounding box center [342, 301] width 185 height 36
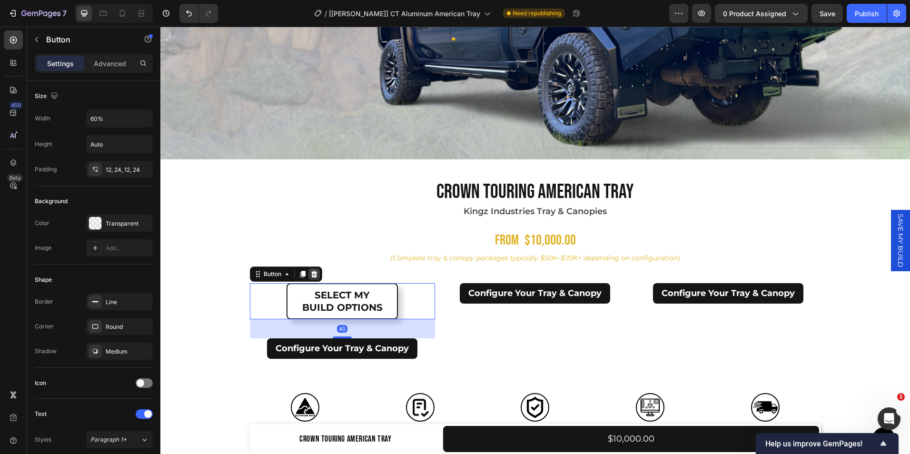
click at [311, 271] on icon at bounding box center [314, 274] width 6 height 7
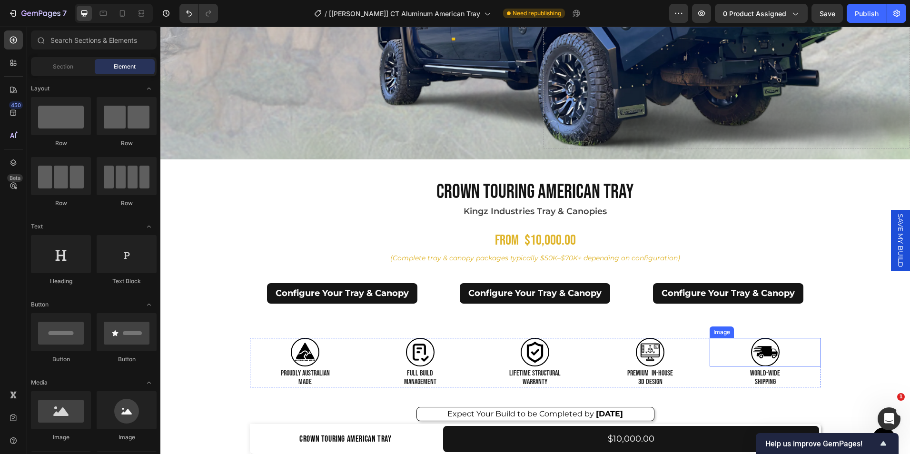
scroll to position [188, 0]
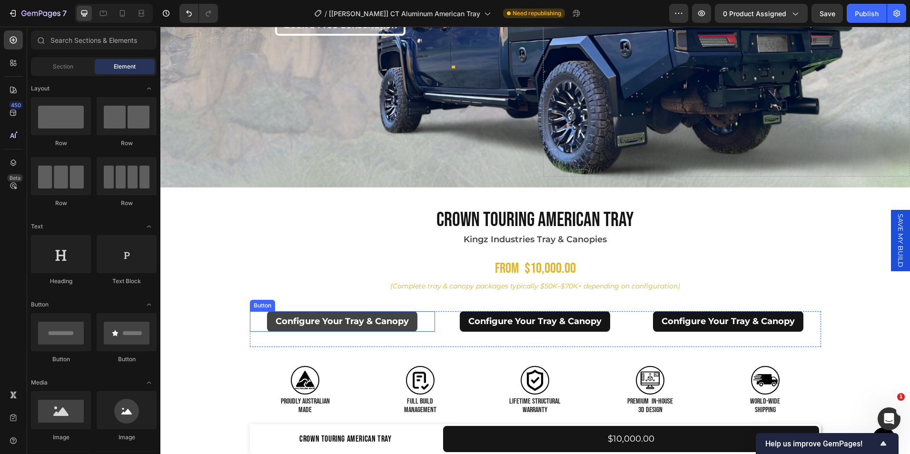
click at [402, 326] on button "Configure Your Tray & Canopy" at bounding box center [342, 321] width 150 height 20
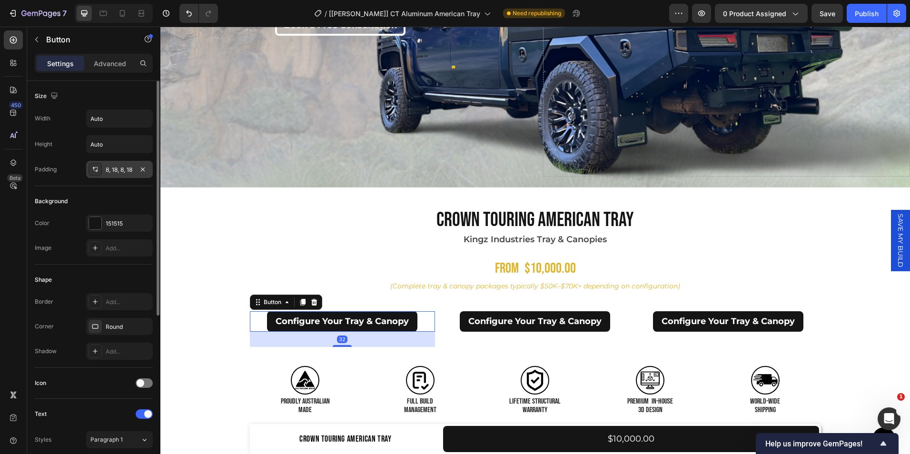
click at [122, 175] on div "8, 18, 8, 18" at bounding box center [119, 169] width 67 height 17
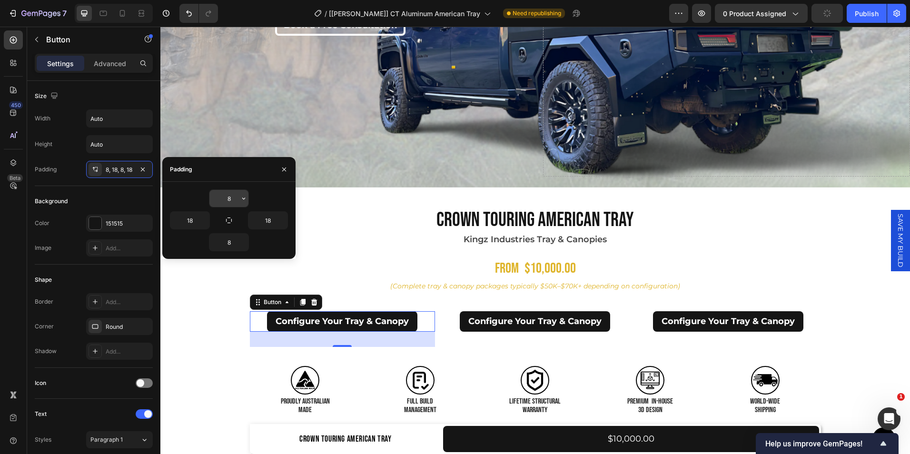
click at [236, 196] on input "8" at bounding box center [228, 198] width 39 height 17
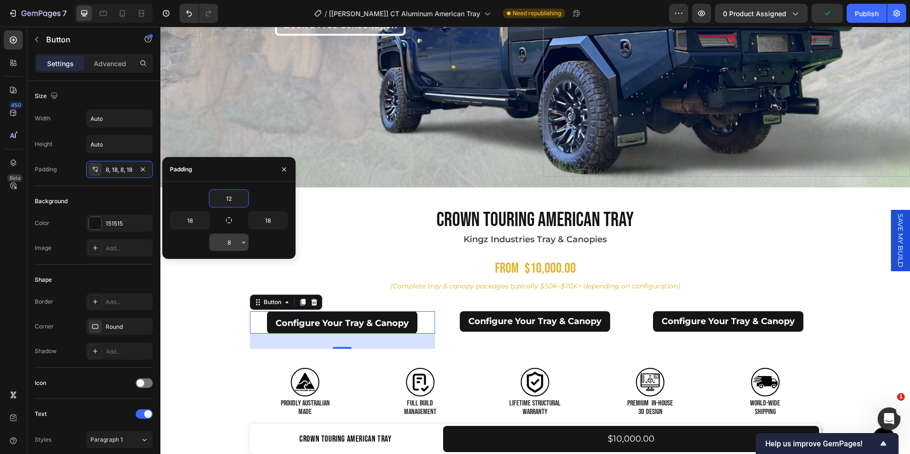
type input "12"
click at [231, 243] on input "8" at bounding box center [228, 242] width 39 height 17
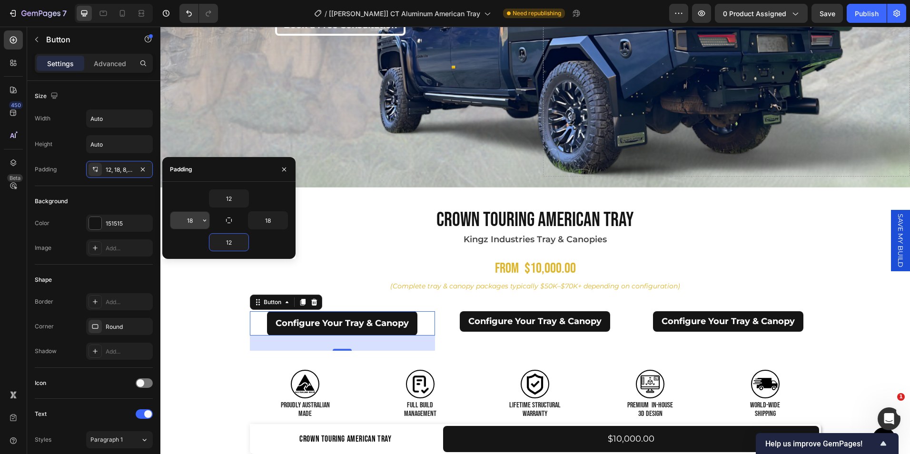
type input "12"
click at [197, 220] on input "18" at bounding box center [189, 220] width 39 height 17
type input "24"
click at [274, 218] on input "18" at bounding box center [267, 220] width 39 height 17
type input "24"
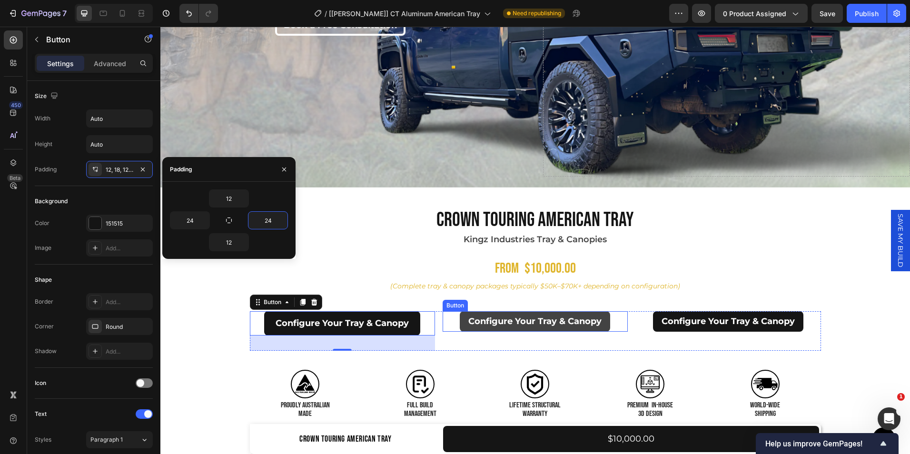
click at [460, 320] on button "Configure Your Tray & Canopy" at bounding box center [535, 321] width 150 height 20
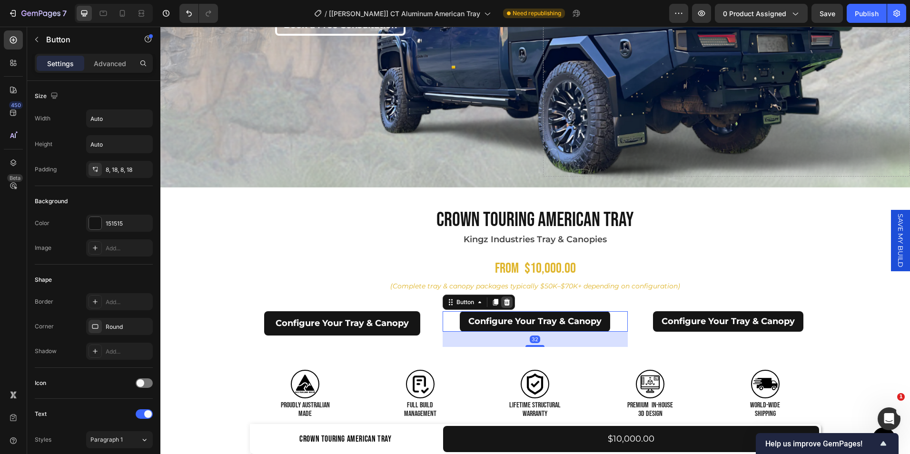
click at [503, 303] on icon at bounding box center [507, 302] width 8 height 8
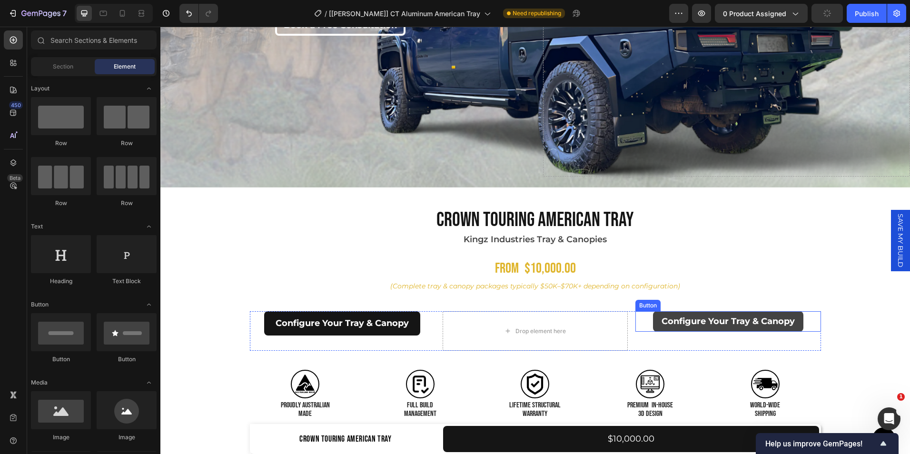
click at [653, 320] on button "Configure Your Tray & Canopy" at bounding box center [728, 321] width 150 height 20
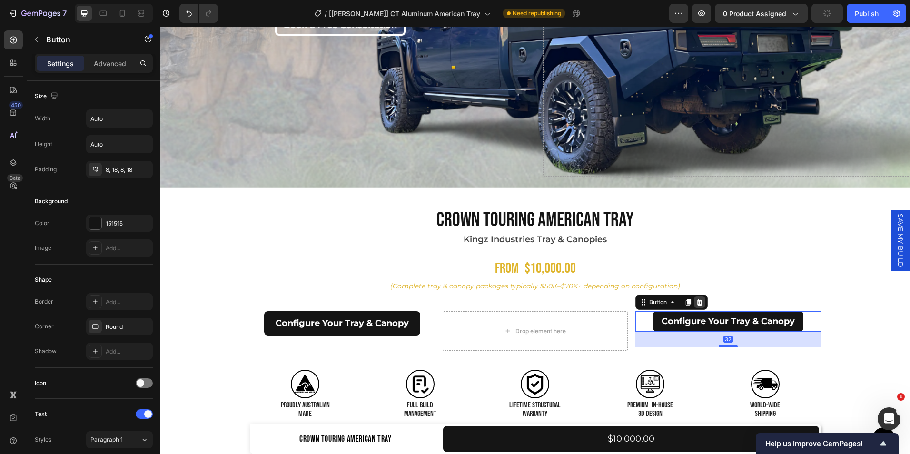
click at [697, 299] on icon at bounding box center [700, 302] width 6 height 7
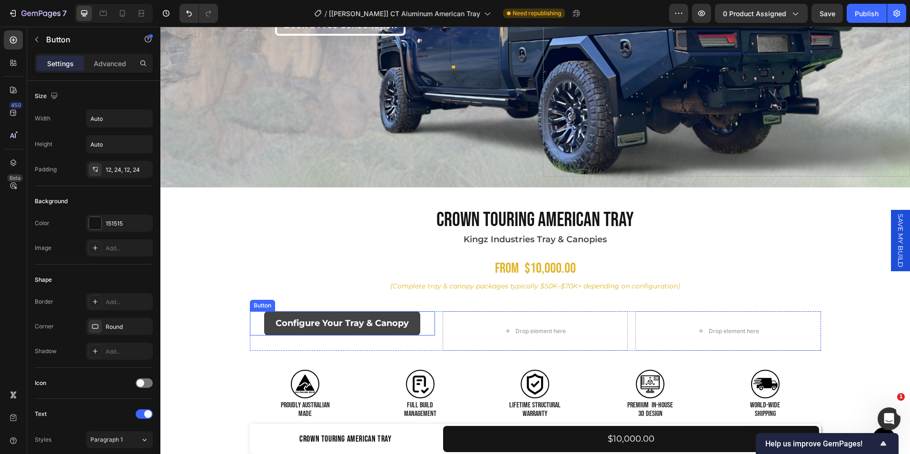
click at [375, 328] on button "Configure Your Tray & Canopy" at bounding box center [342, 323] width 156 height 24
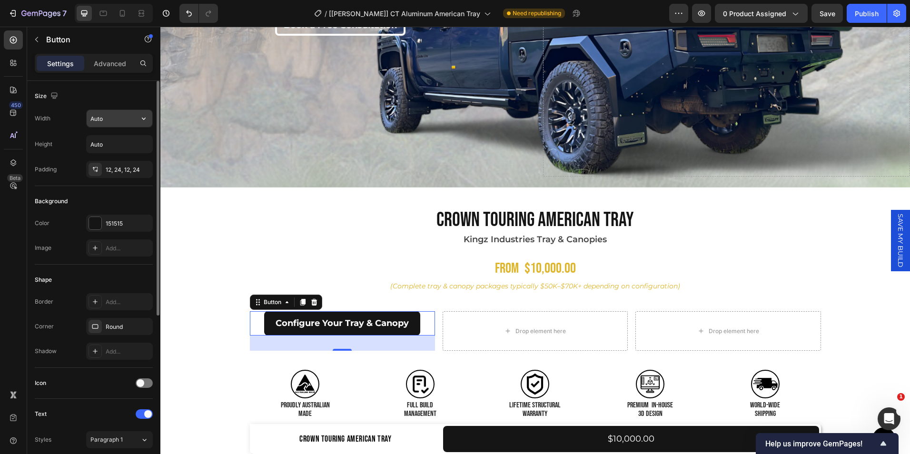
click at [122, 122] on input "Auto" at bounding box center [120, 118] width 66 height 17
click at [141, 116] on icon "button" at bounding box center [144, 119] width 10 height 10
click at [113, 160] on p "Full 100%" at bounding box center [117, 161] width 54 height 9
type input "100%"
click at [109, 206] on div "Background" at bounding box center [94, 201] width 118 height 15
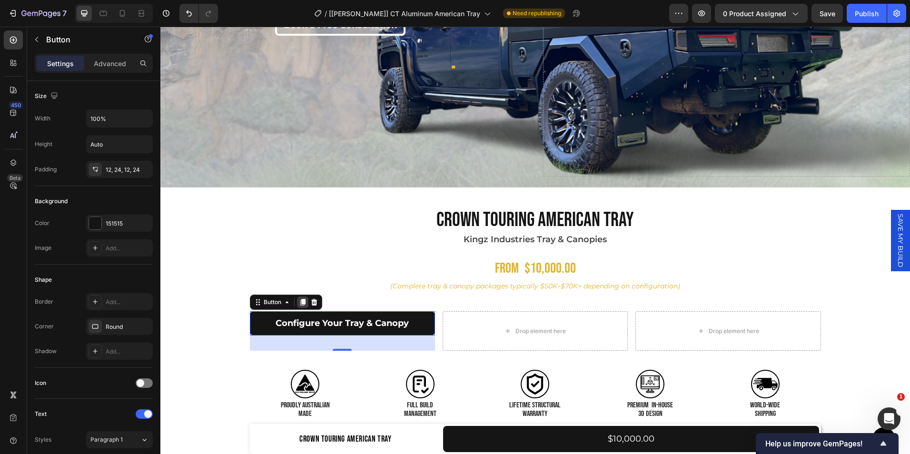
click at [300, 299] on icon at bounding box center [302, 302] width 5 height 7
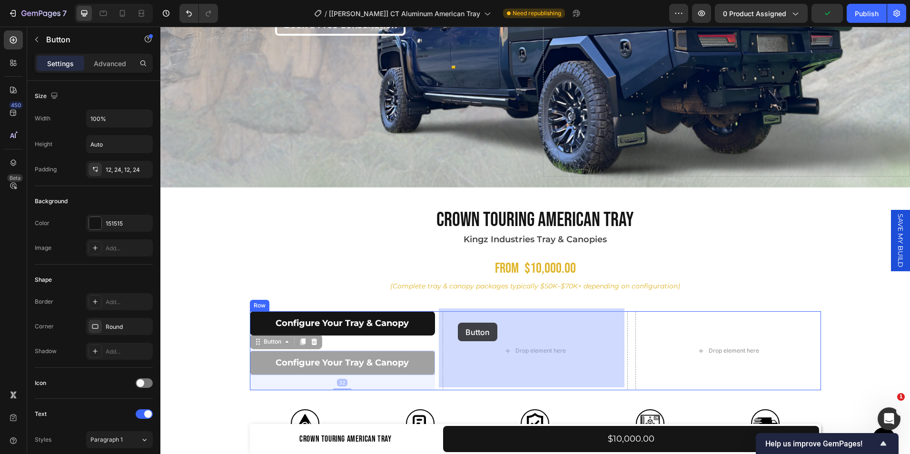
drag, startPoint x: 249, startPoint y: 344, endPoint x: 459, endPoint y: 323, distance: 210.5
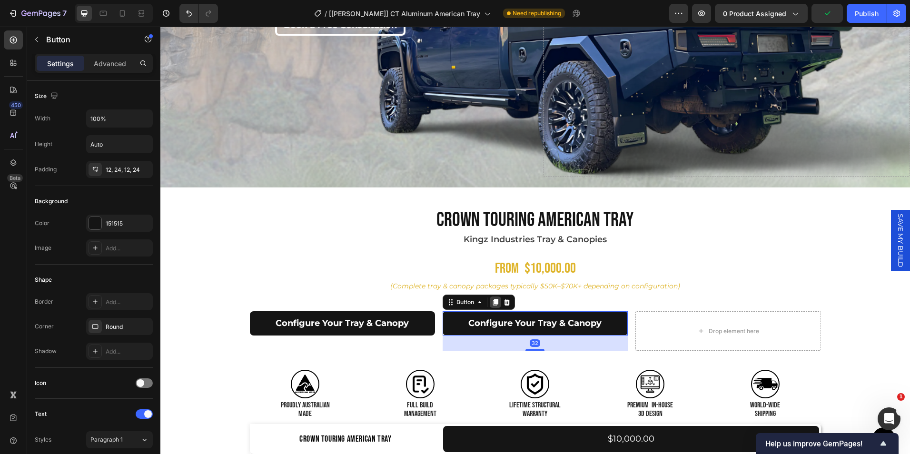
click at [495, 299] on icon at bounding box center [496, 302] width 8 height 8
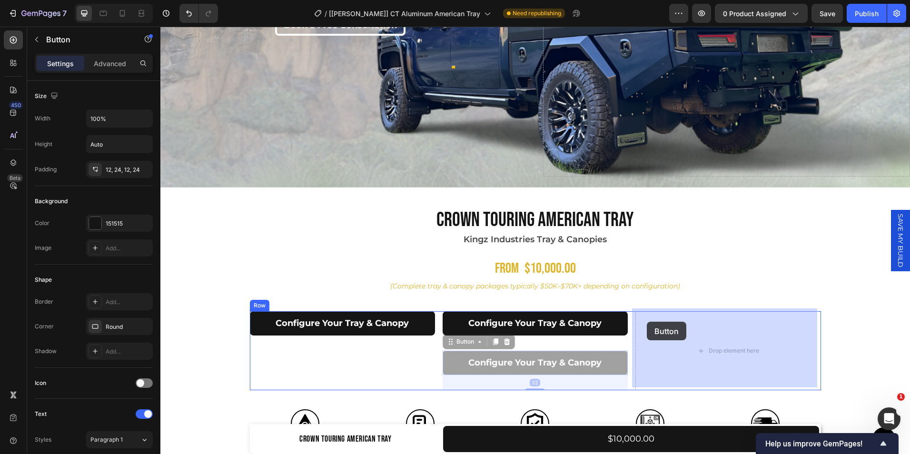
drag, startPoint x: 449, startPoint y: 342, endPoint x: 647, endPoint y: 322, distance: 198.6
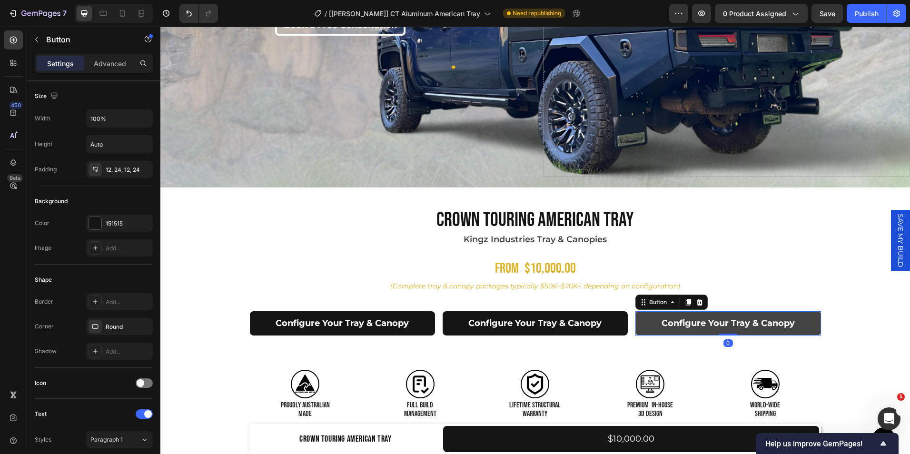
drag, startPoint x: 730, startPoint y: 347, endPoint x: 732, endPoint y: 329, distance: 18.2
click at [732, 334] on div at bounding box center [728, 335] width 19 height 2
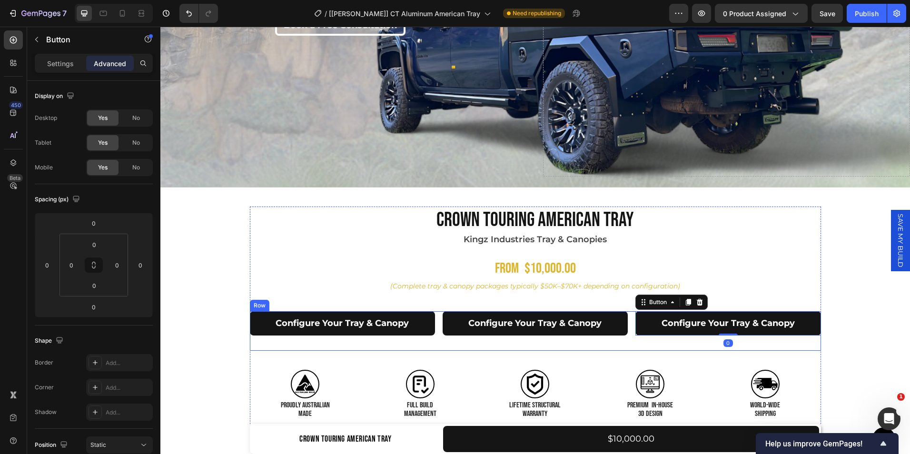
click at [597, 333] on div "Configure Your Tray & Canopy Button" at bounding box center [535, 331] width 185 height 40
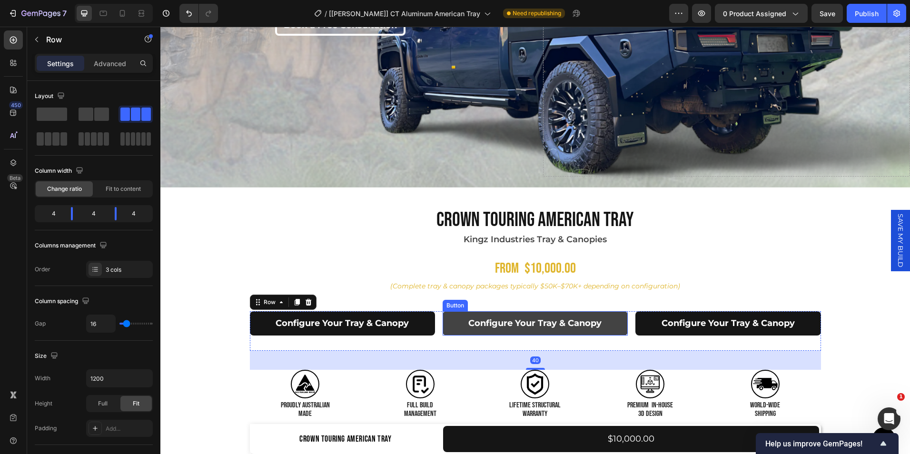
click at [597, 329] on button "Configure Your Tray & Canopy" at bounding box center [535, 323] width 185 height 24
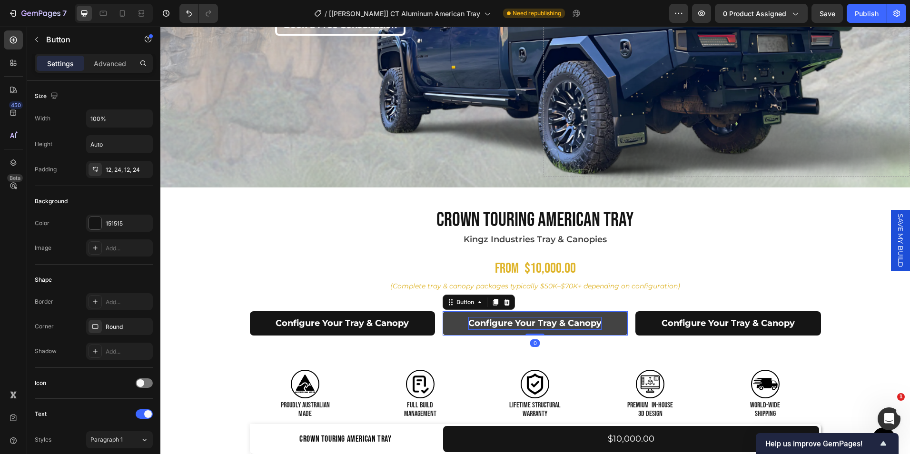
drag, startPoint x: 534, startPoint y: 346, endPoint x: 536, endPoint y: 324, distance: 23.0
click at [536, 324] on div "Configure Your Tray & Canopy Button 0" at bounding box center [535, 323] width 185 height 24
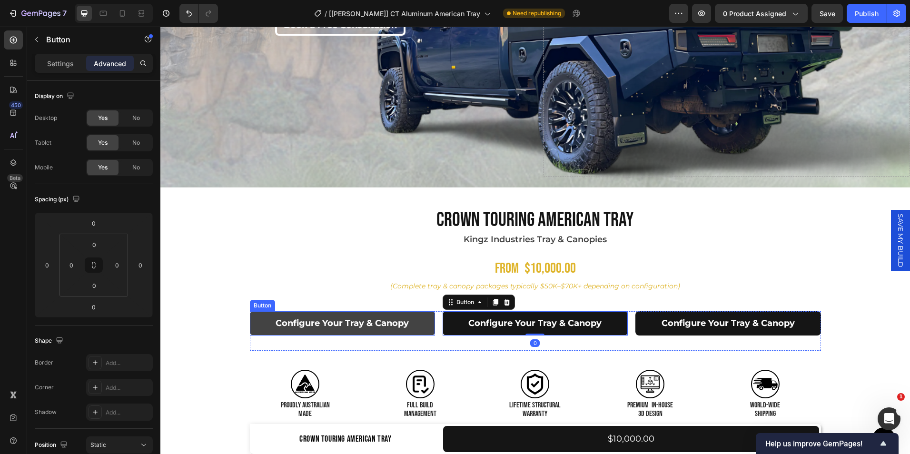
click at [420, 327] on button "Configure Your Tray & Canopy" at bounding box center [342, 323] width 185 height 24
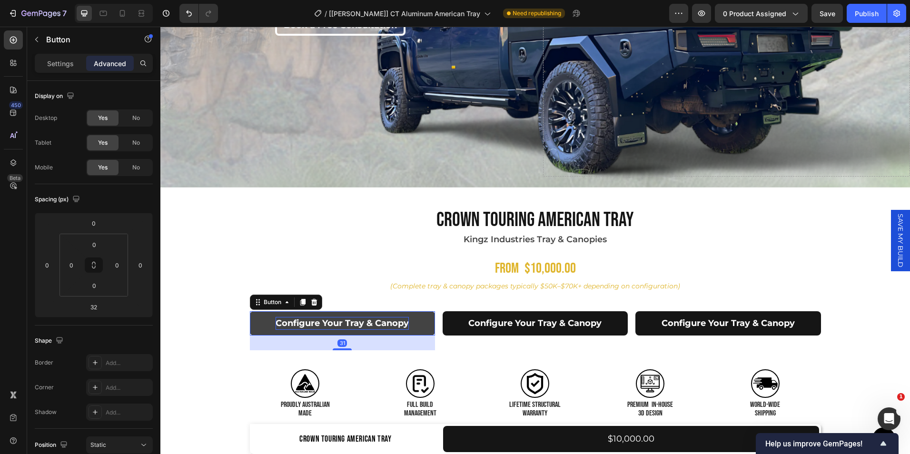
drag, startPoint x: 342, startPoint y: 346, endPoint x: 344, endPoint y: 322, distance: 23.9
click at [344, 322] on div "Configure Your Tray & Canopy Button 31" at bounding box center [342, 323] width 185 height 24
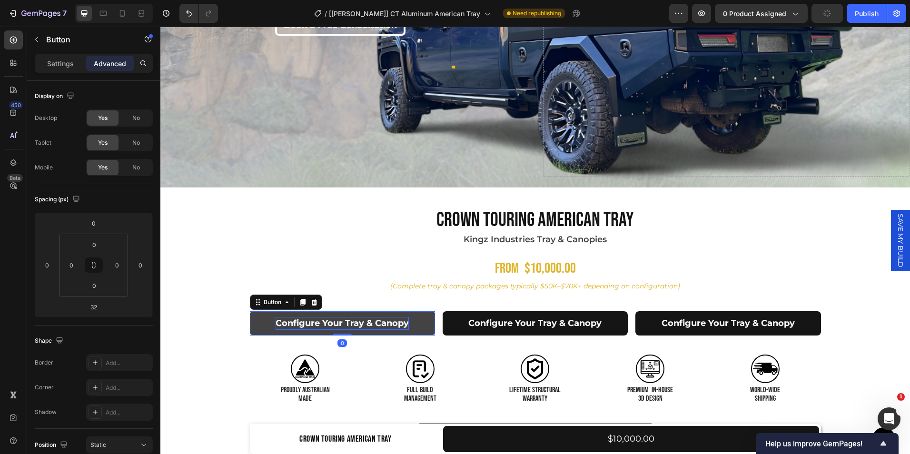
type input "0"
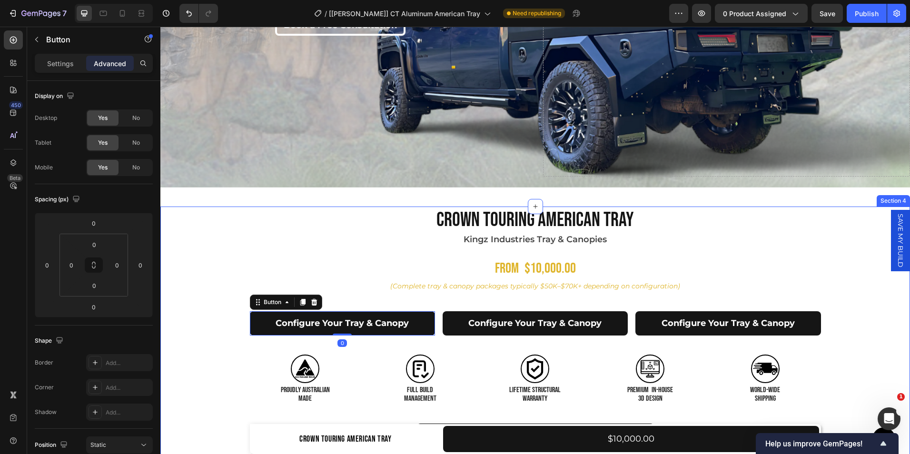
click at [889, 331] on div "Product Images Crown Touring American Tray Product Title Kingz Industries Tray …" at bounding box center [535, 357] width 750 height 300
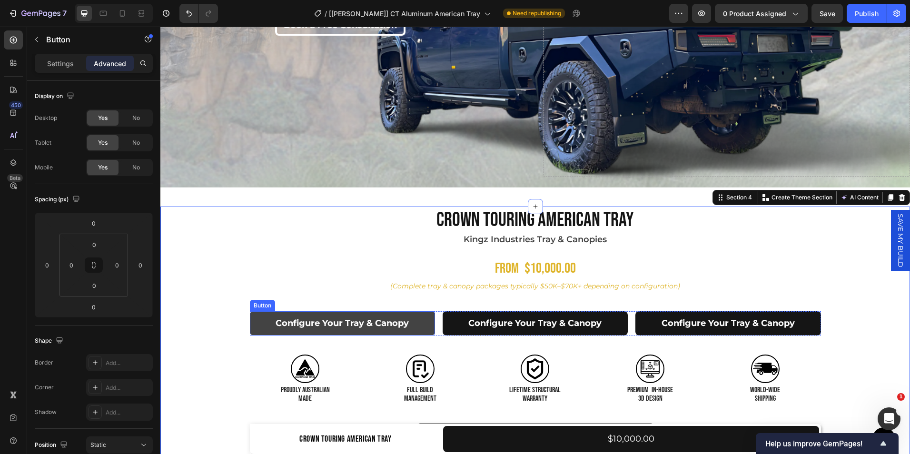
click at [419, 327] on button "Configure Your Tray & Canopy" at bounding box center [342, 323] width 185 height 24
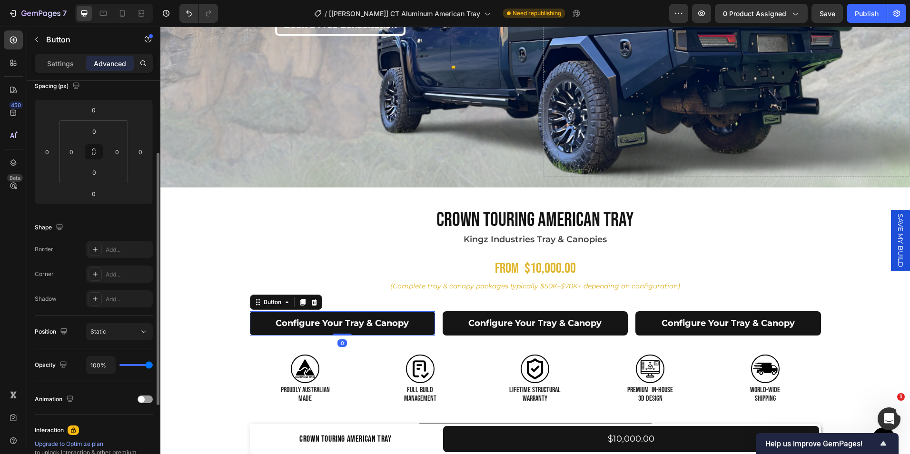
scroll to position [114, 0]
click at [98, 295] on icon at bounding box center [95, 299] width 8 height 8
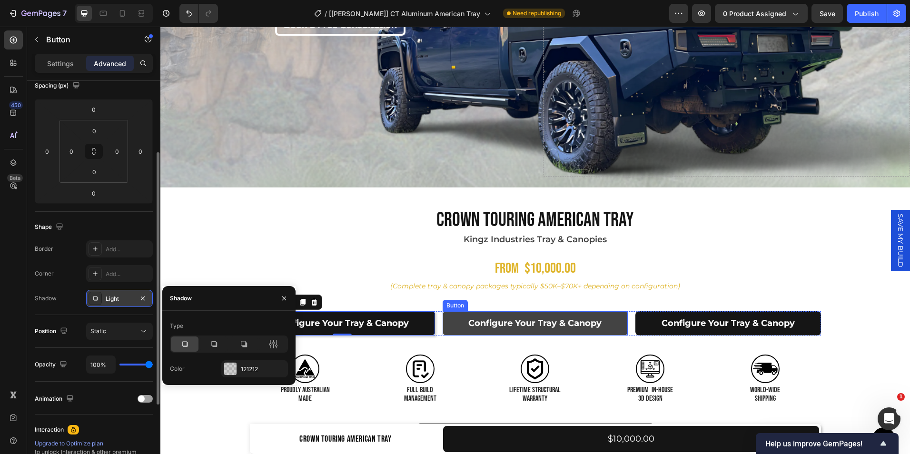
click at [448, 326] on button "Configure Your Tray & Canopy" at bounding box center [535, 323] width 185 height 24
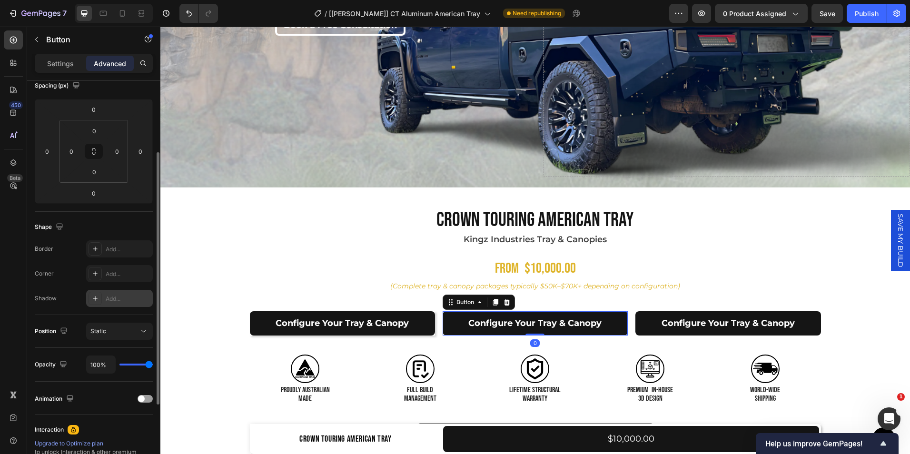
click at [106, 301] on div "Add..." at bounding box center [128, 299] width 45 height 9
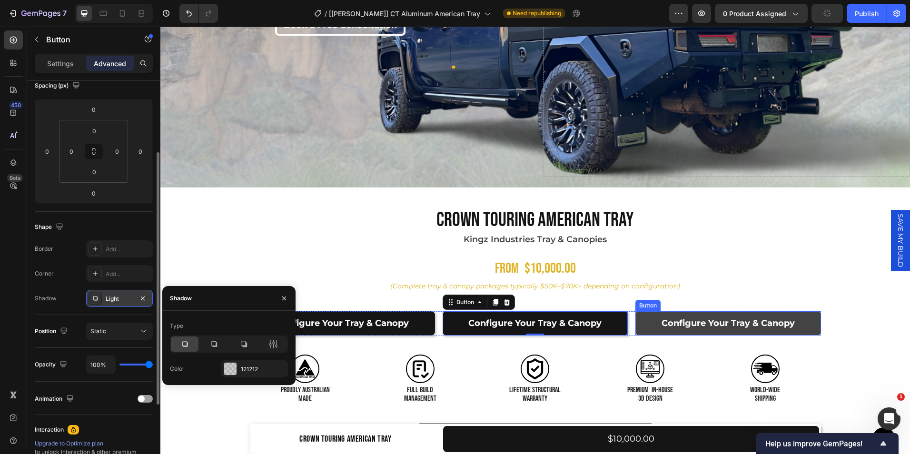
click at [637, 327] on button "Configure Your Tray & Canopy" at bounding box center [727, 323] width 185 height 24
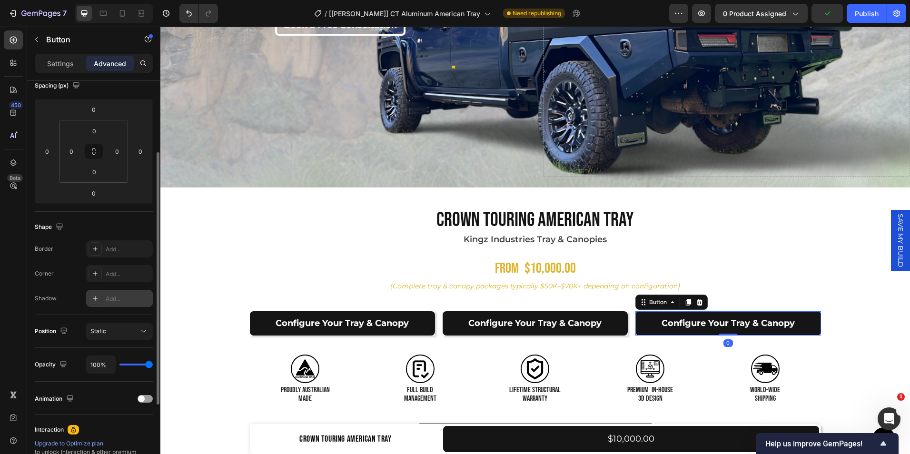
click at [90, 294] on div at bounding box center [95, 298] width 13 height 13
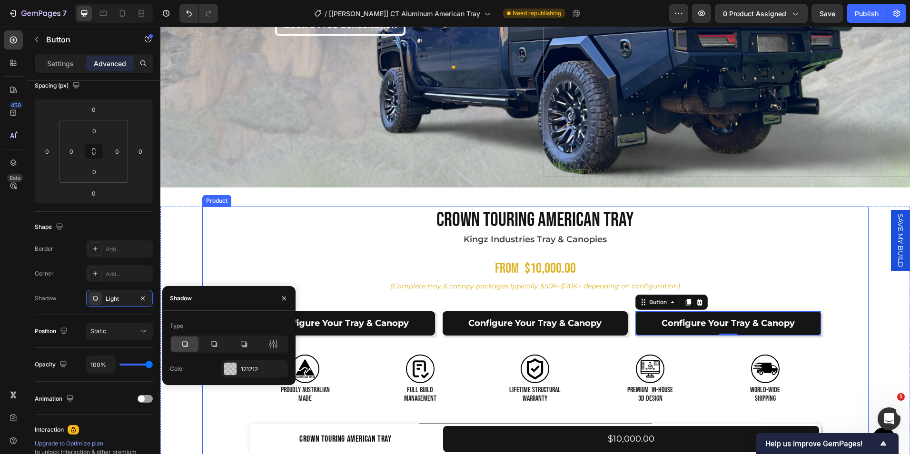
click at [209, 274] on div "Product Images Crown Touring American Tray Product Title Kingz Industries Tray …" at bounding box center [535, 333] width 666 height 252
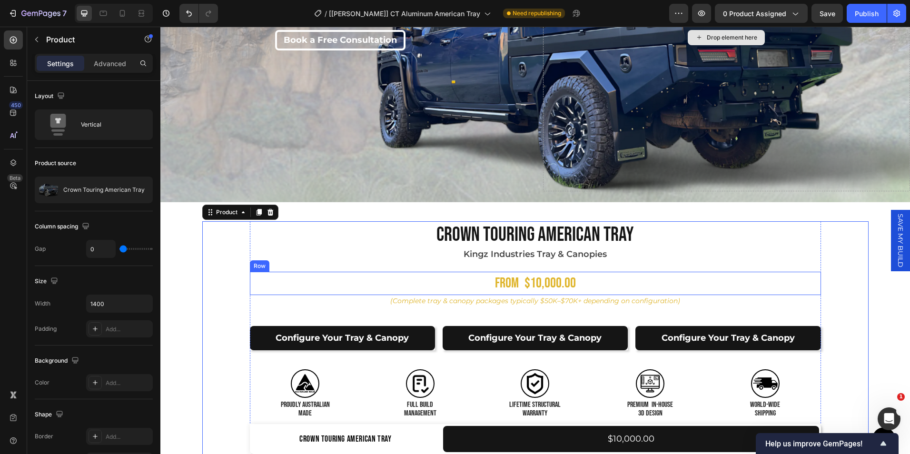
scroll to position [173, 0]
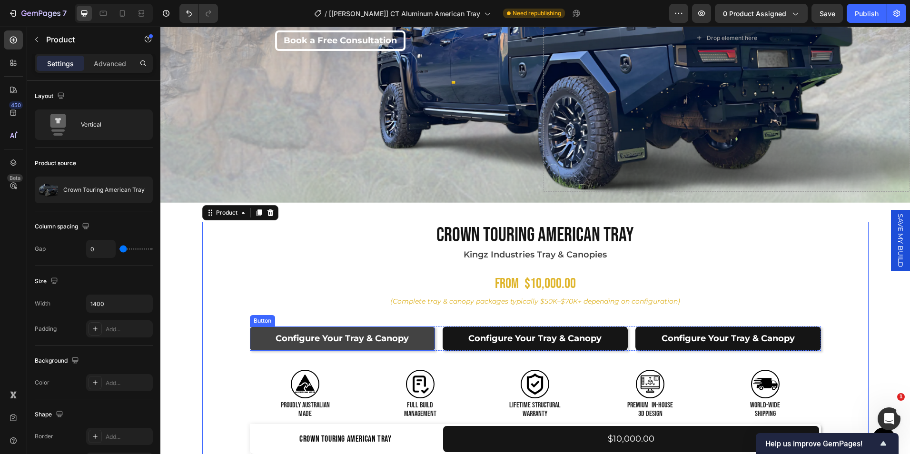
click at [406, 332] on button "Configure Your Tray & Canopy" at bounding box center [342, 339] width 185 height 24
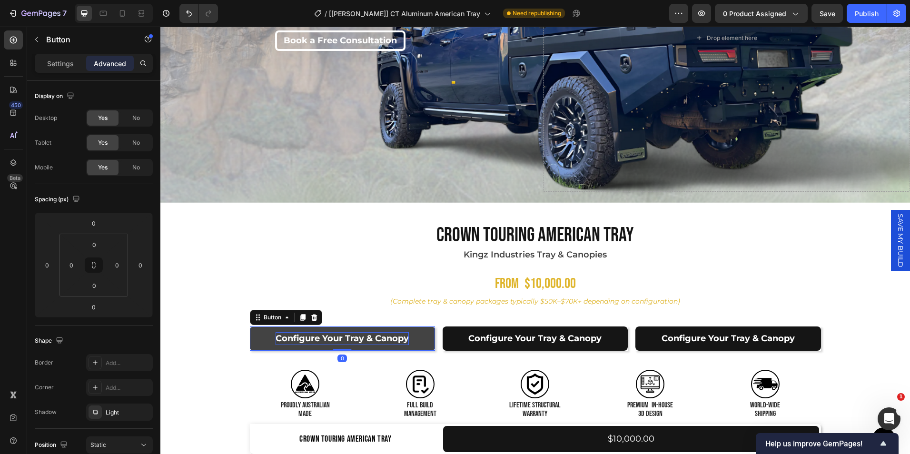
click at [405, 337] on p "Configure Your Tray & Canopy" at bounding box center [342, 338] width 133 height 13
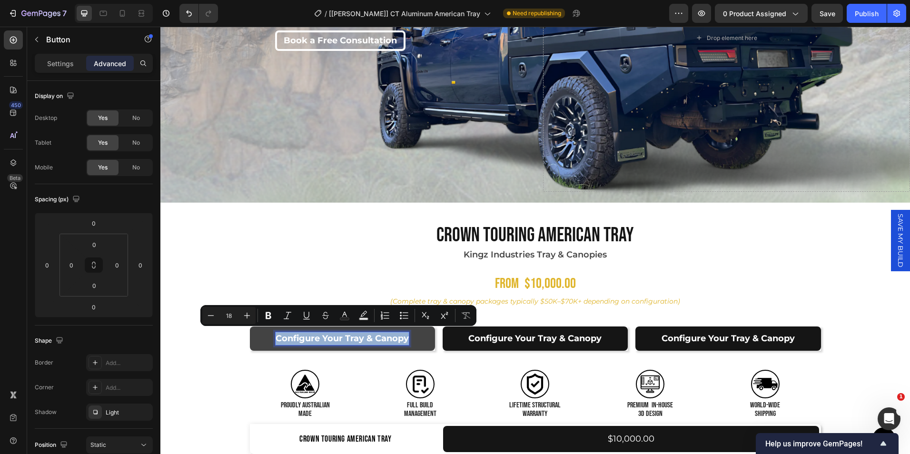
drag, startPoint x: 405, startPoint y: 337, endPoint x: 274, endPoint y: 333, distance: 131.0
click at [276, 333] on p "Configure Your Tray & Canopy" at bounding box center [342, 338] width 133 height 13
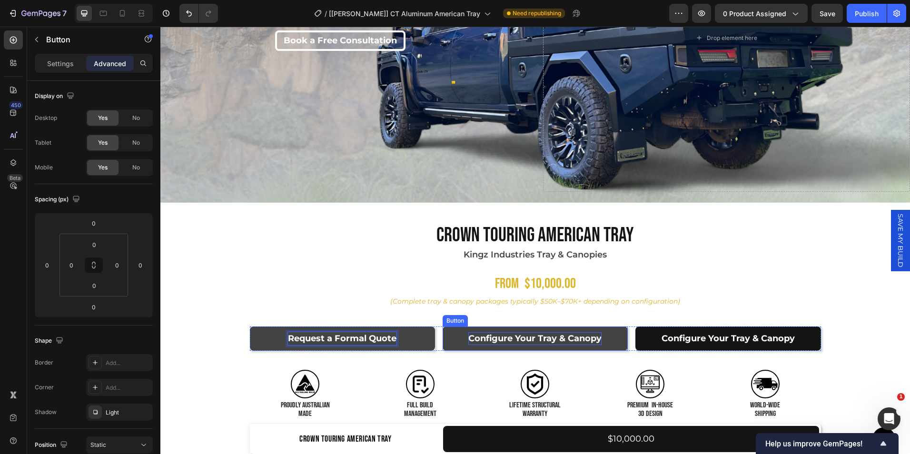
click at [522, 335] on p "Configure Your Tray & Canopy" at bounding box center [534, 338] width 133 height 13
click at [596, 337] on p "Configure Your Tray & Canopy" at bounding box center [534, 338] width 133 height 13
drag, startPoint x: 596, startPoint y: 337, endPoint x: 461, endPoint y: 334, distance: 135.7
click at [461, 334] on button "Configure Your Tray & Canopy" at bounding box center [535, 339] width 185 height 24
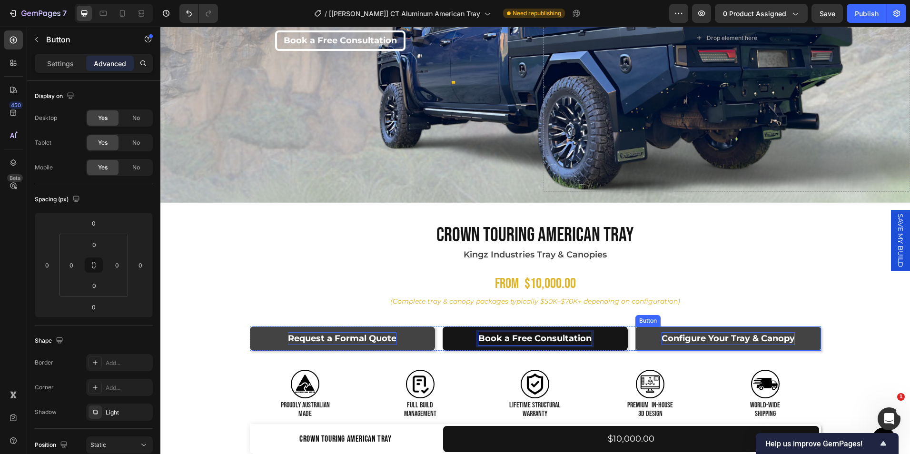
click at [684, 333] on p "Configure Your Tray & Canopy" at bounding box center [728, 338] width 133 height 13
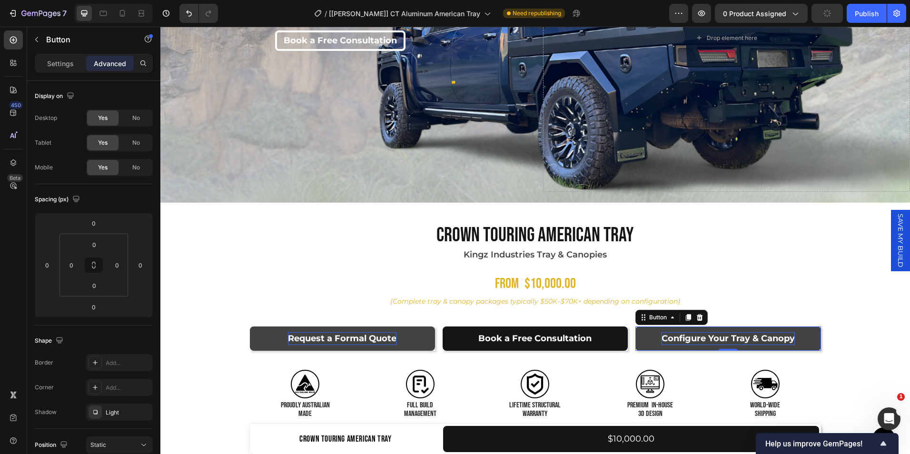
click at [742, 332] on p "Configure Your Tray & Canopy" at bounding box center [728, 338] width 133 height 13
drag, startPoint x: 790, startPoint y: 335, endPoint x: 659, endPoint y: 330, distance: 131.0
click at [662, 332] on p "Configure Your Tray & Canopy" at bounding box center [728, 338] width 133 height 13
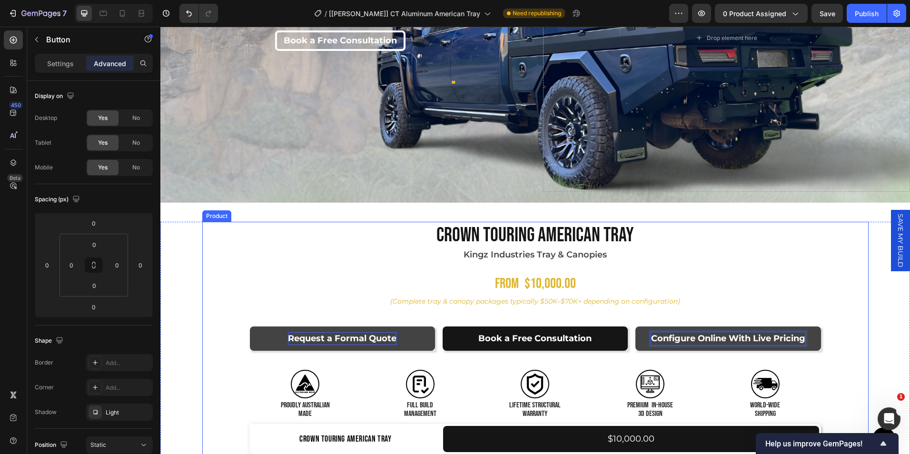
click at [860, 340] on div "Product Images Crown Touring American Tray Product Title Kingz Industries Tray …" at bounding box center [535, 348] width 666 height 252
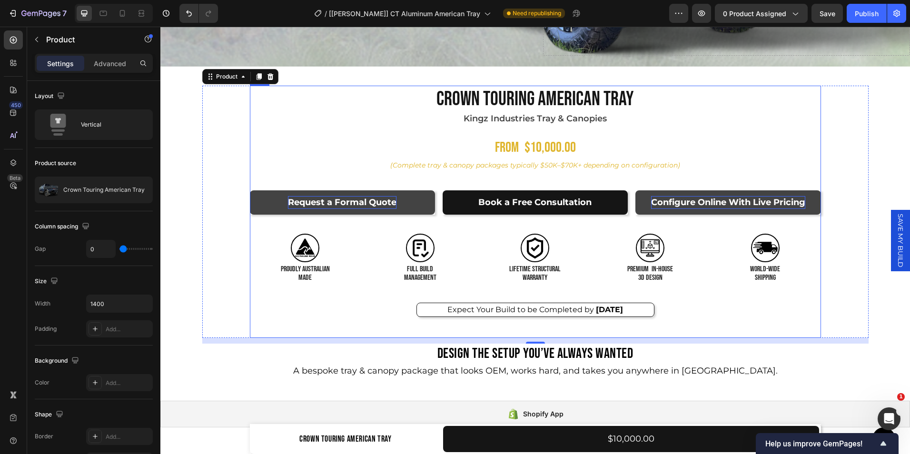
scroll to position [309, 0]
click at [421, 308] on div "Expect Your Build to be Completed by Feb 26, 2026" at bounding box center [535, 309] width 238 height 14
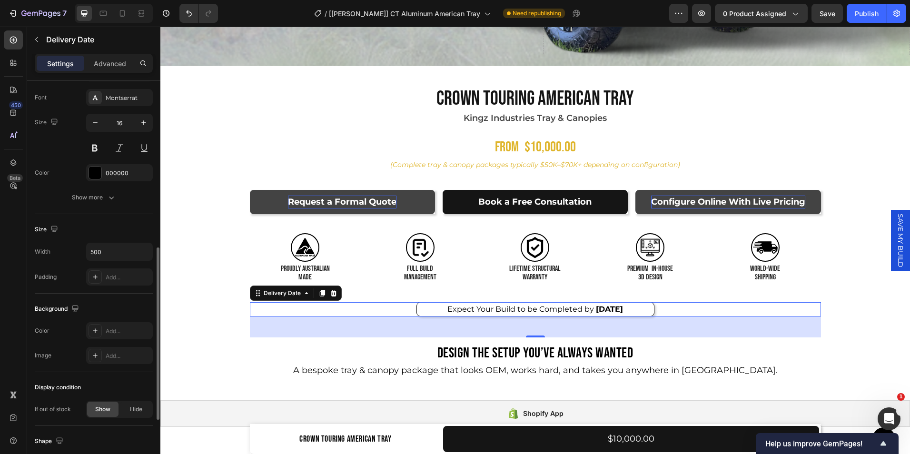
scroll to position [383, 0]
click at [142, 252] on icon "button" at bounding box center [144, 252] width 4 height 2
click at [115, 290] on div "Full 100%" at bounding box center [109, 295] width 78 height 18
type input "100%"
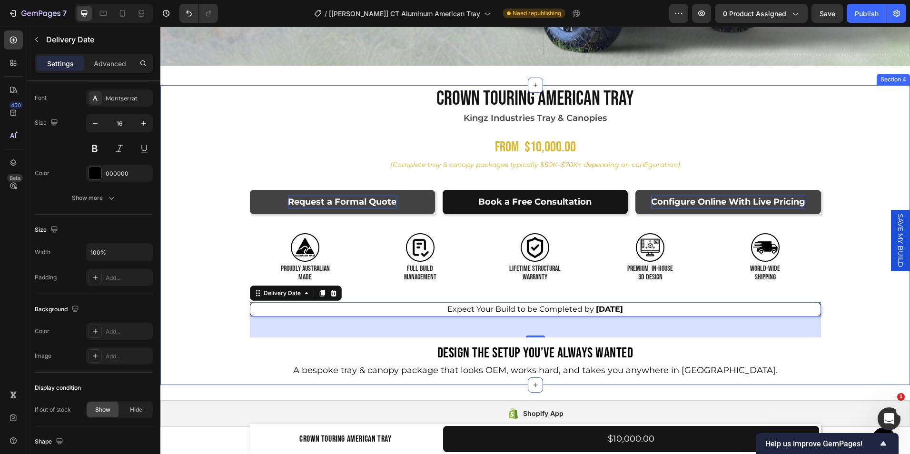
click at [180, 305] on div "Product Images Crown Touring American Tray Product Title Kingz Industries Tray …" at bounding box center [535, 235] width 750 height 300
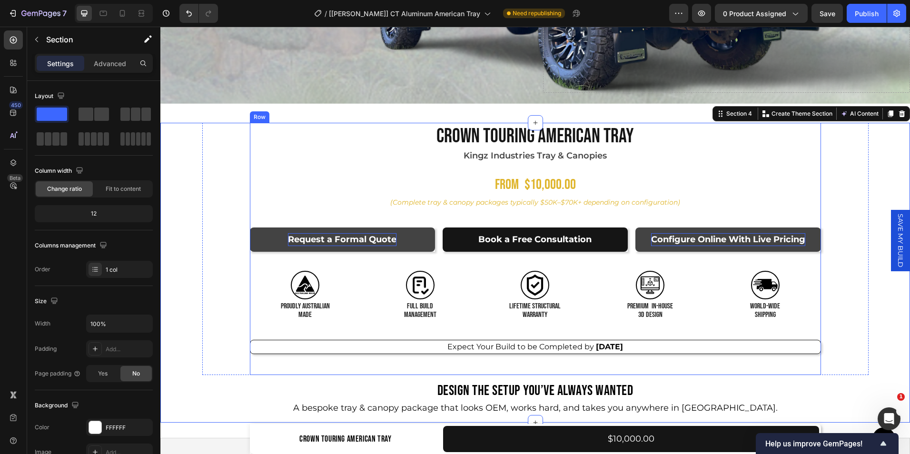
scroll to position [270, 0]
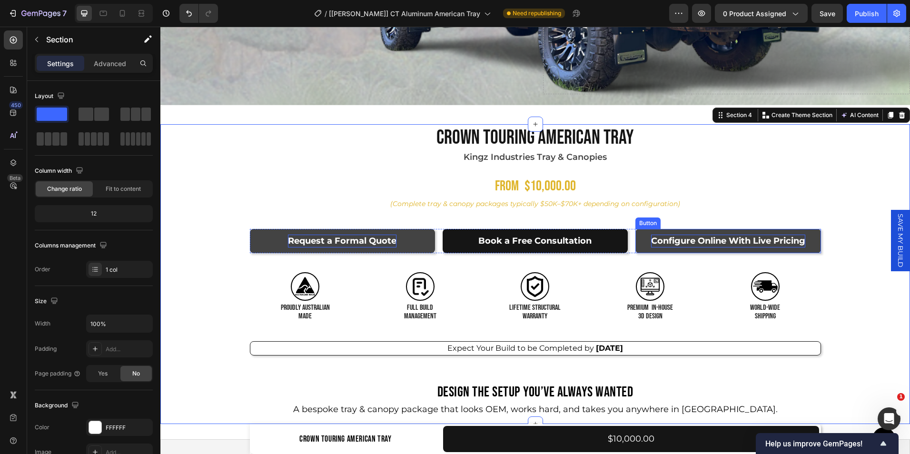
click at [802, 248] on button "Configure Online With Live Pricing" at bounding box center [727, 241] width 185 height 24
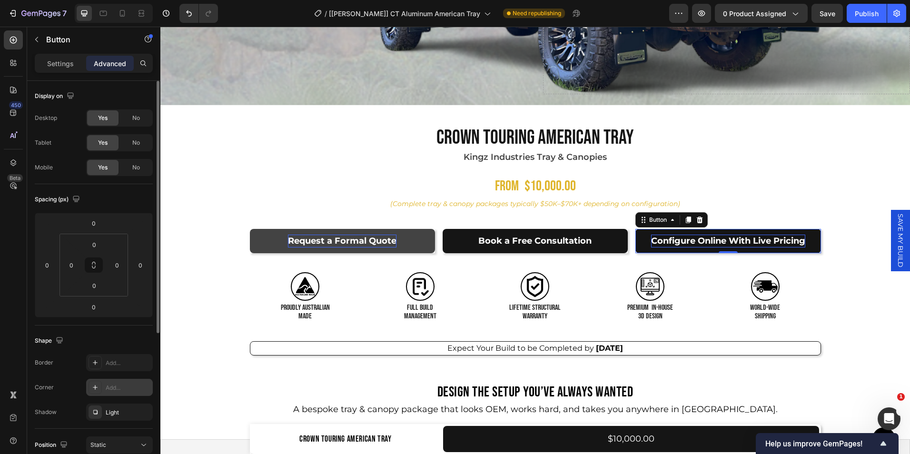
drag, startPoint x: 108, startPoint y: 385, endPoint x: 328, endPoint y: 293, distance: 238.6
click at [108, 385] on div "Add..." at bounding box center [128, 388] width 45 height 9
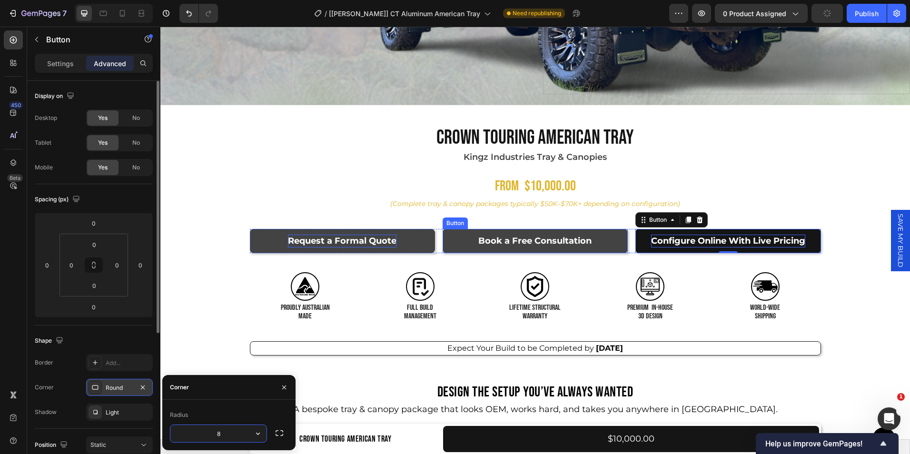
click at [447, 248] on button "Book a Free Consultation" at bounding box center [535, 241] width 185 height 24
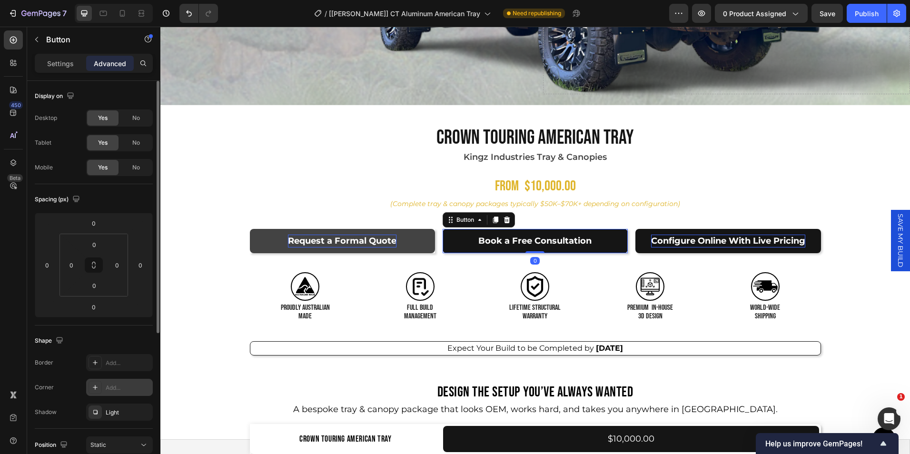
click at [110, 391] on div "Add..." at bounding box center [128, 388] width 45 height 9
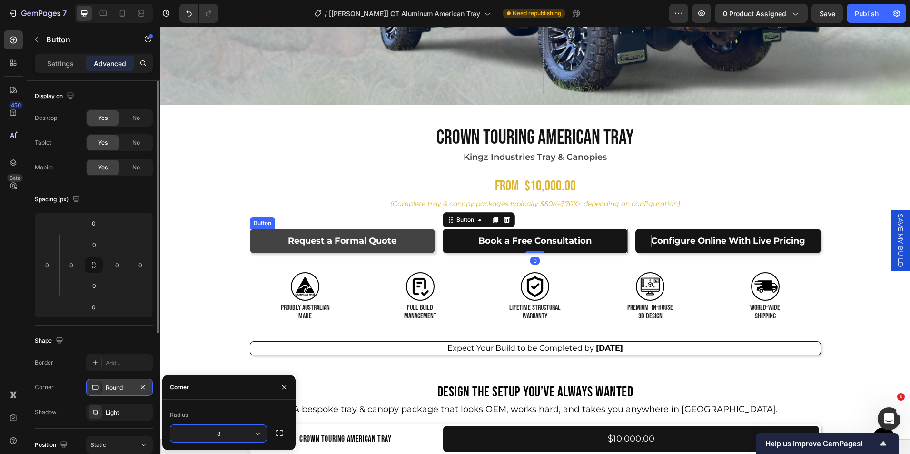
click at [397, 245] on button "Request a Formal Quote" at bounding box center [342, 241] width 185 height 24
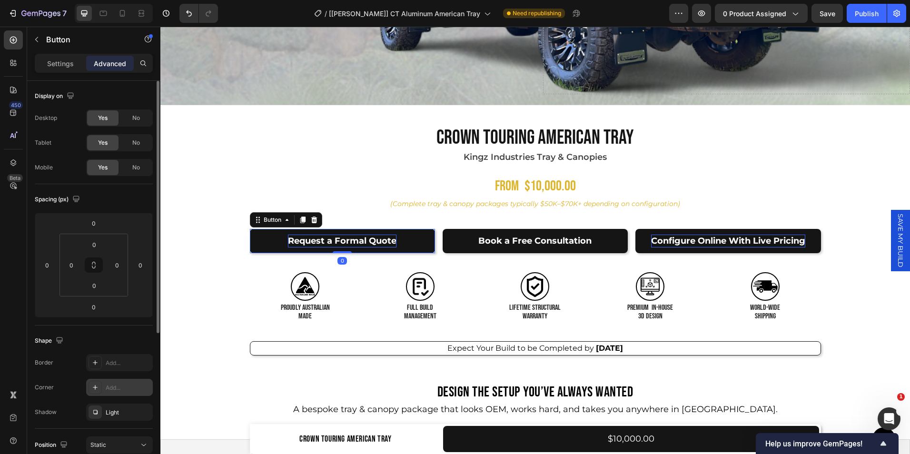
click at [112, 388] on div "Add..." at bounding box center [128, 388] width 45 height 9
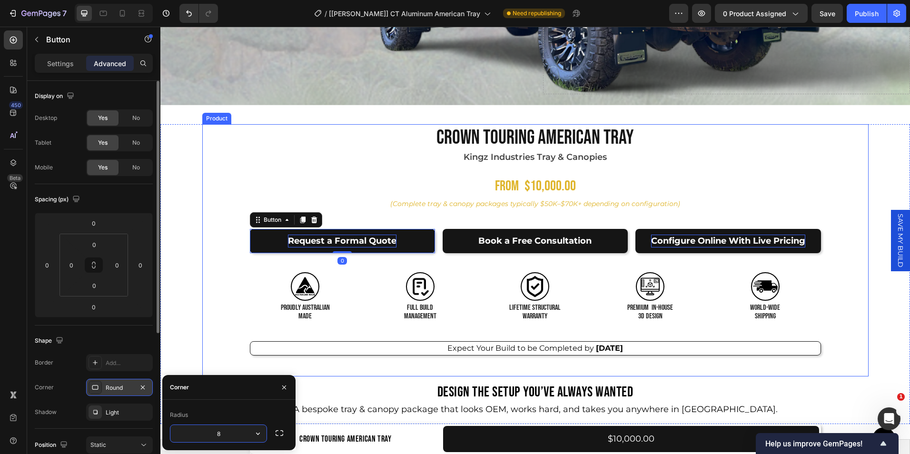
click at [829, 319] on div "Product Images Crown Touring American Tray Product Title Kingz Industries Tray …" at bounding box center [535, 250] width 666 height 252
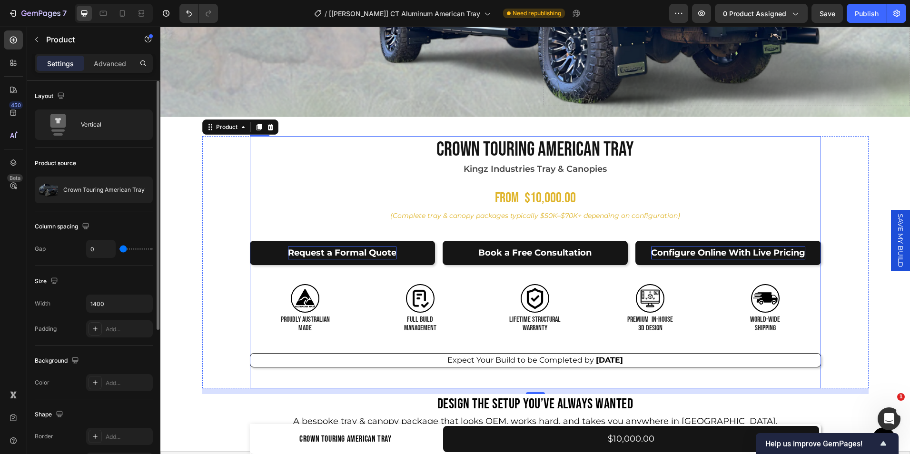
scroll to position [292, 0]
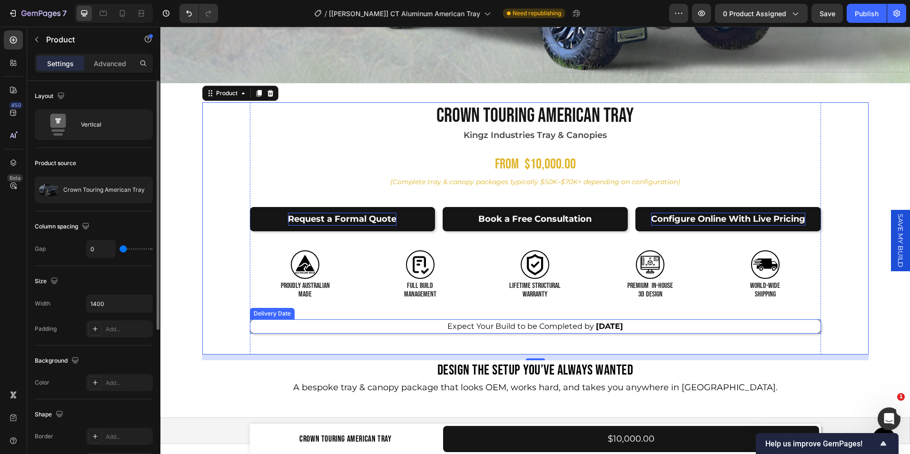
click at [554, 323] on span "Expect Your Build to be Completed by" at bounding box center [520, 326] width 147 height 9
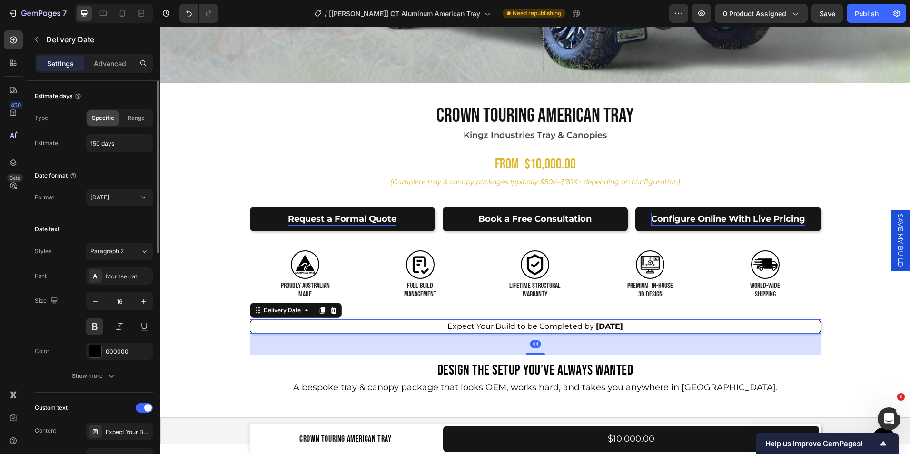
click at [635, 322] on div "Expect Your Build to be Completed by Feb 26, 2026" at bounding box center [535, 326] width 571 height 14
click at [568, 322] on span "Expect Your Build to be Completed by" at bounding box center [520, 326] width 147 height 9
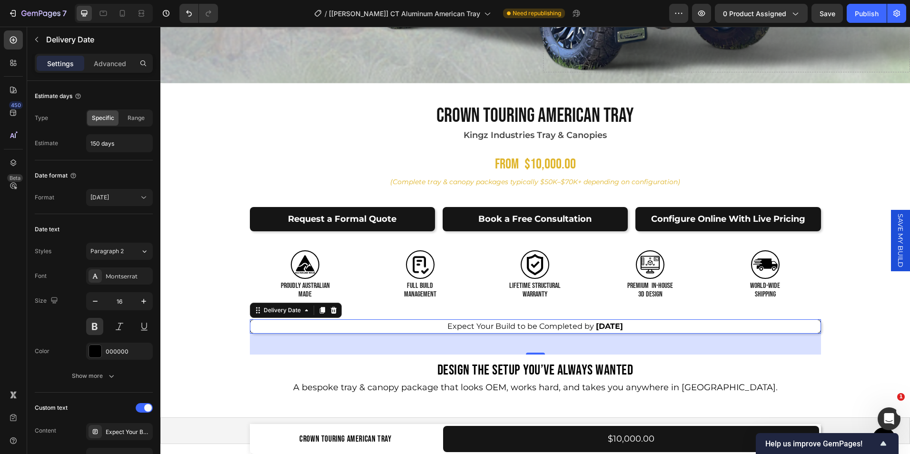
scroll to position [1, 0]
click at [623, 322] on span "[DATE]" at bounding box center [609, 326] width 27 height 9
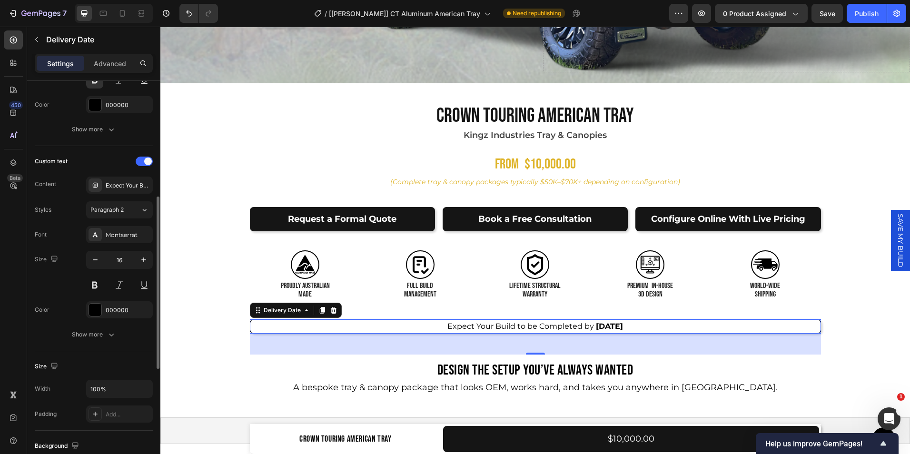
scroll to position [256, 0]
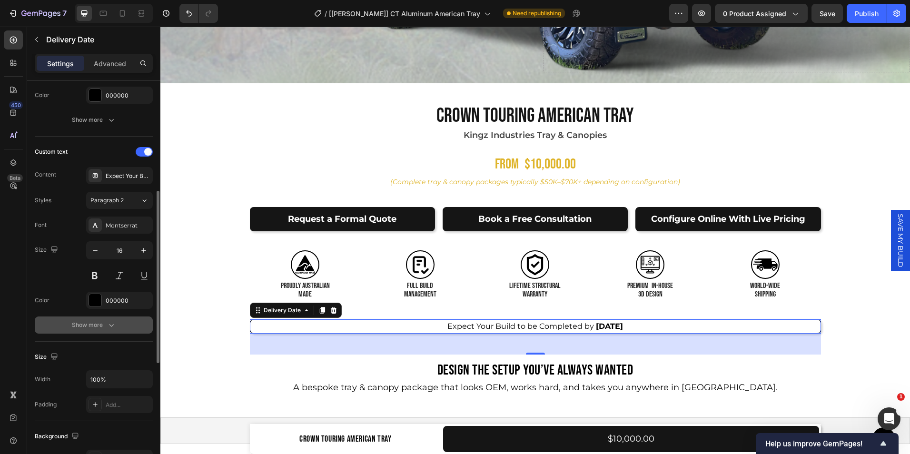
click at [107, 321] on icon "button" at bounding box center [112, 325] width 10 height 10
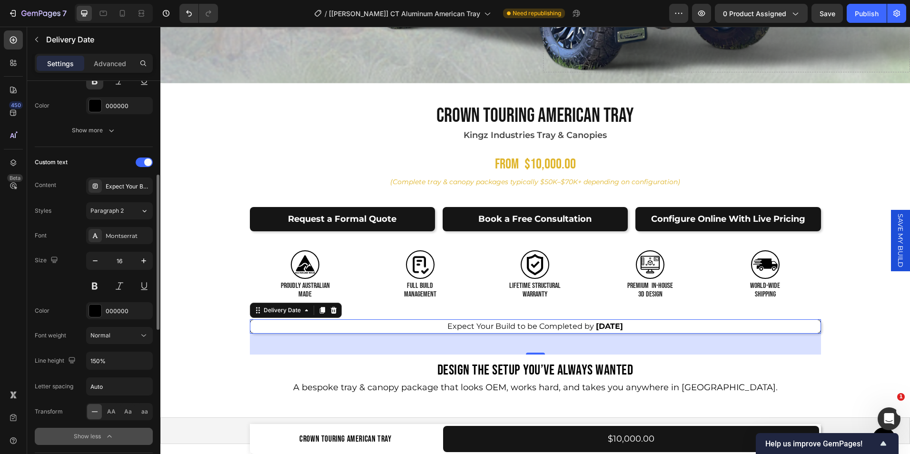
scroll to position [244, 0]
click at [124, 191] on div "Expect Your Build to be Completed by" at bounding box center [128, 188] width 45 height 9
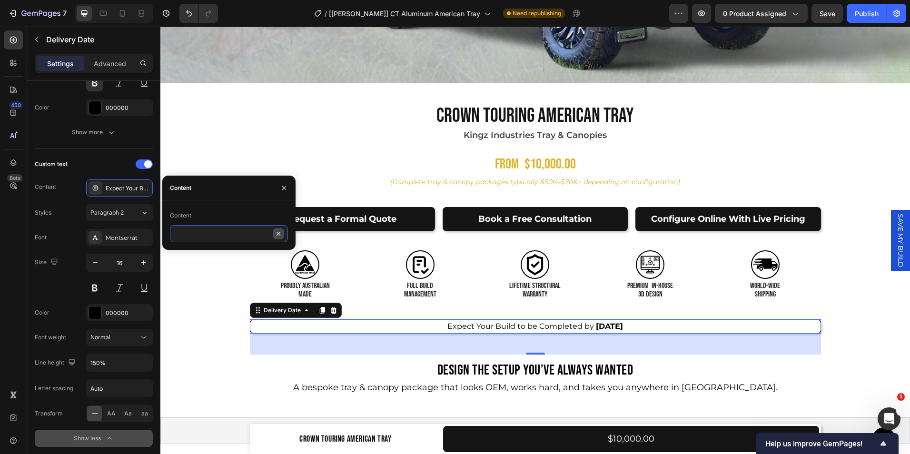
scroll to position [0, 0]
click at [282, 184] on icon "button" at bounding box center [284, 188] width 8 height 8
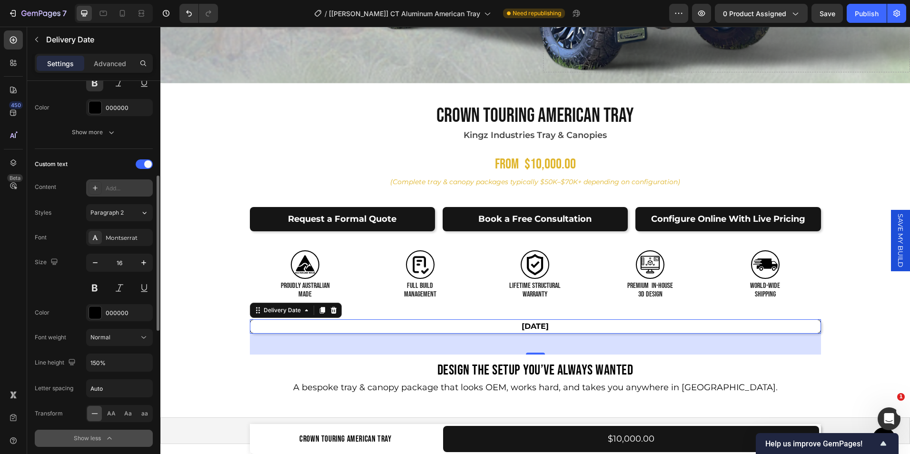
click at [106, 189] on div "Add..." at bounding box center [128, 188] width 45 height 9
type input "Estimate delivery between"
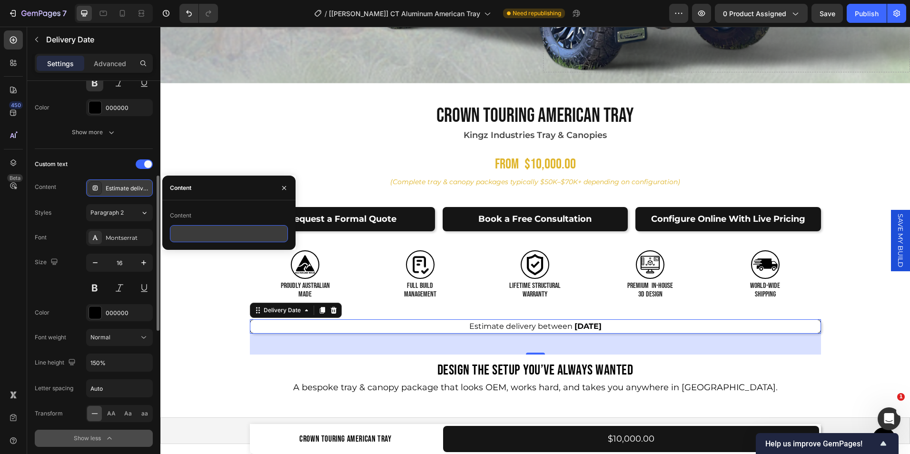
click at [241, 237] on input "text" at bounding box center [229, 233] width 118 height 17
paste input "Build slots are filling fast. If ordered [DATE], your completion date will be […"
click at [269, 233] on input "Build slots are filling fast. If ordered [DATE], your completion date will be […" at bounding box center [229, 233] width 118 height 17
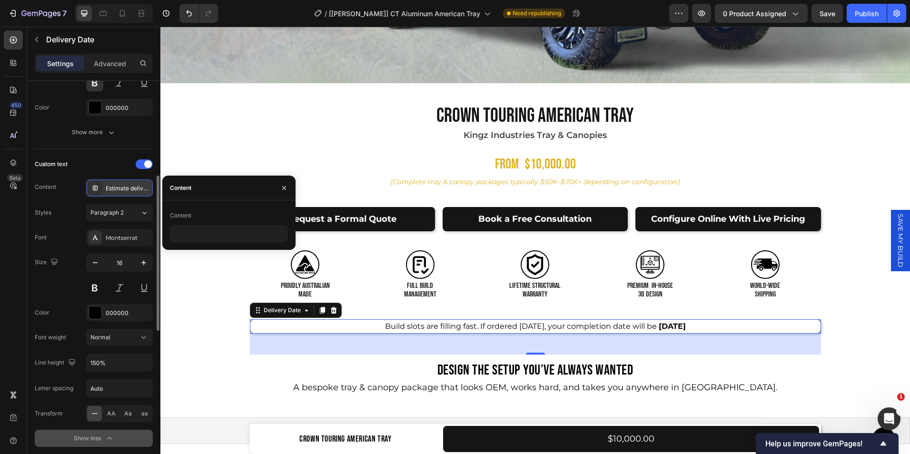
click at [116, 162] on div "Custom text" at bounding box center [94, 164] width 118 height 15
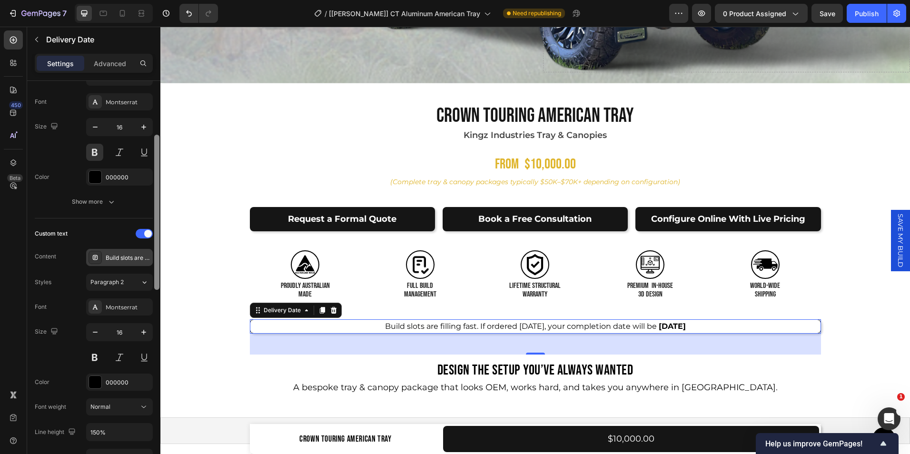
scroll to position [162, 0]
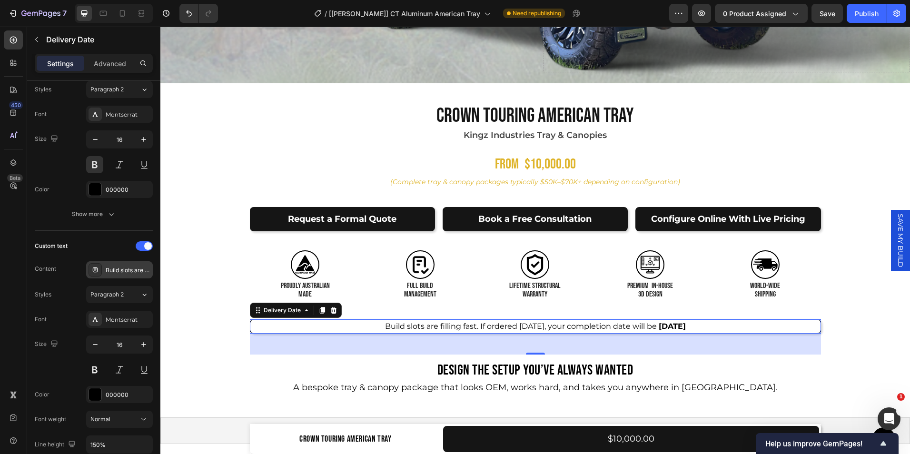
click at [129, 272] on div "Build slots are filling fast. If ordered [DATE], your completion date will be" at bounding box center [128, 270] width 45 height 9
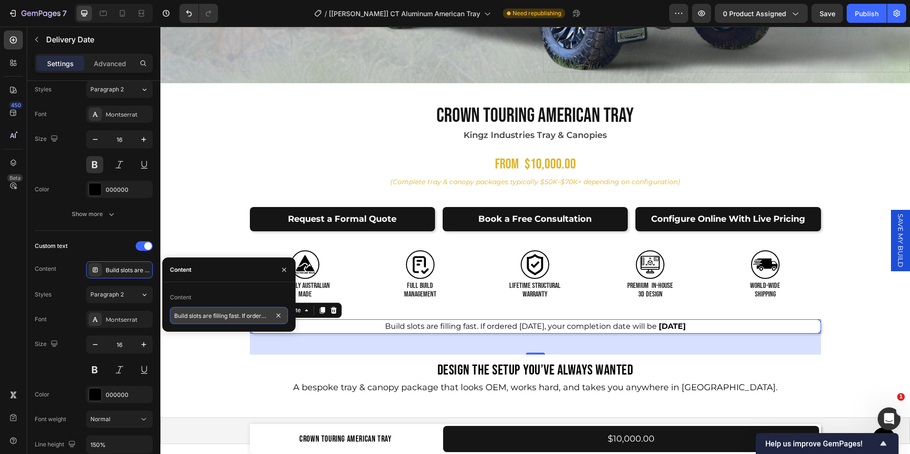
click at [267, 318] on input "Build slots are filling fast. If ordered [DATE], your completion date will be" at bounding box center [229, 315] width 118 height 17
click at [269, 317] on input "Build slots are filling fast. If ordered [DATE], your completion date will be" at bounding box center [229, 315] width 118 height 17
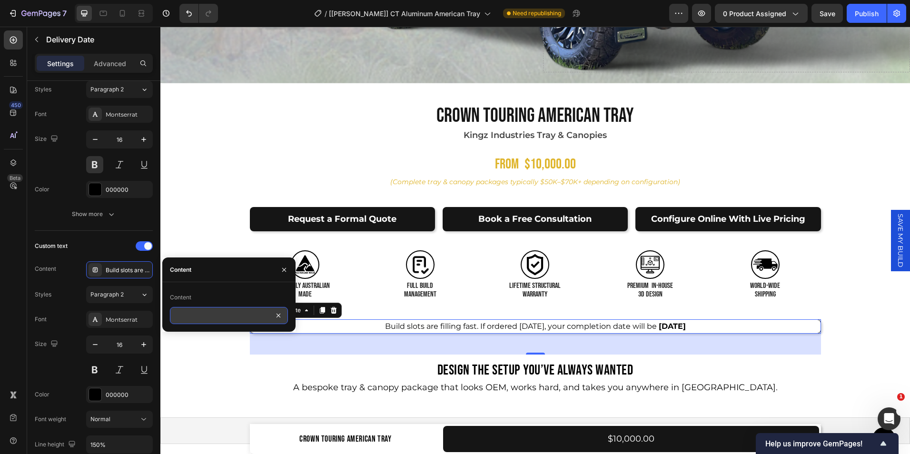
scroll to position [0, 100]
type input "Build slots are filling fast. If ordered [DATE], your completion date will be"
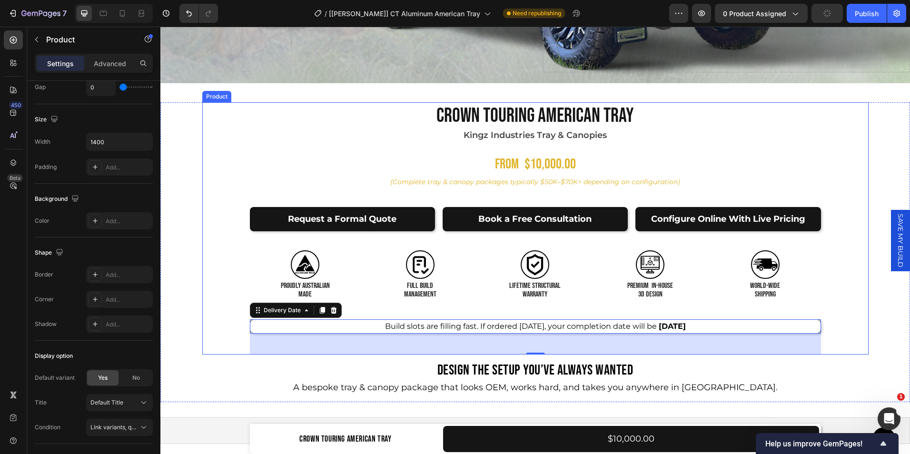
click at [205, 237] on div "Product Images Crown Touring American Tray Product Title Kingz Industries Tray …" at bounding box center [535, 228] width 666 height 252
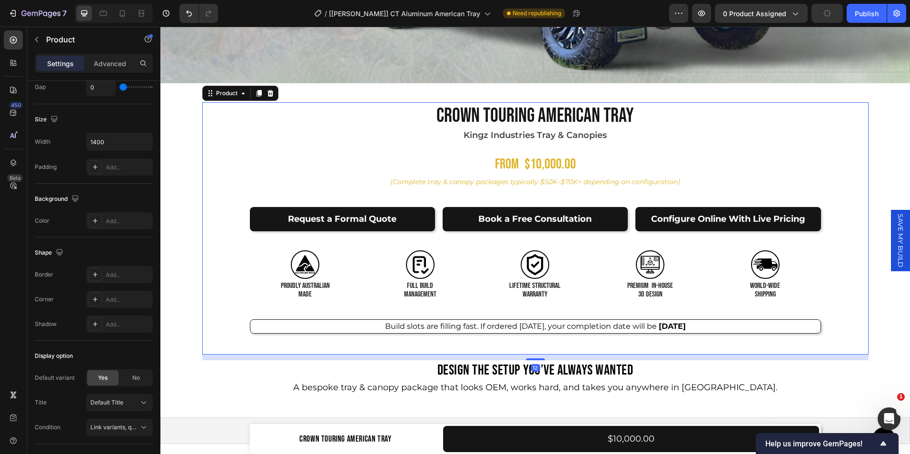
scroll to position [0, 0]
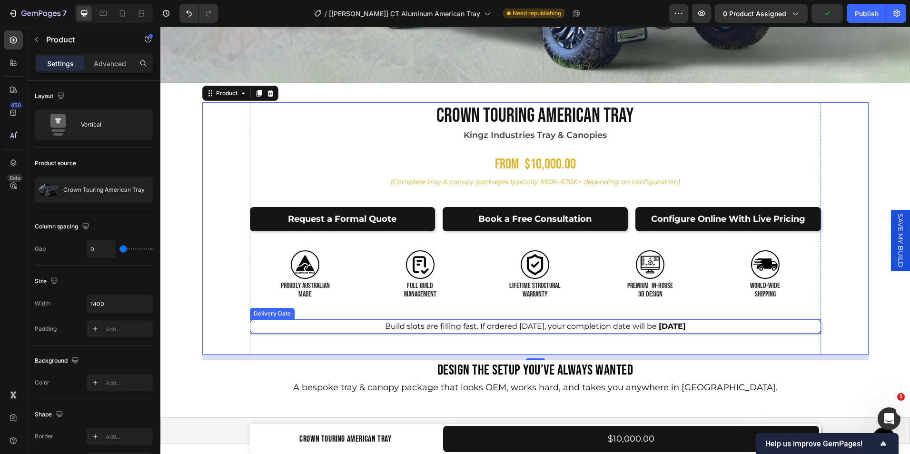
click at [561, 322] on span "Build slots are filling fast. If ordered [DATE], your completion date will be" at bounding box center [521, 326] width 272 height 9
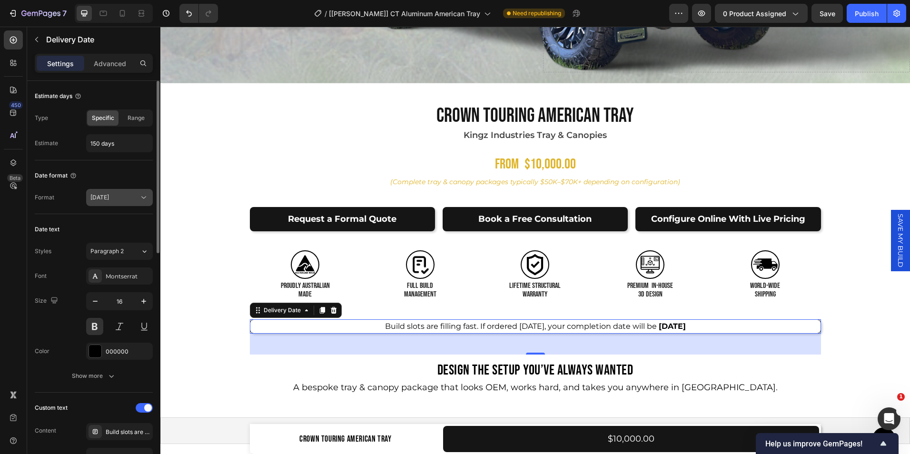
click at [140, 200] on icon at bounding box center [144, 198] width 10 height 10
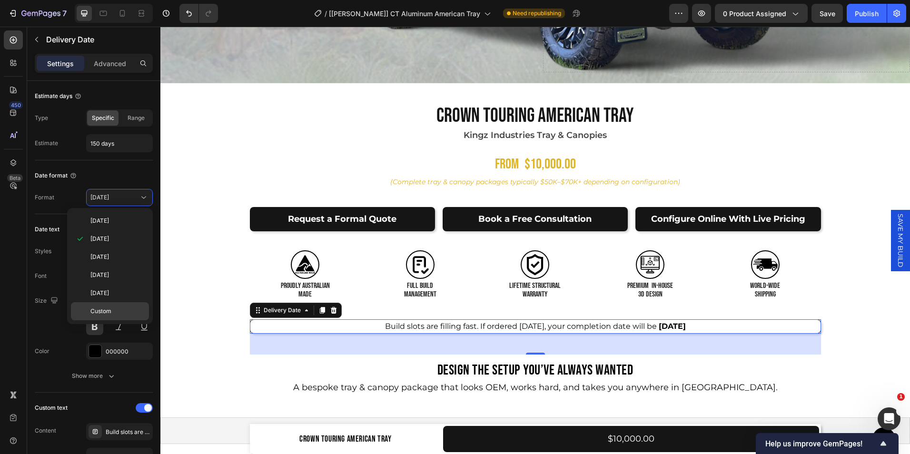
click at [112, 305] on div "Custom" at bounding box center [110, 311] width 78 height 18
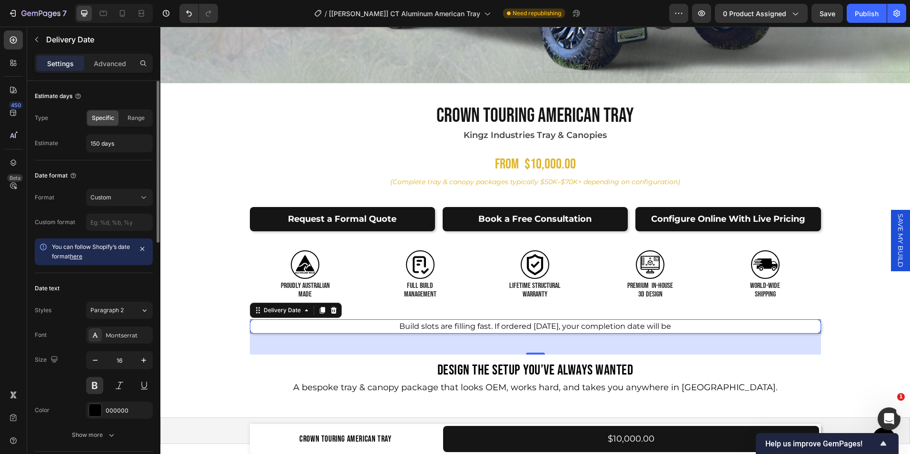
click at [77, 259] on link "here" at bounding box center [76, 256] width 12 height 7
click at [109, 225] on input "text" at bounding box center [119, 222] width 67 height 17
paste input "{{ some_date_variable | date: "%B %Y" }}"
type input "{{ some_date_variable | date: "%B %Y" }}"
drag, startPoint x: 137, startPoint y: 222, endPoint x: 67, endPoint y: 224, distance: 70.0
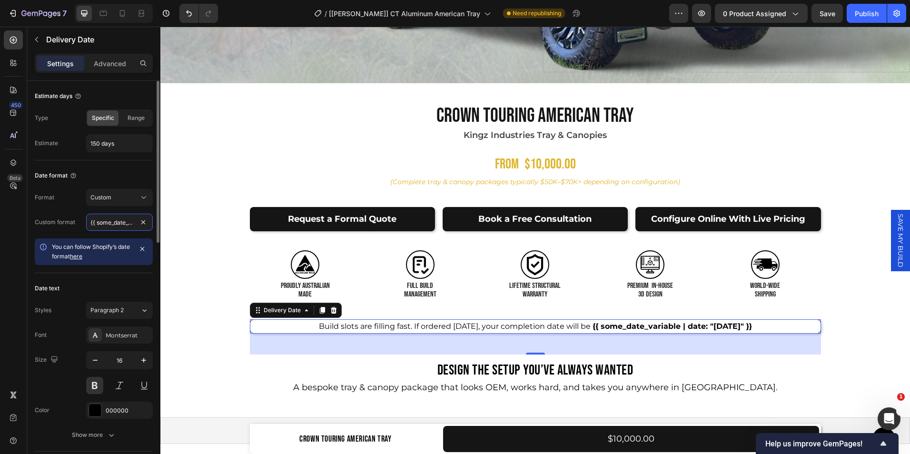
click at [67, 224] on div "Custom format {{ some_date_variable | date: "%B %Y" }}" at bounding box center [94, 222] width 118 height 17
click at [133, 225] on input "text" at bounding box center [119, 222] width 67 height 17
paste input "%B %Y"
type input "%B %Y"
click at [67, 201] on div "Format Custom" at bounding box center [94, 197] width 118 height 17
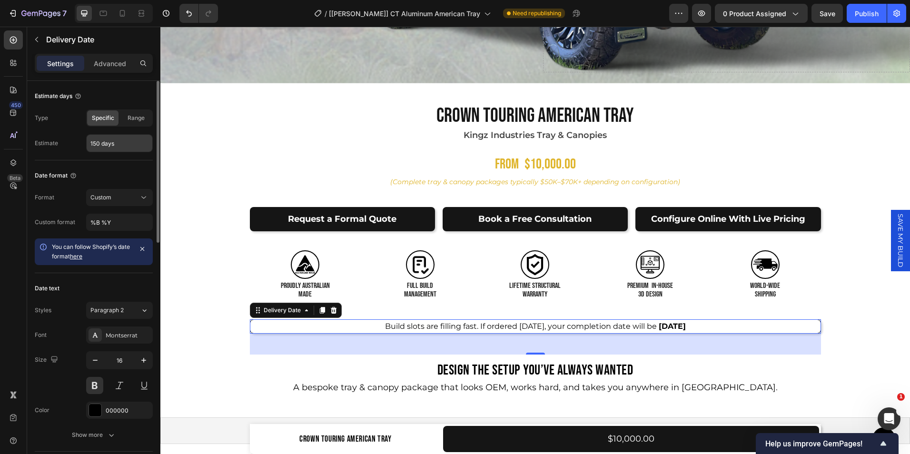
click at [99, 141] on input "150 days" at bounding box center [120, 143] width 66 height 17
type input "150 days"
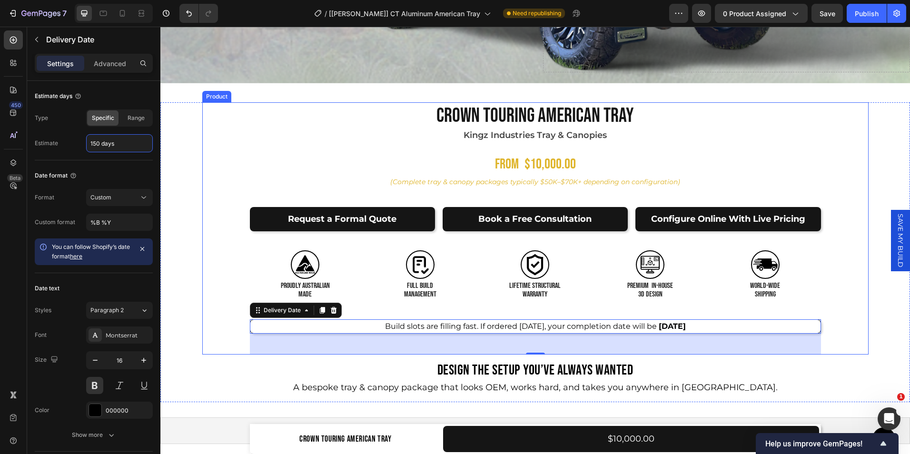
click at [202, 231] on div "Product Images Crown Touring American Tray Product Title Kingz Industries Tray …" at bounding box center [535, 228] width 666 height 252
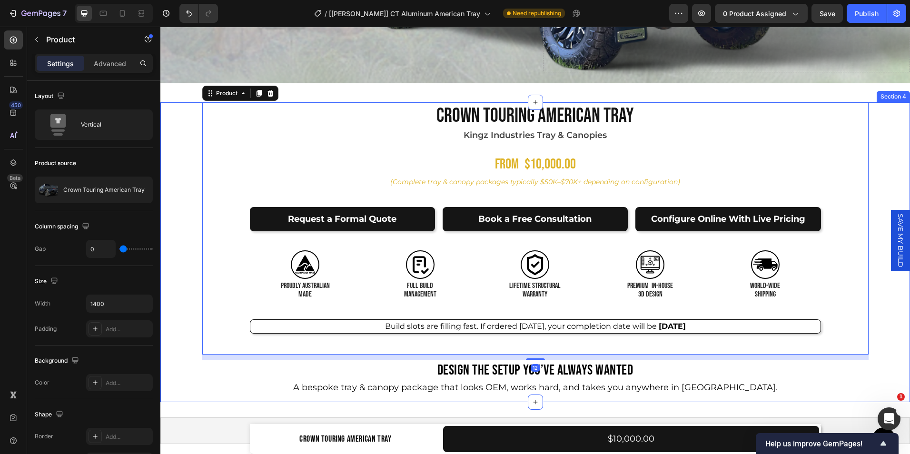
click at [187, 229] on div "Product Images Crown Touring American Tray Product Title Kingz Industries Tray …" at bounding box center [535, 252] width 750 height 300
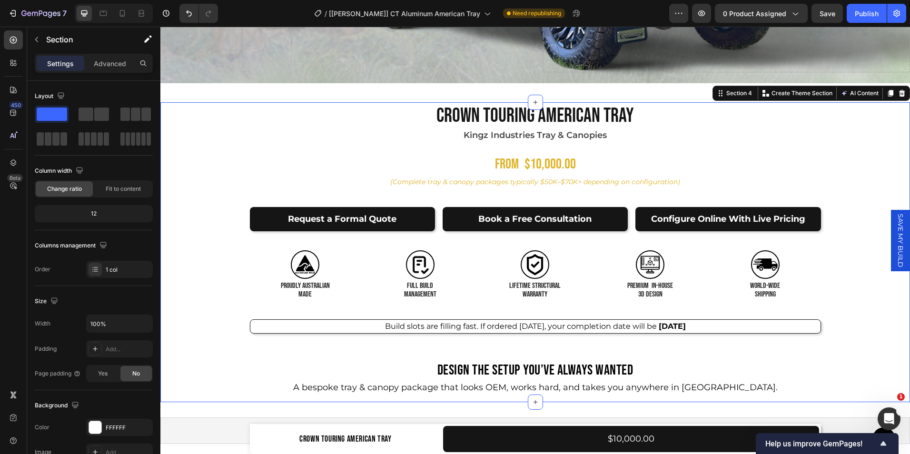
click at [194, 348] on div "Product Images Crown Touring American Tray Product Title Kingz Industries Tray …" at bounding box center [535, 252] width 750 height 300
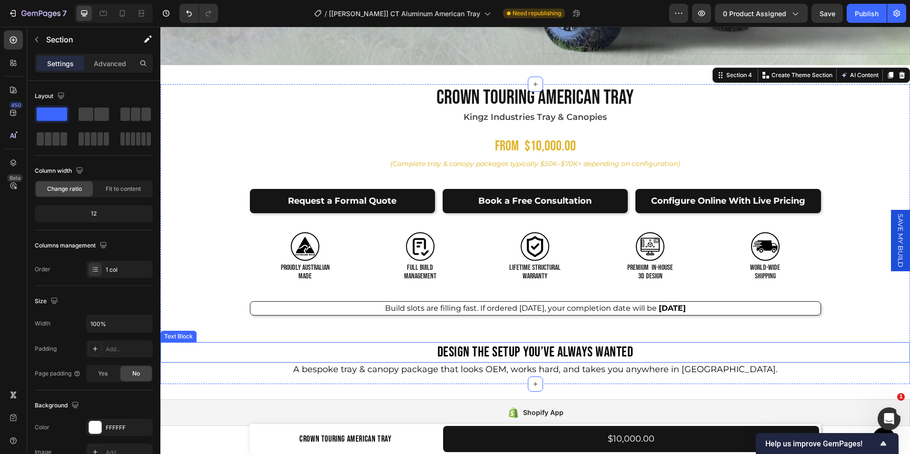
click at [461, 353] on p "Design the Setup You’ve Always Wanted" at bounding box center [535, 352] width 748 height 19
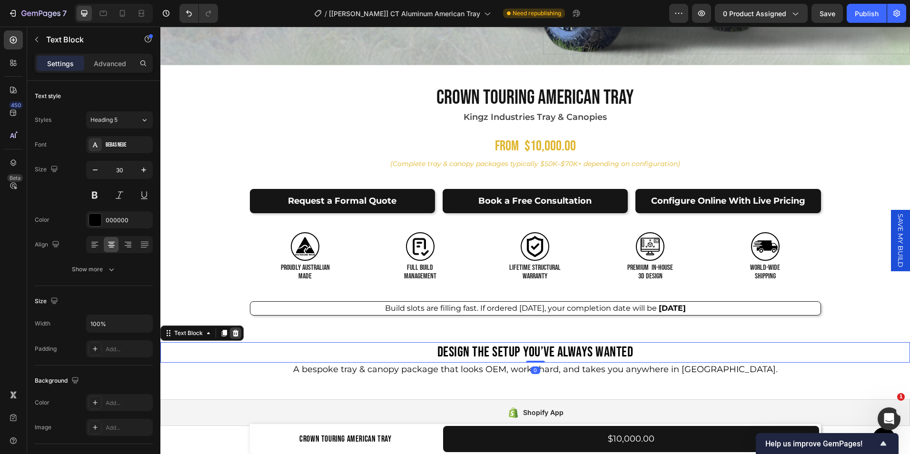
click at [233, 329] on icon at bounding box center [236, 333] width 8 height 8
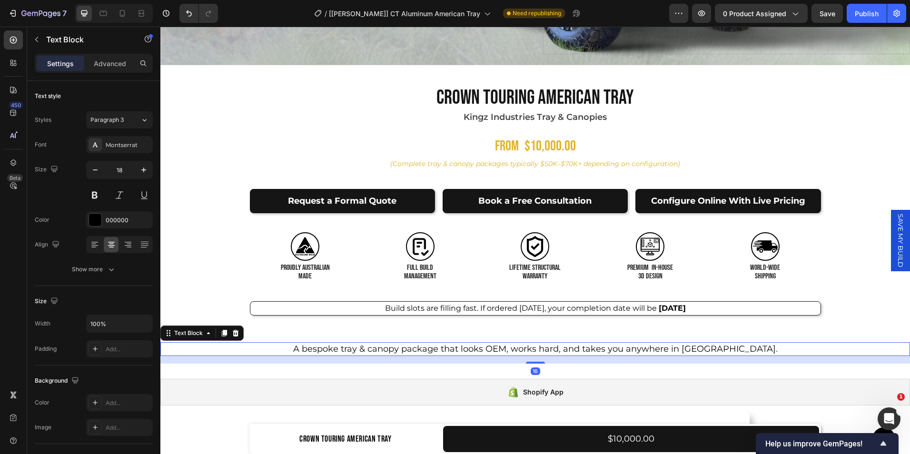
click at [436, 346] on p "A bespoke tray & canopy package that looks OEM, works hard, and takes you anywh…" at bounding box center [535, 349] width 748 height 12
click at [234, 329] on icon at bounding box center [236, 332] width 6 height 7
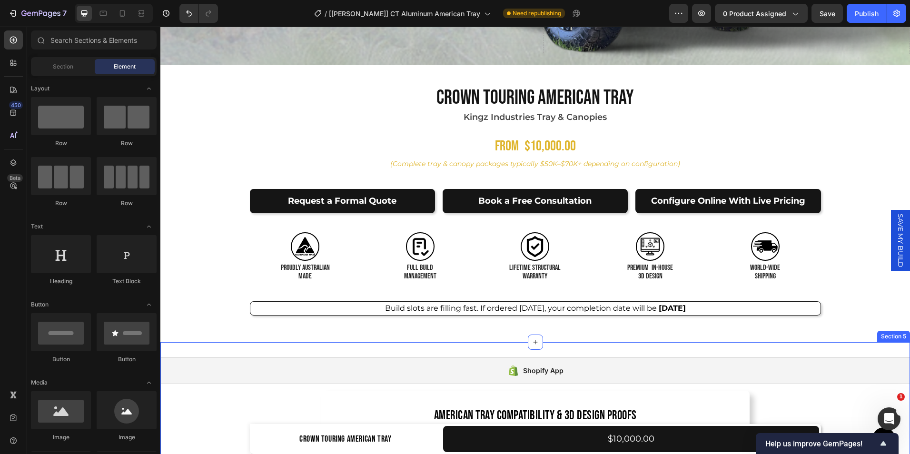
click at [465, 342] on div "Shopify App Shopify App American Tray Compatibility & 3D Design Proofs Heading …" at bounding box center [535, 424] width 750 height 165
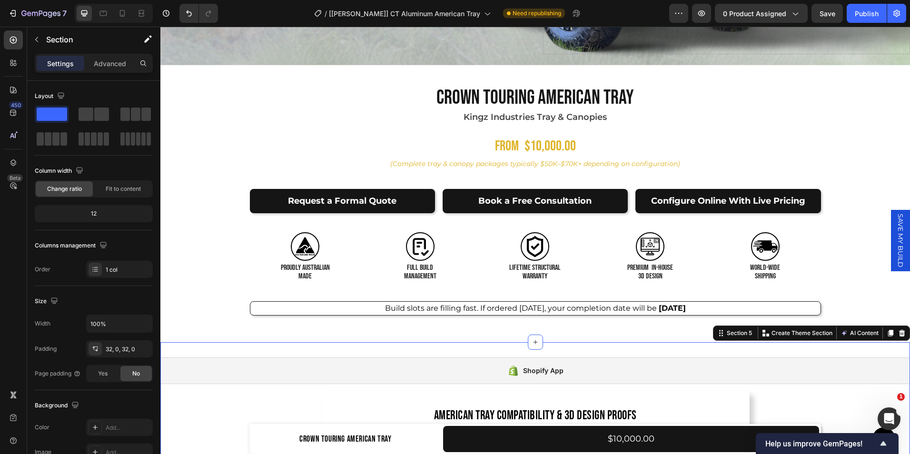
click at [231, 342] on div "Shopify App Shopify App American Tray Compatibility & 3D Design Proofs Heading …" at bounding box center [535, 424] width 750 height 165
click at [232, 394] on div "Shopify App Shopify App American Tray Compatibility & 3D Design Proofs Heading …" at bounding box center [535, 424] width 750 height 134
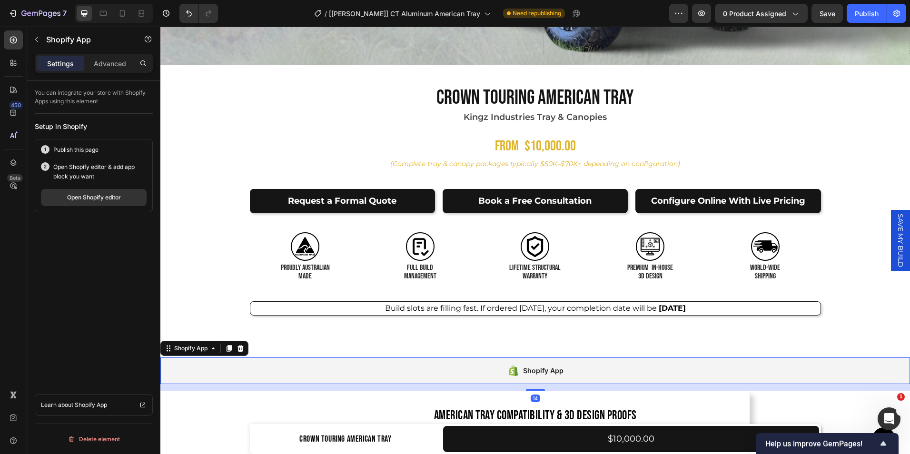
click at [232, 366] on div "Shopify App" at bounding box center [535, 370] width 750 height 27
click at [106, 61] on p "Advanced" at bounding box center [110, 64] width 32 height 10
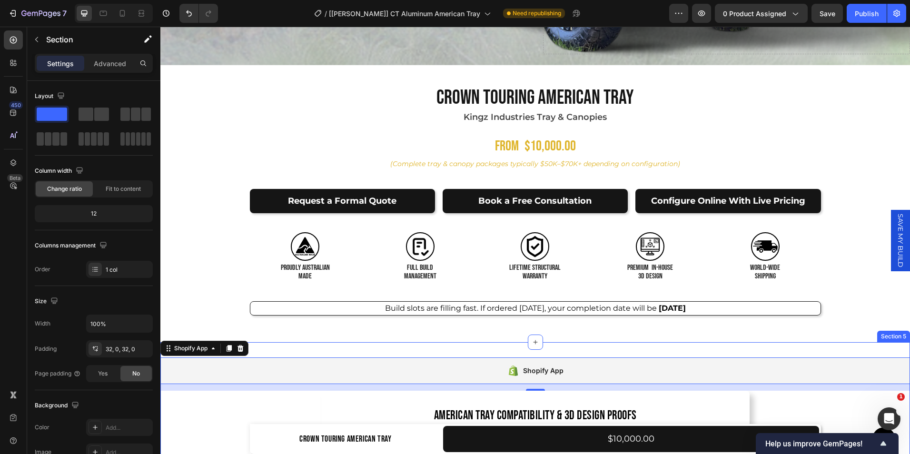
click at [280, 344] on div "Shopify App Shopify App 14 American Tray Compatibility & 3D Design Proofs Headi…" at bounding box center [535, 424] width 750 height 165
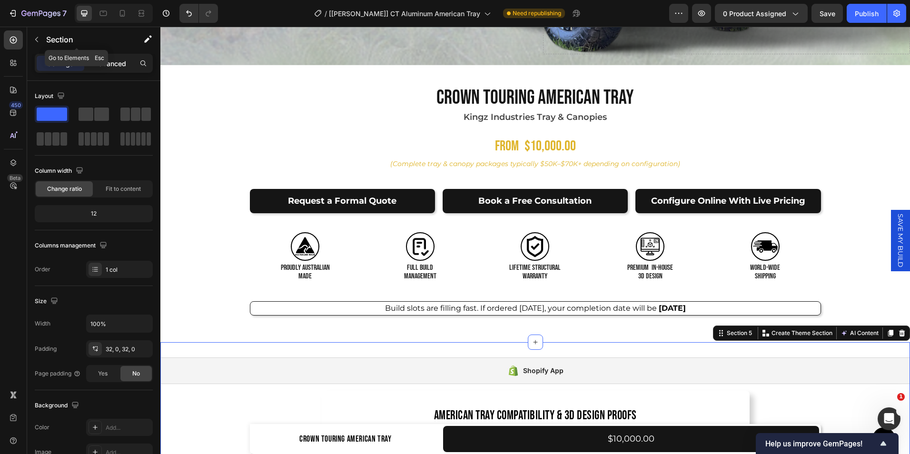
click at [113, 59] on p "Advanced" at bounding box center [110, 64] width 32 height 10
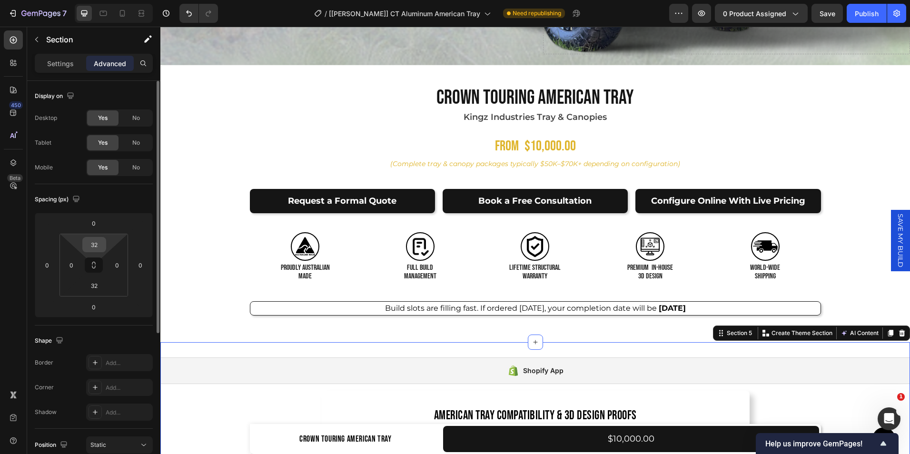
click at [98, 241] on input "32" at bounding box center [94, 245] width 19 height 14
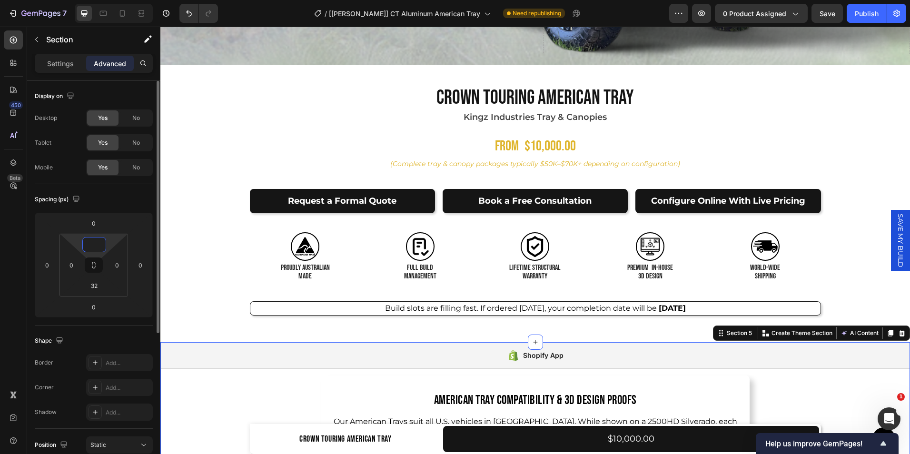
type input "0"
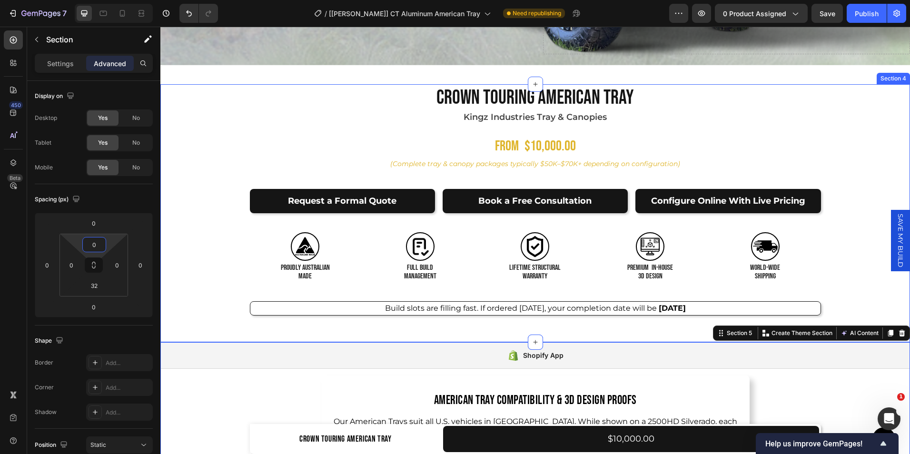
click at [182, 292] on div "Product Images Crown Touring American Tray Product Title Kingz Industries Tray …" at bounding box center [535, 213] width 750 height 258
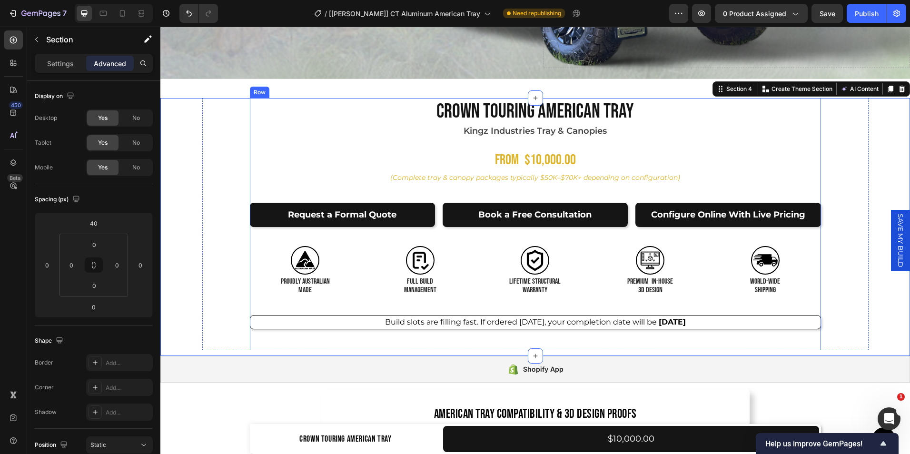
scroll to position [264, 0]
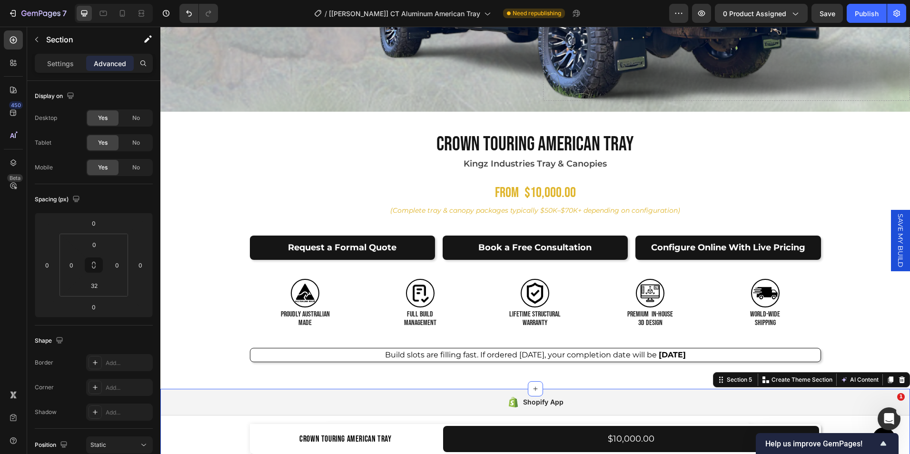
click at [182, 424] on div "Shopify App Shopify App American Tray Compatibility & 3D Design Proofs Heading …" at bounding box center [535, 456] width 750 height 134
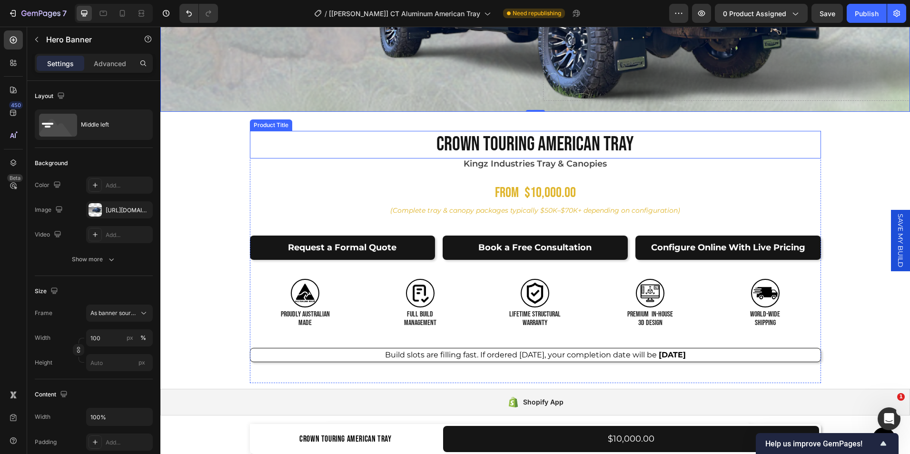
click at [514, 138] on h1 "Crown Touring American Tray" at bounding box center [535, 145] width 571 height 28
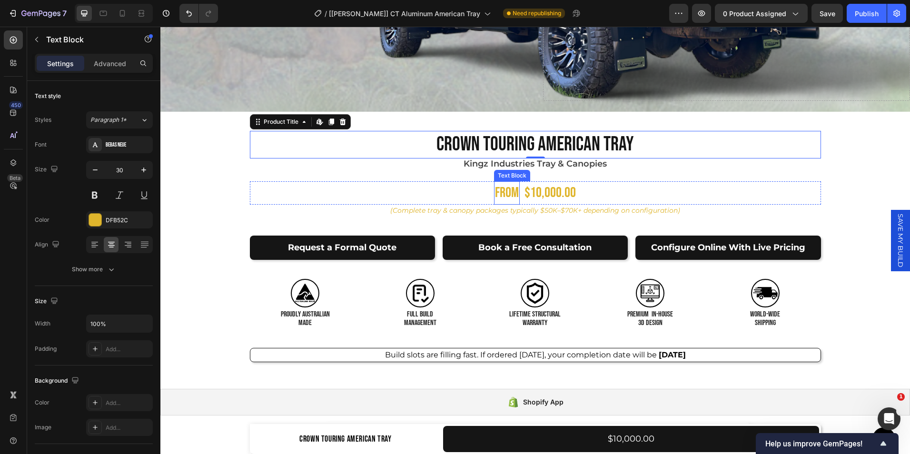
click at [506, 187] on p "FROM" at bounding box center [507, 192] width 24 height 21
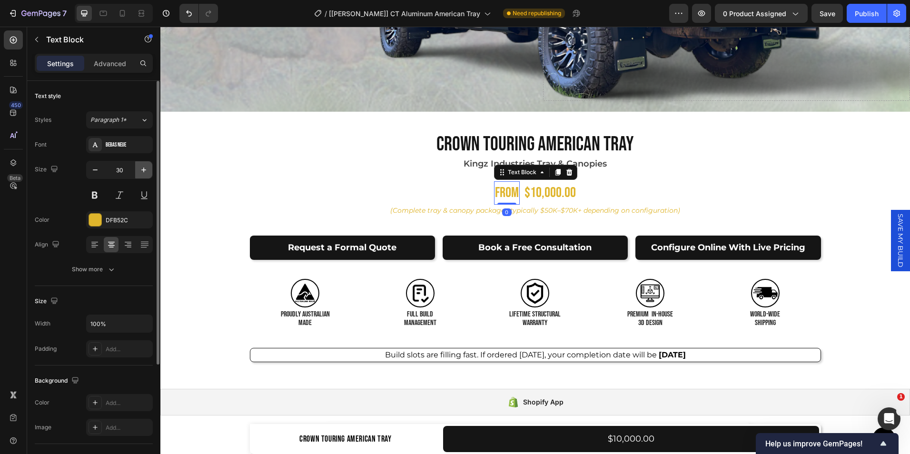
click at [147, 169] on icon "button" at bounding box center [144, 170] width 10 height 10
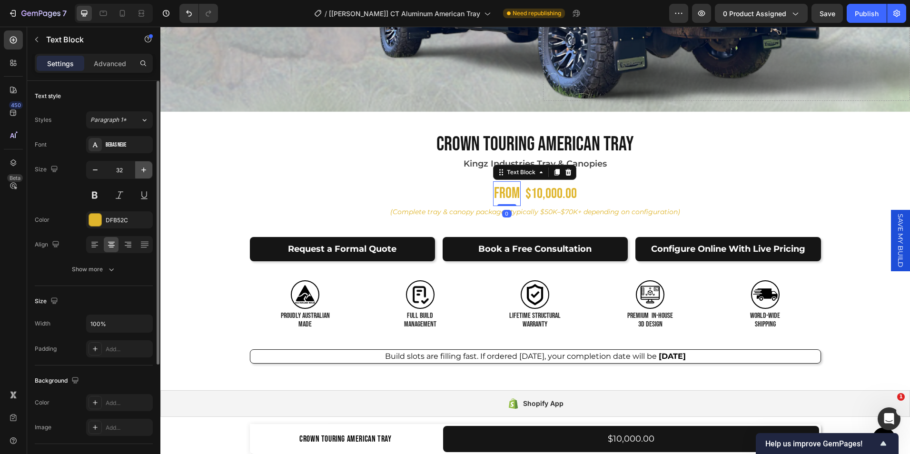
click at [147, 169] on icon "button" at bounding box center [144, 170] width 10 height 10
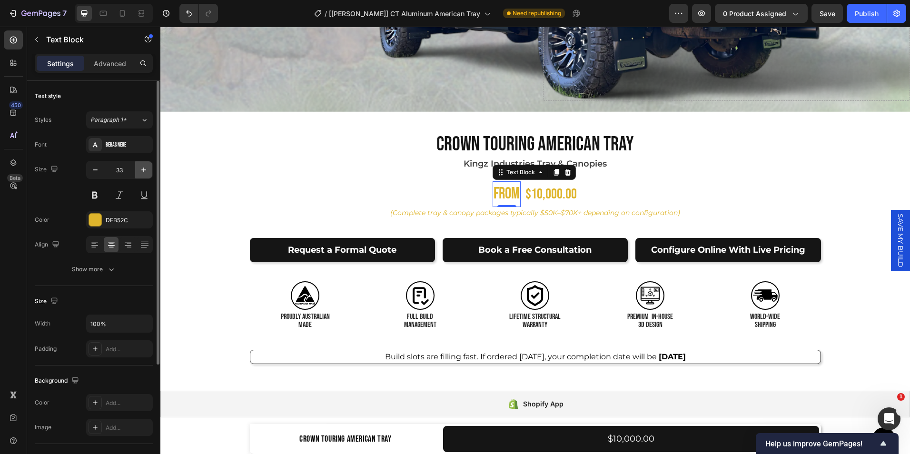
click at [147, 169] on icon "button" at bounding box center [144, 170] width 10 height 10
click at [97, 168] on icon "button" at bounding box center [95, 170] width 10 height 10
type input "32"
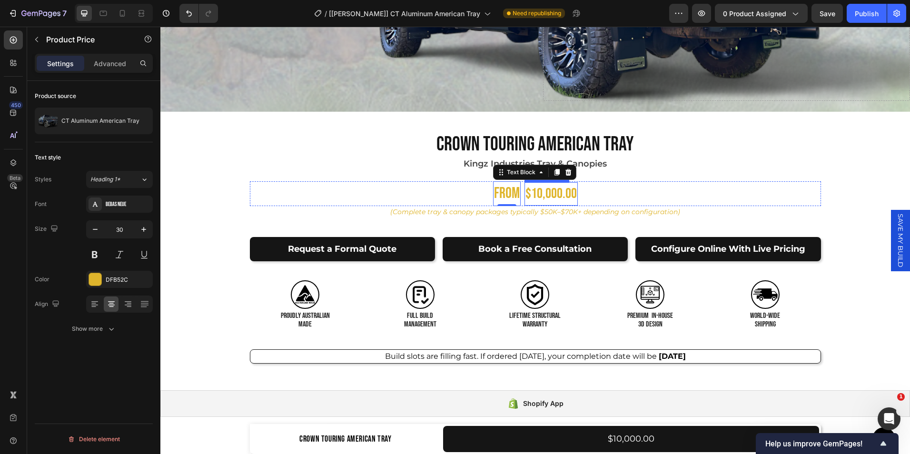
click at [543, 192] on div "$10,000.00" at bounding box center [551, 193] width 53 height 23
click at [140, 229] on icon "button" at bounding box center [144, 230] width 10 height 10
type input "32"
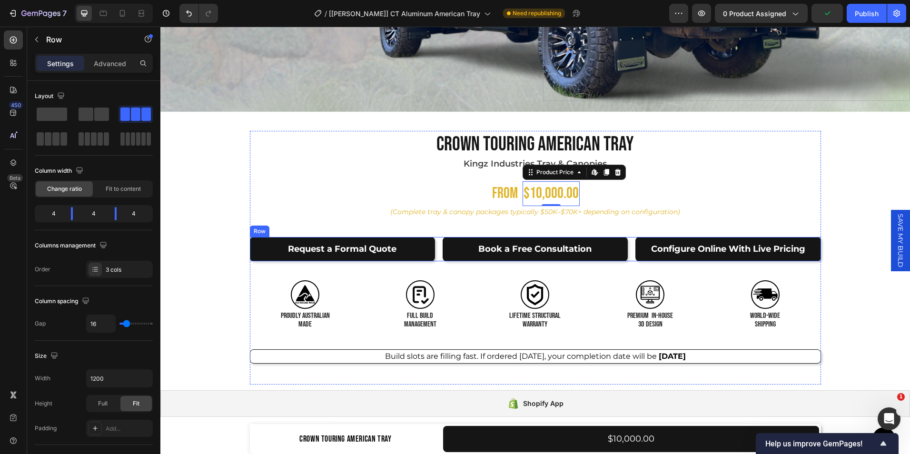
click at [436, 255] on div "Request a Formal Quote Button Book a Free Consultation Button Configure Online …" at bounding box center [535, 249] width 571 height 24
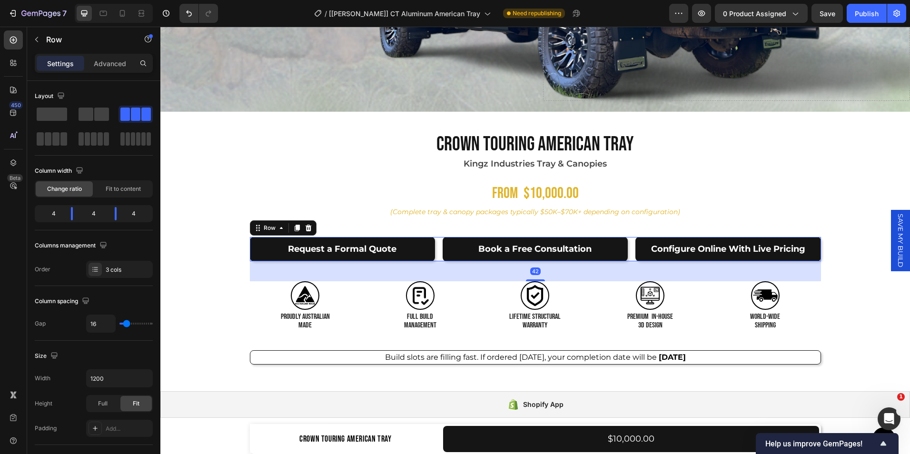
click at [526, 279] on div at bounding box center [535, 280] width 19 height 2
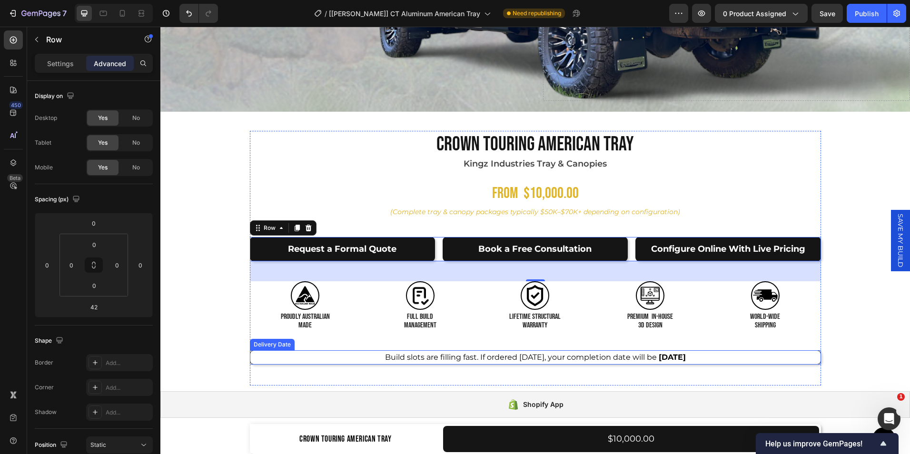
click at [349, 353] on div "Build slots are filling fast. If ordered [DATE], your completion date will be […" at bounding box center [535, 357] width 571 height 14
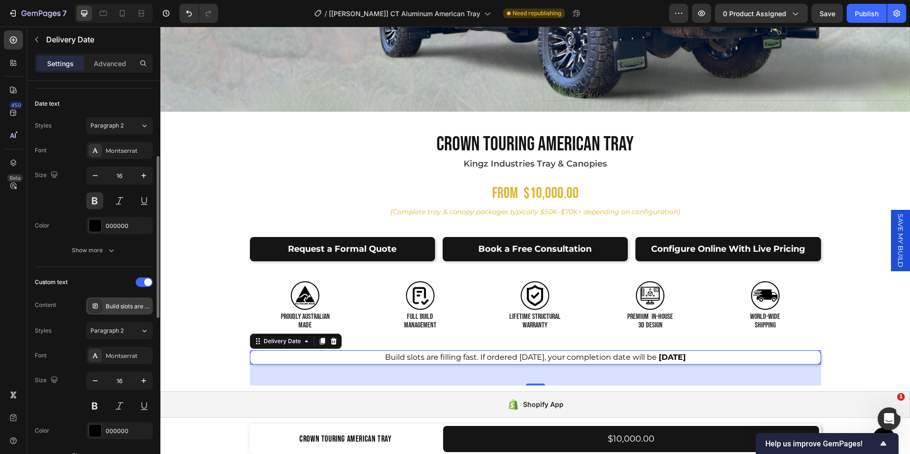
scroll to position [185, 0]
click at [135, 305] on div "Build slots are filling fast. If ordered [DATE], your completion date will be" at bounding box center [128, 306] width 45 height 9
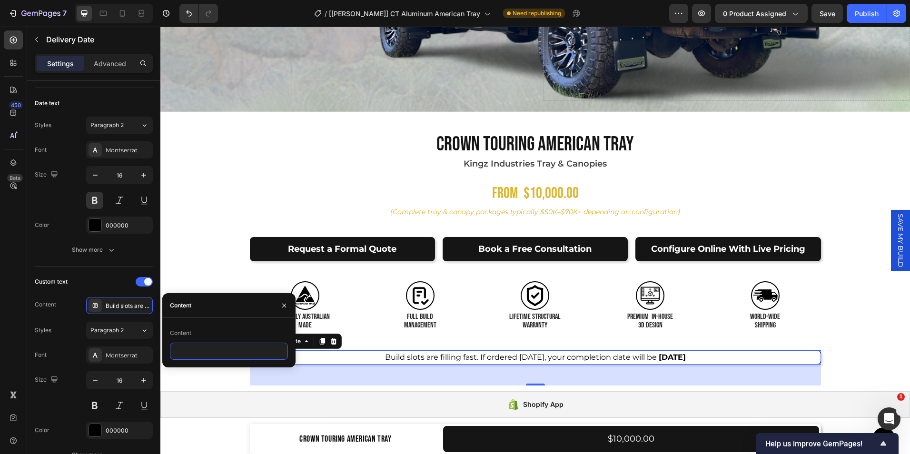
scroll to position [0, 0]
paste input "Build slots are limited. Secure your position [DATE] — current completion sched…"
click at [184, 350] on input "Build slots are limited. Secure your position [DATE] — current completion sched…" at bounding box center [229, 351] width 118 height 17
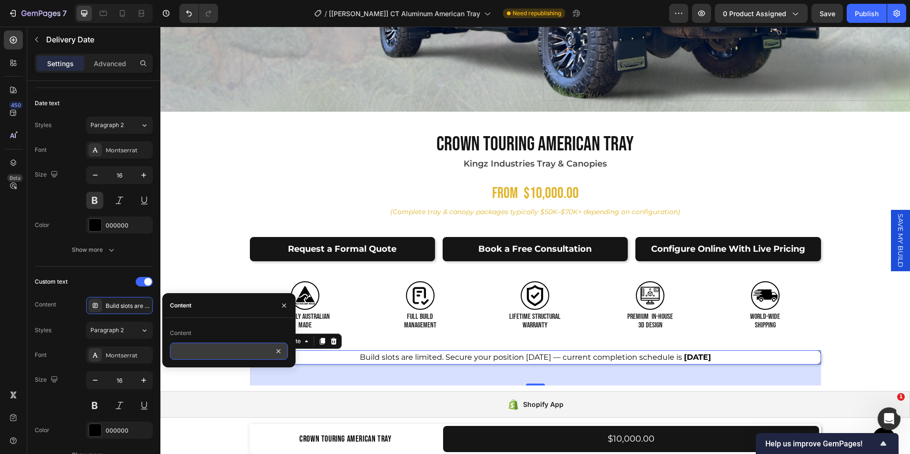
type input "Build slots are limited. Secure your position [DATE] - current completion sched…"
click at [111, 277] on div "Custom text" at bounding box center [94, 281] width 118 height 15
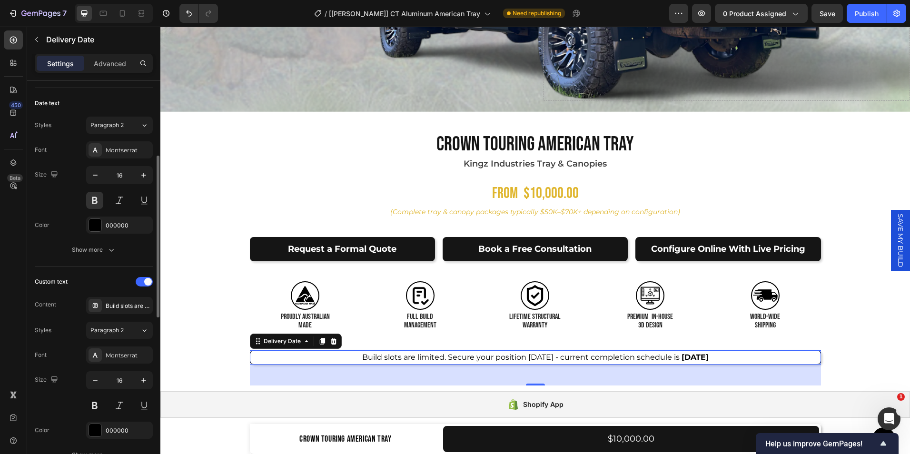
scroll to position [0, 0]
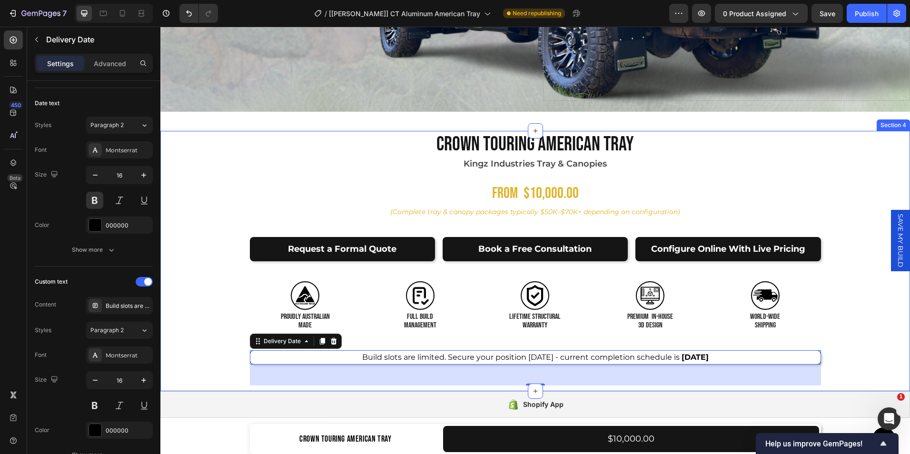
click at [181, 310] on div "Product Images Crown Touring American Tray Product Title Kingz Industries Tray …" at bounding box center [535, 261] width 750 height 260
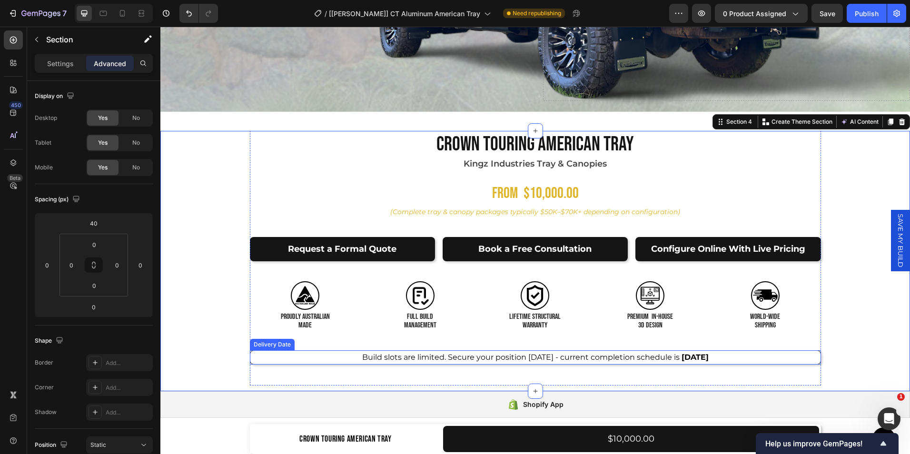
click at [682, 353] on span "[DATE]" at bounding box center [695, 357] width 27 height 9
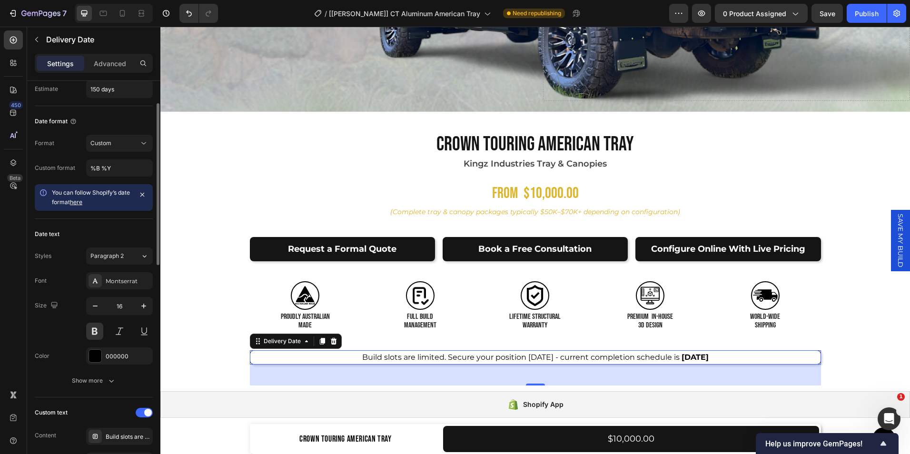
scroll to position [55, 0]
click at [95, 356] on div at bounding box center [95, 355] width 12 height 12
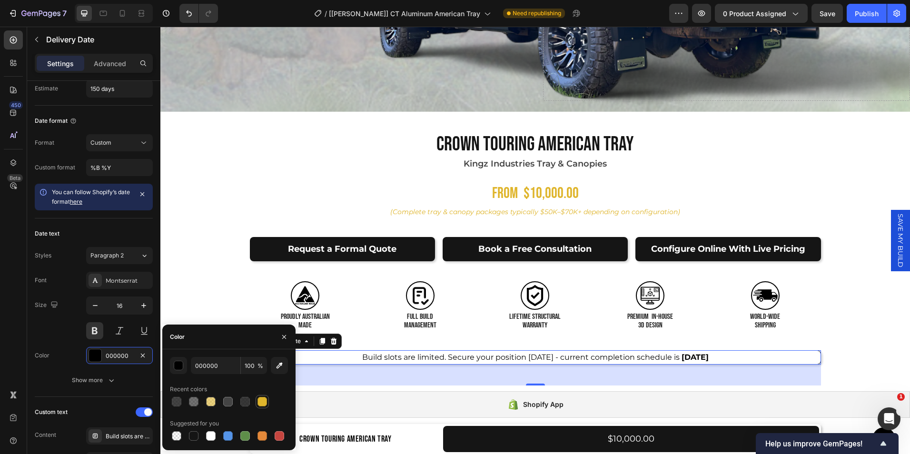
click at [259, 403] on div at bounding box center [262, 402] width 10 height 10
type input "DFB52C"
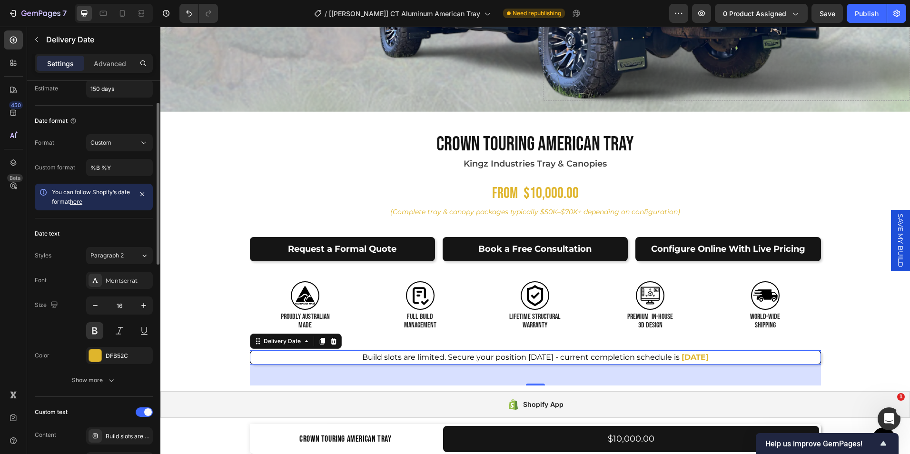
click at [64, 321] on div "Size 16" at bounding box center [94, 318] width 118 height 43
click at [93, 332] on button at bounding box center [94, 330] width 17 height 17
click at [73, 319] on div "Size 16" at bounding box center [94, 318] width 118 height 43
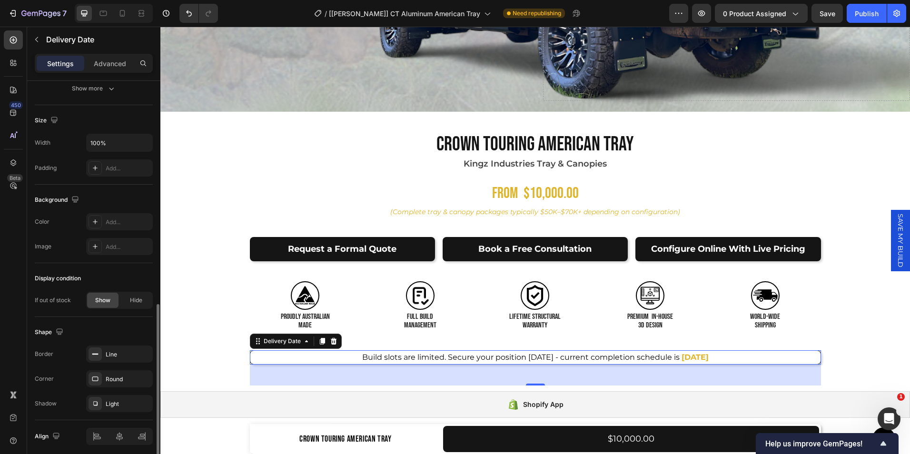
scroll to position [588, 0]
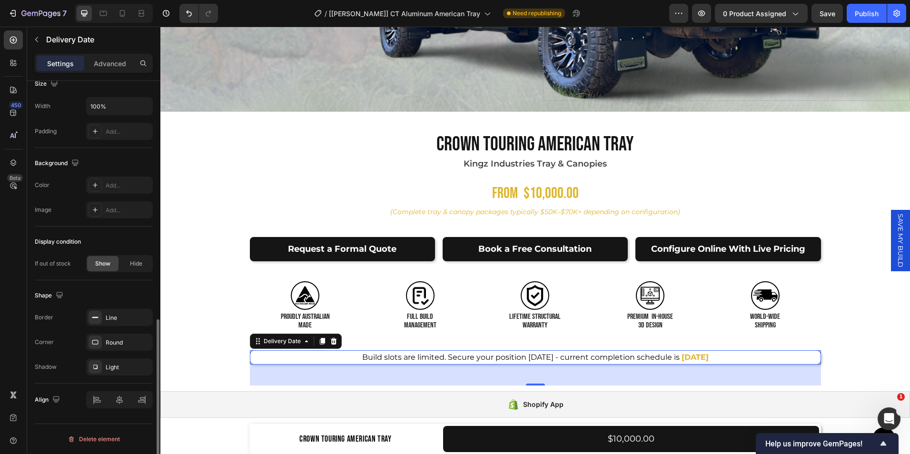
click at [80, 294] on div "Shape" at bounding box center [94, 295] width 118 height 15
click at [217, 327] on div "Product Images Crown Touring American Tray Product Title Kingz Industries Tray …" at bounding box center [535, 258] width 666 height 255
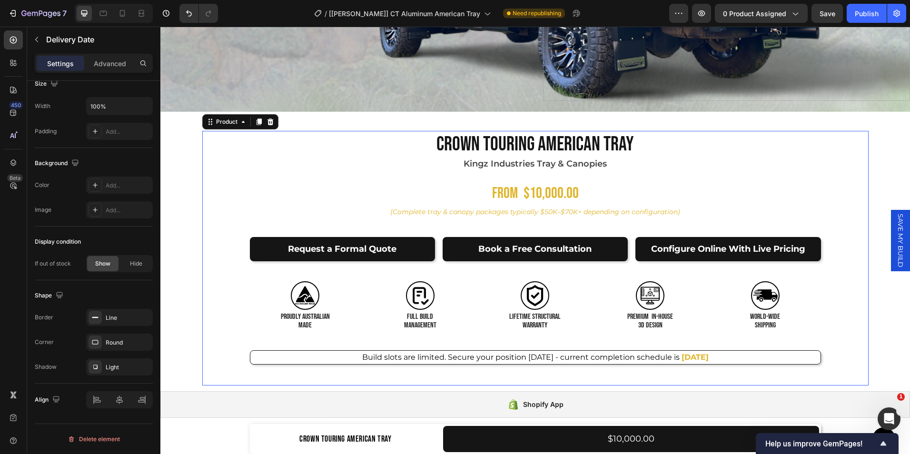
scroll to position [0, 0]
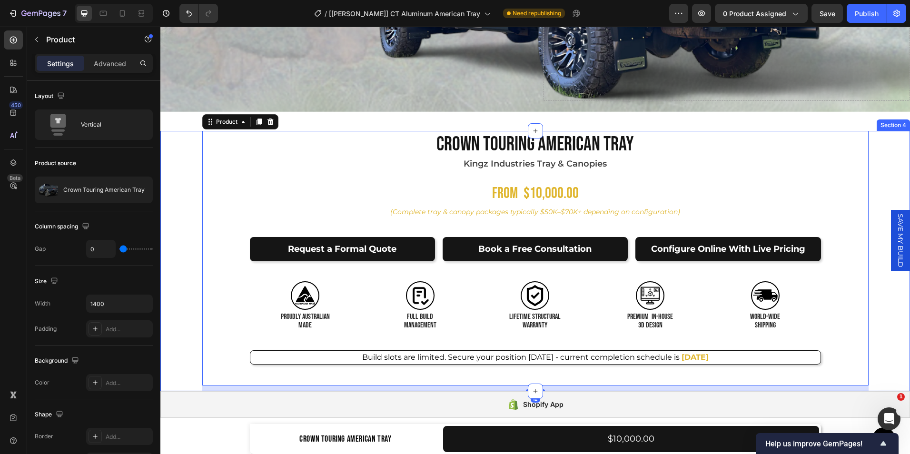
click at [168, 342] on div "Product Images Crown Touring American Tray Product Title Kingz Industries Tray …" at bounding box center [535, 261] width 750 height 260
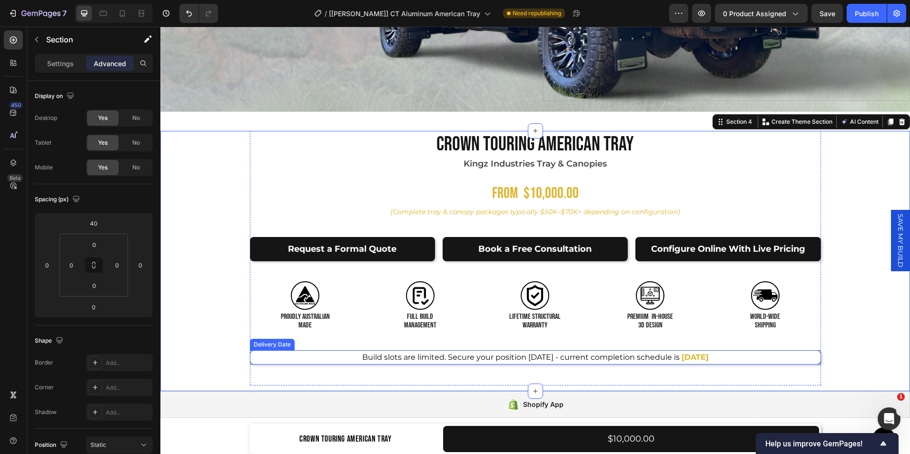
click at [250, 358] on div "Build slots are limited. Secure your position [DATE] - current completion sched…" at bounding box center [535, 357] width 571 height 14
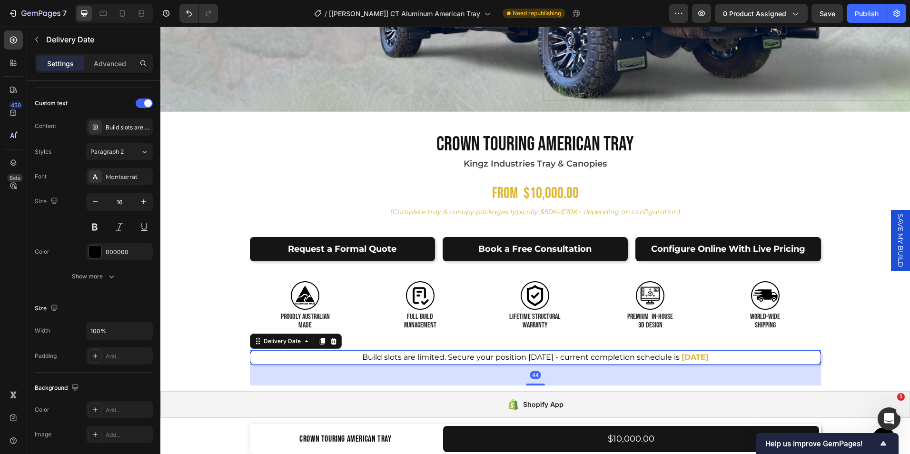
scroll to position [588, 0]
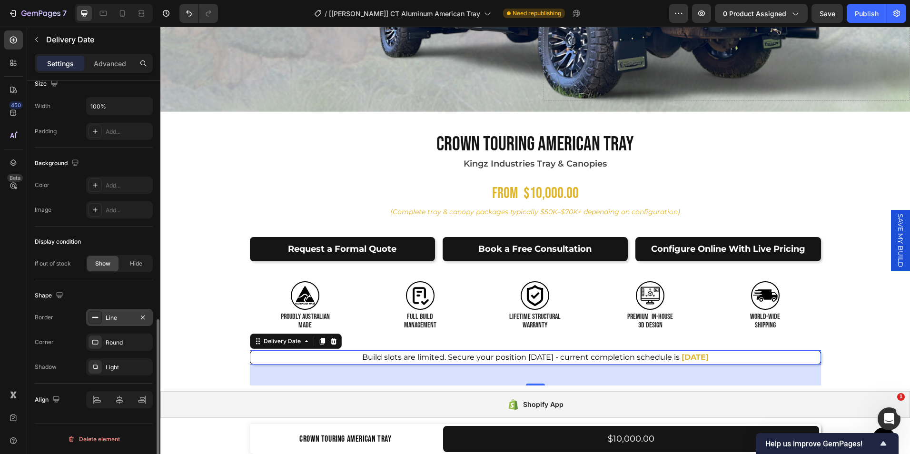
click at [111, 316] on div "Line" at bounding box center [120, 318] width 28 height 9
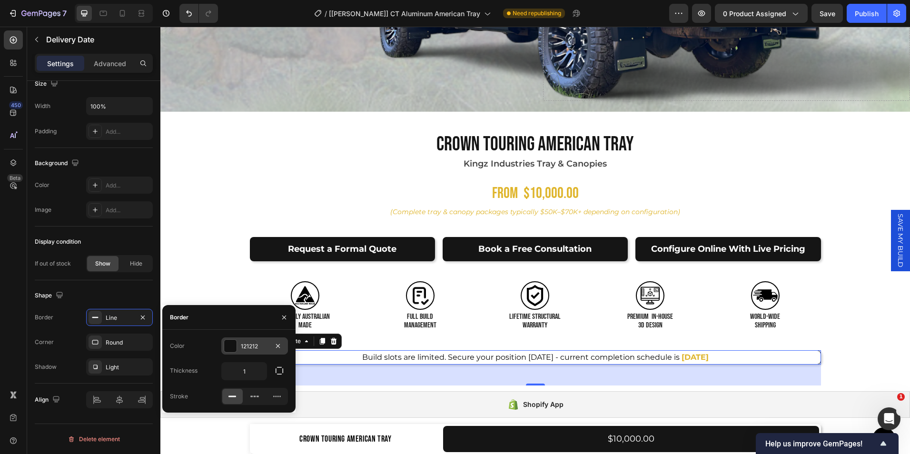
click at [257, 343] on div "121212" at bounding box center [255, 346] width 28 height 9
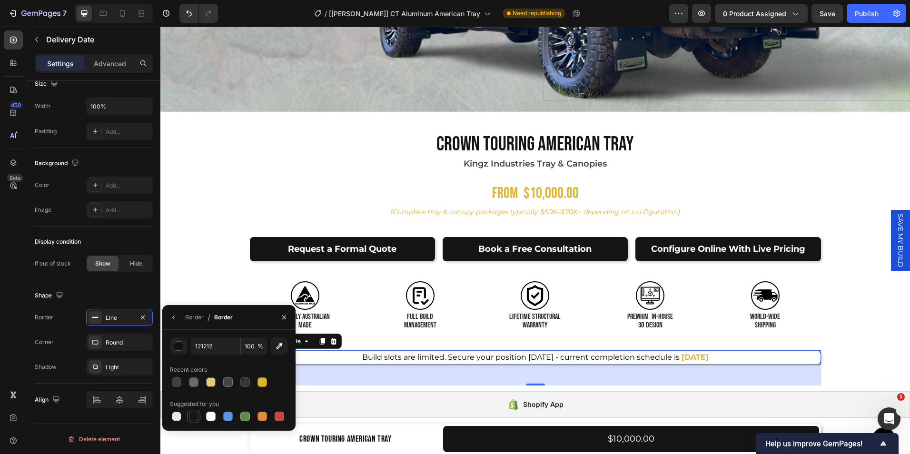
click at [197, 415] on div at bounding box center [194, 417] width 10 height 10
type input "151515"
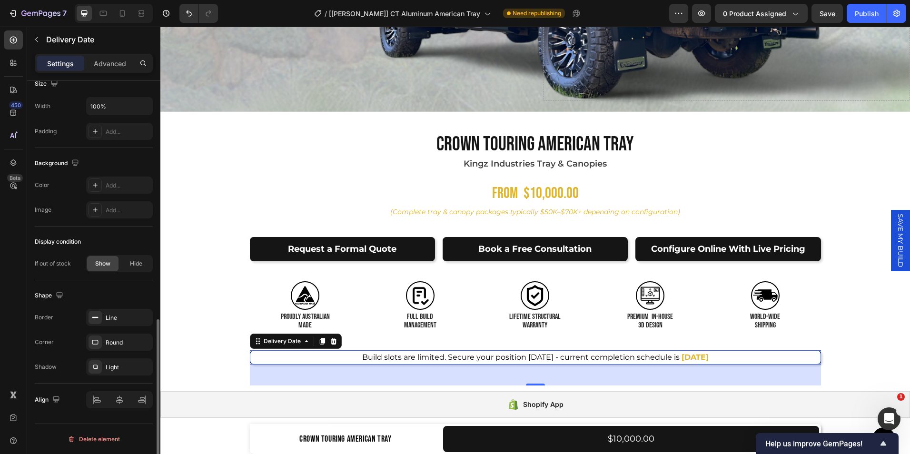
click at [122, 290] on div "Shape" at bounding box center [94, 295] width 118 height 15
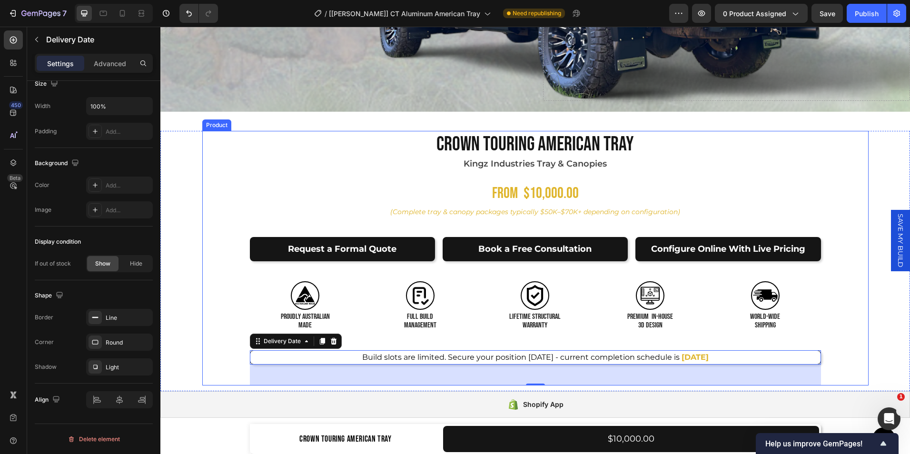
click at [226, 323] on div "Product Images Crown Touring American Tray Product Title Kingz Industries Tray …" at bounding box center [535, 258] width 666 height 255
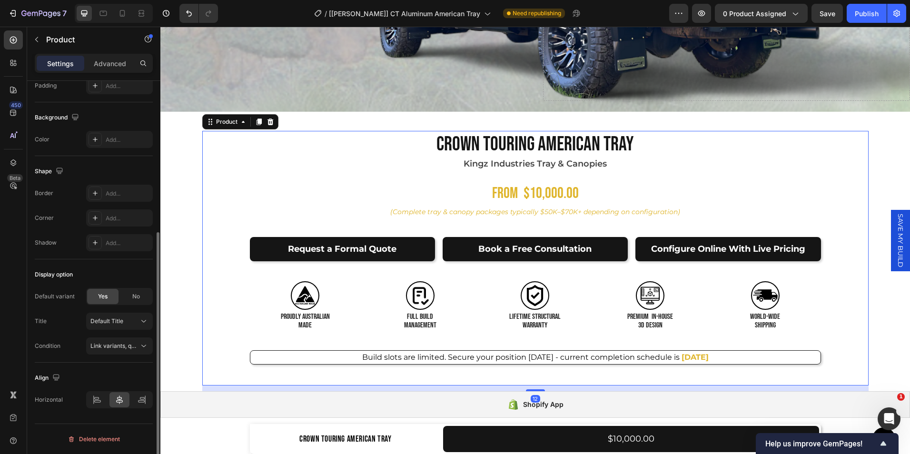
scroll to position [0, 0]
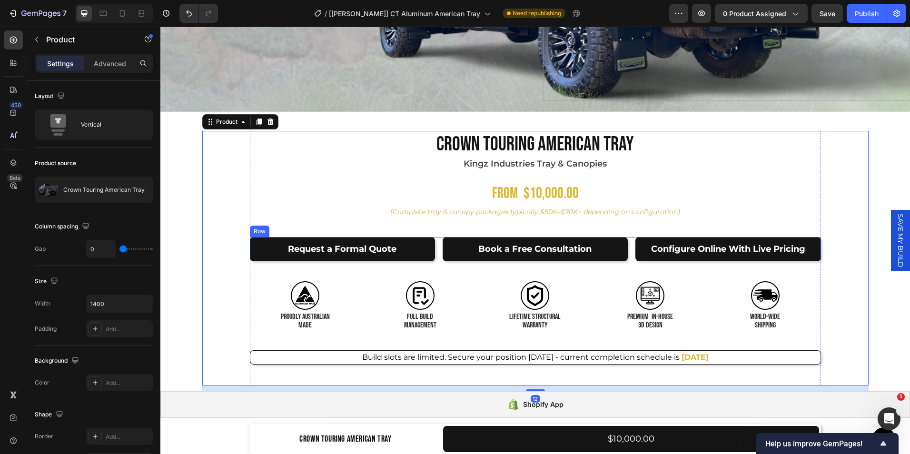
click at [434, 254] on div "Request a Formal Quote Button Book a Free Consultation Button Configure Online …" at bounding box center [535, 249] width 571 height 24
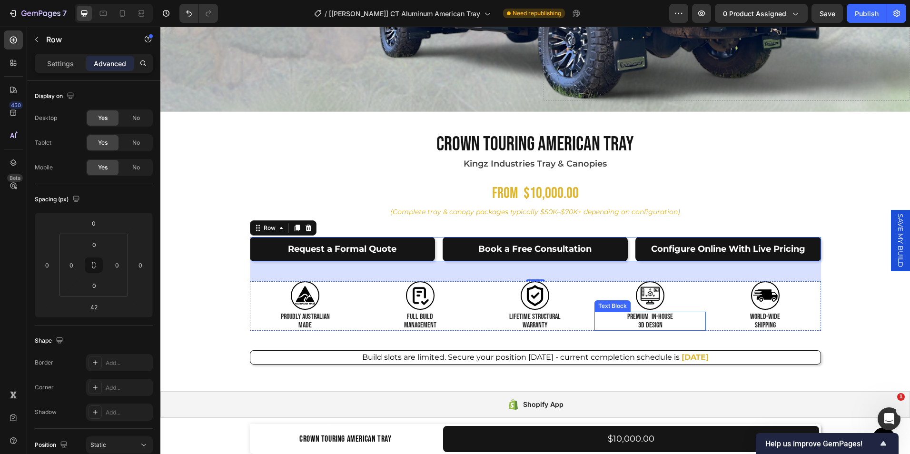
click at [595, 317] on p "Premium IN-HOUSE" at bounding box center [649, 317] width 109 height 9
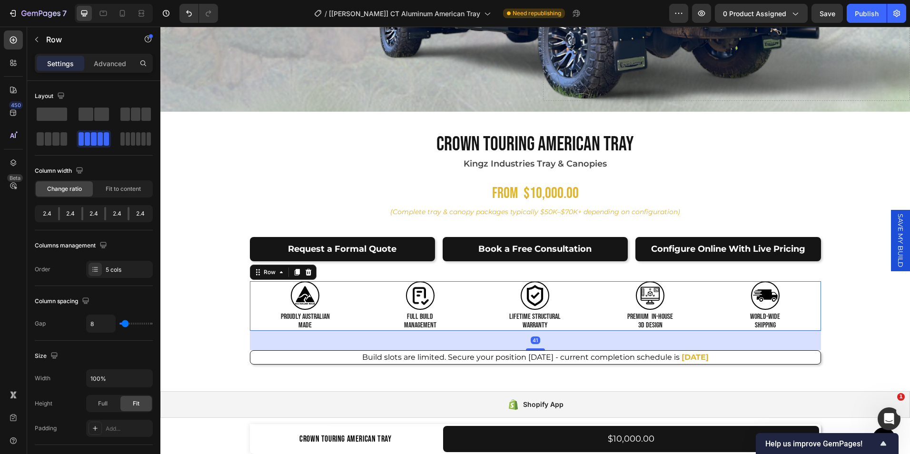
click at [588, 322] on div "Image world-WIDE SHIPPING Text Block Image PROUDLY AUSTRALIAN MADE Text Block I…" at bounding box center [535, 305] width 571 height 49
click at [540, 345] on div at bounding box center [535, 346] width 19 height 3
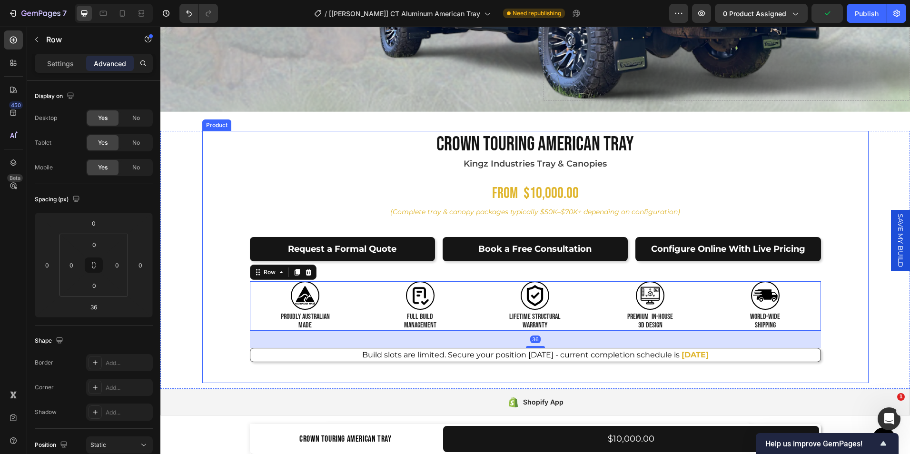
click at [840, 330] on div "Product Images Crown Touring American Tray Product Title Kingz Industries Tray …" at bounding box center [535, 257] width 666 height 252
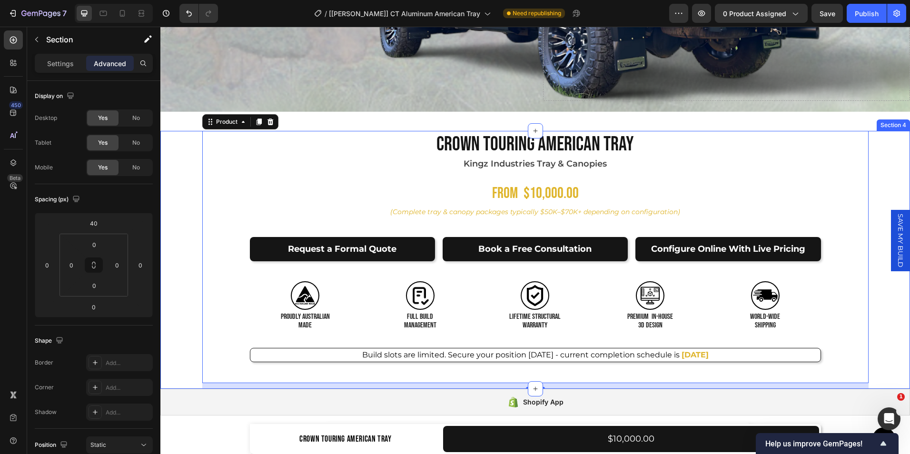
click at [888, 366] on div "Product Images Crown Touring American Tray Product Title Kingz Industries Tray …" at bounding box center [535, 260] width 750 height 258
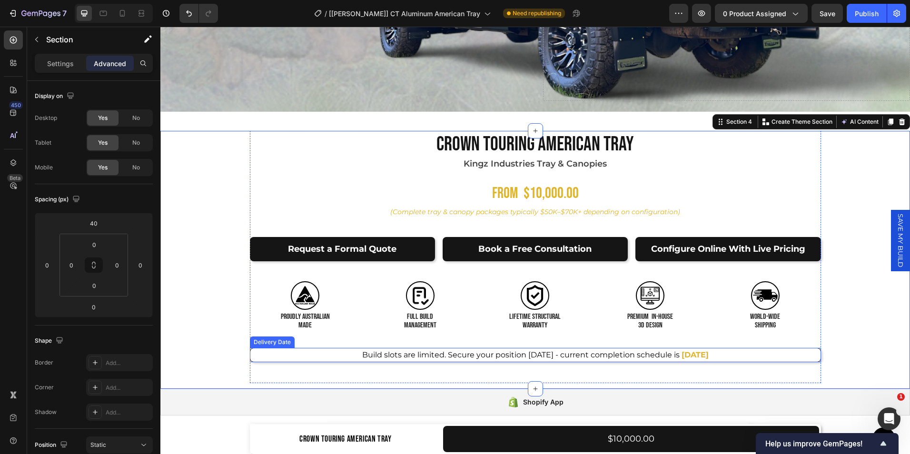
click at [433, 352] on span "Build slots are limited. Secure your position [DATE] - current completion sched…" at bounding box center [520, 354] width 317 height 9
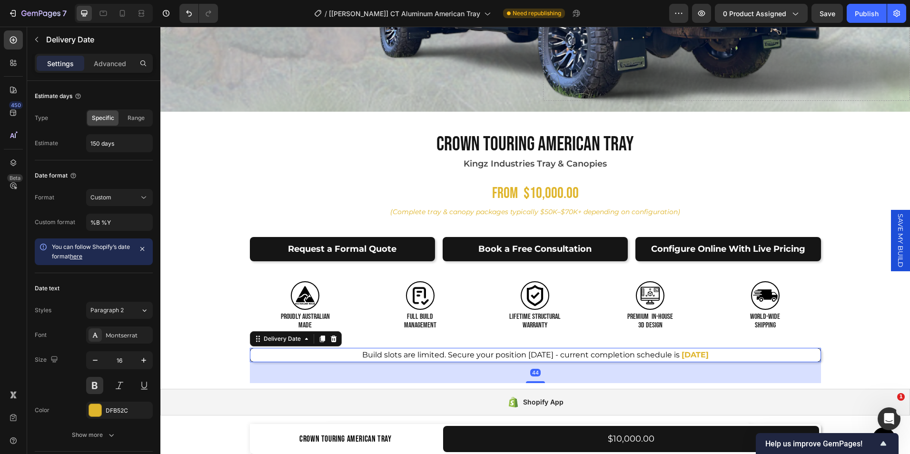
click at [433, 352] on span "Build slots are limited. Secure your position [DATE] - current completion sched…" at bounding box center [520, 354] width 317 height 9
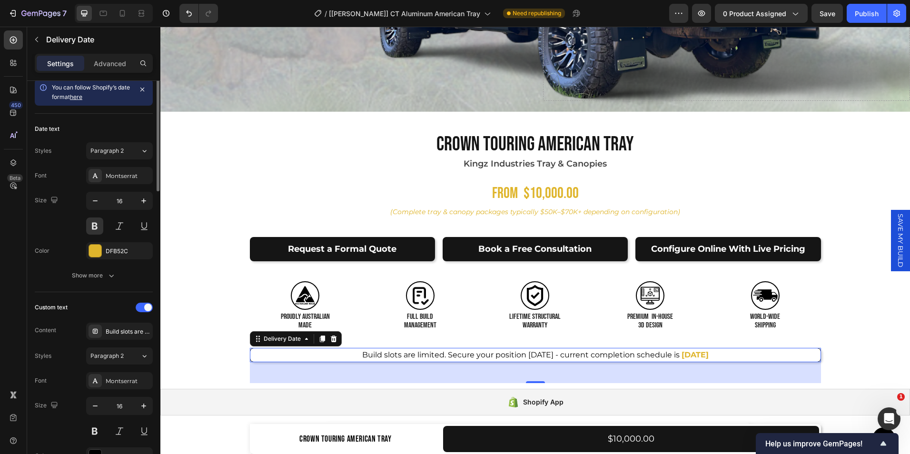
scroll to position [160, 0]
click at [110, 331] on div "Build slots are limited. Secure your position [DATE] - current completion sched…" at bounding box center [128, 331] width 45 height 9
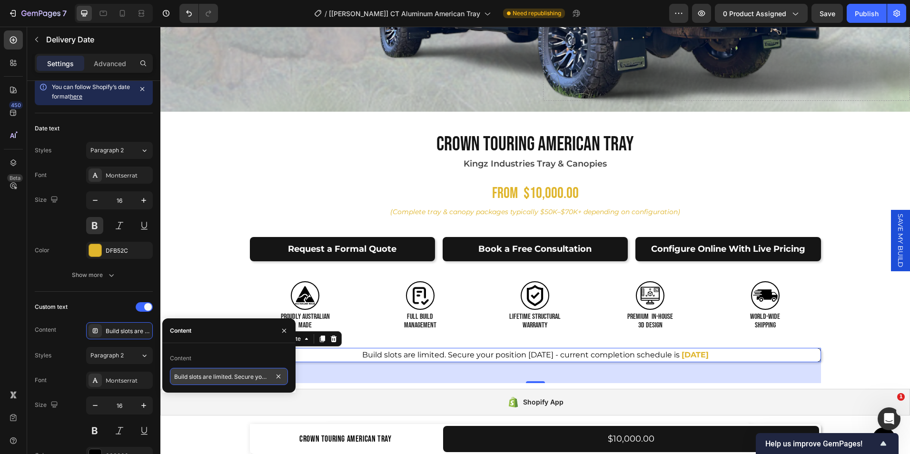
click at [234, 379] on input "Build slots are limited. Secure your position [DATE] - current completion sched…" at bounding box center [229, 376] width 118 height 17
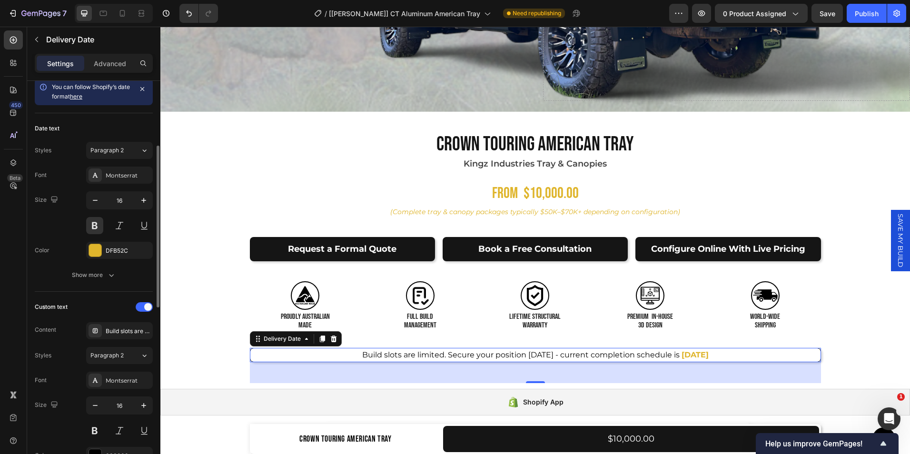
click at [109, 295] on div "Custom text Content Build slots are limited. Secure your position [DATE] - curr…" at bounding box center [94, 394] width 118 height 205
click at [74, 286] on div "Date text Styles Paragraph 2 Font Montserrat Size 16 Color DFB52C Show more" at bounding box center [94, 202] width 118 height 178
click at [84, 305] on div "Custom text" at bounding box center [94, 306] width 118 height 15
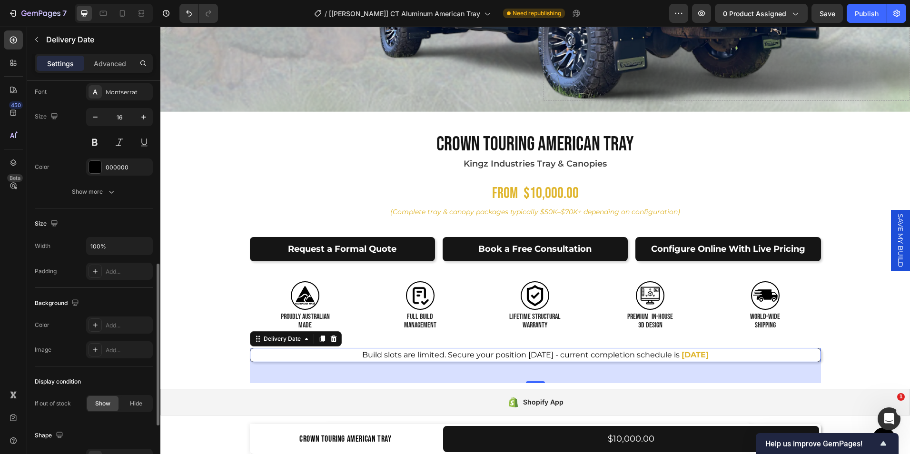
scroll to position [449, 0]
click at [145, 242] on icon "button" at bounding box center [144, 245] width 10 height 10
click at [111, 268] on span "Fit content" at bounding box center [104, 269] width 29 height 9
click at [108, 250] on input "Auto" at bounding box center [120, 245] width 66 height 17
click at [140, 244] on icon "button" at bounding box center [144, 245] width 10 height 10
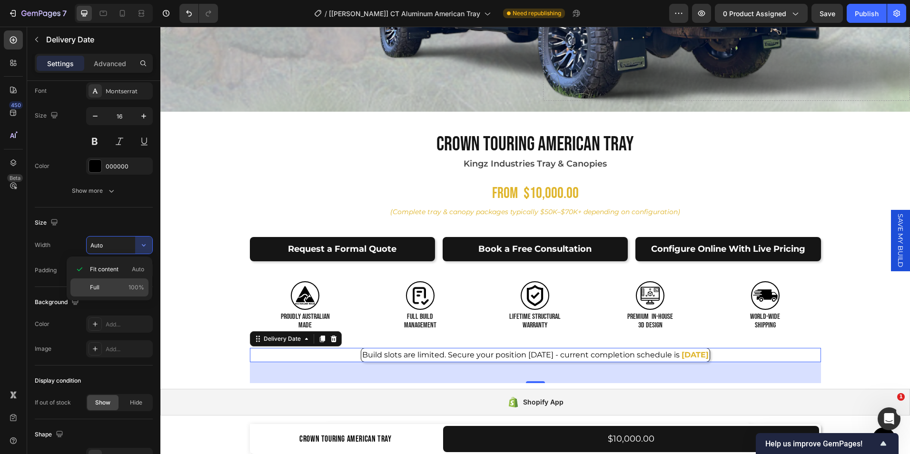
click at [89, 283] on div "Full 100%" at bounding box center [109, 287] width 78 height 18
type input "100%"
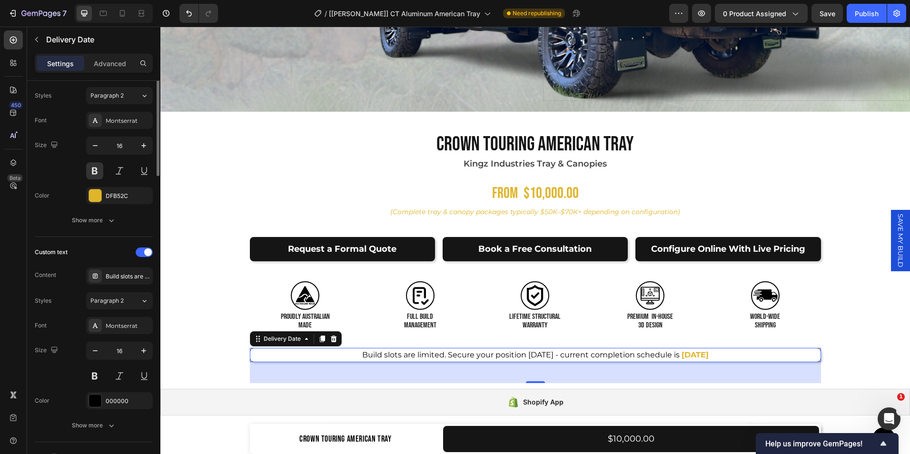
scroll to position [0, 0]
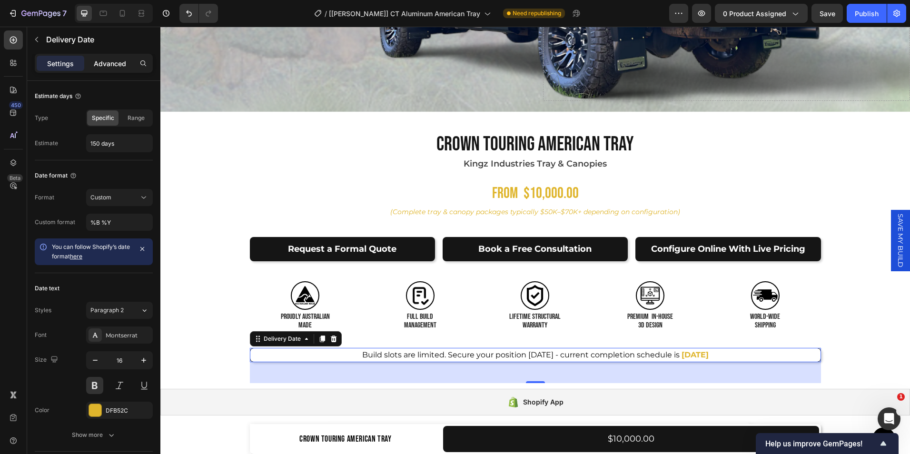
click at [109, 59] on p "Advanced" at bounding box center [110, 64] width 32 height 10
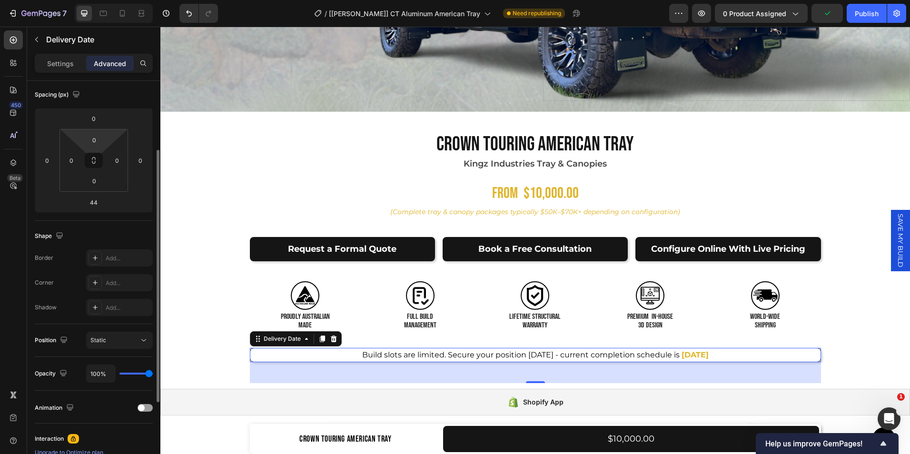
scroll to position [111, 0]
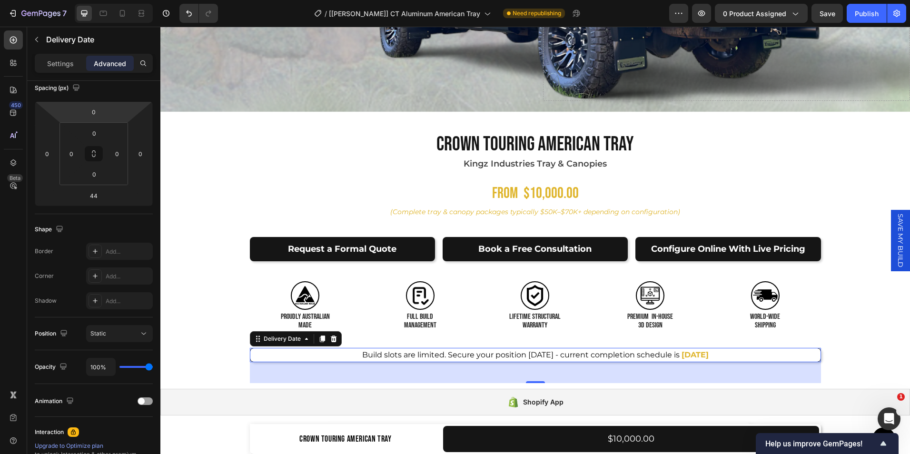
click at [650, 351] on span "Build slots are limited. Secure your position [DATE] - current completion sched…" at bounding box center [520, 354] width 317 height 9
click at [34, 41] on icon "button" at bounding box center [37, 40] width 8 height 8
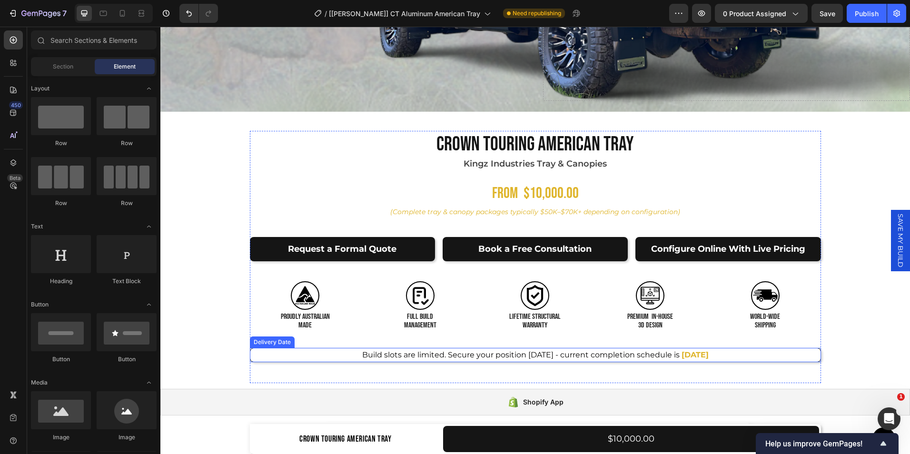
click at [375, 354] on span "Build slots are limited. Secure your position [DATE] - current completion sched…" at bounding box center [520, 354] width 317 height 9
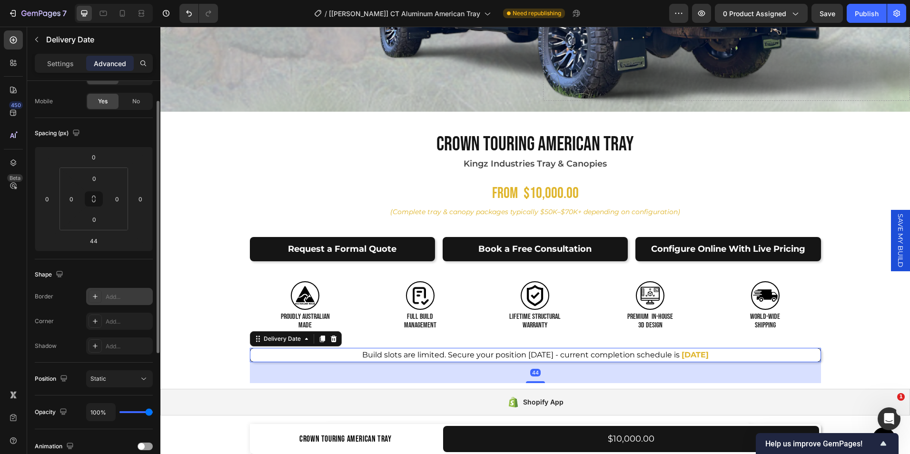
scroll to position [68, 0]
click at [58, 66] on p "Settings" at bounding box center [60, 64] width 27 height 10
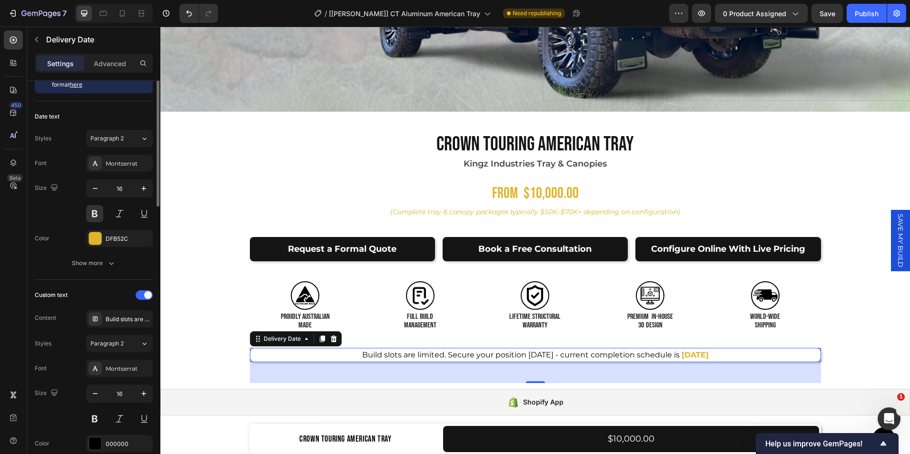
scroll to position [173, 0]
click at [117, 316] on div "Build slots are limited. Secure your position [DATE] - current completion sched…" at bounding box center [128, 318] width 45 height 9
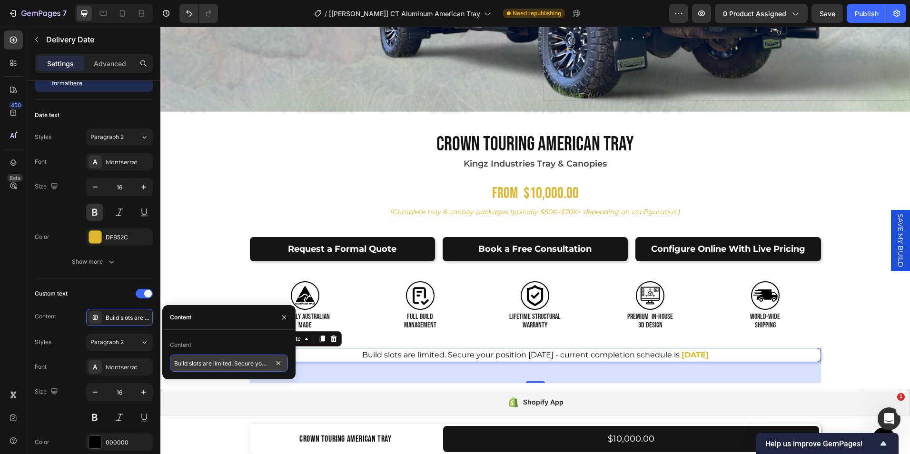
click at [249, 368] on input "Build slots are limited. Secure your position [DATE] - current completion sched…" at bounding box center [229, 363] width 118 height 17
click at [267, 364] on input "Build slots are limited. Secure your position [DATE] - current completion sched…" at bounding box center [229, 363] width 118 height 17
type input "Build slots are limited. Secure your position [DATE] to have your build complet…"
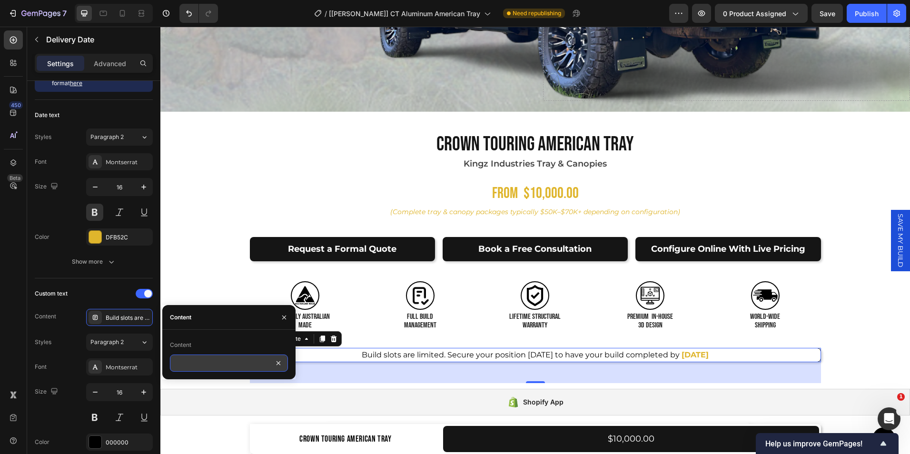
scroll to position [0, 128]
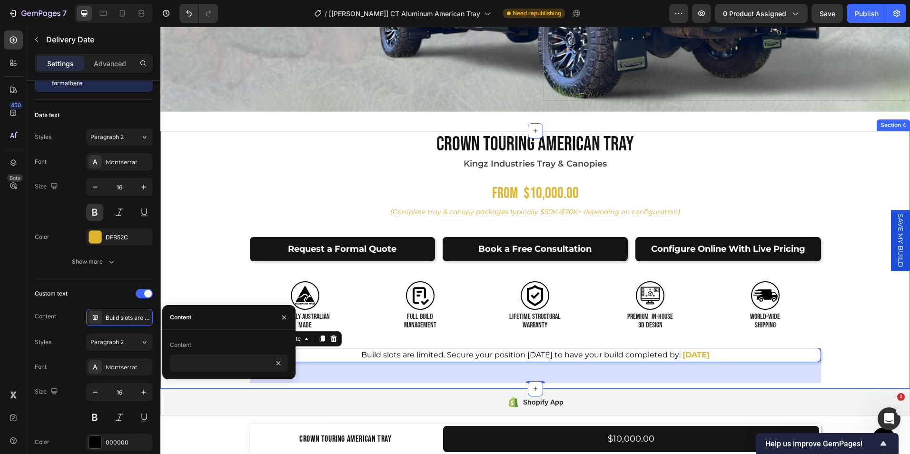
click at [188, 270] on div "Product Images Crown Touring American Tray Product Title Kingz Industries Tray …" at bounding box center [535, 260] width 750 height 258
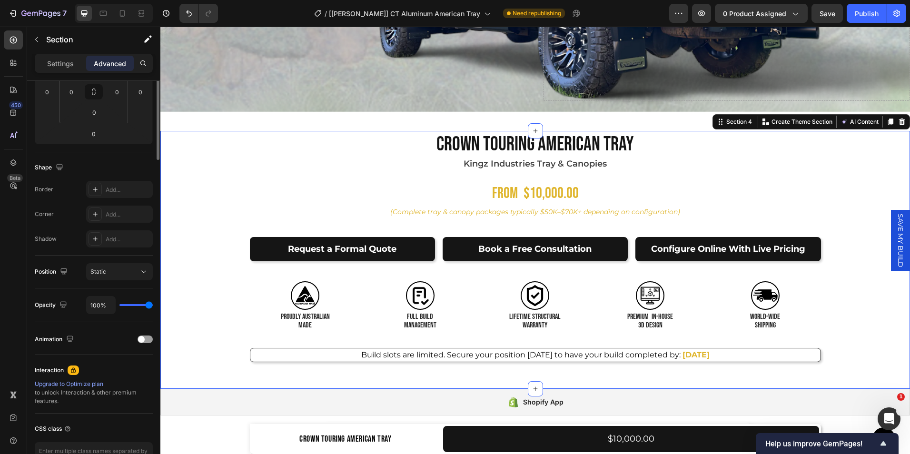
scroll to position [0, 0]
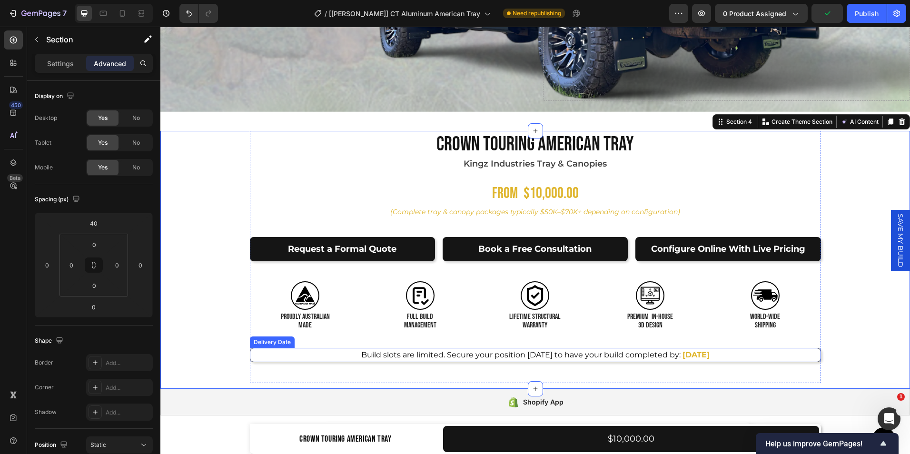
click at [326, 355] on div "Build slots are limited. Secure your position [DATE] to have your build complet…" at bounding box center [535, 355] width 571 height 14
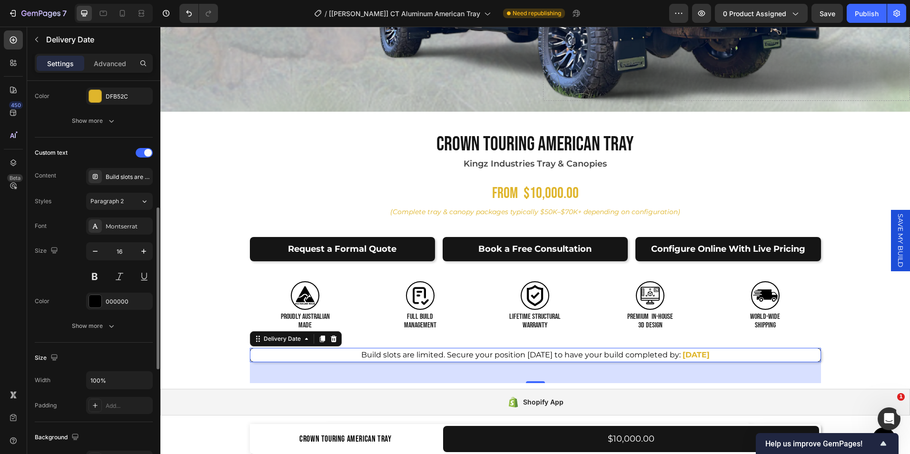
scroll to position [313, 0]
click at [95, 329] on div "Show more" at bounding box center [94, 327] width 44 height 10
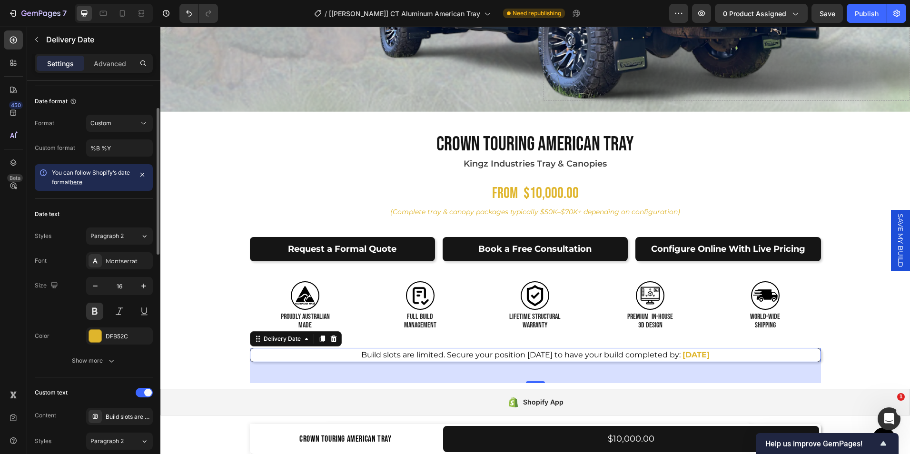
scroll to position [0, 0]
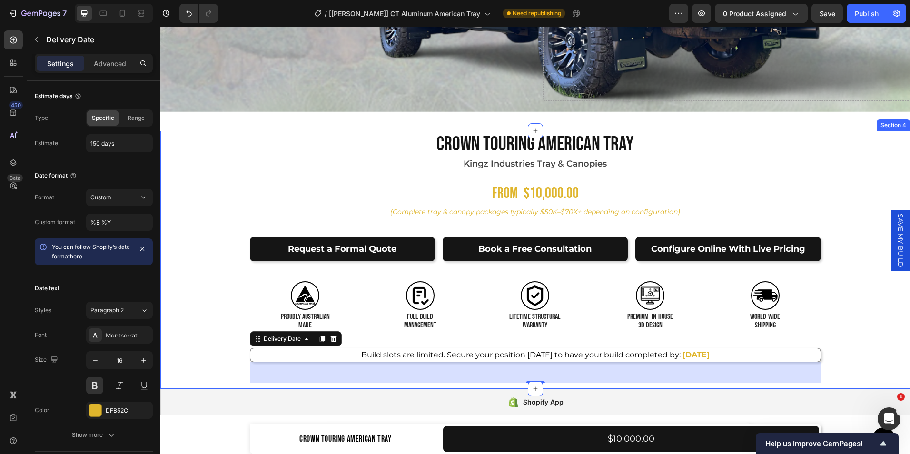
click at [188, 324] on div "Product Images Crown Touring American Tray Product Title Kingz Industries Tray …" at bounding box center [535, 260] width 750 height 258
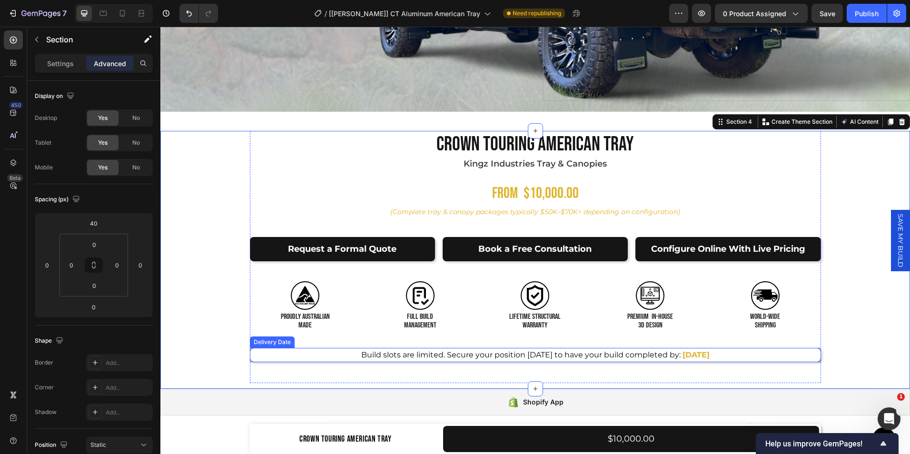
click at [300, 354] on div "Build slots are limited. Secure your position [DATE] to have your build complet…" at bounding box center [535, 355] width 571 height 14
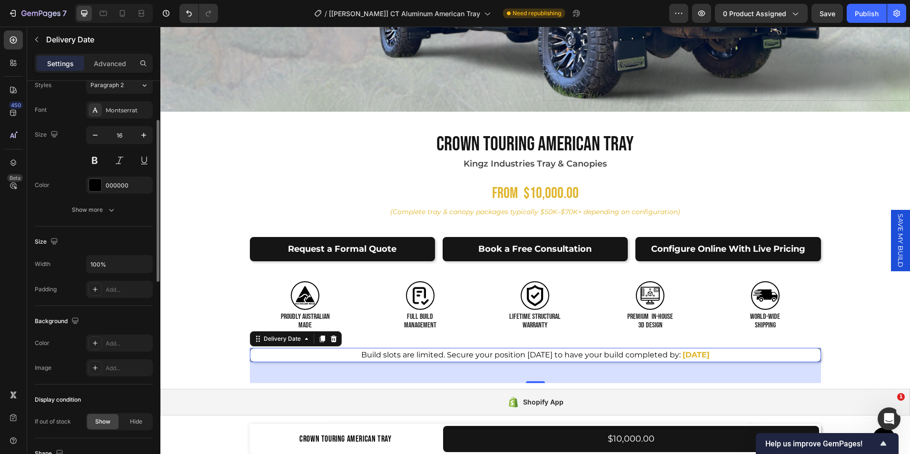
scroll to position [430, 0]
click at [93, 341] on icon at bounding box center [95, 343] width 8 height 8
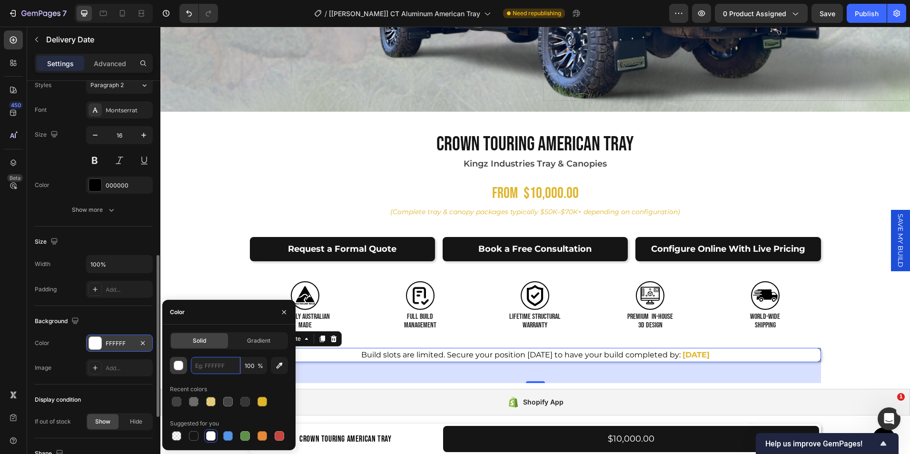
paste input "f8f8f8"
type input "f8f8f8"
click at [137, 319] on div "Background" at bounding box center [94, 321] width 118 height 15
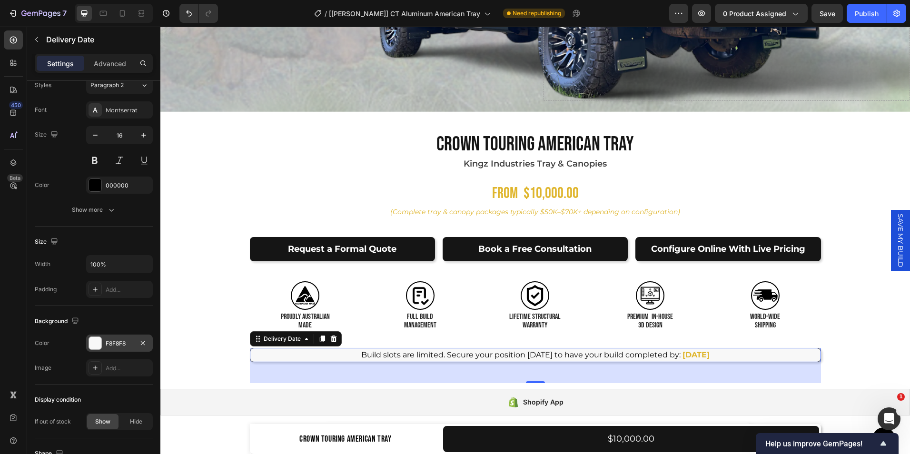
click at [187, 353] on div "Product Images Crown Touring American Tray Product Title Kingz Industries Tray …" at bounding box center [535, 260] width 750 height 258
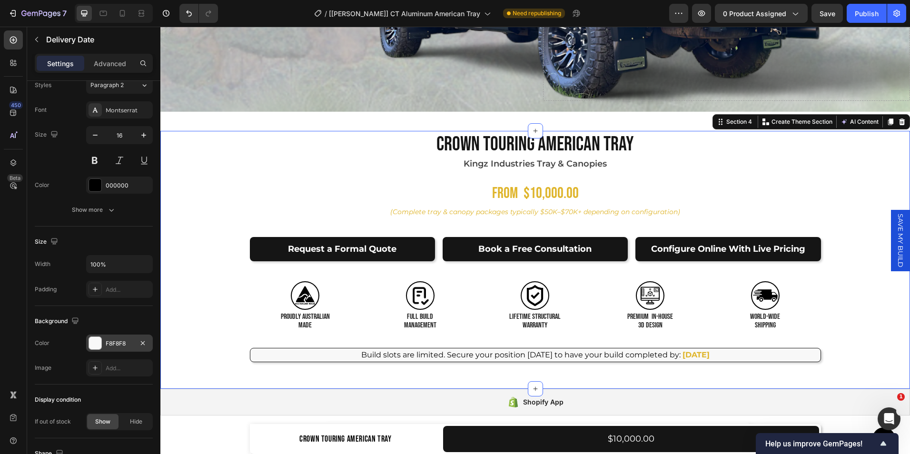
scroll to position [0, 0]
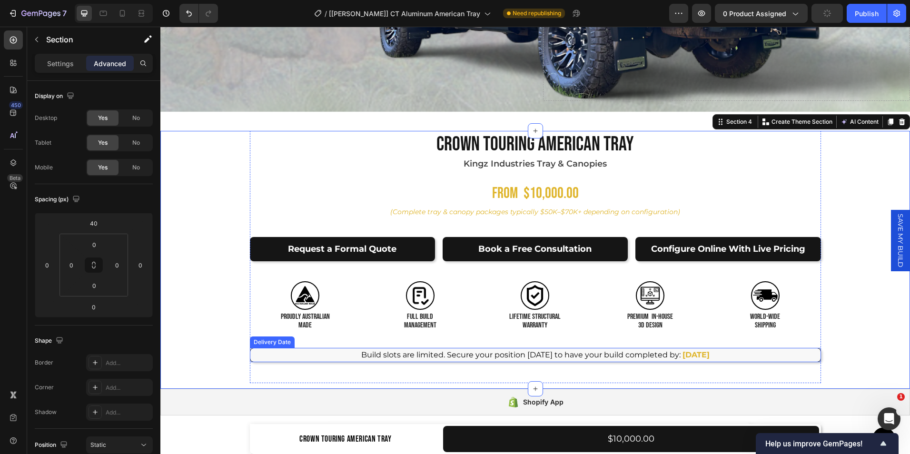
click at [332, 350] on div "Build slots are limited. Secure your position [DATE] to have your build complet…" at bounding box center [535, 355] width 571 height 14
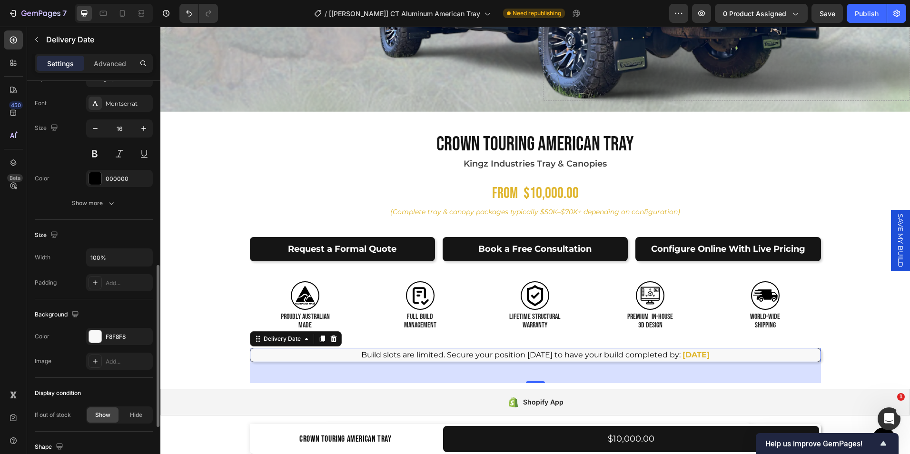
scroll to position [452, 0]
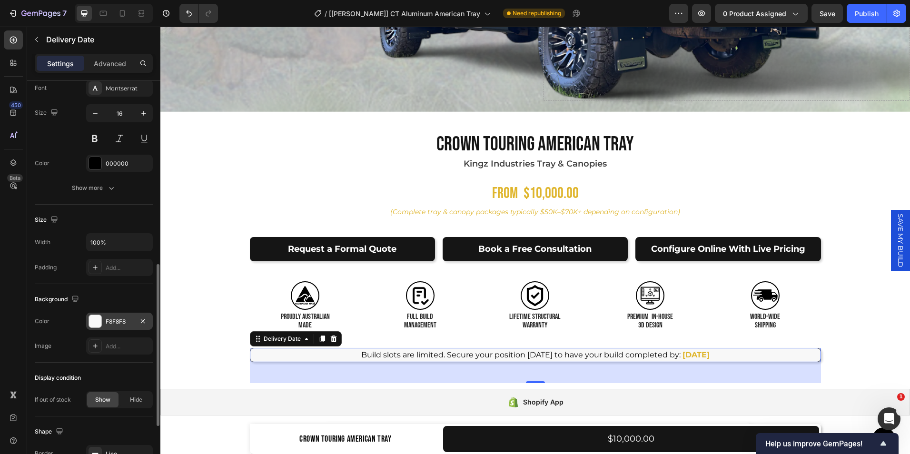
click at [118, 321] on div "F8F8F8" at bounding box center [120, 321] width 28 height 9
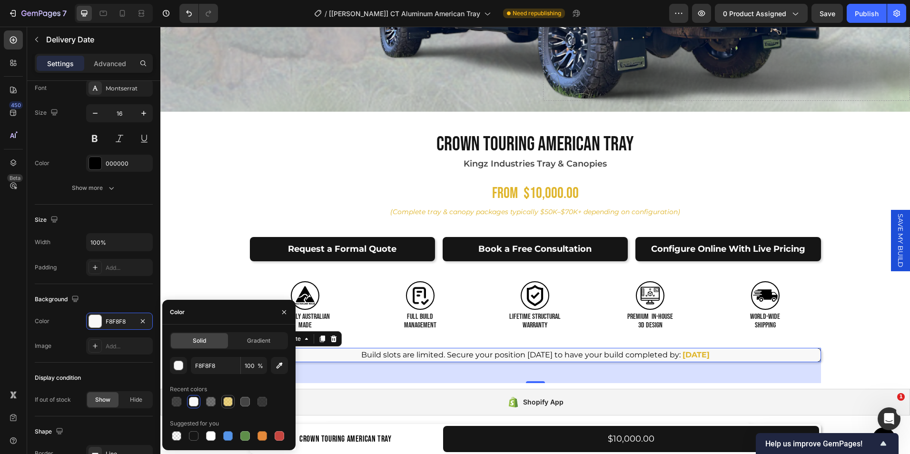
click at [228, 398] on div at bounding box center [228, 402] width 10 height 10
type input "DFB52C"
type input "60"
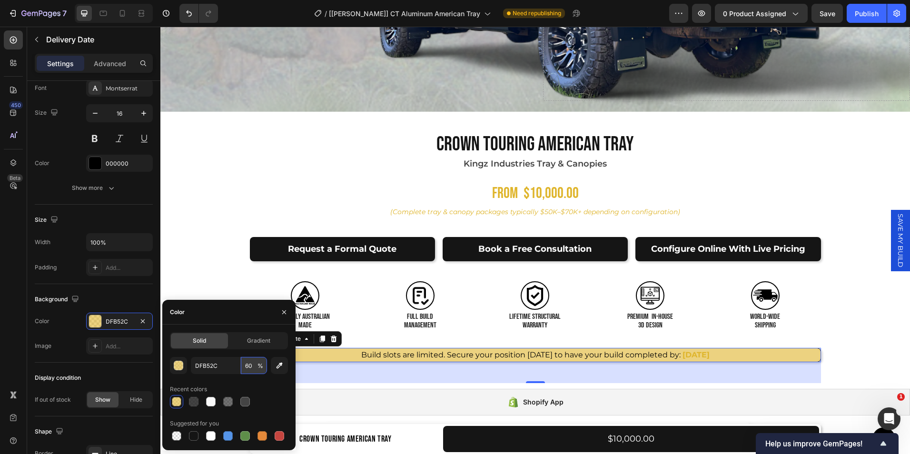
click at [253, 366] on input "60" at bounding box center [254, 365] width 26 height 17
type input "5"
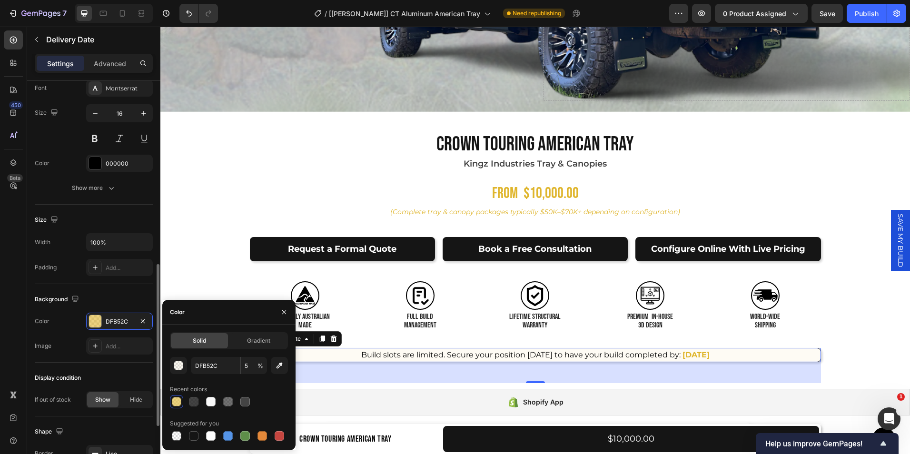
click at [134, 300] on div "Background" at bounding box center [94, 299] width 118 height 15
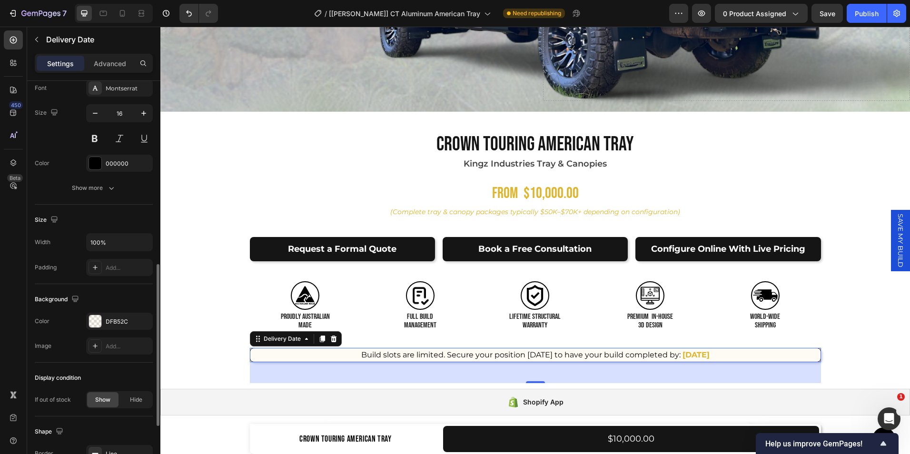
click at [134, 300] on div "Background" at bounding box center [94, 299] width 118 height 15
click at [187, 332] on div "Product Images Crown Touring American Tray Product Title Kingz Industries Tray …" at bounding box center [535, 260] width 750 height 258
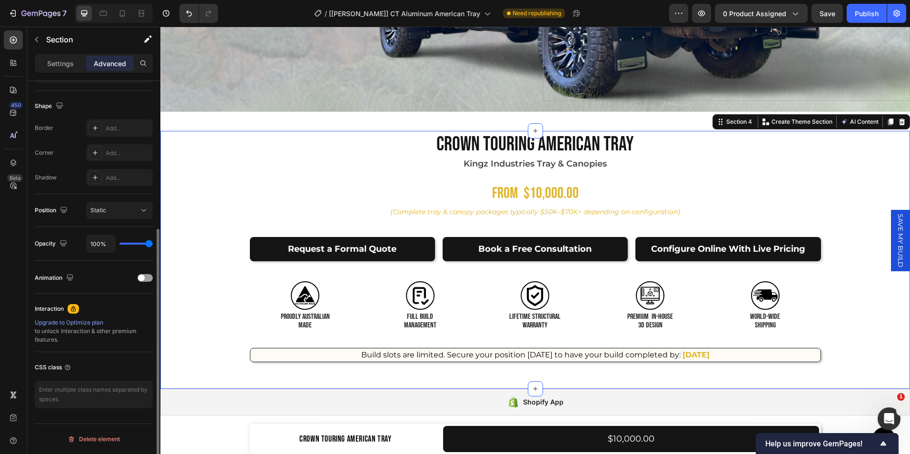
scroll to position [0, 0]
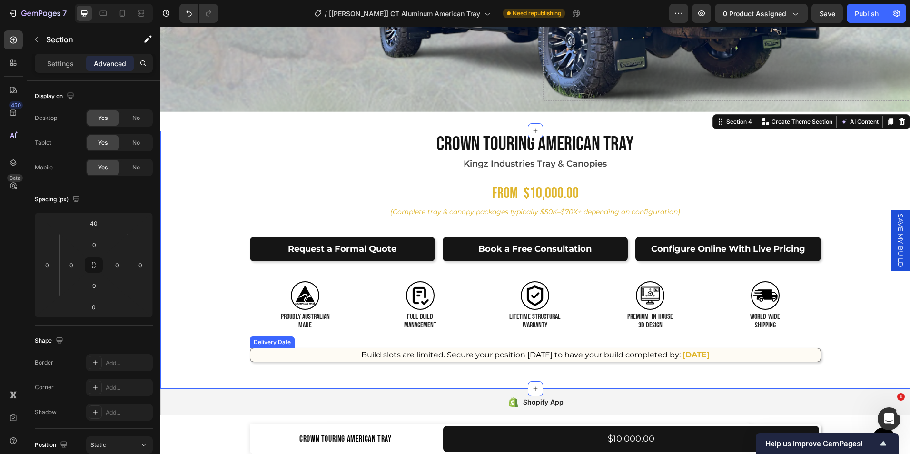
click at [273, 354] on div "Build slots are limited. Secure your position [DATE] to have your build complet…" at bounding box center [535, 355] width 571 height 14
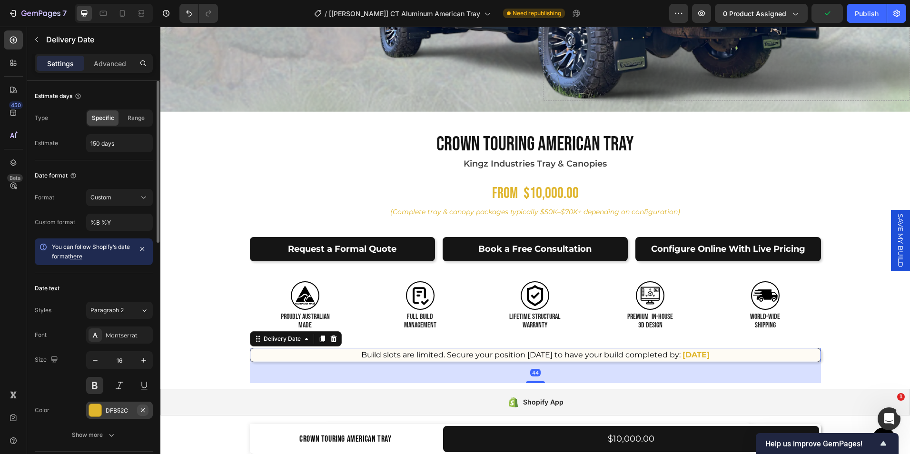
click at [141, 412] on icon "button" at bounding box center [143, 410] width 8 height 8
click at [187, 13] on icon "Undo/Redo" at bounding box center [189, 14] width 10 height 10
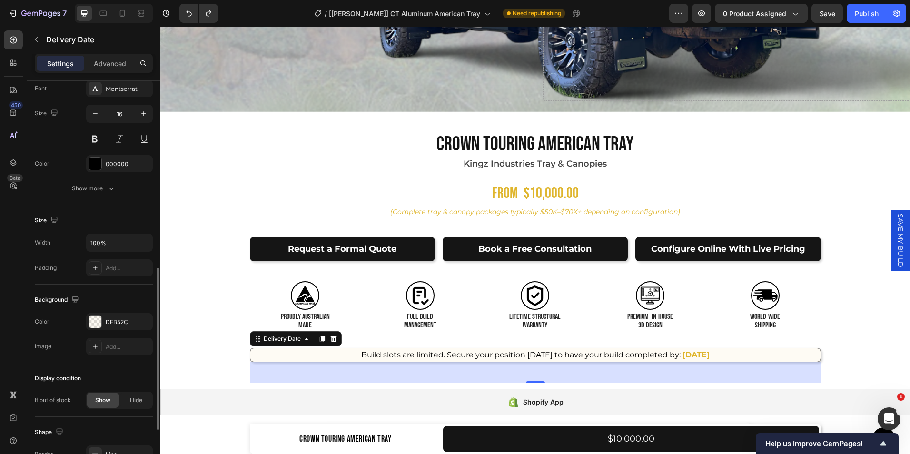
scroll to position [455, 0]
click at [127, 319] on div "DFB52C" at bounding box center [120, 318] width 28 height 9
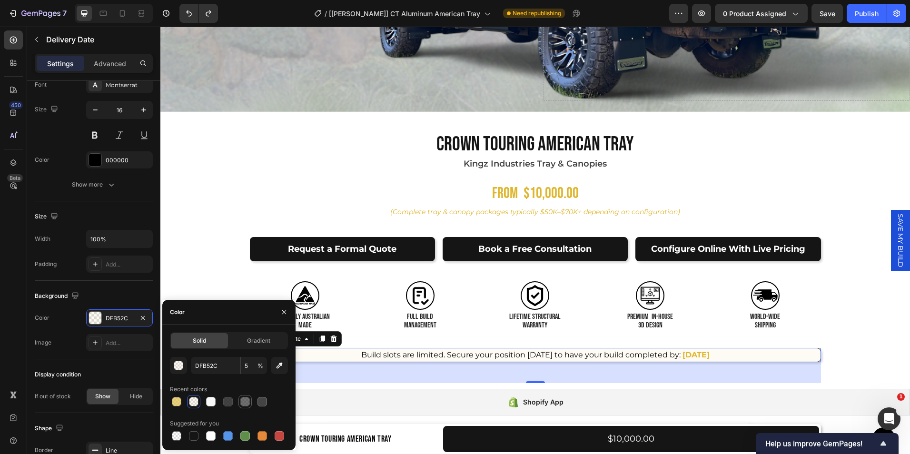
click at [246, 401] on div at bounding box center [245, 402] width 10 height 10
type input "151515"
type input "60"
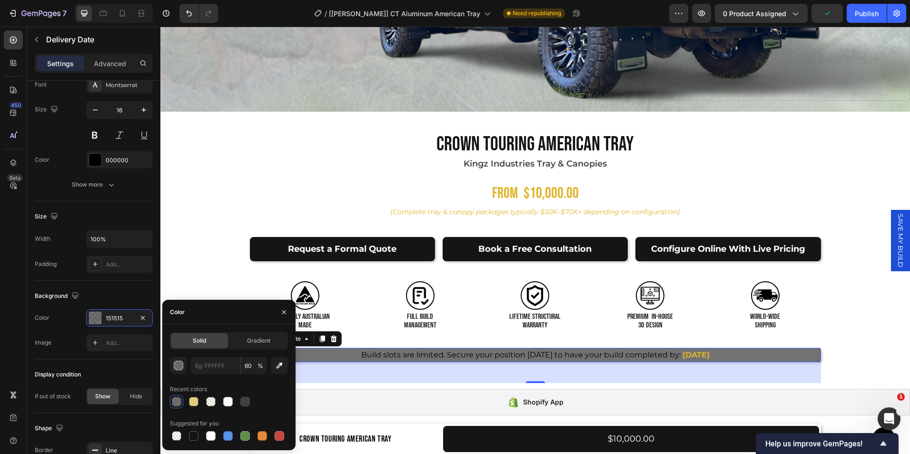
type input "151515"
paste input "#f8f8f8"
type input "#f8f8f8"
type input "100"
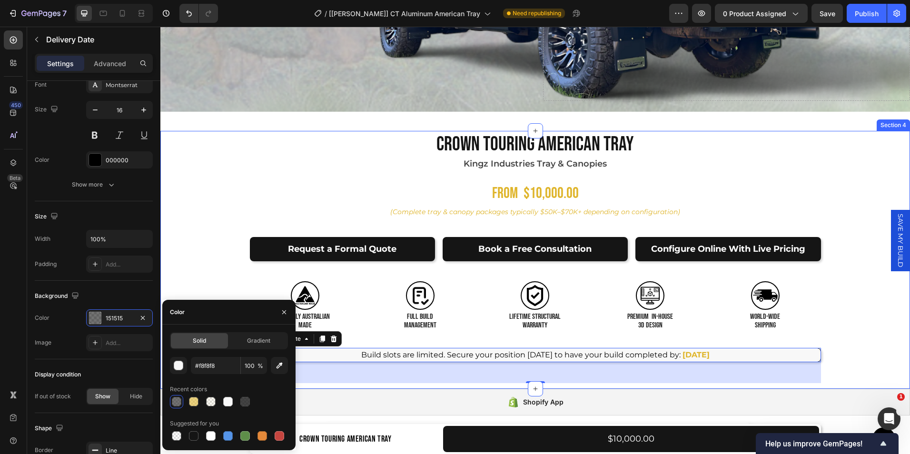
click at [185, 268] on div "Product Images Crown Touring American Tray Product Title Kingz Industries Tray …" at bounding box center [535, 260] width 750 height 258
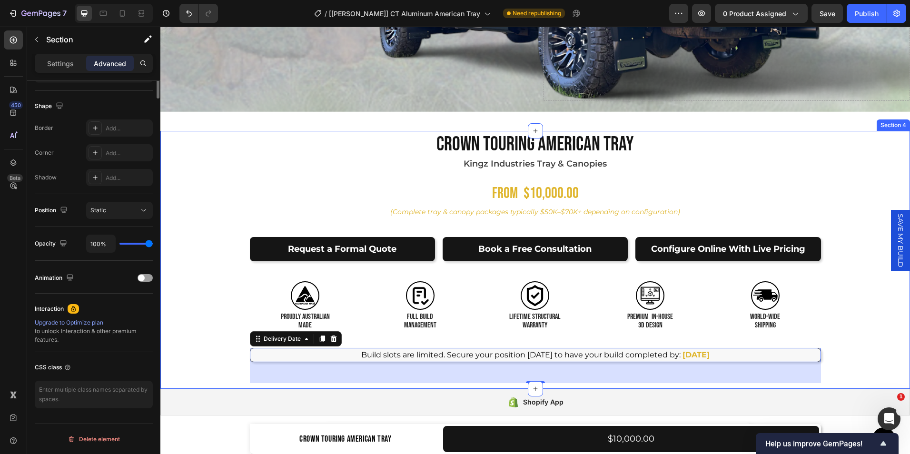
scroll to position [0, 0]
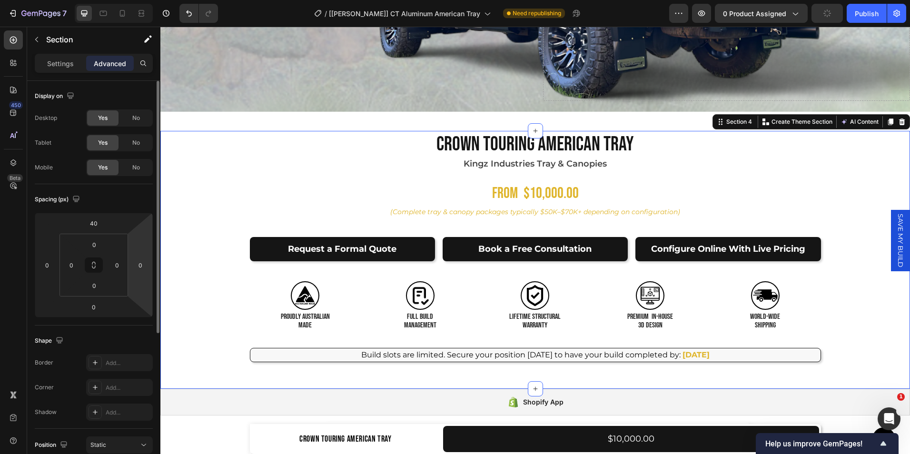
click at [138, 0] on html "7 Version history / [[PERSON_NAME]] CT Aluminum American Tray Need republishing…" at bounding box center [455, 0] width 910 height 0
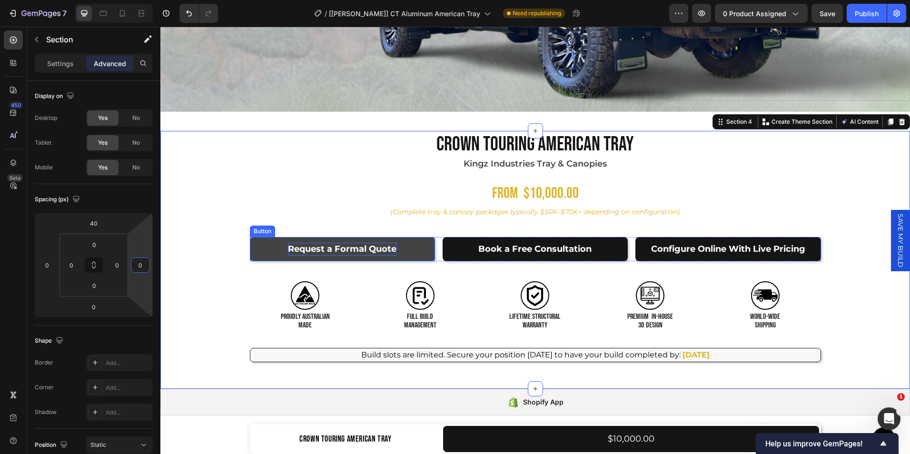
click at [385, 249] on p "Request a Formal Quote" at bounding box center [342, 249] width 109 height 13
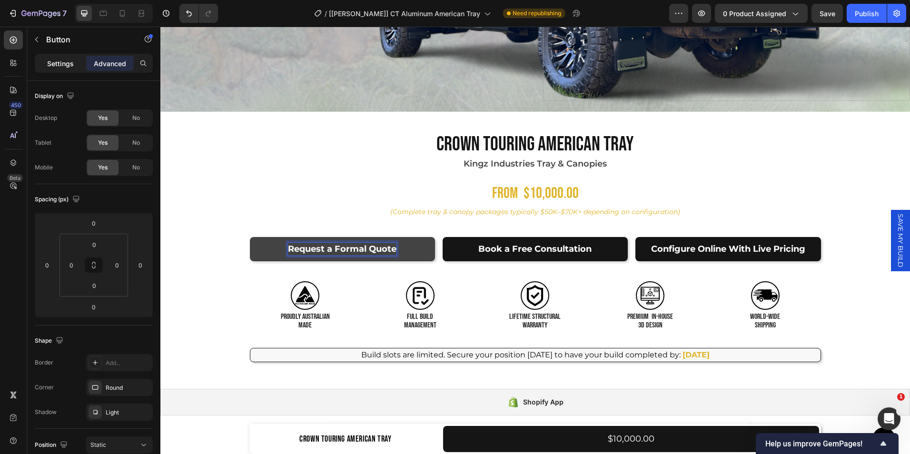
click at [68, 59] on p "Settings" at bounding box center [60, 64] width 27 height 10
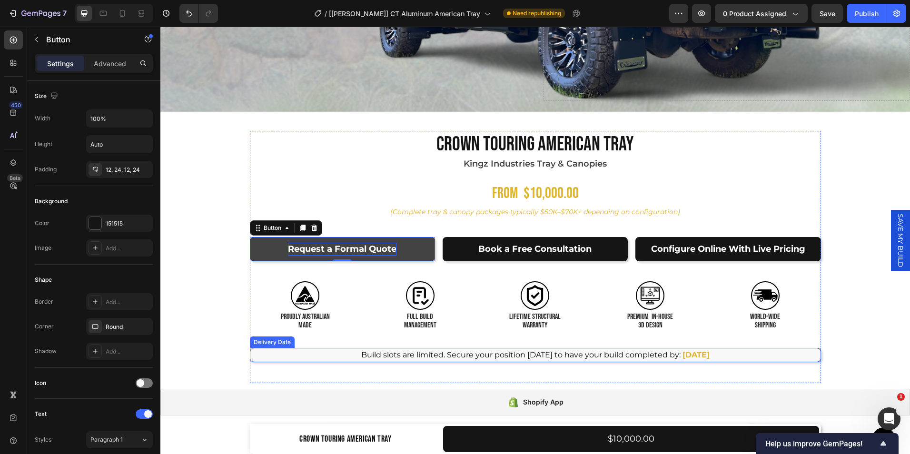
click at [374, 354] on span "Build slots are limited. Secure your position [DATE] to have your build complet…" at bounding box center [520, 354] width 319 height 9
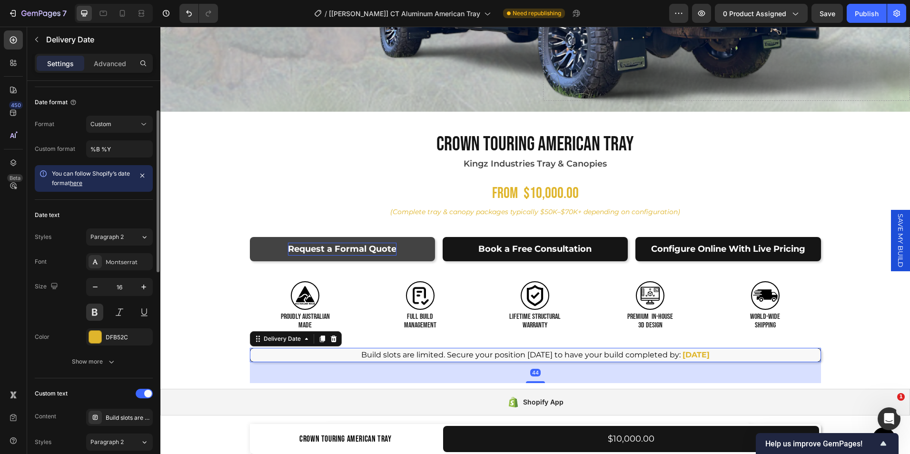
scroll to position [74, 0]
click at [92, 285] on icon "button" at bounding box center [95, 287] width 10 height 10
click at [146, 286] on icon "button" at bounding box center [144, 287] width 10 height 10
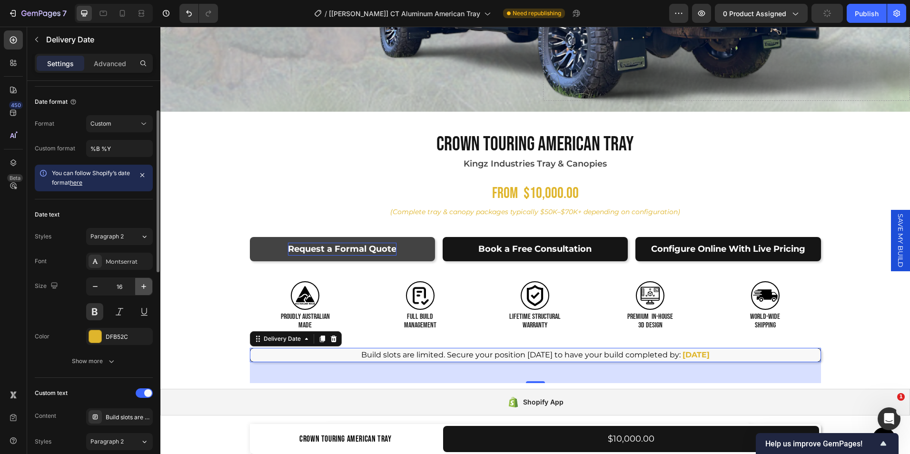
click at [146, 286] on icon "button" at bounding box center [144, 287] width 10 height 10
click at [91, 285] on icon "button" at bounding box center [95, 287] width 10 height 10
type input "16"
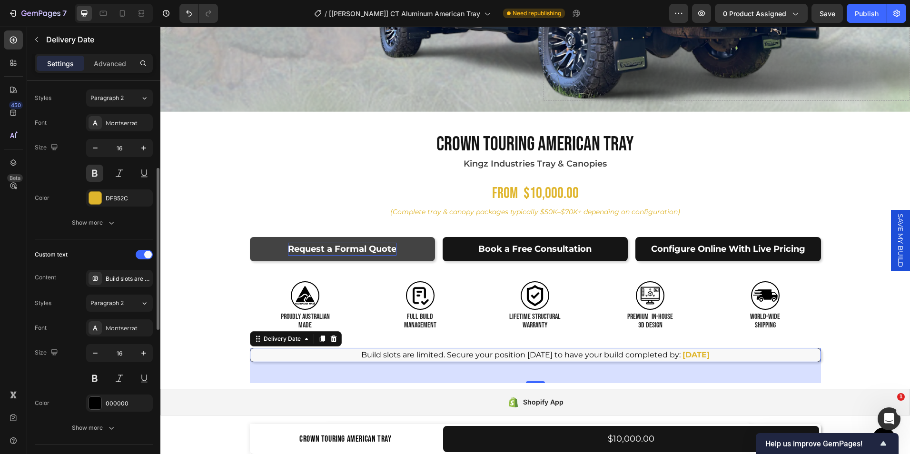
scroll to position [213, 0]
click at [139, 348] on icon "button" at bounding box center [144, 352] width 10 height 10
click at [98, 352] on icon "button" at bounding box center [95, 352] width 10 height 10
type input "16"
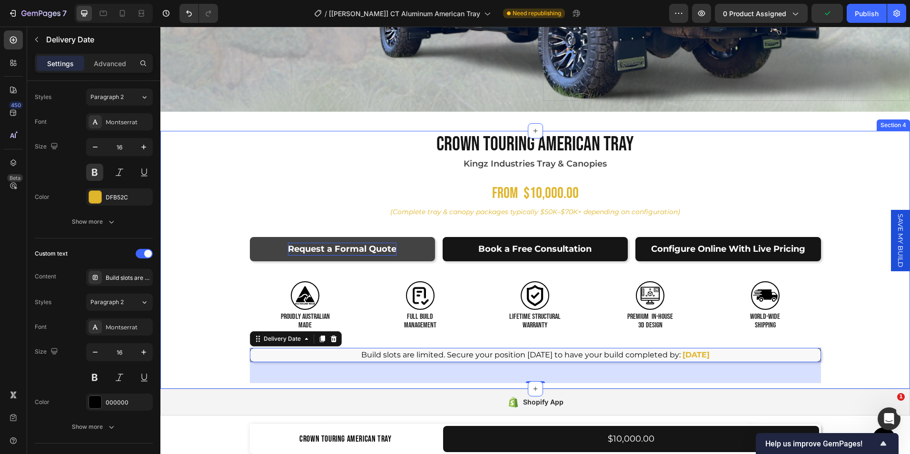
click at [183, 332] on div "Product Images Crown Touring American Tray Product Title Kingz Industries Tray …" at bounding box center [535, 260] width 750 height 258
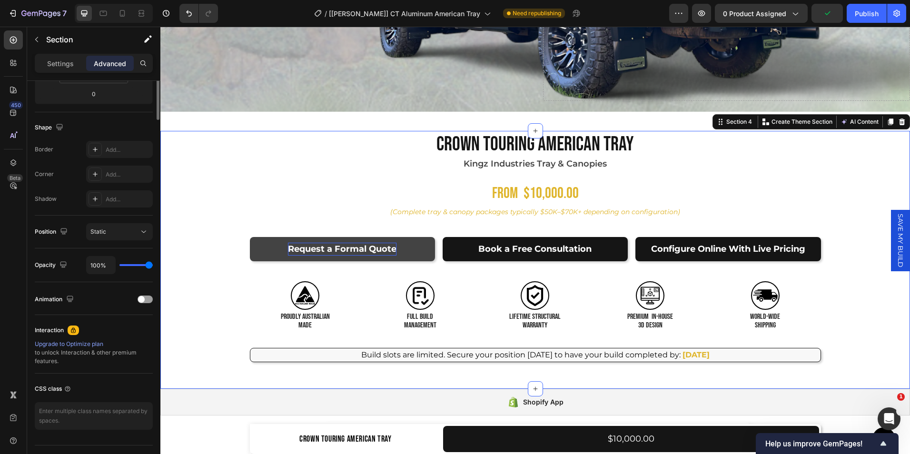
scroll to position [0, 0]
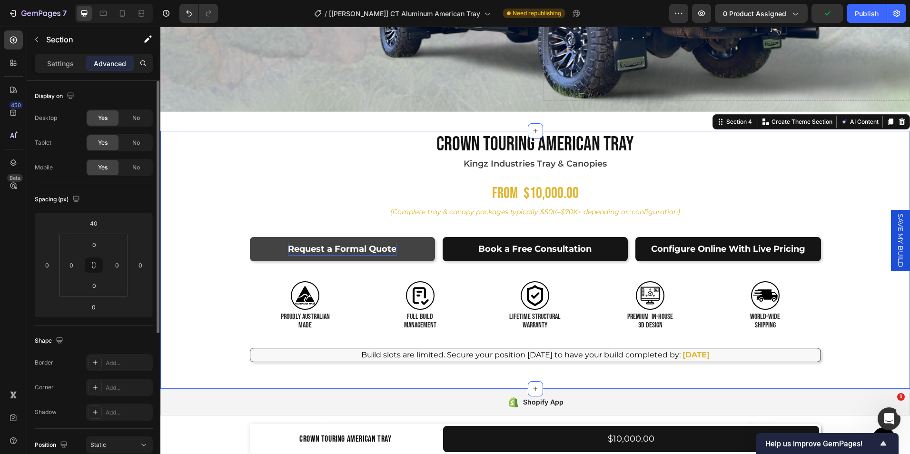
click at [191, 334] on div "Product Images Crown Touring American Tray Product Title Kingz Industries Tray …" at bounding box center [535, 260] width 750 height 258
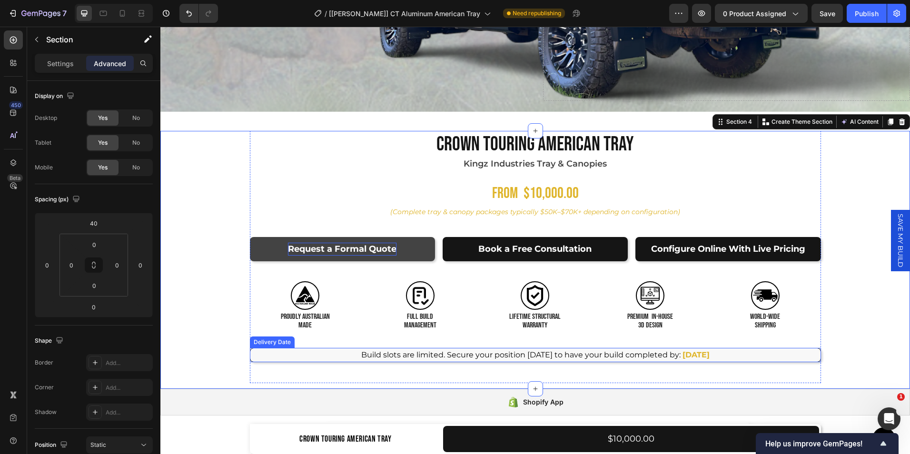
click at [290, 352] on div "Build slots are limited. Secure your position [DATE] to have your build complet…" at bounding box center [535, 355] width 571 height 14
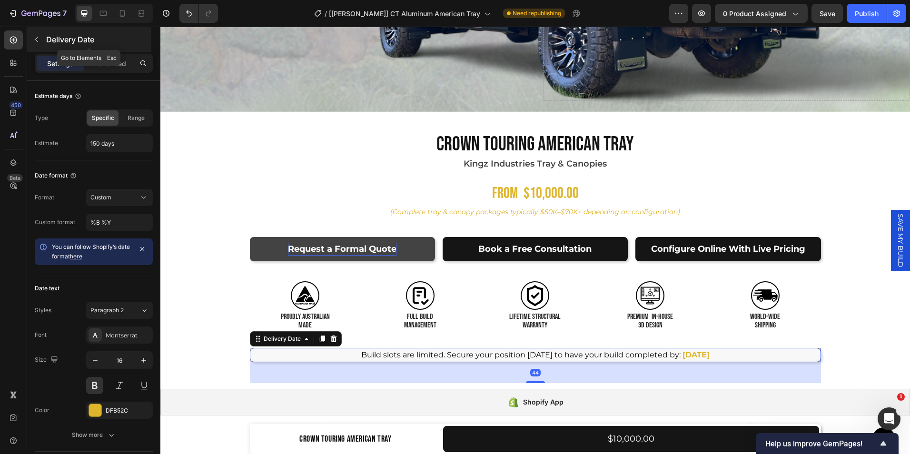
click at [38, 43] on icon "button" at bounding box center [37, 40] width 8 height 8
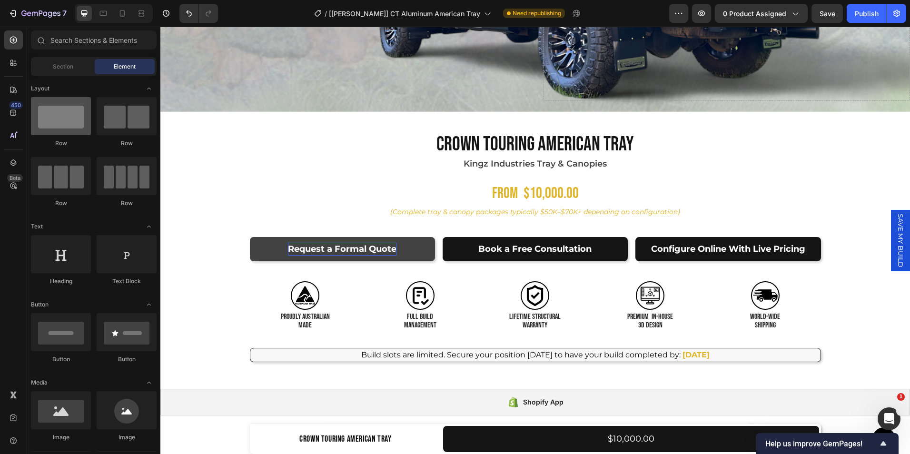
click at [57, 97] on div at bounding box center [61, 116] width 60 height 38
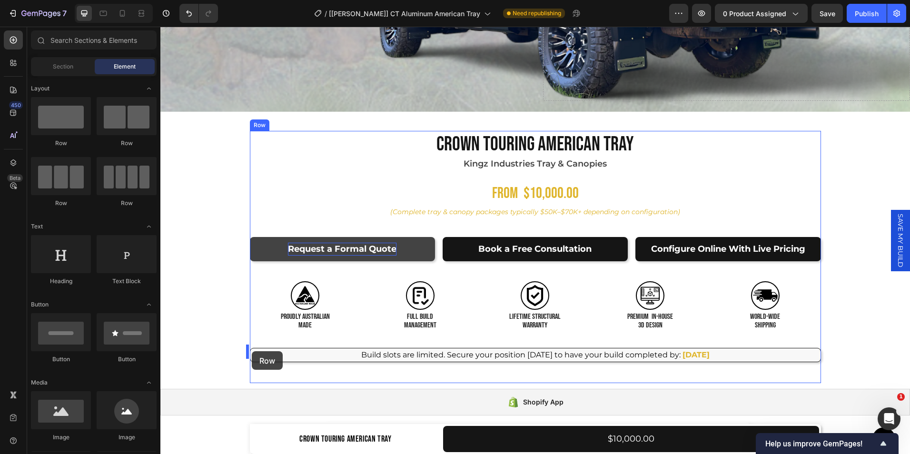
drag, startPoint x: 217, startPoint y: 117, endPoint x: 252, endPoint y: 352, distance: 237.2
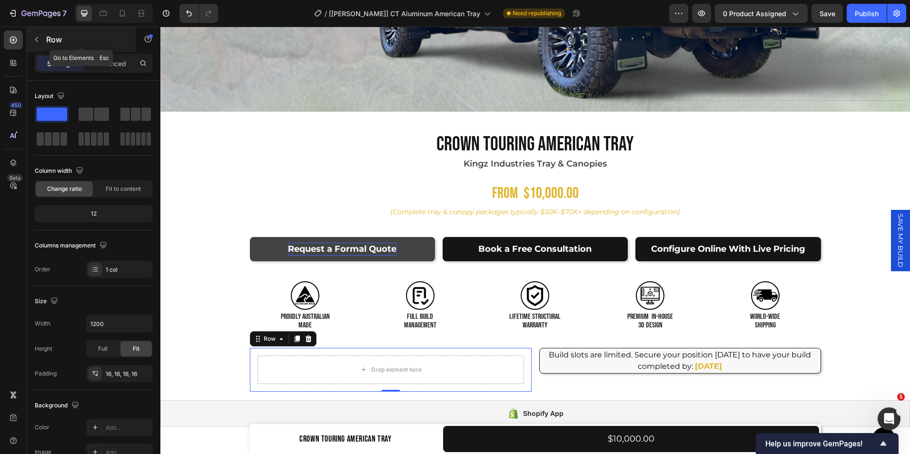
click at [36, 43] on button "button" at bounding box center [36, 39] width 15 height 15
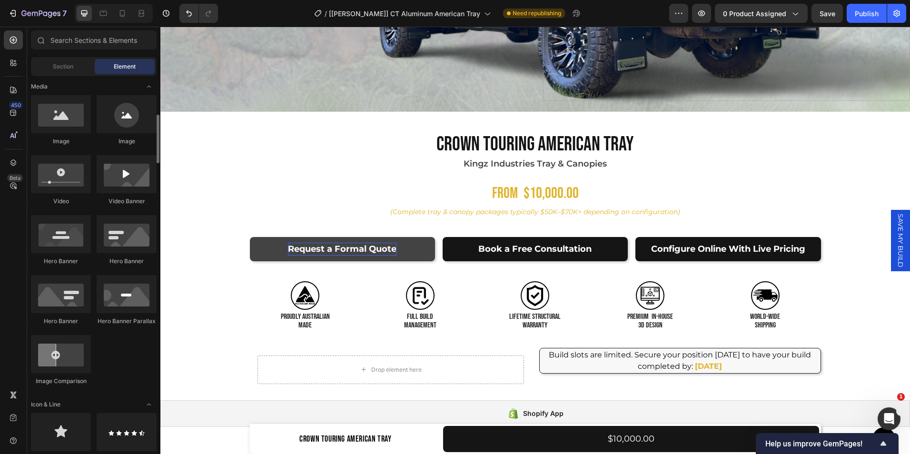
scroll to position [297, 0]
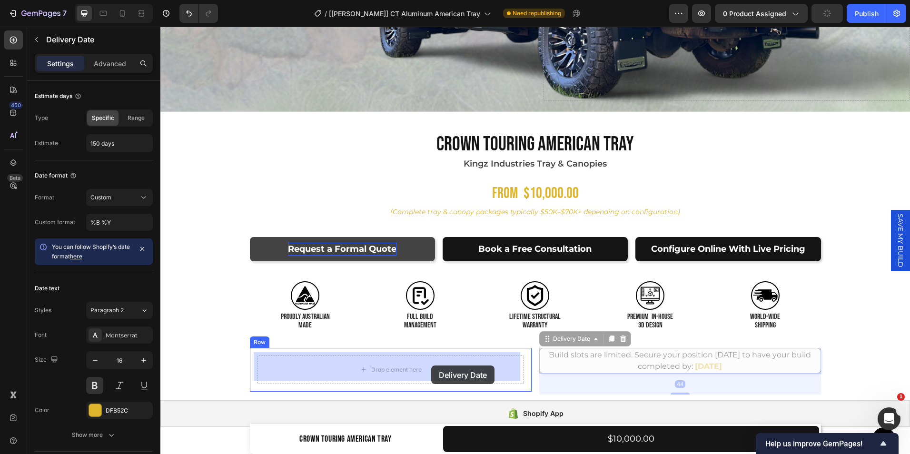
drag, startPoint x: 548, startPoint y: 359, endPoint x: 431, endPoint y: 366, distance: 117.3
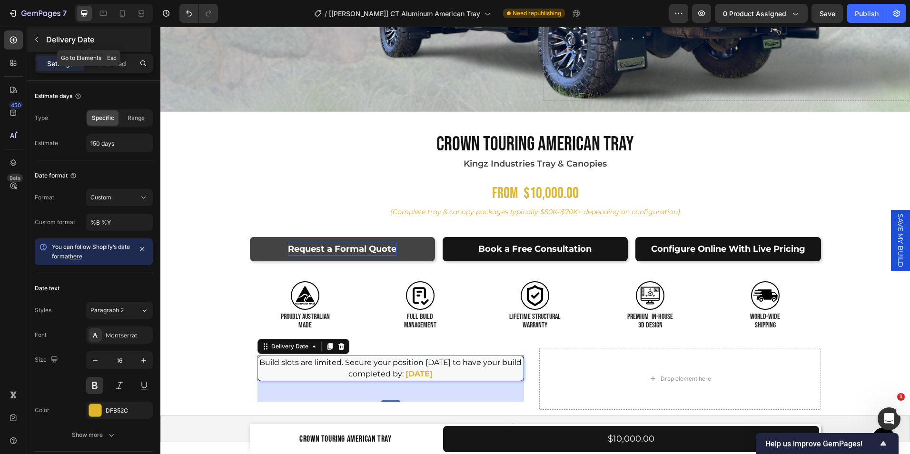
click at [37, 33] on button "button" at bounding box center [36, 39] width 15 height 15
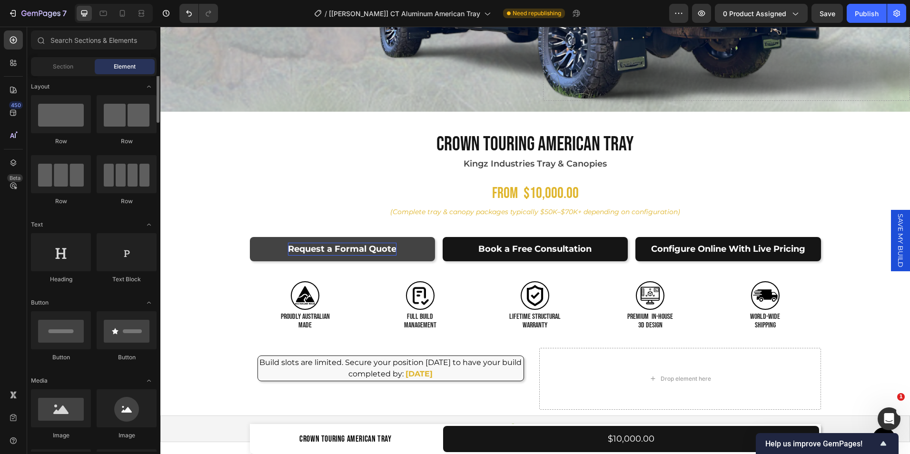
scroll to position [0, 0]
click at [61, 144] on div "Row" at bounding box center [61, 143] width 60 height 9
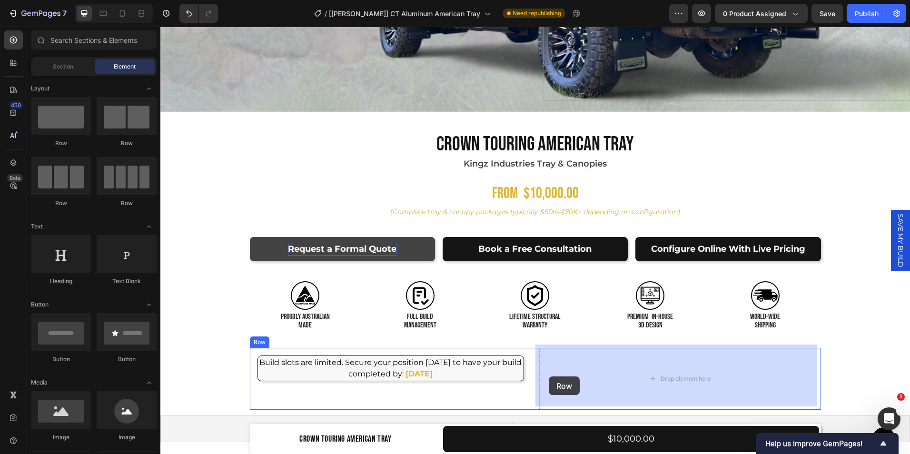
drag, startPoint x: 218, startPoint y: 151, endPoint x: 549, endPoint y: 376, distance: 400.1
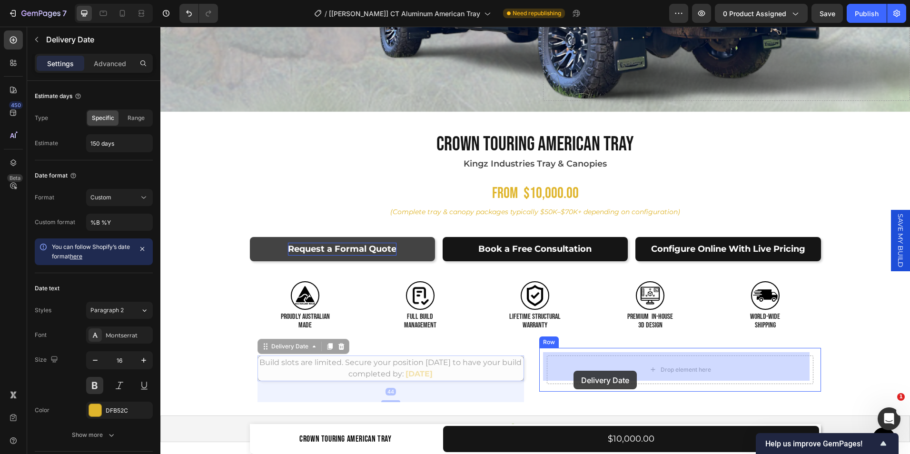
drag, startPoint x: 455, startPoint y: 375, endPoint x: 574, endPoint y: 370, distance: 118.6
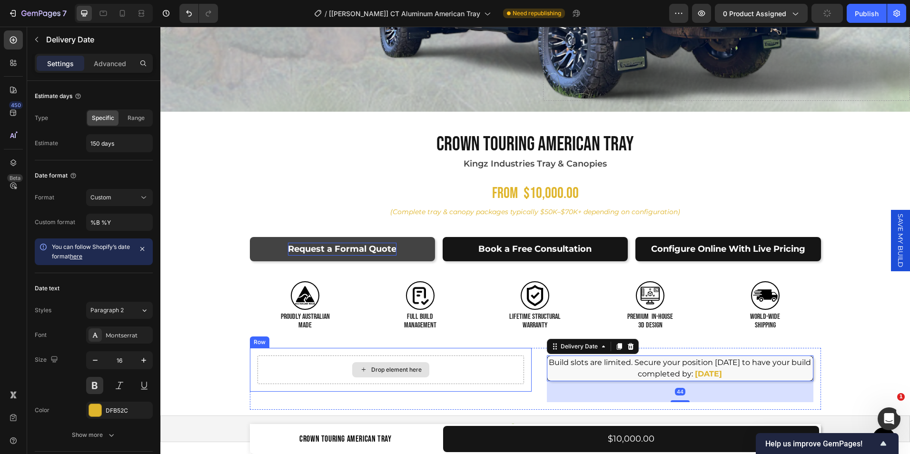
click at [467, 367] on div "Drop element here" at bounding box center [390, 370] width 267 height 29
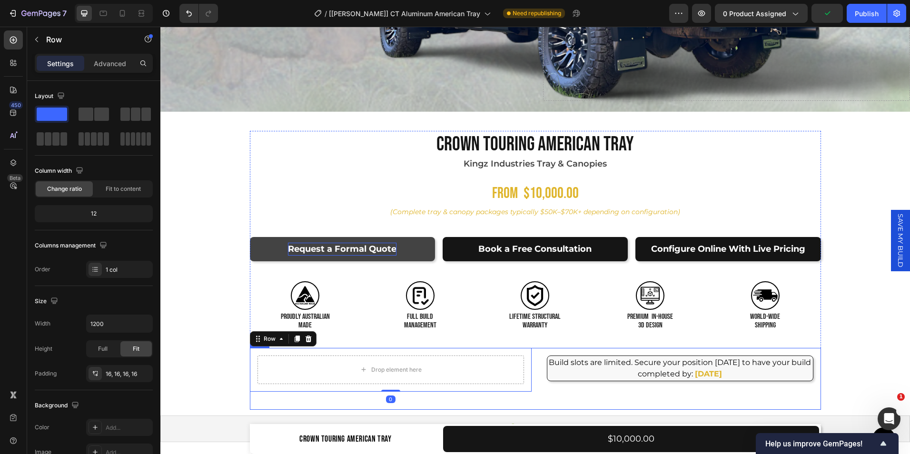
click at [533, 375] on div "Drop element here Row 0 Build slots are limited. Secure your position [DATE] to…" at bounding box center [535, 379] width 571 height 62
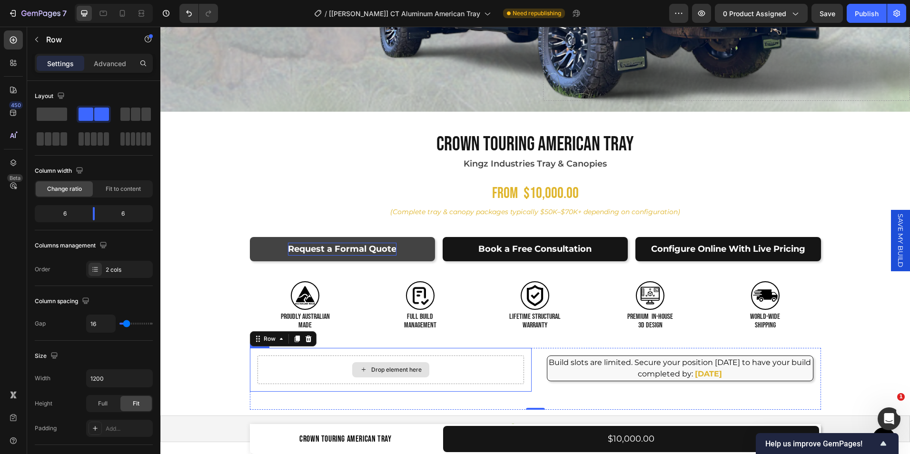
click at [498, 378] on div "Drop element here" at bounding box center [390, 370] width 267 height 29
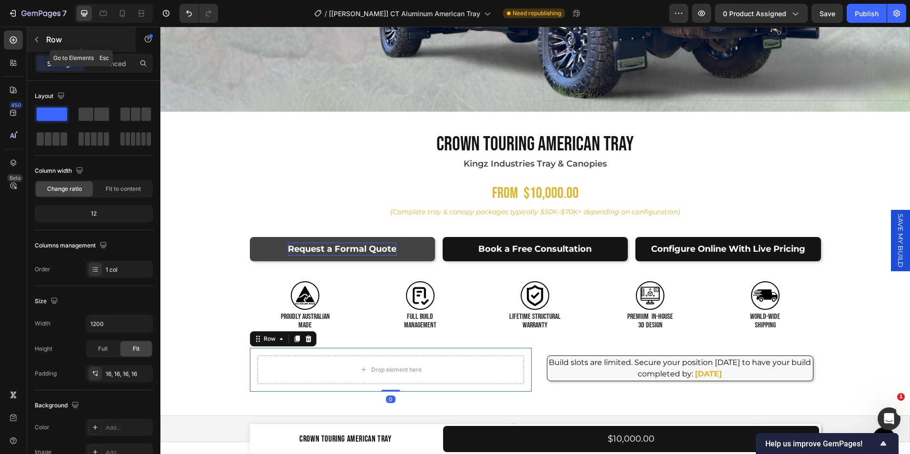
click at [34, 43] on icon "button" at bounding box center [37, 40] width 8 height 8
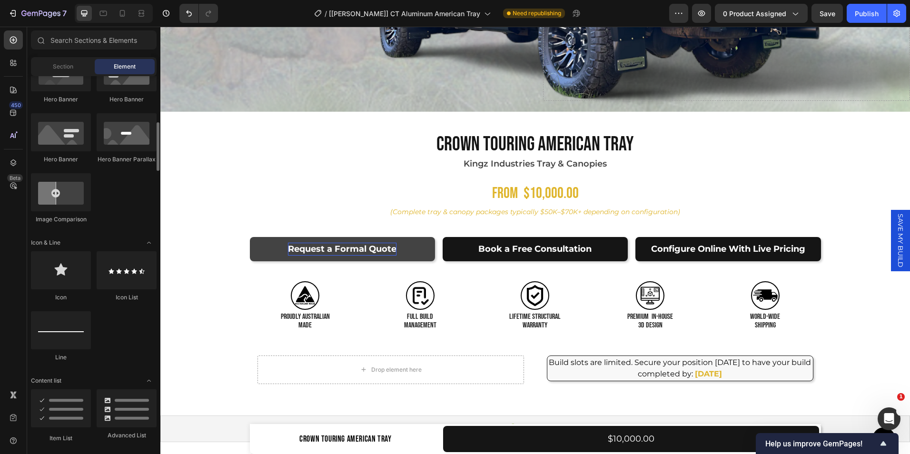
scroll to position [456, 0]
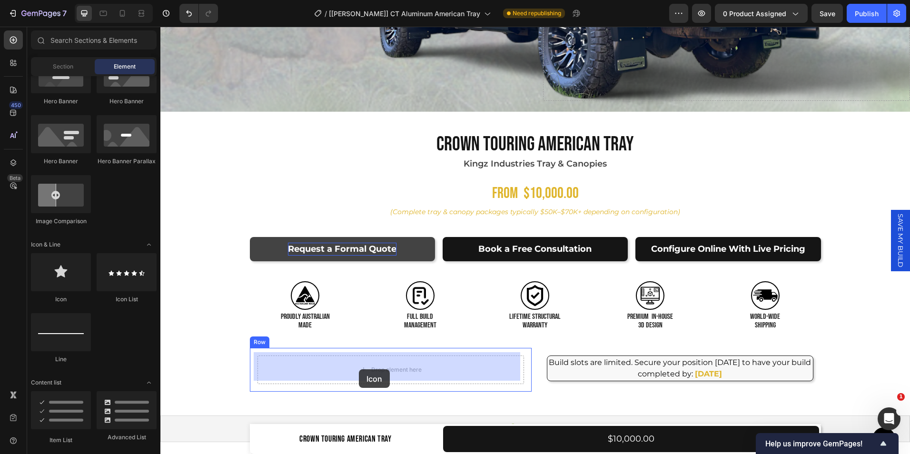
drag, startPoint x: 224, startPoint y: 301, endPoint x: 360, endPoint y: 368, distance: 152.4
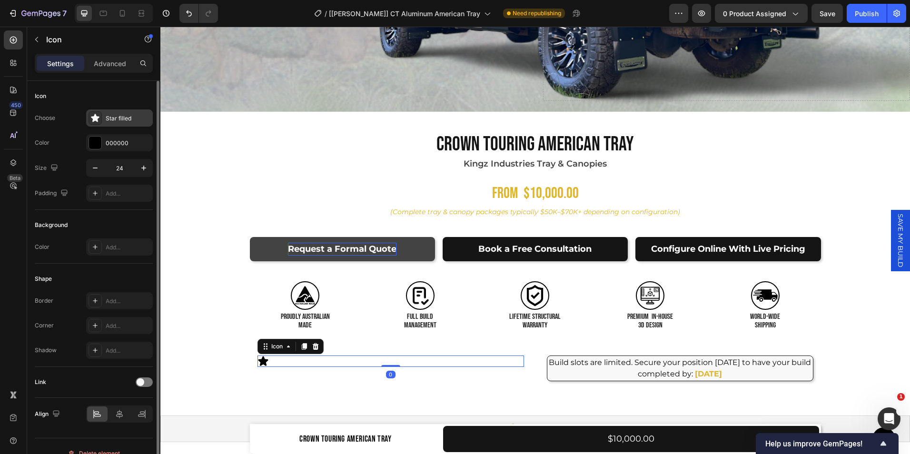
click at [122, 117] on div "Star filled" at bounding box center [128, 118] width 45 height 9
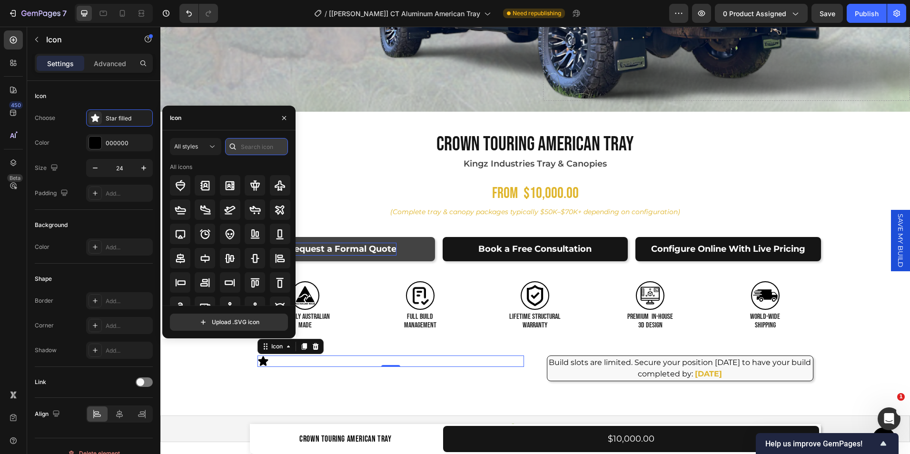
click at [248, 145] on input "text" at bounding box center [256, 146] width 63 height 17
type input "calenda"
click at [274, 190] on icon at bounding box center [279, 185] width 11 height 11
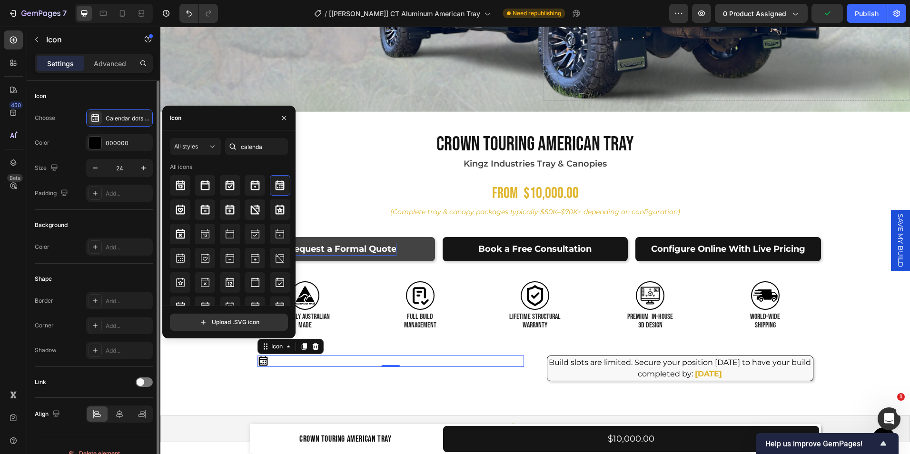
click at [113, 215] on div "Background Color Add..." at bounding box center [94, 237] width 118 height 54
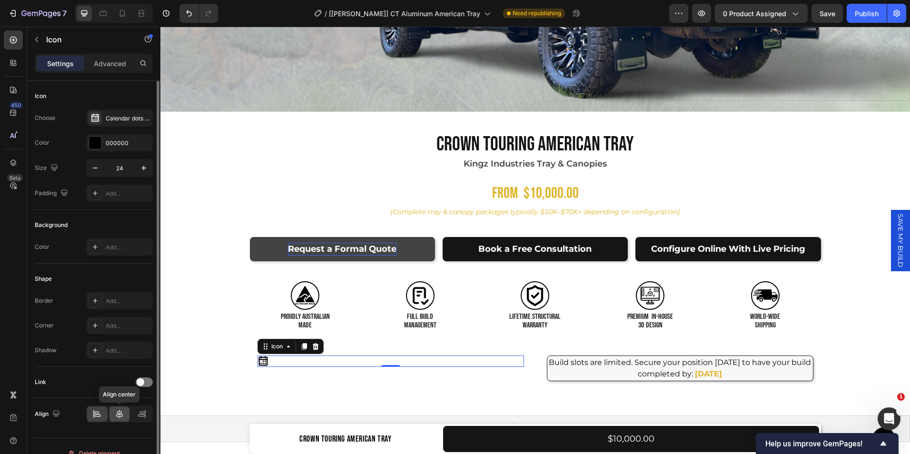
click at [116, 412] on icon at bounding box center [120, 414] width 10 height 10
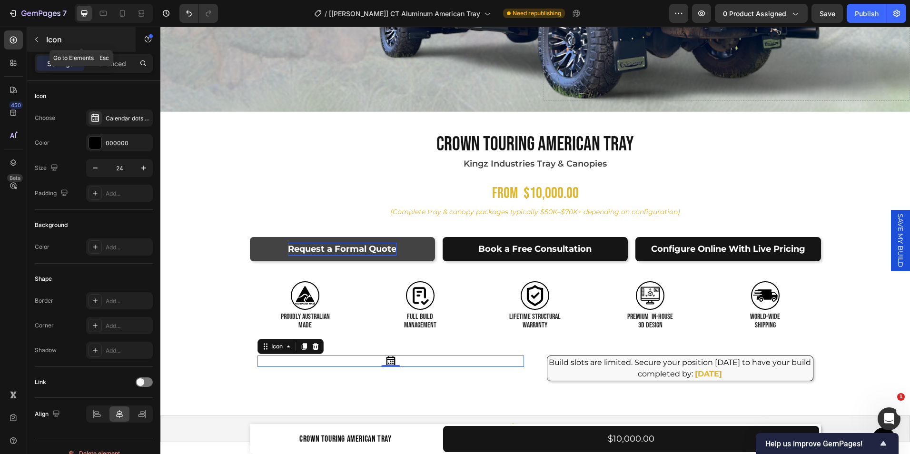
click at [31, 39] on button "button" at bounding box center [36, 39] width 15 height 15
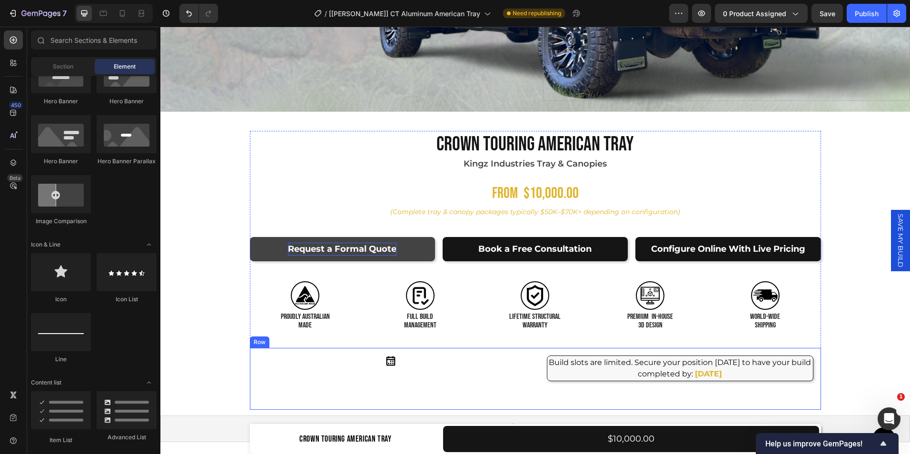
click at [534, 371] on div "Icon Row Build slots are limited. Secure your position [DATE] to have your buil…" at bounding box center [535, 379] width 571 height 62
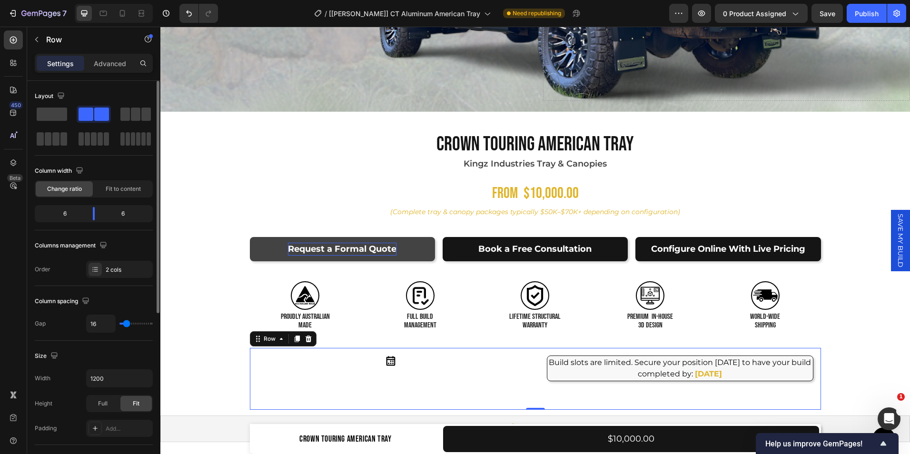
type input "0"
drag, startPoint x: 126, startPoint y: 323, endPoint x: 78, endPoint y: 324, distance: 47.6
type input "0"
click at [119, 324] on input "range" at bounding box center [135, 324] width 33 height 2
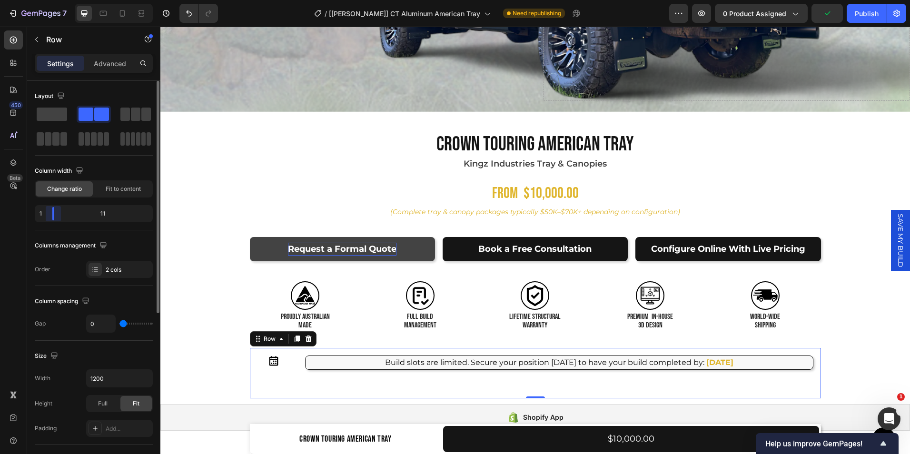
drag, startPoint x: 92, startPoint y: 212, endPoint x: 69, endPoint y: 235, distance: 32.6
click at [46, 220] on div "1 11" at bounding box center [94, 213] width 118 height 17
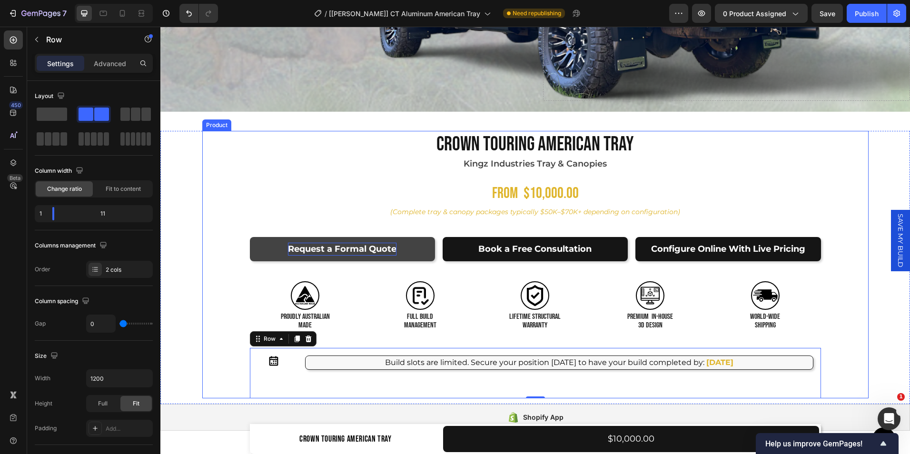
click at [221, 362] on div "Product Images Crown Touring American Tray Product Title Kingz Industries Tray …" at bounding box center [535, 264] width 666 height 267
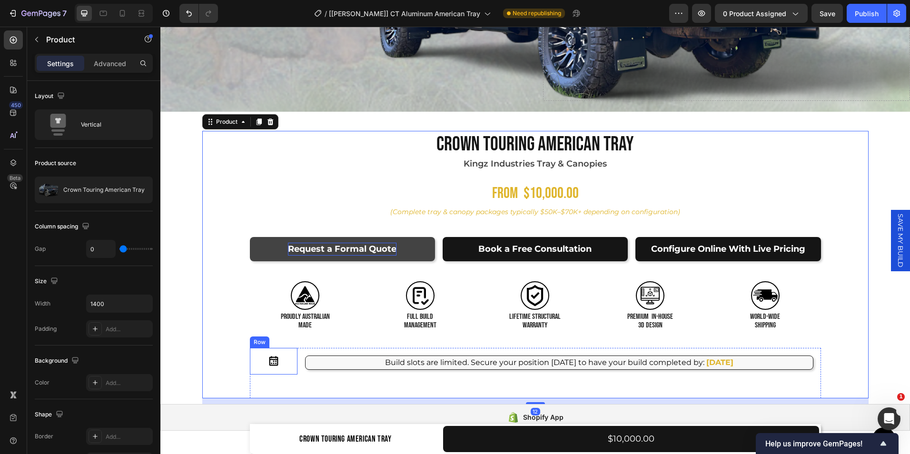
click at [267, 364] on div "Icon Row" at bounding box center [274, 361] width 48 height 27
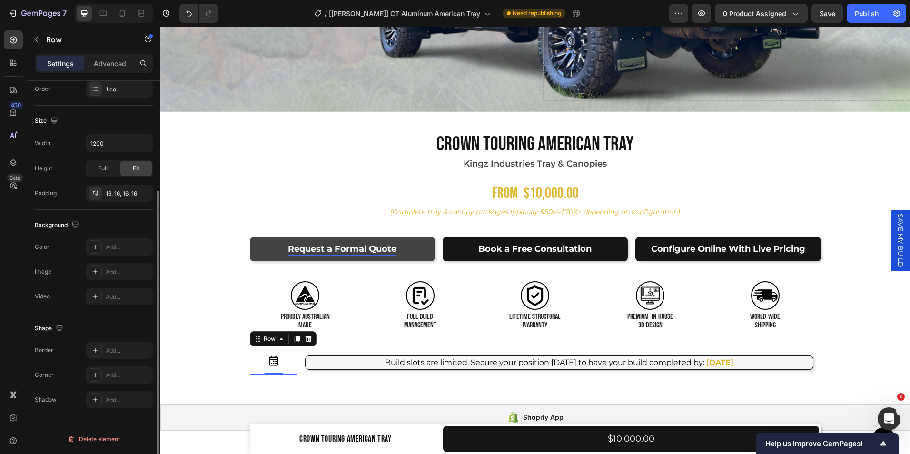
scroll to position [0, 0]
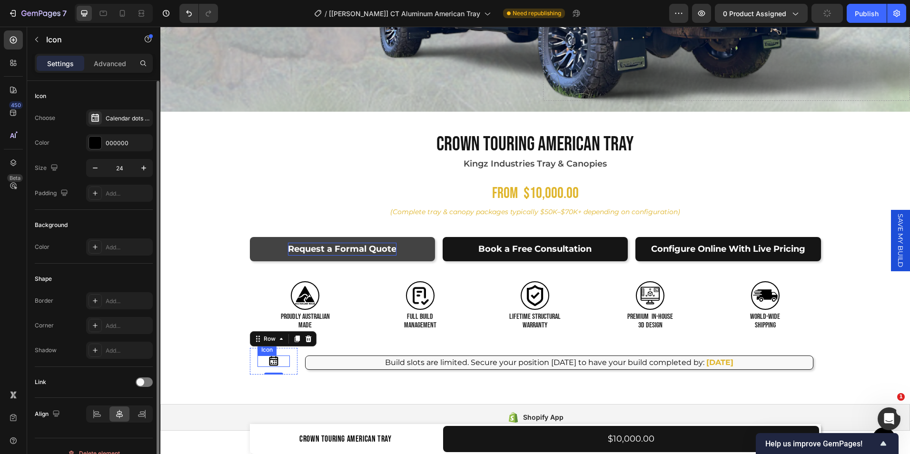
click at [269, 356] on icon at bounding box center [273, 361] width 11 height 11
click at [140, 168] on icon "button" at bounding box center [144, 168] width 10 height 10
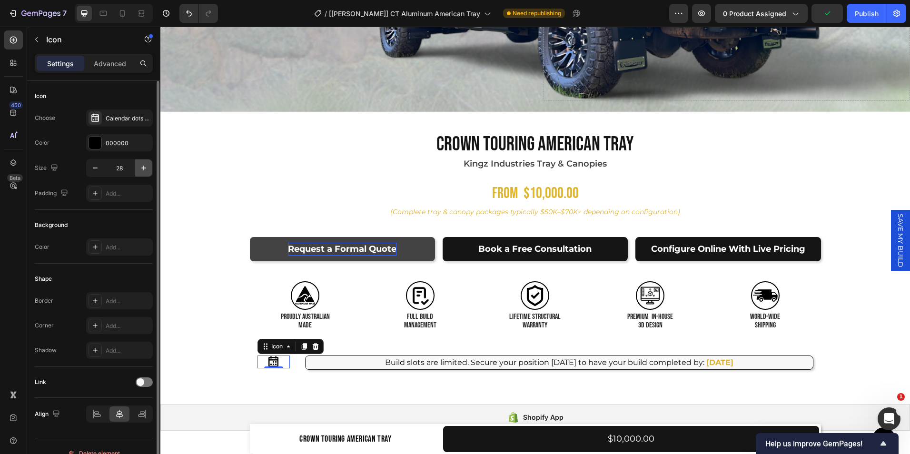
click at [140, 168] on icon "button" at bounding box center [144, 168] width 10 height 10
type input "30"
click at [113, 137] on div "000000" at bounding box center [119, 142] width 67 height 17
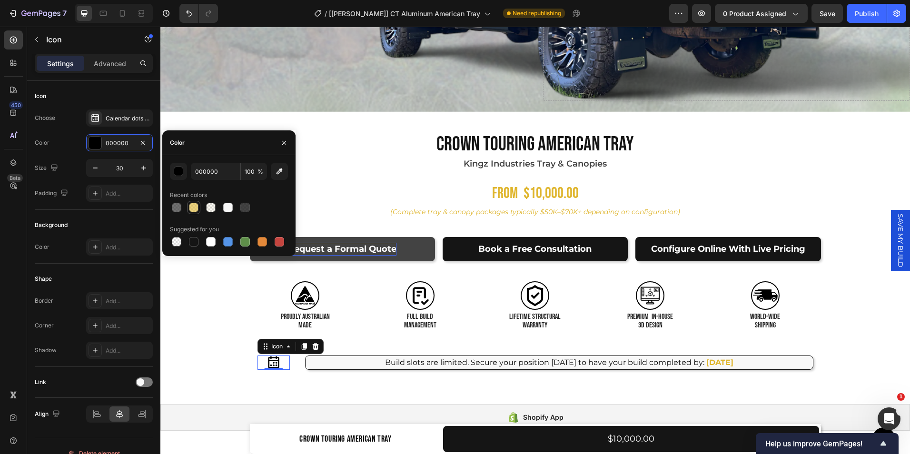
click at [191, 211] on div at bounding box center [194, 208] width 10 height 10
type input "DFB52C"
type input "60"
click at [250, 171] on input "60" at bounding box center [254, 171] width 26 height 17
type input "100"
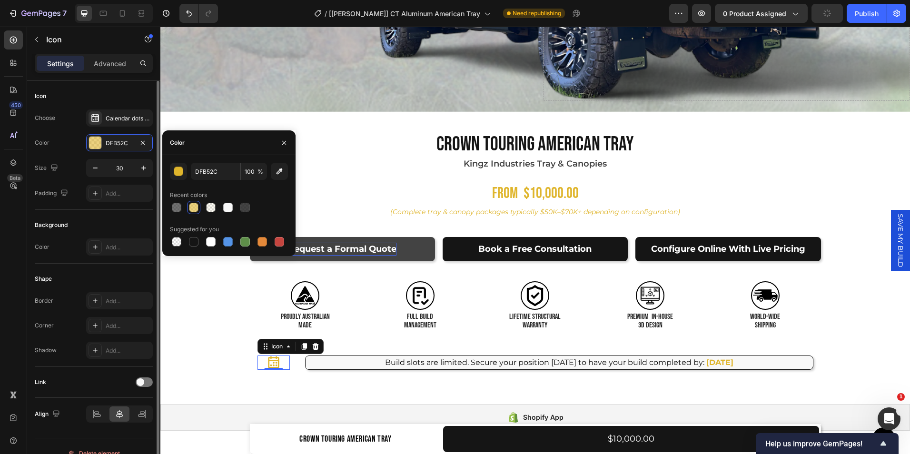
click at [130, 224] on div "Background" at bounding box center [94, 225] width 118 height 15
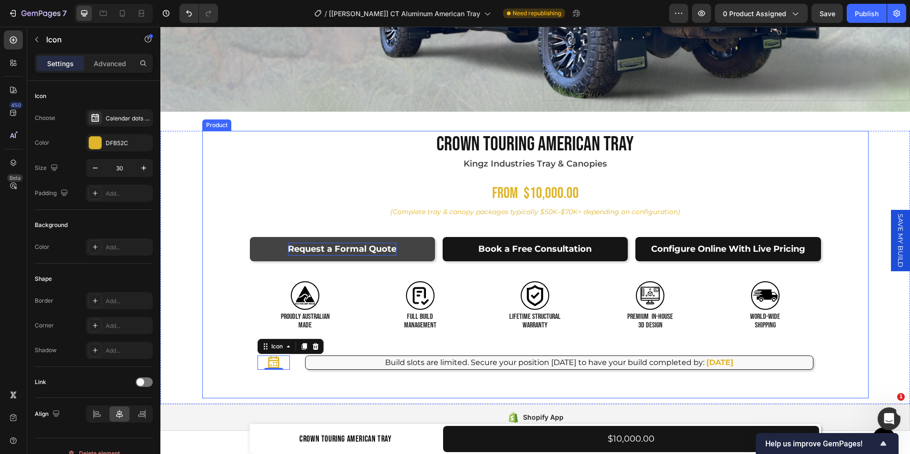
click at [202, 323] on div "Product Images Crown Touring American Tray Product Title Kingz Industries Tray …" at bounding box center [535, 264] width 666 height 267
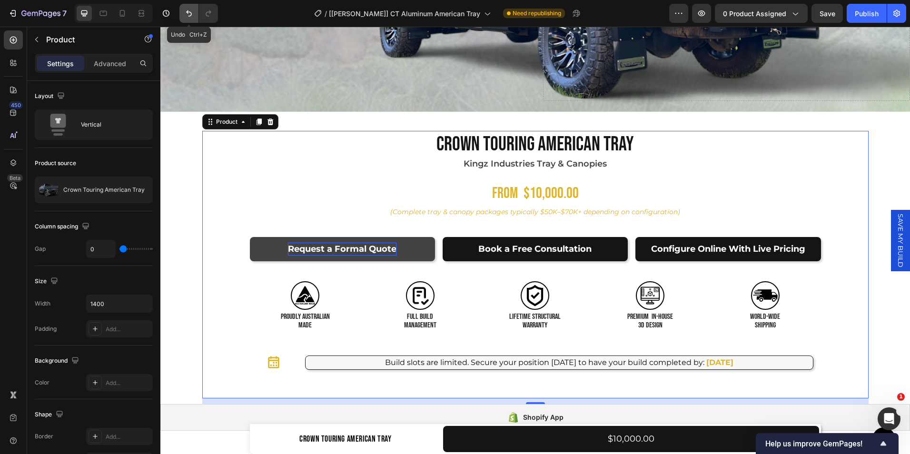
click at [189, 16] on icon "Undo/Redo" at bounding box center [189, 13] width 6 height 6
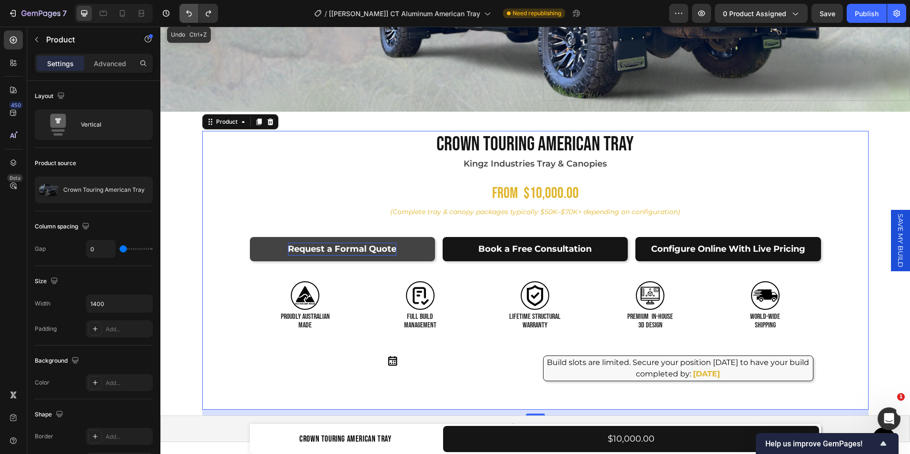
click at [189, 16] on icon "Undo/Redo" at bounding box center [189, 13] width 6 height 6
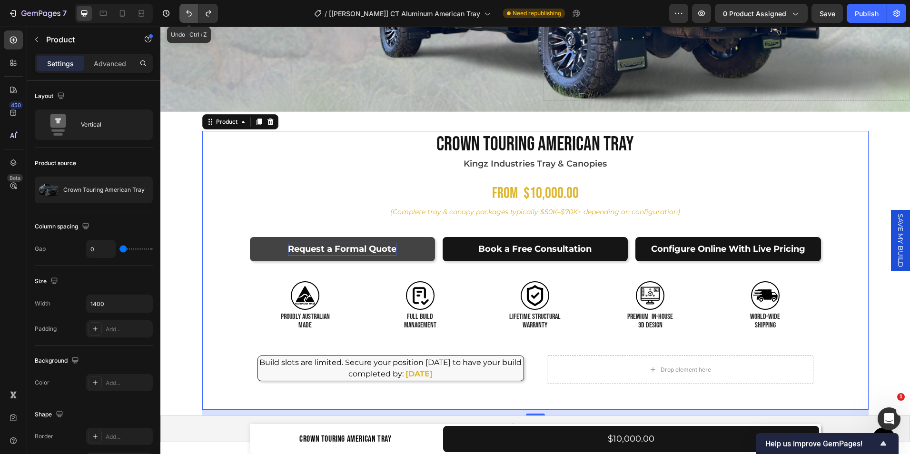
click at [189, 16] on icon "Undo/Redo" at bounding box center [189, 13] width 6 height 6
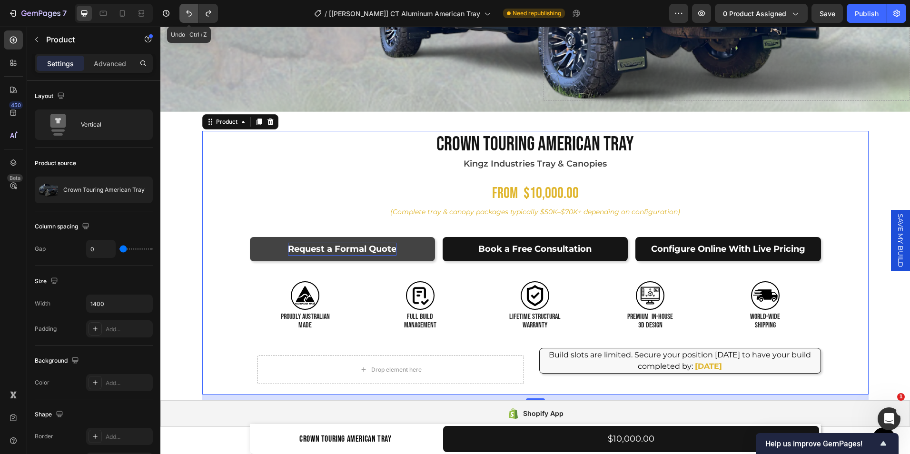
click at [189, 16] on icon "Undo/Redo" at bounding box center [189, 13] width 6 height 6
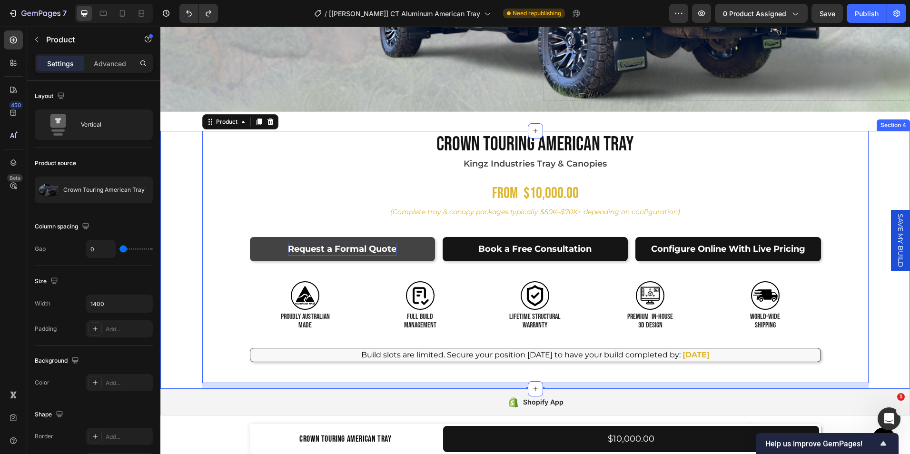
click at [178, 158] on div "Product Images Crown Touring American Tray Product Title Kingz Industries Tray …" at bounding box center [535, 260] width 750 height 258
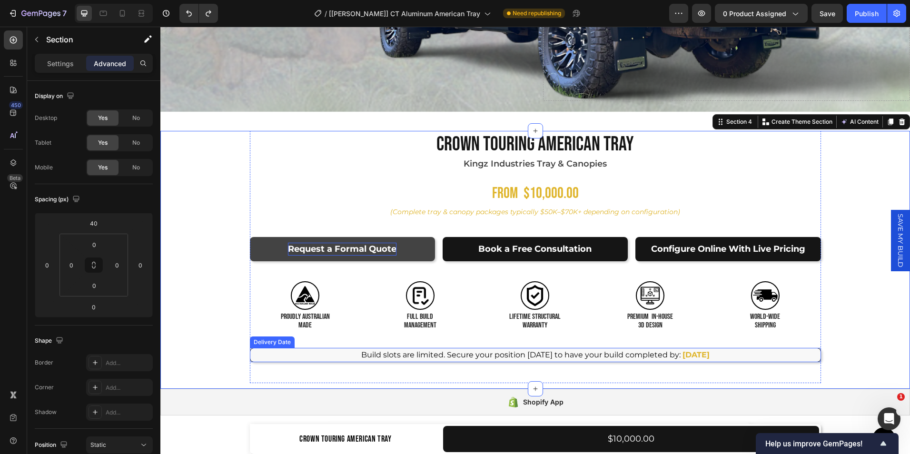
click at [324, 353] on div "Build slots are limited. Secure your position [DATE] to have your build complet…" at bounding box center [535, 355] width 571 height 14
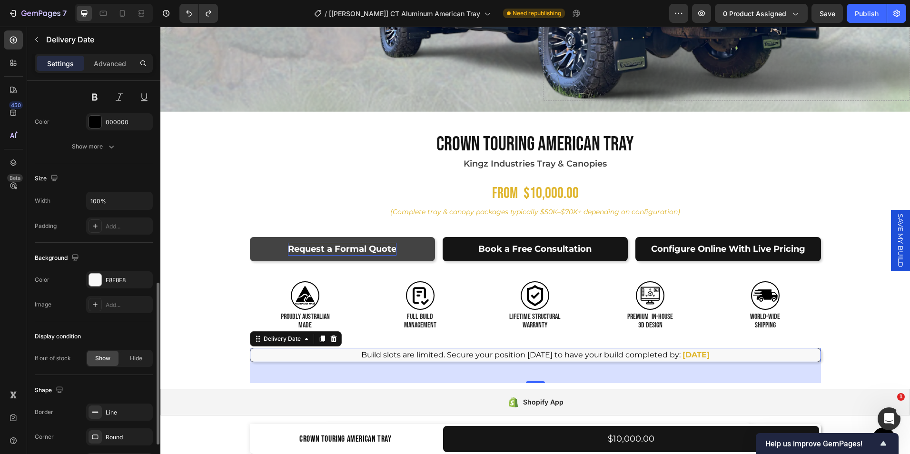
scroll to position [494, 0]
click at [97, 227] on icon at bounding box center [95, 226] width 8 height 8
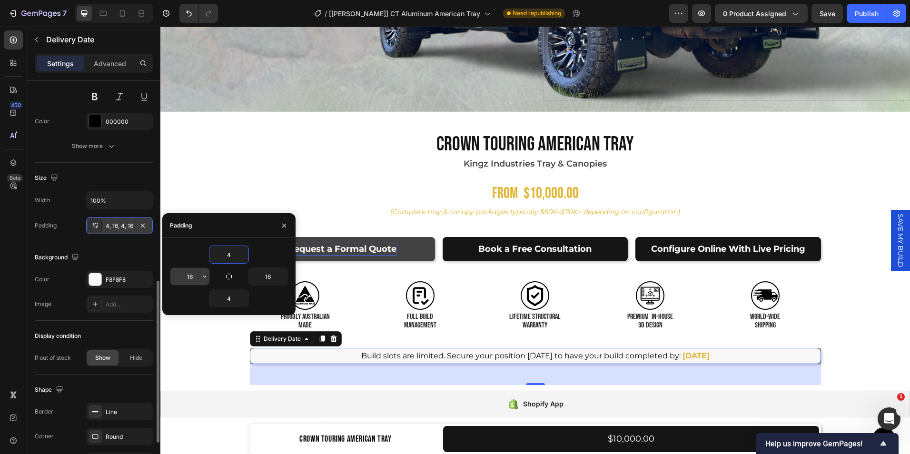
click at [198, 273] on input "16" at bounding box center [189, 276] width 39 height 17
type input "12"
click at [274, 277] on input "16" at bounding box center [267, 276] width 39 height 17
type input "12"
click at [231, 250] on input "4" at bounding box center [228, 254] width 39 height 17
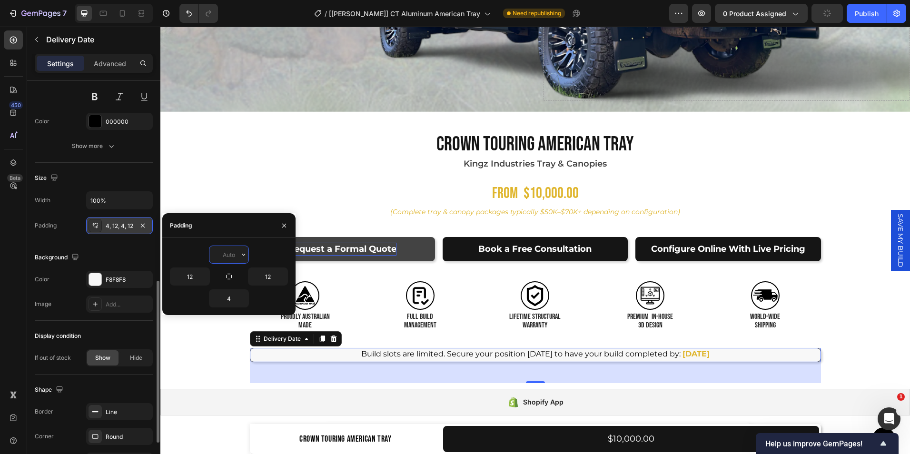
type input "6"
type input "5"
click at [232, 302] on input "4" at bounding box center [228, 298] width 39 height 17
type input "5"
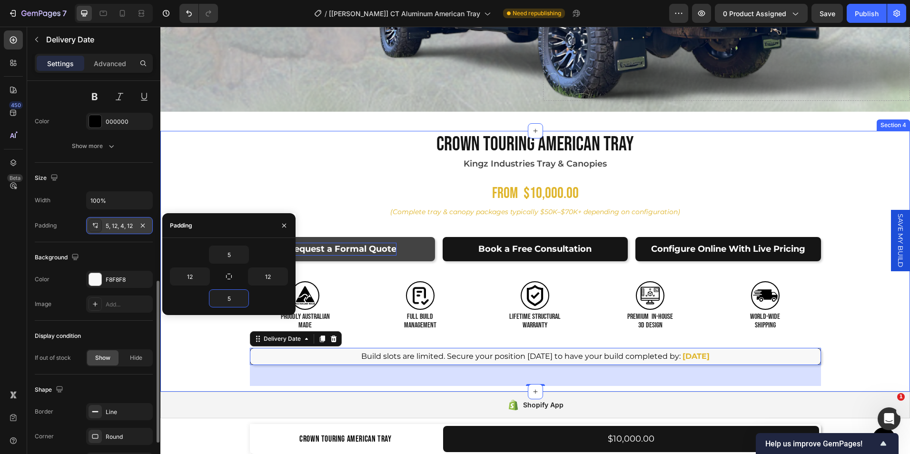
click at [194, 343] on div "Product Images Crown Touring American Tray Product Title Kingz Industries Tray …" at bounding box center [535, 261] width 750 height 261
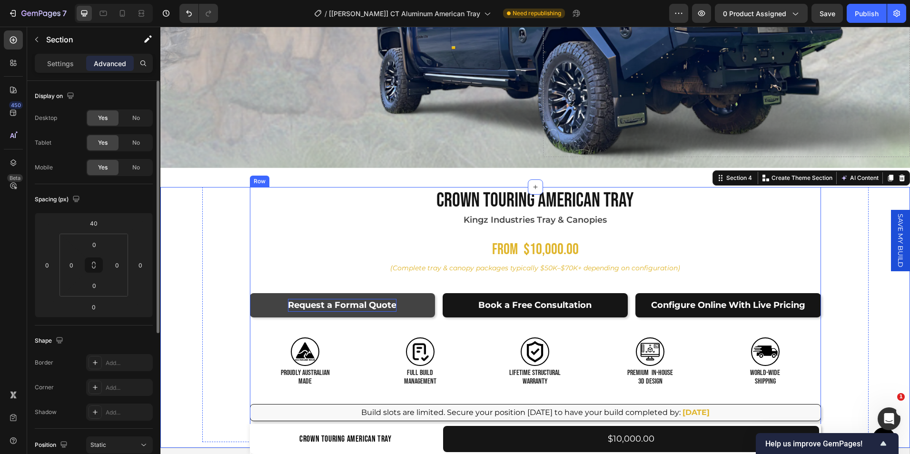
scroll to position [247, 0]
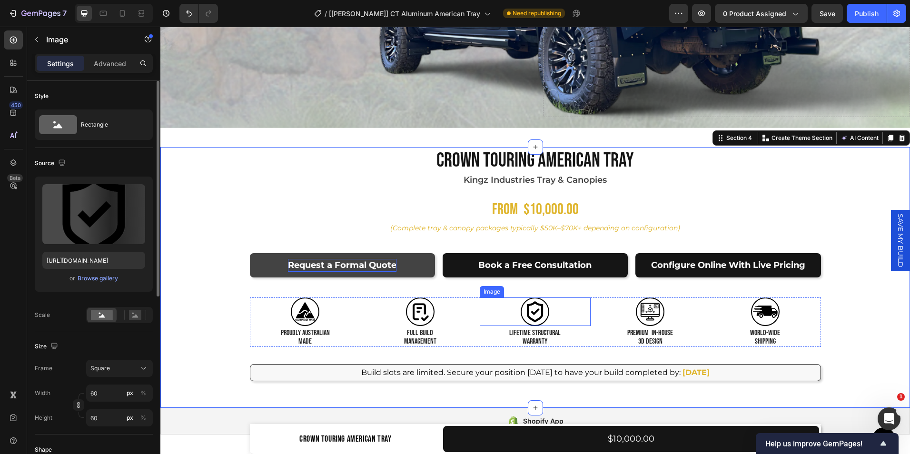
click at [583, 319] on div at bounding box center [535, 311] width 111 height 29
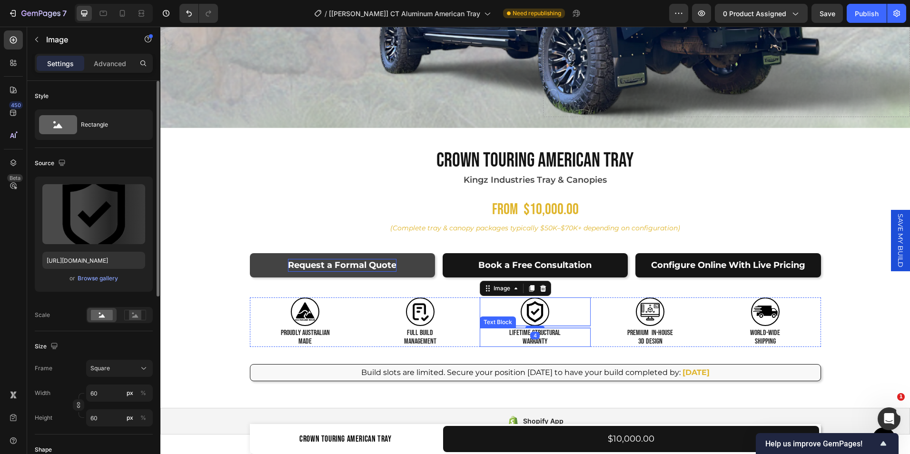
click at [578, 342] on p "WARRANTY" at bounding box center [535, 341] width 109 height 9
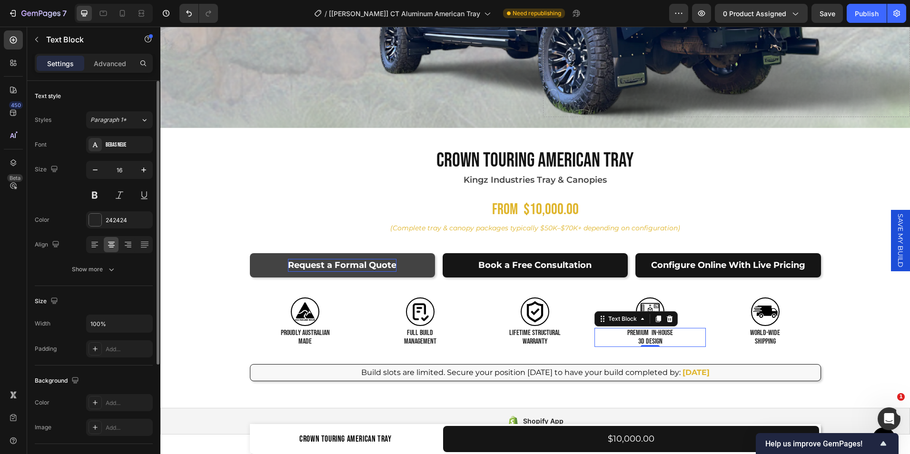
click at [594, 339] on div "Premium IN-HOUSE 3D DESIGN" at bounding box center [649, 337] width 111 height 19
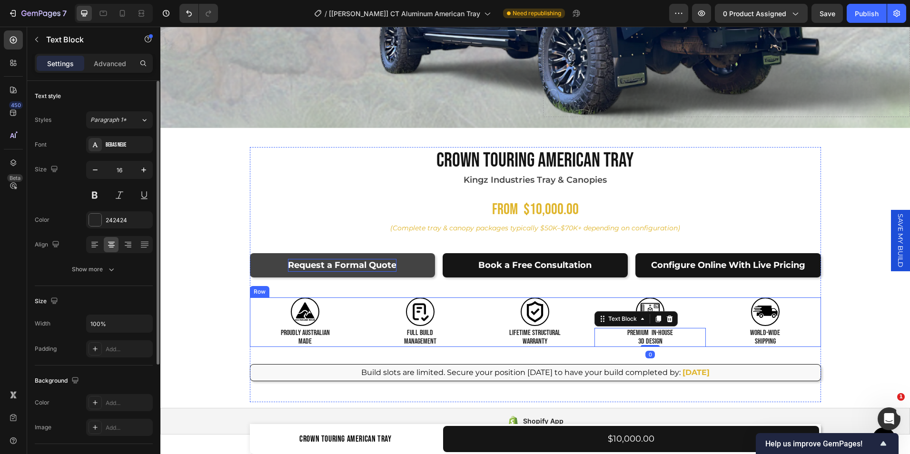
click at [589, 338] on div "Image world-WIDE SHIPPING Text Block Image PROUDLY AUSTRALIAN MADE Text Block I…" at bounding box center [535, 321] width 571 height 49
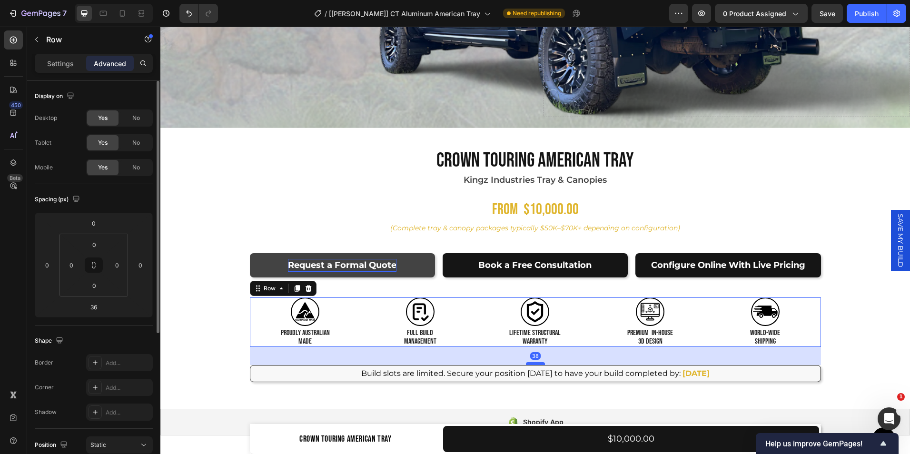
click at [529, 362] on div at bounding box center [535, 363] width 19 height 3
type input "38"
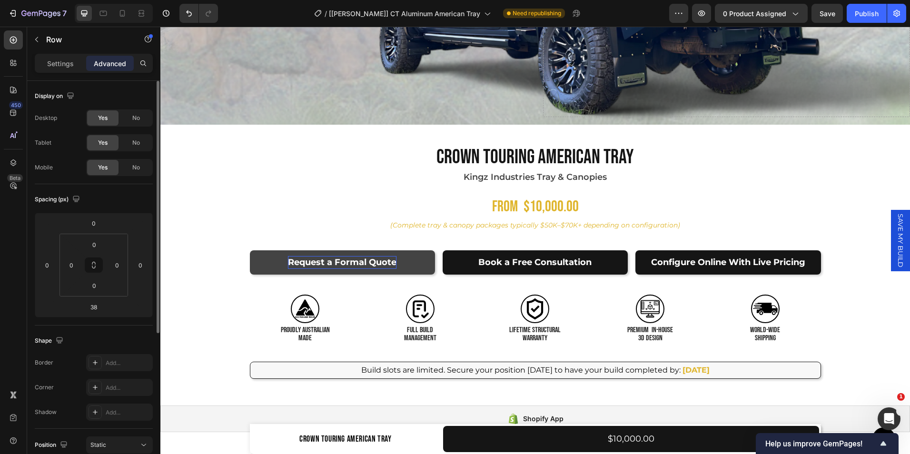
scroll to position [621, 0]
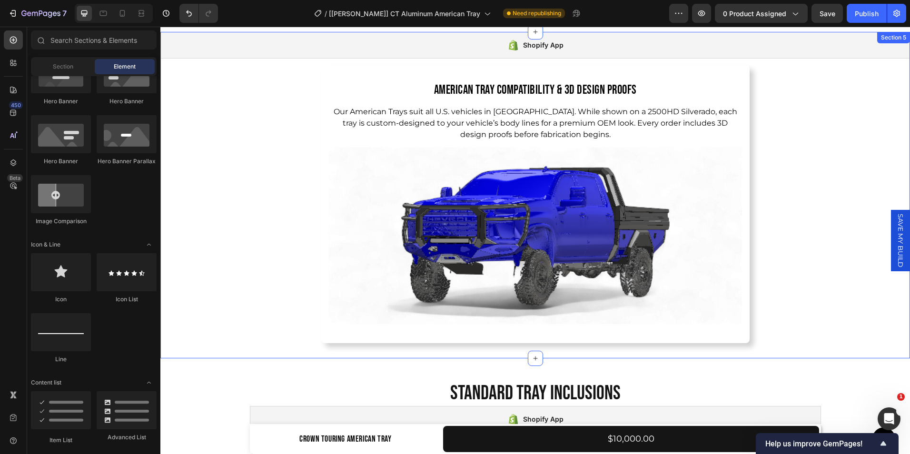
click at [846, 300] on div "Shopify App Shopify App American Tray Compatibility & 3D Design Proofs Heading …" at bounding box center [535, 187] width 750 height 311
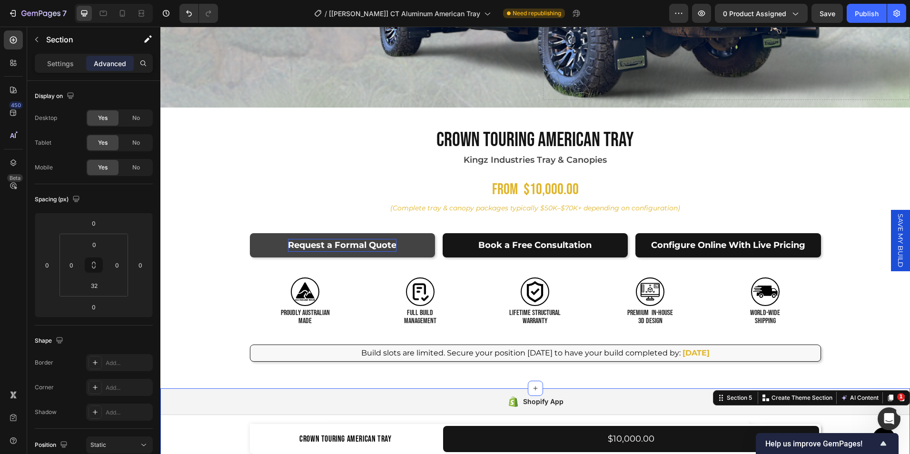
scroll to position [264, 0]
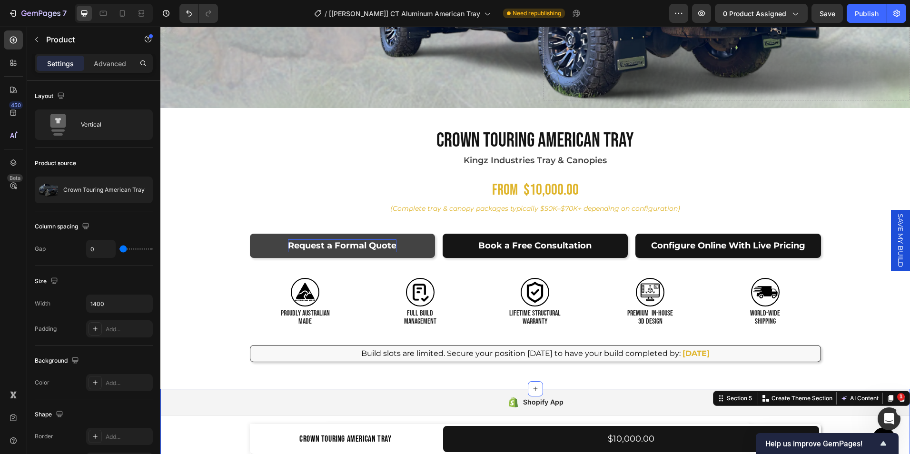
click at [852, 283] on div "Product Images Crown Touring American Tray Product Title Kingz Industries Tray …" at bounding box center [535, 255] width 666 height 256
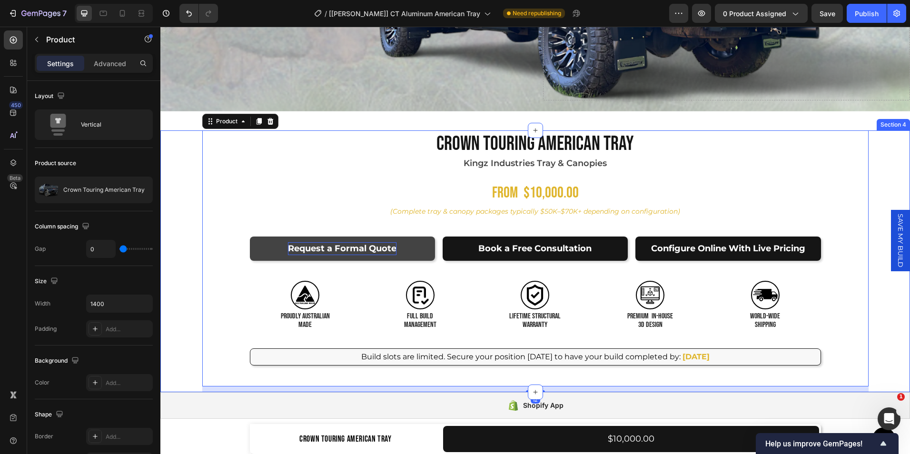
click at [180, 216] on div "Product Images Crown Touring American Tray Product Title Kingz Industries Tray …" at bounding box center [535, 261] width 750 height 262
